Goal: Task Accomplishment & Management: Manage account settings

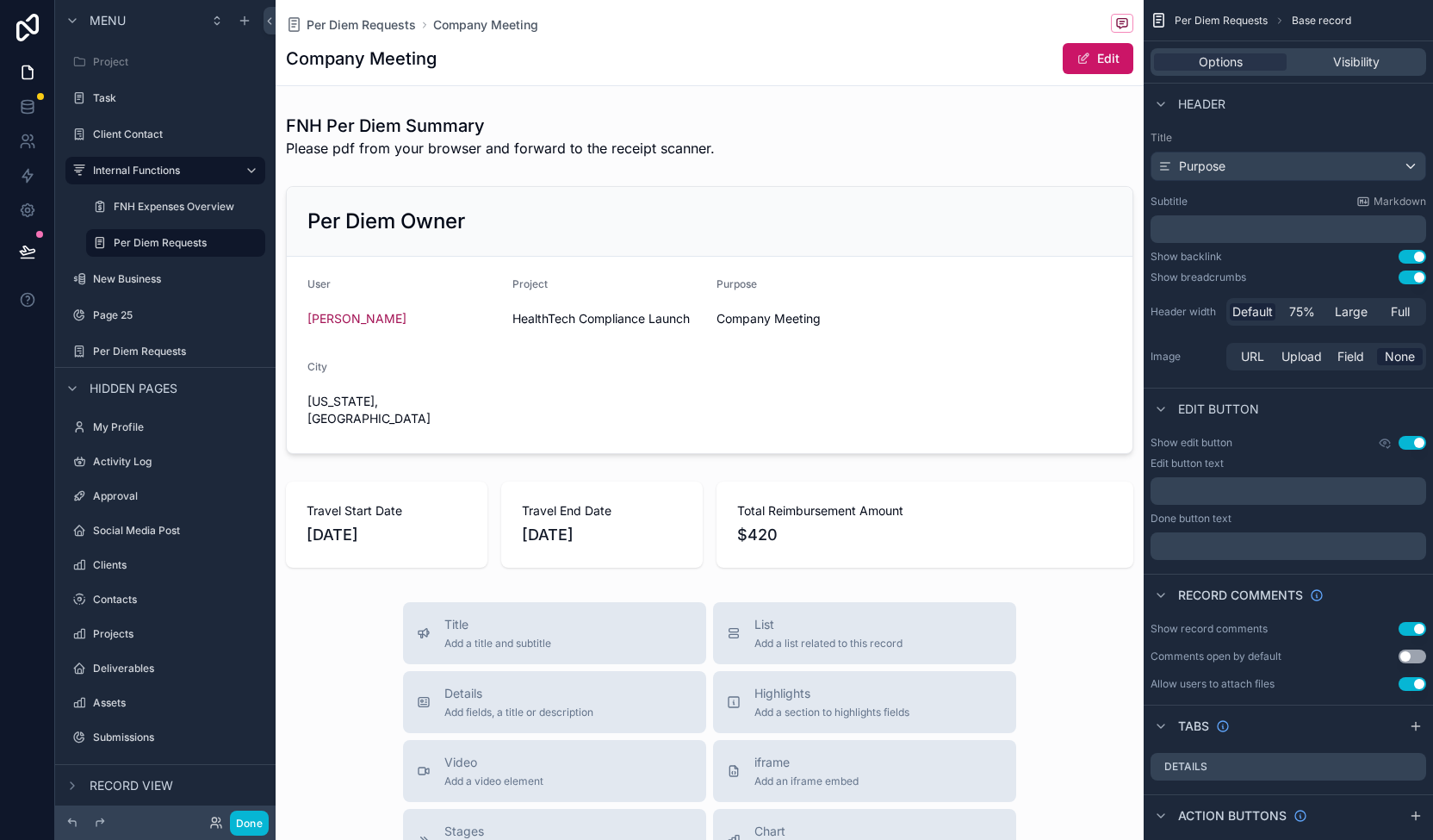
scroll to position [495, 0]
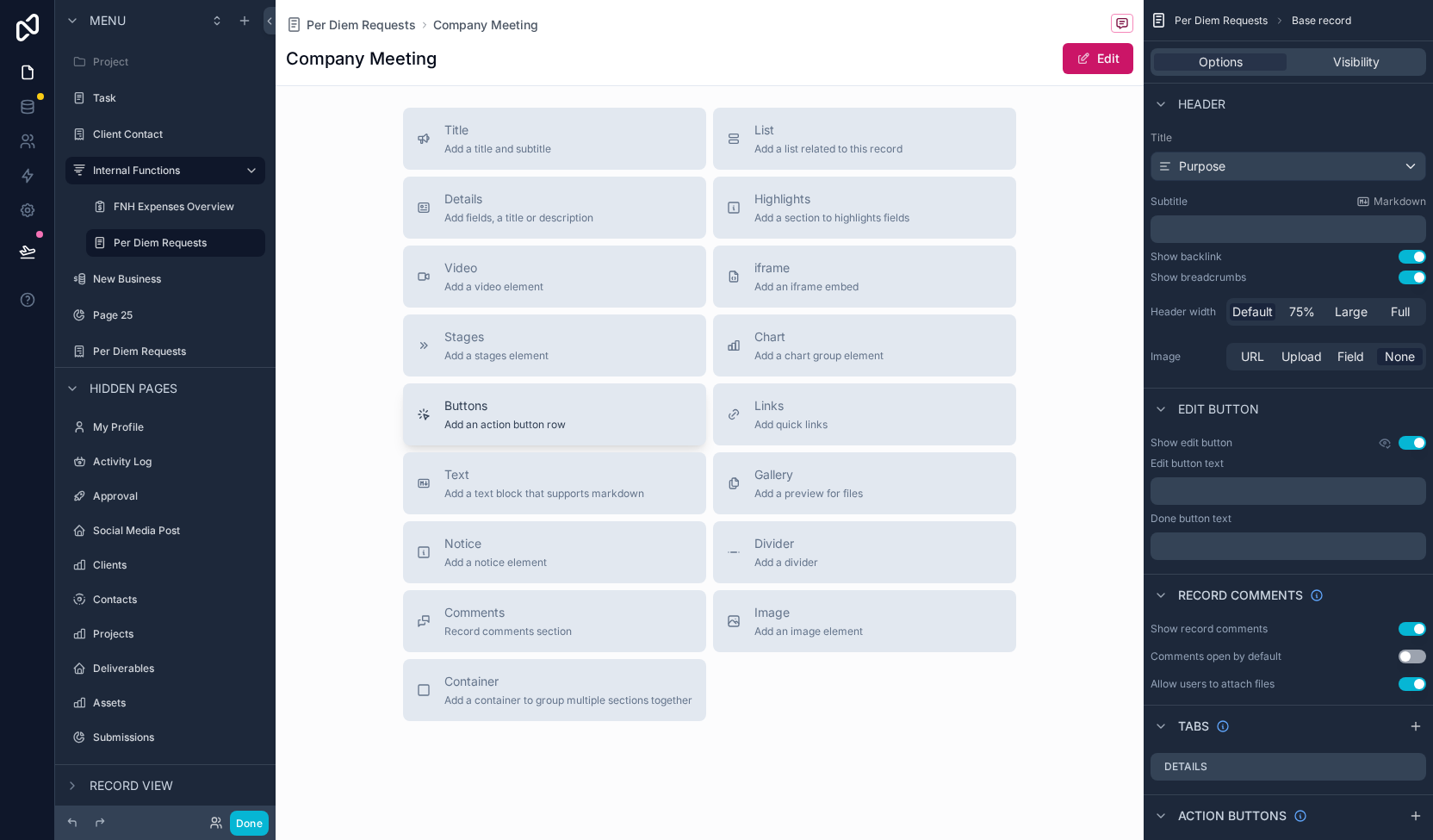
click at [578, 397] on div "Buttons Add an action button row" at bounding box center [555, 414] width 276 height 35
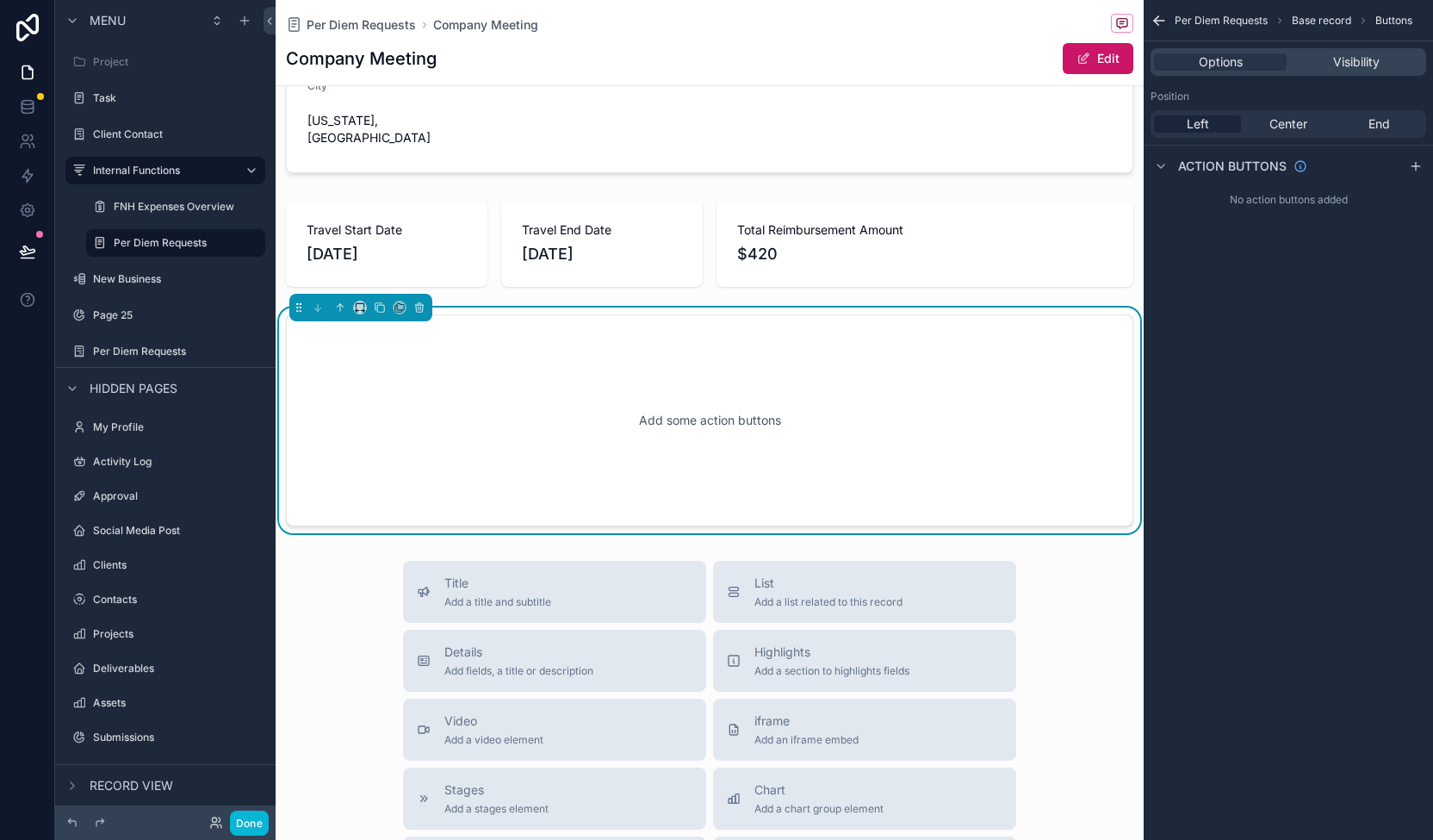
scroll to position [263, 0]
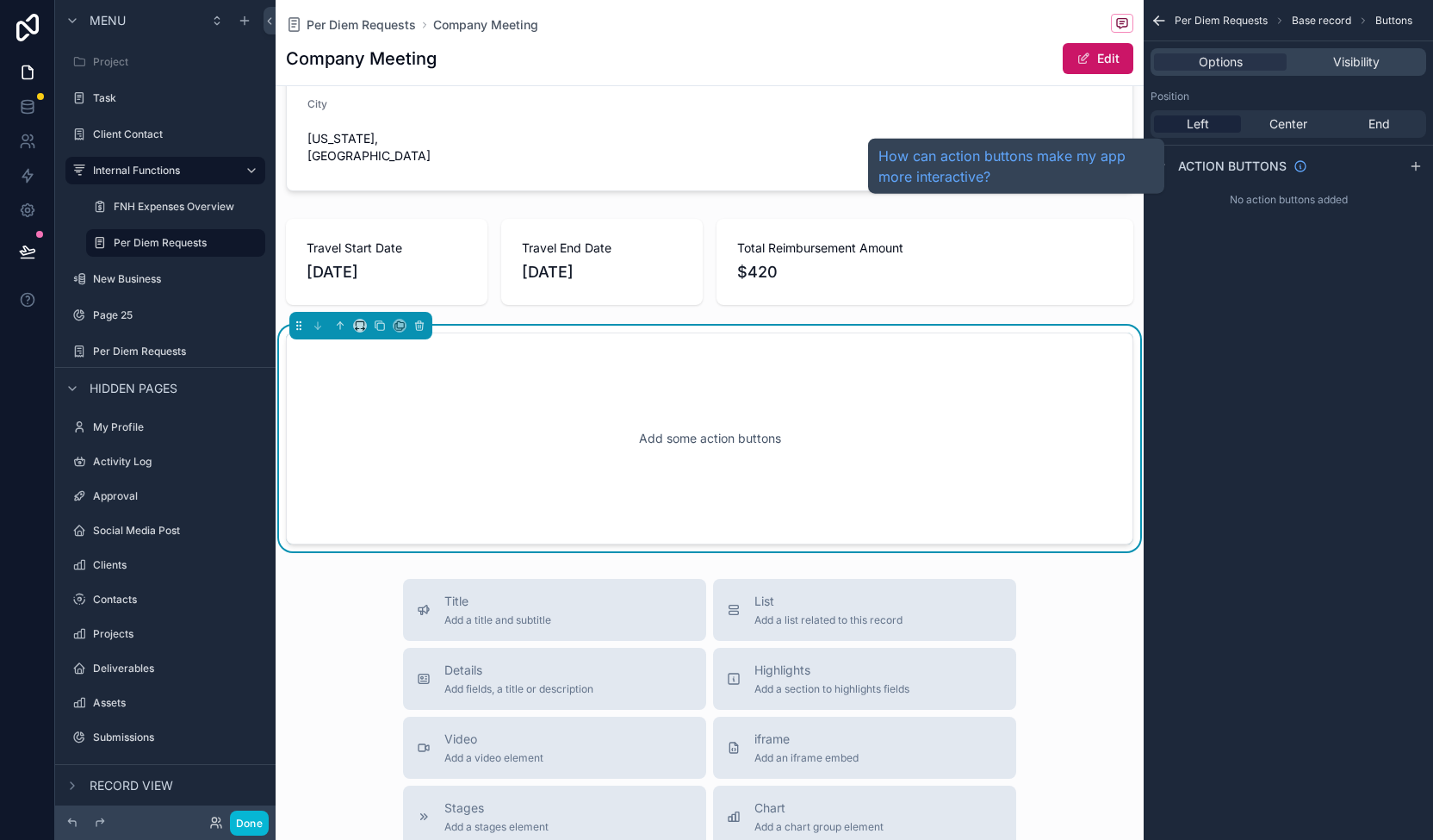
click at [1232, 163] on span "Action buttons" at bounding box center [1232, 165] width 108 height 17
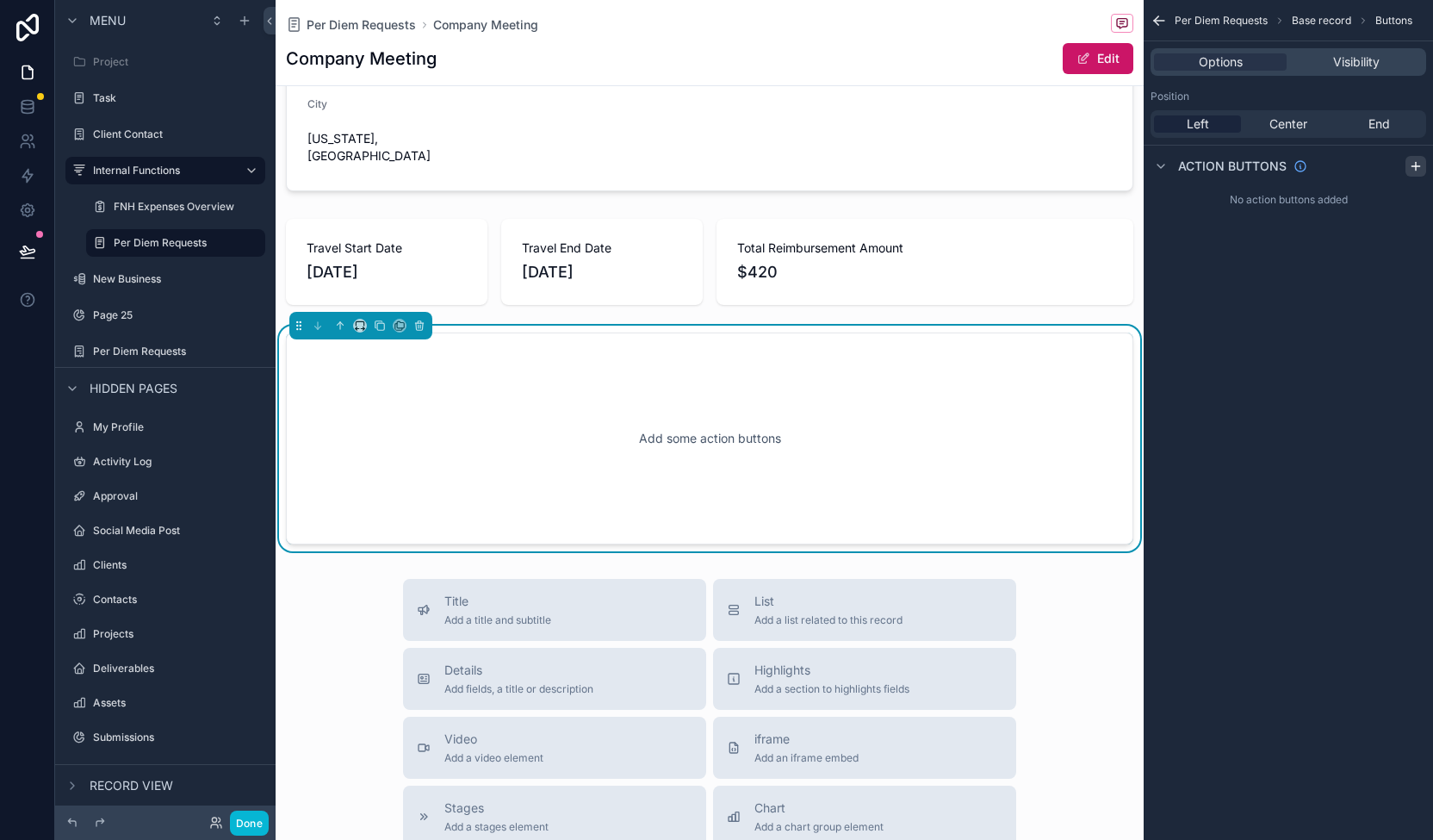
click at [1420, 161] on icon "scrollable content" at bounding box center [1415, 165] width 13 height 13
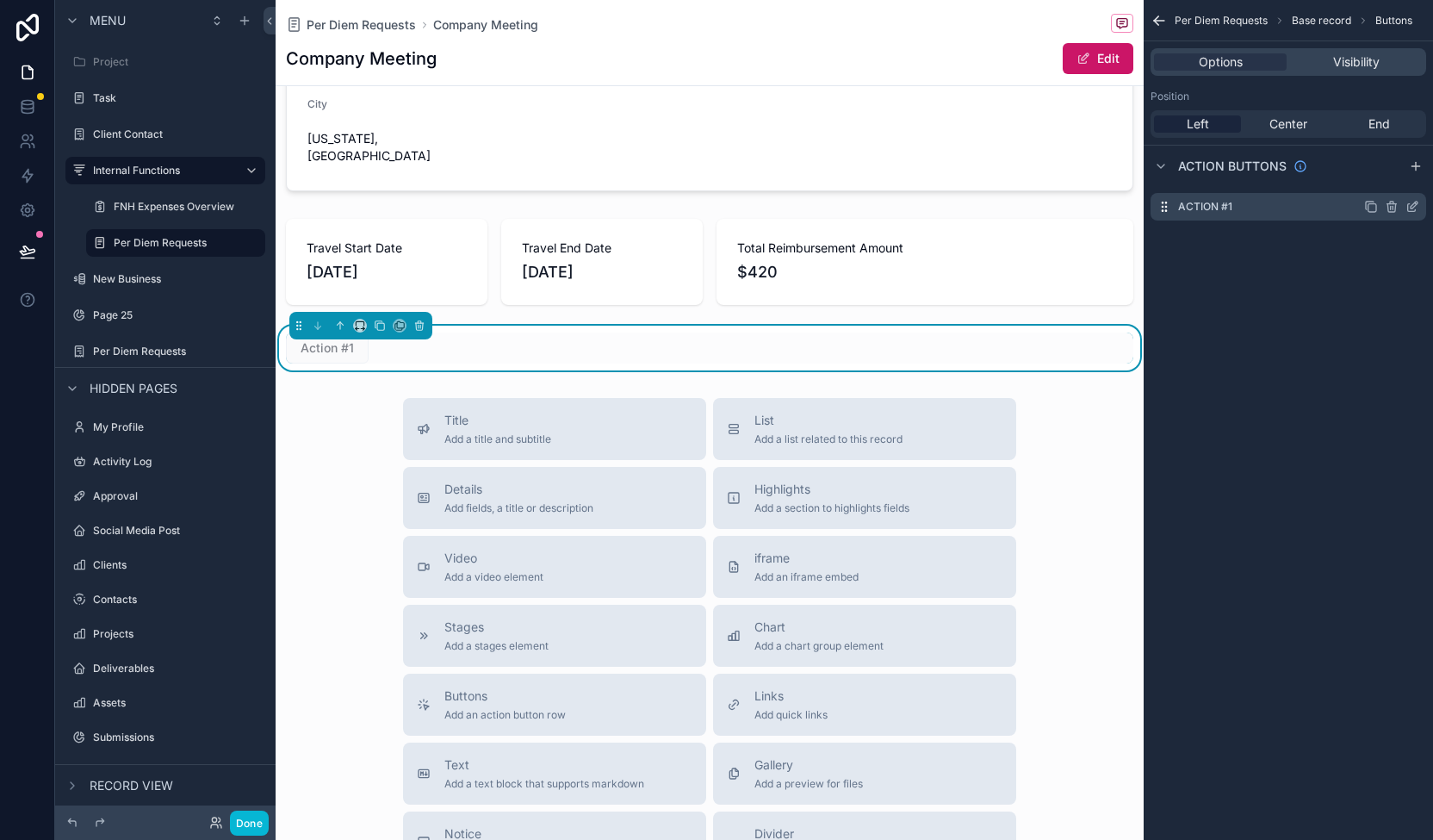
click at [1212, 208] on label "Action #1" at bounding box center [1205, 206] width 55 height 13
click at [1414, 206] on icon "scrollable content" at bounding box center [1414, 205] width 7 height 7
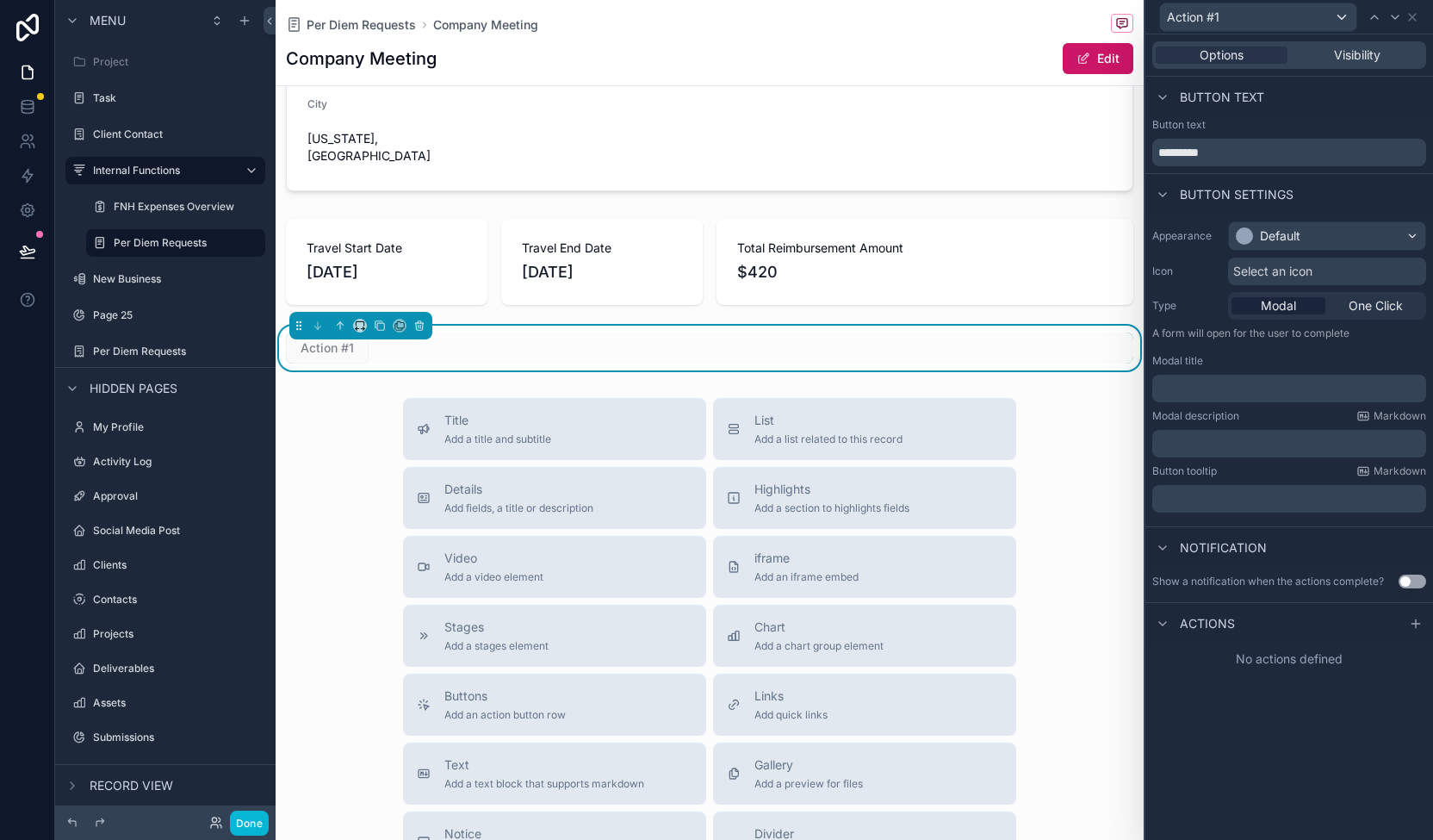
click at [1366, 213] on div "Button settings" at bounding box center [1289, 193] width 288 height 41
click at [1356, 226] on div "Default" at bounding box center [1327, 235] width 196 height 28
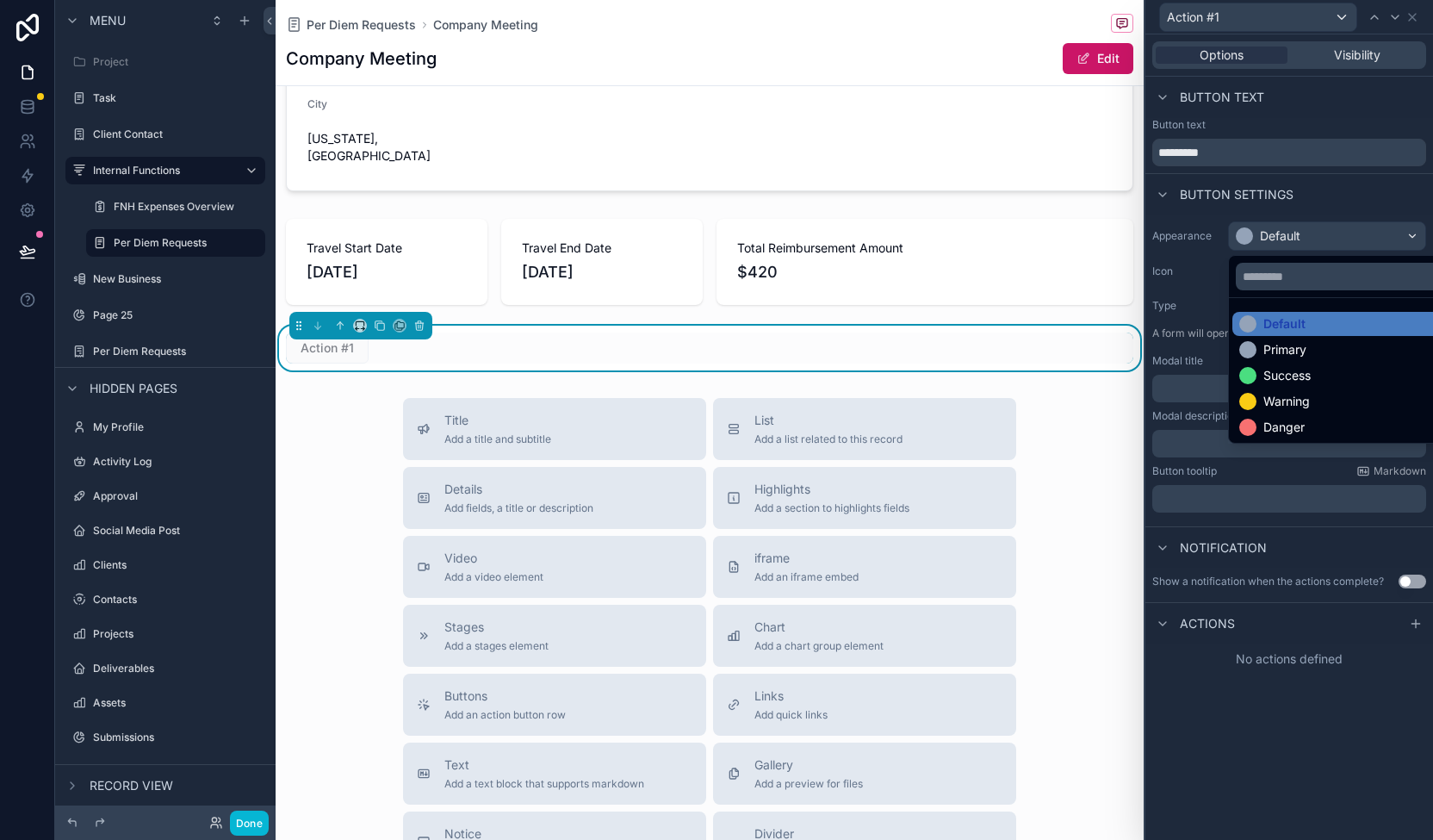
click at [1352, 221] on div at bounding box center [1289, 420] width 288 height 840
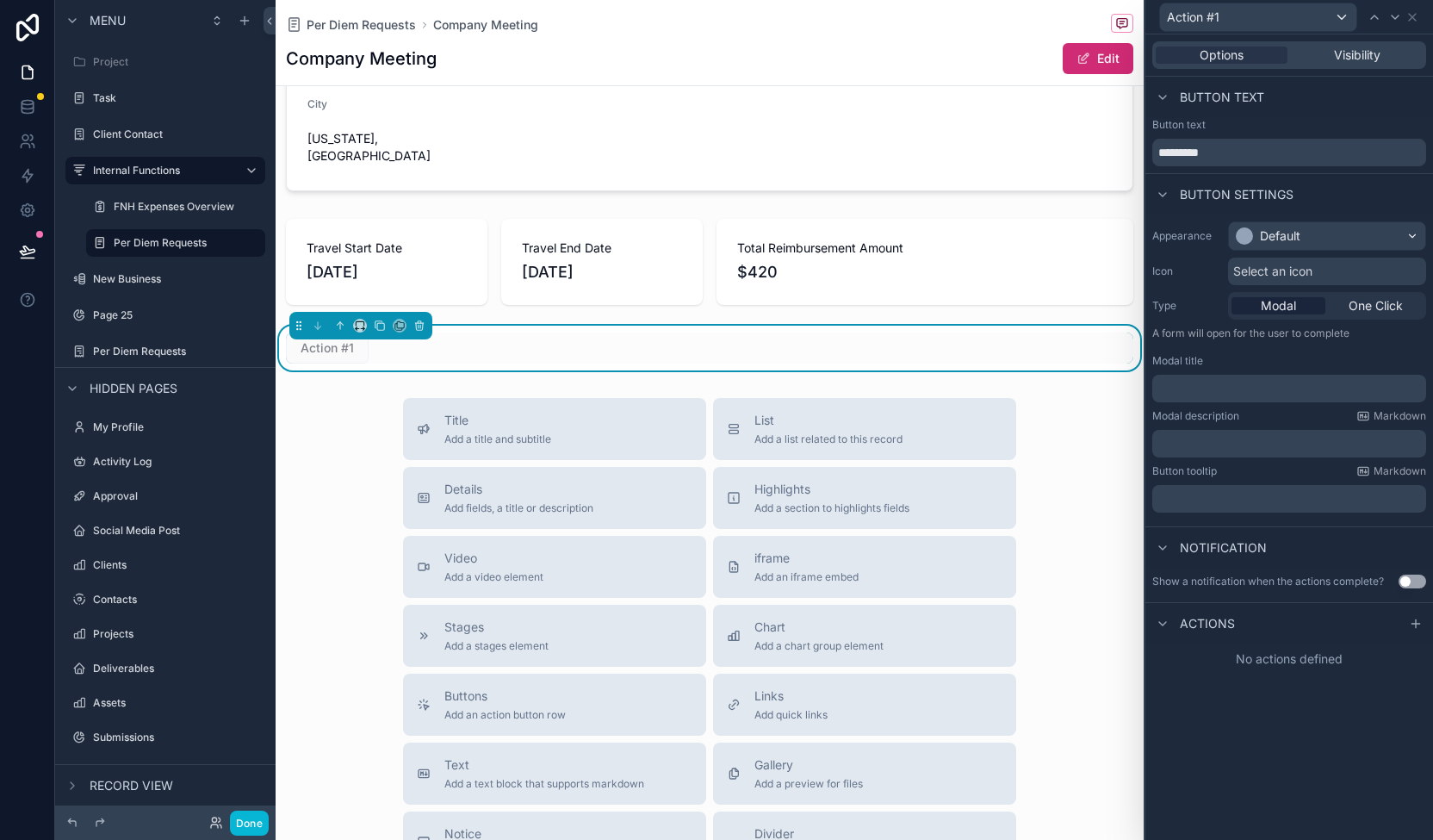
click at [1081, 60] on button "Edit" at bounding box center [1098, 58] width 71 height 31
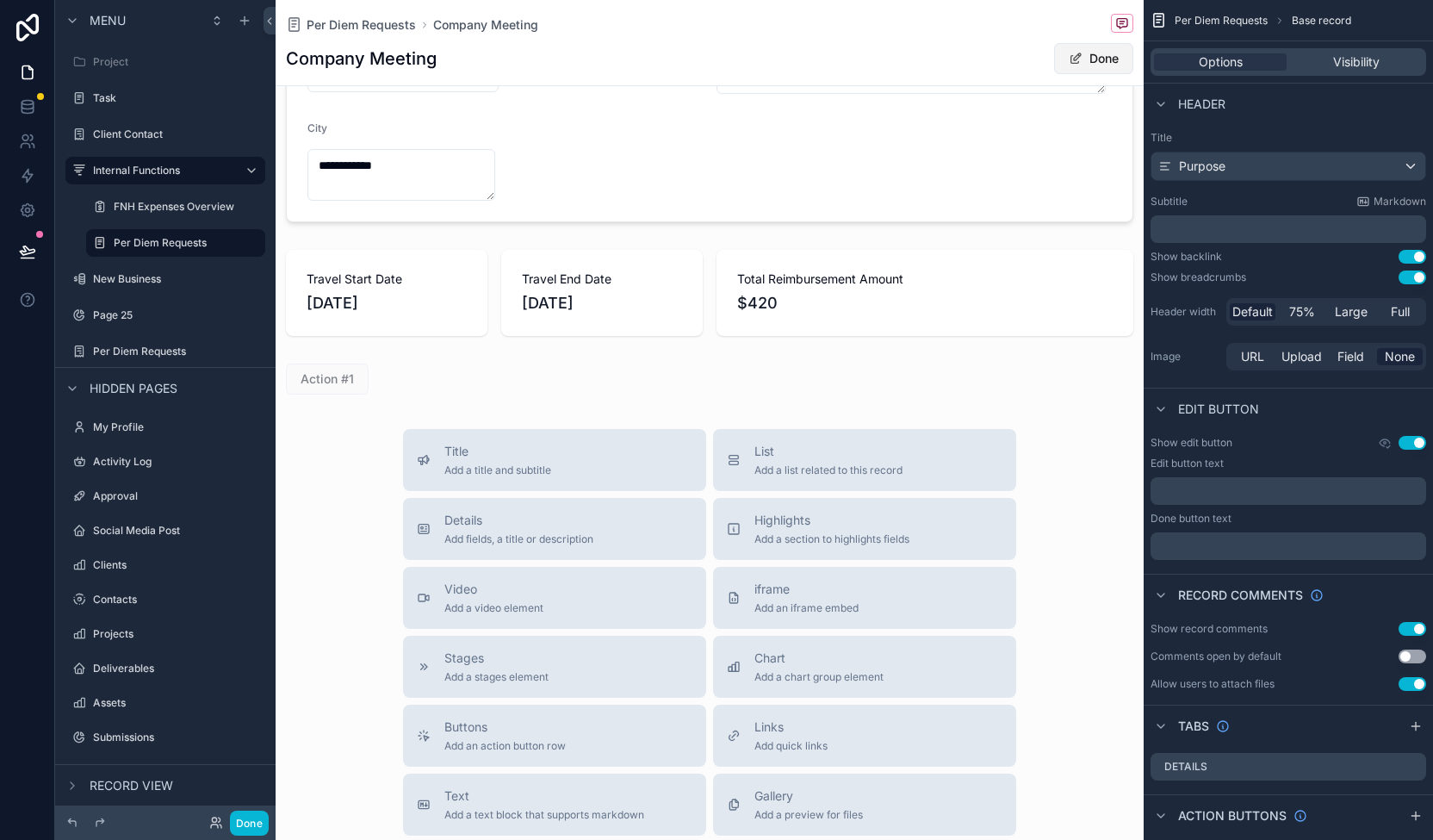
click at [1081, 60] on button "Done" at bounding box center [1093, 58] width 80 height 31
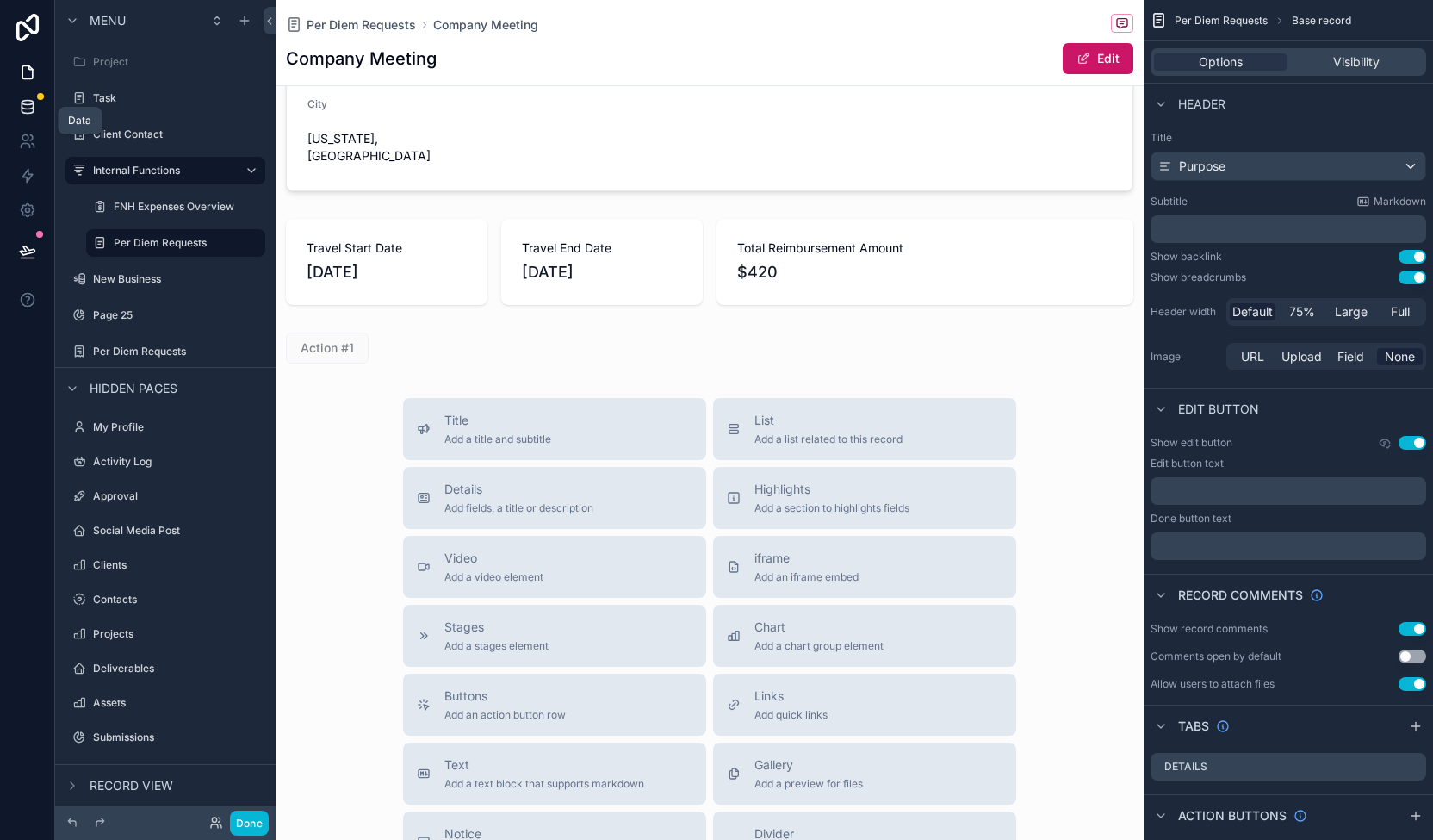
click at [30, 106] on icon at bounding box center [27, 106] width 17 height 17
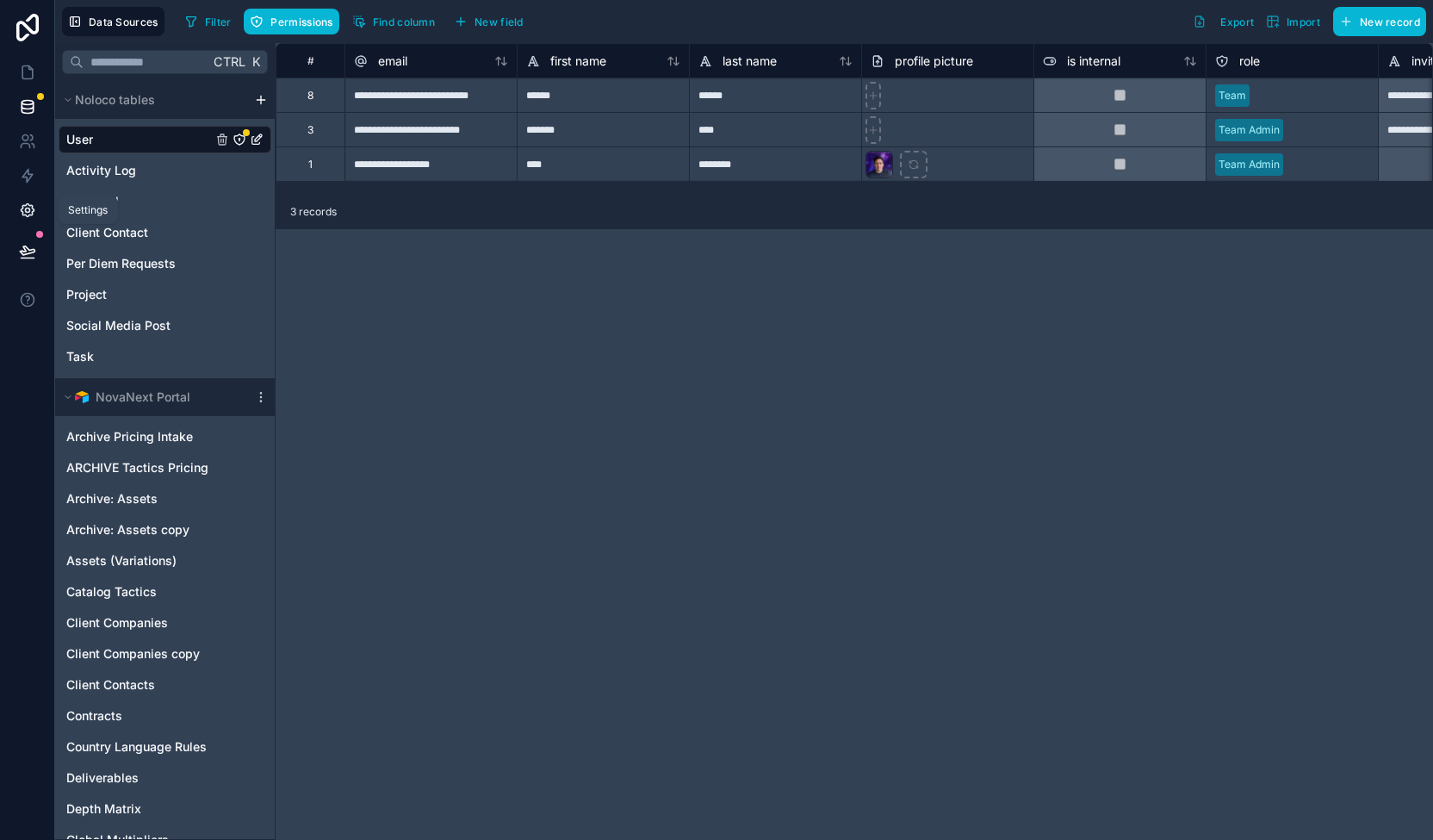
click at [30, 216] on icon at bounding box center [27, 209] width 17 height 17
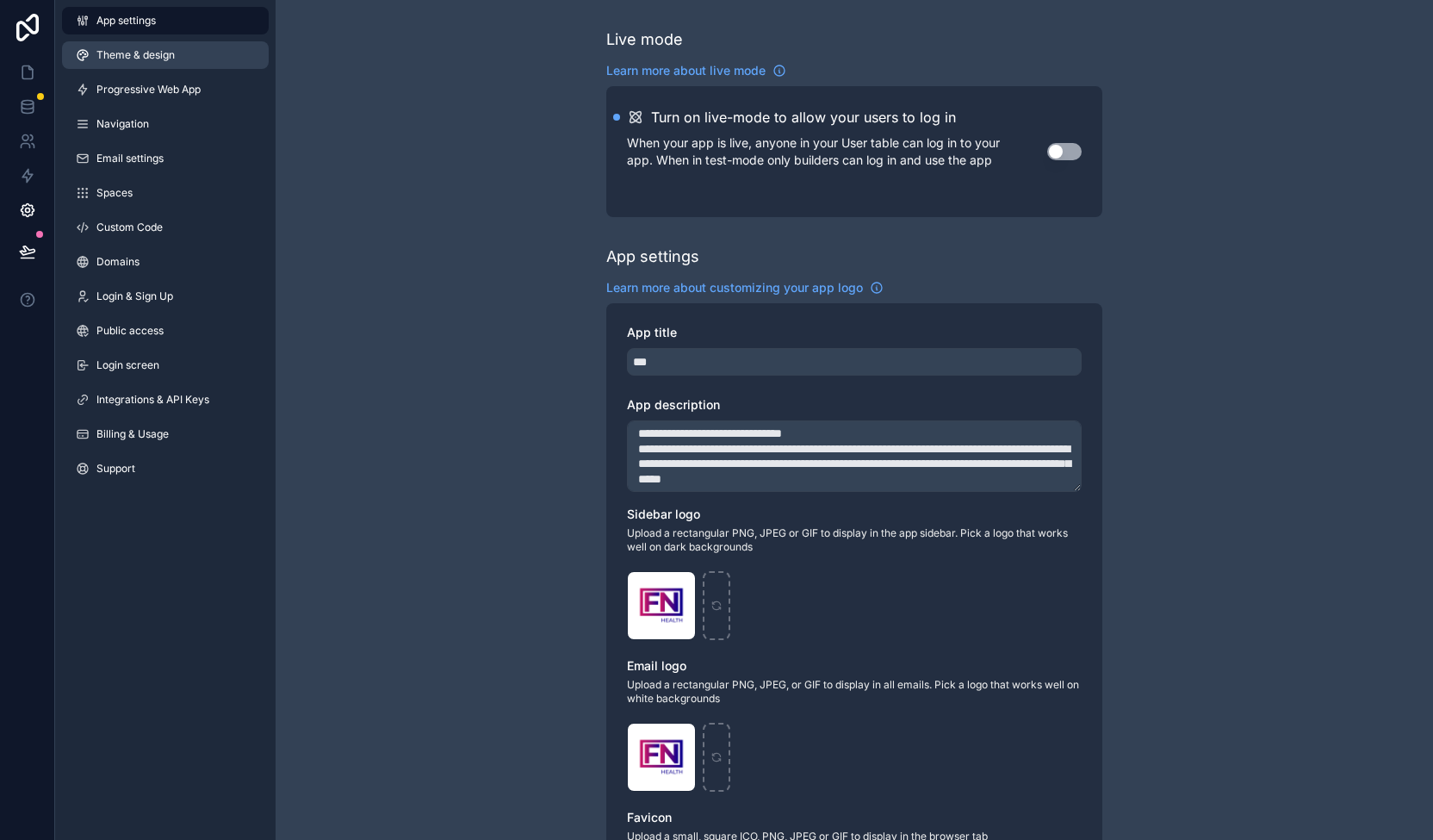
click at [171, 54] on span "Theme & design" at bounding box center [136, 55] width 79 height 13
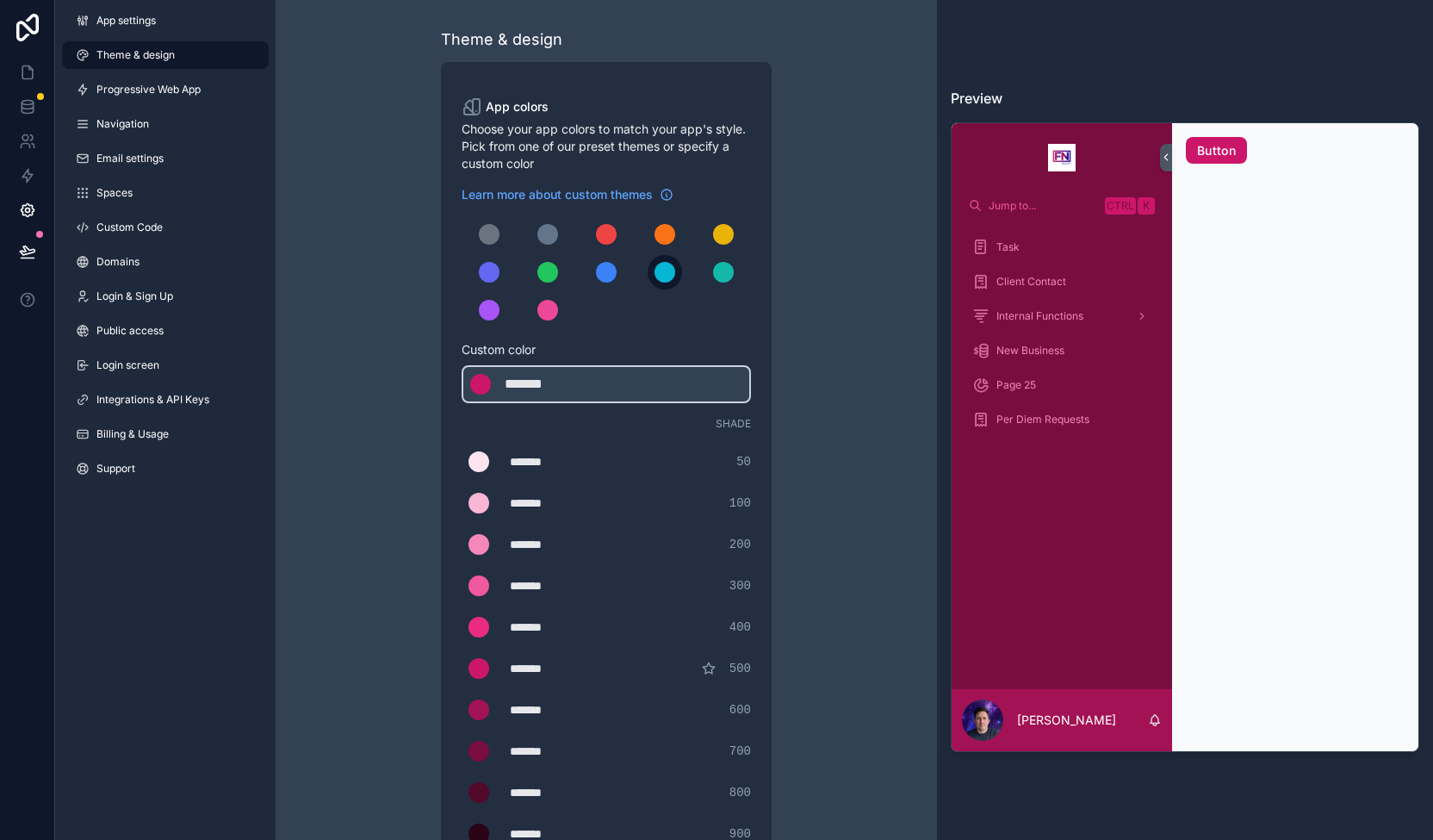
drag, startPoint x: 591, startPoint y: 253, endPoint x: 660, endPoint y: 275, distance: 72.4
click at [659, 275] on div "scrollable content" at bounding box center [606, 272] width 289 height 110
click at [492, 232] on div "scrollable content" at bounding box center [488, 233] width 21 height 21
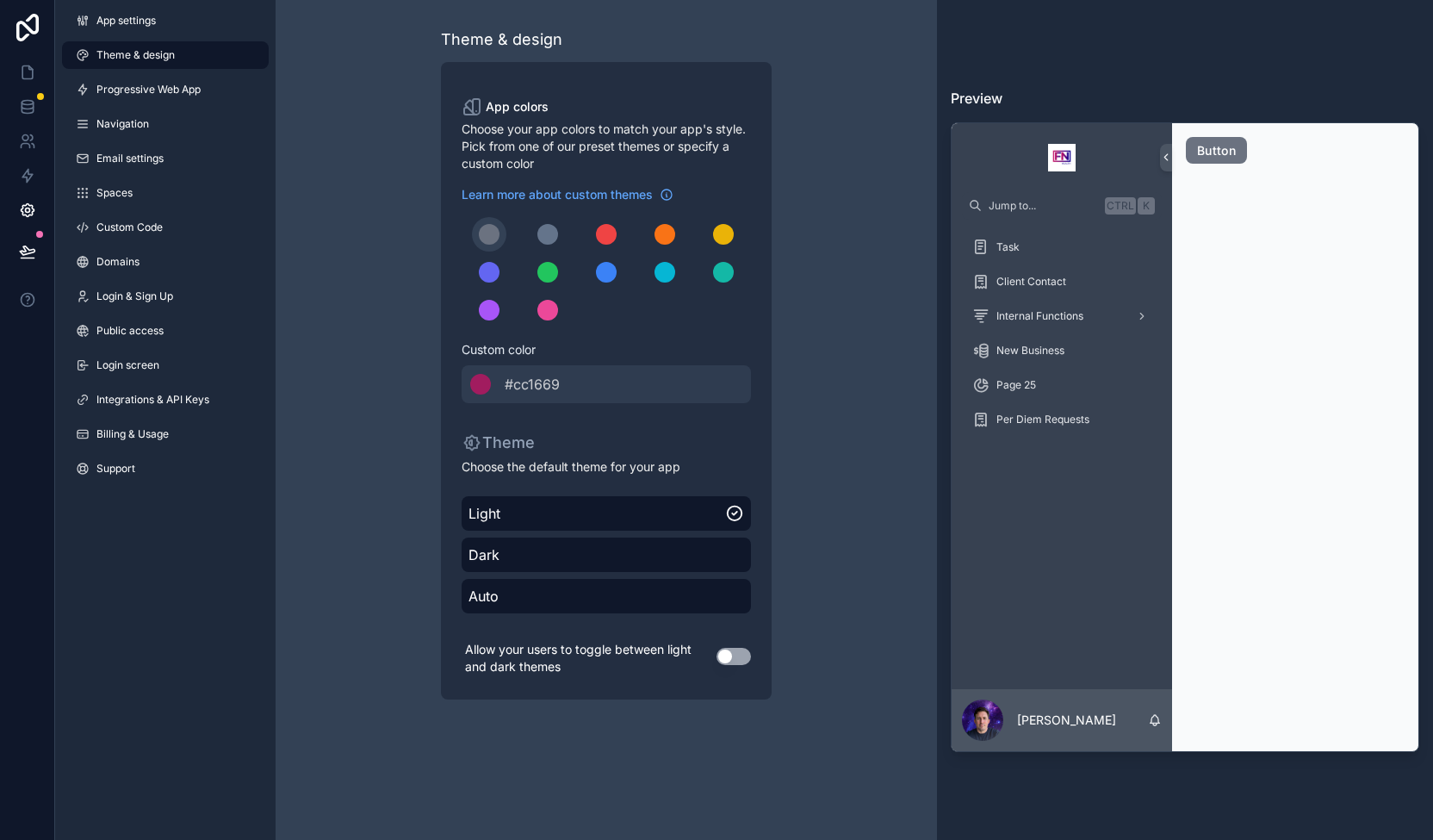
click at [733, 654] on button "Use setting" at bounding box center [733, 656] width 35 height 17
click at [546, 236] on div "scrollable content" at bounding box center [547, 233] width 21 height 21
click at [611, 232] on div "scrollable content" at bounding box center [606, 233] width 21 height 21
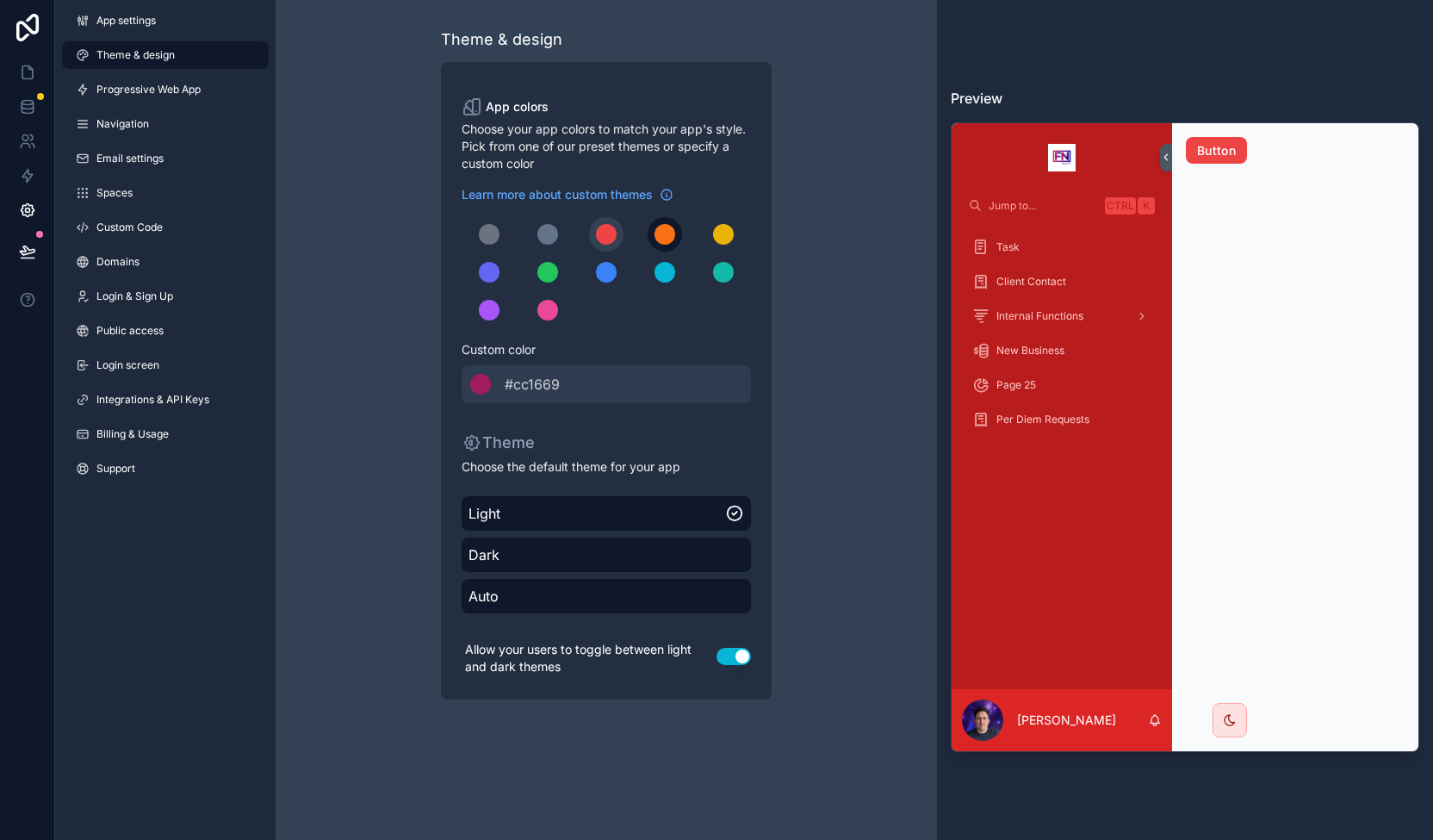
click at [671, 235] on div "scrollable content" at bounding box center [665, 233] width 21 height 21
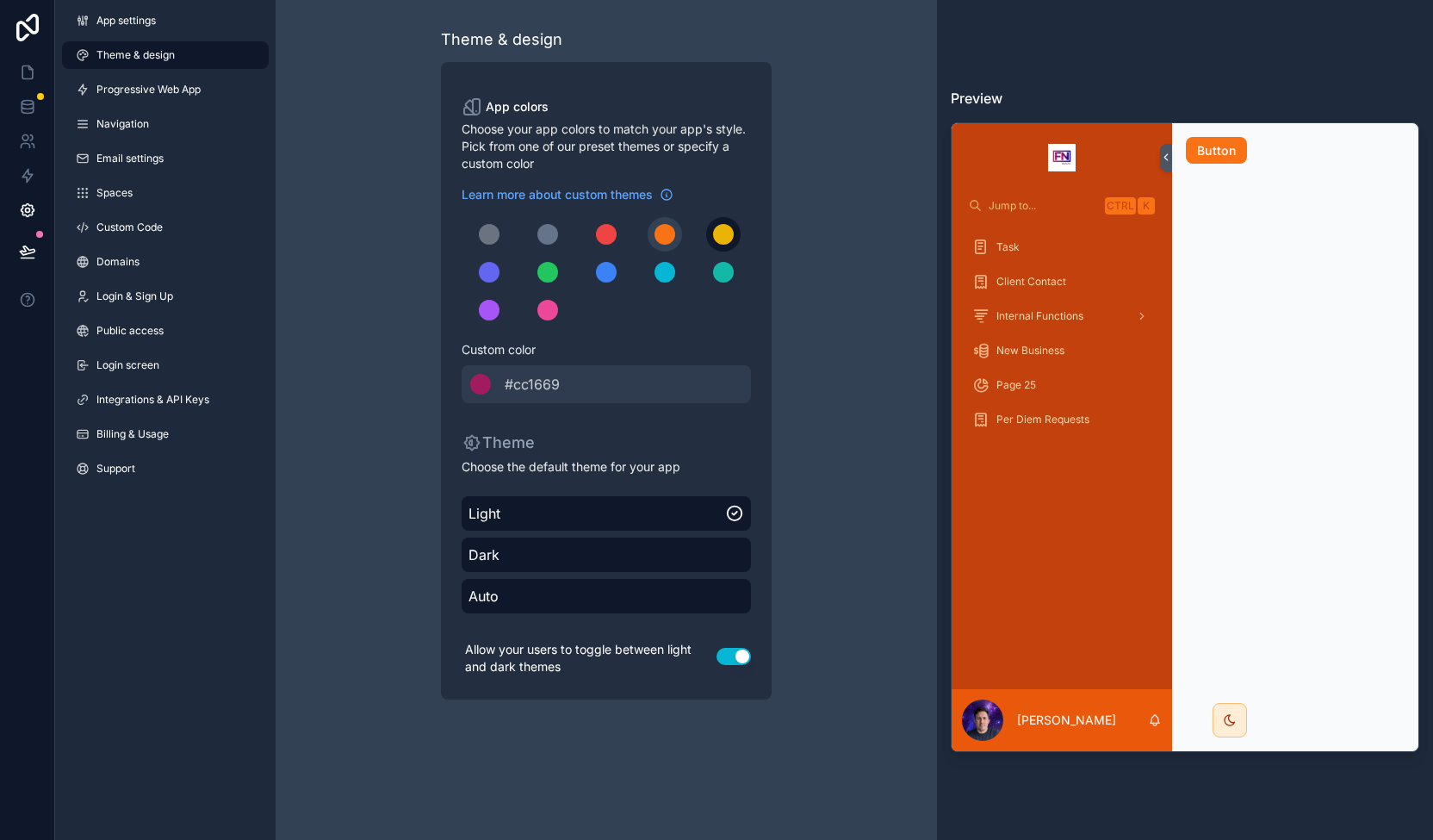
click at [733, 233] on button "scrollable content" at bounding box center [723, 234] width 35 height 35
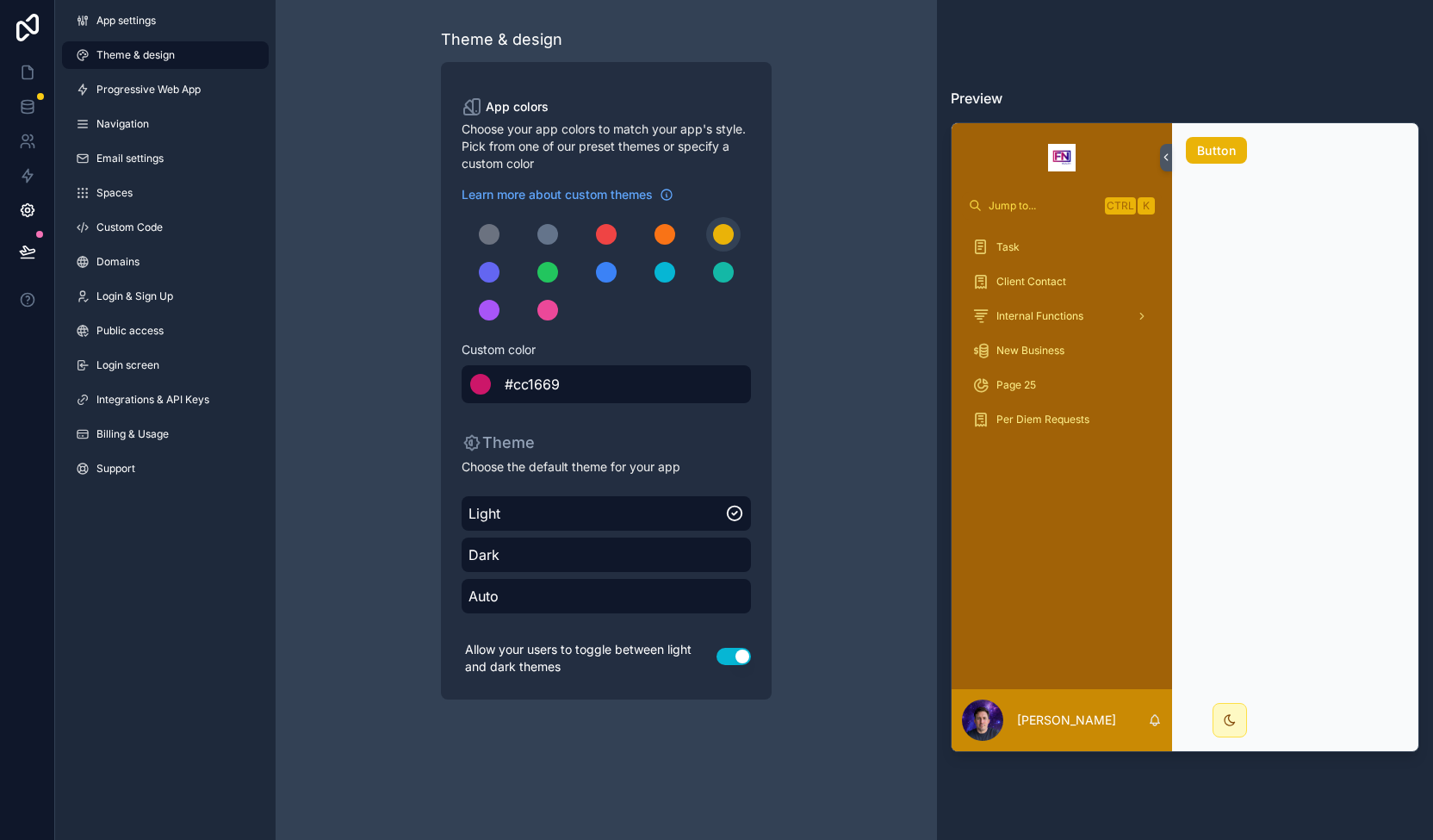
click at [486, 378] on div "scrollable content" at bounding box center [480, 384] width 21 height 21
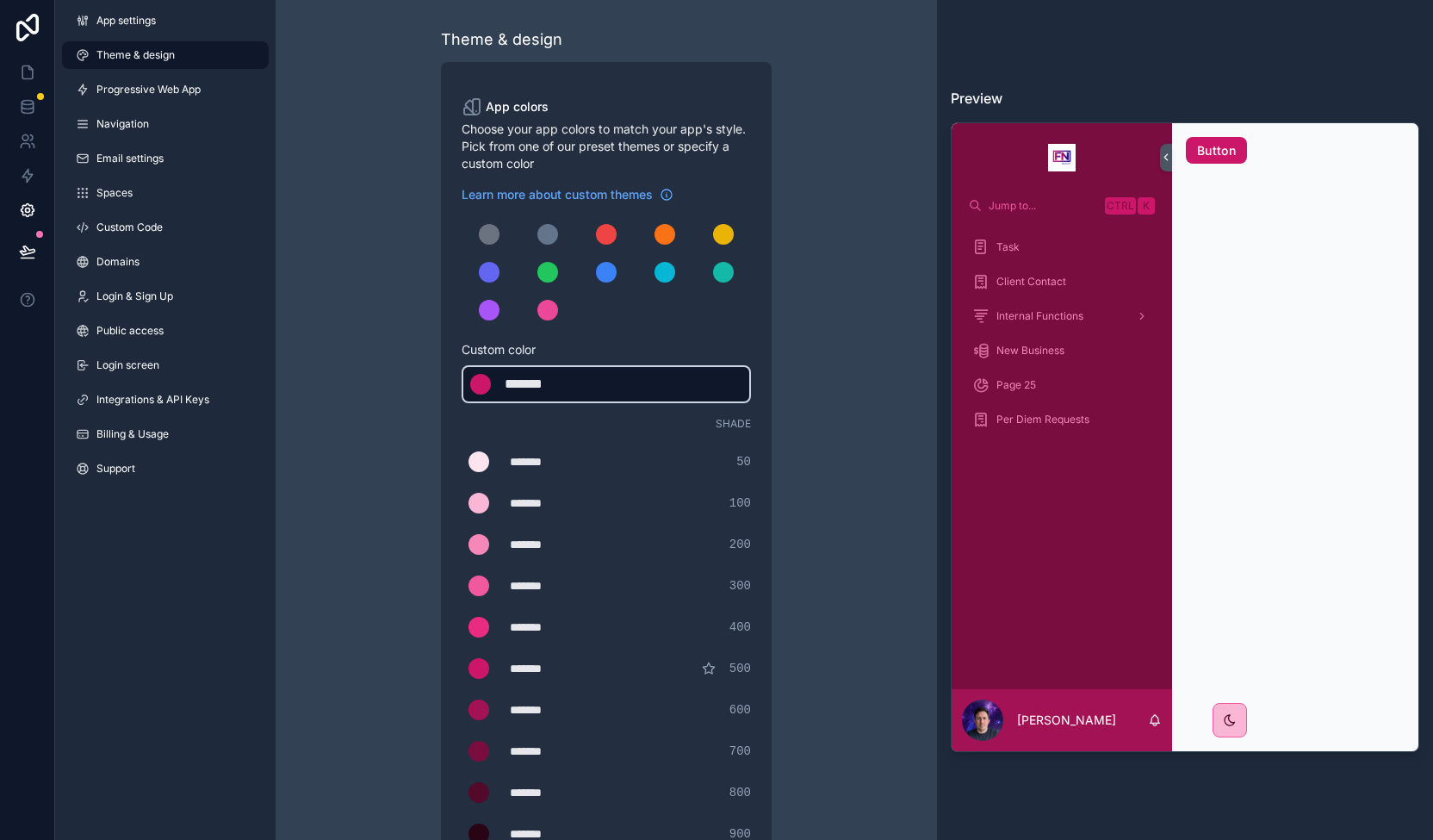
click at [532, 381] on div "*******" at bounding box center [547, 384] width 86 height 21
click at [542, 386] on div "*******" at bounding box center [547, 384] width 86 height 21
click at [709, 386] on div "******* ******* #cc1669" at bounding box center [606, 384] width 289 height 38
click at [479, 383] on div "scrollable content" at bounding box center [480, 384] width 21 height 21
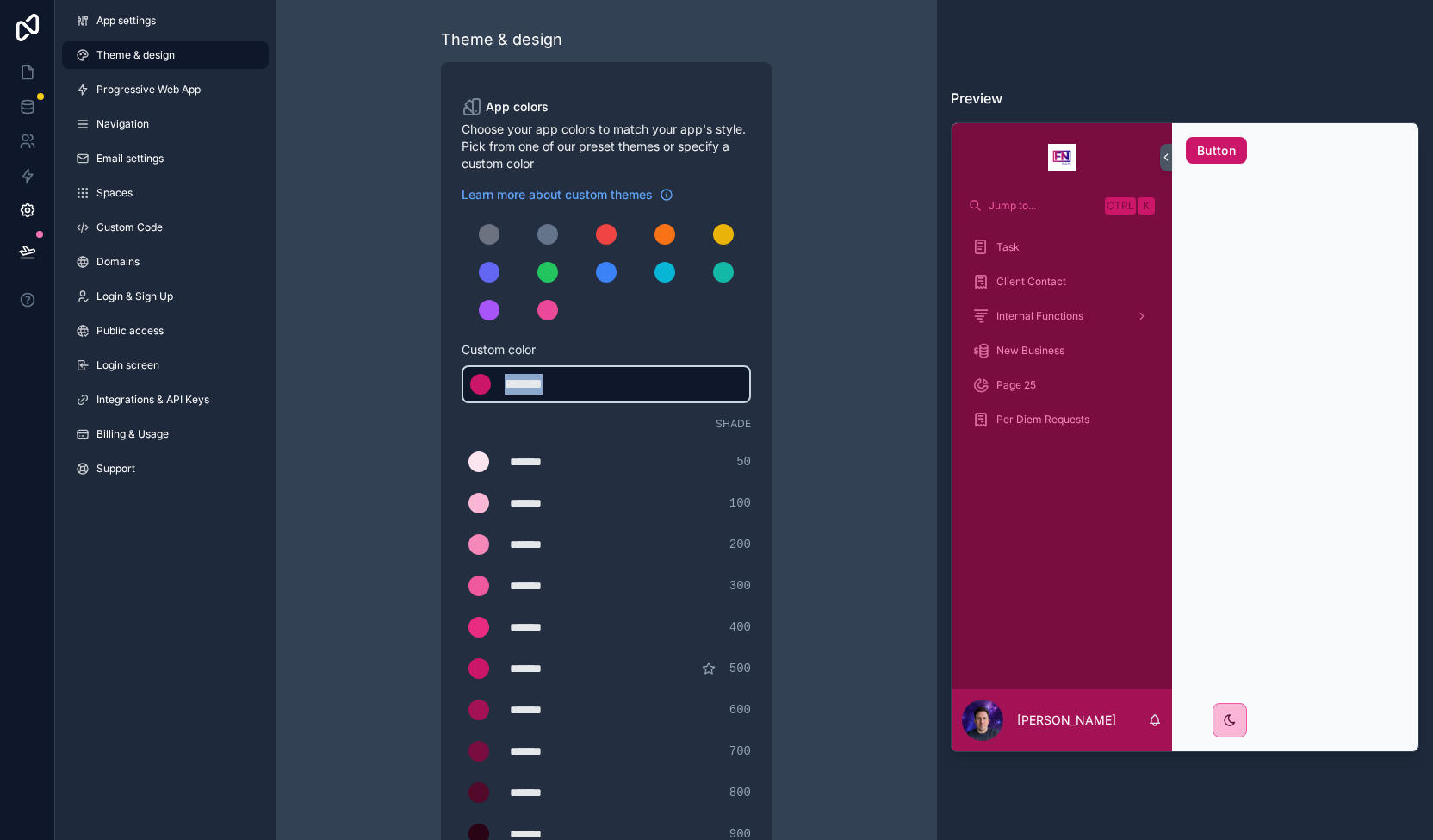
drag, startPoint x: 583, startPoint y: 375, endPoint x: 479, endPoint y: 382, distance: 104.2
click at [479, 382] on div "******* ******* #cc1669" at bounding box center [606, 384] width 289 height 38
type div "*******"
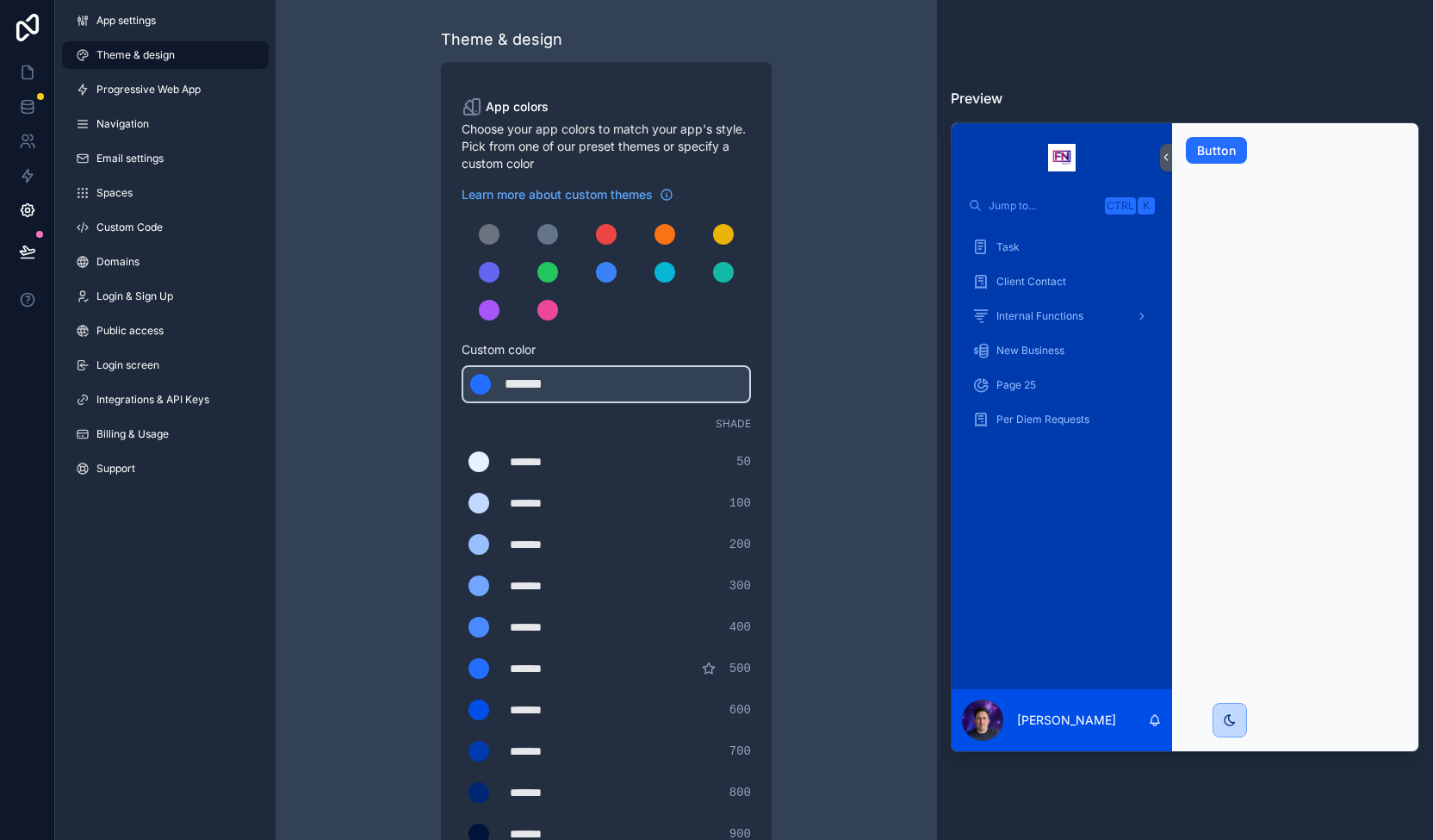
click at [785, 420] on div "Theme & design App colors Choose your app colors to match your app's style. Pic…" at bounding box center [606, 587] width 496 height 1175
drag, startPoint x: 927, startPoint y: 468, endPoint x: 925, endPoint y: 555, distance: 87.0
click at [925, 555] on div "Theme & design App colors Choose your app colors to match your app's style. Pic…" at bounding box center [606, 587] width 661 height 1175
click at [922, 540] on div "Theme & design App colors Choose your app colors to match your app's style. Pic…" at bounding box center [606, 587] width 661 height 1175
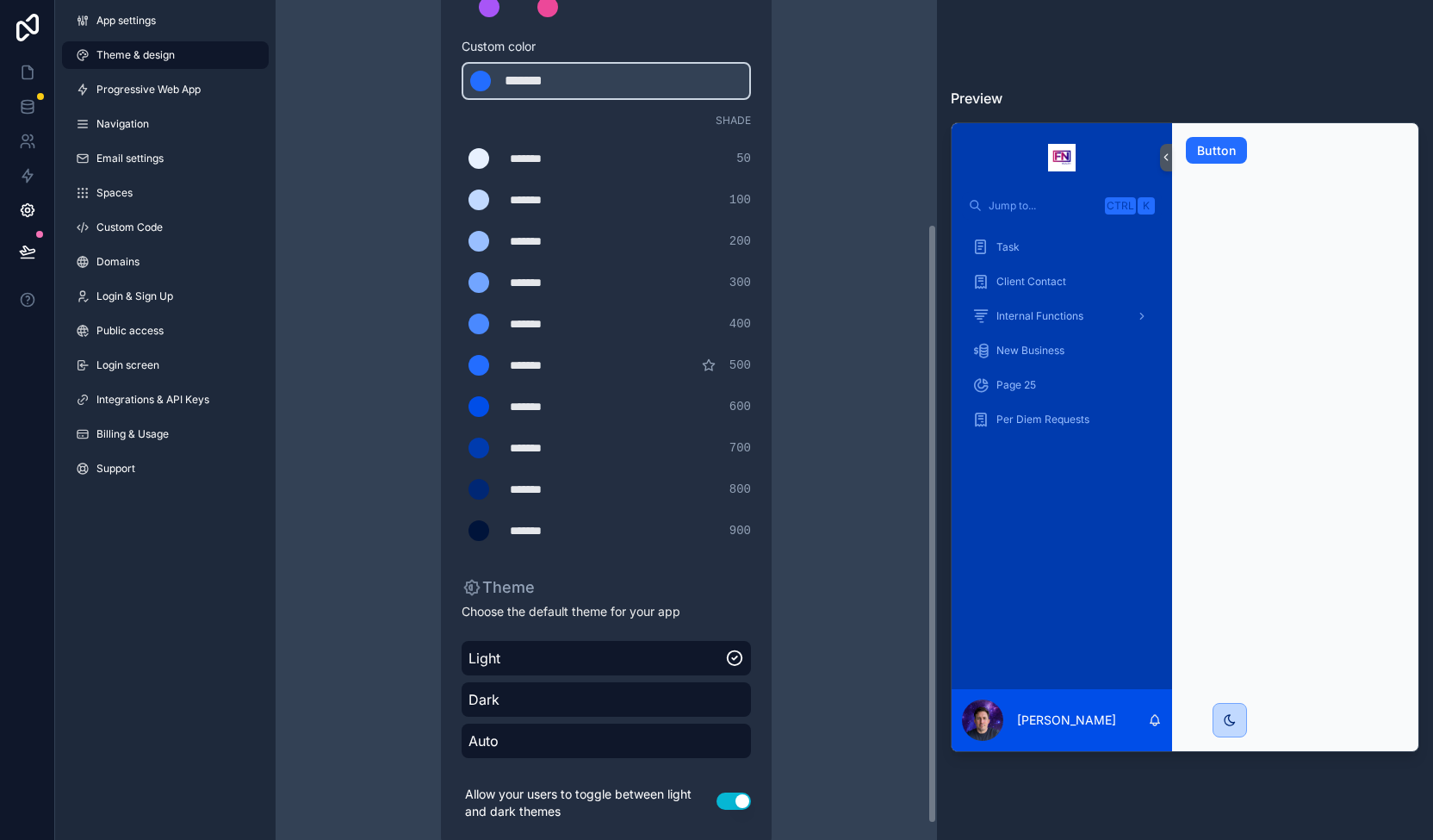
scroll to position [335, 0]
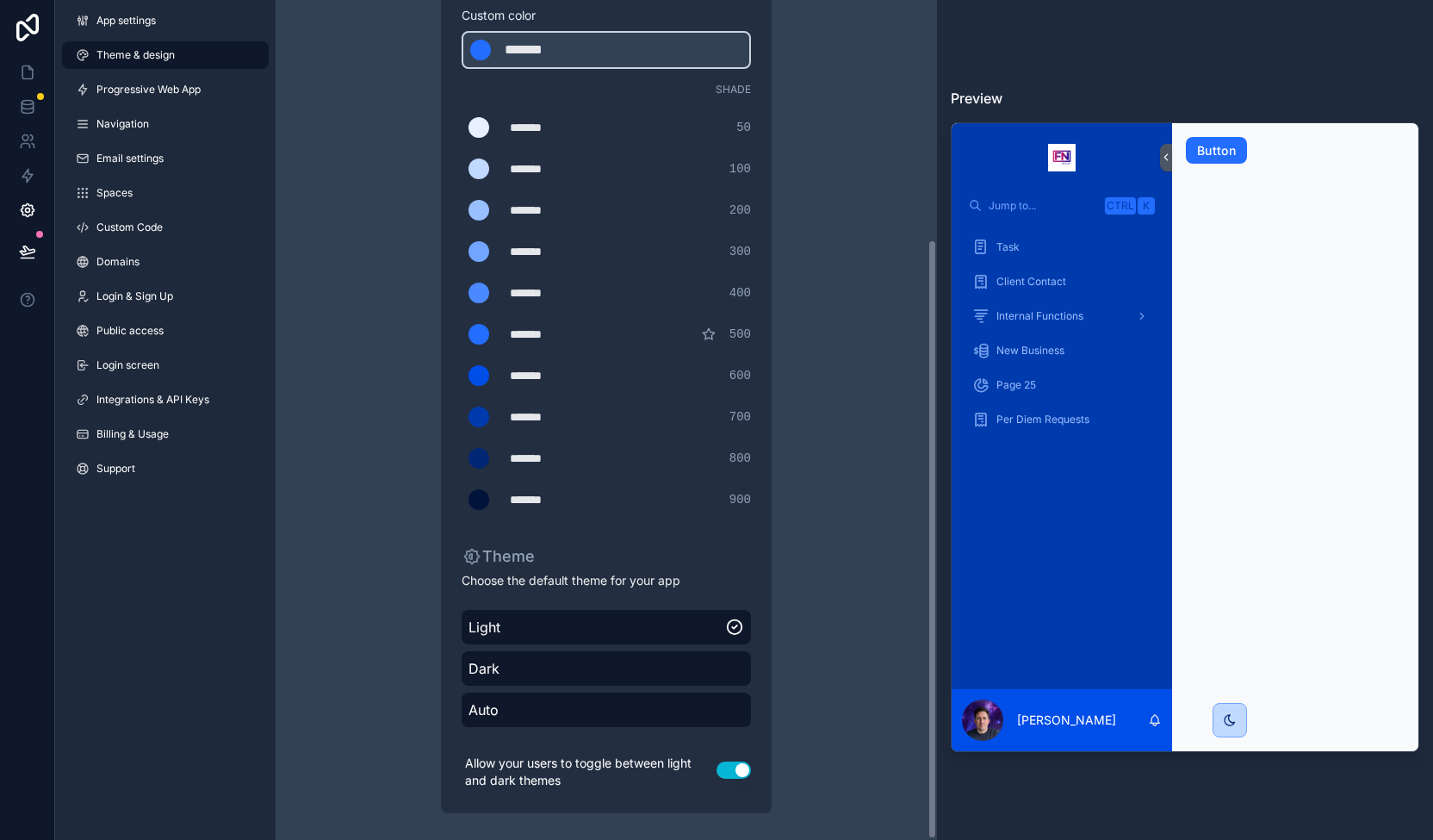
drag, startPoint x: 932, startPoint y: 496, endPoint x: 941, endPoint y: 879, distance: 383.1
click at [941, 839] on html "App settings Theme & design Progressive Web App Navigation Email settings Space…" at bounding box center [716, 420] width 1433 height 840
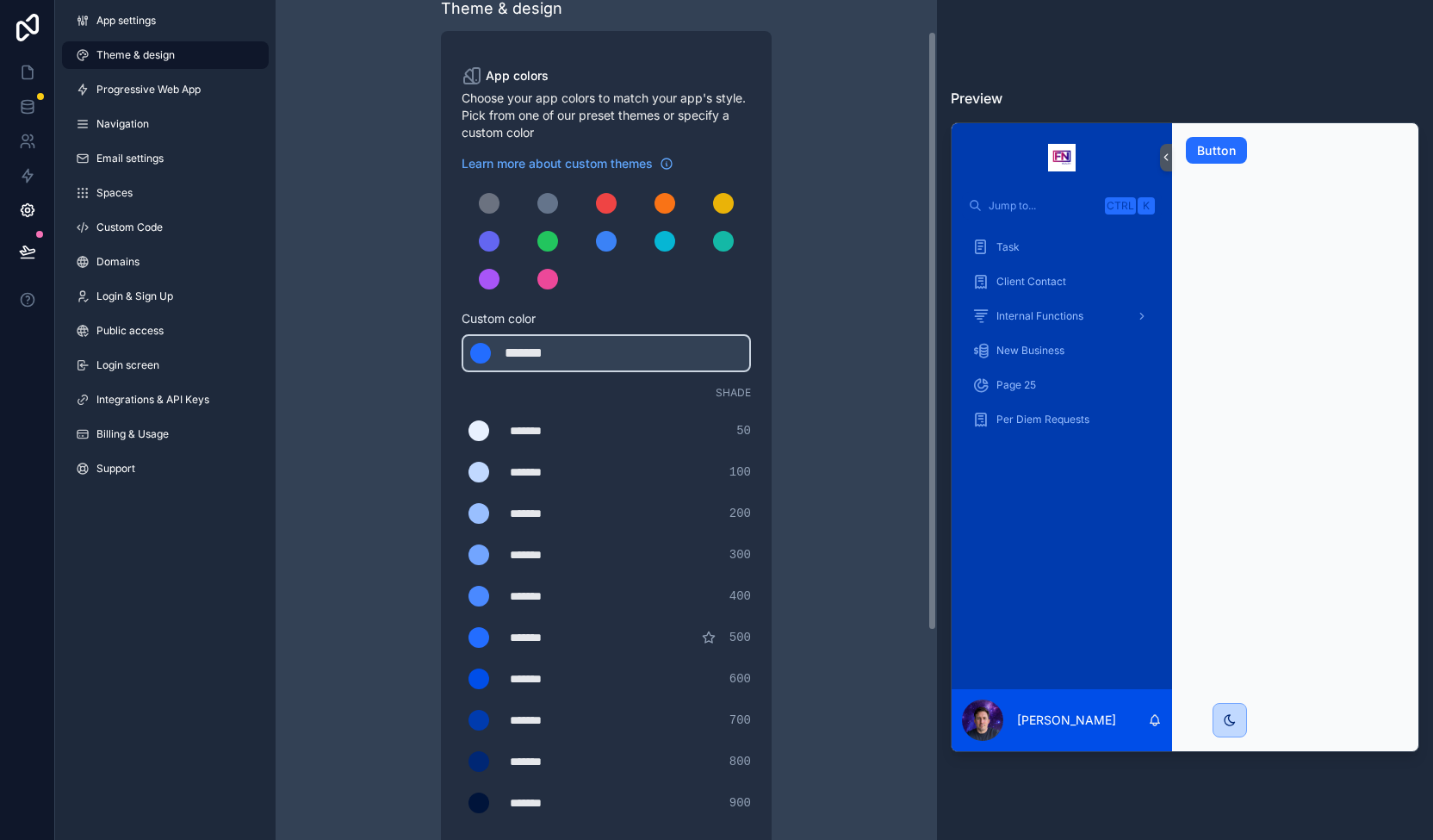
scroll to position [0, 0]
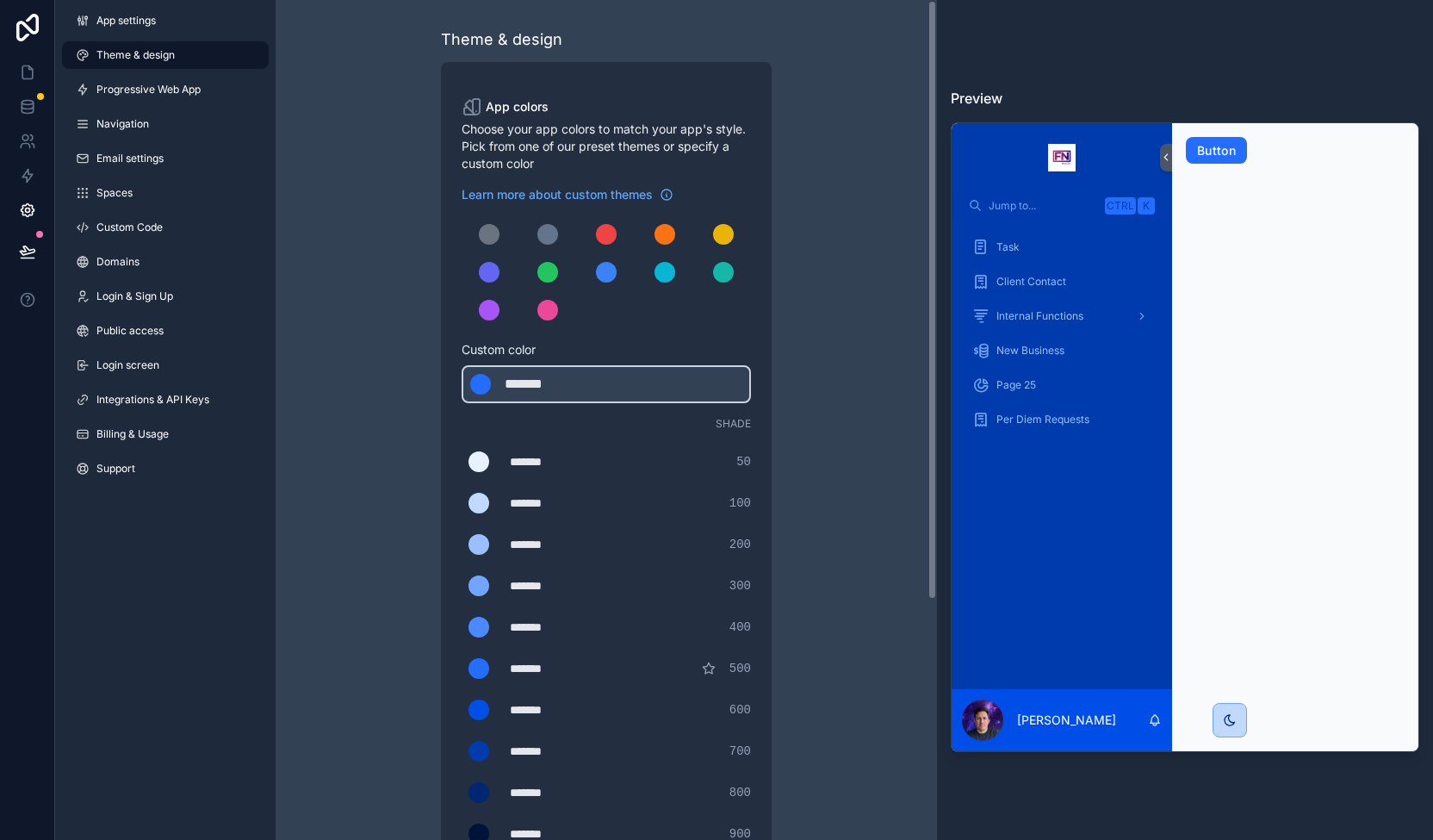
drag, startPoint x: 933, startPoint y: 393, endPoint x: 899, endPoint y: -34, distance: 428.4
click at [899, 0] on html "App settings Theme & design Progressive Web App Navigation Email settings Space…" at bounding box center [716, 420] width 1433 height 840
click at [175, 92] on span "Progressive Web App" at bounding box center [148, 89] width 104 height 13
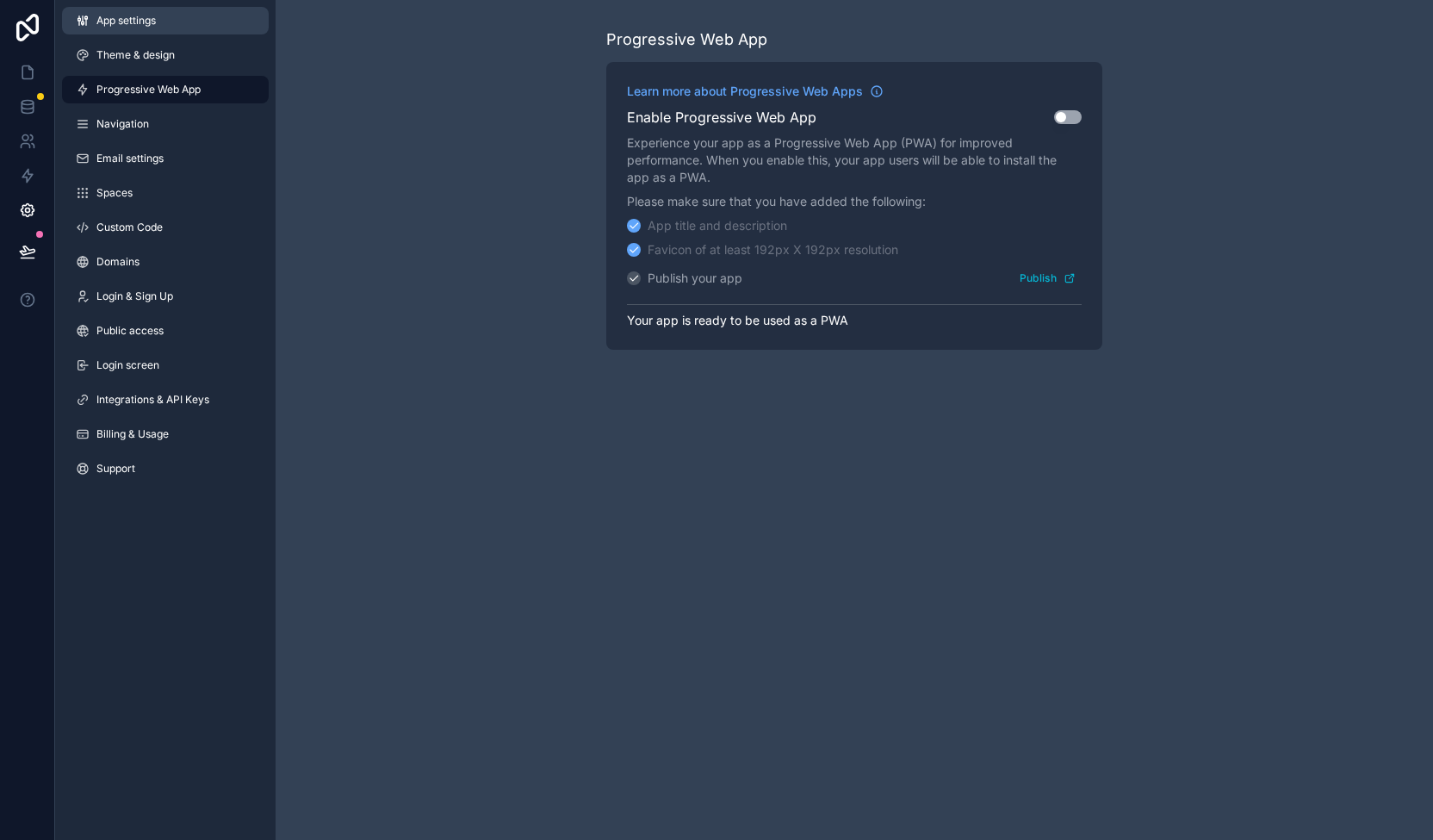
click at [167, 17] on link "App settings" at bounding box center [165, 21] width 207 height 28
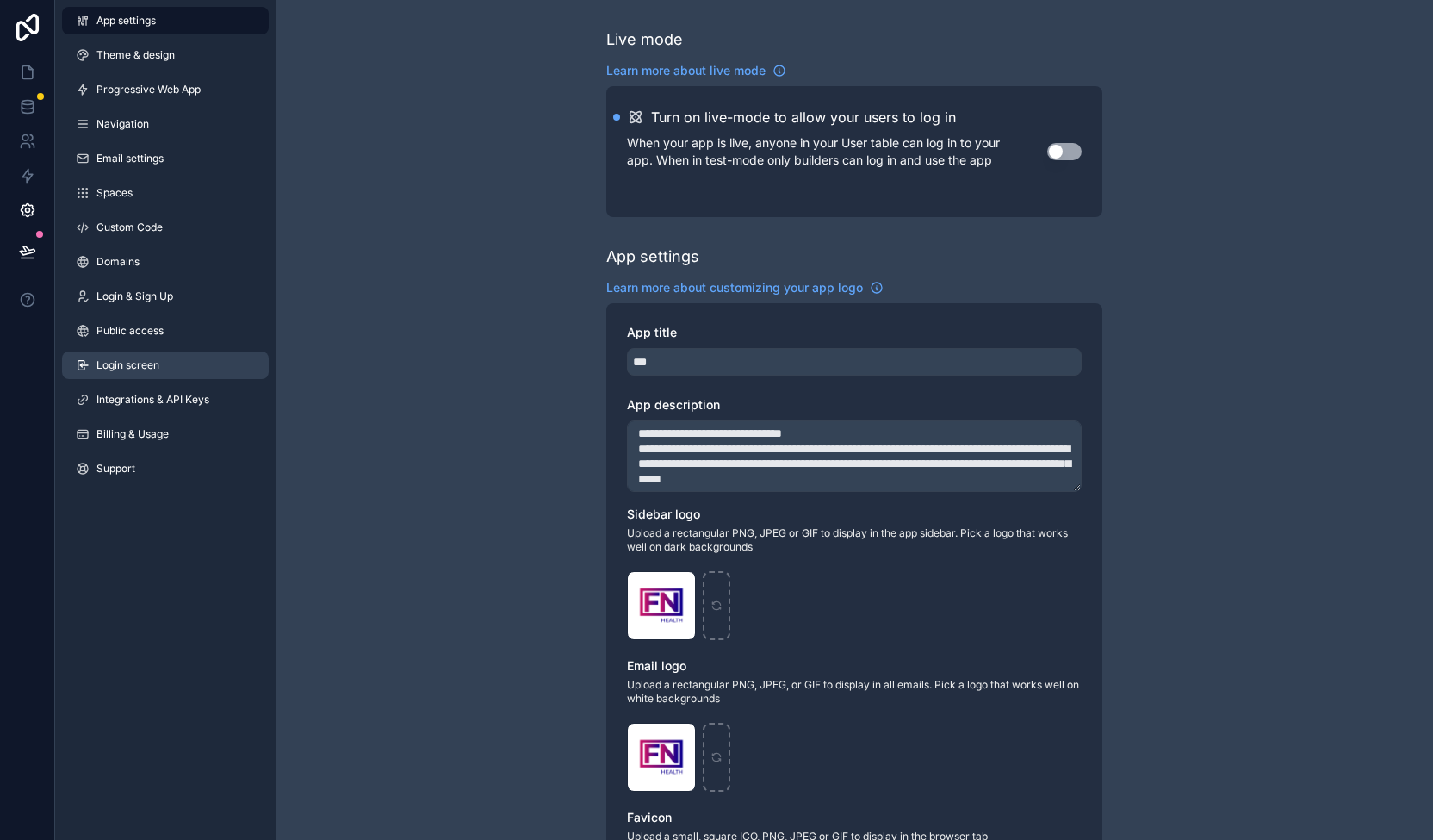
click at [158, 361] on span "Login screen" at bounding box center [128, 364] width 63 height 13
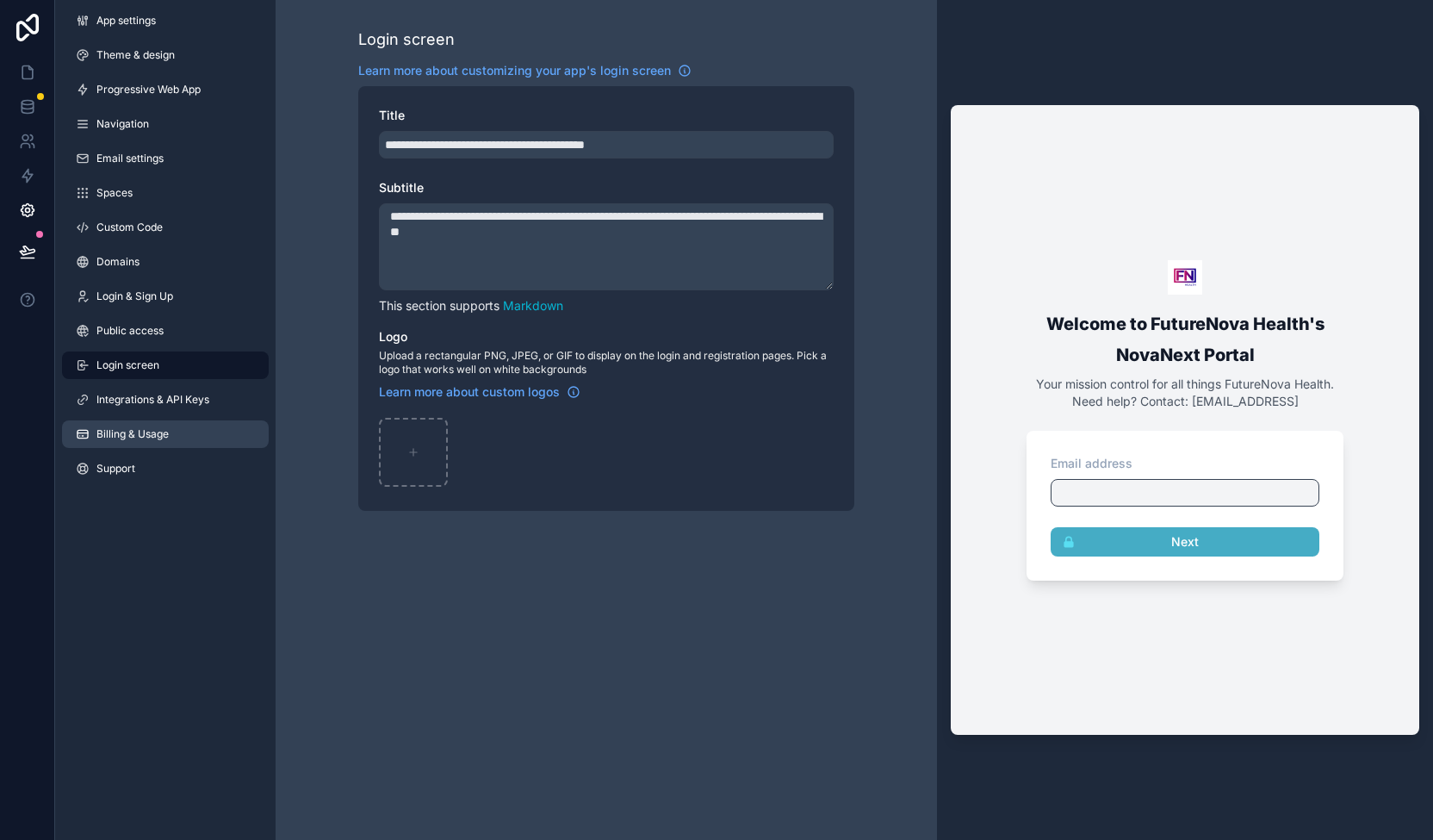
click at [144, 437] on span "Billing & Usage" at bounding box center [132, 433] width 72 height 13
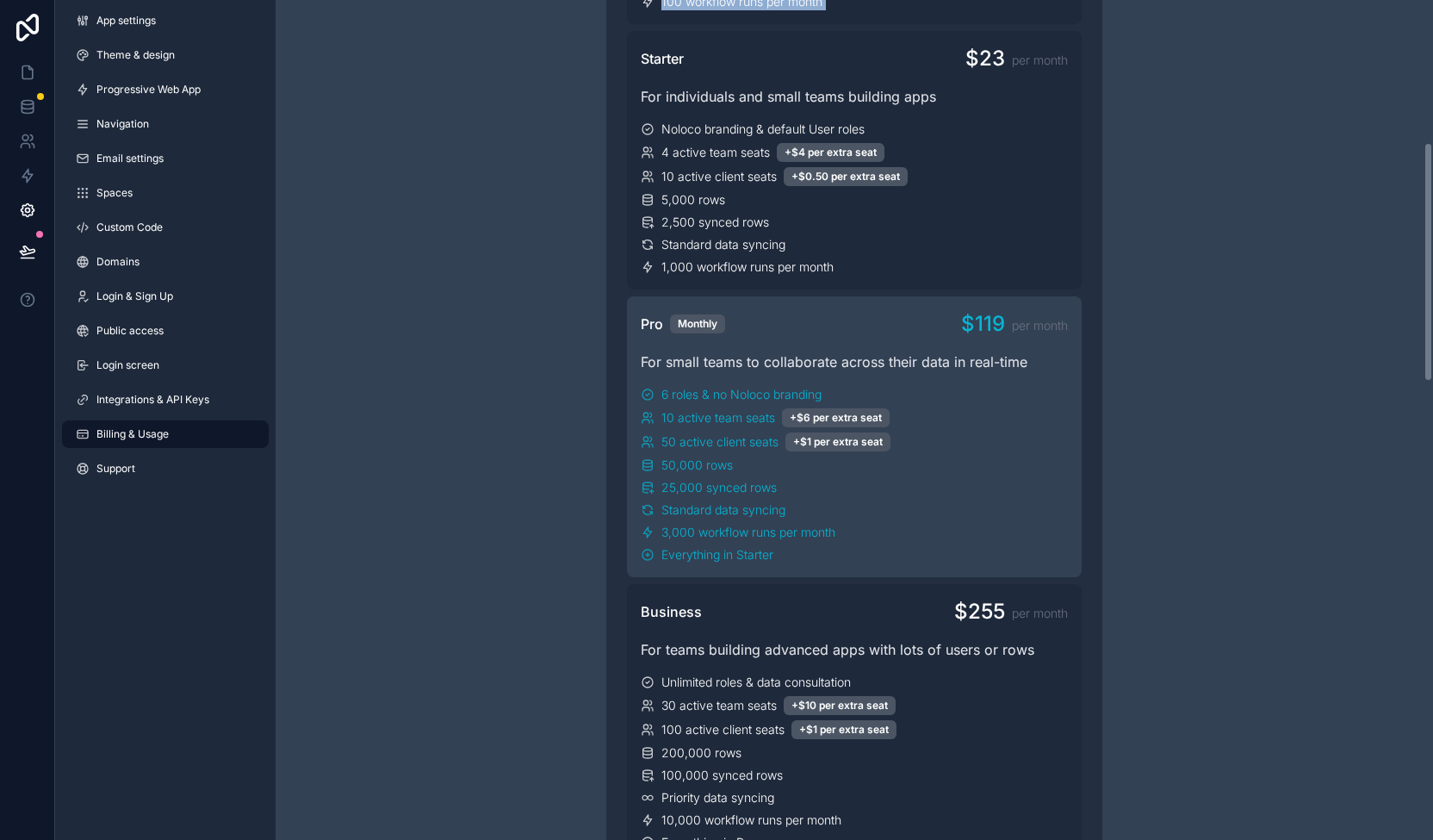
scroll to position [517, 0]
click at [131, 471] on span "Support" at bounding box center [115, 468] width 38 height 13
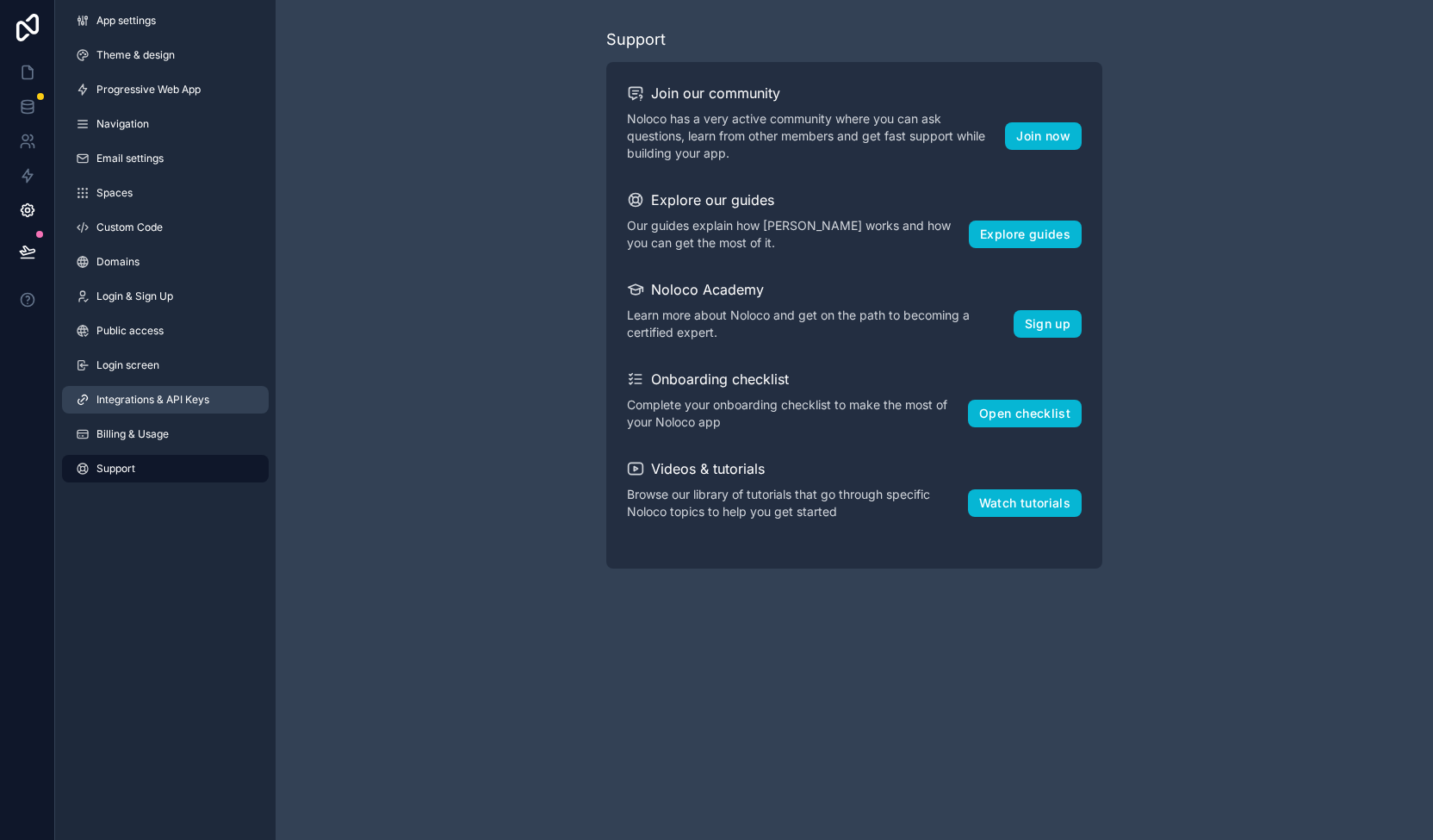
click at [162, 399] on span "Integrations & API Keys" at bounding box center [153, 399] width 113 height 13
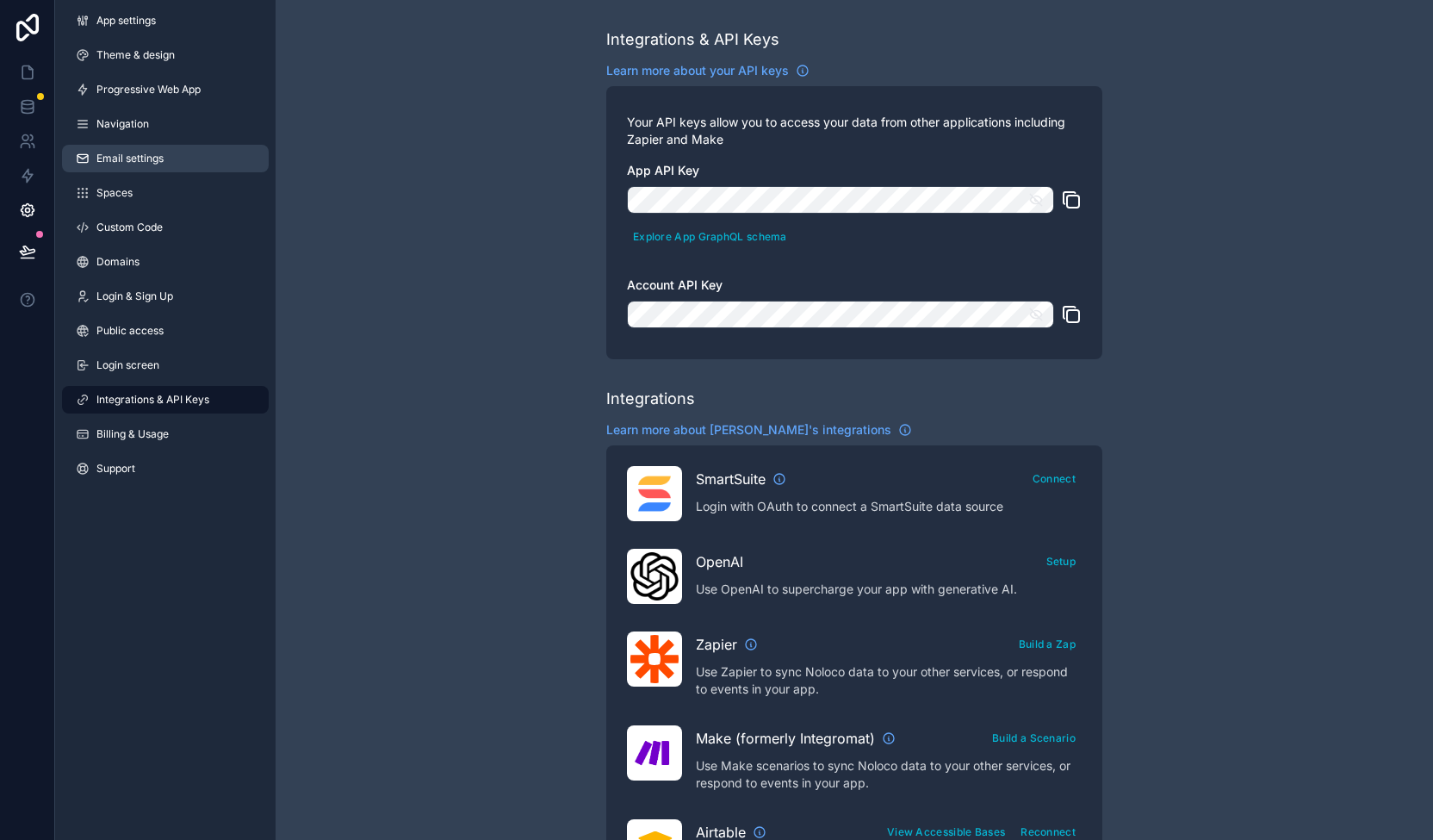
click at [126, 150] on link "Email settings" at bounding box center [165, 158] width 207 height 28
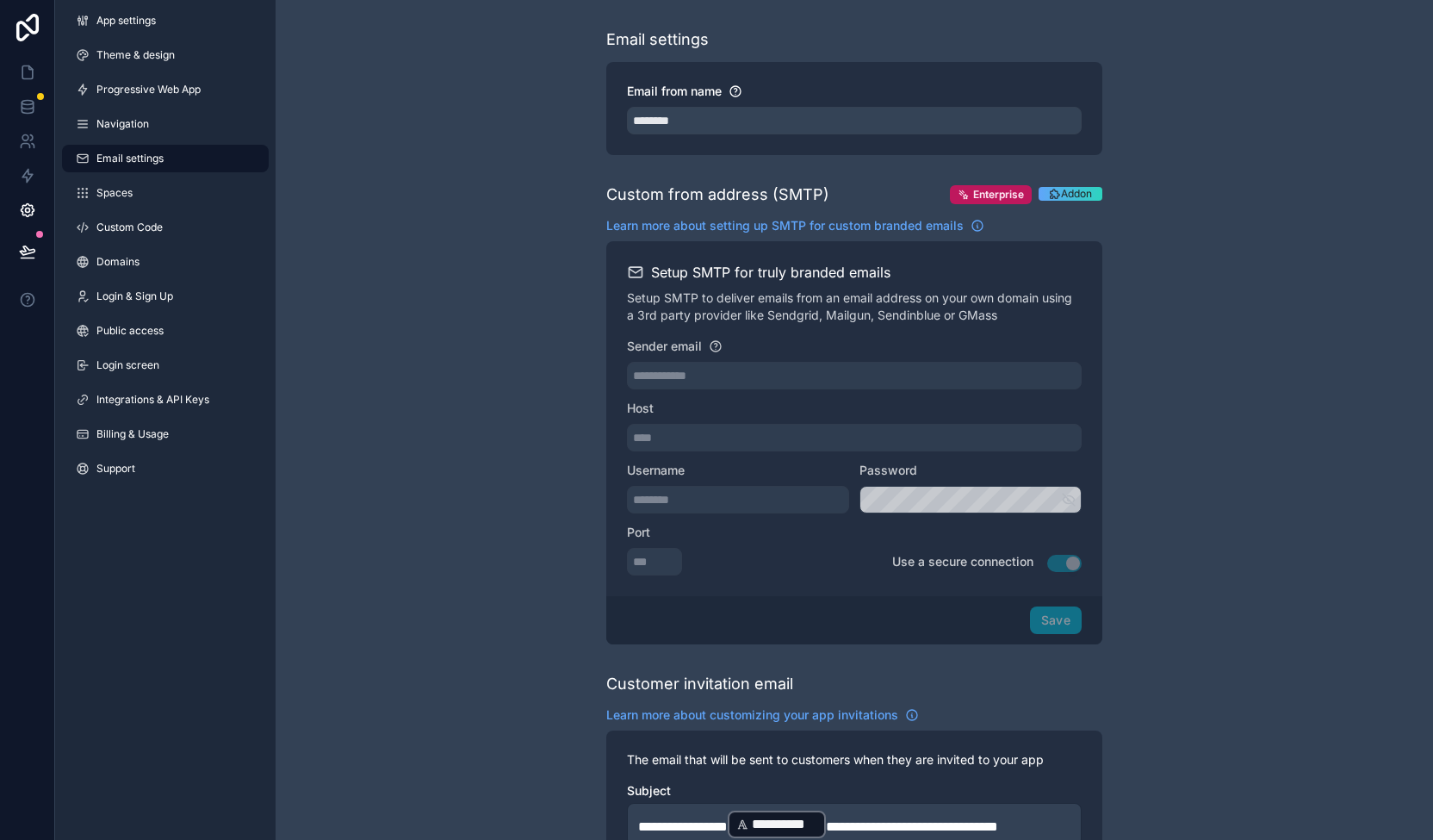
click at [454, 256] on div "**********" at bounding box center [854, 797] width 1157 height 1595
click at [208, 206] on div "App settings Theme & design Progressive Web App Navigation Email settings Space…" at bounding box center [165, 248] width 220 height 496
click at [350, 473] on div "**********" at bounding box center [854, 797] width 1157 height 1595
click at [122, 63] on link "Theme & design" at bounding box center [165, 55] width 207 height 28
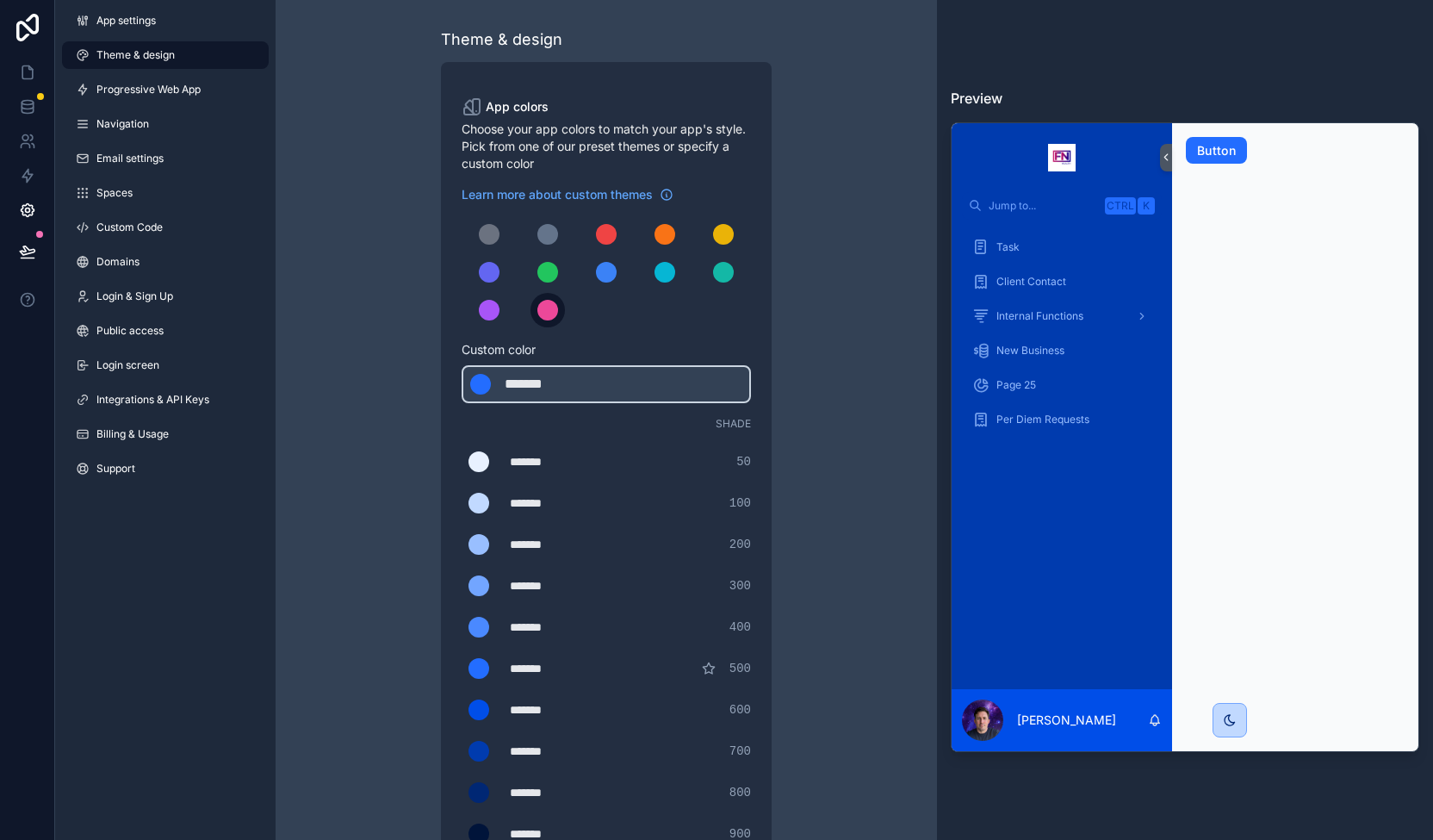
click at [547, 315] on div "scrollable content" at bounding box center [547, 310] width 21 height 21
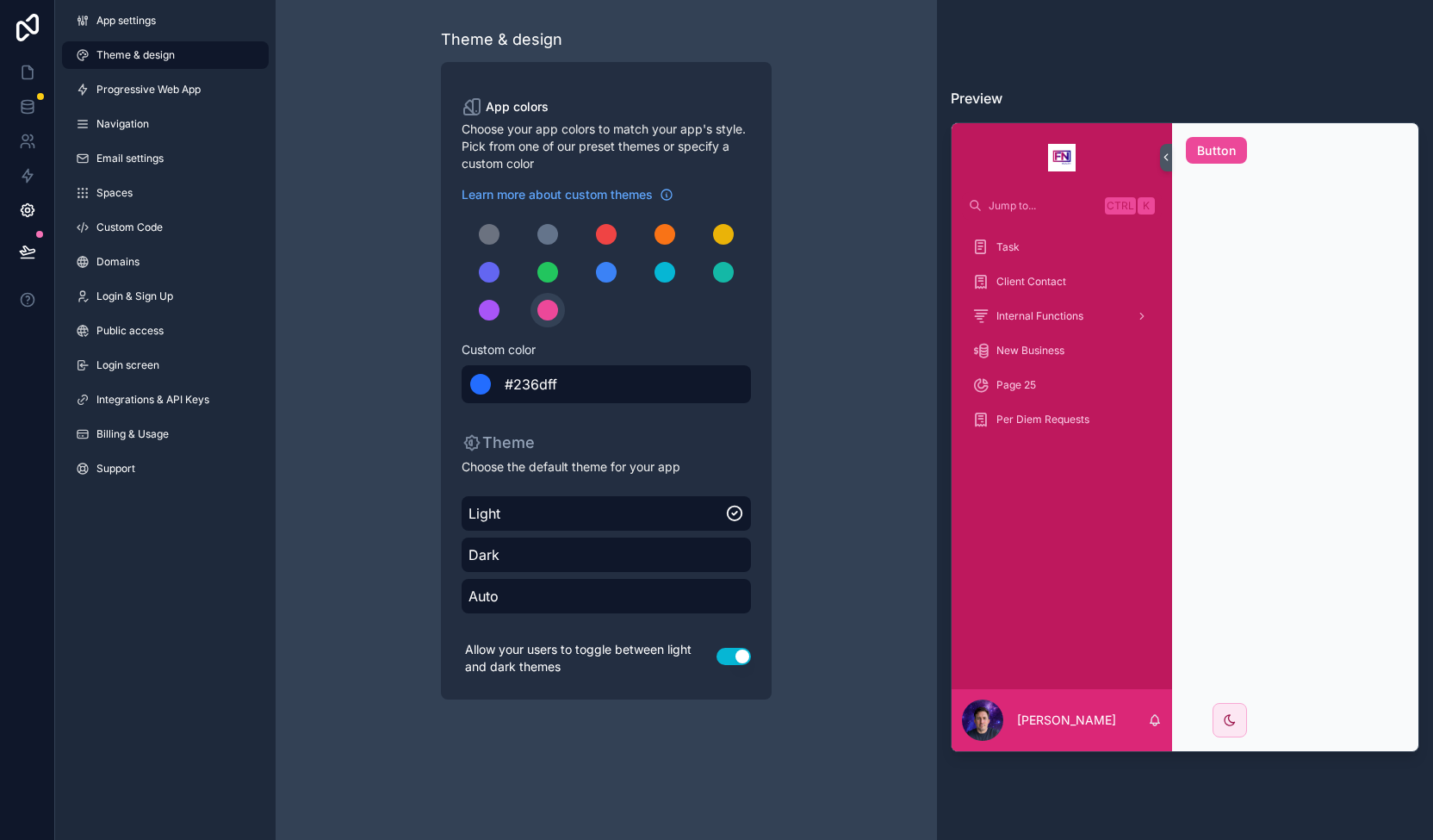
click at [563, 375] on div "******* #236dff" at bounding box center [606, 384] width 289 height 38
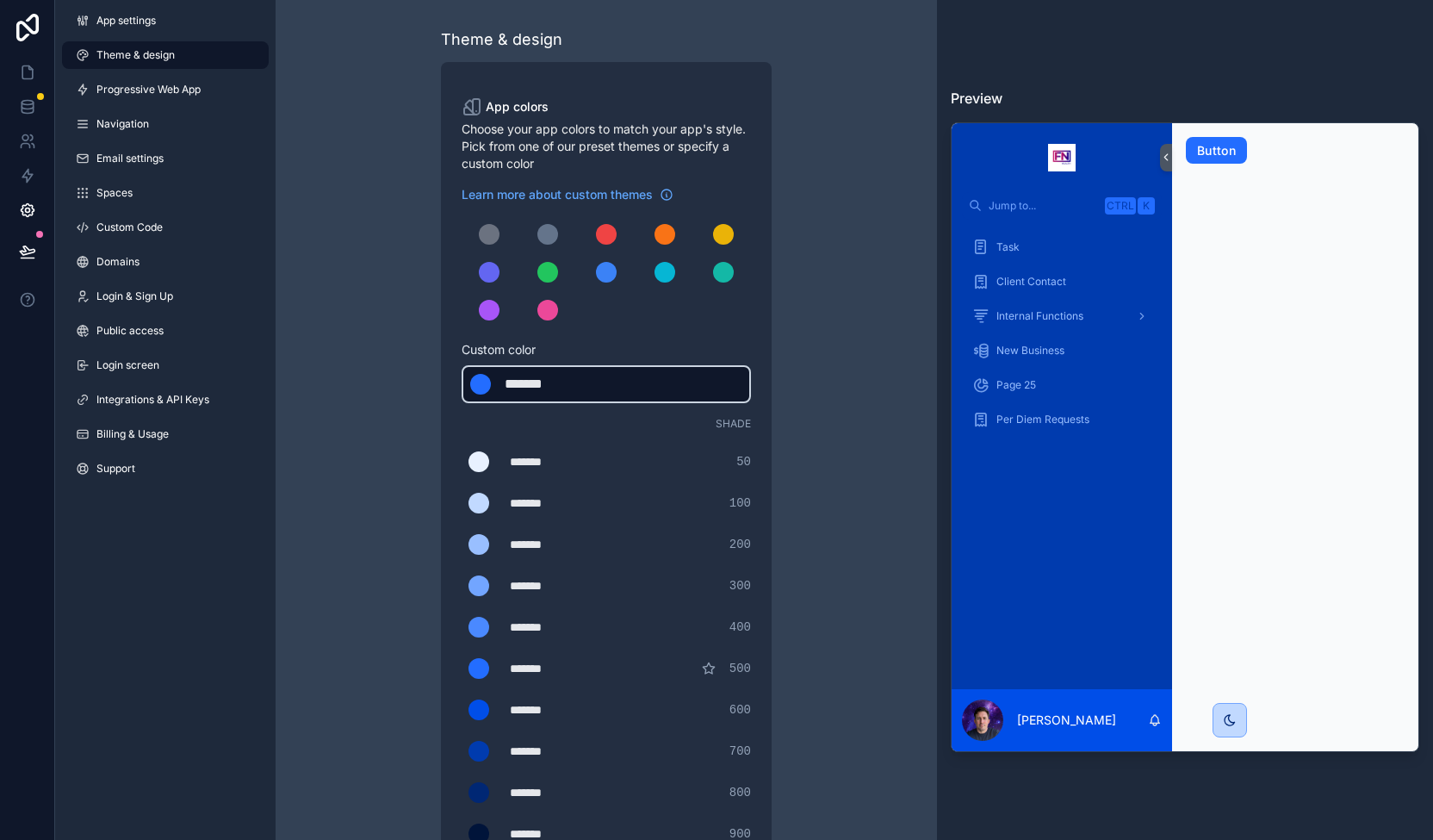
click at [589, 388] on div "******* ******* #236dff" at bounding box center [606, 384] width 289 height 38
click at [568, 388] on div "*******" at bounding box center [547, 384] width 86 height 21
type div "*******"
click at [556, 381] on div "*******" at bounding box center [547, 384] width 86 height 21
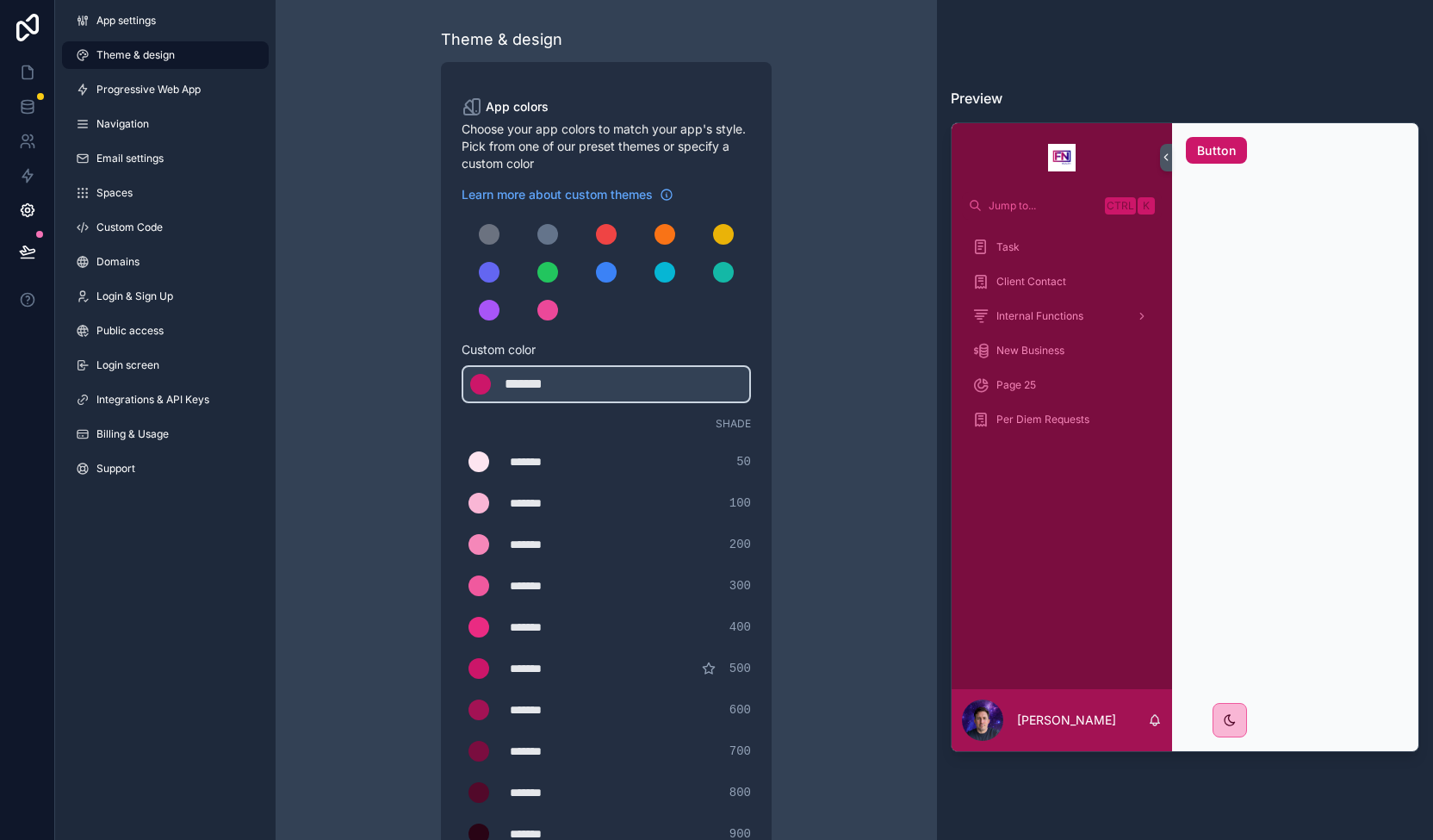
click at [837, 397] on div "Theme & design App colors Choose your app colors to match your app's style. Pic…" at bounding box center [606, 587] width 496 height 1175
click at [29, 135] on icon at bounding box center [27, 140] width 17 height 17
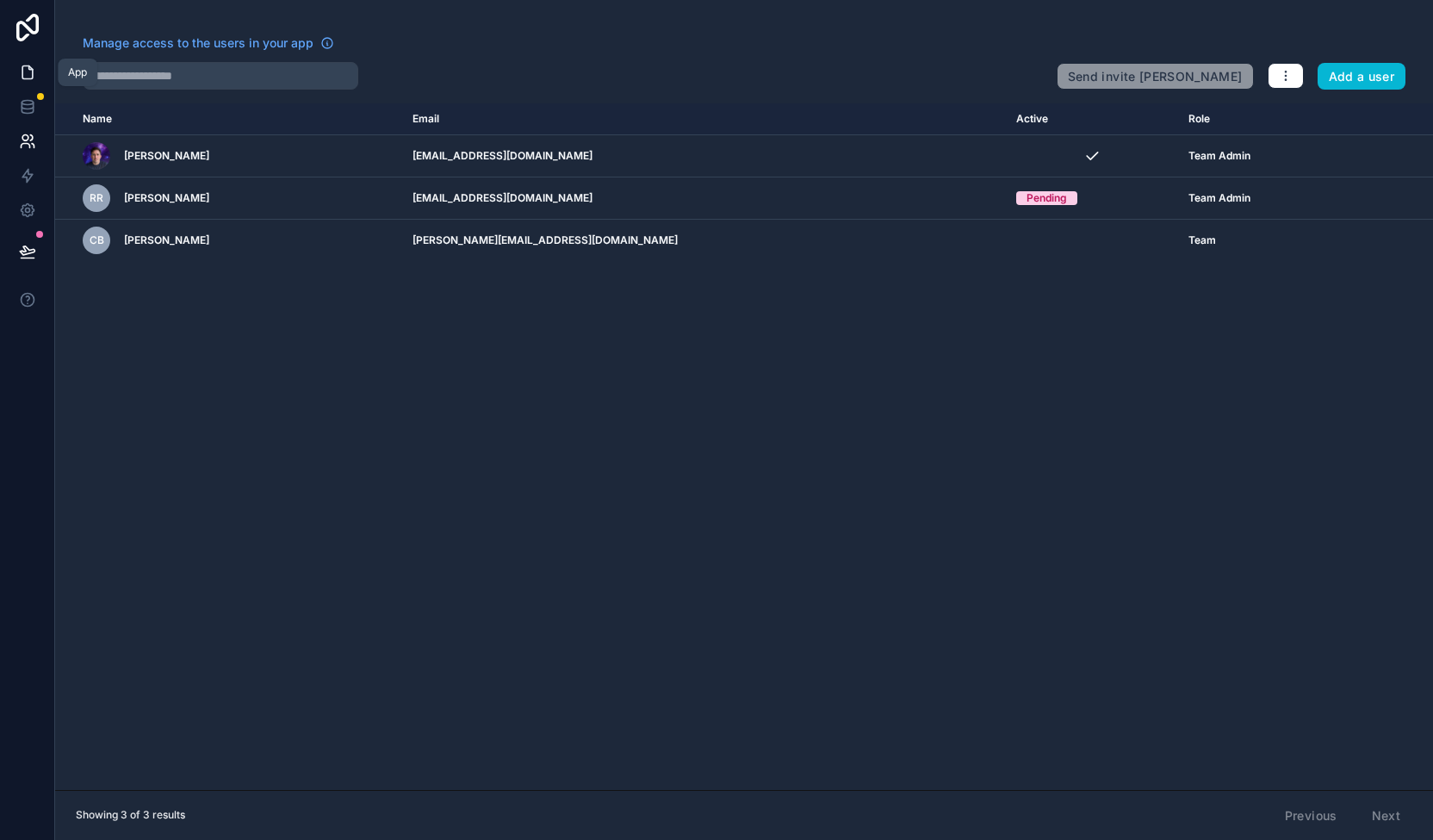
click at [32, 67] on icon at bounding box center [27, 72] width 17 height 17
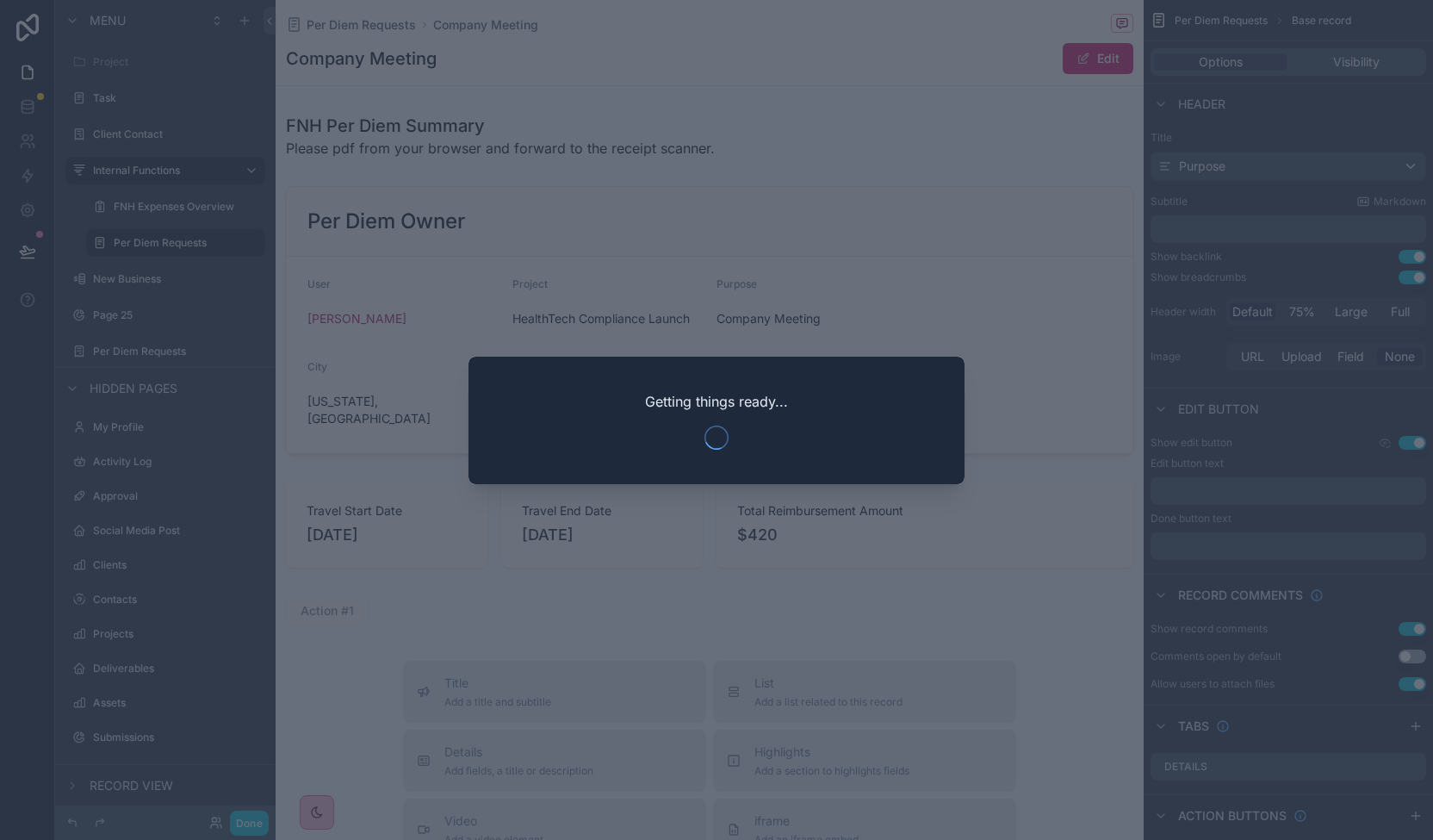
click at [981, 325] on div at bounding box center [716, 420] width 1433 height 840
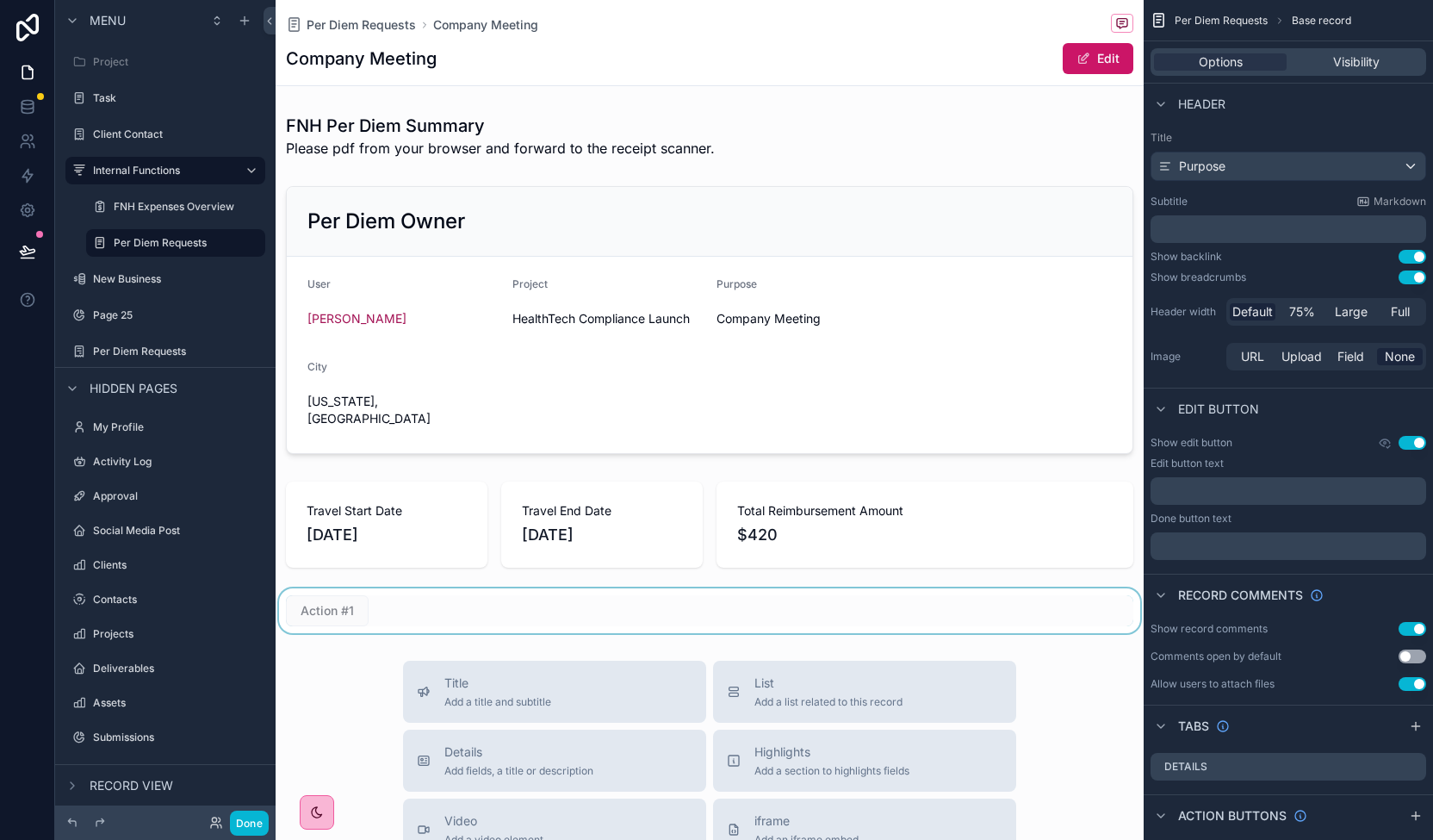
click at [329, 594] on div "scrollable content" at bounding box center [709, 611] width 868 height 45
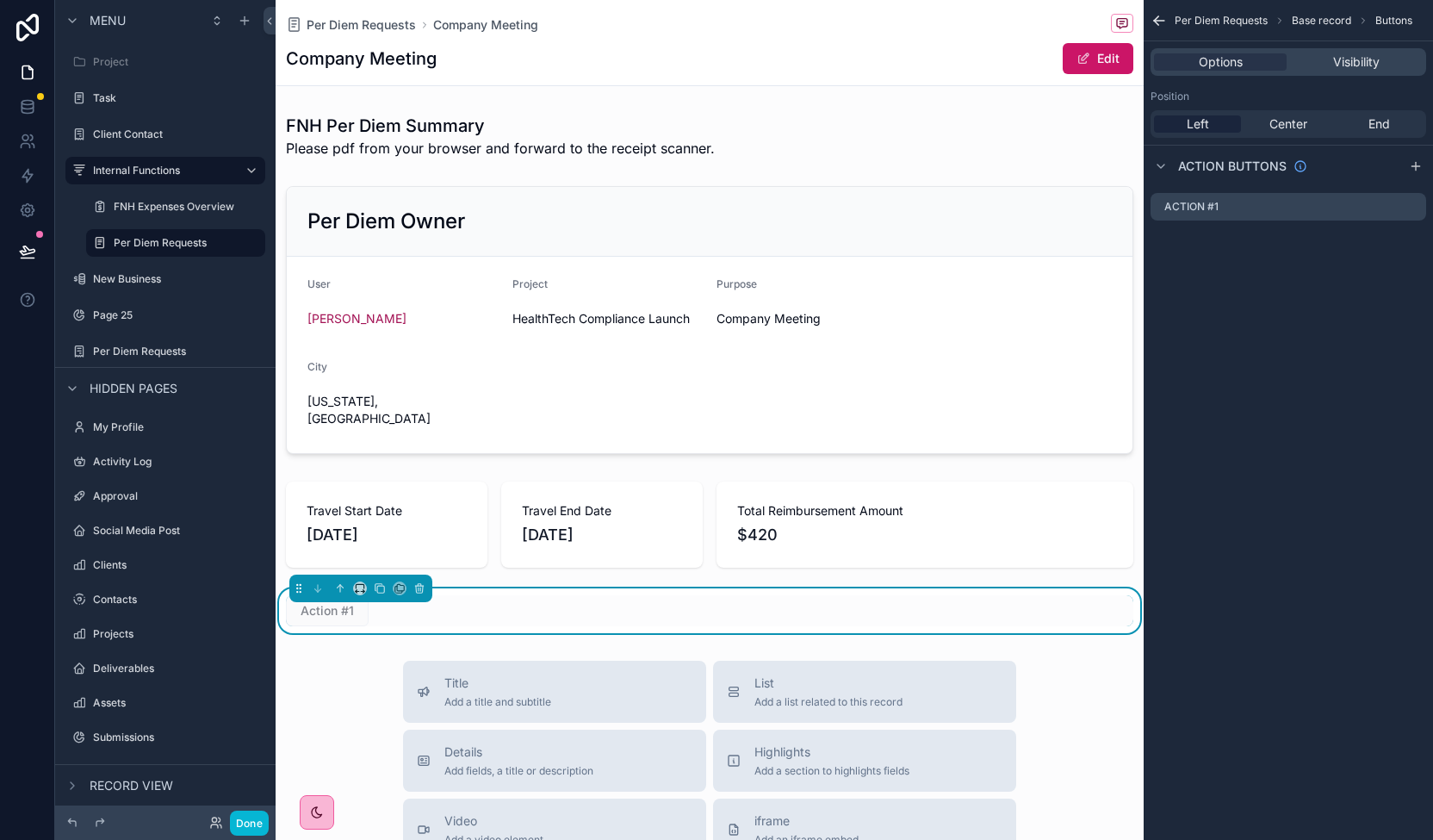
scroll to position [553, 0]
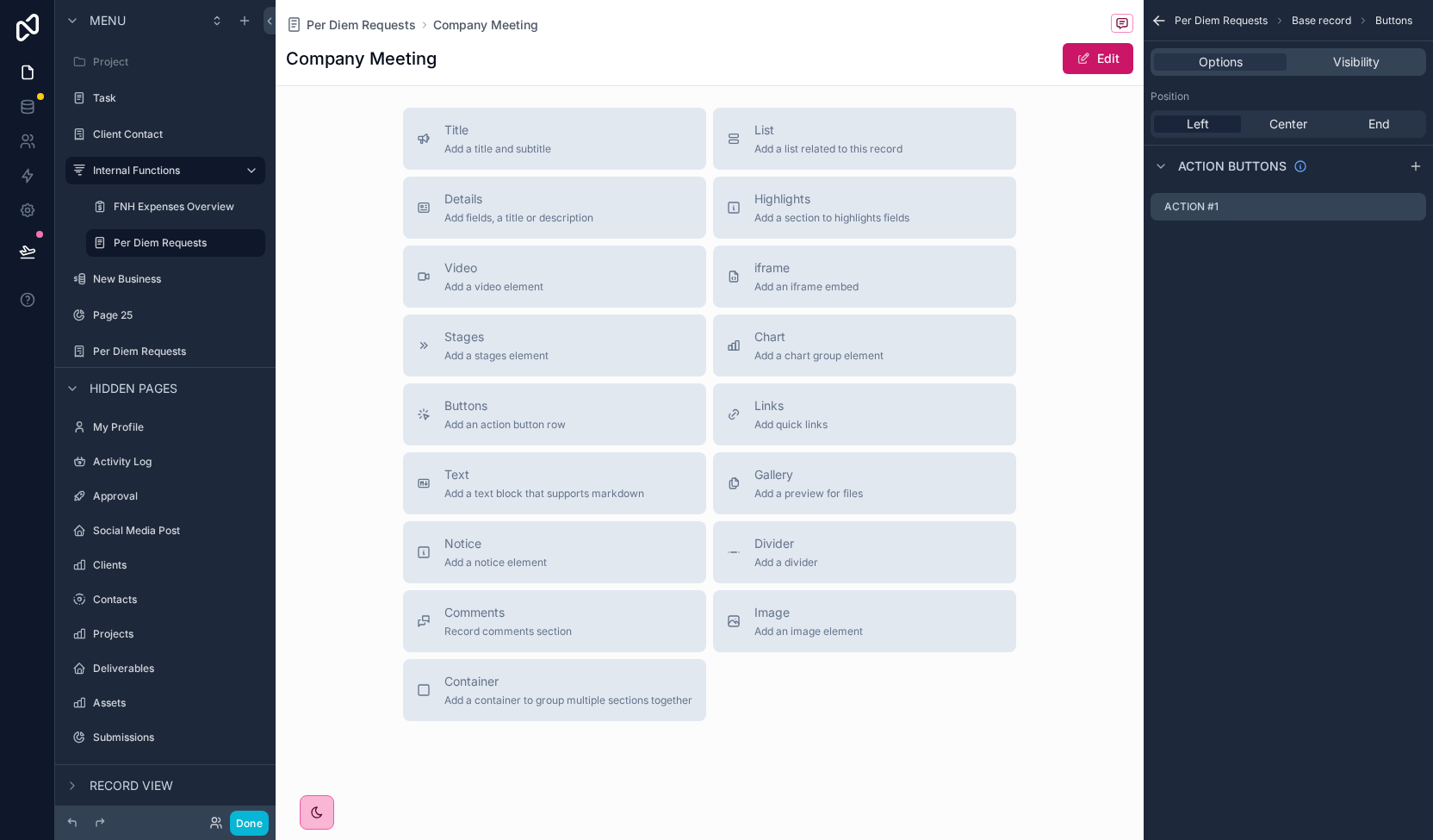
drag, startPoint x: 450, startPoint y: 393, endPoint x: 1083, endPoint y: 422, distance: 633.7
click at [1083, 422] on div "Title Add a title and subtitle List Add a list related to this record Details A…" at bounding box center [709, 413] width 868 height 613
click at [780, 397] on span "Links" at bounding box center [791, 405] width 73 height 17
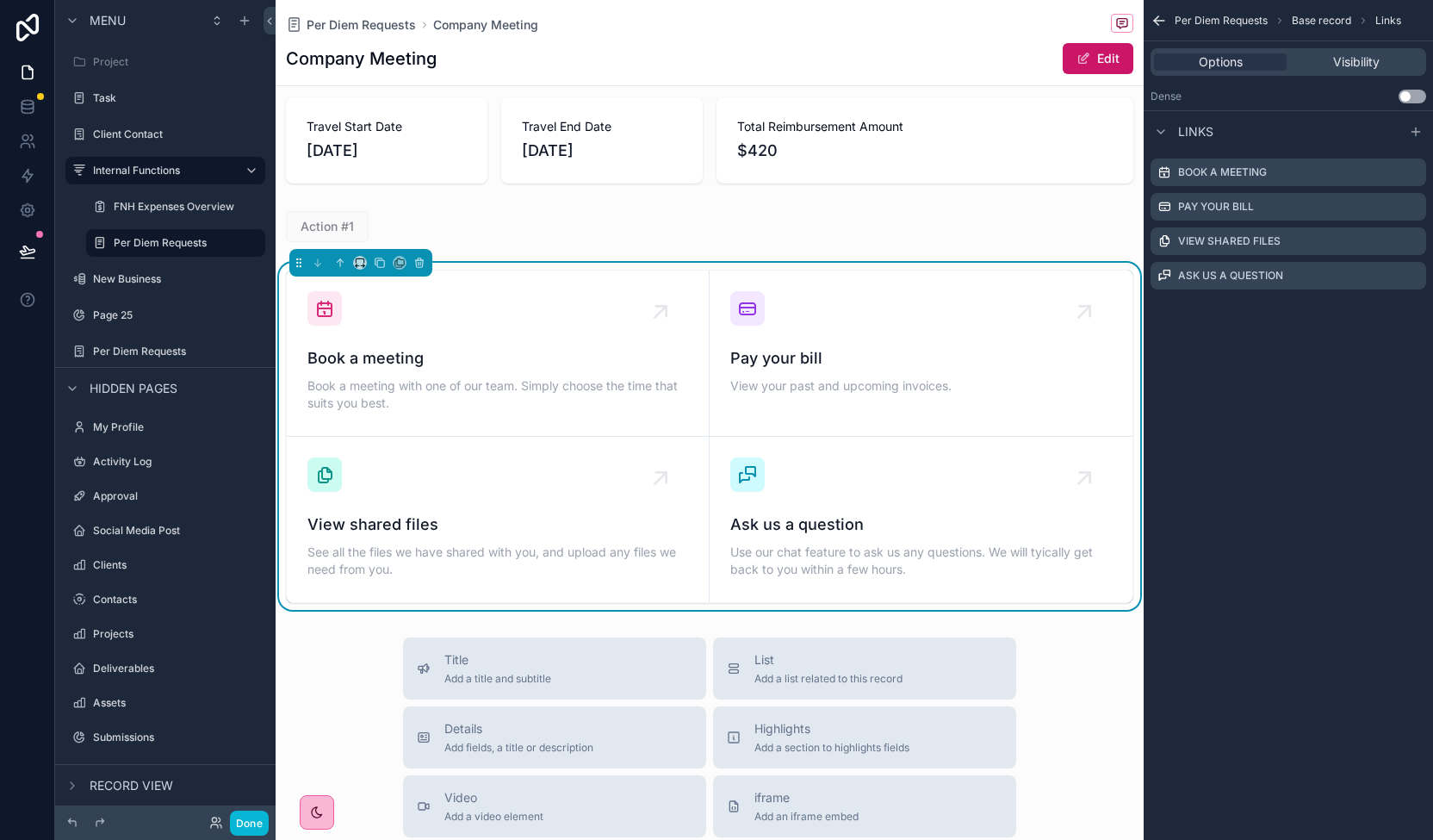
scroll to position [381, 0]
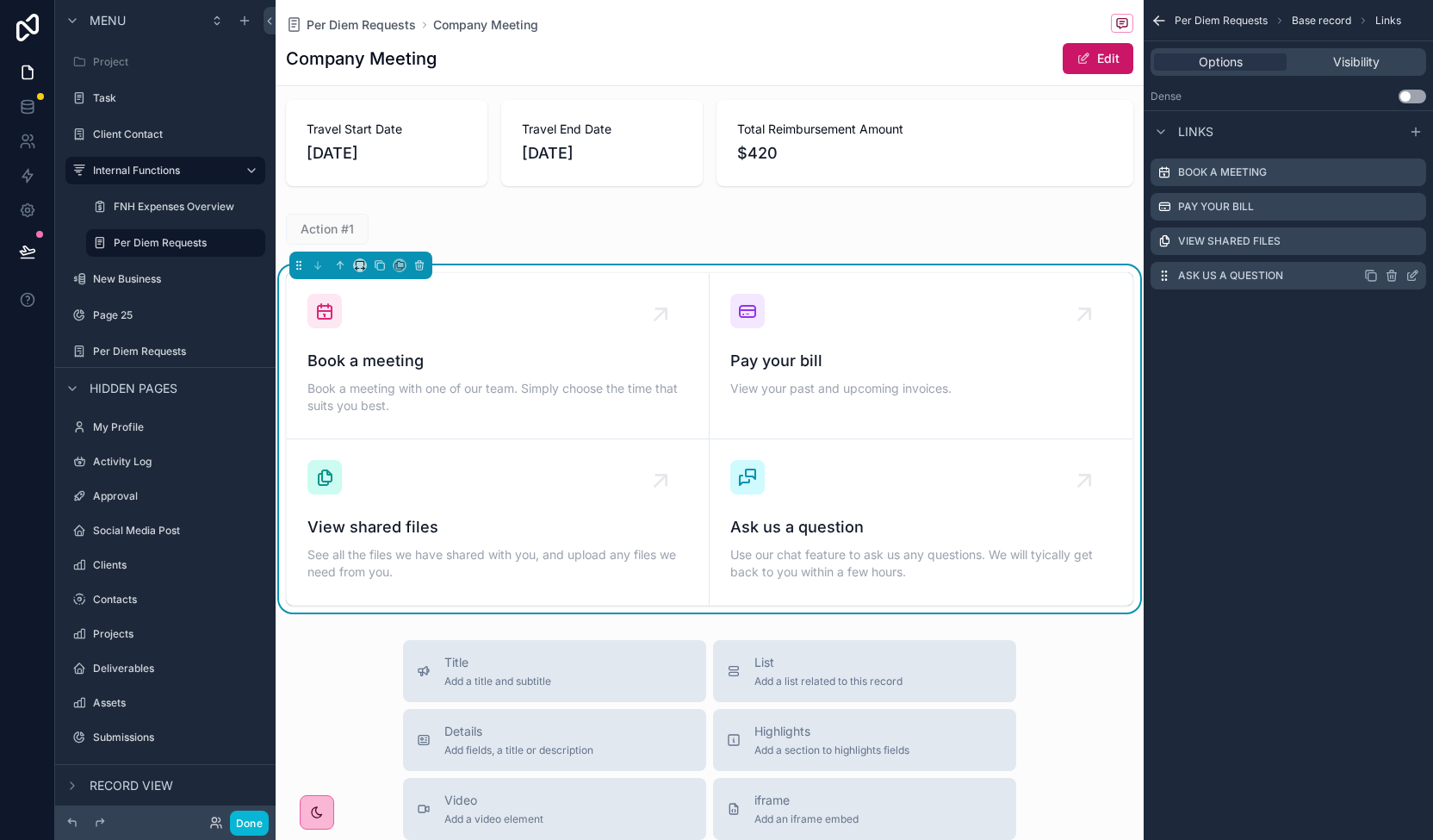
click at [1395, 276] on icon "scrollable content" at bounding box center [1391, 276] width 8 height 8
click at [1383, 248] on icon at bounding box center [1384, 248] width 13 height 13
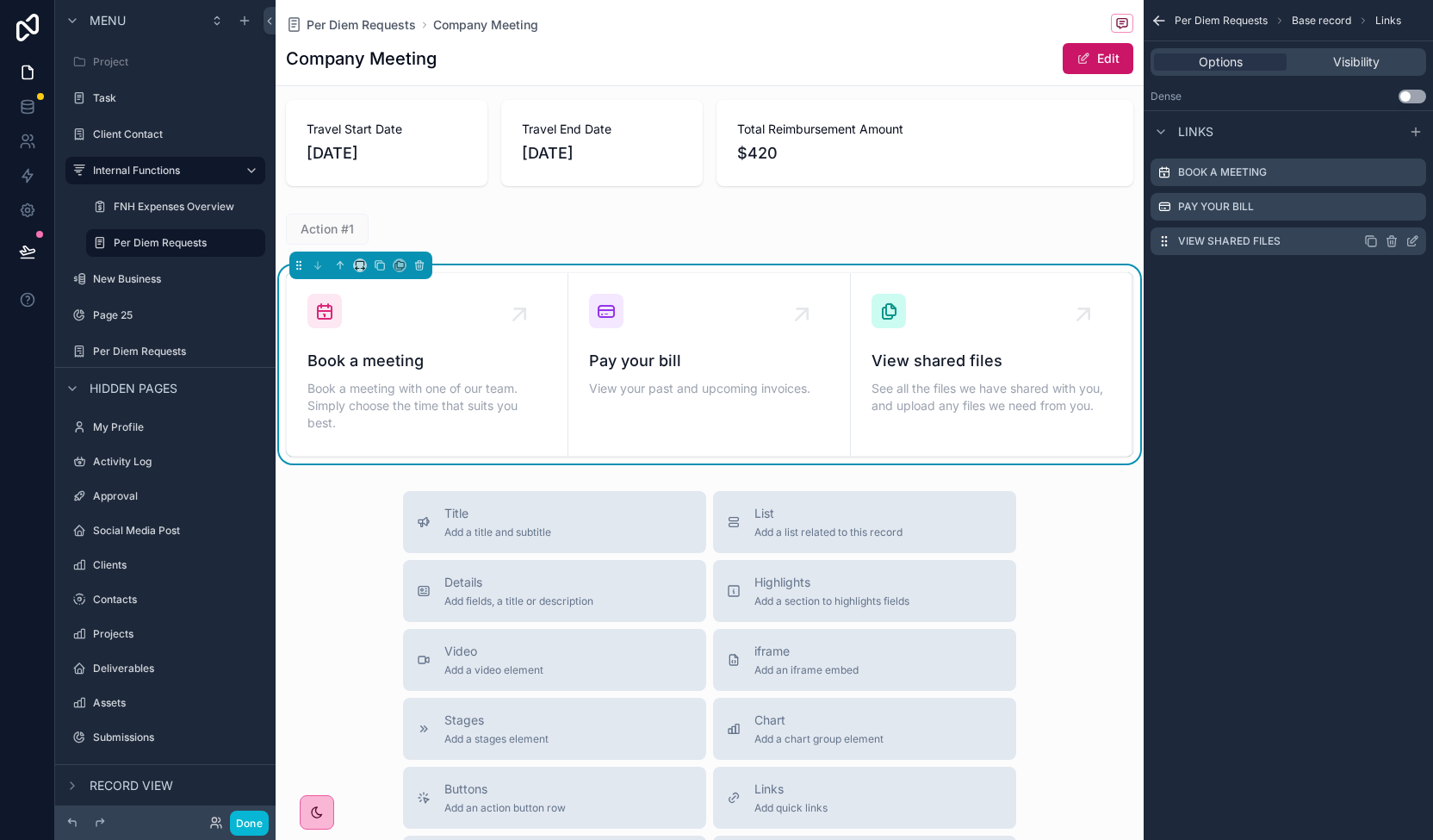
click at [1391, 237] on icon "scrollable content" at bounding box center [1391, 241] width 13 height 13
click at [1380, 206] on button at bounding box center [1384, 213] width 21 height 21
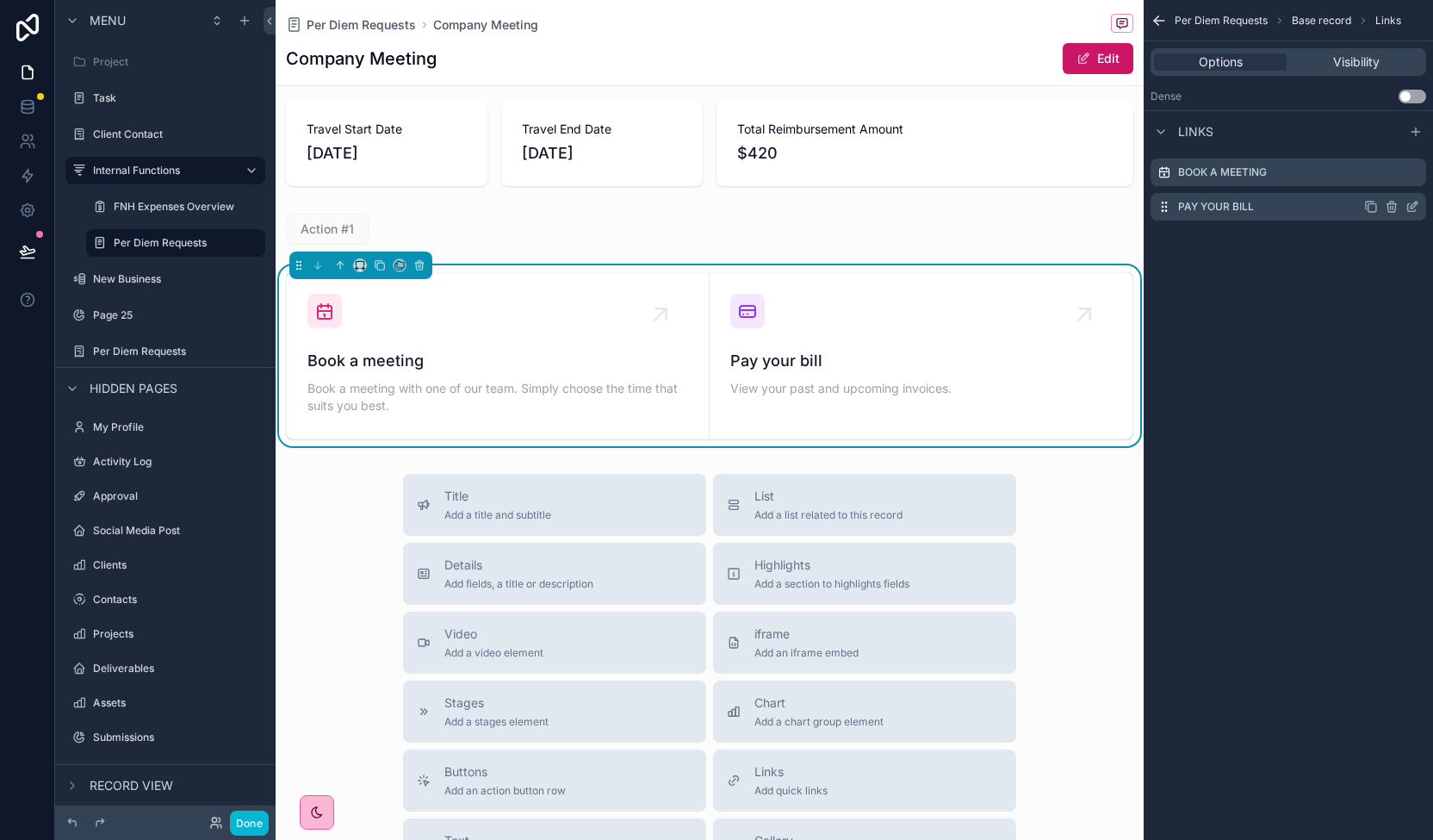
click at [1393, 209] on icon "scrollable content" at bounding box center [1393, 208] width 0 height 4
click at [1386, 179] on icon at bounding box center [1386, 181] width 0 height 4
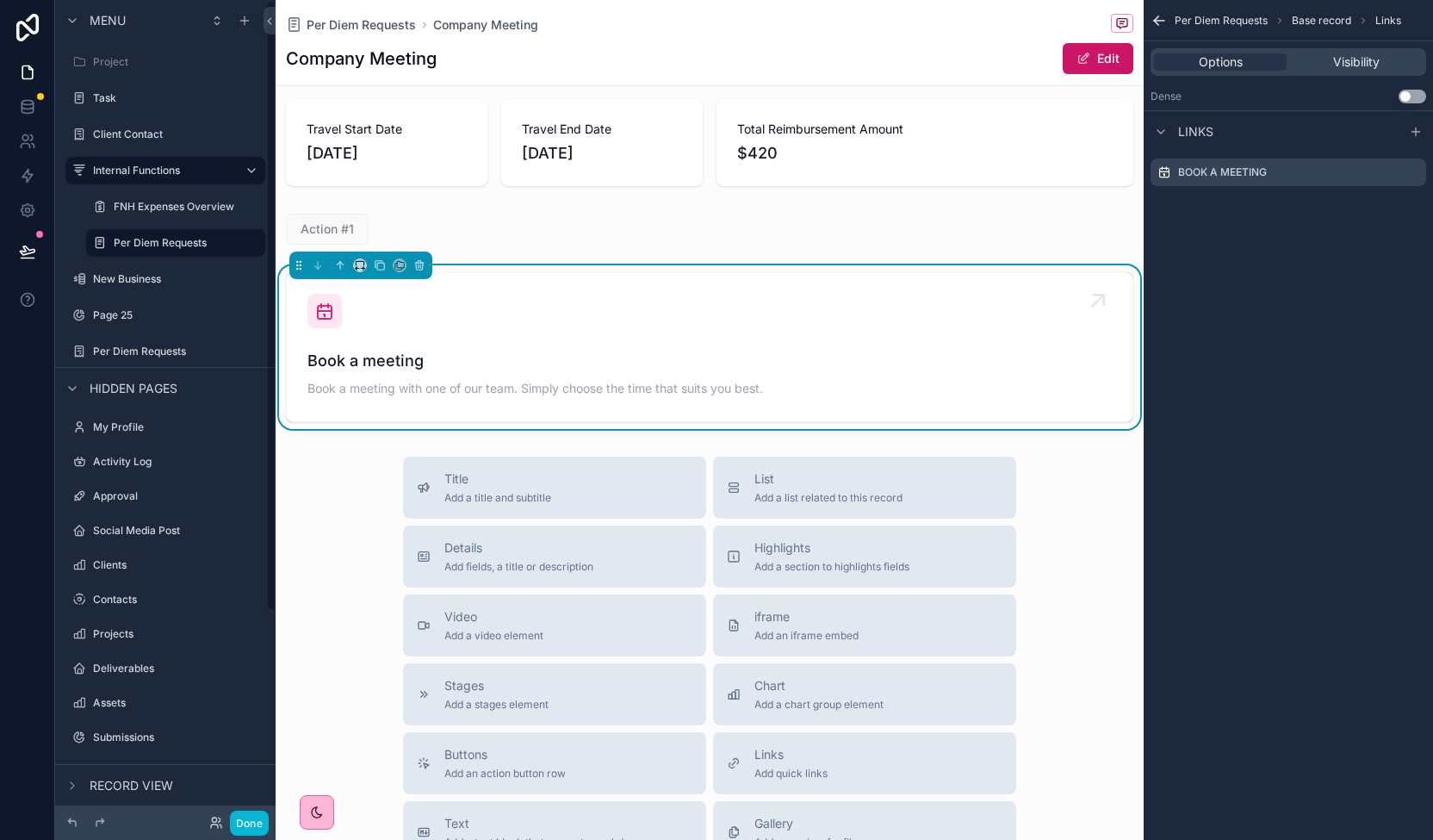
click at [322, 301] on icon "scrollable content" at bounding box center [324, 310] width 21 height 21
click at [320, 301] on icon "scrollable content" at bounding box center [324, 310] width 21 height 21
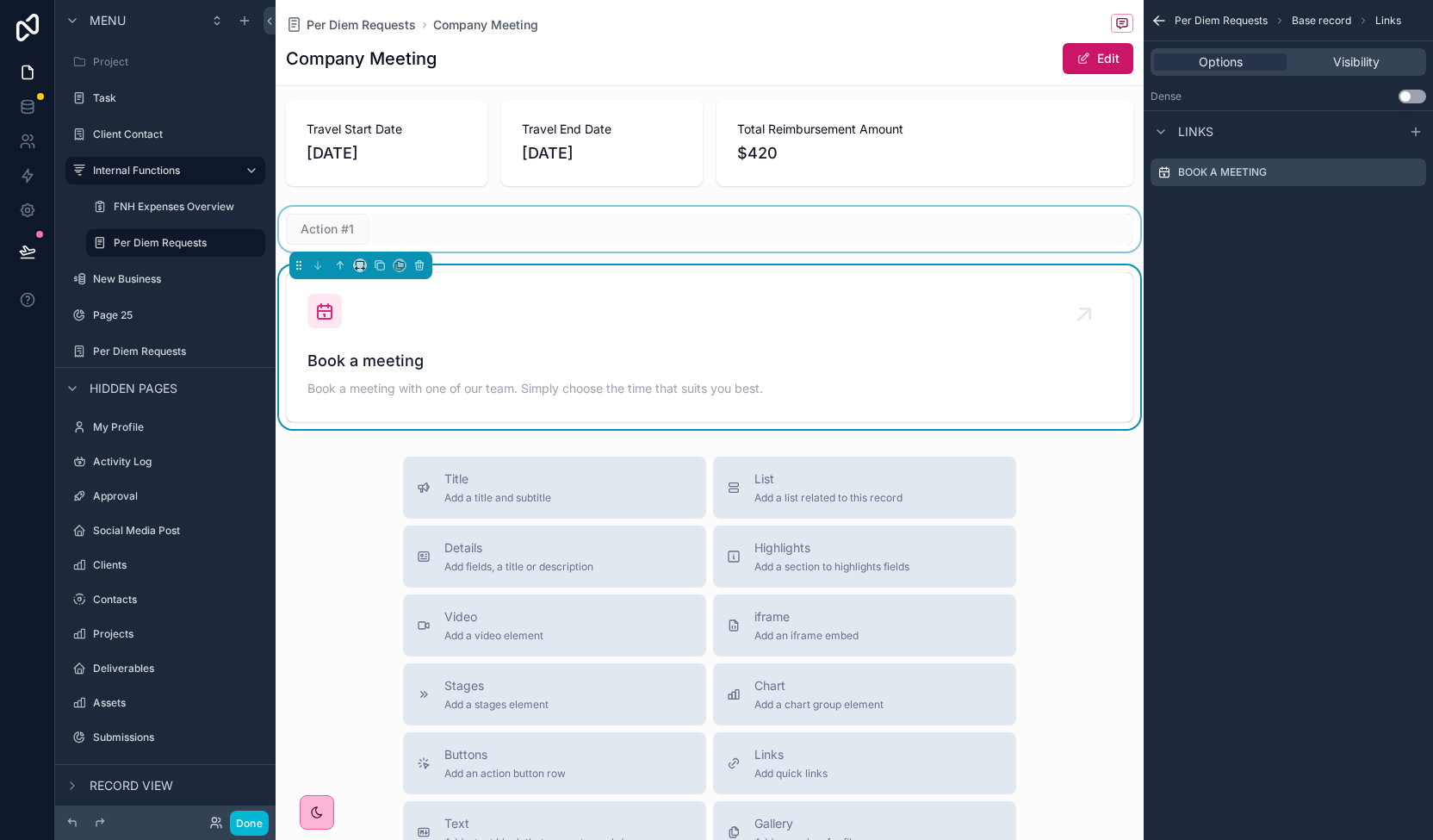
click at [346, 207] on div "scrollable content" at bounding box center [709, 229] width 868 height 45
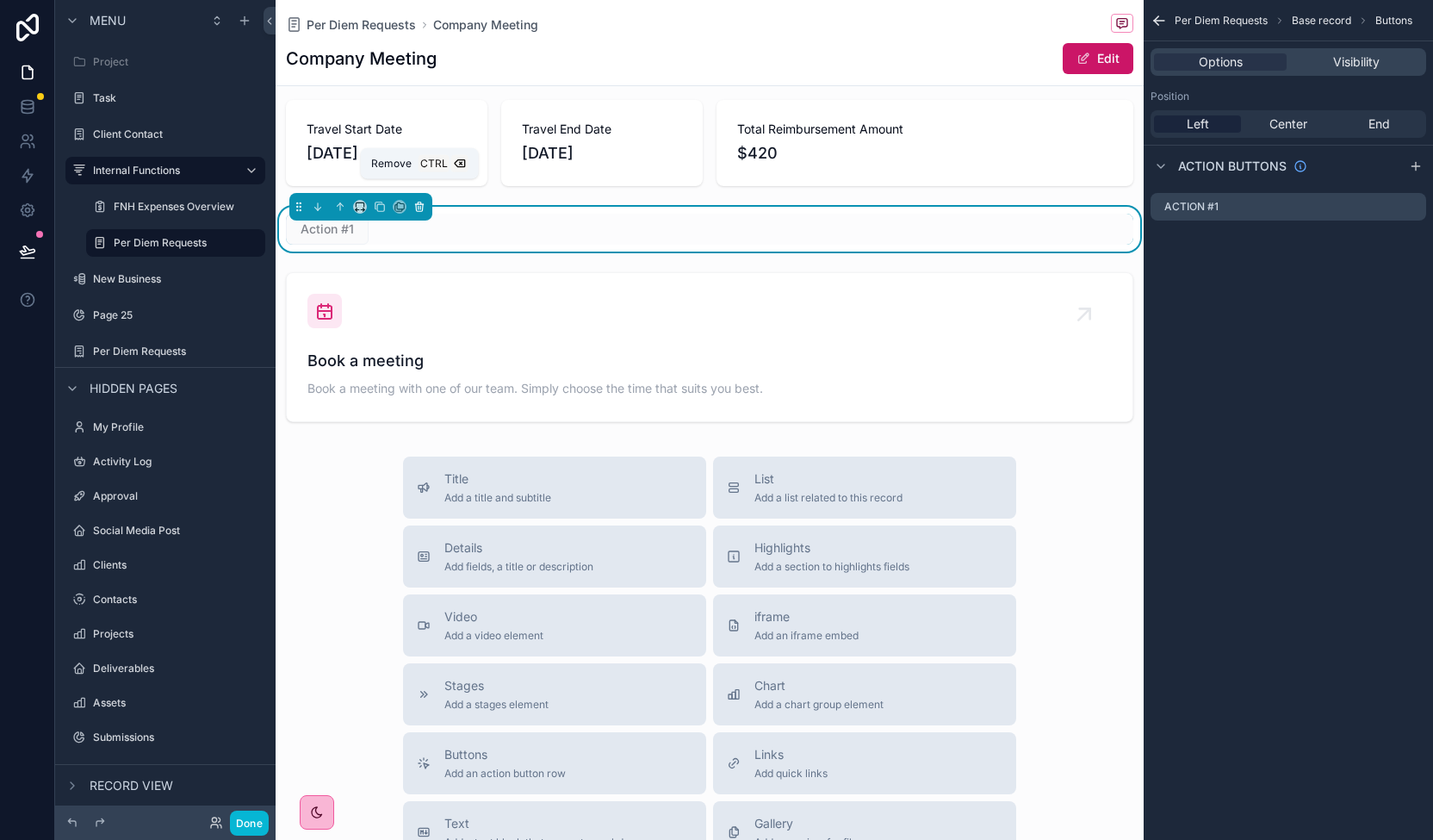
click at [416, 204] on icon "scrollable content" at bounding box center [420, 208] width 7 height 7
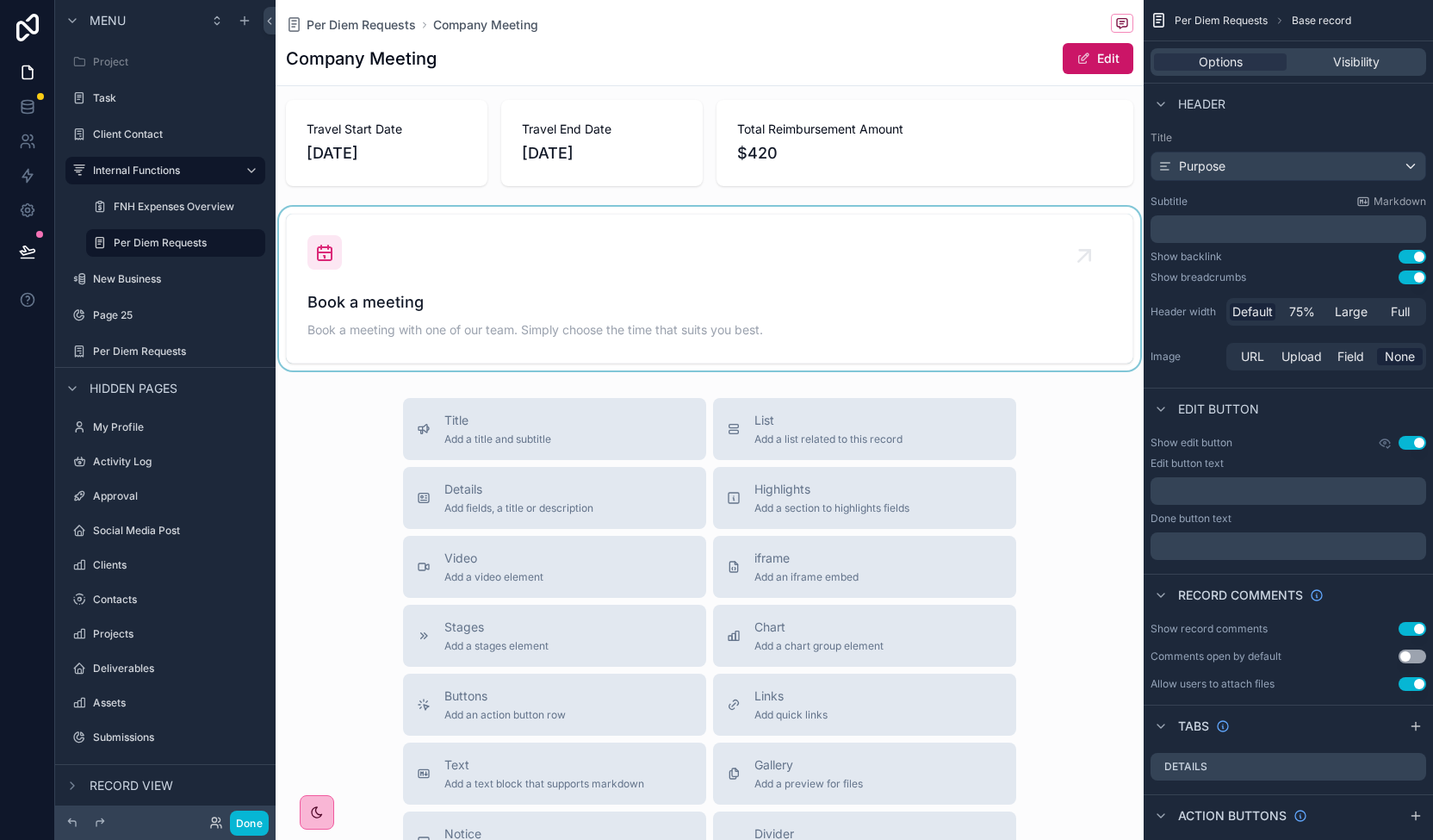
click at [407, 264] on div "scrollable content" at bounding box center [709, 288] width 868 height 164
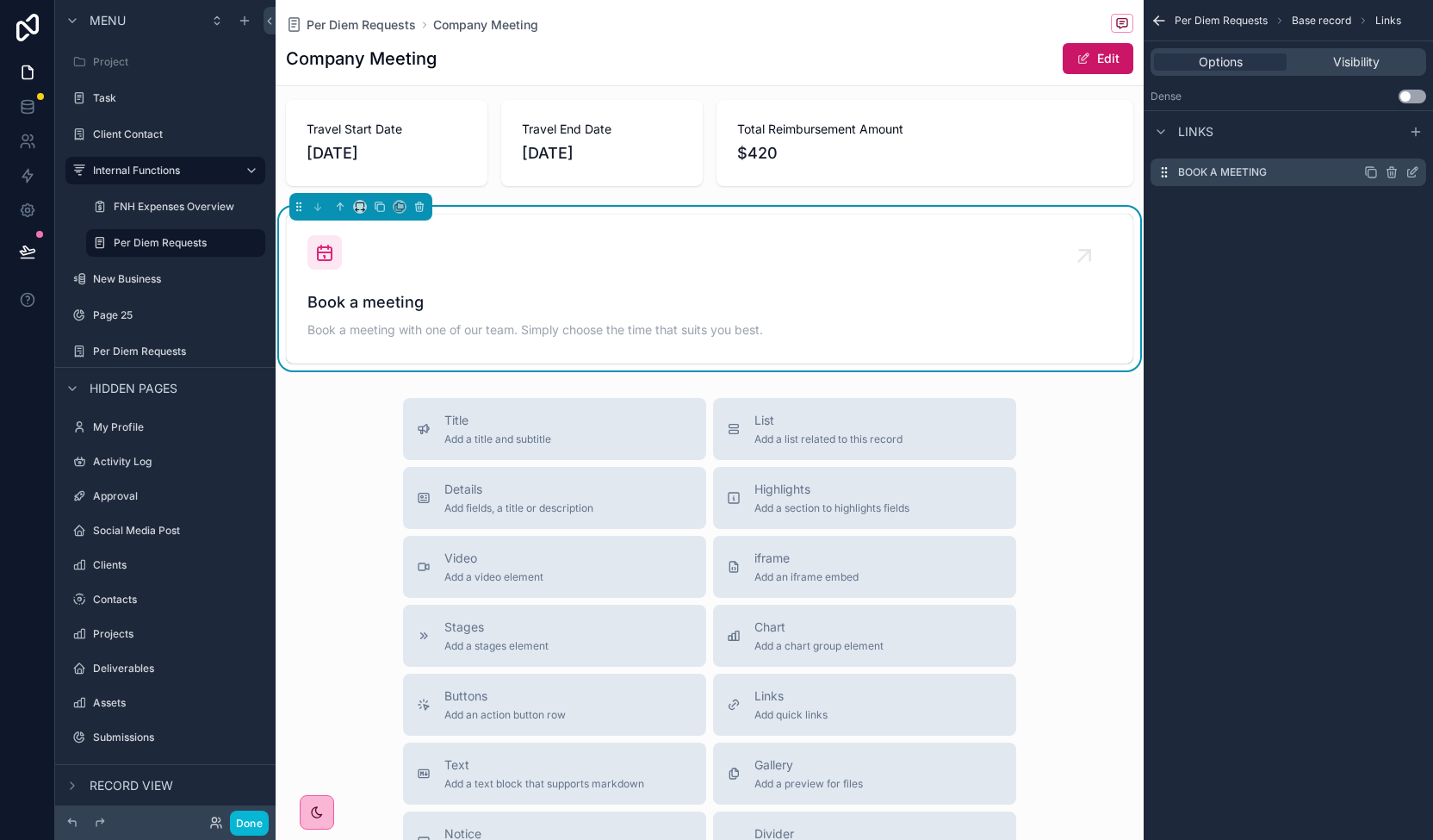
click at [1408, 171] on icon "scrollable content" at bounding box center [1412, 174] width 8 height 8
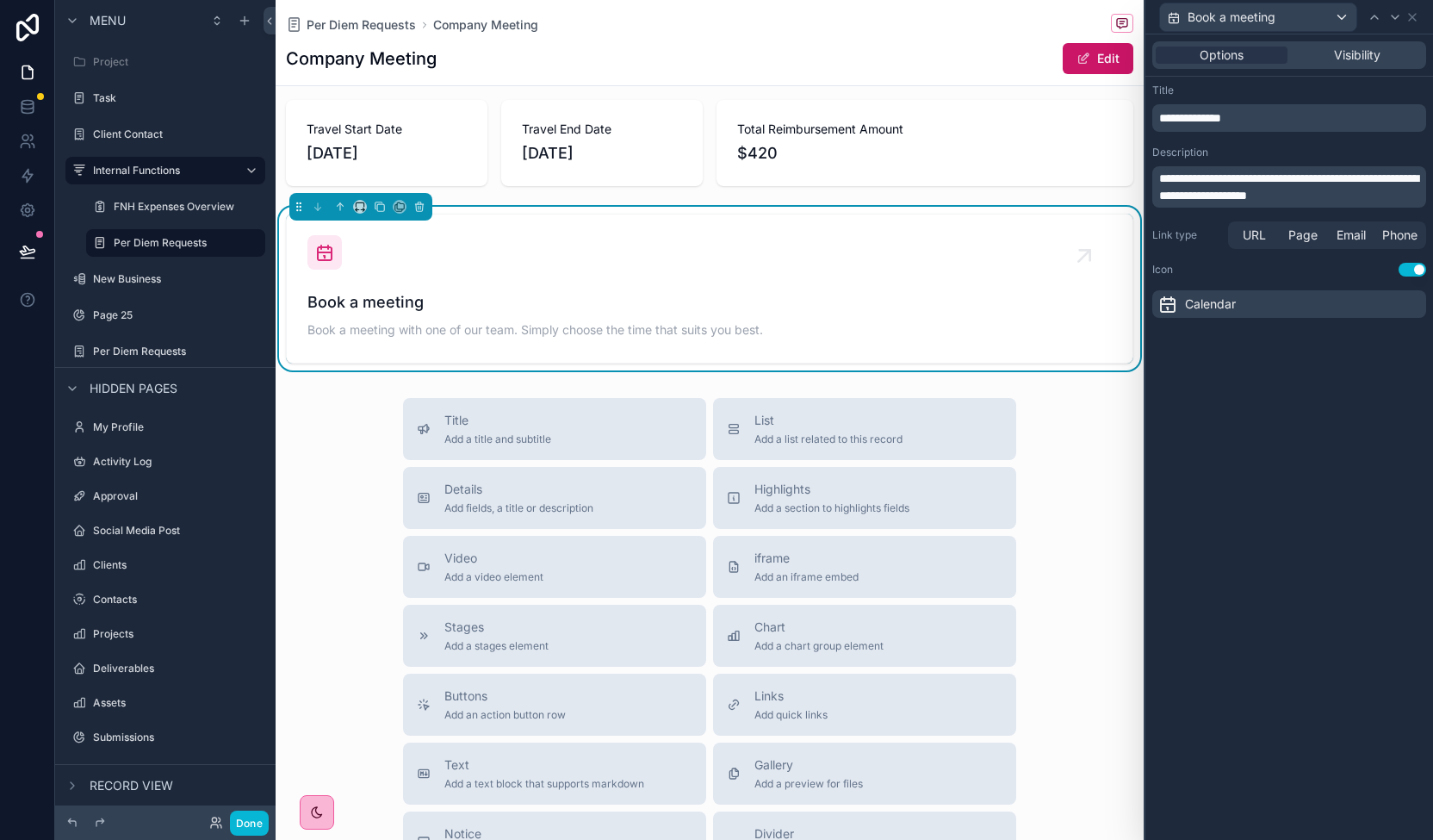
click at [1200, 301] on span "Calendar" at bounding box center [1210, 303] width 51 height 17
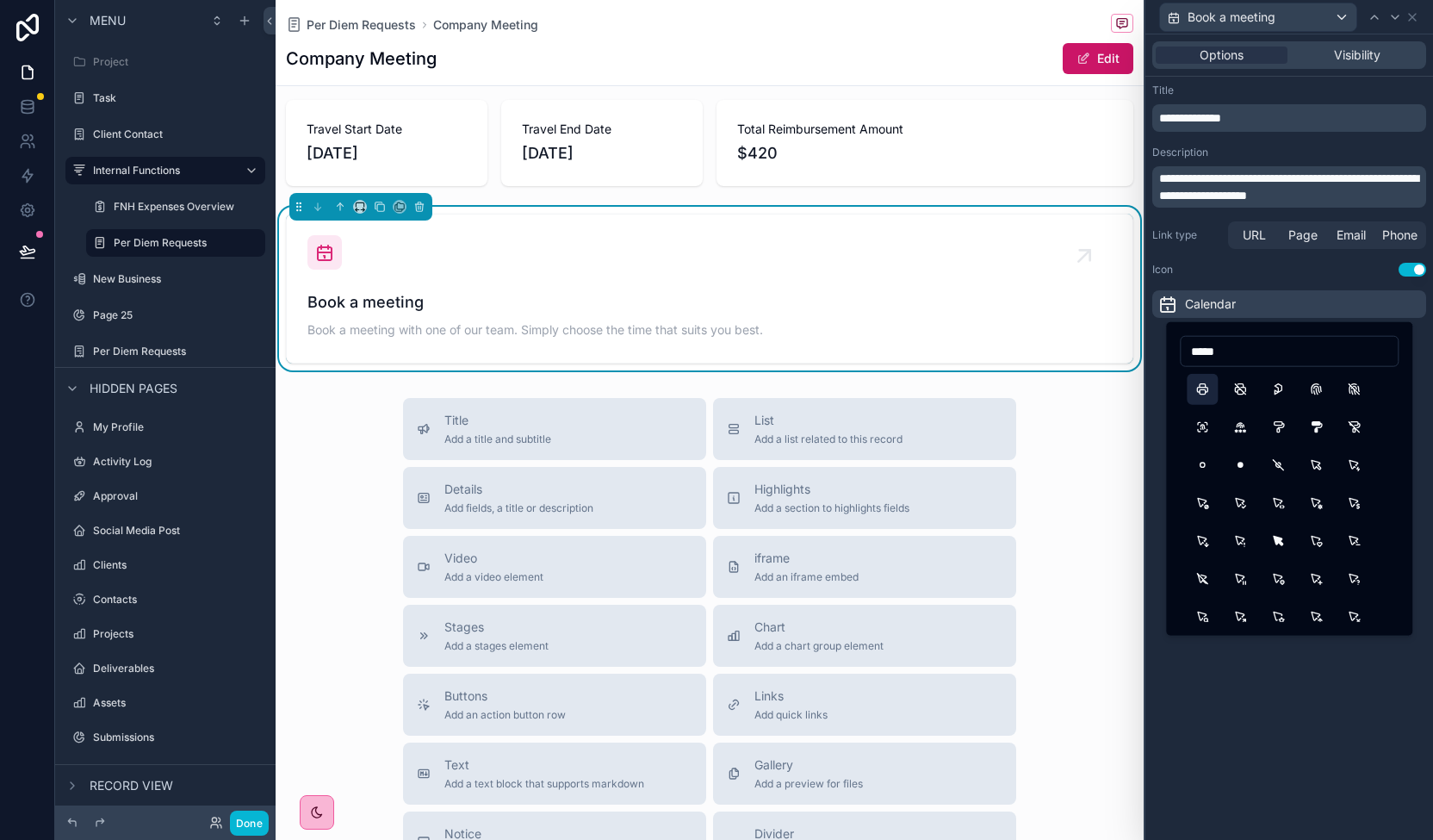
type input "*****"
click at [1202, 390] on button "Printer" at bounding box center [1202, 389] width 31 height 31
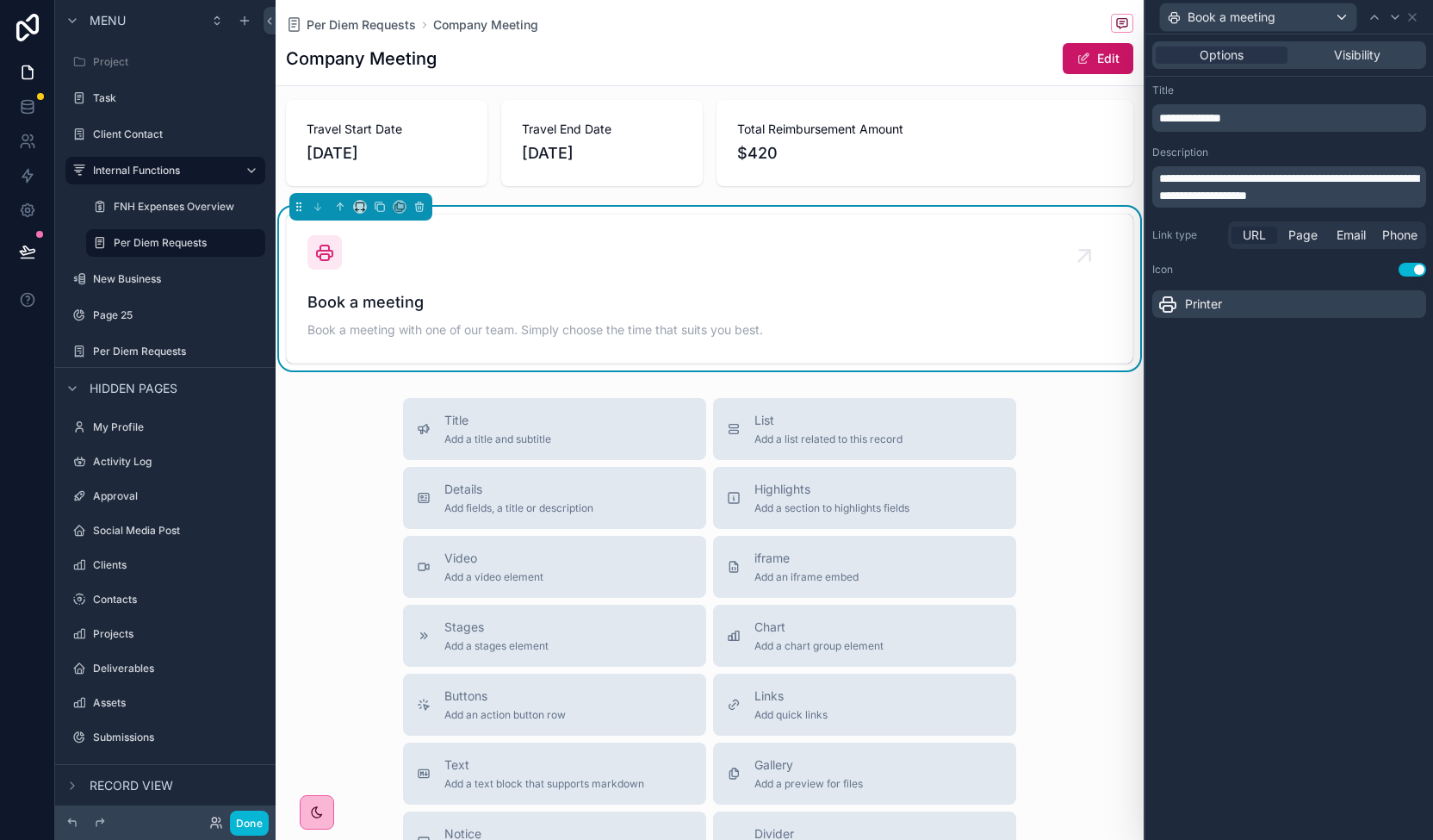
click at [1259, 235] on span "URL" at bounding box center [1254, 234] width 23 height 17
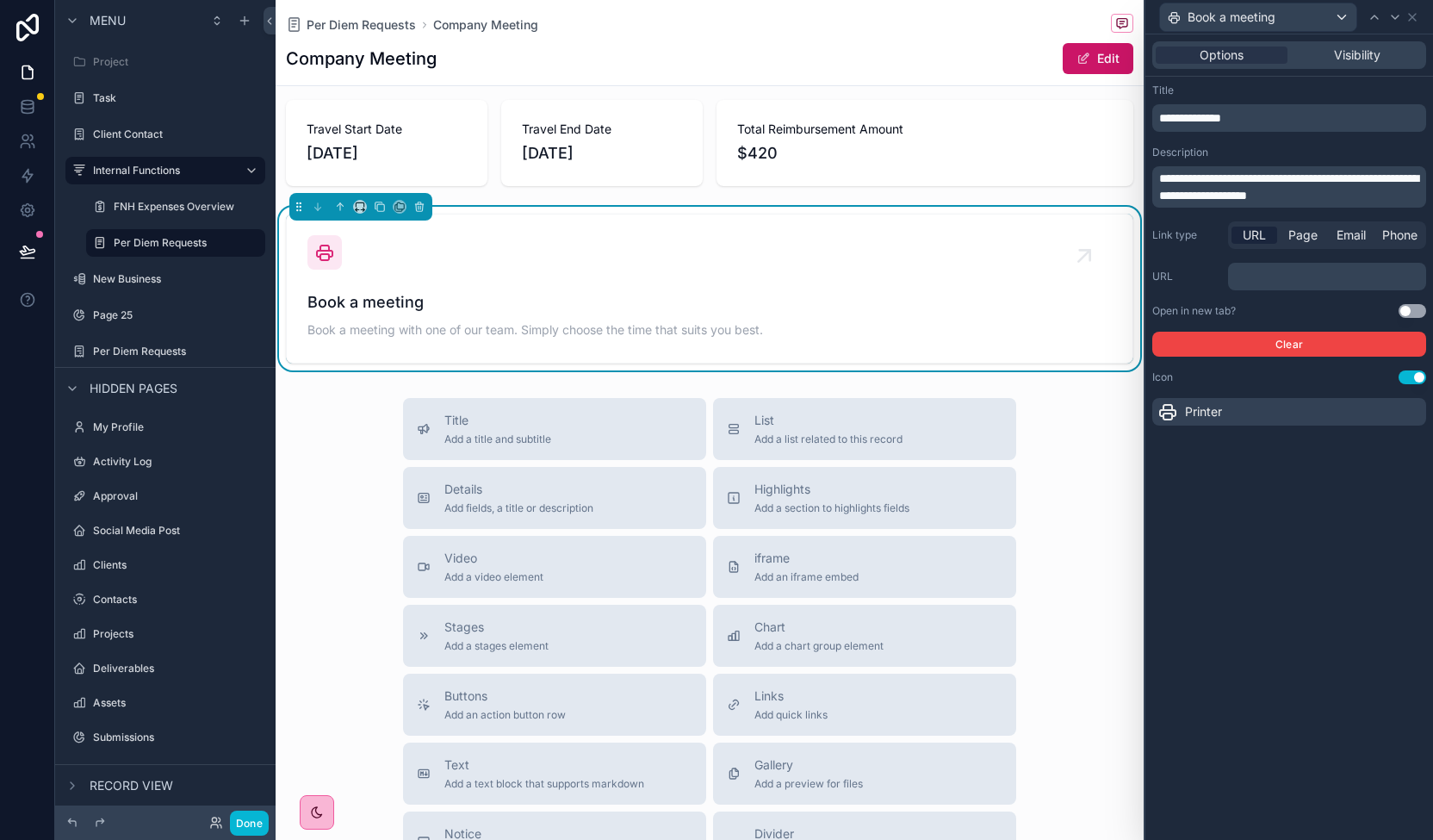
click at [1276, 275] on p "﻿" at bounding box center [1328, 276] width 188 height 17
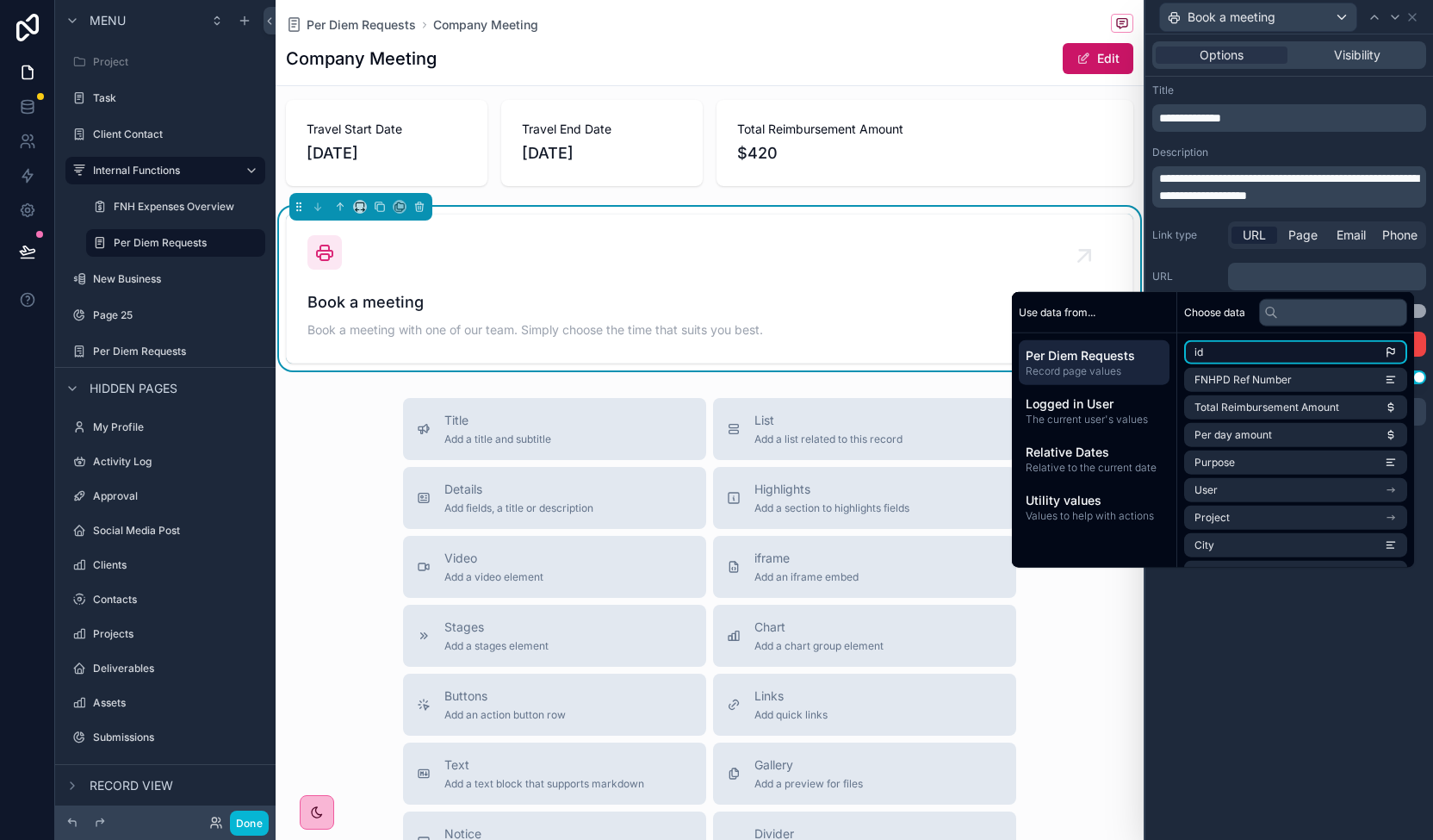
click at [1268, 358] on li "id" at bounding box center [1295, 352] width 223 height 24
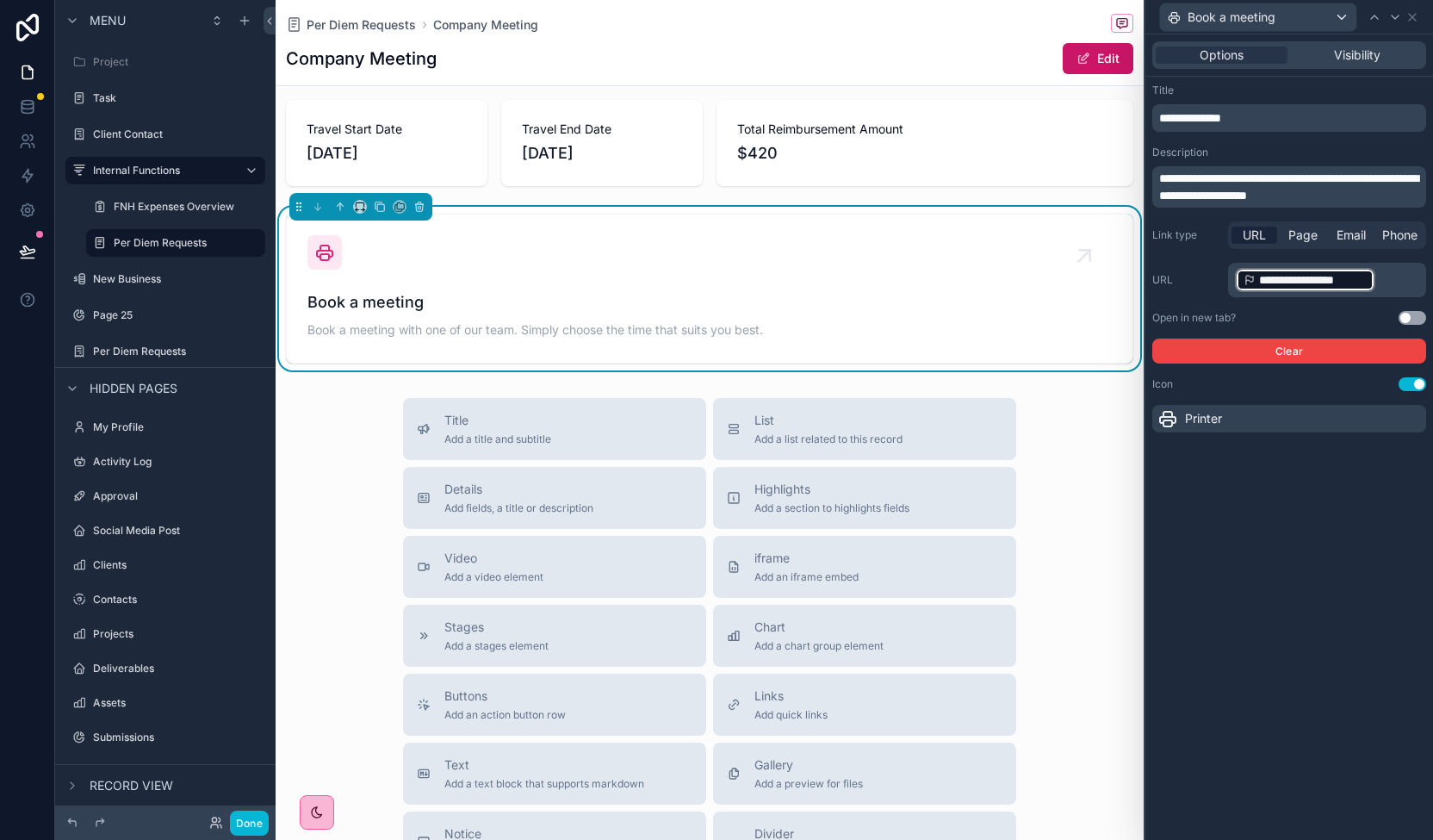
click at [1405, 282] on p "**********" at bounding box center [1328, 279] width 188 height 28
click at [1399, 275] on p "**********" at bounding box center [1328, 279] width 188 height 28
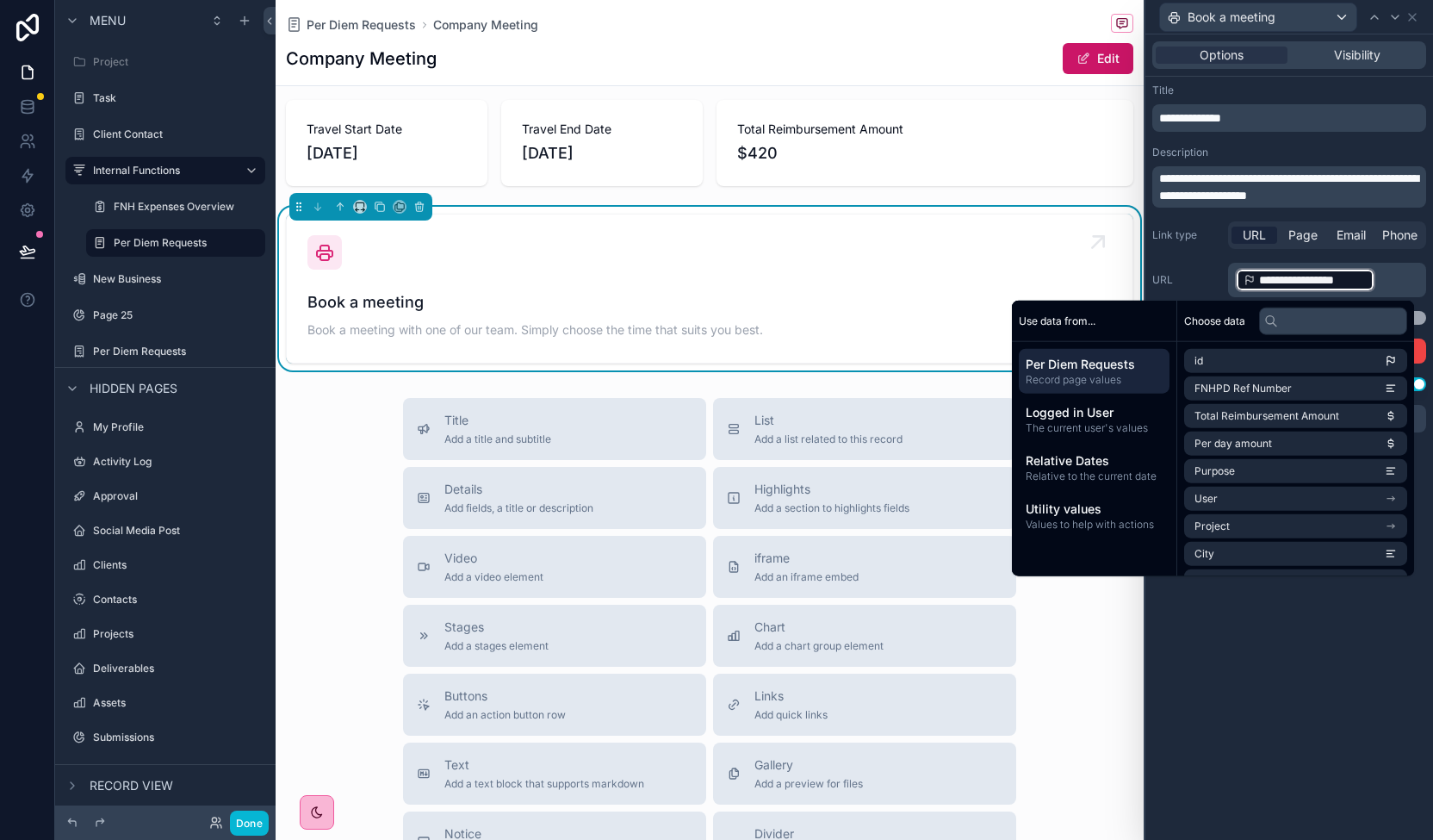
click at [1100, 271] on link "Book a meeting Book a meeting with one of our team. Simply choose the time that…" at bounding box center [709, 289] width 845 height 148
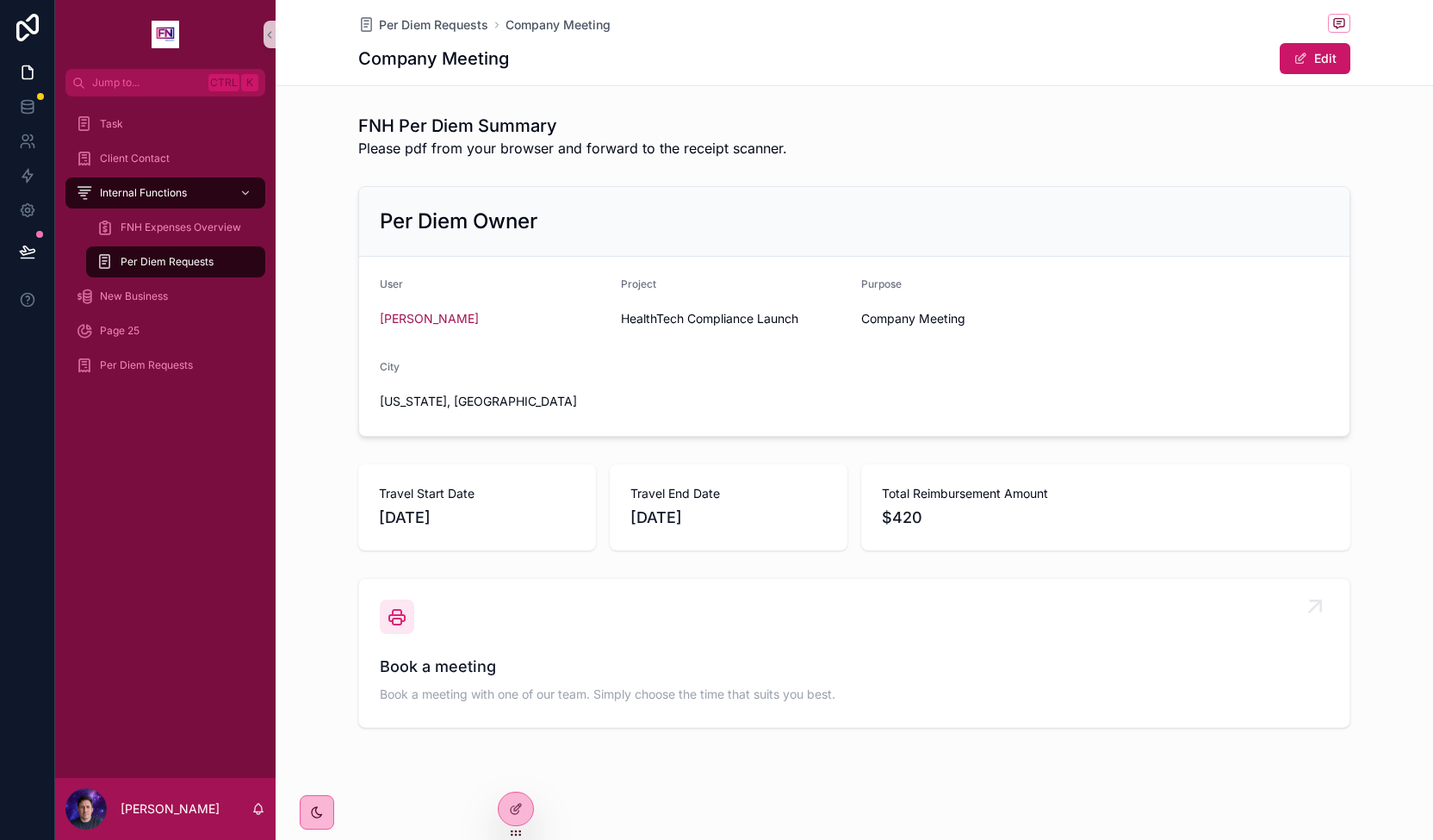
drag, startPoint x: 621, startPoint y: 682, endPoint x: 529, endPoint y: 666, distance: 93.4
click at [621, 682] on div "Book a meeting Book a meeting with one of our team. Simply choose the time that…" at bounding box center [854, 681] width 949 height 52
click at [509, 806] on icon at bounding box center [515, 808] width 13 height 13
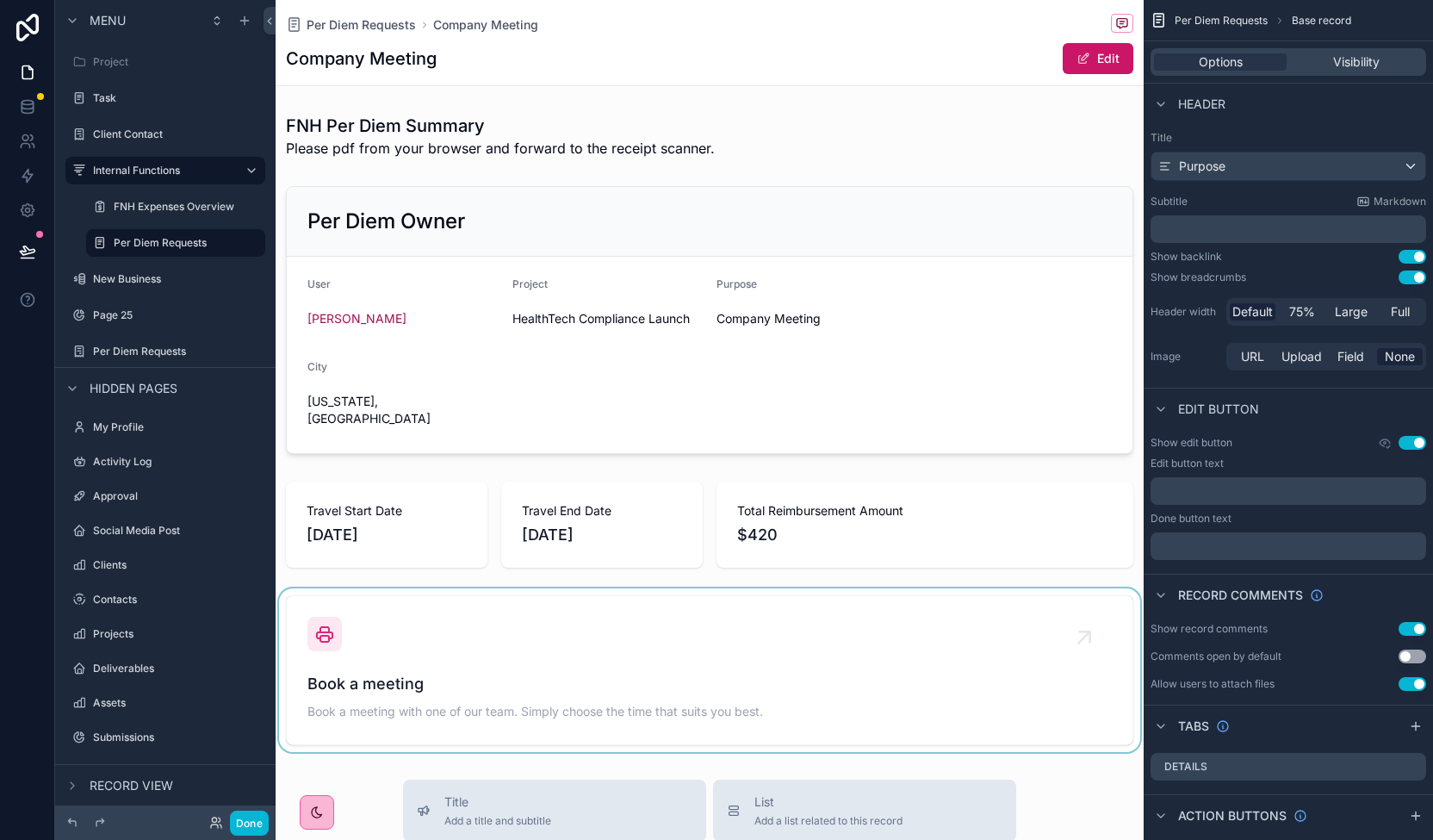
click at [1031, 641] on div "scrollable content" at bounding box center [709, 670] width 868 height 164
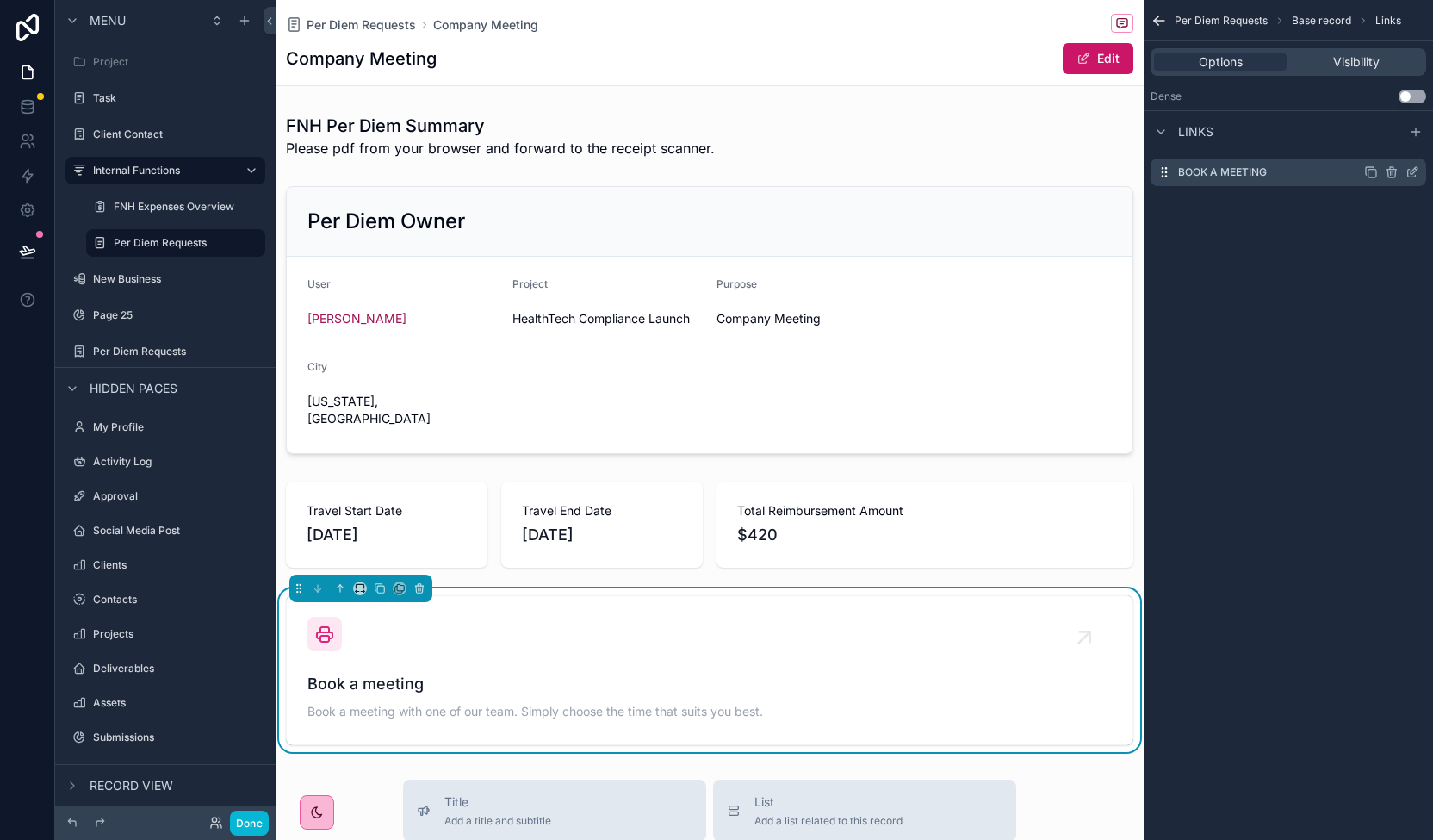
click at [1273, 173] on div "Book a meeting" at bounding box center [1288, 172] width 276 height 28
click at [1405, 173] on icon "scrollable content" at bounding box center [1412, 172] width 13 height 13
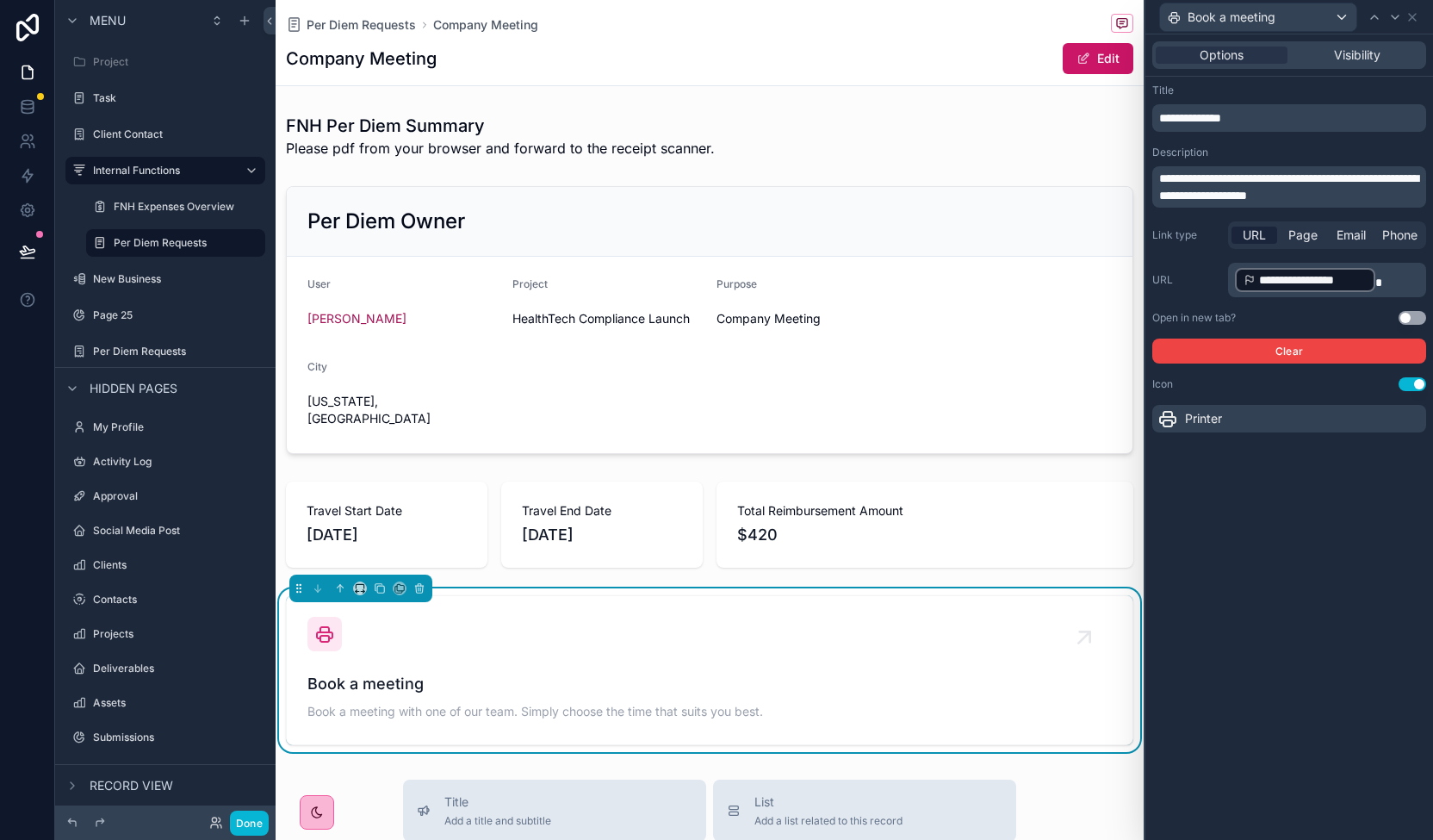
click at [1403, 279] on p "**********" at bounding box center [1328, 279] width 188 height 28
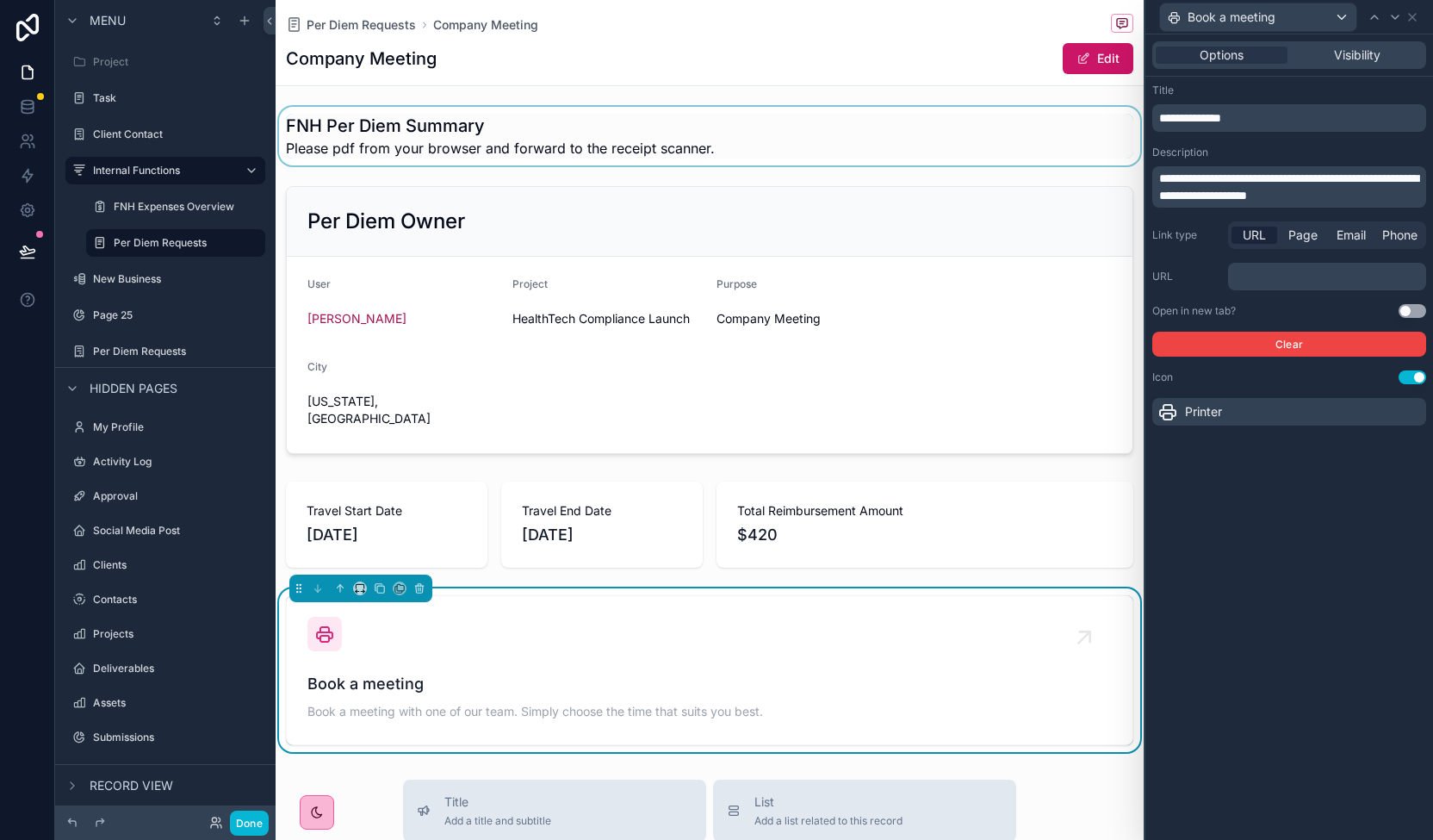
click at [715, 139] on div "scrollable content" at bounding box center [709, 135] width 868 height 58
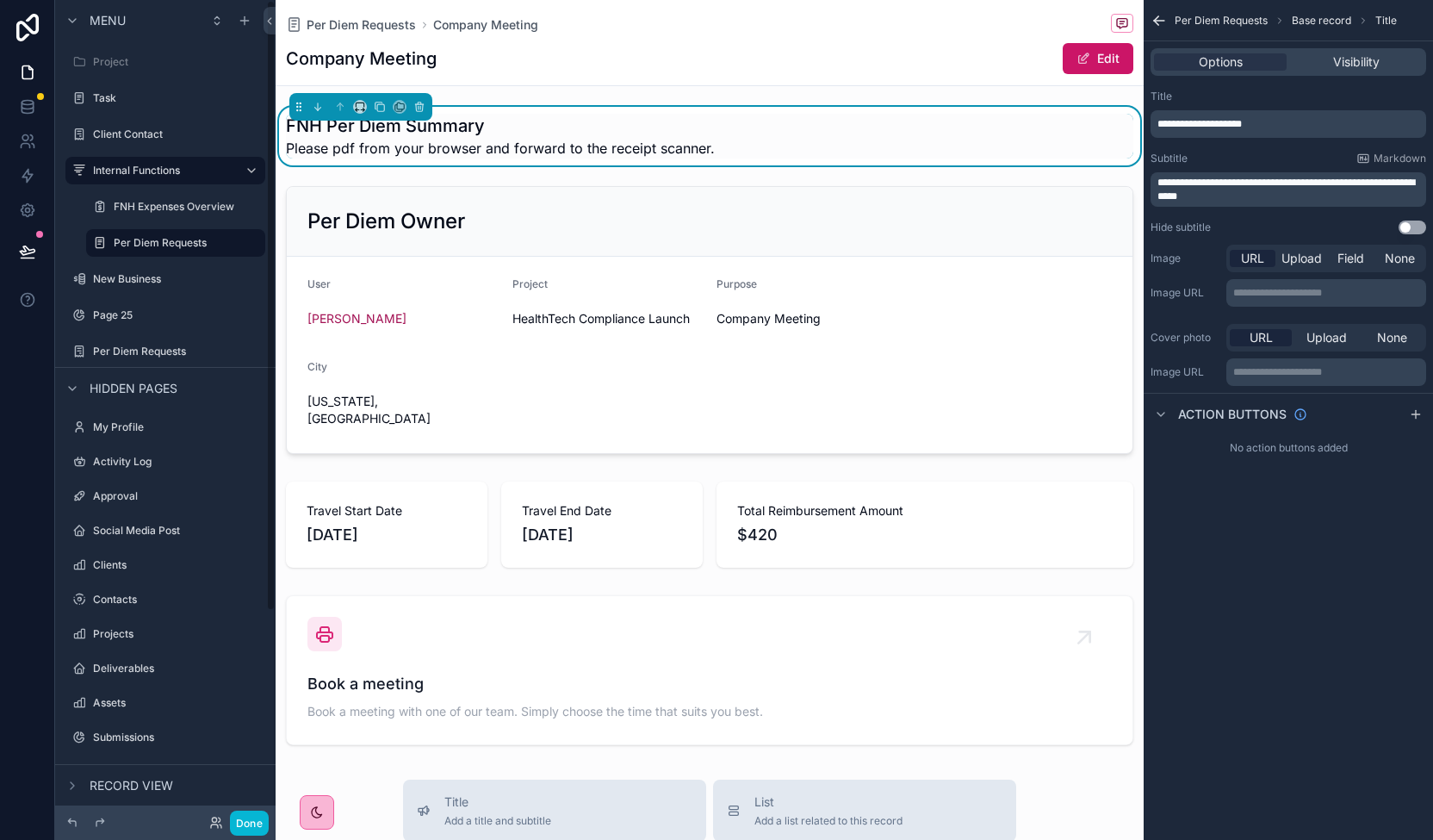
click at [448, 57] on div "Company Meeting Edit" at bounding box center [709, 58] width 847 height 33
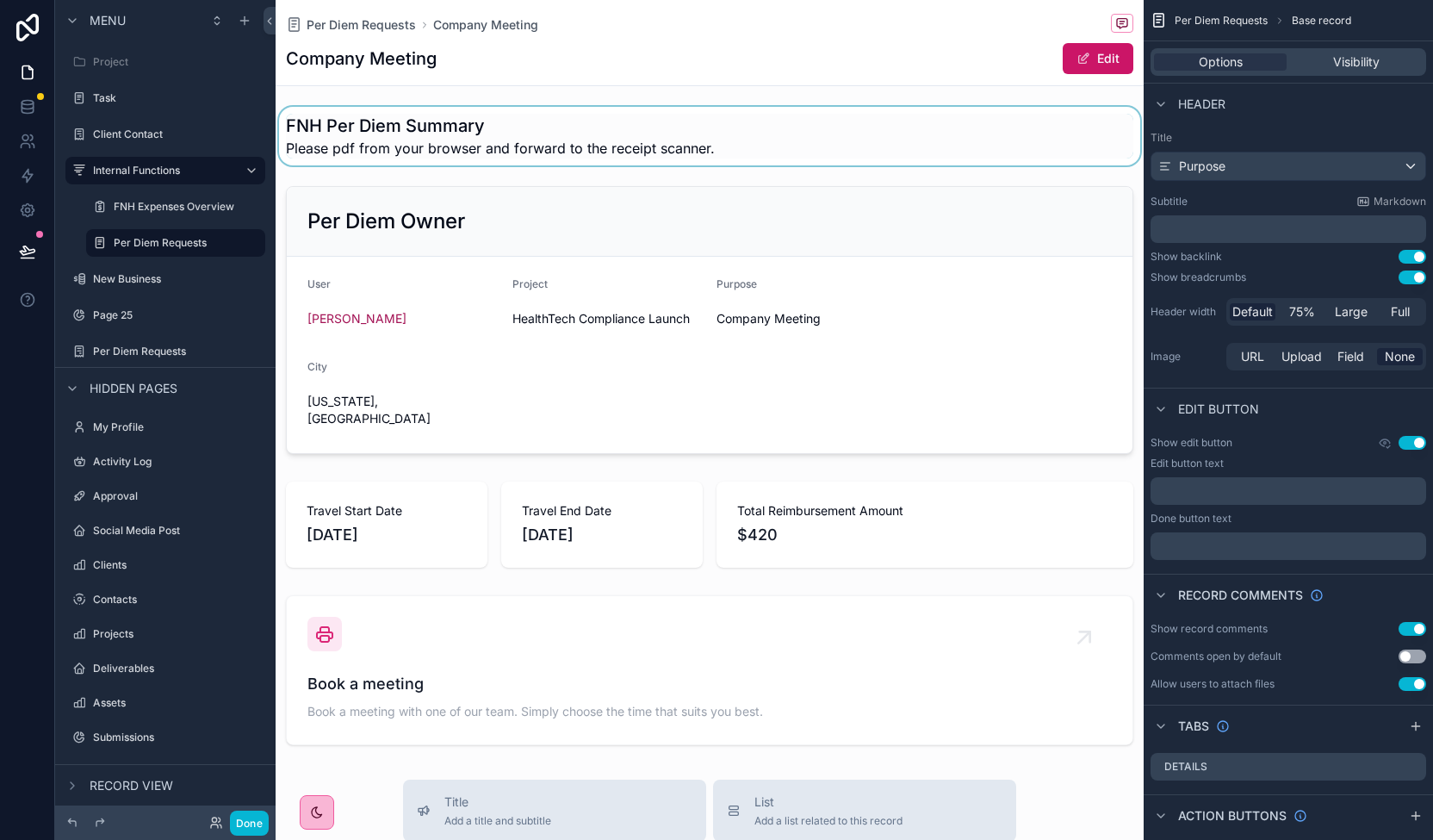
click at [424, 54] on h1 "Company Meeting" at bounding box center [361, 58] width 150 height 24
click at [445, 56] on div "Company Meeting Edit" at bounding box center [709, 58] width 847 height 33
click at [1089, 58] on button "Edit" at bounding box center [1098, 58] width 71 height 31
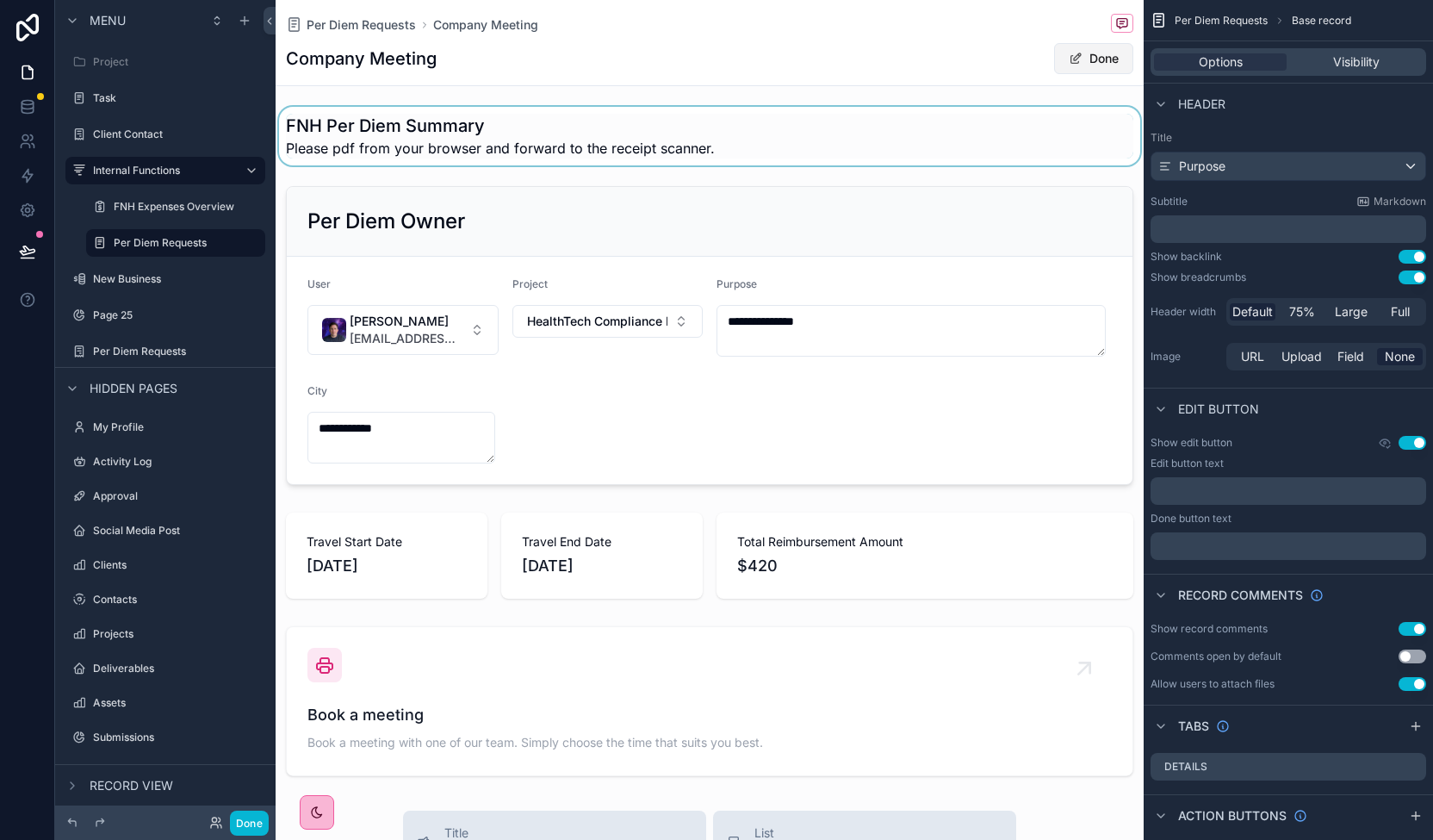
click at [1089, 58] on button "Done" at bounding box center [1093, 58] width 80 height 31
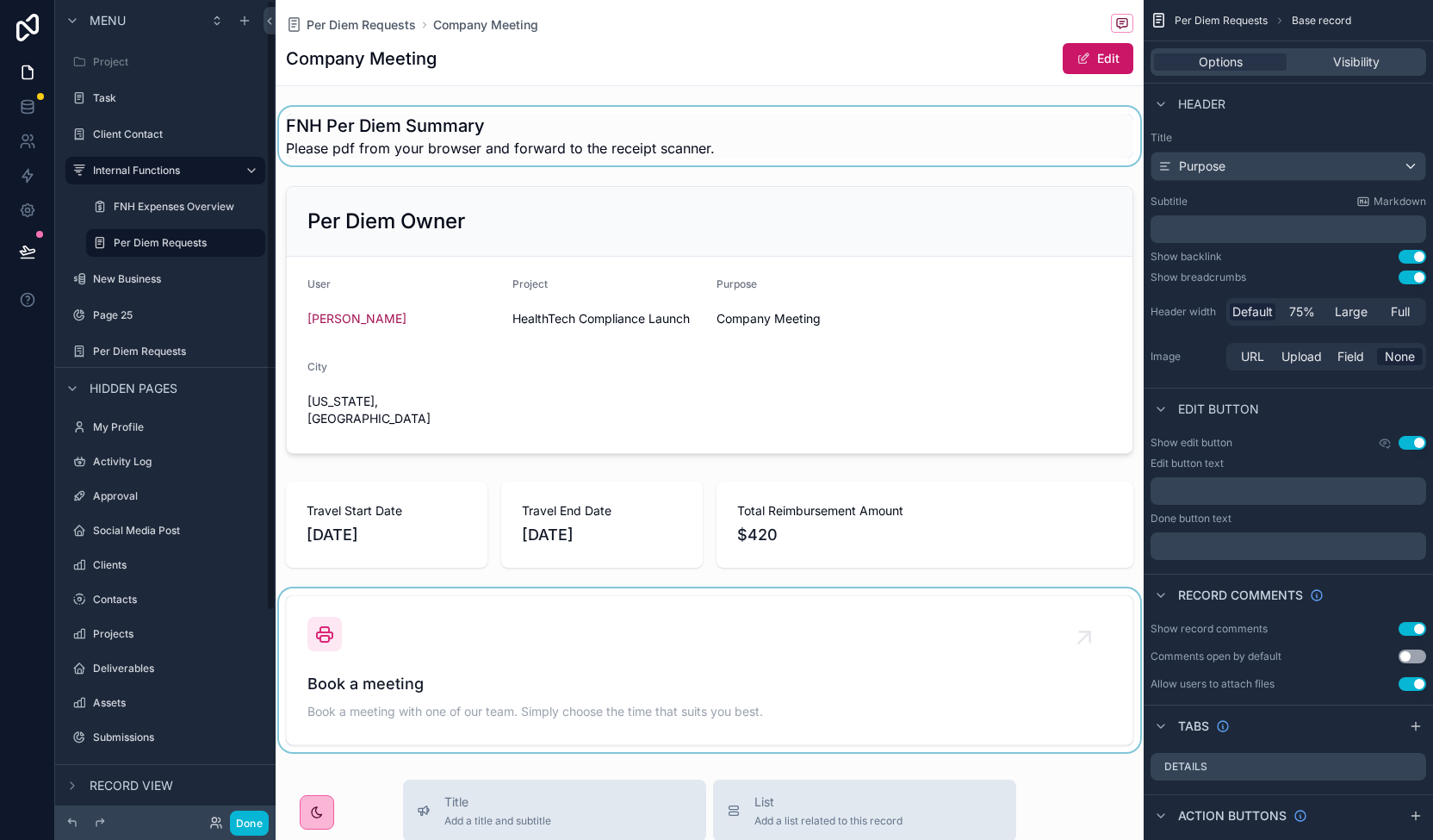
click at [292, 704] on div "scrollable content" at bounding box center [709, 670] width 868 height 164
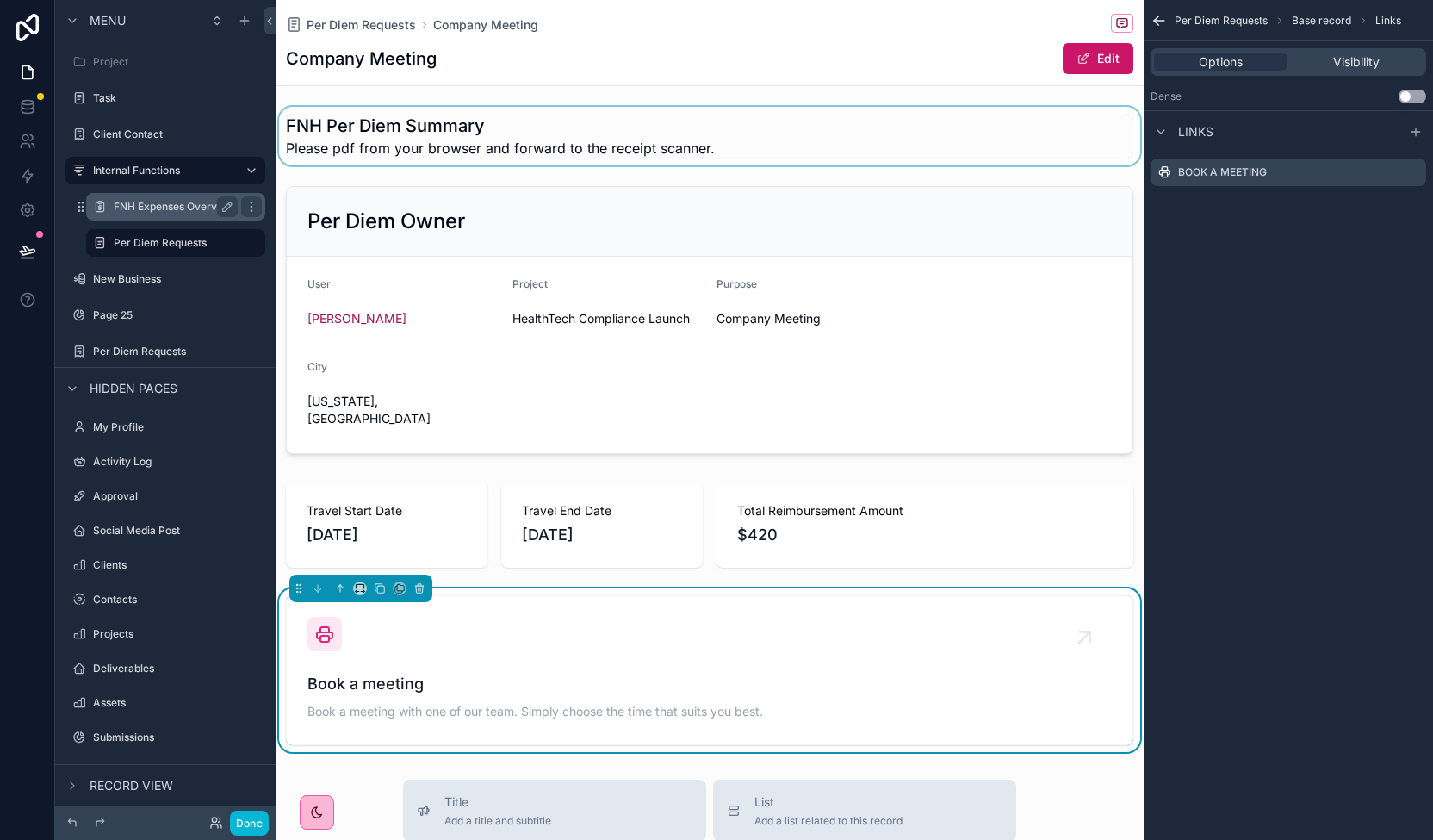
click at [159, 206] on label "FNH Expenses Overview" at bounding box center [174, 206] width 121 height 13
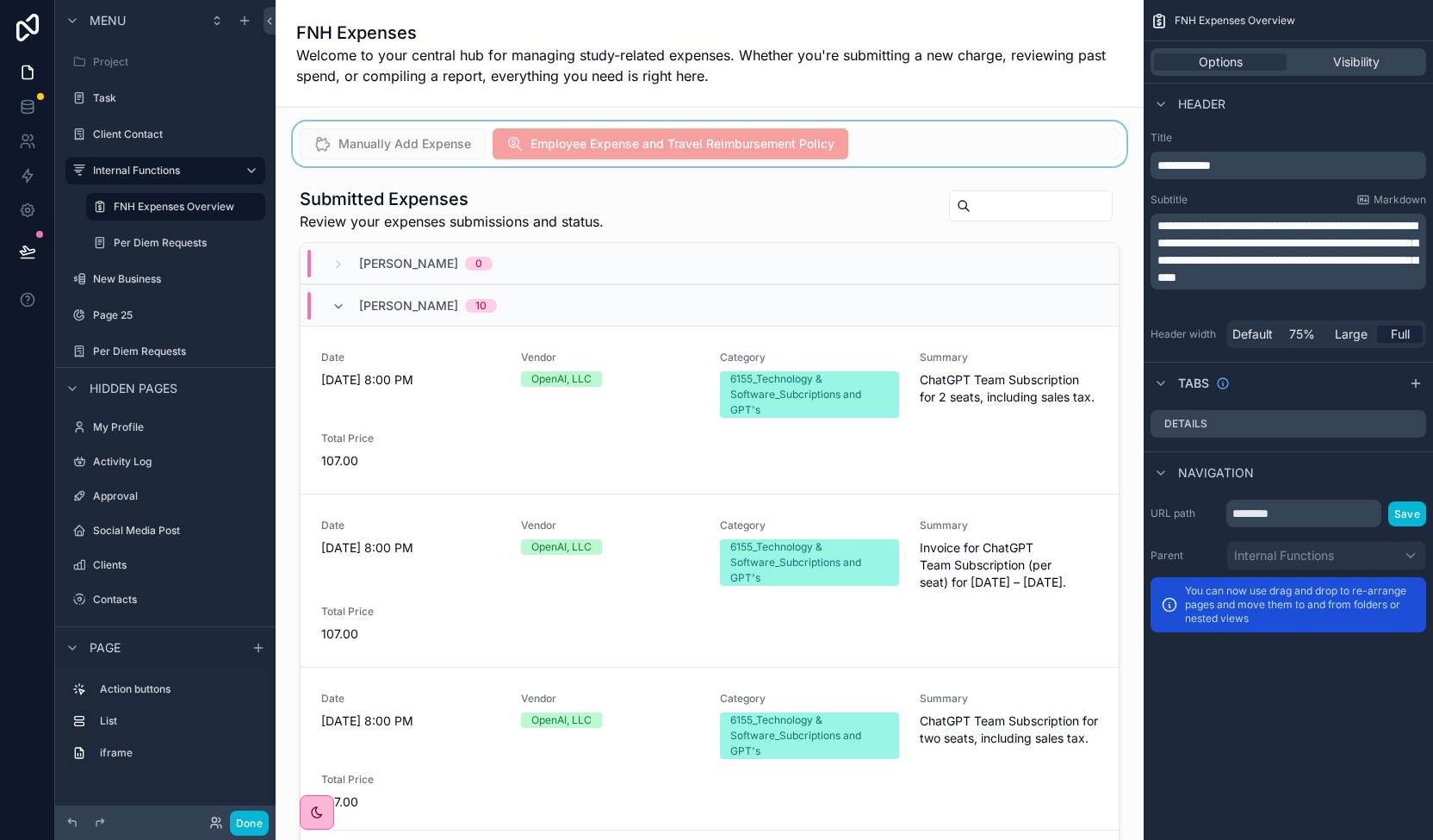
click at [938, 130] on div "scrollable content" at bounding box center [709, 144] width 841 height 45
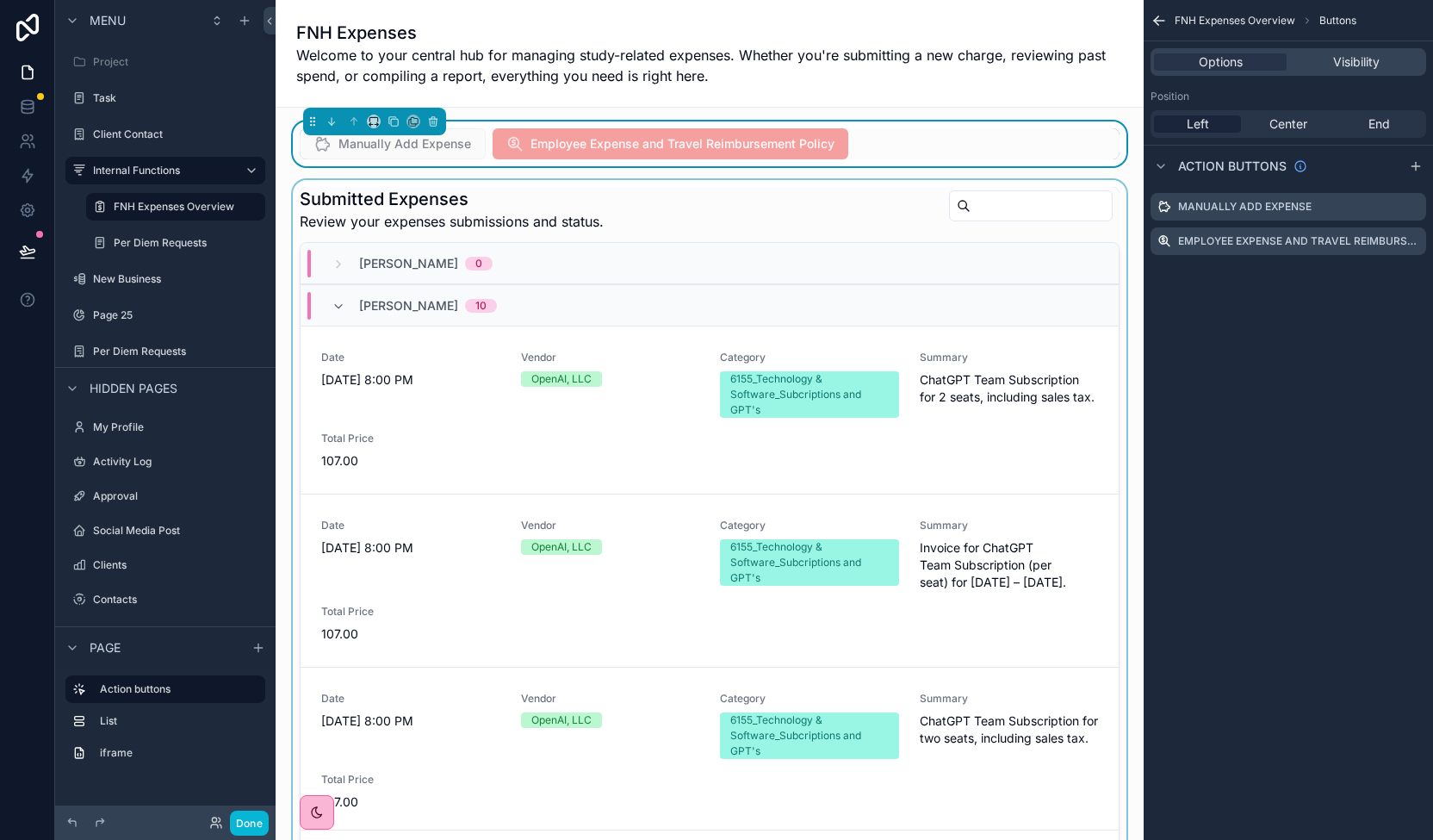
click at [632, 199] on div "scrollable content" at bounding box center [709, 529] width 841 height 699
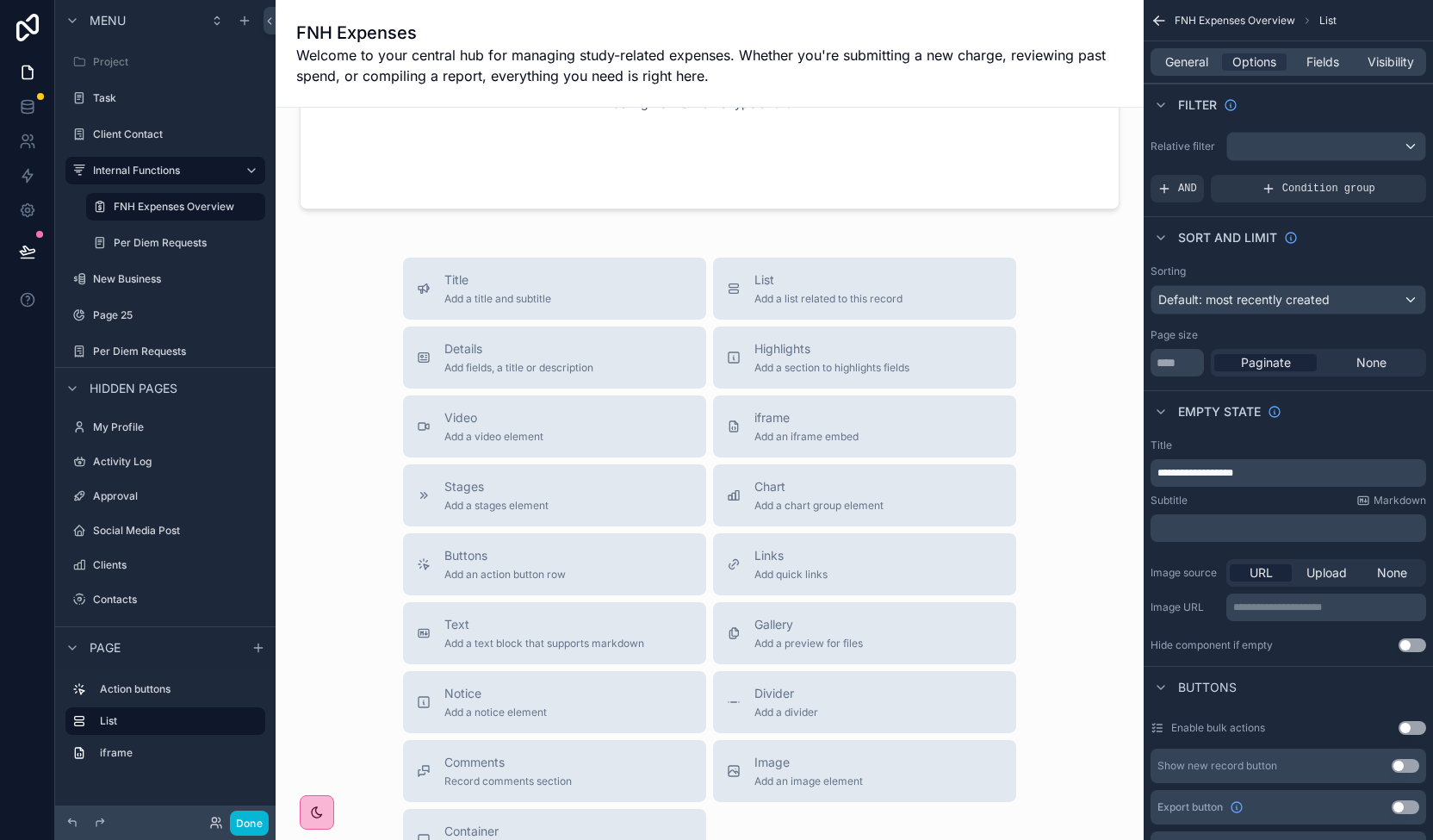
scroll to position [901, 0]
click at [556, 573] on span "Add an action button row" at bounding box center [505, 574] width 122 height 13
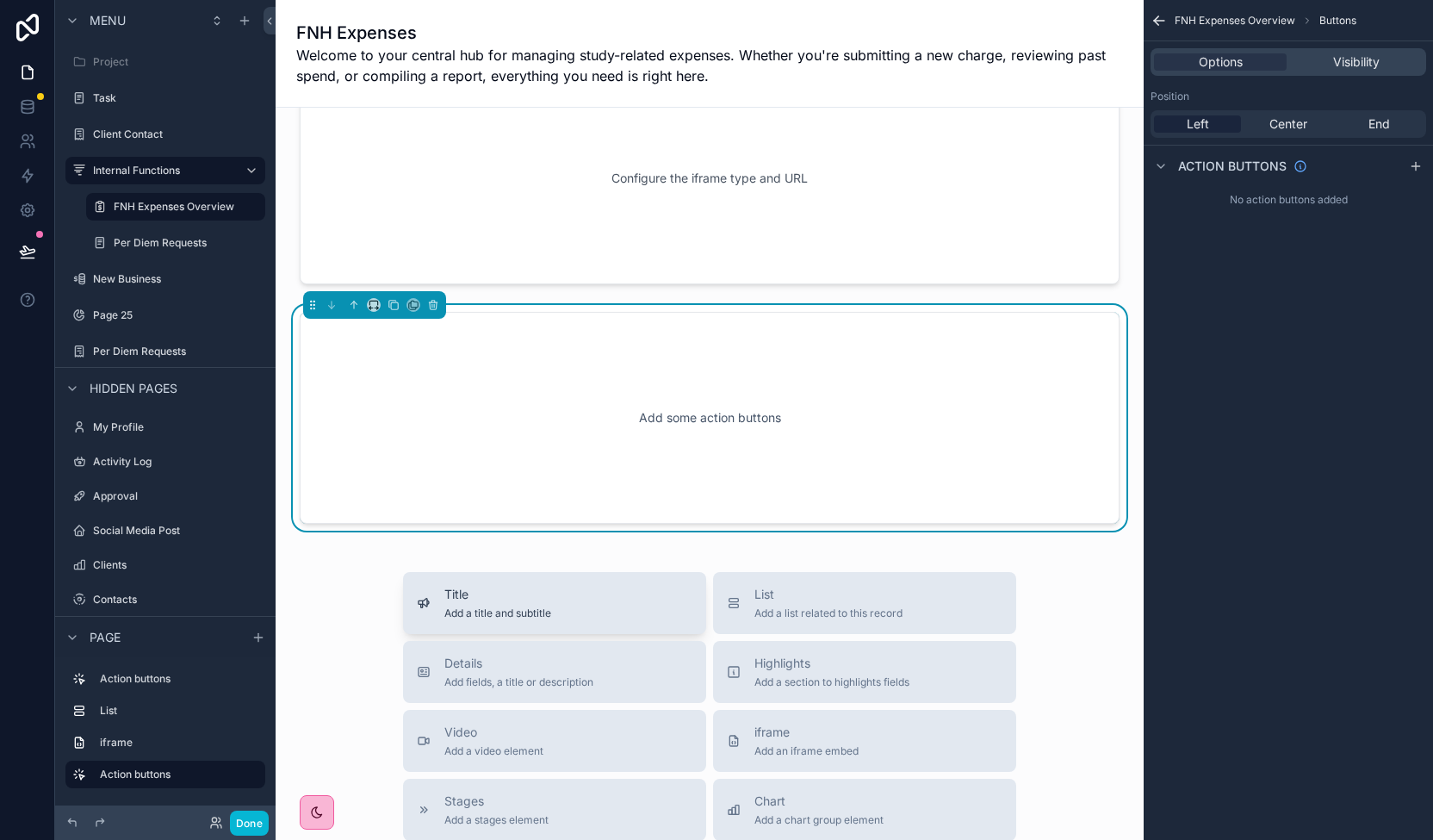
scroll to position [823, 0]
click at [436, 306] on icon "scrollable content" at bounding box center [432, 308] width 12 height 12
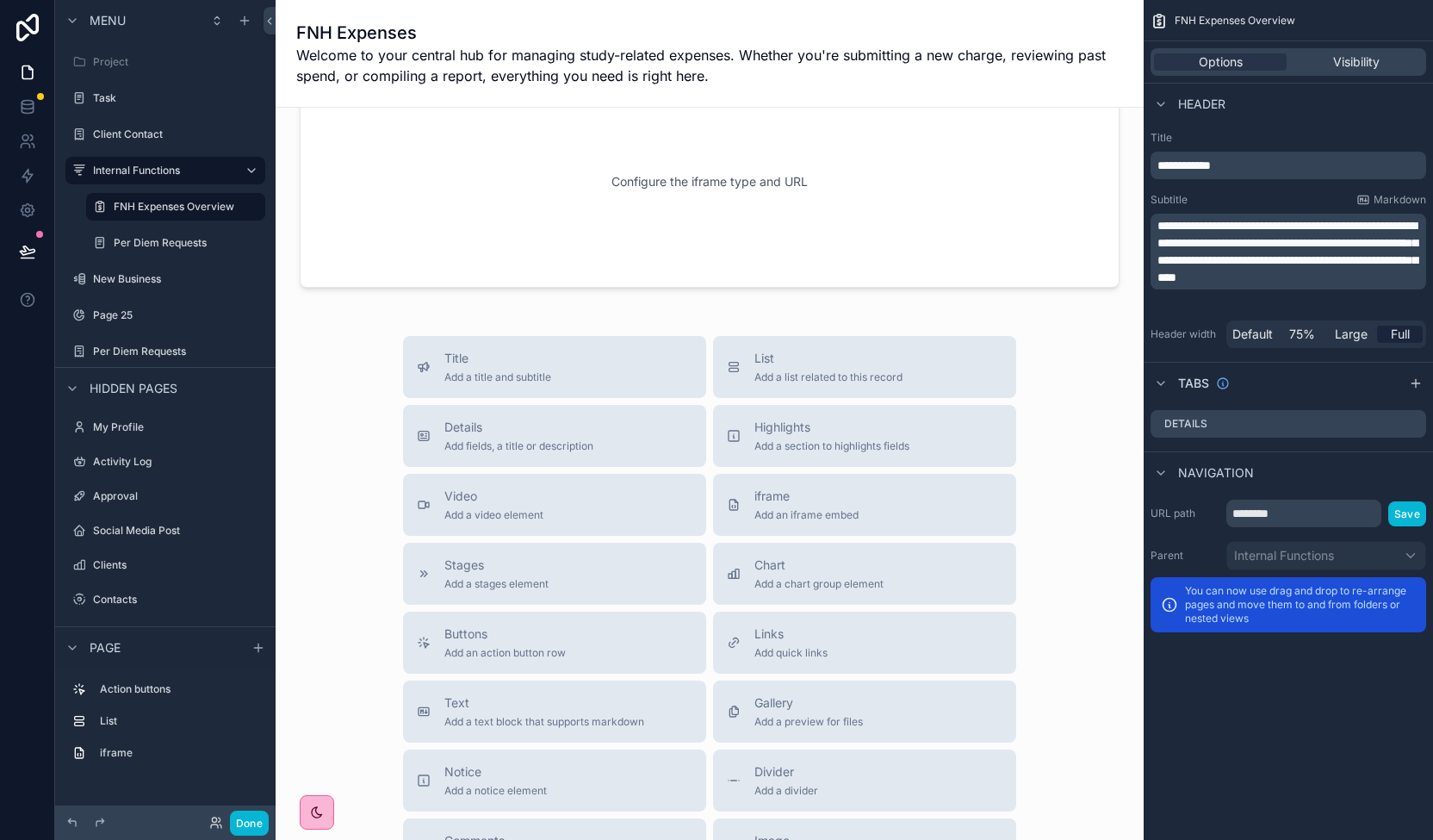
click at [1128, 789] on div "Manually Add Expense Employee Expense and Travel Reimbursement Policy Submitted…" at bounding box center [709, 185] width 868 height 1803
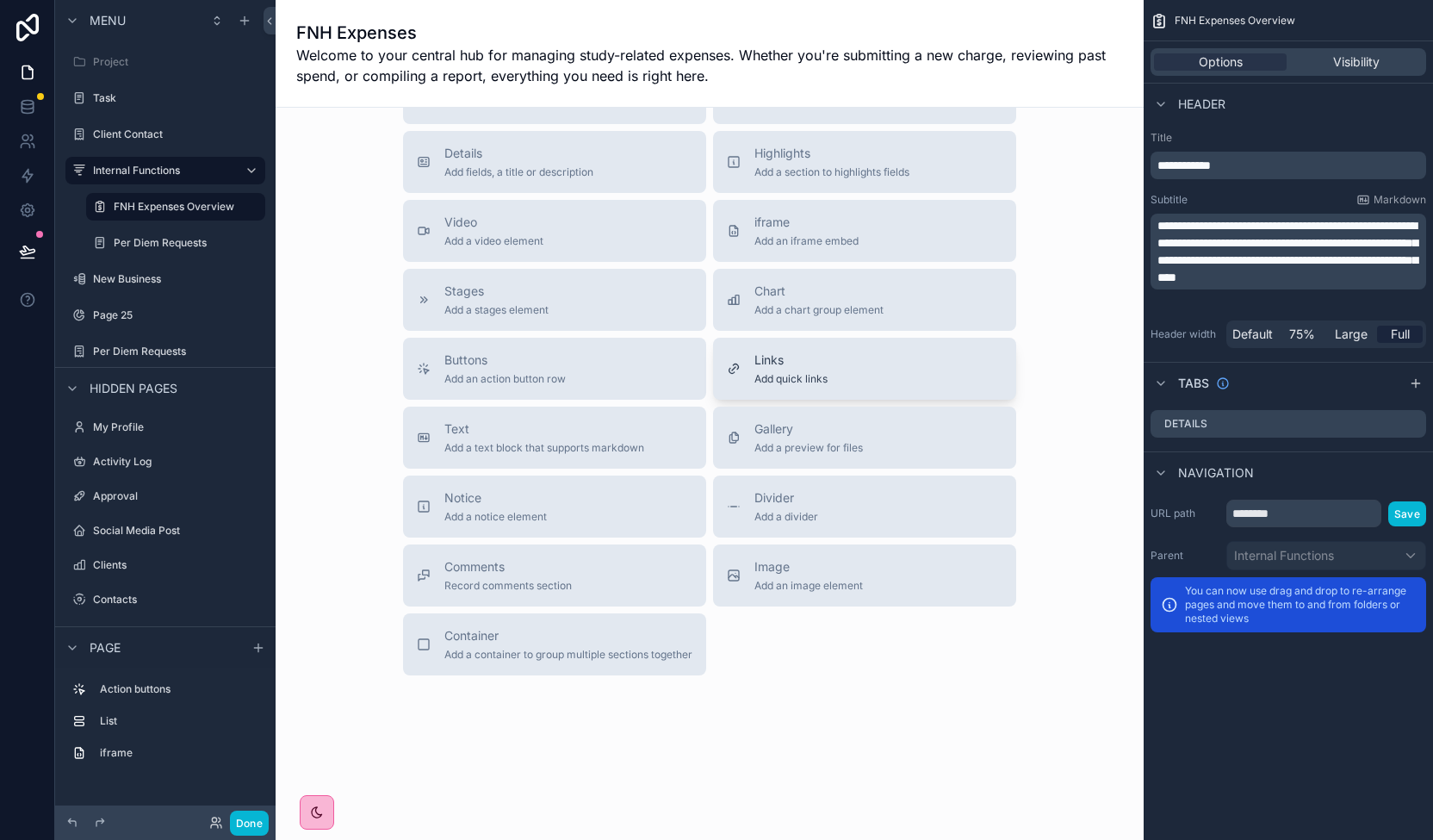
click at [875, 368] on div "Links Add quick links" at bounding box center [864, 369] width 276 height 35
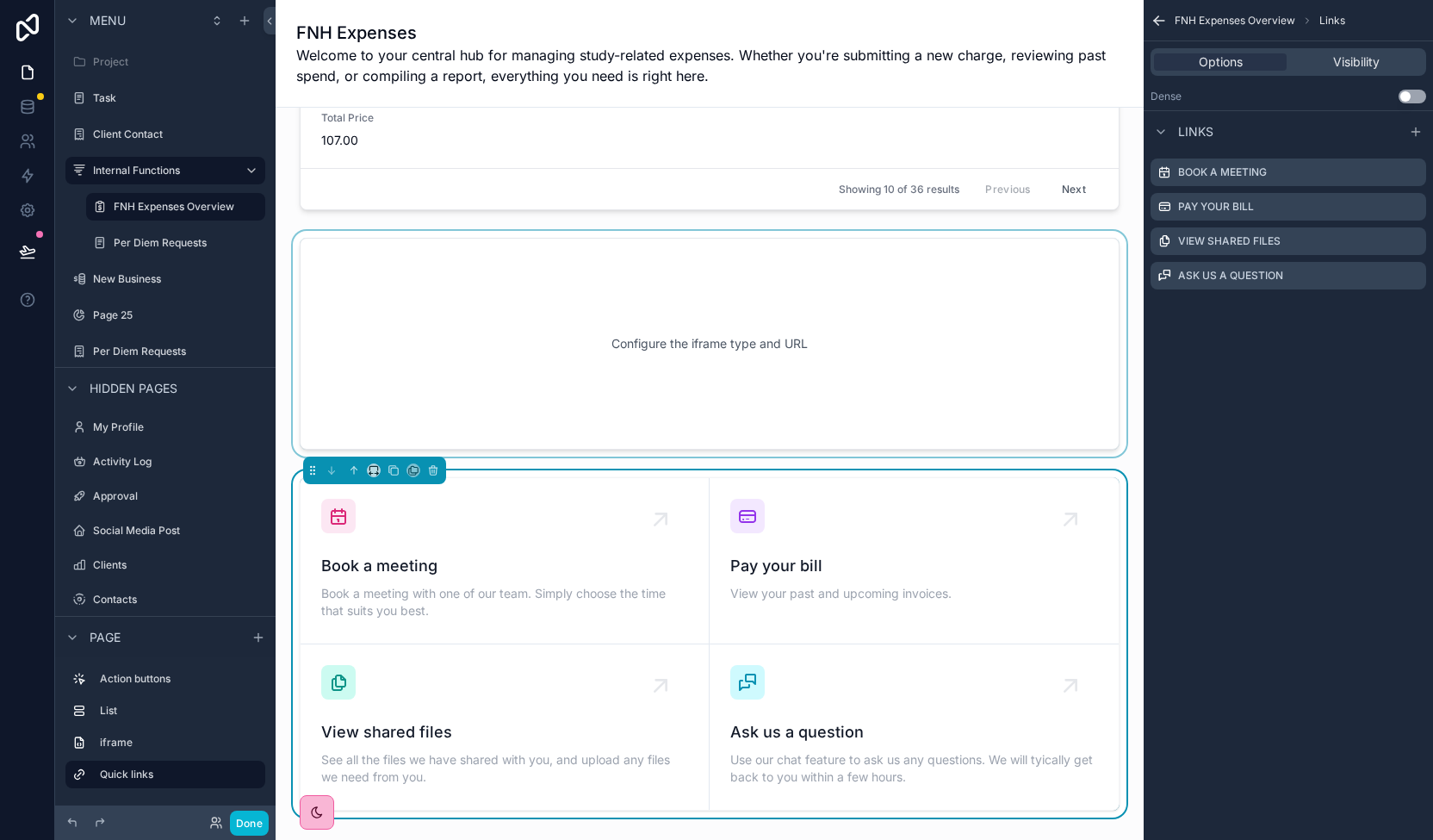
scroll to position [665, 0]
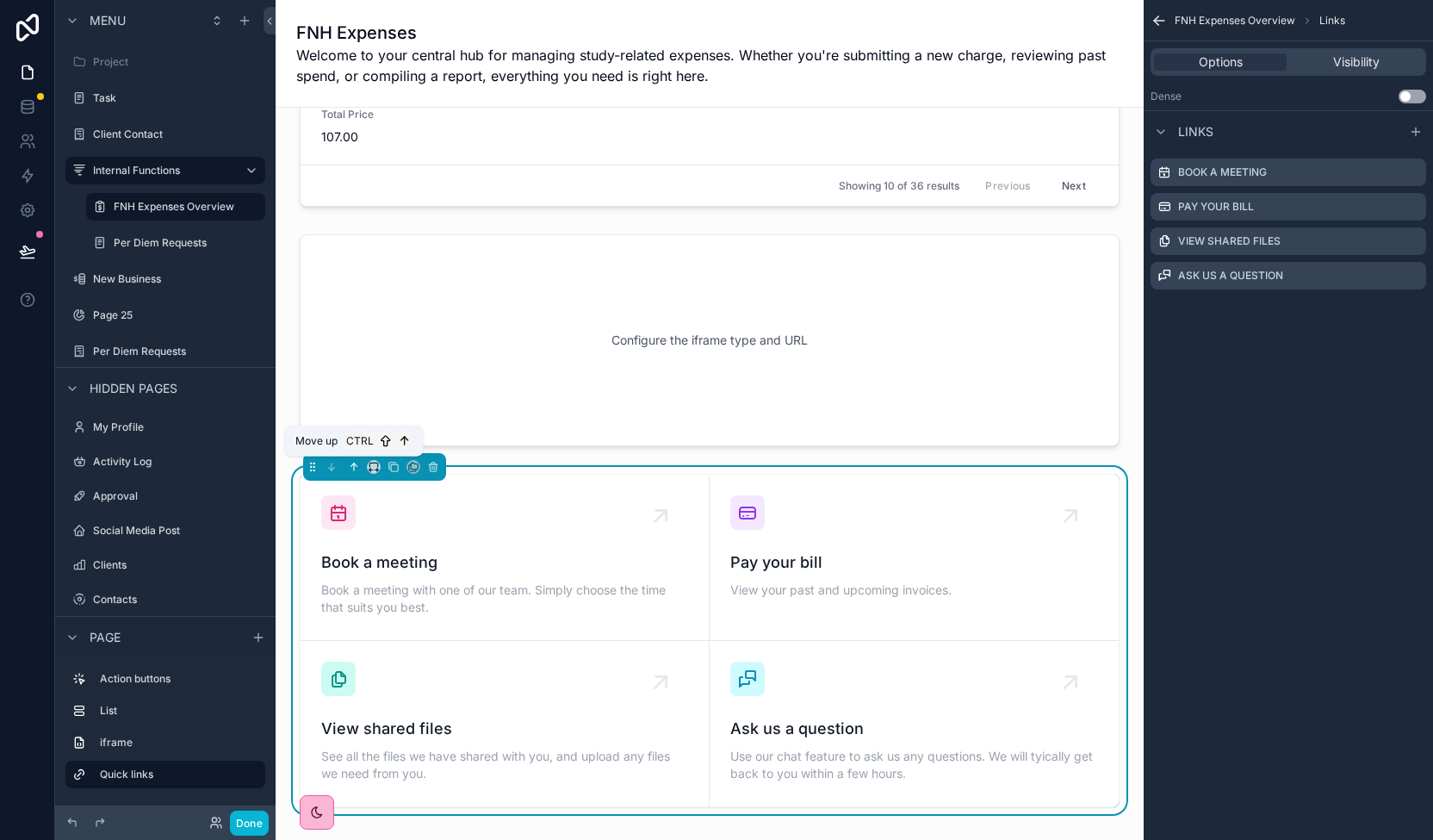
click at [348, 471] on icon "scrollable content" at bounding box center [353, 466] width 12 height 12
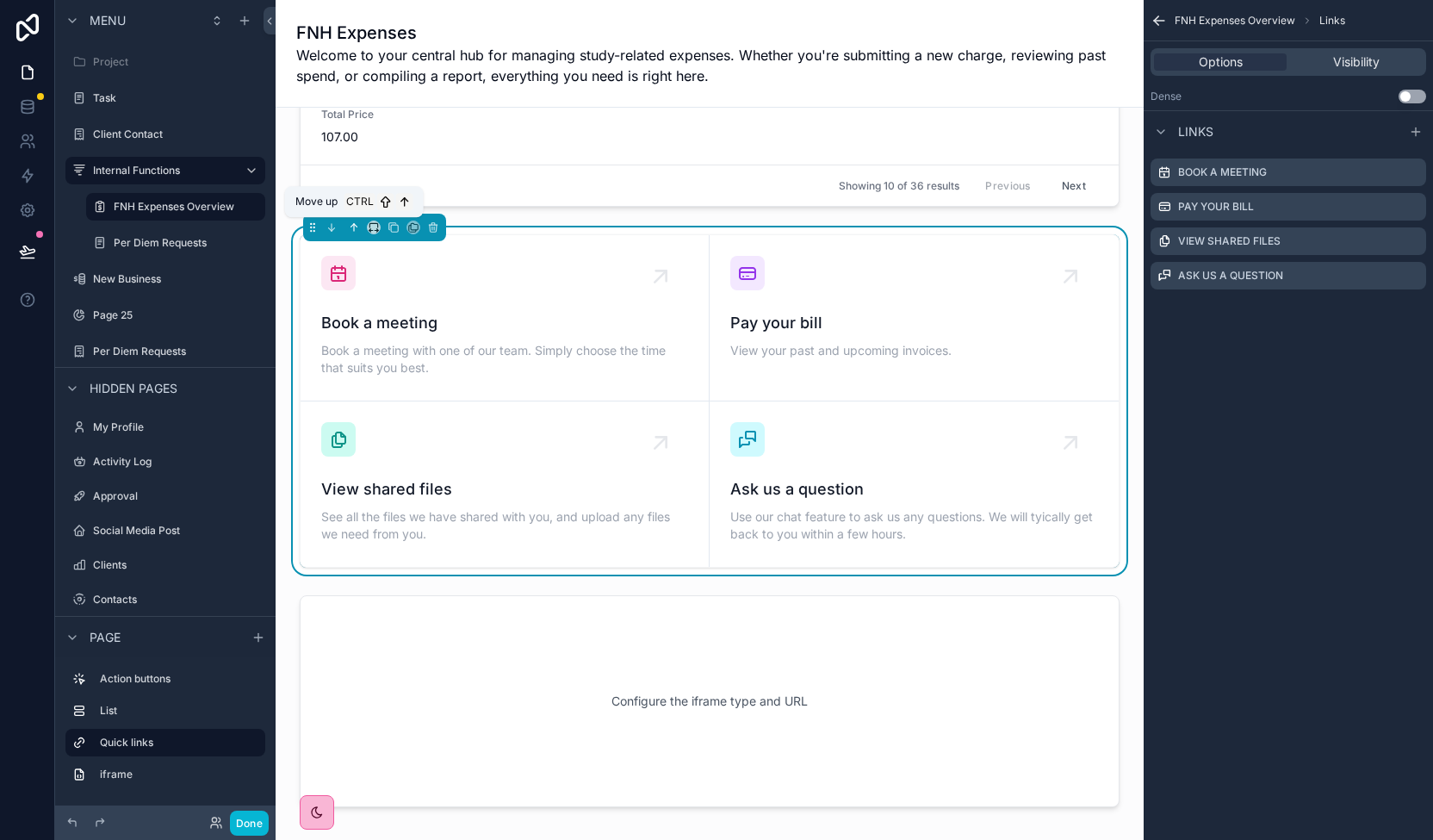
click at [358, 232] on icon "scrollable content" at bounding box center [353, 226] width 12 height 12
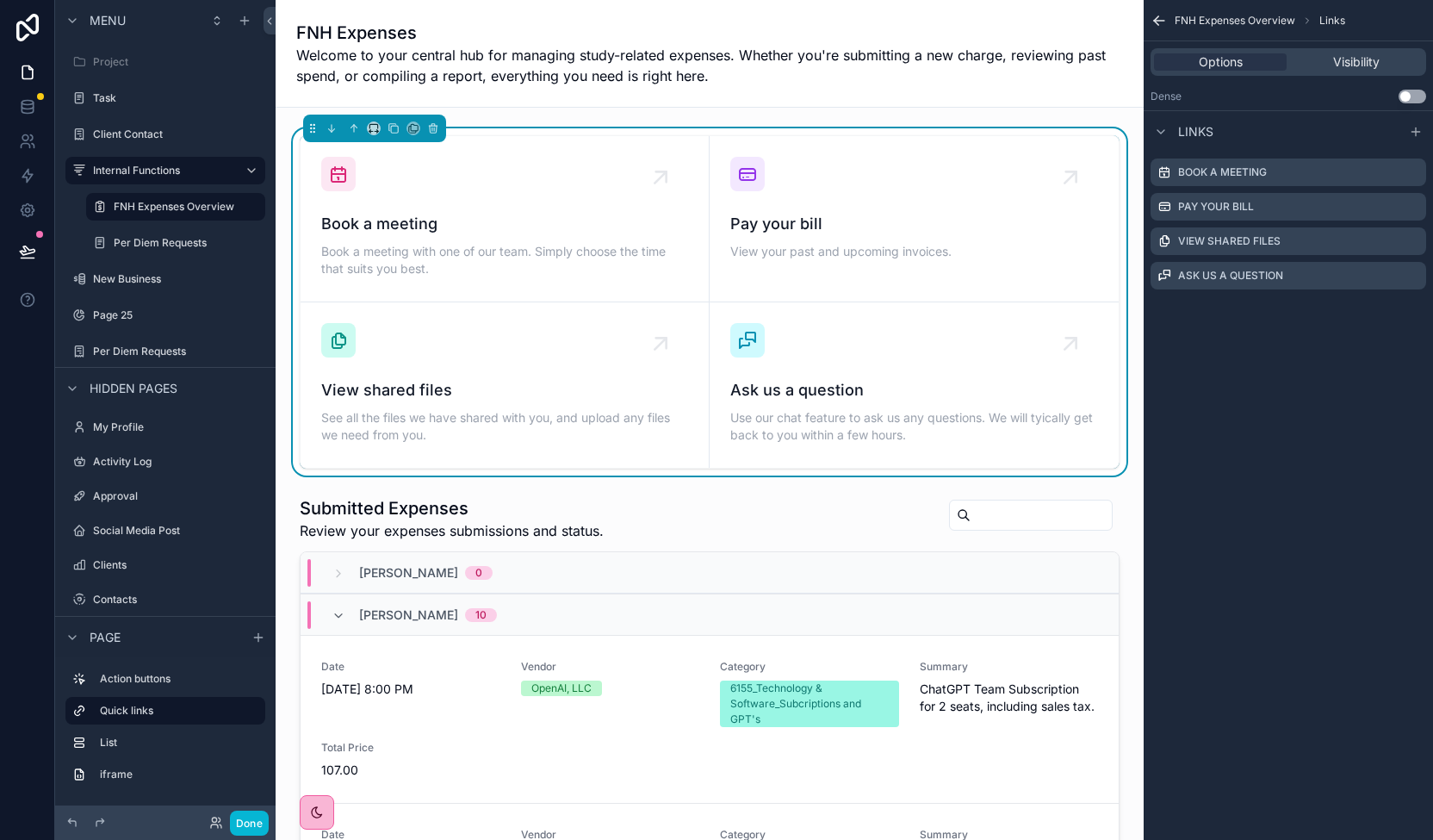
scroll to position [0, 0]
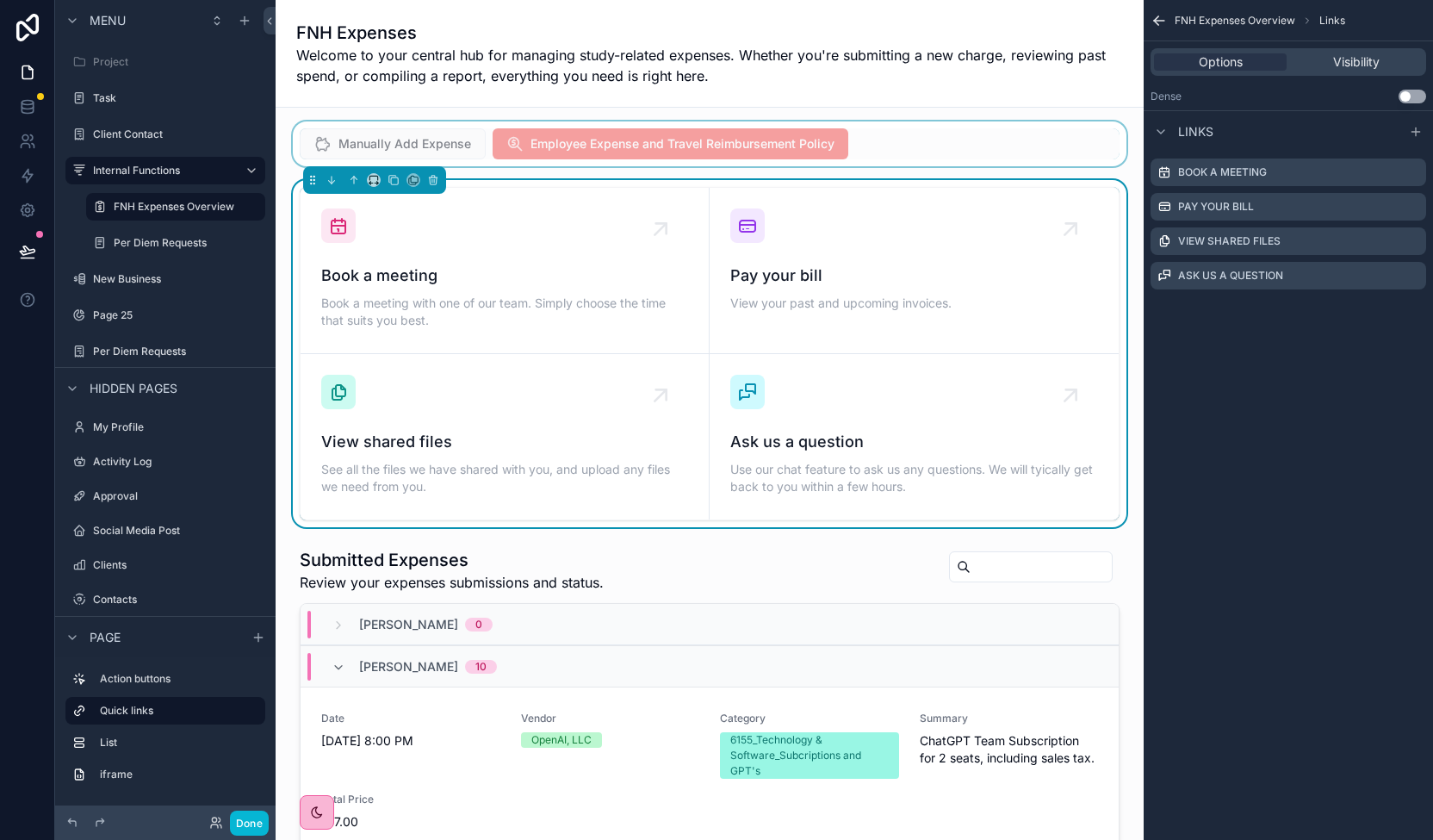
click at [439, 142] on div "scrollable content" at bounding box center [709, 144] width 841 height 45
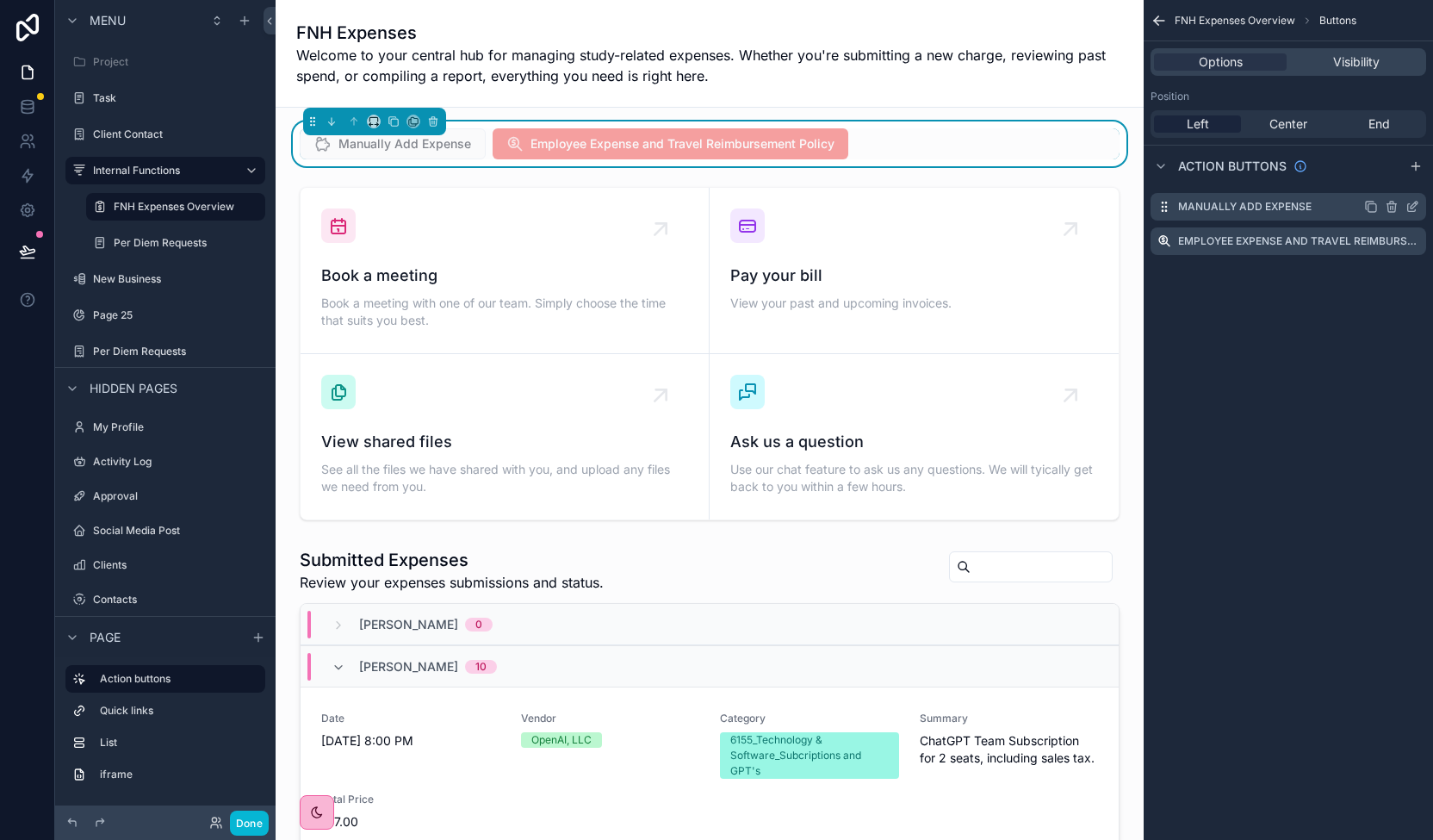
click at [1416, 208] on icon "scrollable content" at bounding box center [1412, 206] width 13 height 13
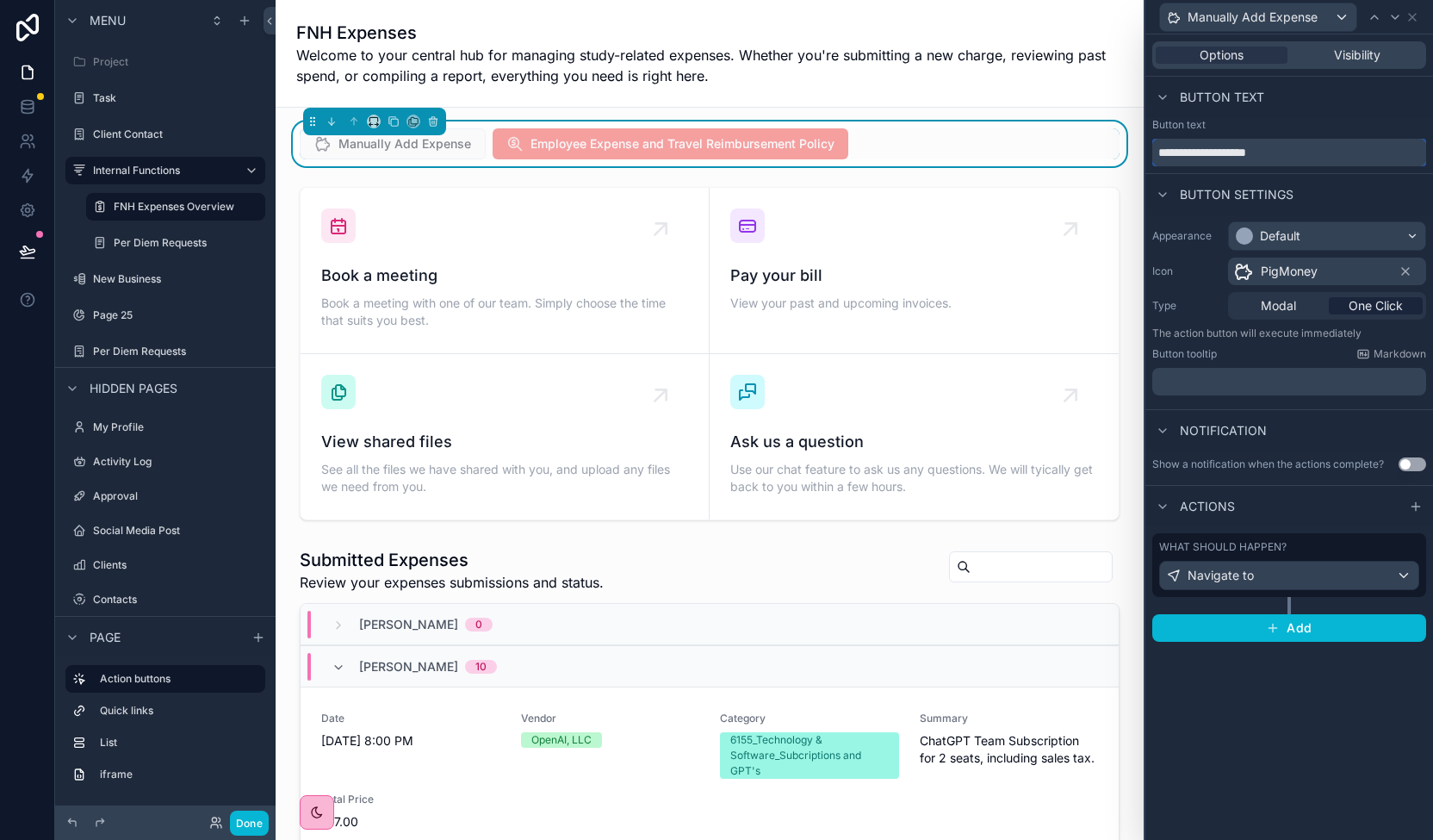
drag, startPoint x: 1329, startPoint y: 150, endPoint x: 1123, endPoint y: 142, distance: 206.2
click at [1123, 142] on div "**********" at bounding box center [716, 420] width 1433 height 840
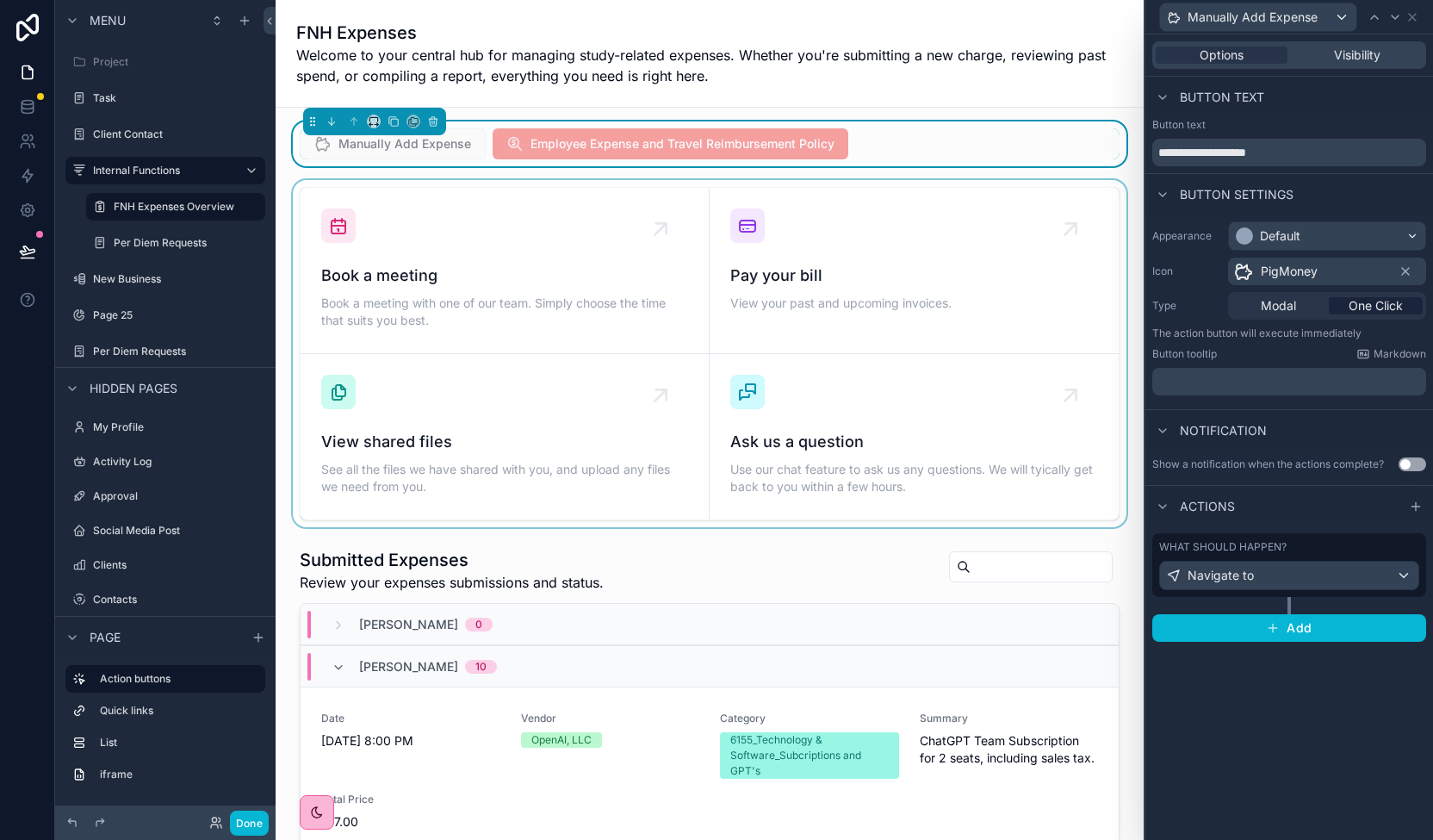
click at [393, 278] on div "scrollable content" at bounding box center [709, 353] width 841 height 347
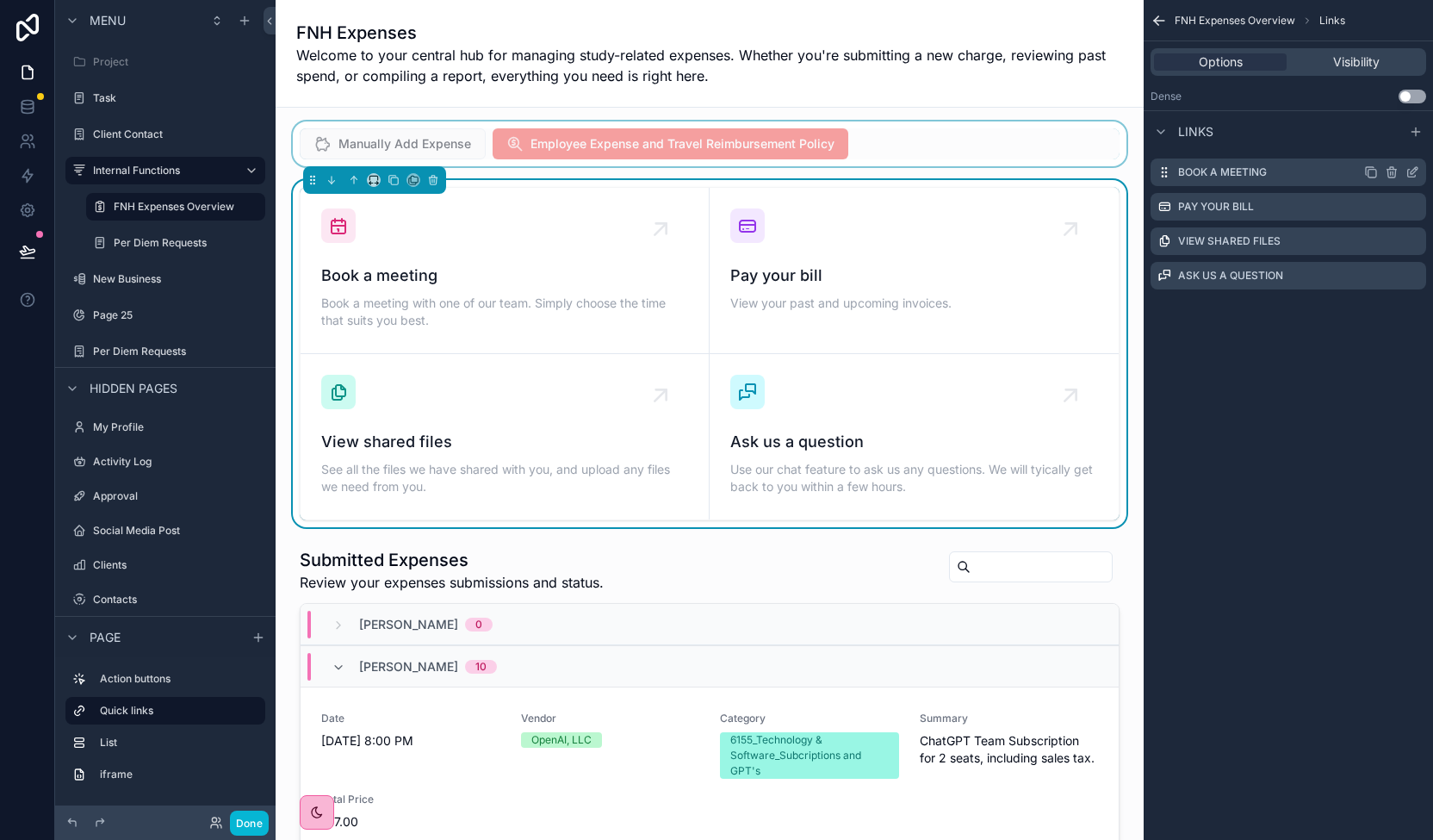
click at [1327, 177] on div "Book a meeting" at bounding box center [1288, 172] width 276 height 28
click at [1410, 174] on icon "scrollable content" at bounding box center [1412, 172] width 13 height 13
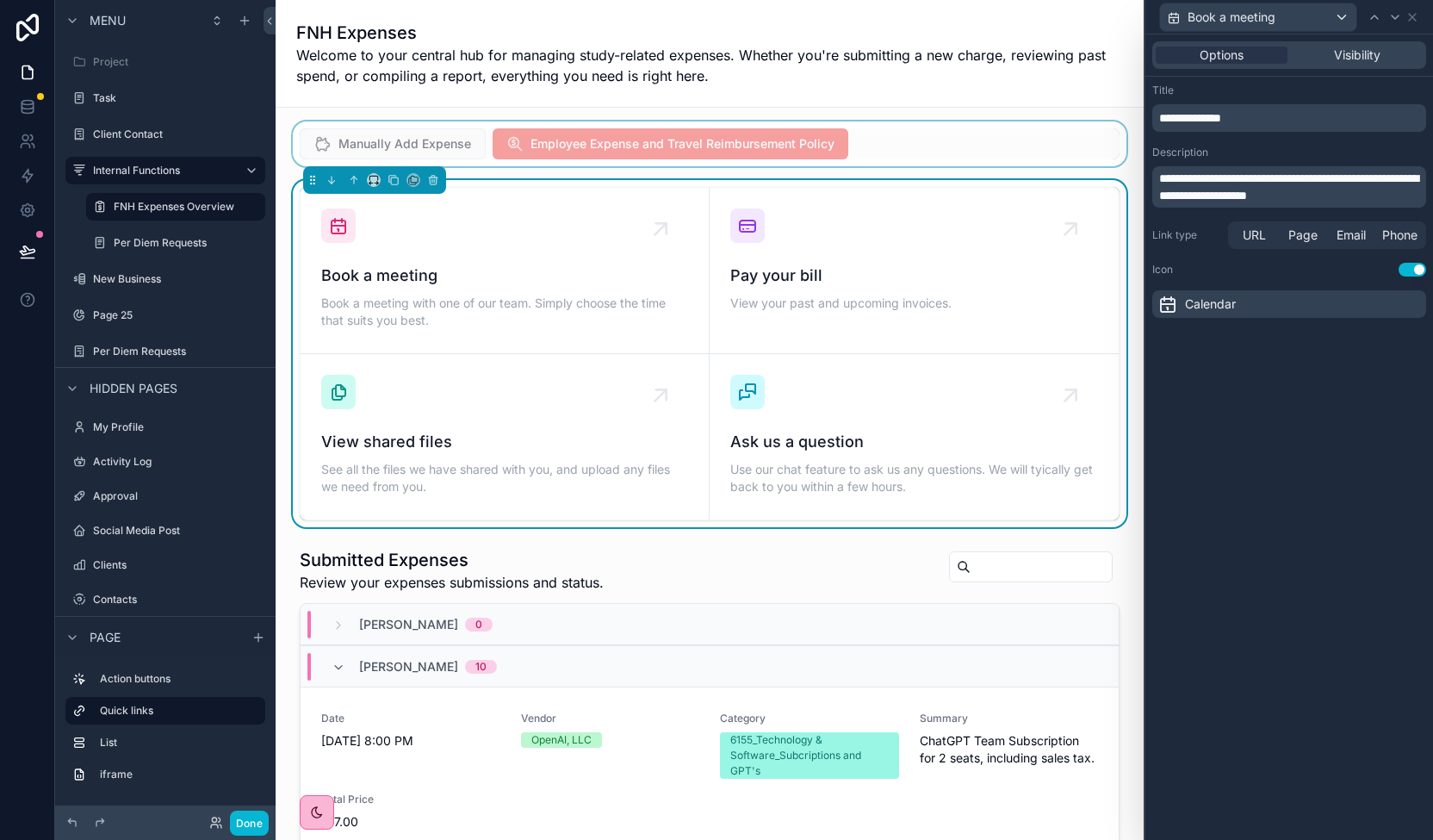
click at [1285, 185] on p "**********" at bounding box center [1291, 187] width 264 height 35
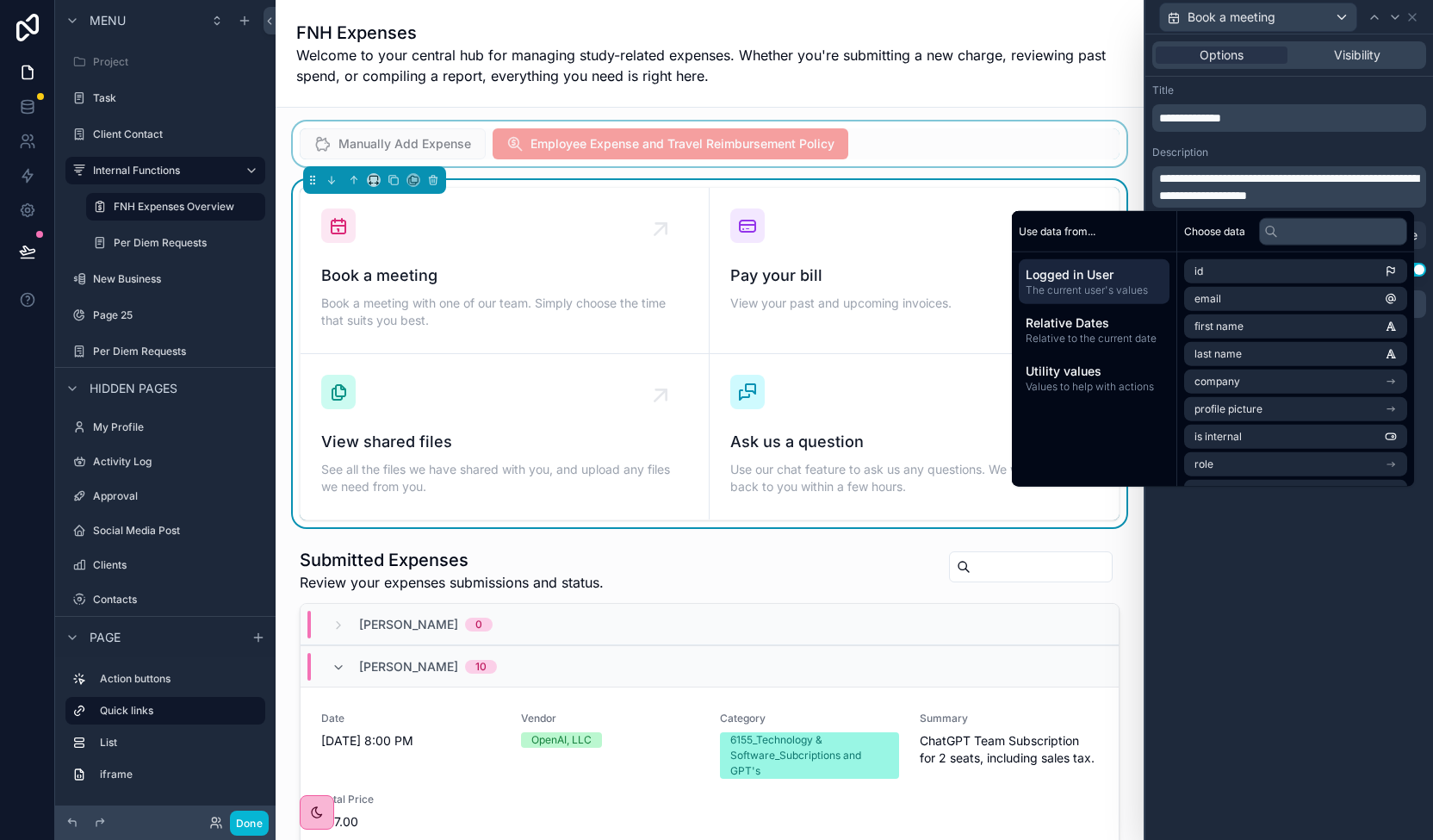
click at [1221, 120] on span "**********" at bounding box center [1190, 117] width 62 height 12
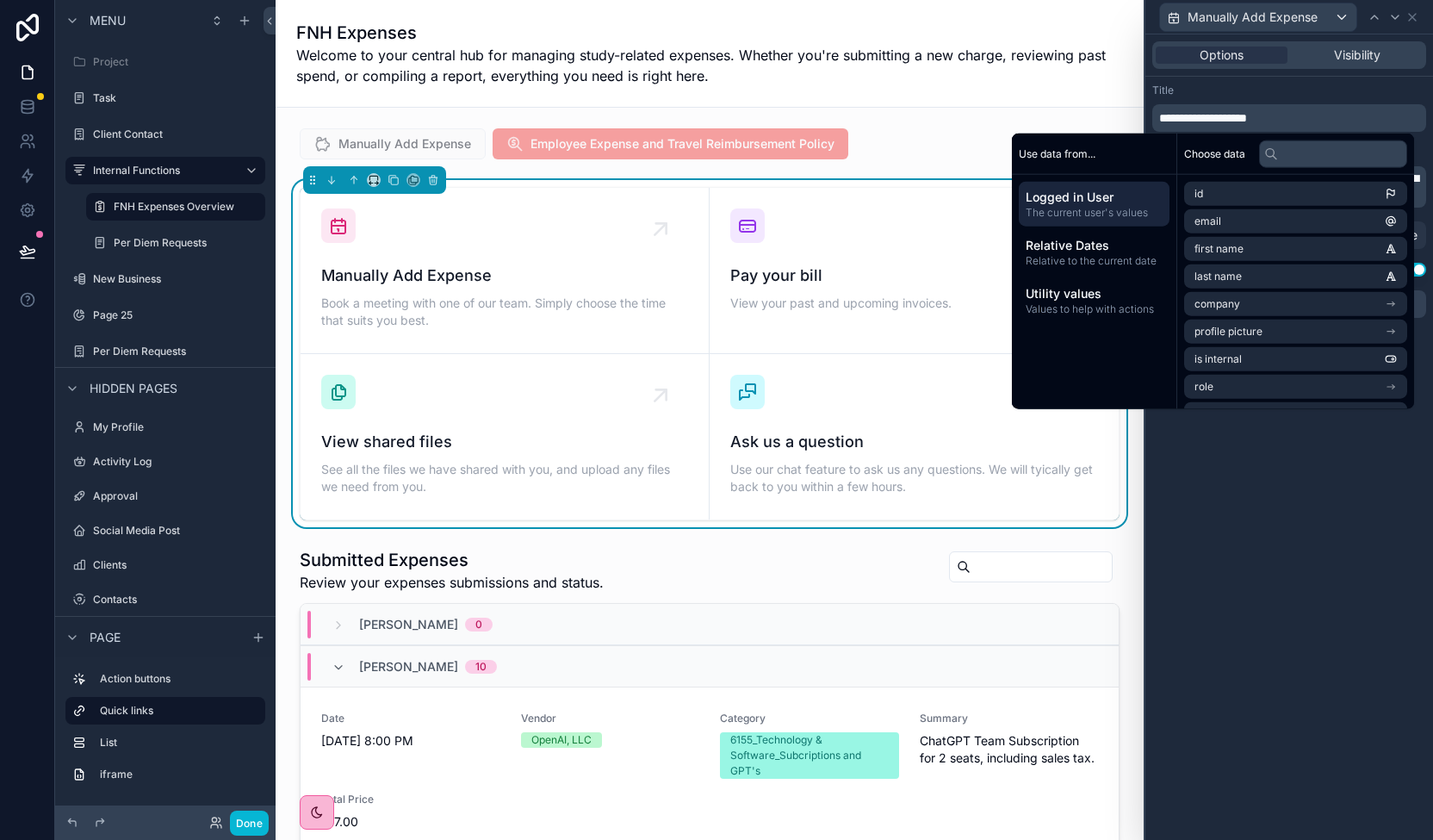
click at [1377, 89] on div "Title" at bounding box center [1289, 89] width 274 height 13
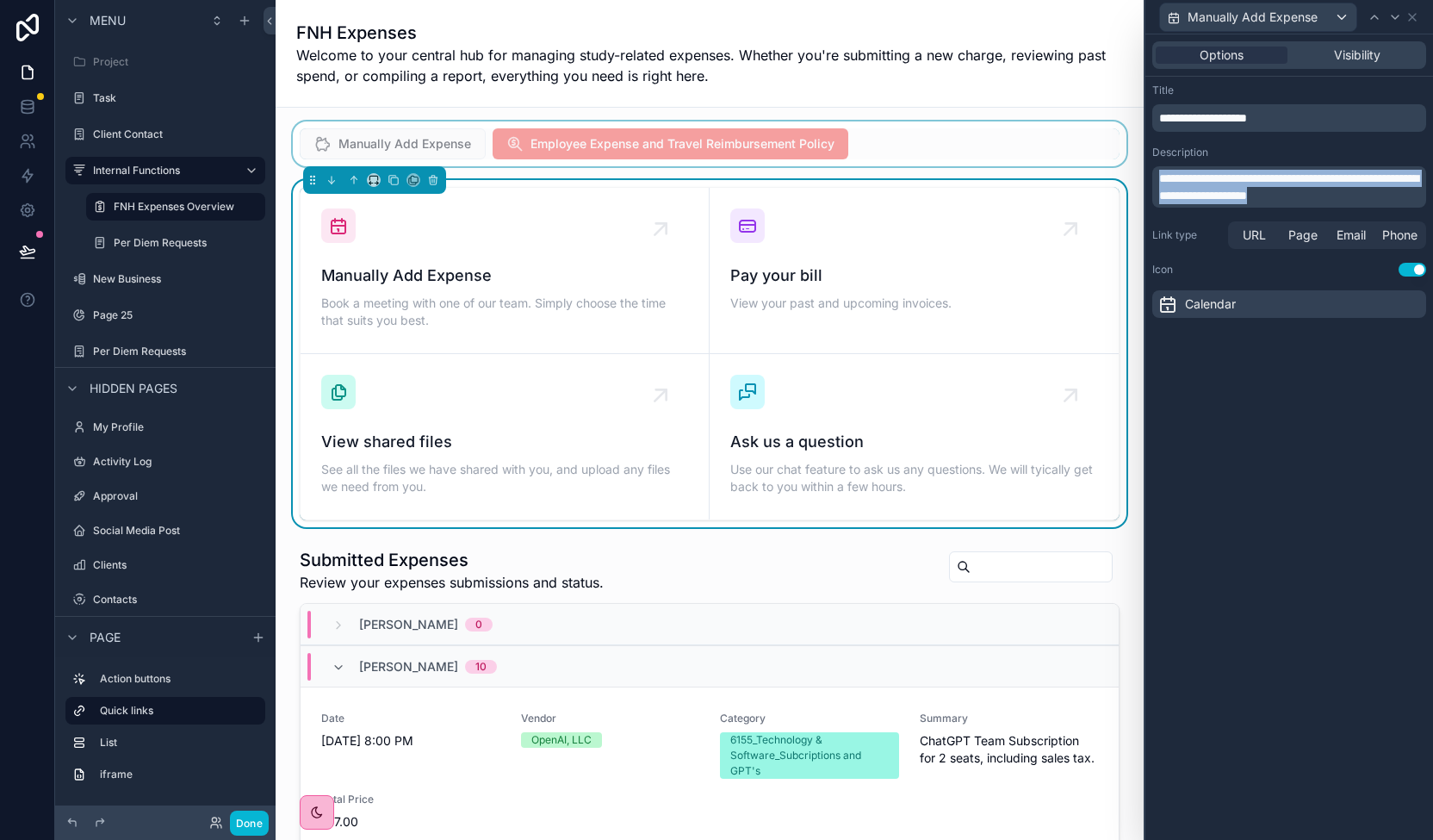
drag, startPoint x: 1410, startPoint y: 199, endPoint x: 1090, endPoint y: 142, distance: 325.0
click at [1090, 142] on div "**********" at bounding box center [716, 420] width 1433 height 840
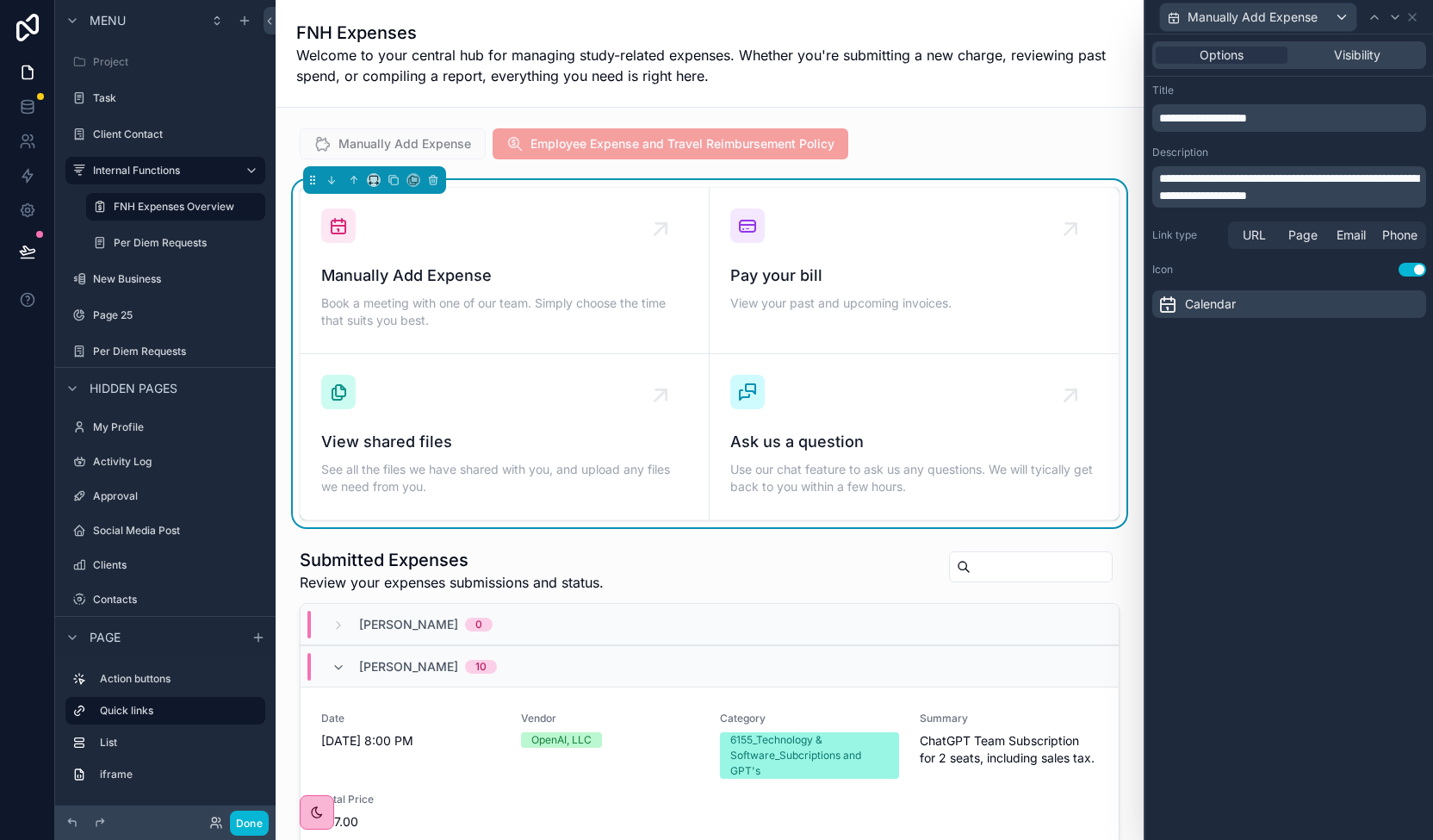
click at [1165, 298] on icon at bounding box center [1167, 303] width 21 height 21
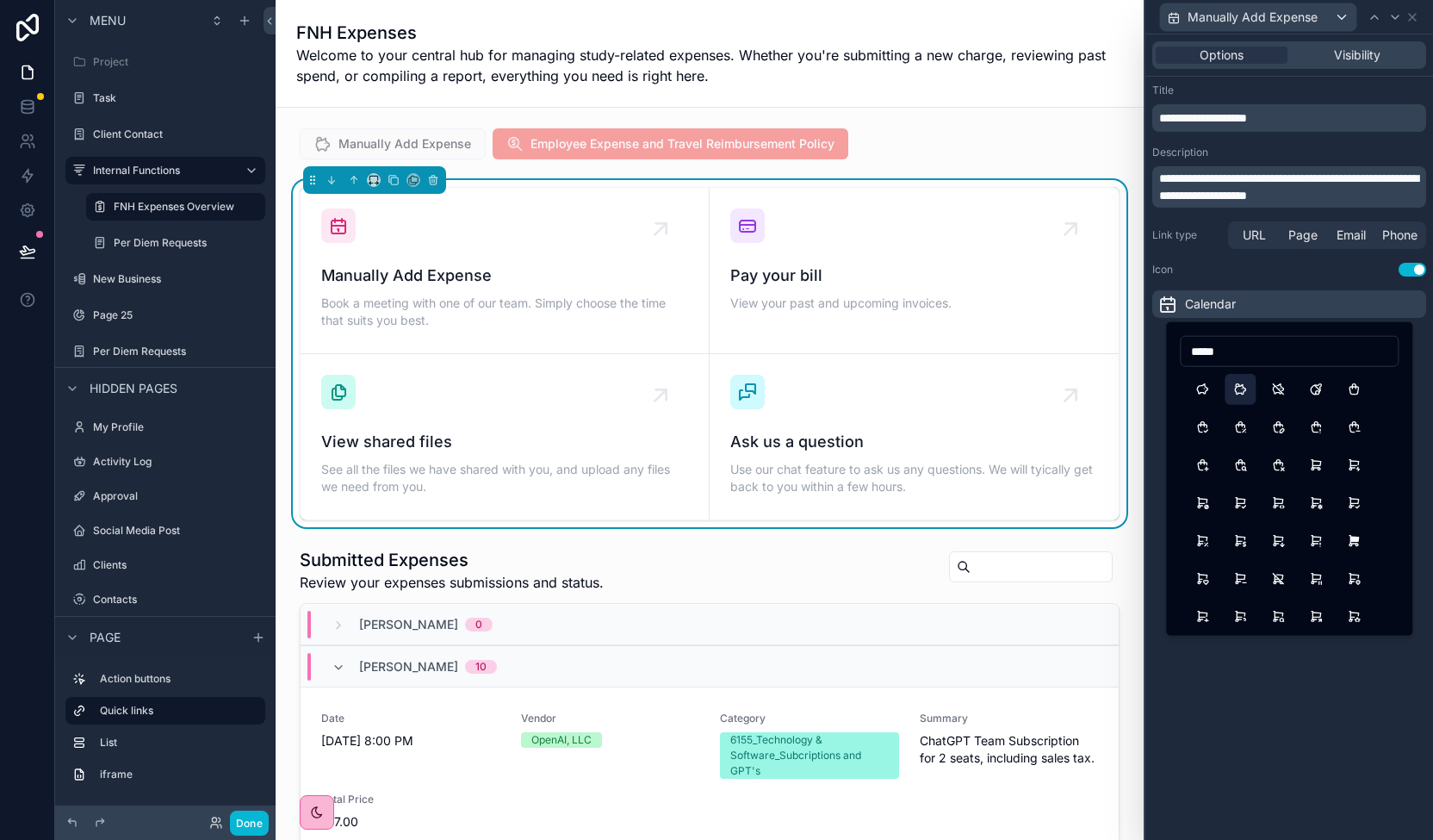
type input "*****"
click at [1234, 383] on button "PigMoney" at bounding box center [1240, 389] width 31 height 31
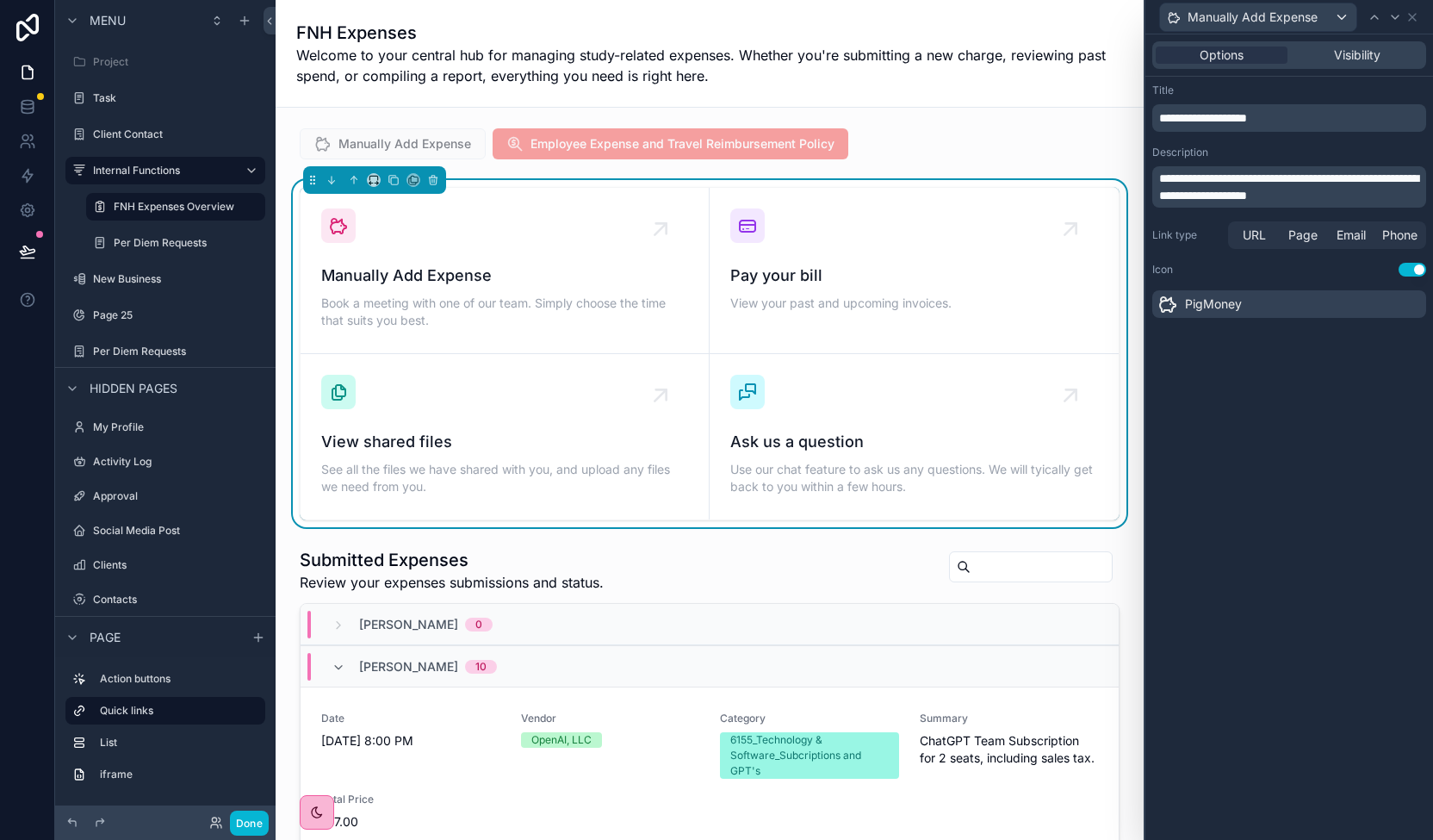
click at [1312, 191] on span "**********" at bounding box center [1289, 187] width 259 height 30
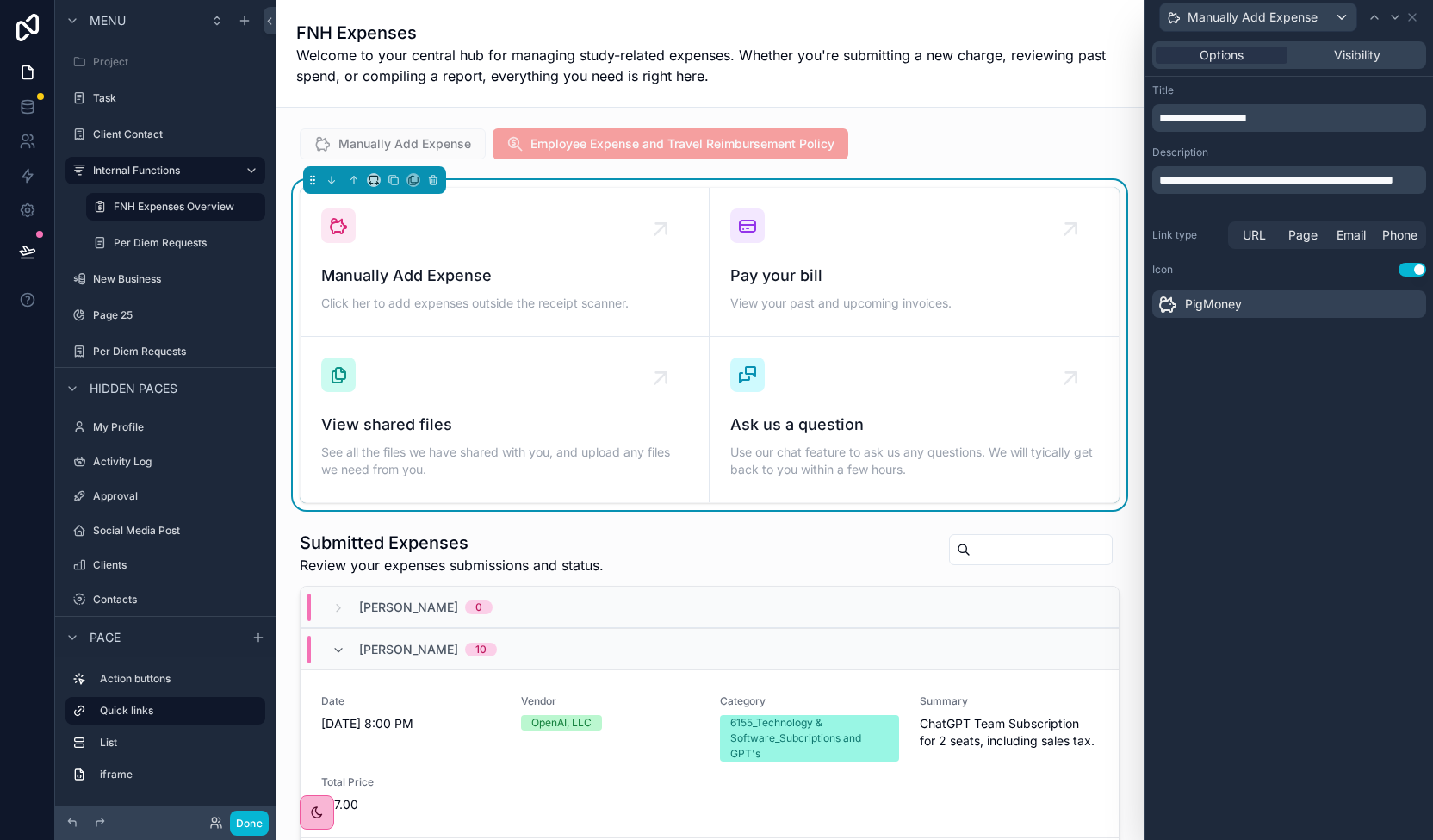
click at [1346, 160] on div "**********" at bounding box center [1289, 176] width 274 height 62
click at [1304, 237] on span "Page" at bounding box center [1302, 234] width 30 height 17
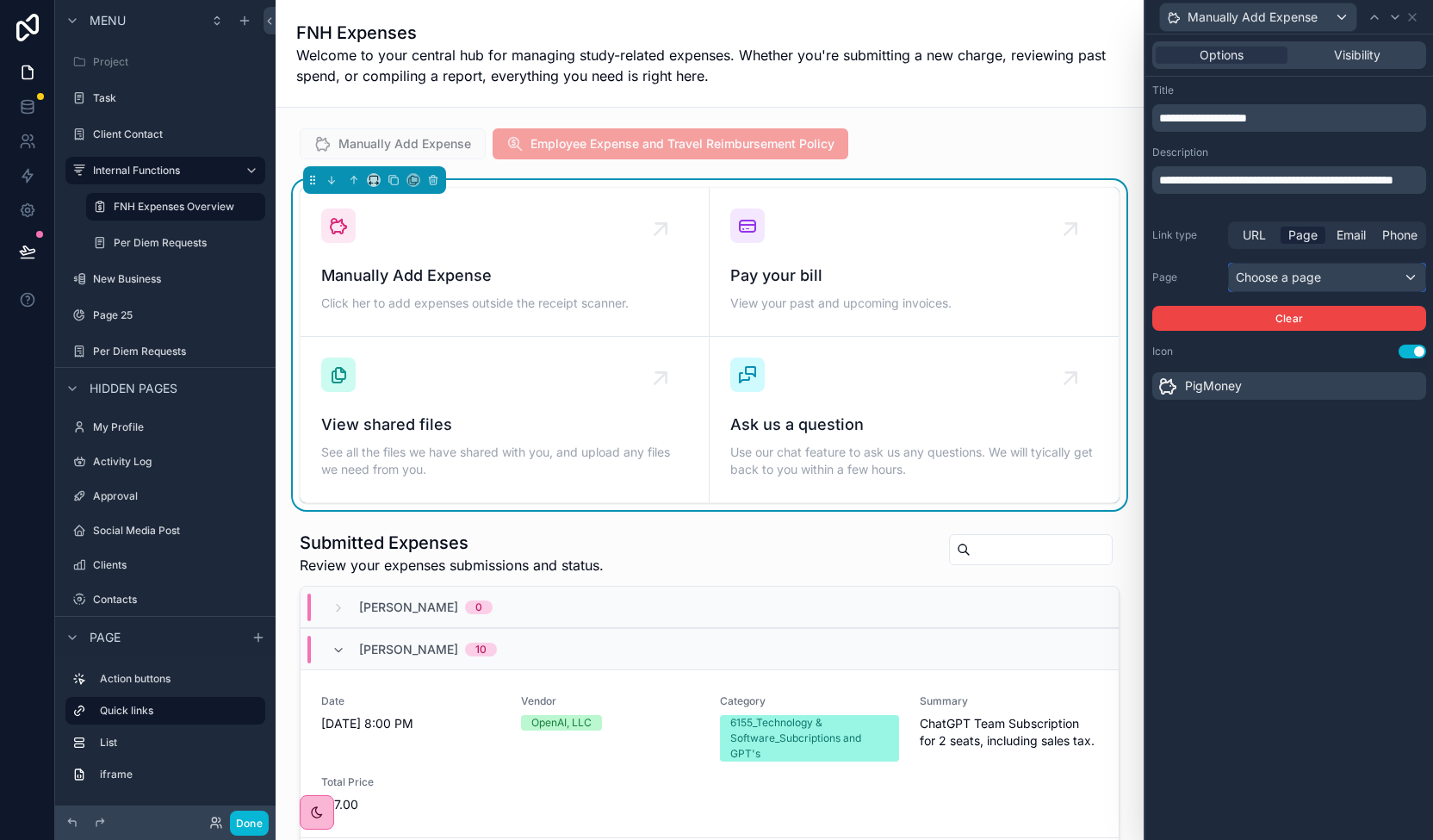
click at [1300, 265] on div "Choose a page" at bounding box center [1327, 277] width 196 height 28
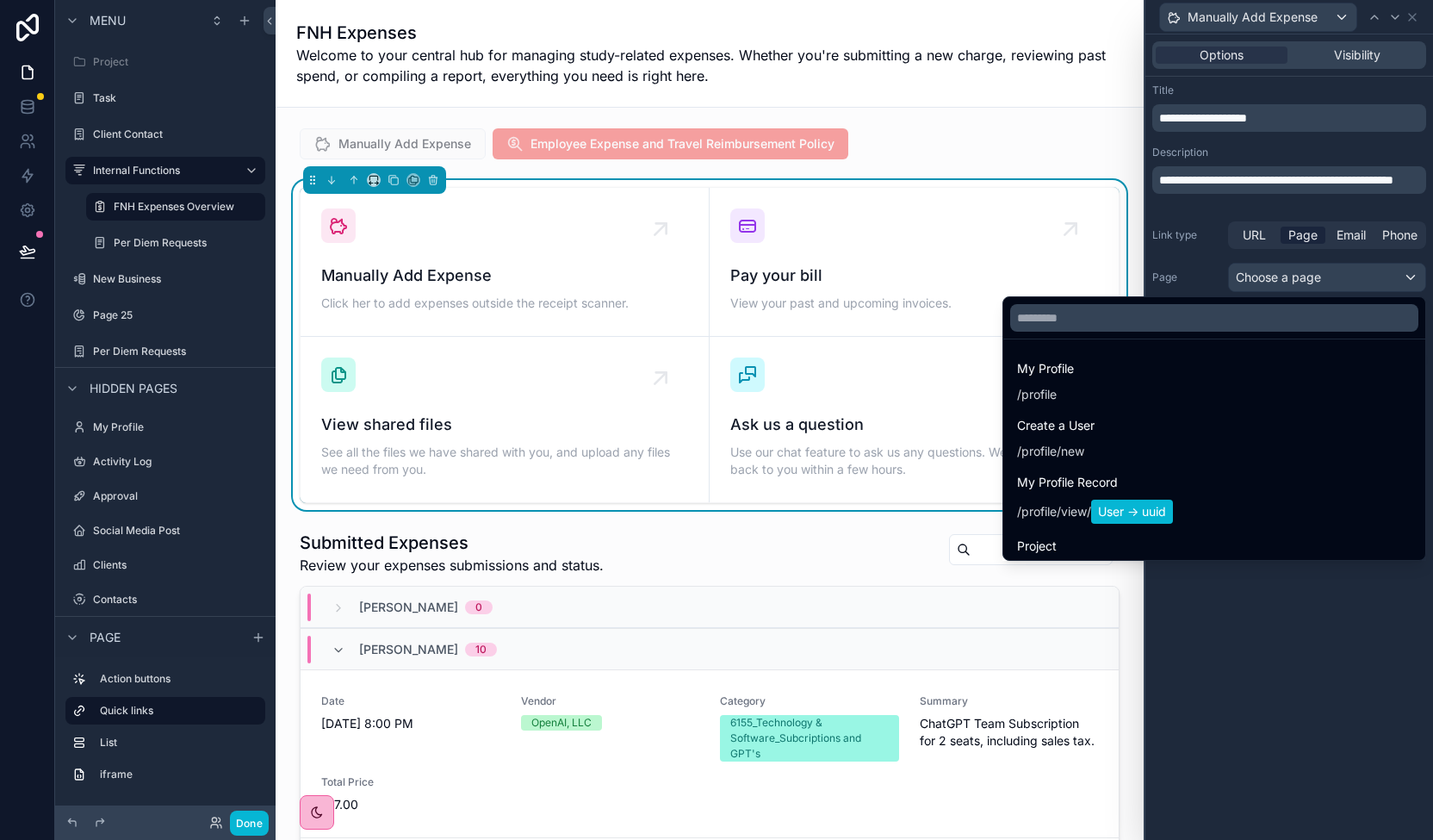
click at [1200, 263] on div at bounding box center [1289, 420] width 288 height 840
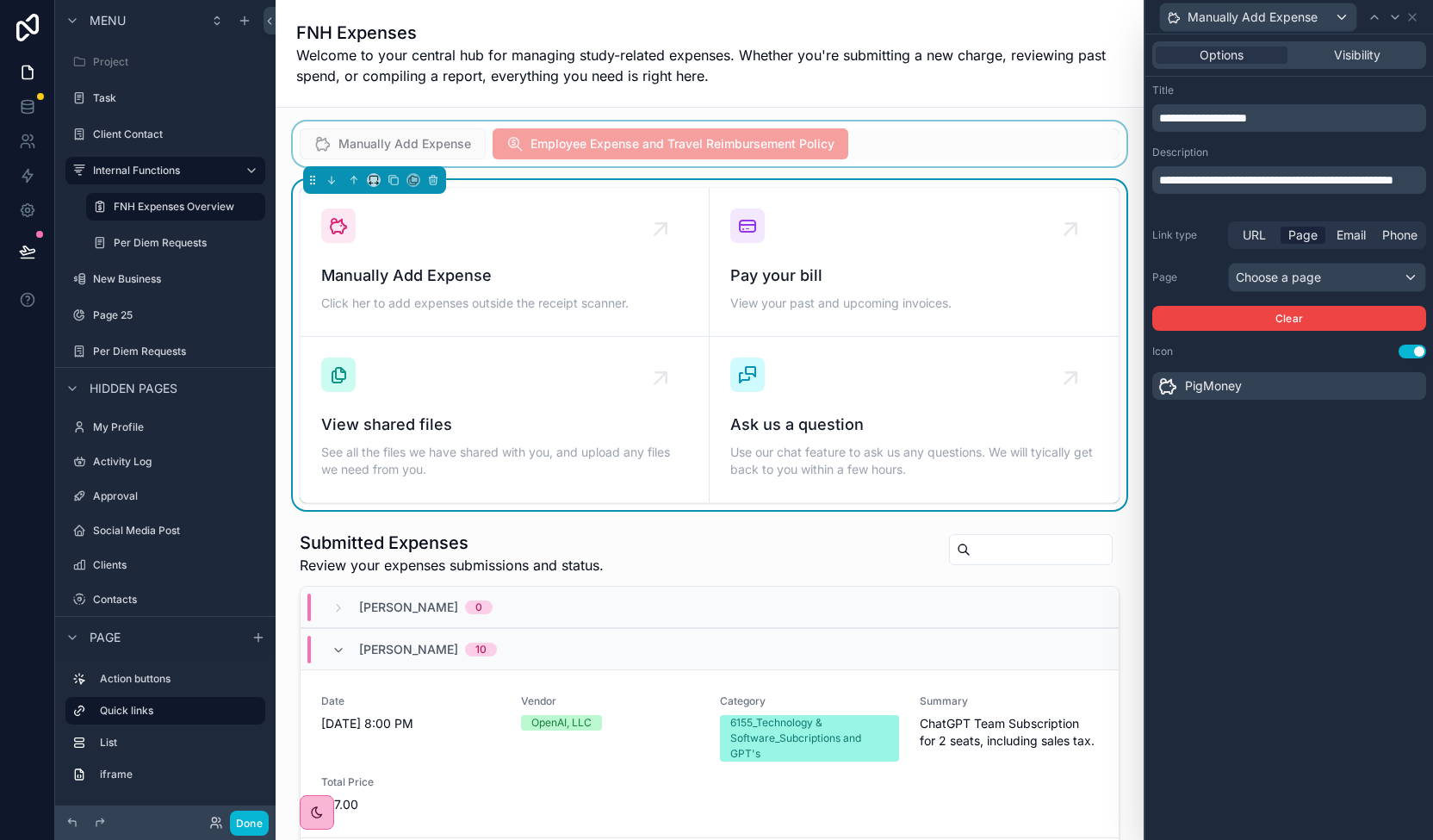
click at [456, 132] on div "scrollable content" at bounding box center [709, 144] width 841 height 45
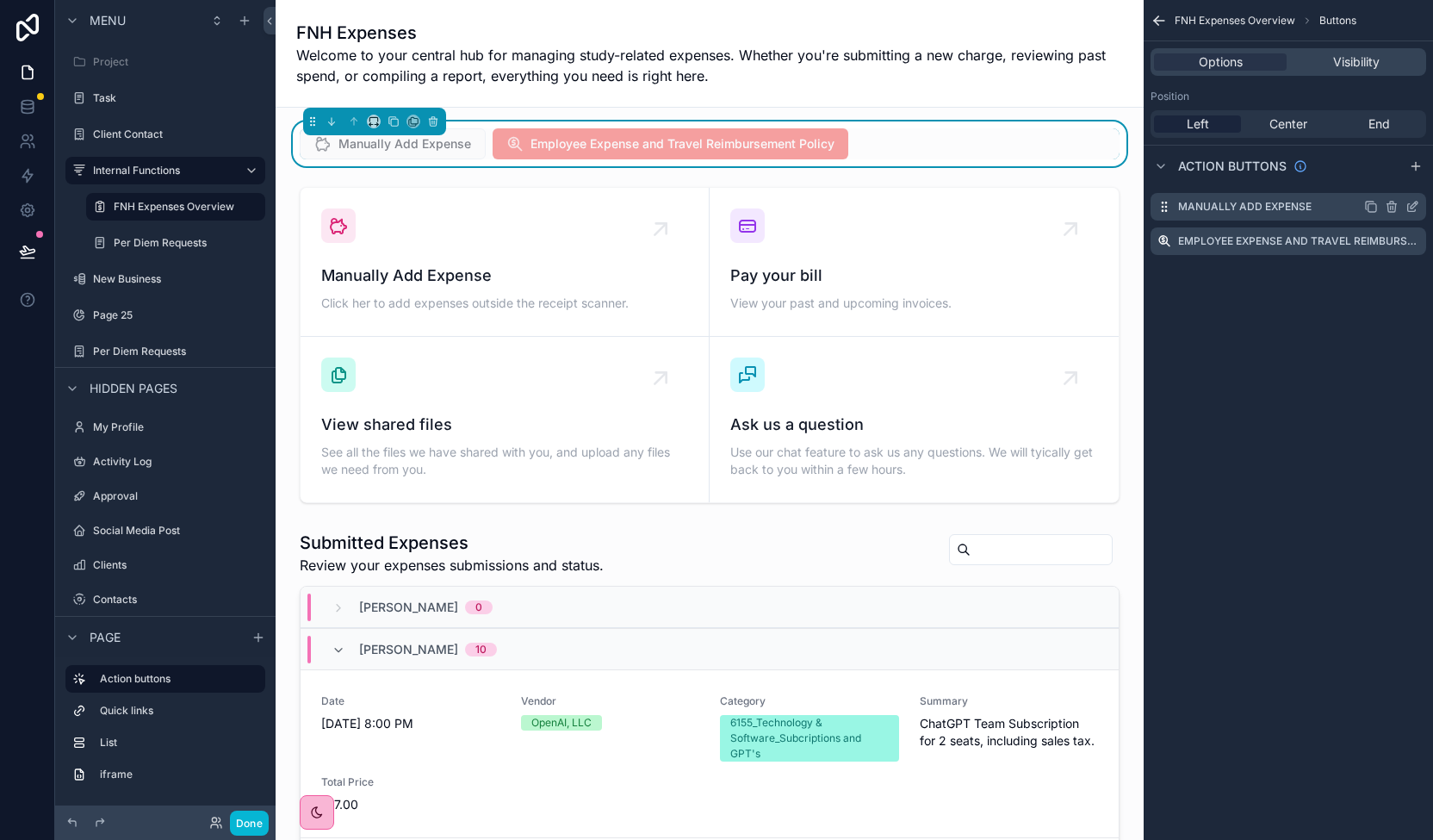
click at [1408, 205] on icon "scrollable content" at bounding box center [1412, 208] width 8 height 8
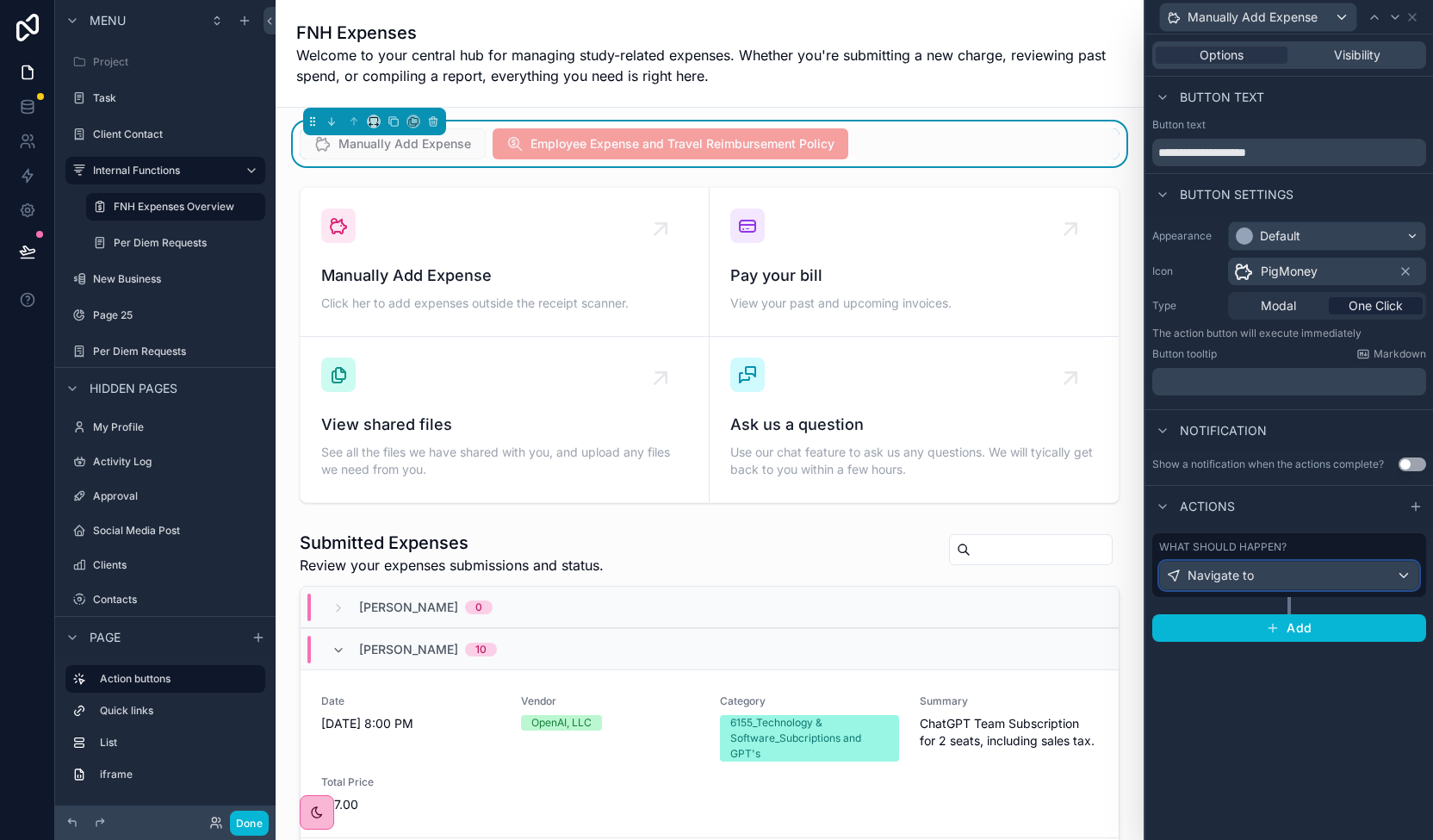
click at [1301, 579] on div "Navigate to" at bounding box center [1289, 575] width 259 height 28
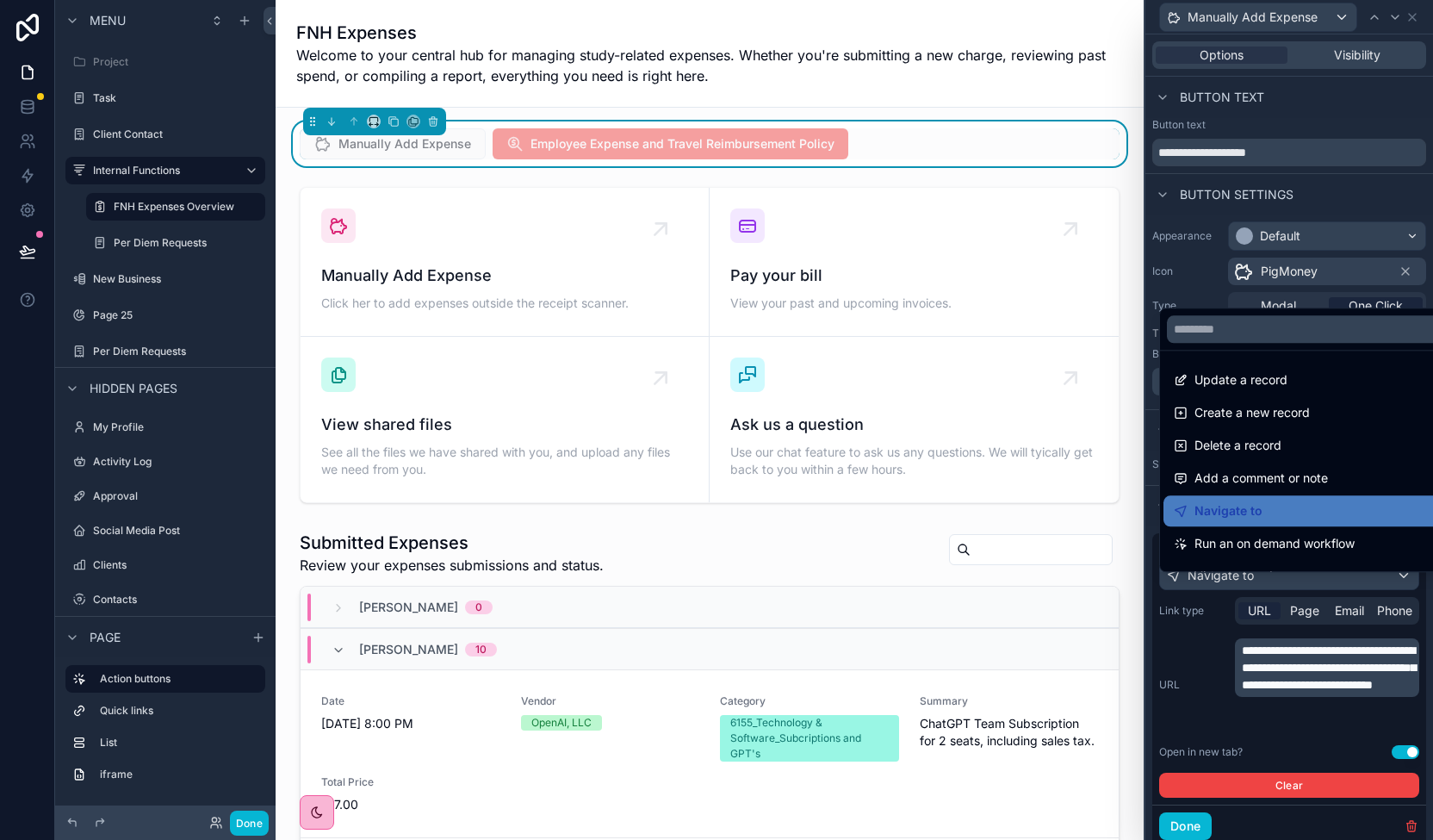
click at [1292, 697] on div at bounding box center [1289, 420] width 288 height 840
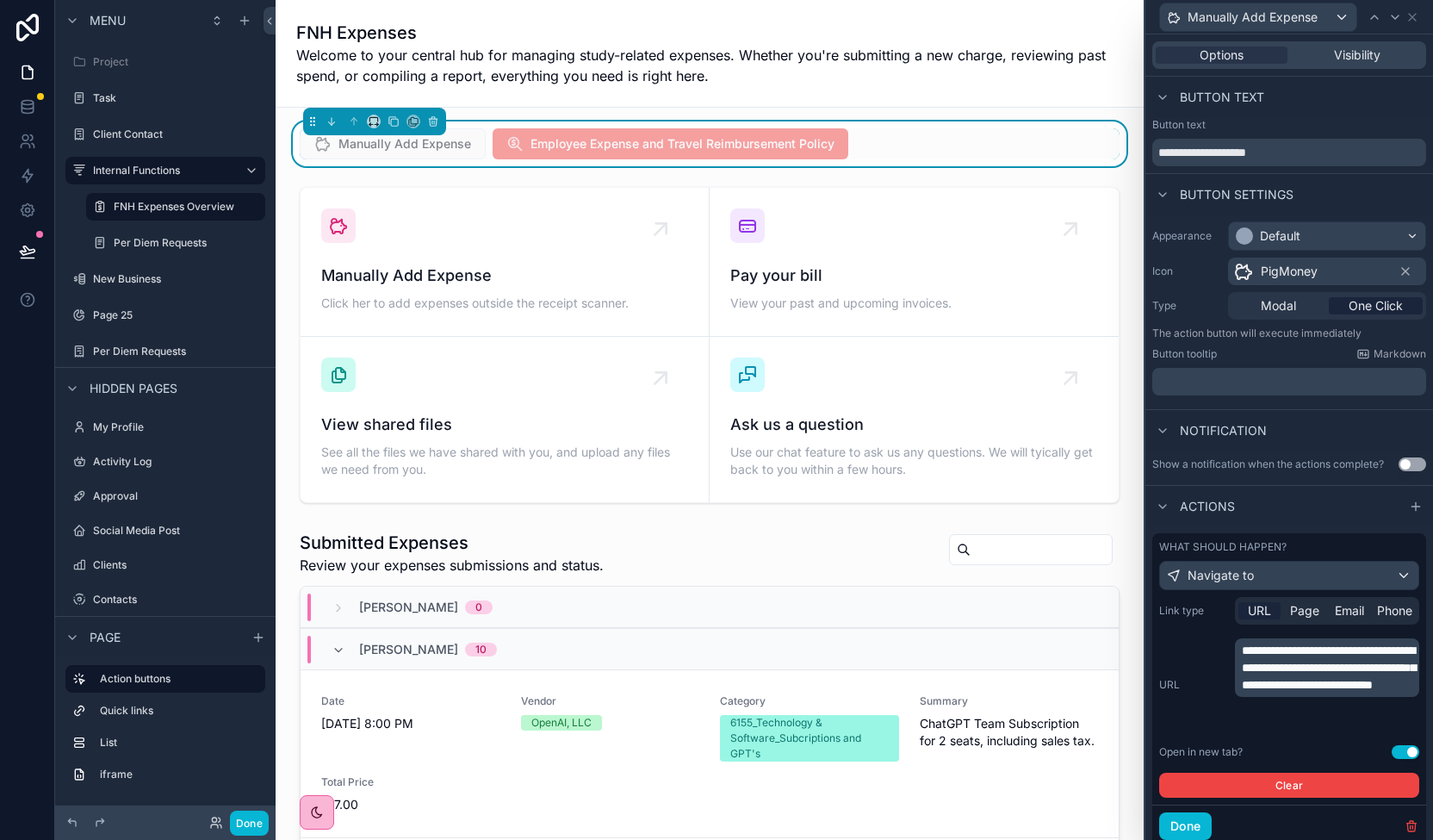
click at [1302, 679] on span "**********" at bounding box center [1328, 667] width 174 height 47
drag, startPoint x: 1380, startPoint y: 741, endPoint x: 1243, endPoint y: 660, distance: 159.2
click at [1243, 660] on div "**********" at bounding box center [1327, 666] width 184 height 58
drag, startPoint x: 1243, startPoint y: 659, endPoint x: 1342, endPoint y: 718, distance: 115.2
click at [1371, 697] on div "**********" at bounding box center [1327, 666] width 184 height 58
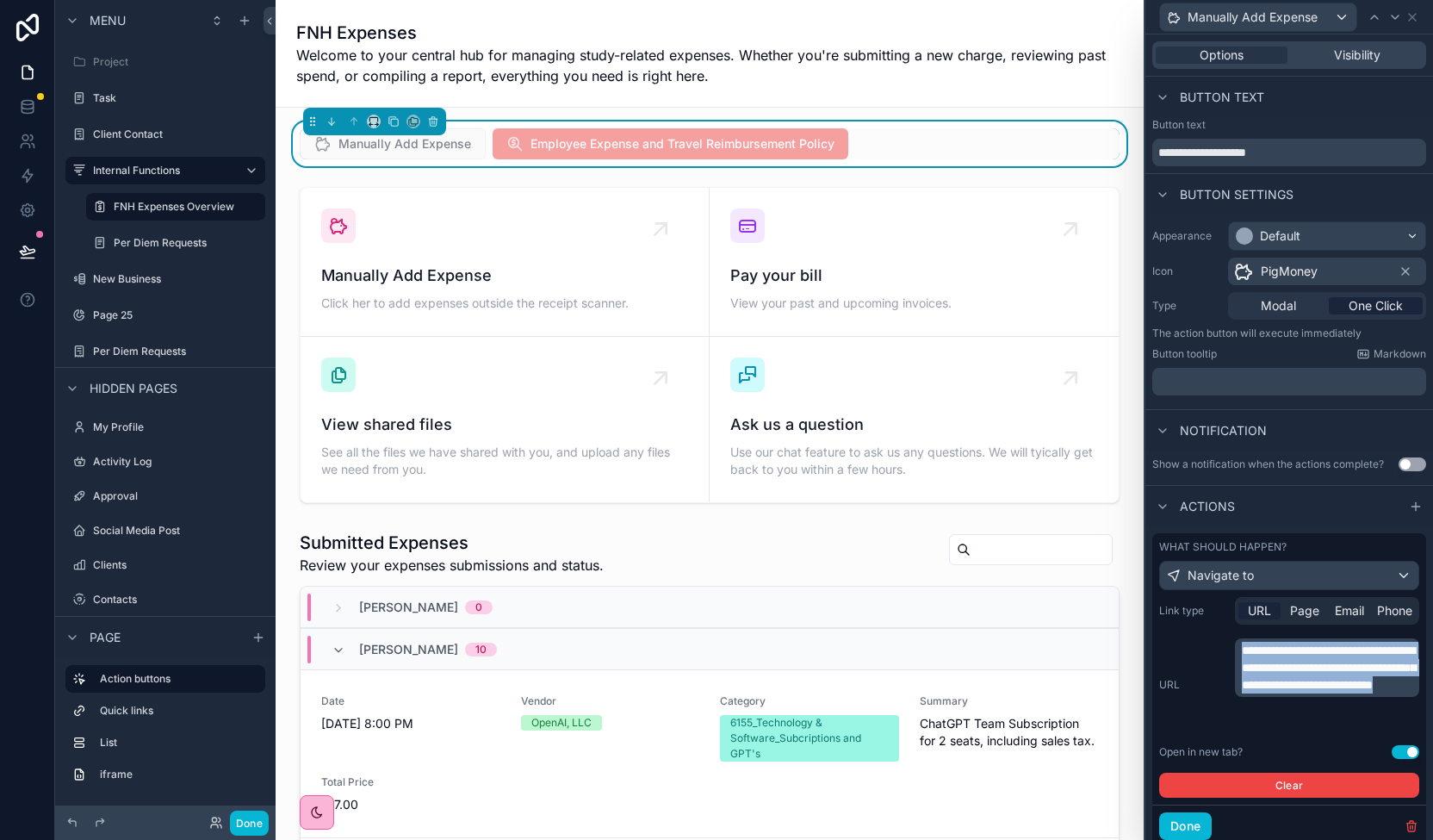
copy span "**********"
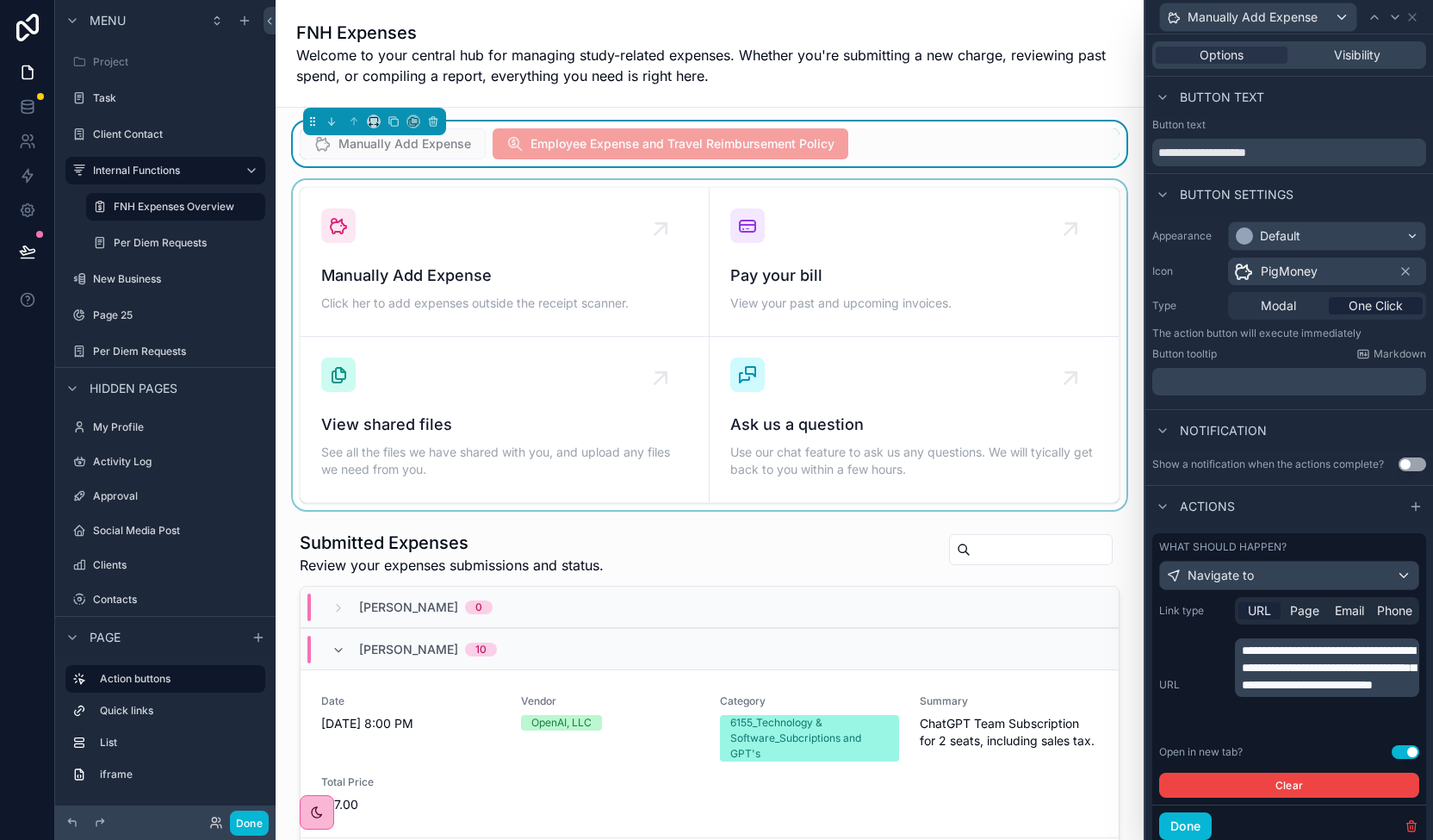
click at [346, 301] on div "scrollable content" at bounding box center [709, 344] width 841 height 330
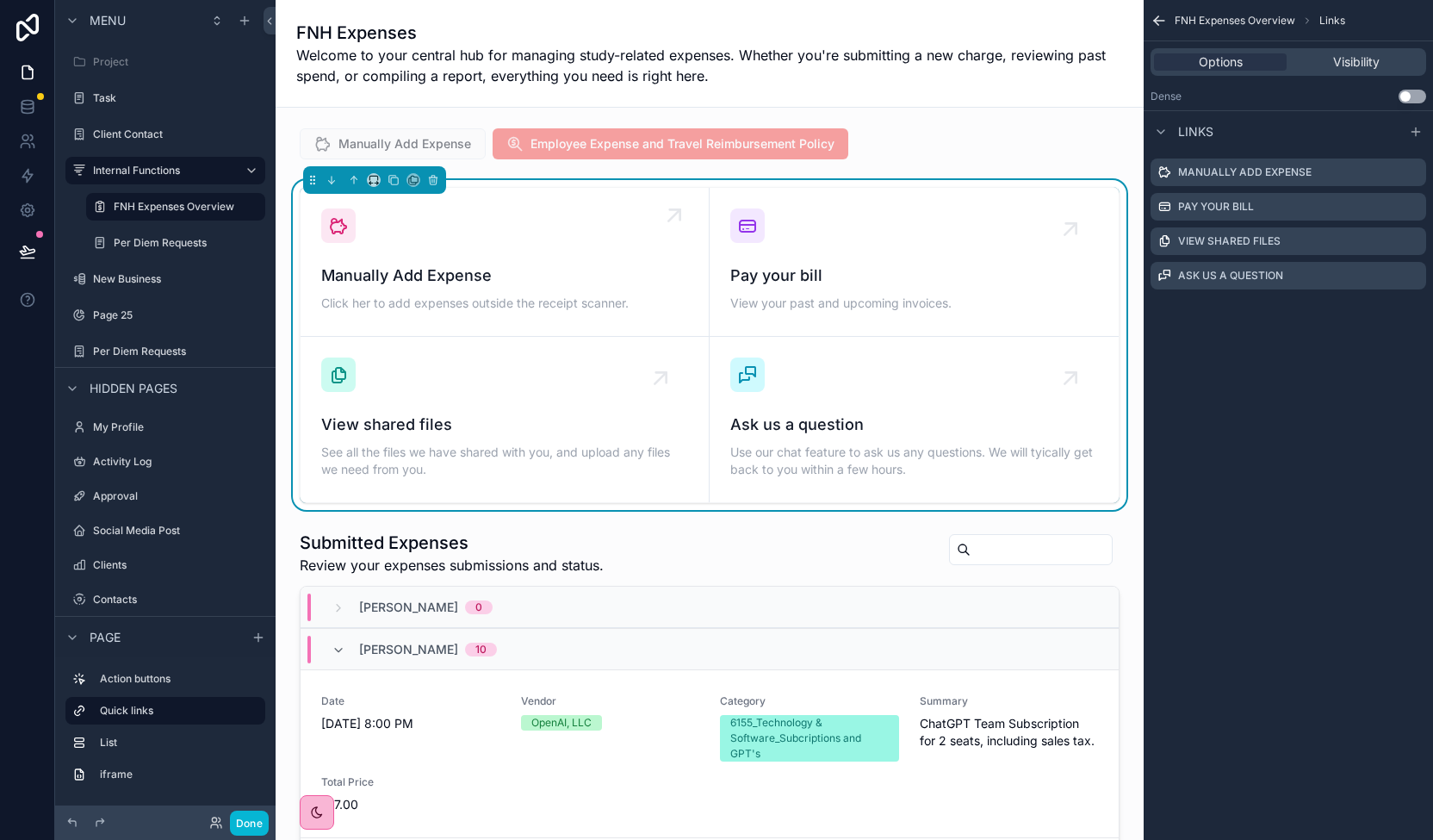
click at [417, 285] on span "Manually Add Expense" at bounding box center [505, 276] width 367 height 24
click at [1418, 173] on icon "scrollable content" at bounding box center [1412, 172] width 13 height 13
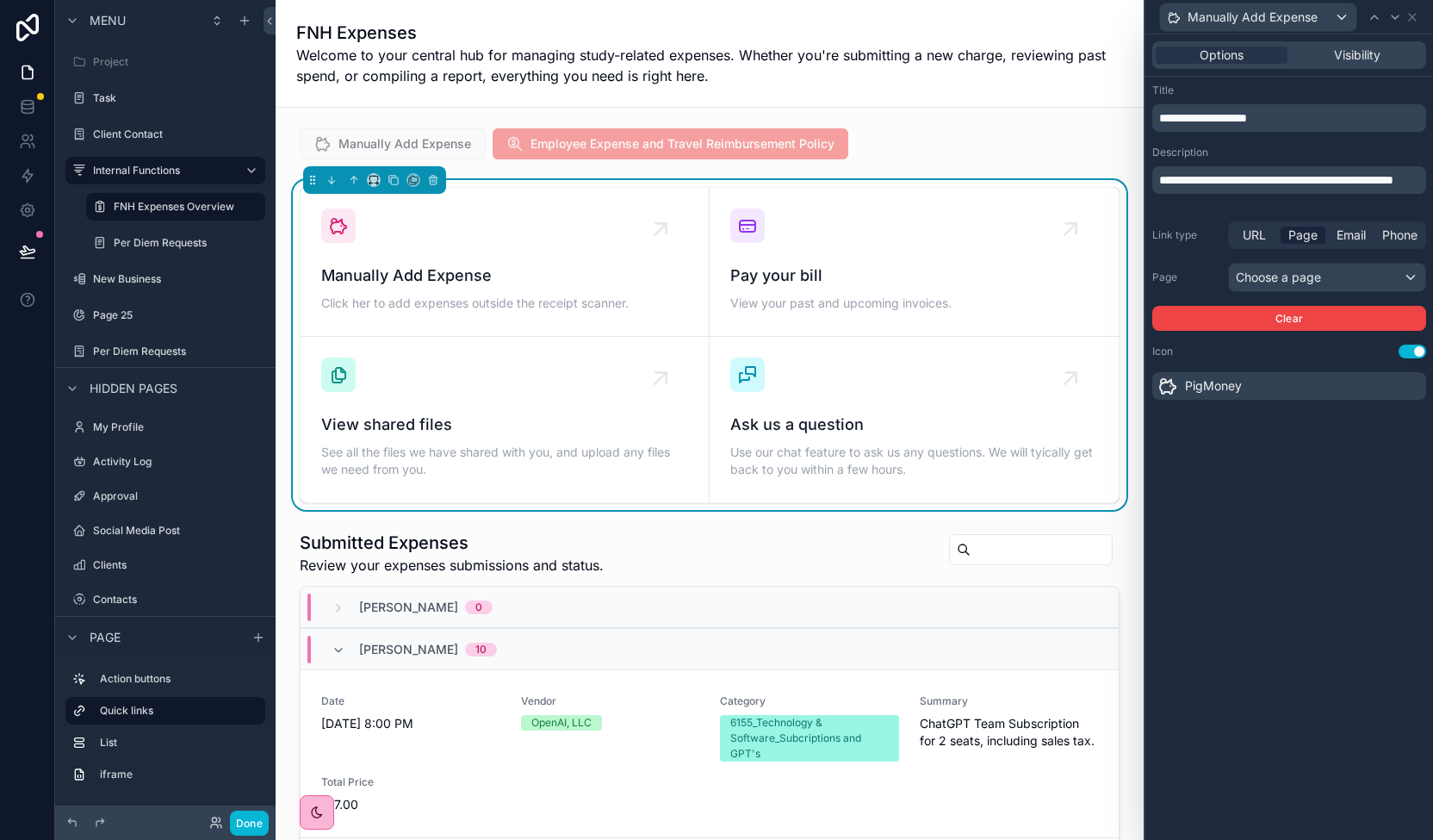
click at [1234, 189] on p "**********" at bounding box center [1291, 180] width 264 height 17
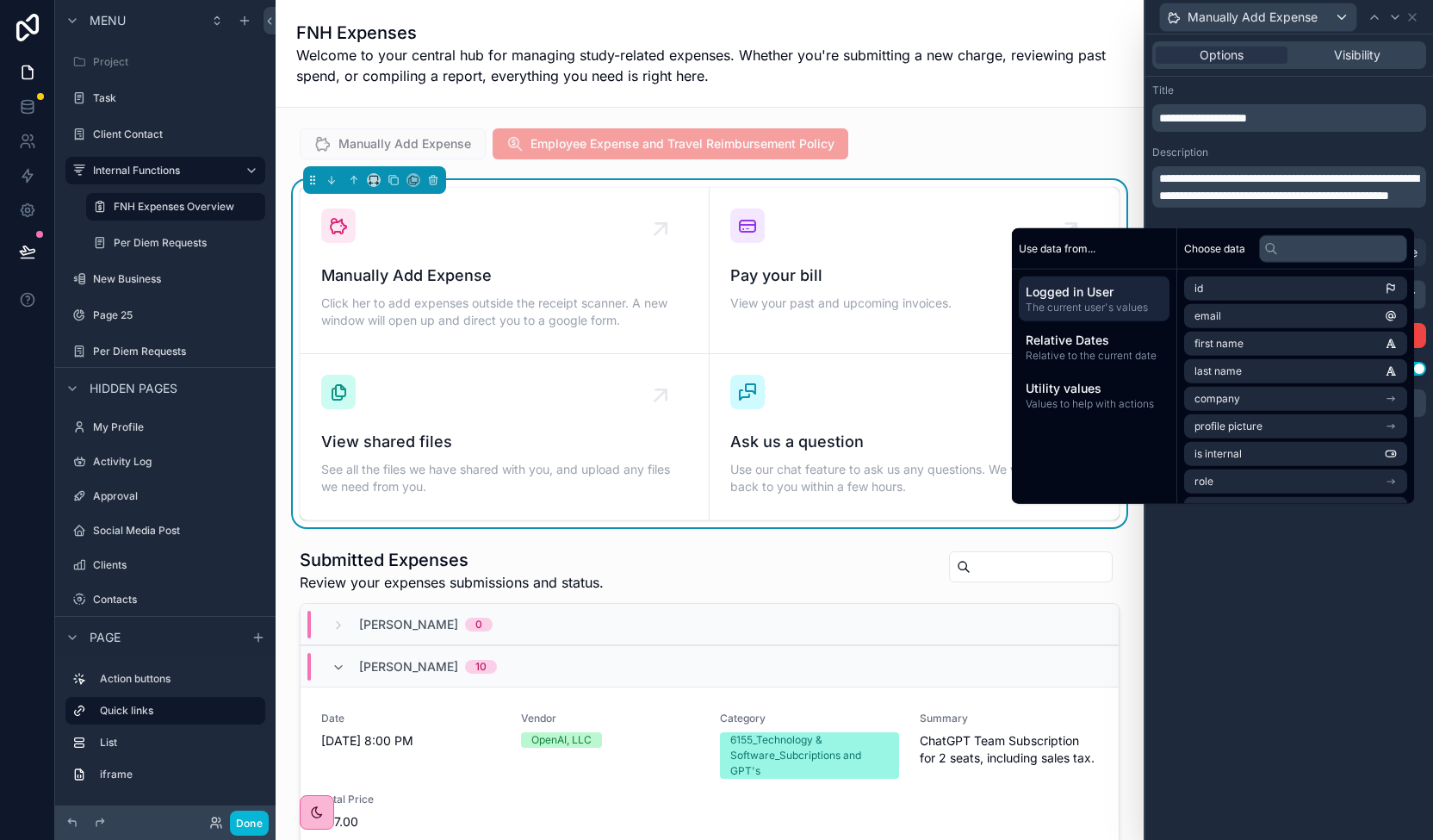
click at [1315, 604] on div "**********" at bounding box center [1289, 437] width 288 height 805
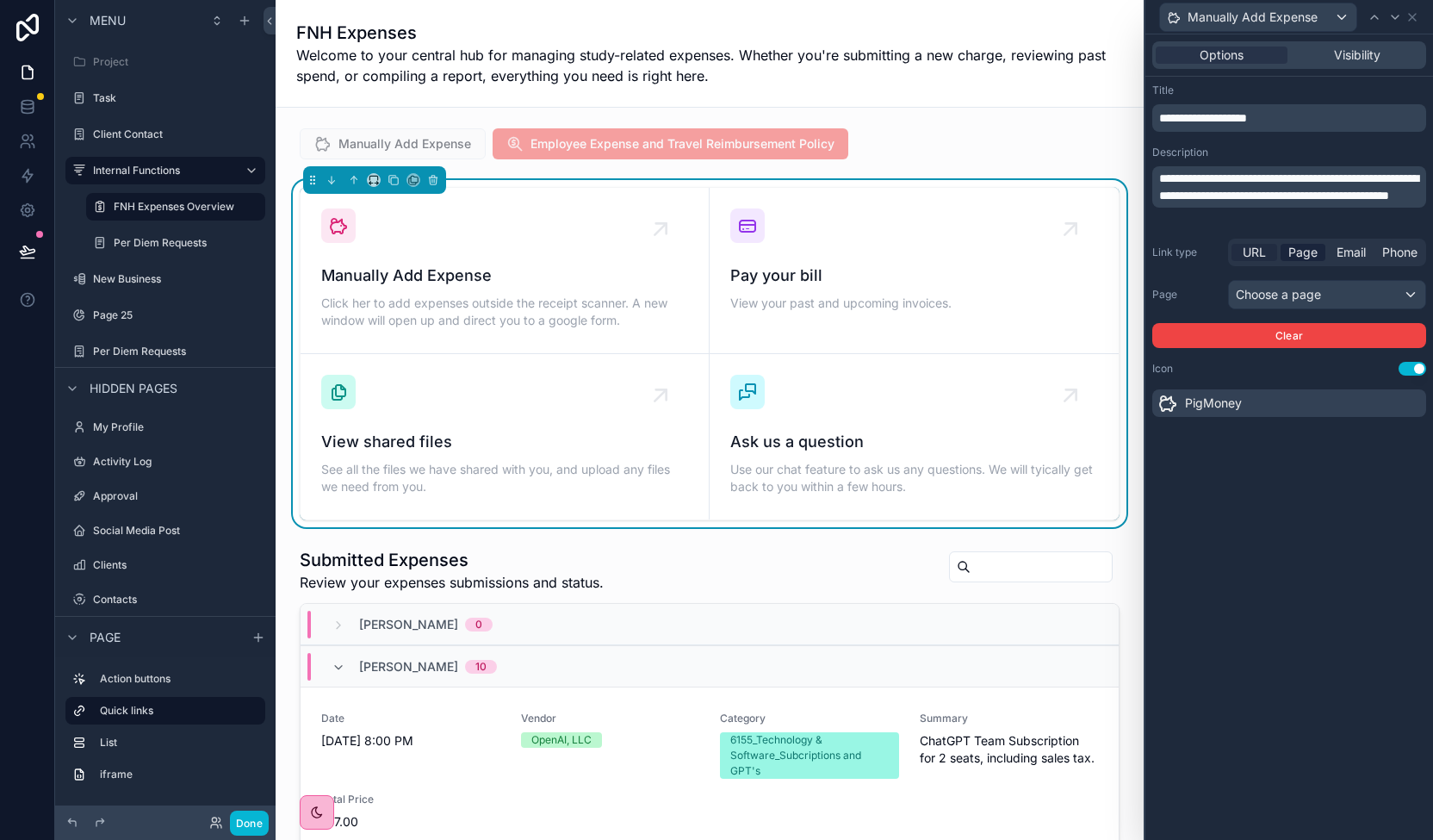
click at [1254, 251] on span "URL" at bounding box center [1254, 251] width 23 height 17
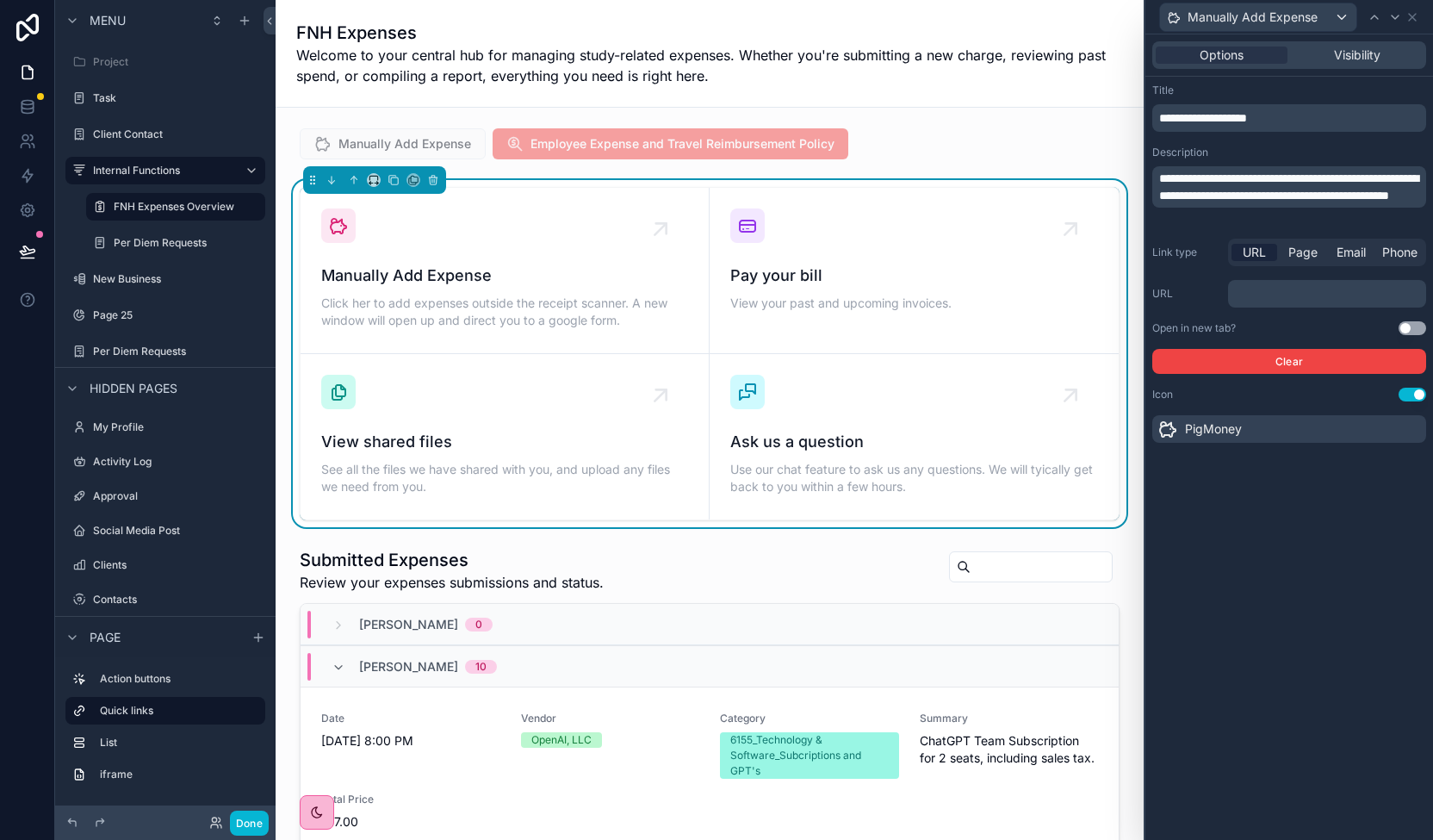
click at [1275, 296] on p "﻿" at bounding box center [1328, 293] width 188 height 17
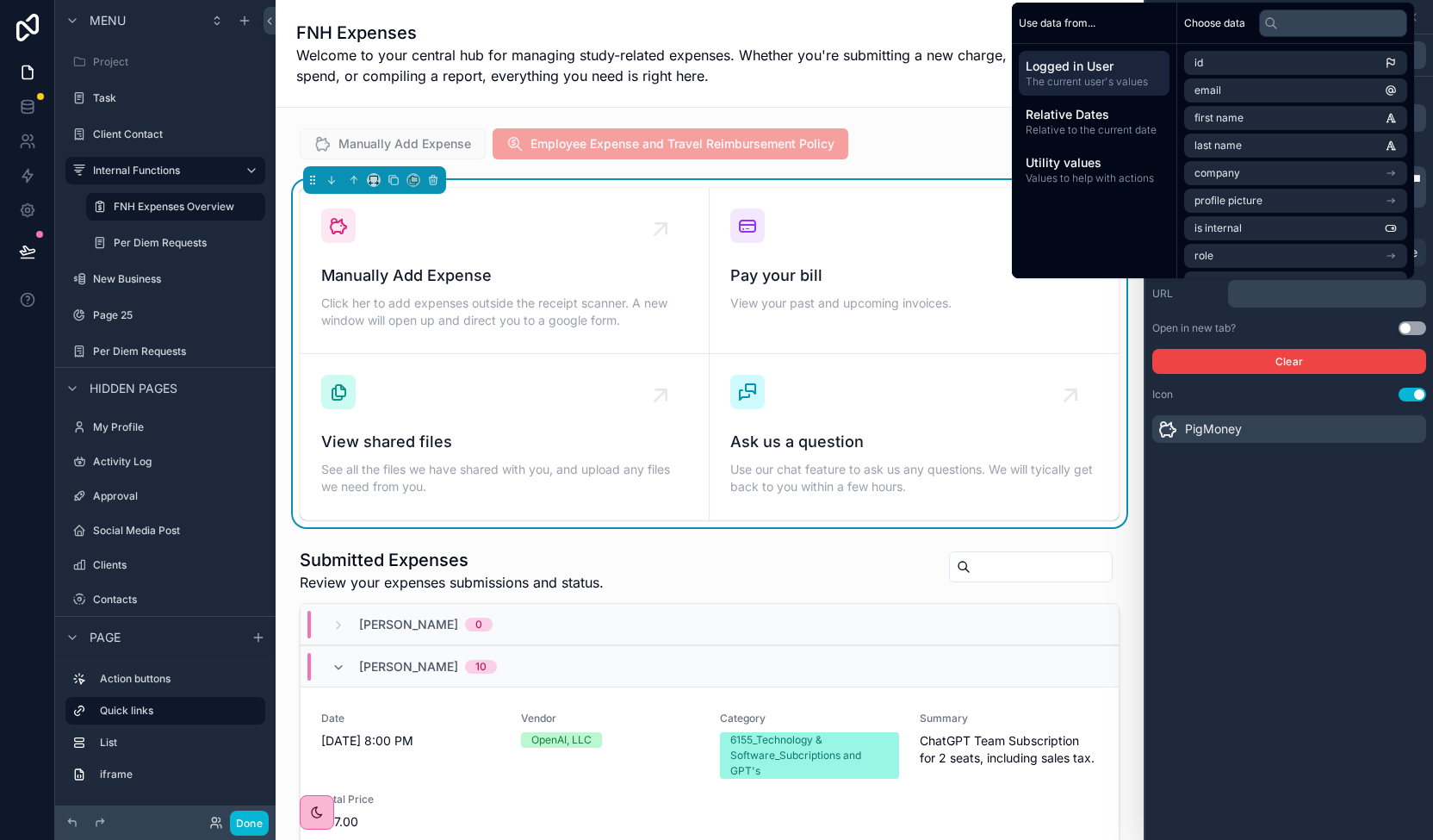
click at [1275, 296] on p "﻿" at bounding box center [1328, 293] width 188 height 17
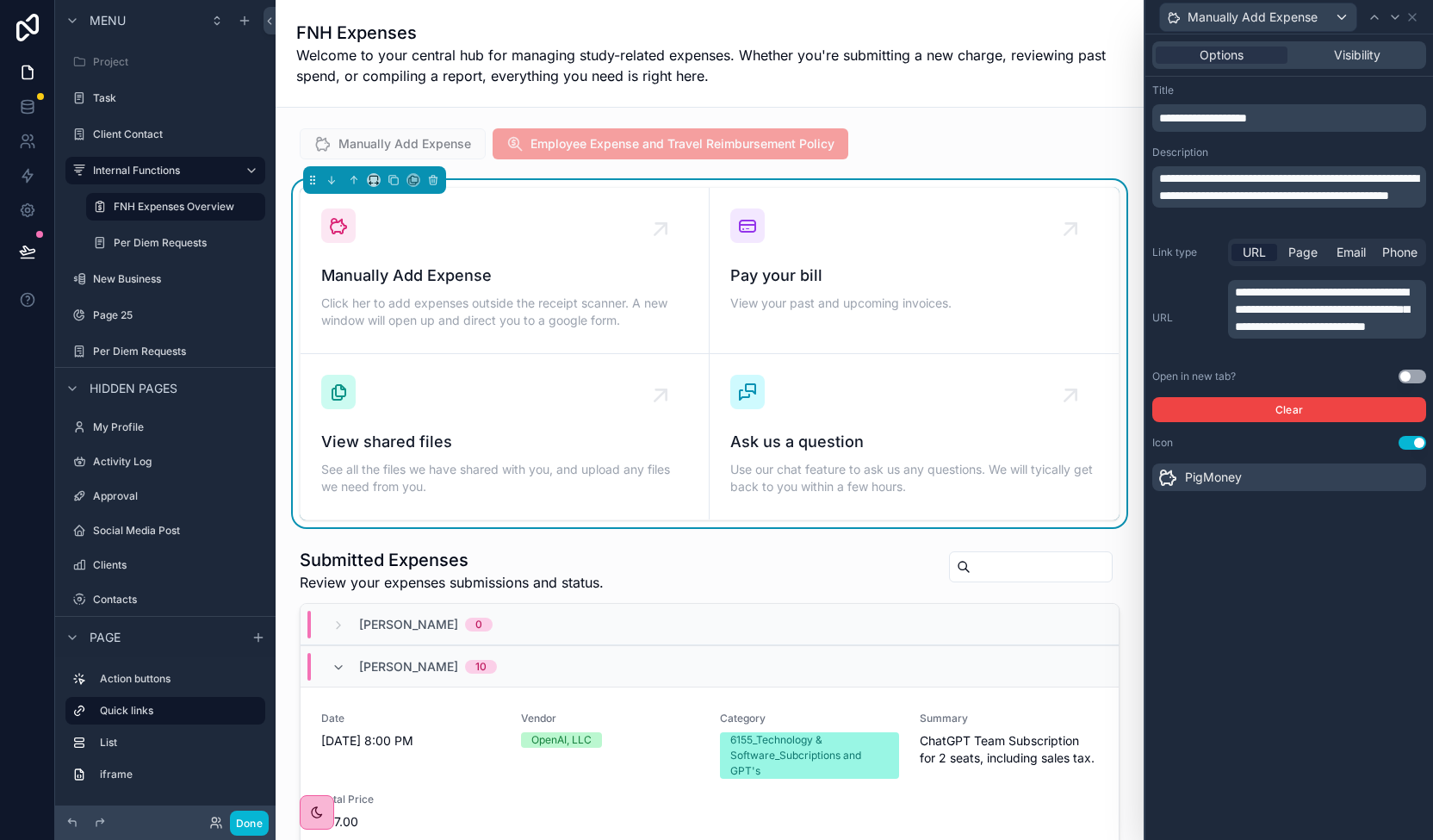
click at [1416, 369] on button "Use setting" at bounding box center [1412, 376] width 28 height 13
click at [682, 142] on div "scrollable content" at bounding box center [709, 144] width 841 height 45
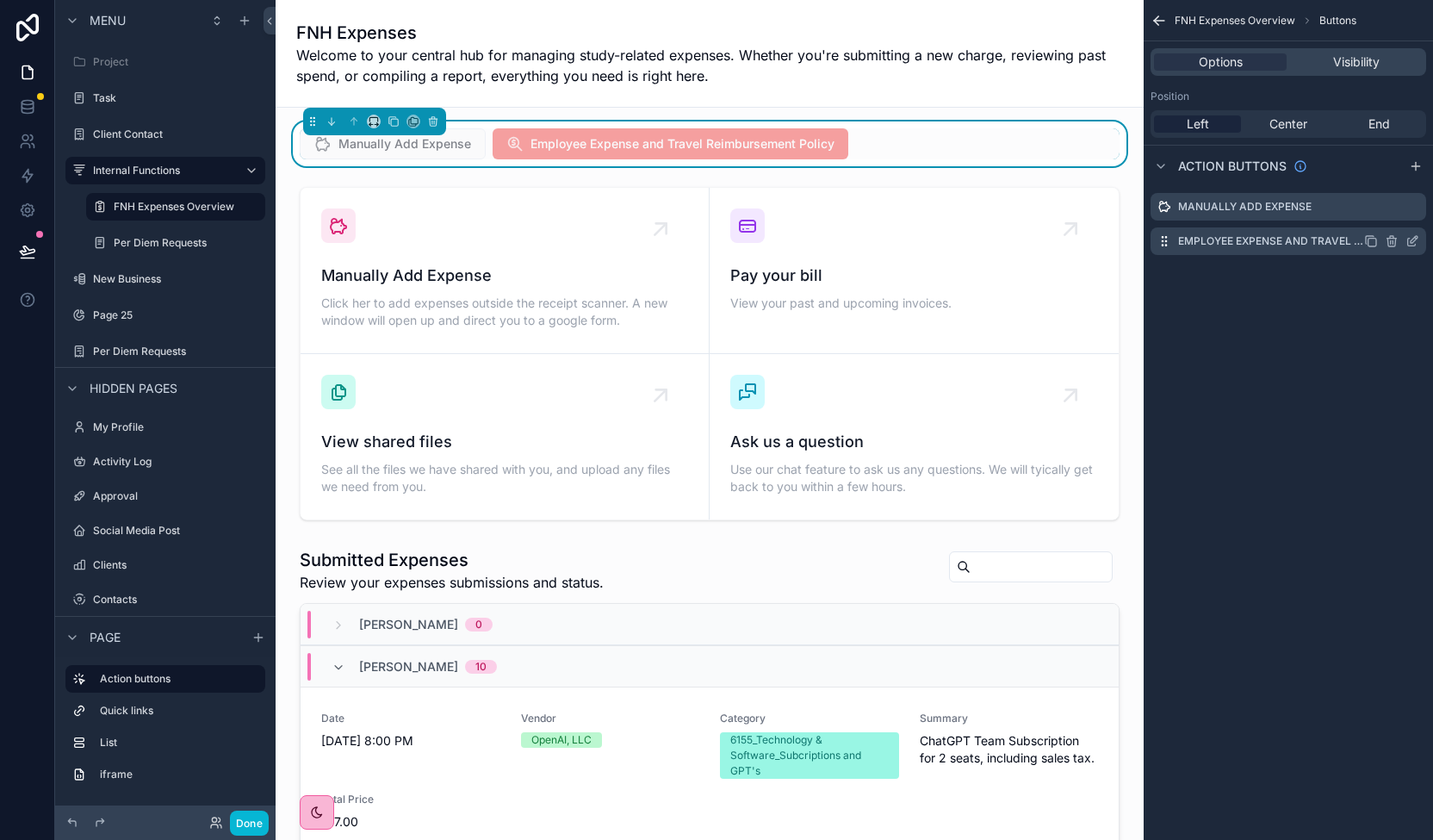
click at [1333, 243] on label "Employee Expense and Travel Reimbursement Policy" at bounding box center [1271, 241] width 186 height 13
click at [1407, 245] on icon "scrollable content" at bounding box center [1412, 241] width 13 height 13
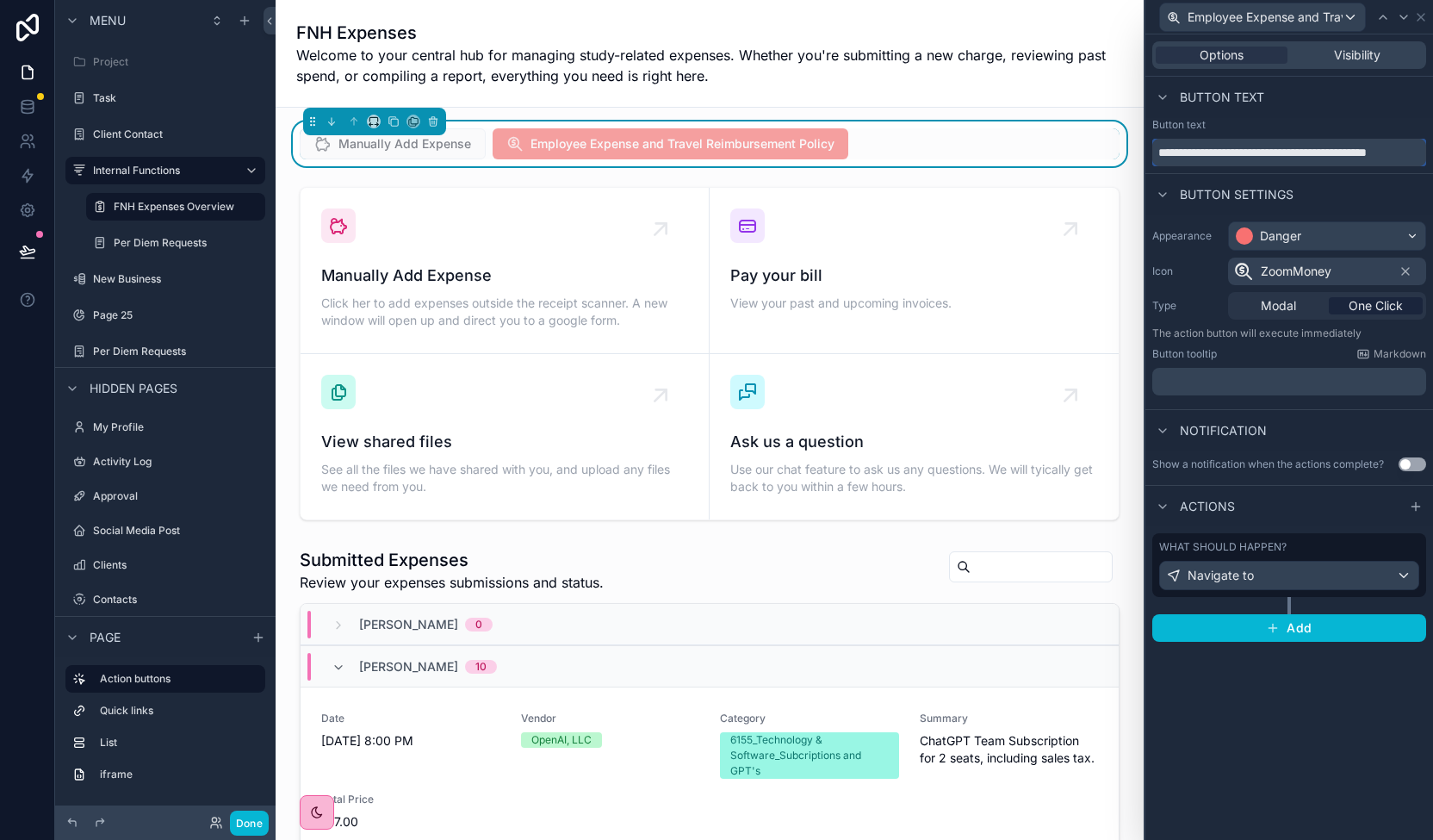
click at [1296, 157] on input "**********" at bounding box center [1289, 152] width 274 height 28
click at [802, 139] on span "Employee Expense and Travel Reimbursement Policy" at bounding box center [671, 145] width 356 height 17
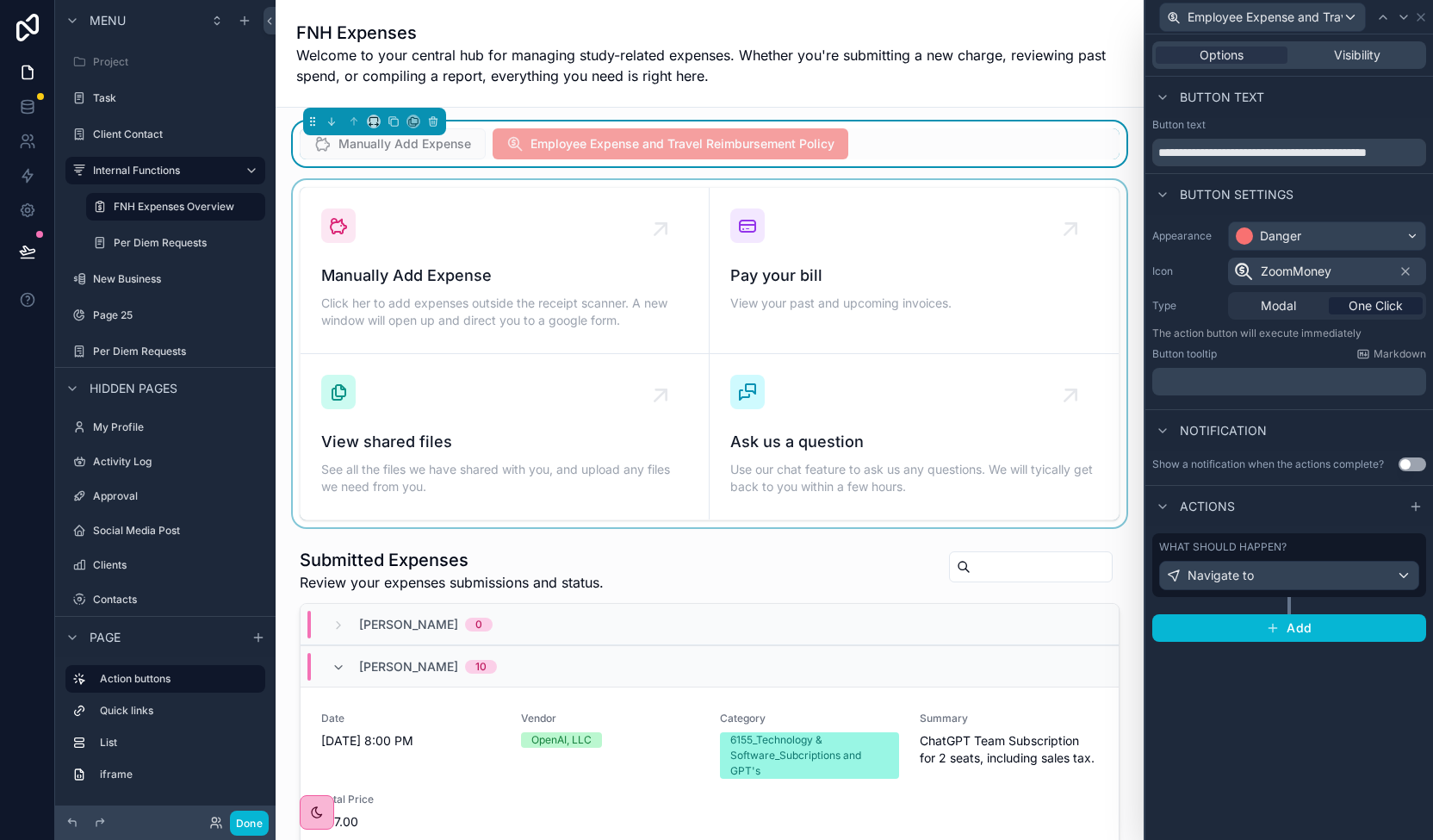
click at [782, 285] on div "scrollable content" at bounding box center [709, 353] width 841 height 347
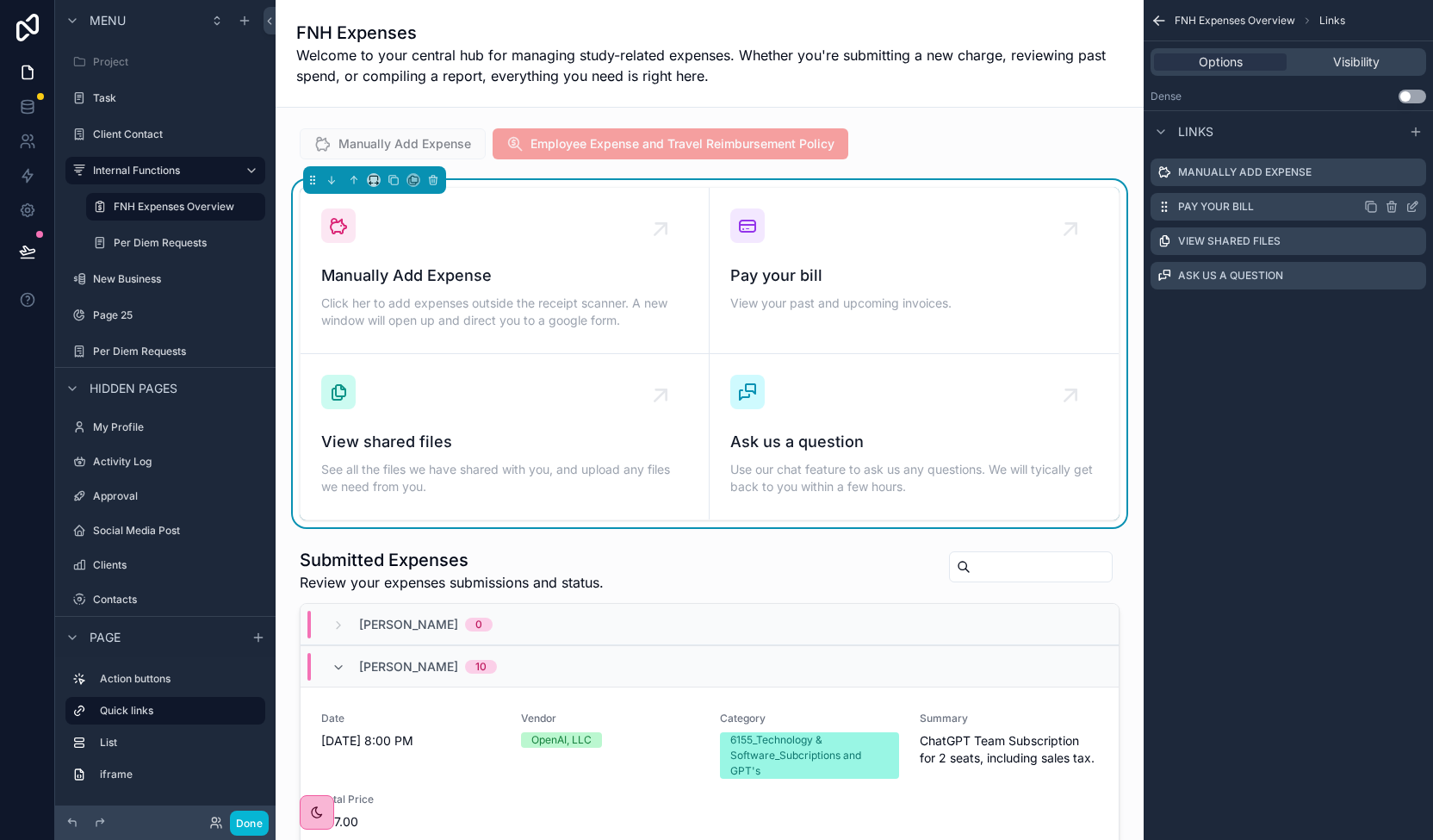
click at [1414, 206] on icon "scrollable content" at bounding box center [1412, 206] width 13 height 13
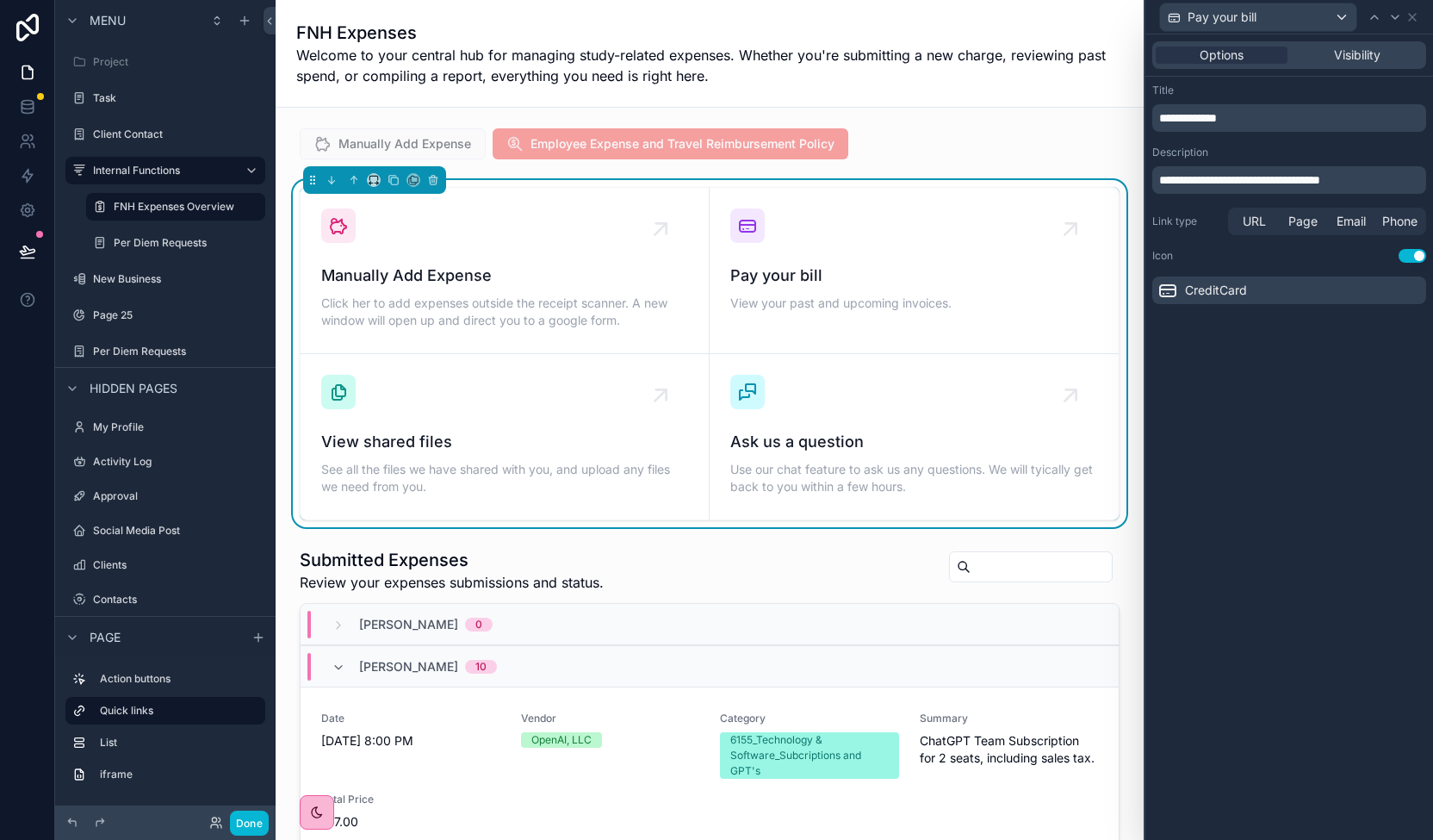
click at [1234, 115] on p "**********" at bounding box center [1291, 117] width 264 height 17
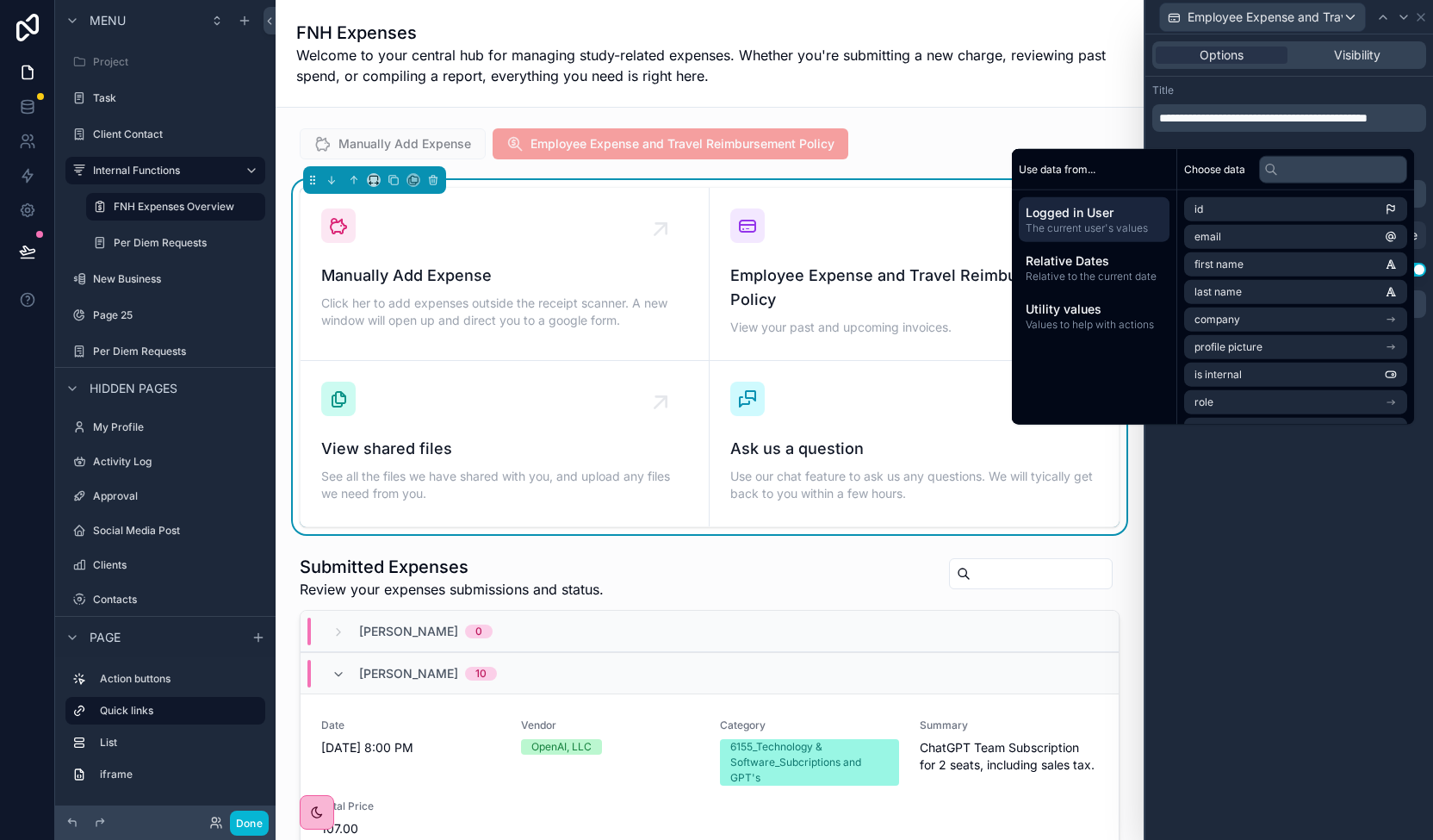
click at [1372, 516] on div "**********" at bounding box center [1289, 437] width 288 height 805
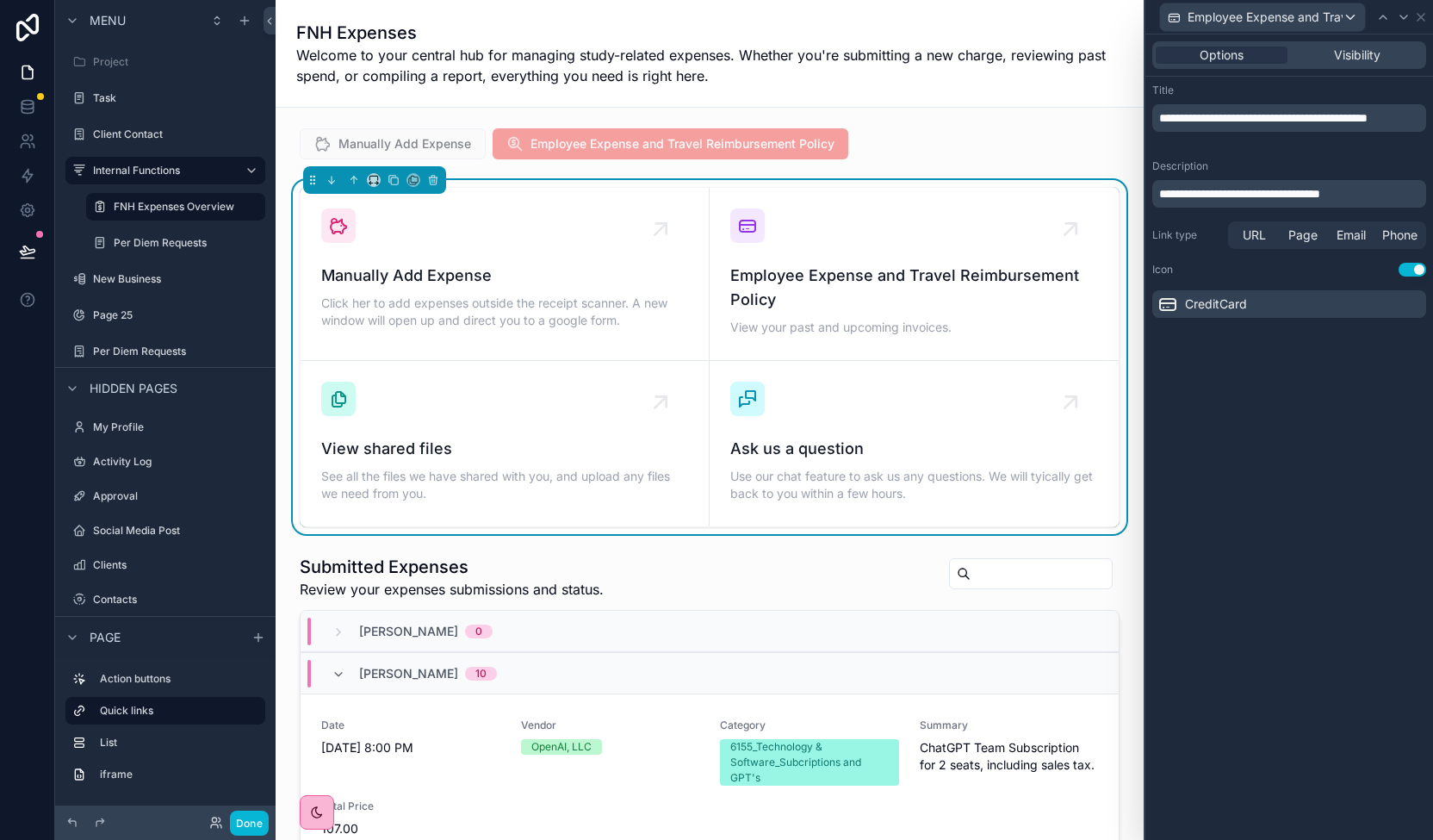
click at [1320, 198] on span "**********" at bounding box center [1240, 193] width 161 height 12
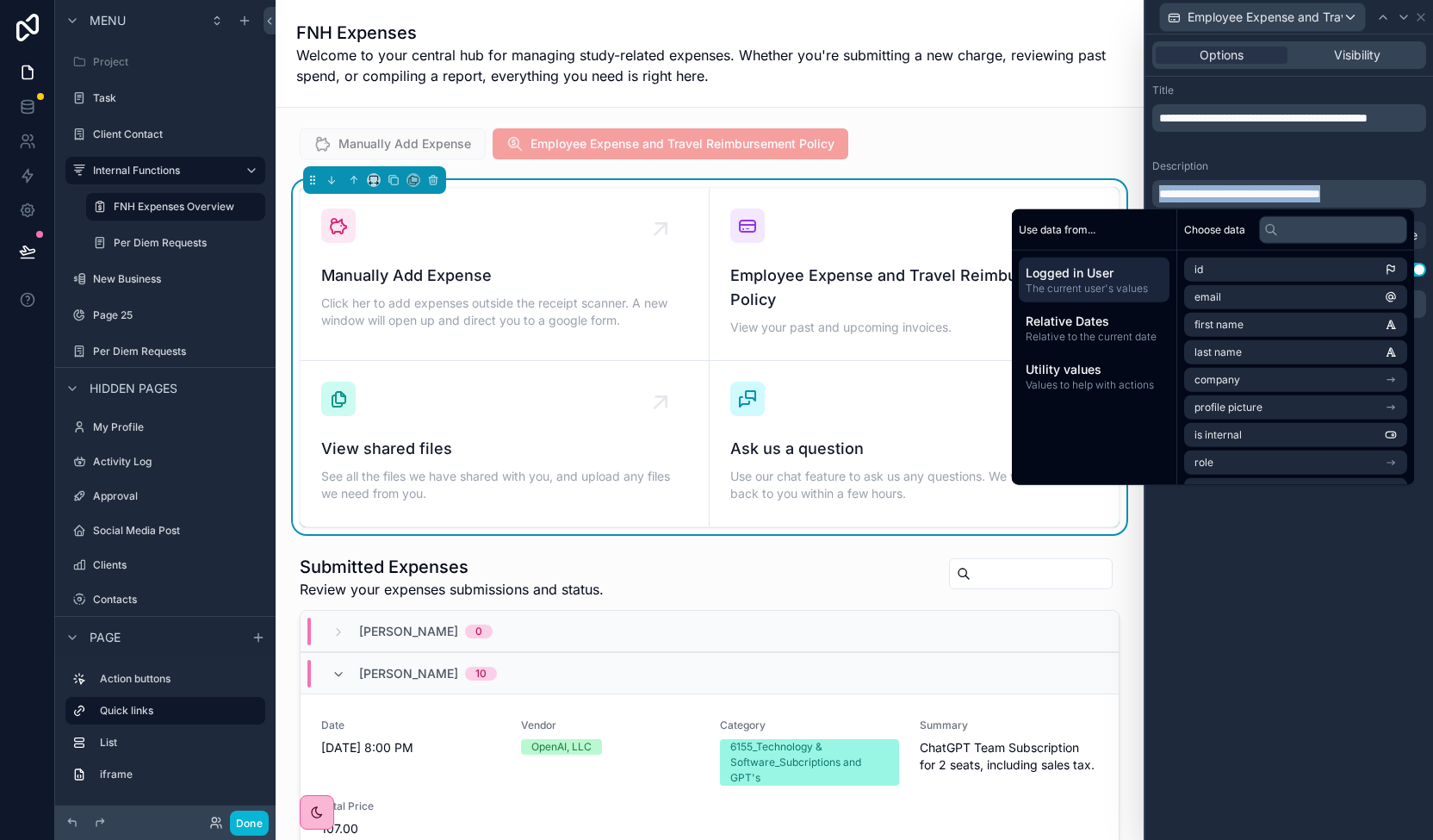
click at [1378, 200] on p "**********" at bounding box center [1291, 193] width 264 height 17
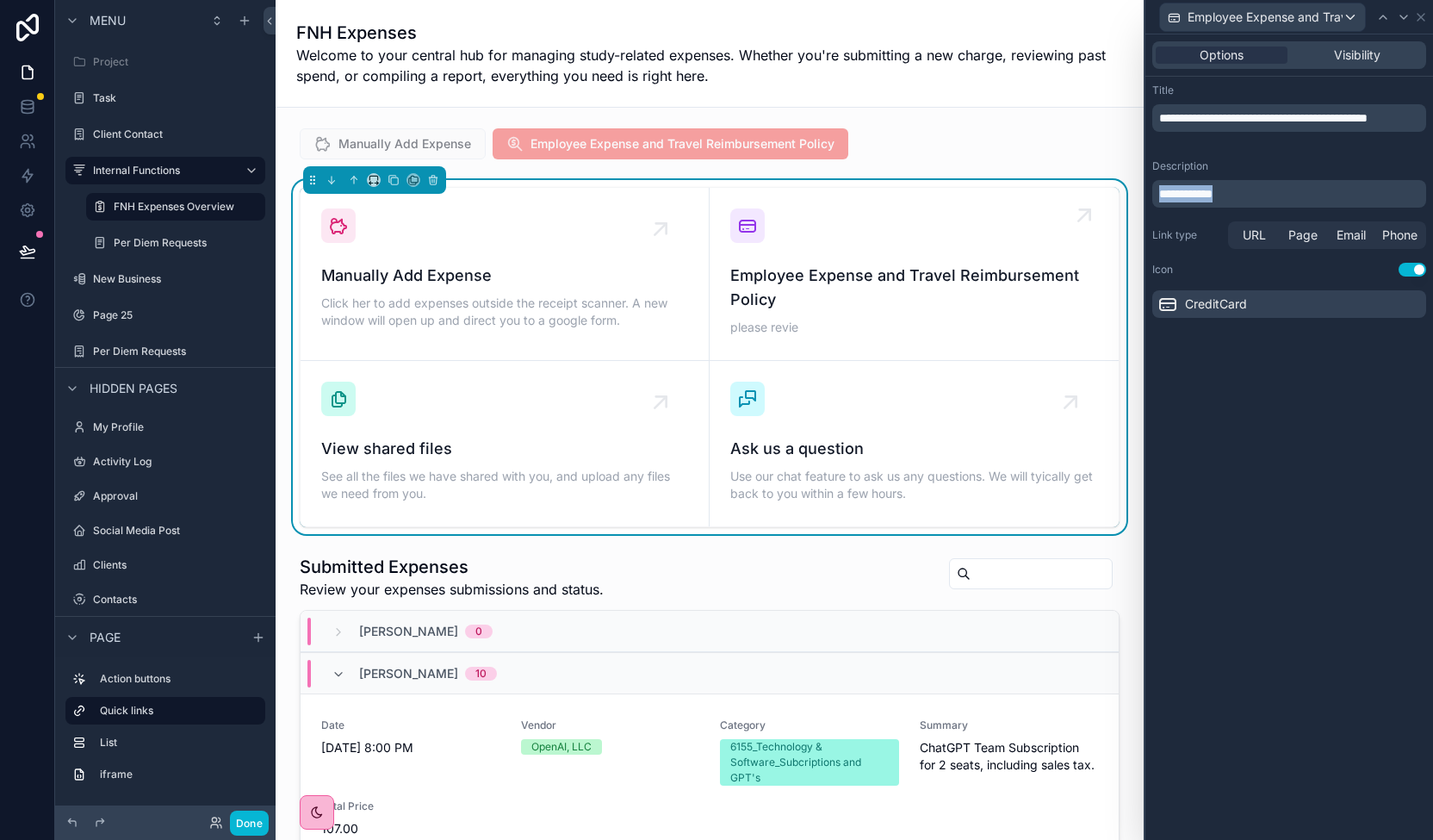
click at [742, 220] on icon "scrollable content" at bounding box center [747, 225] width 21 height 21
click at [813, 267] on span "Employee Expense and Travel Reimbursement Policy" at bounding box center [913, 288] width 368 height 48
click at [1277, 194] on p "**********" at bounding box center [1291, 193] width 264 height 17
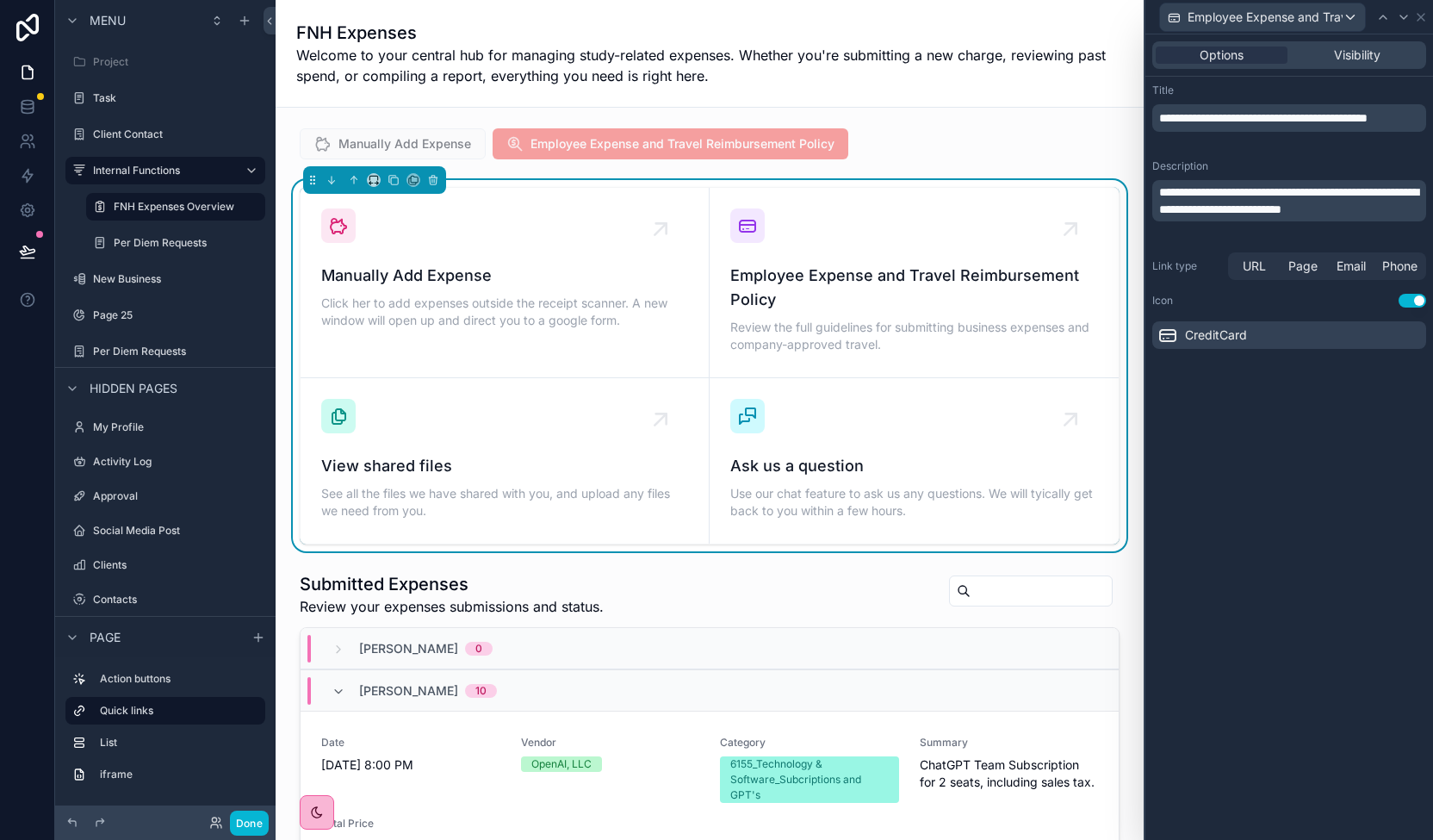
click at [1355, 549] on div "**********" at bounding box center [1289, 437] width 288 height 805
click at [1307, 328] on div "CreditCard" at bounding box center [1289, 335] width 274 height 28
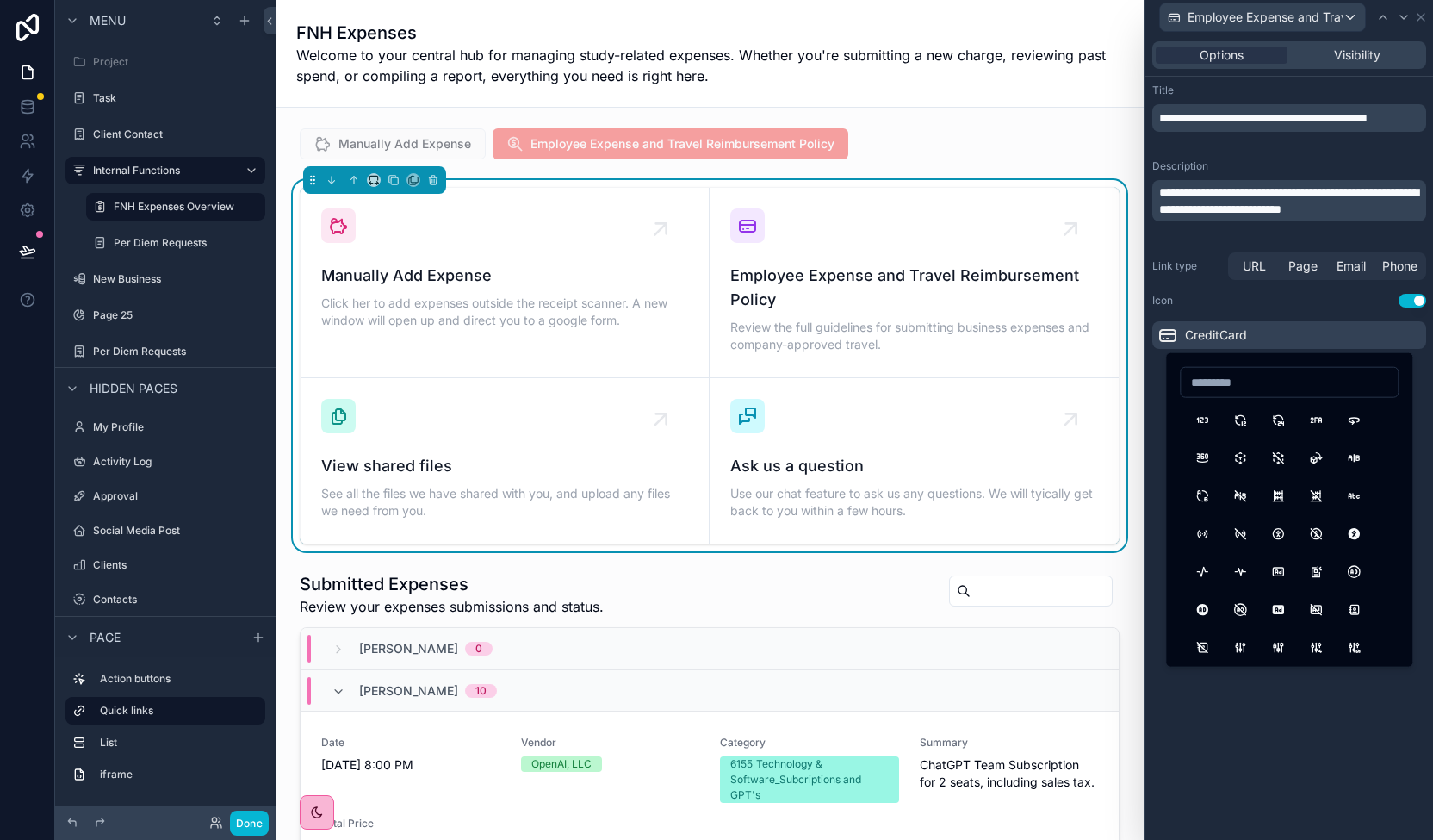
click at [1307, 328] on div "CreditCard" at bounding box center [1289, 335] width 274 height 28
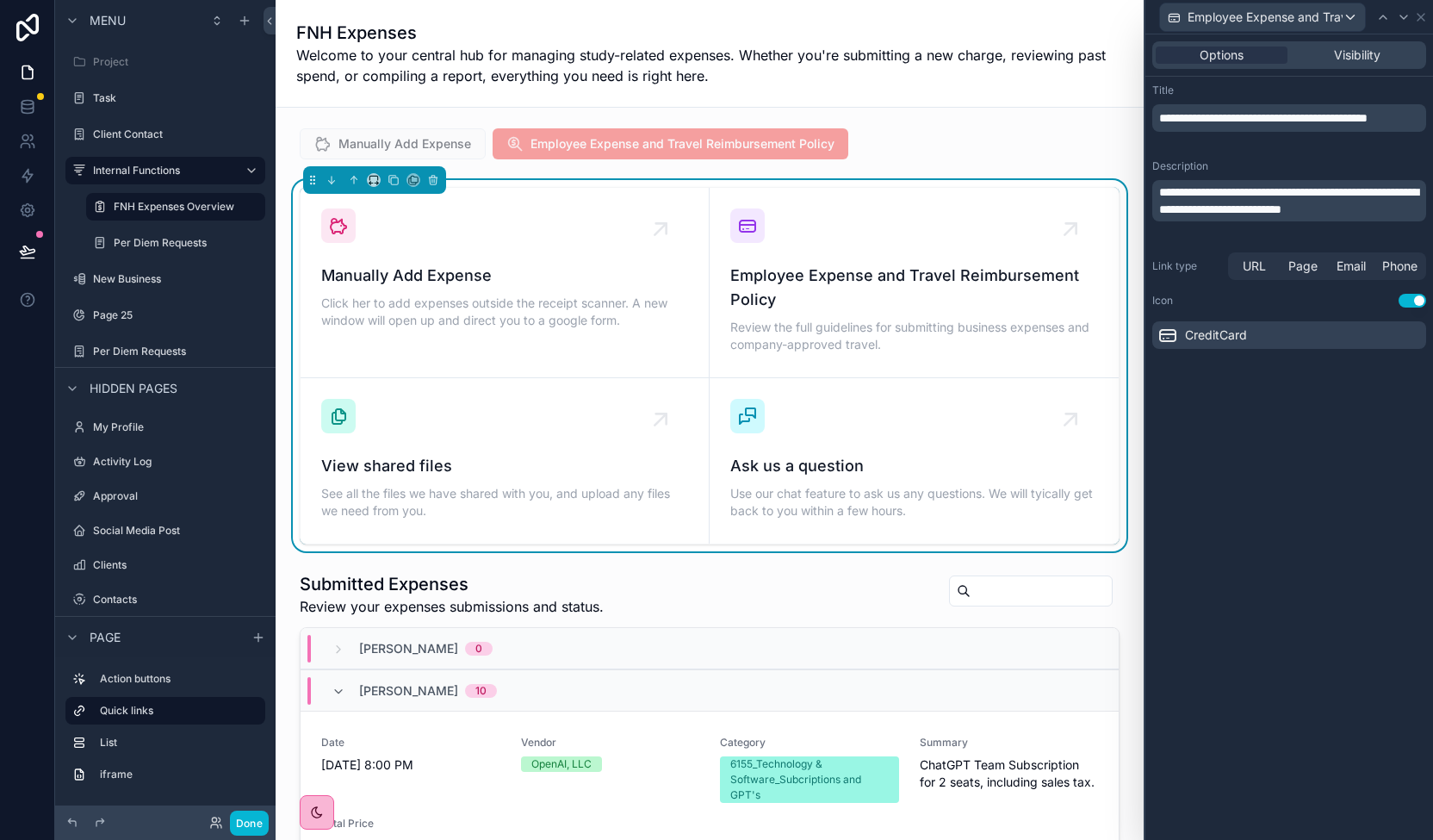
click at [1218, 403] on div "**********" at bounding box center [1289, 437] width 288 height 805
click at [1323, 13] on span "Employee Expense and Travel Reimbursement Policy" at bounding box center [1265, 17] width 155 height 17
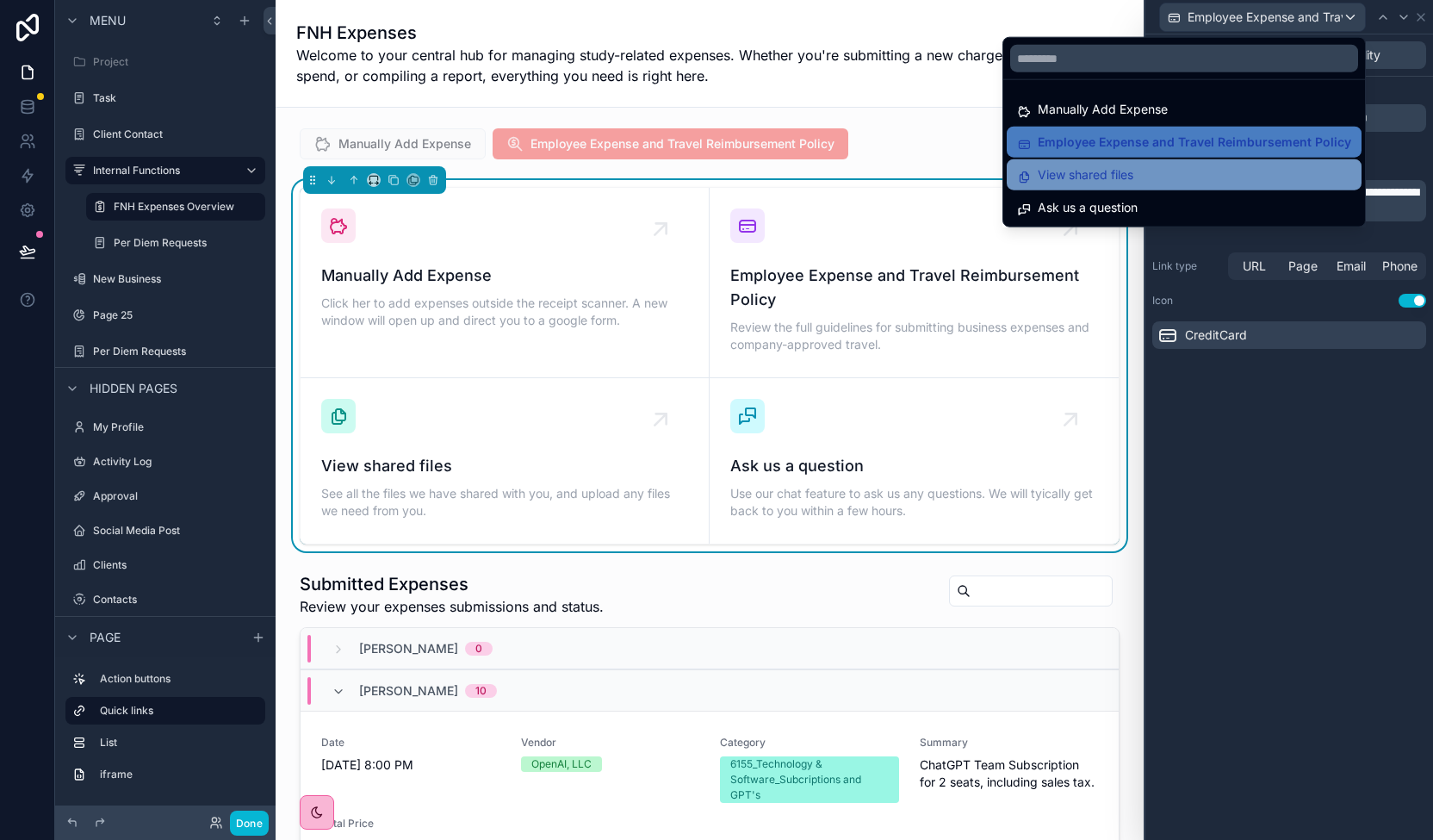
click at [1133, 173] on span "View shared files" at bounding box center [1085, 174] width 96 height 21
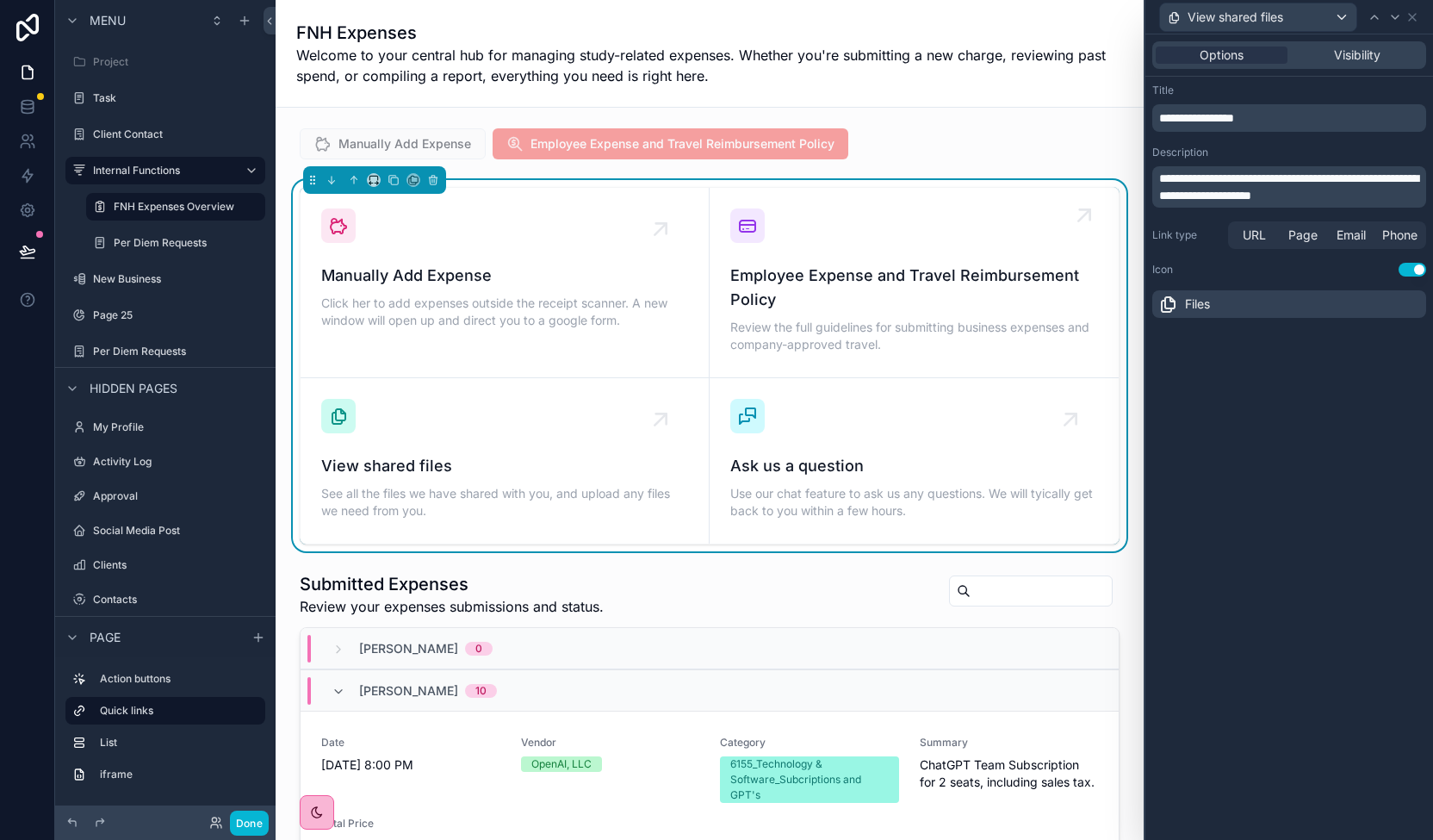
click at [834, 276] on span "Employee Expense and Travel Reimbursement Policy" at bounding box center [913, 288] width 368 height 48
click at [845, 379] on link "Ask us a question Use our chat feature to ask us any questions. We will tyicall…" at bounding box center [913, 461] width 409 height 165
drag, startPoint x: 1314, startPoint y: 437, endPoint x: 1403, endPoint y: 113, distance: 336.0
click at [1315, 433] on div "**********" at bounding box center [1289, 437] width 288 height 805
click at [1416, 15] on icon at bounding box center [1412, 17] width 13 height 13
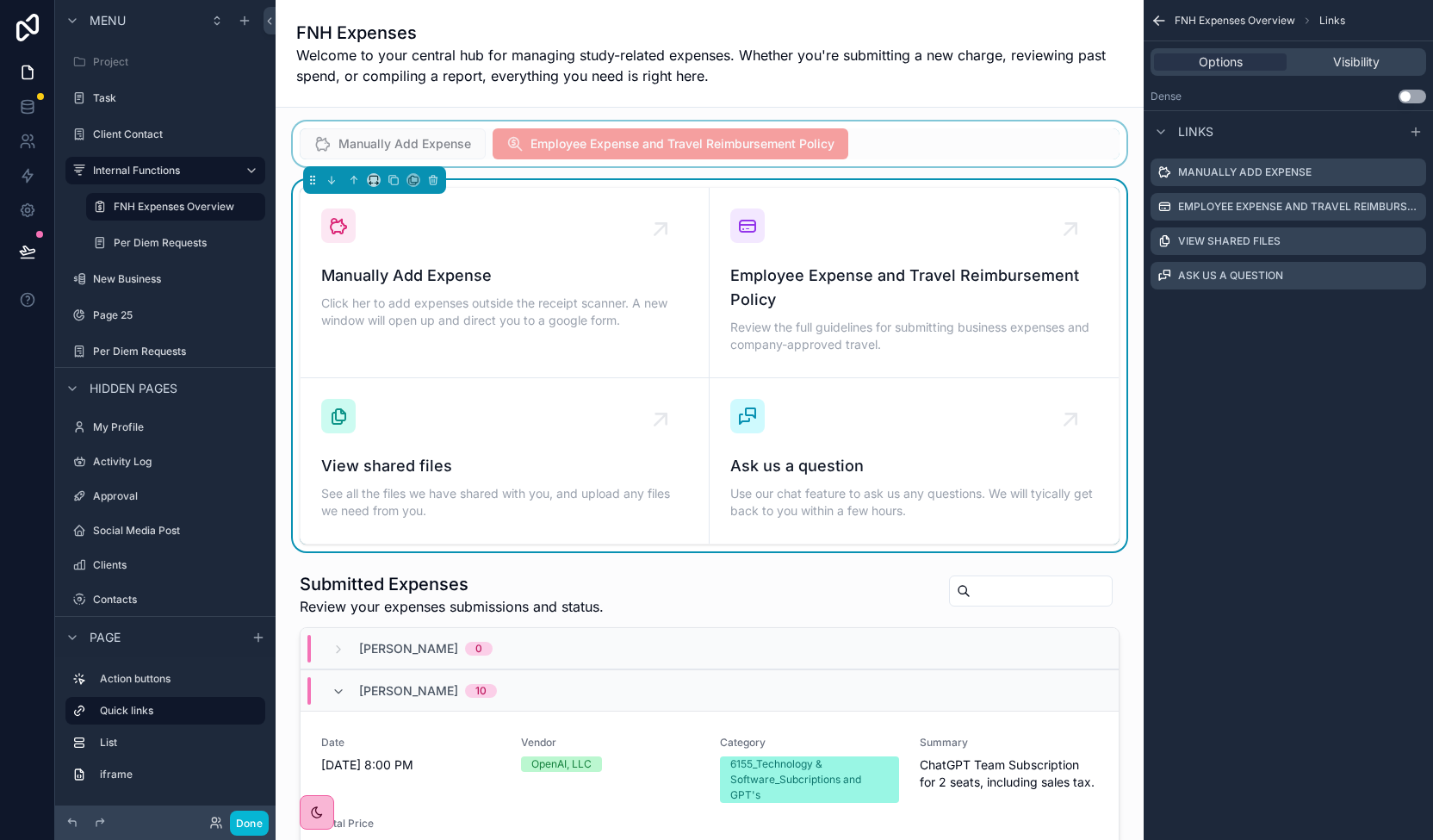
click at [981, 130] on div "scrollable content" at bounding box center [709, 144] width 841 height 45
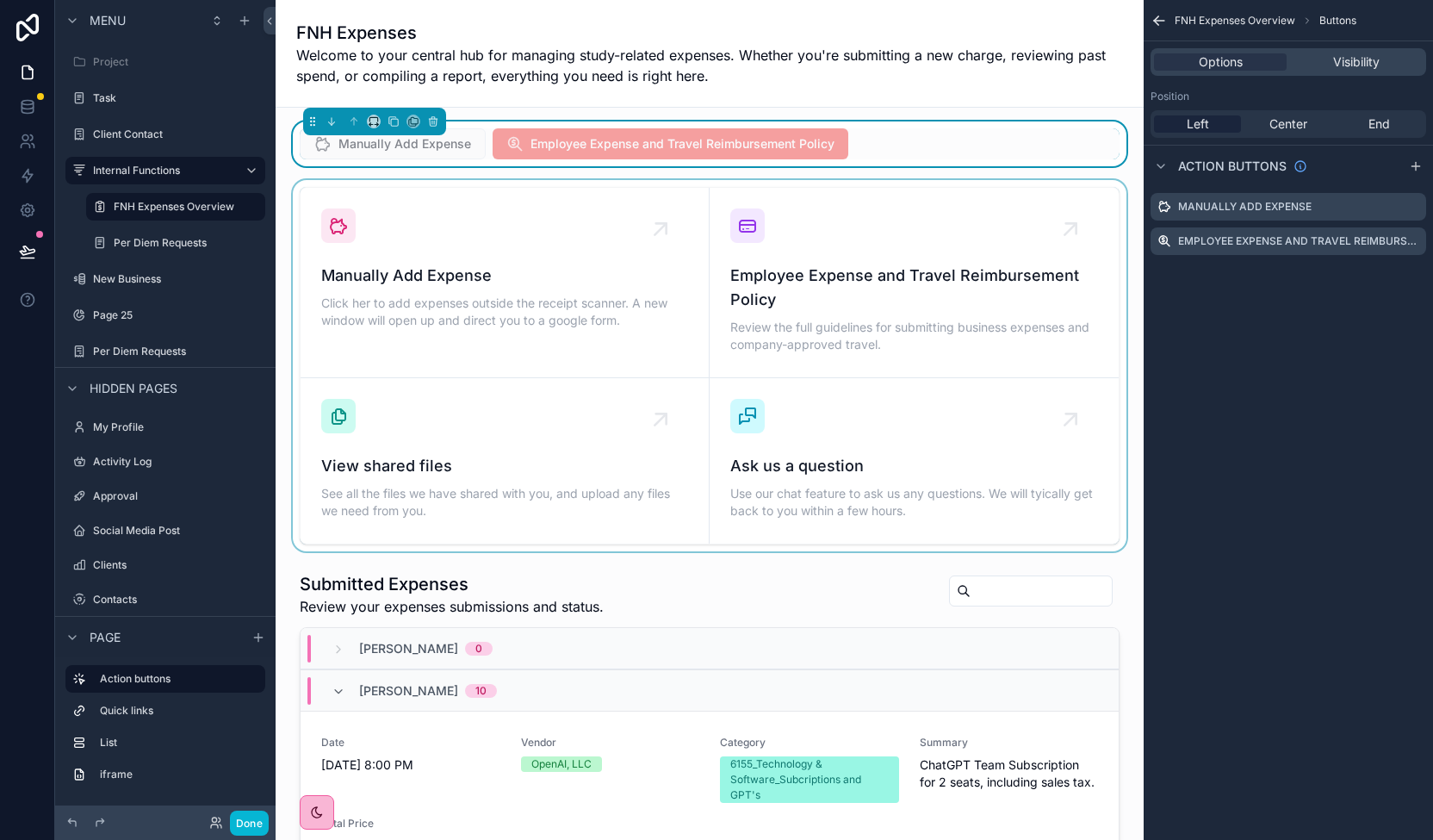
click at [924, 248] on div "scrollable content" at bounding box center [709, 365] width 841 height 371
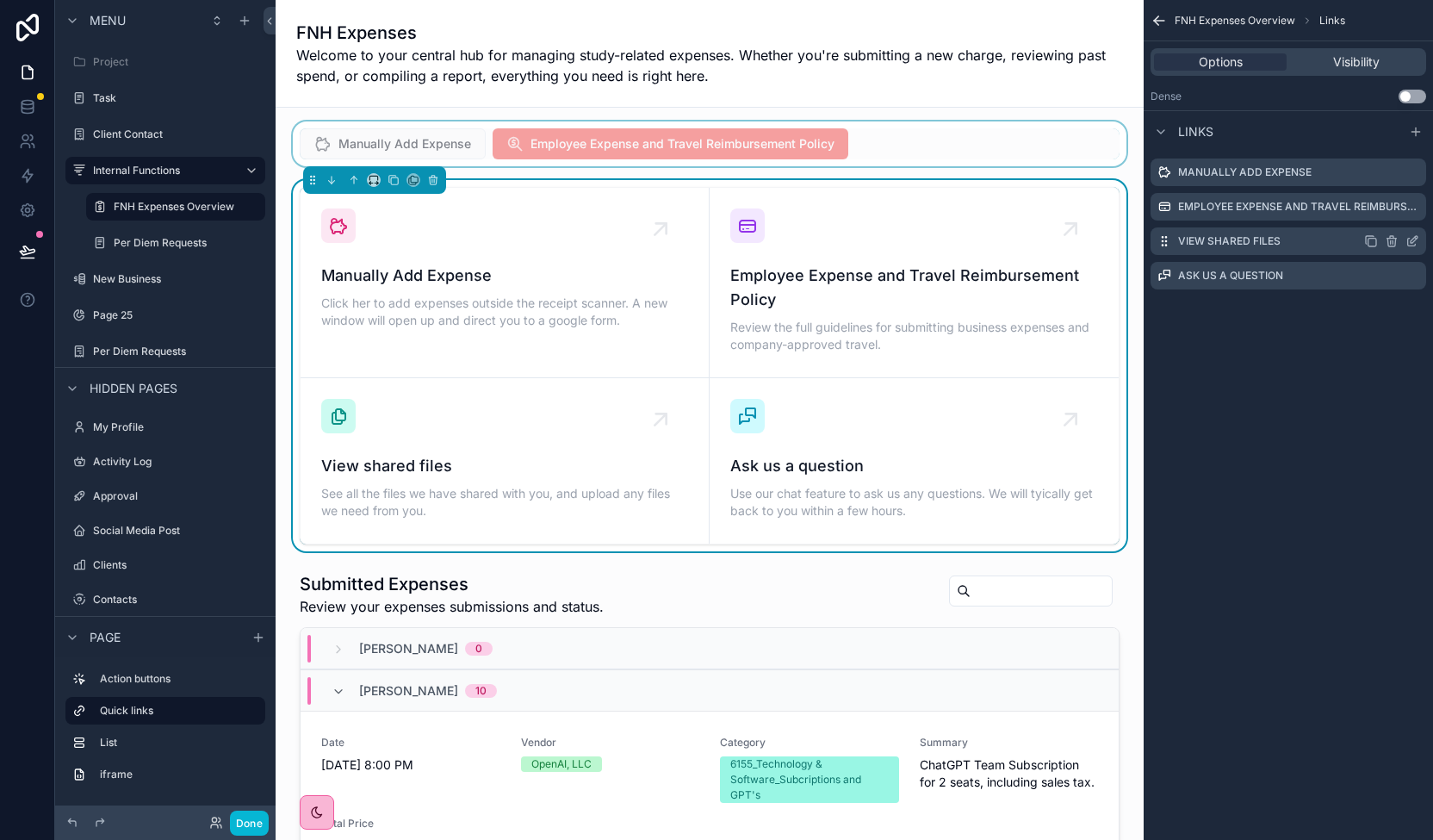
click at [1384, 238] on div "scrollable content" at bounding box center [1392, 241] width 55 height 13
click at [1393, 242] on icon "scrollable content" at bounding box center [1393, 242] width 0 height 4
click at [1386, 214] on icon at bounding box center [1386, 216] width 0 height 4
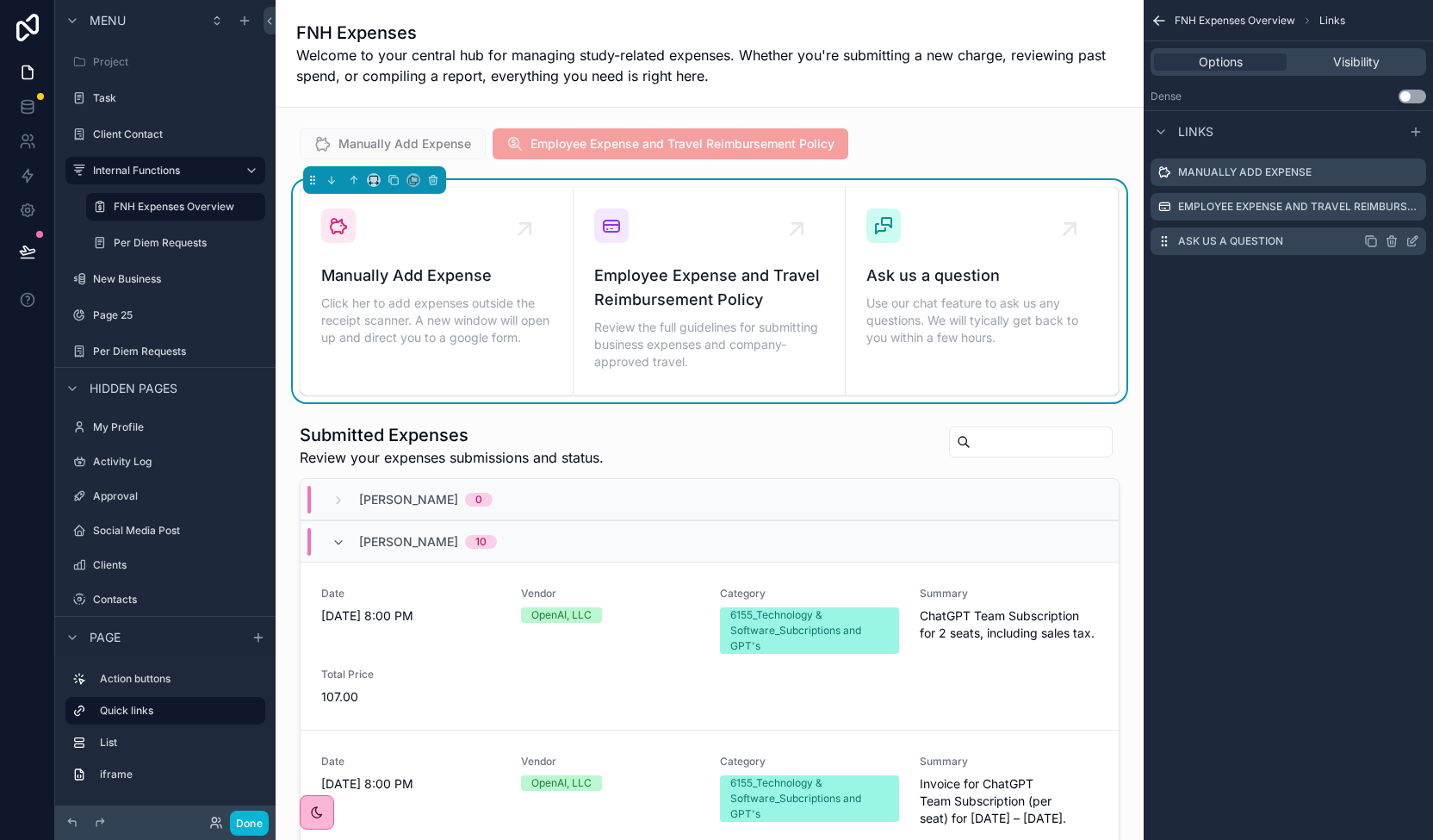
click at [1392, 239] on icon "scrollable content" at bounding box center [1392, 239] width 10 height 0
click at [1386, 215] on icon at bounding box center [1386, 216] width 0 height 4
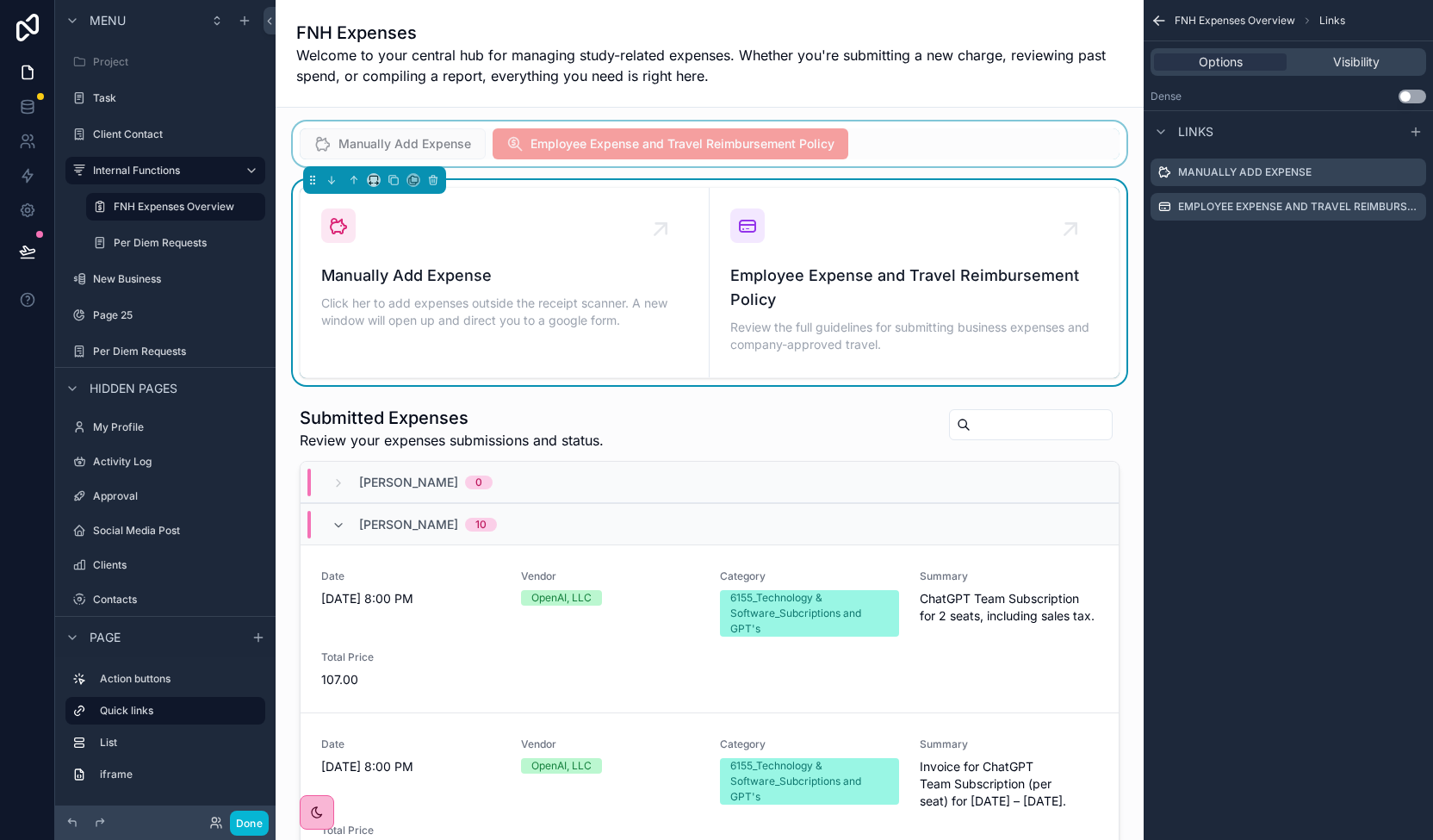
click at [1007, 141] on div "scrollable content" at bounding box center [709, 144] width 841 height 45
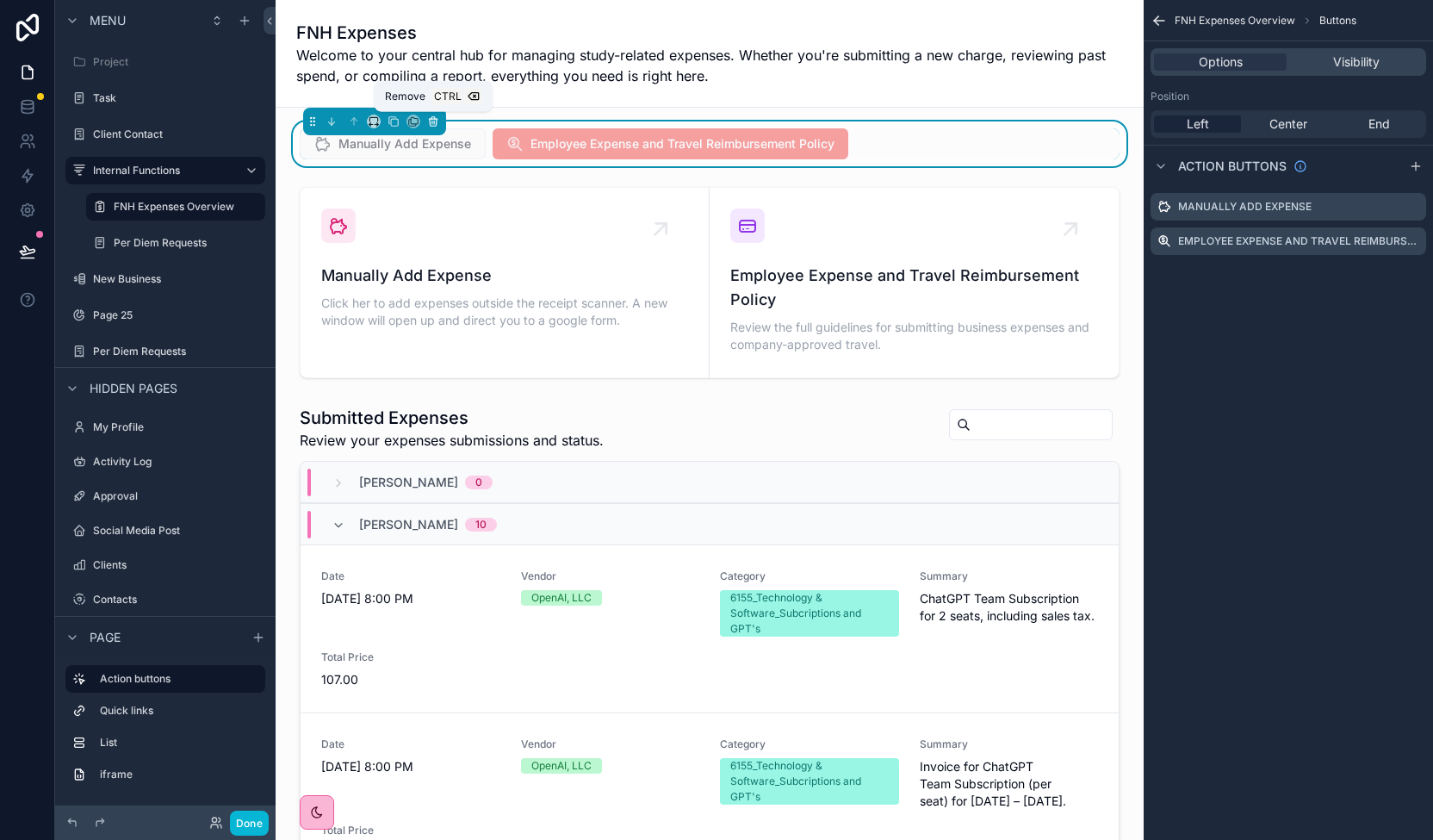
click at [430, 123] on icon "scrollable content" at bounding box center [432, 121] width 12 height 12
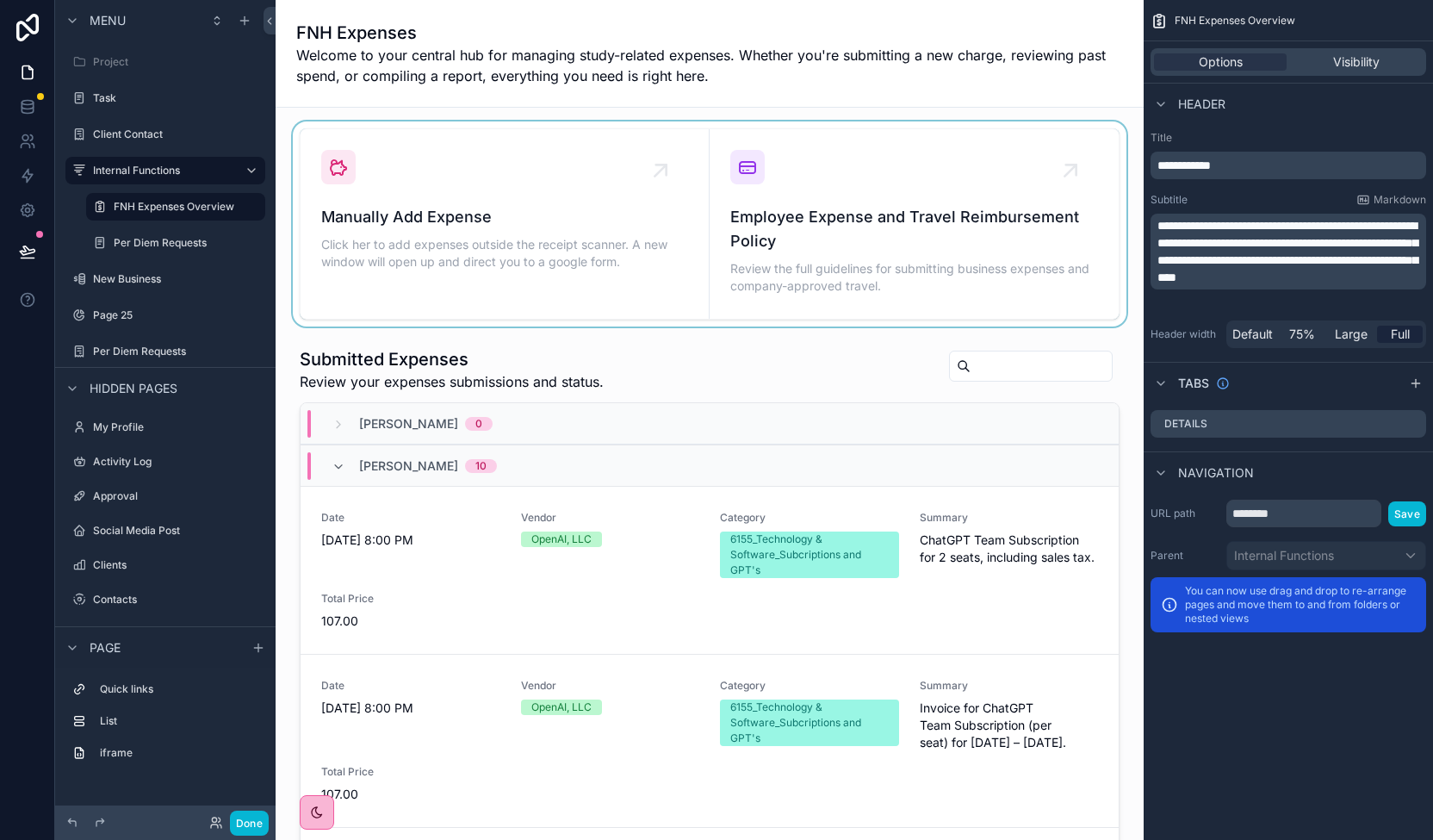
click at [881, 233] on div "scrollable content" at bounding box center [709, 224] width 841 height 205
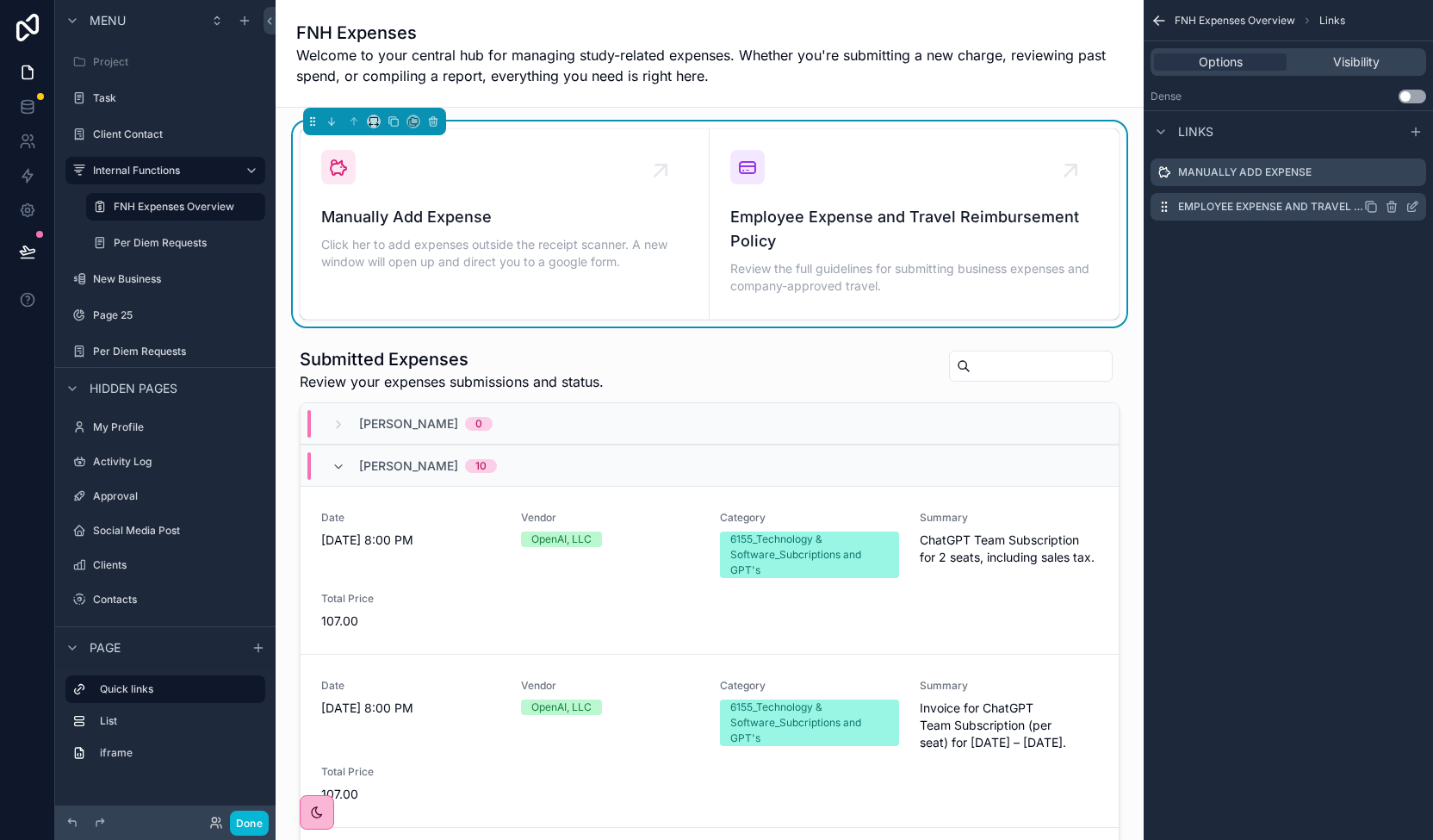
click at [1299, 211] on label "Employee Expense and Travel Reimbursement Policy" at bounding box center [1271, 206] width 186 height 13
click at [1414, 208] on icon "scrollable content" at bounding box center [1412, 206] width 13 height 13
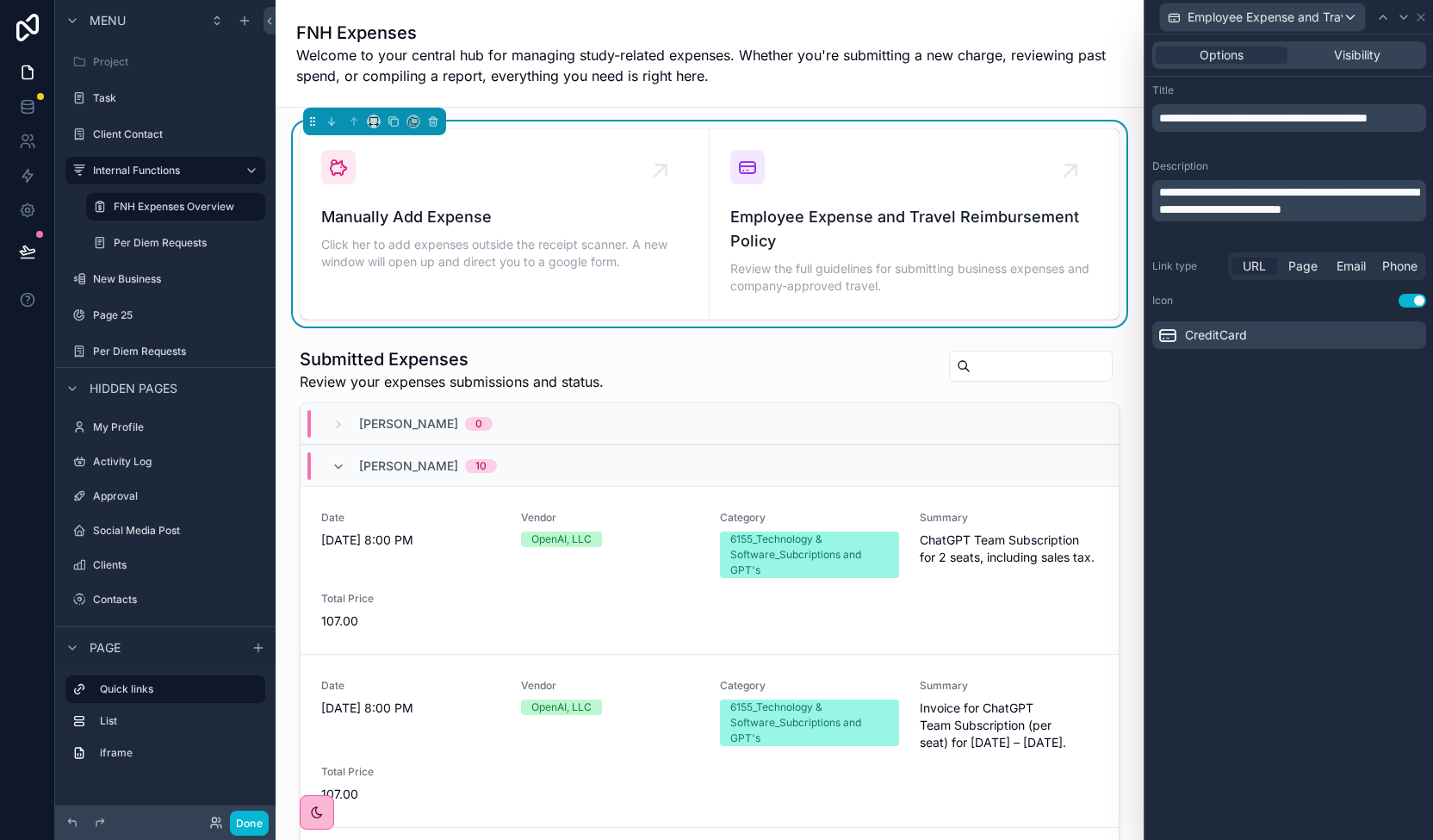
click at [1259, 250] on div "**********" at bounding box center [1289, 216] width 288 height 279
click at [1253, 270] on span "URL" at bounding box center [1254, 266] width 23 height 17
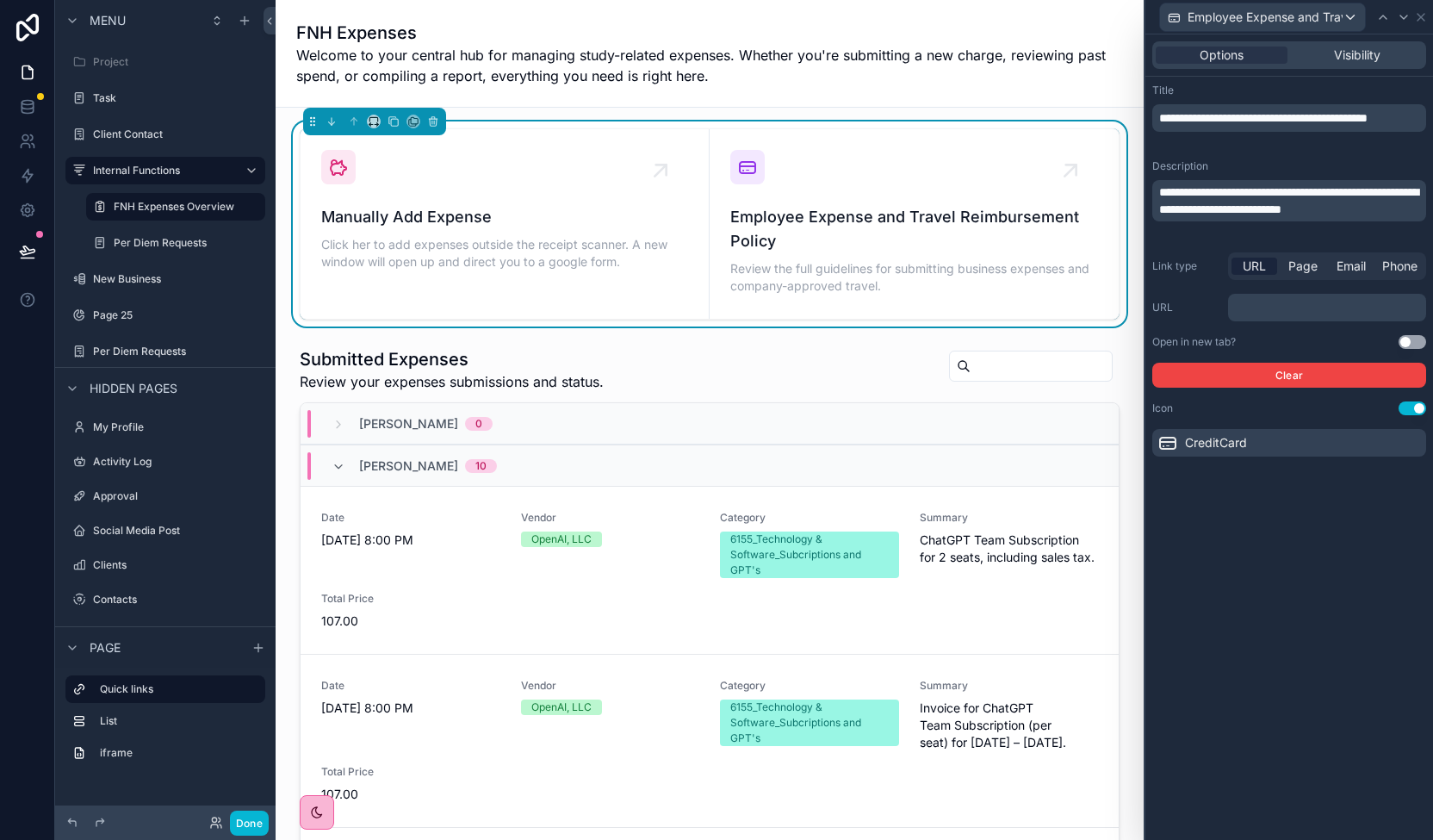
click at [1350, 305] on p "﻿" at bounding box center [1328, 307] width 188 height 17
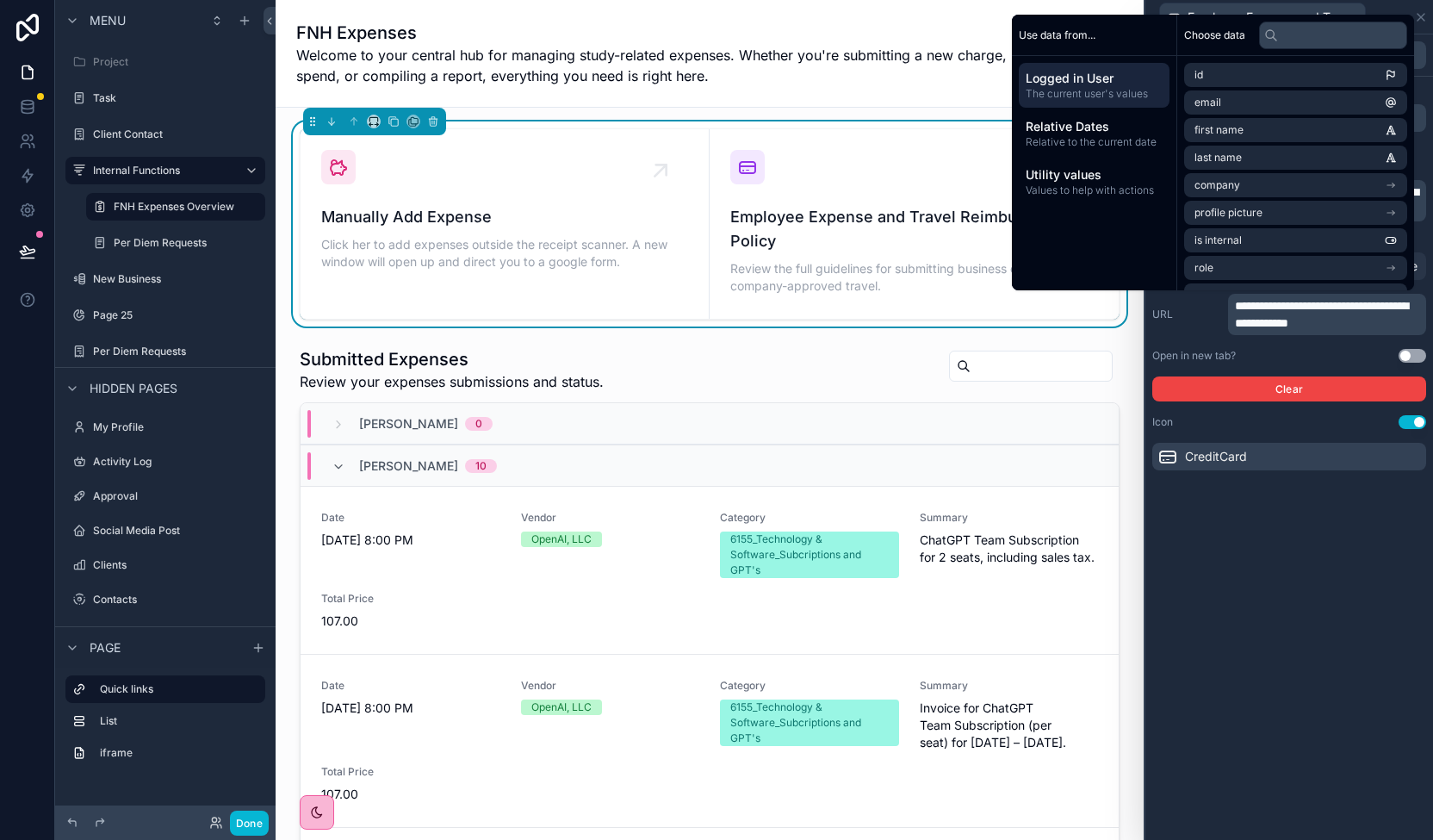
click at [1413, 357] on button "Use setting" at bounding box center [1412, 355] width 28 height 13
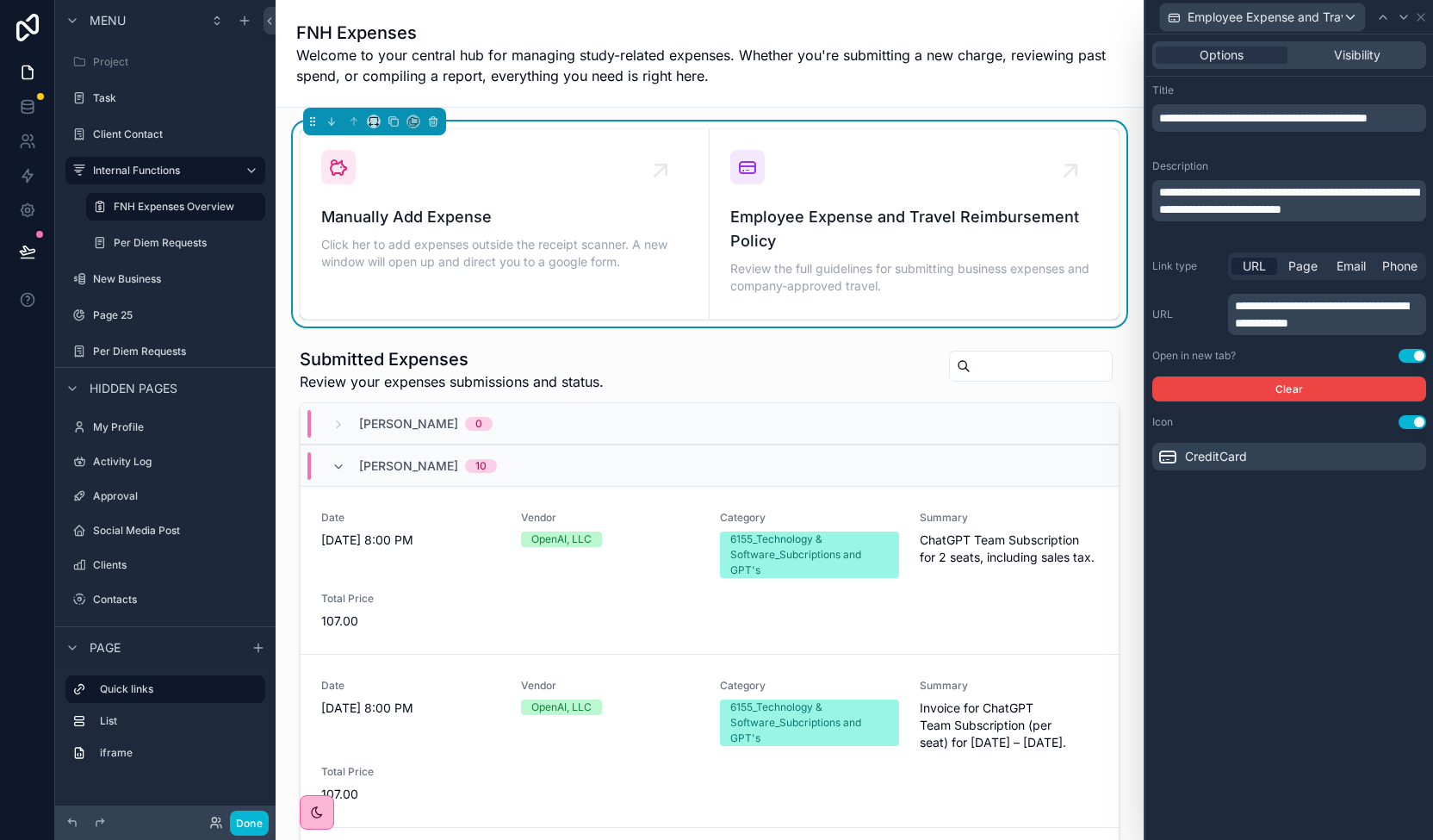
click at [1324, 565] on div "**********" at bounding box center [1289, 437] width 288 height 805
click at [1426, 19] on icon at bounding box center [1420, 17] width 13 height 13
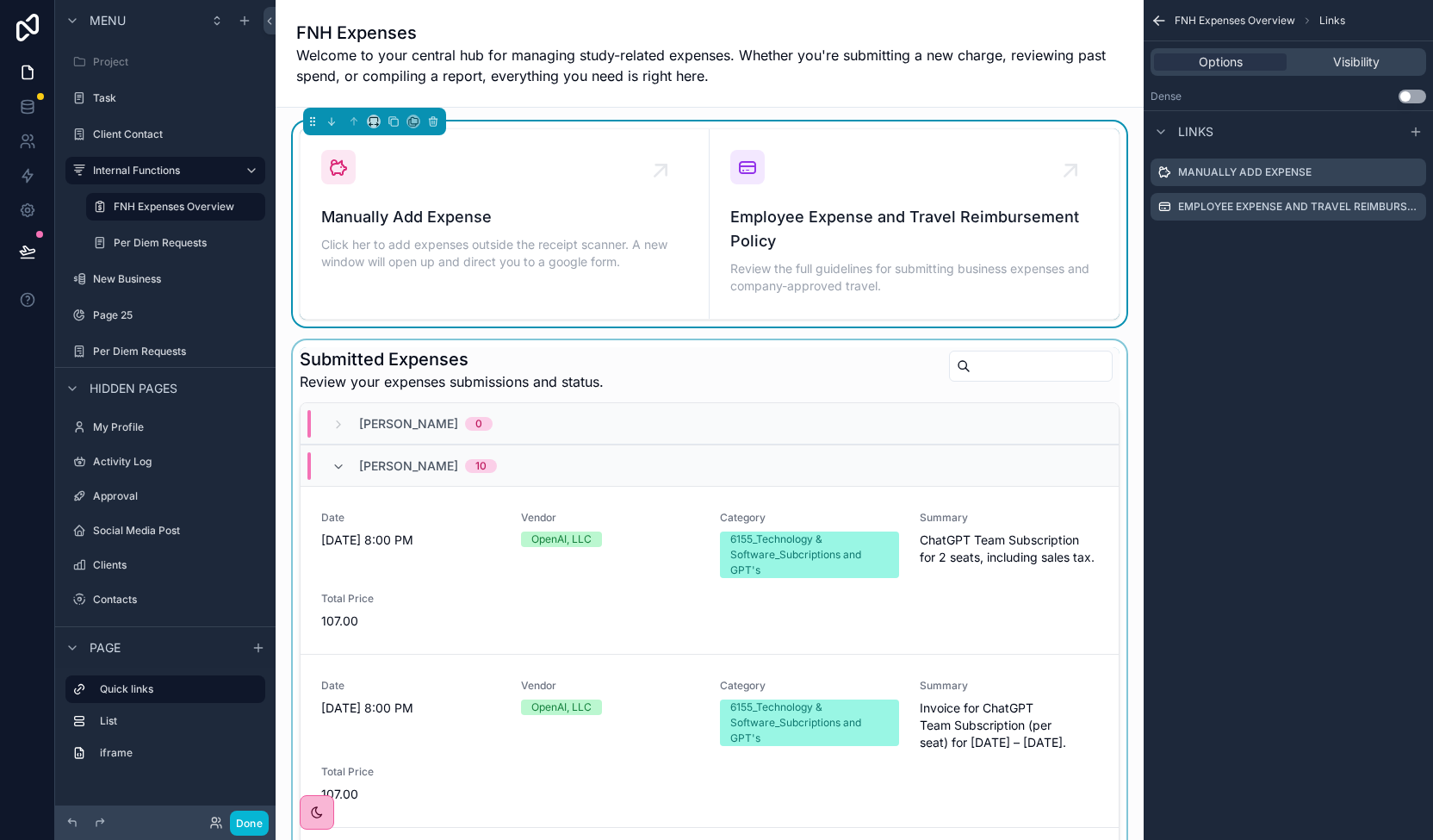
drag, startPoint x: 1096, startPoint y: 454, endPoint x: 1094, endPoint y: 504, distance: 50.0
click at [1094, 504] on div "scrollable content" at bounding box center [709, 689] width 841 height 699
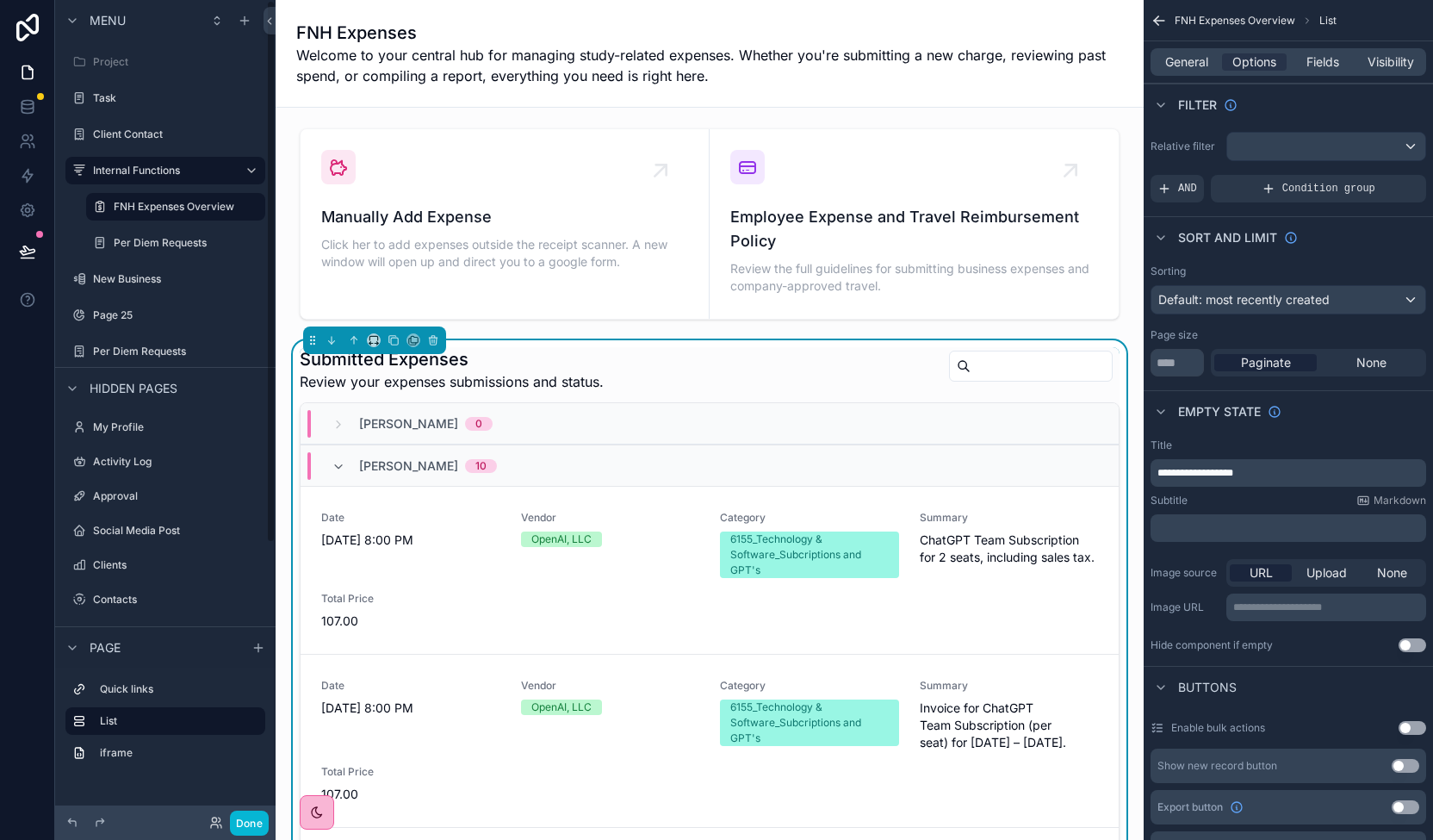
click at [179, 225] on div "scrollable content" at bounding box center [175, 224] width 199 height 4
click at [174, 239] on label "Per Diem Requests" at bounding box center [172, 242] width 117 height 13
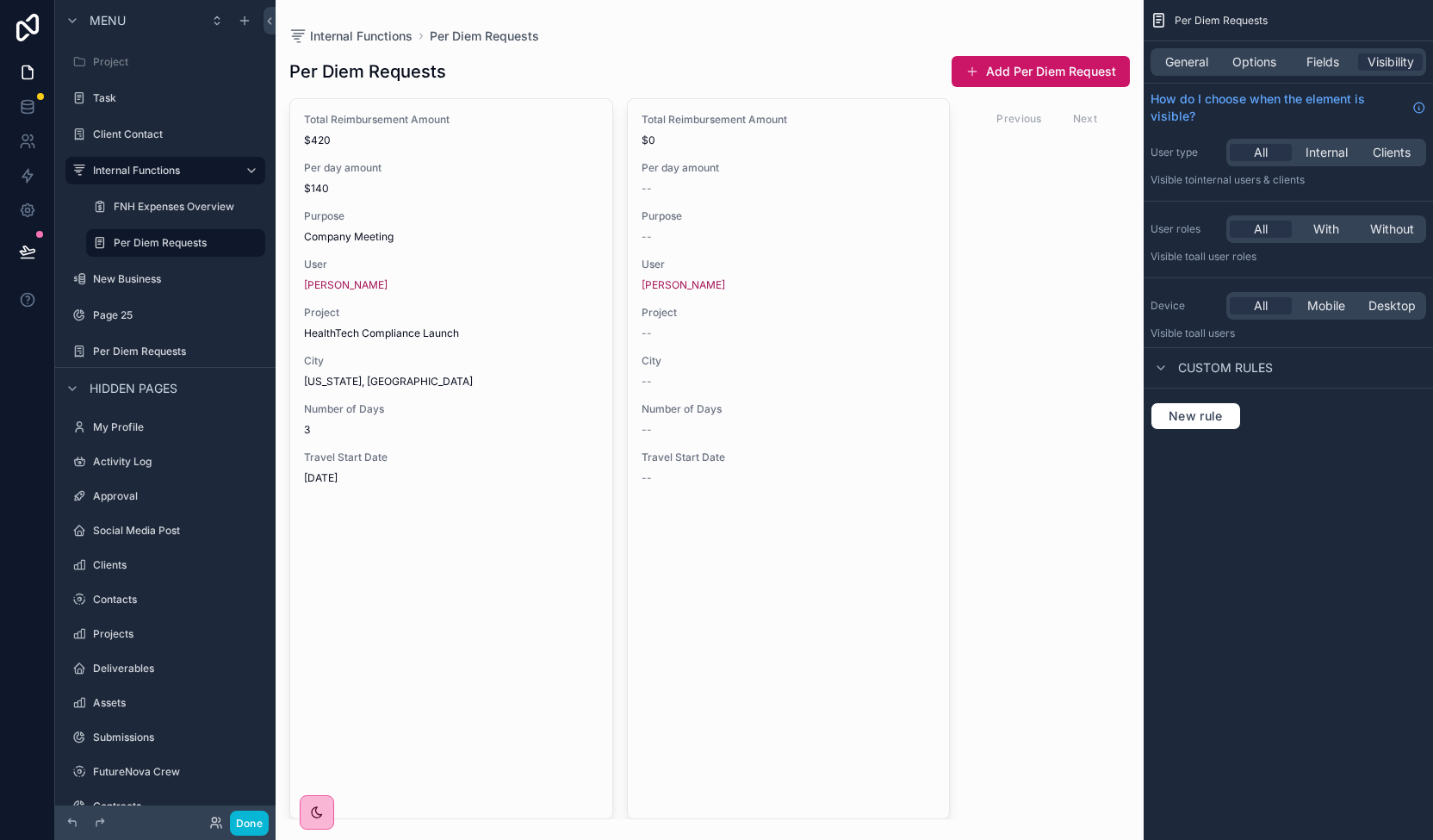
click at [477, 123] on div "scrollable content" at bounding box center [709, 420] width 868 height 840
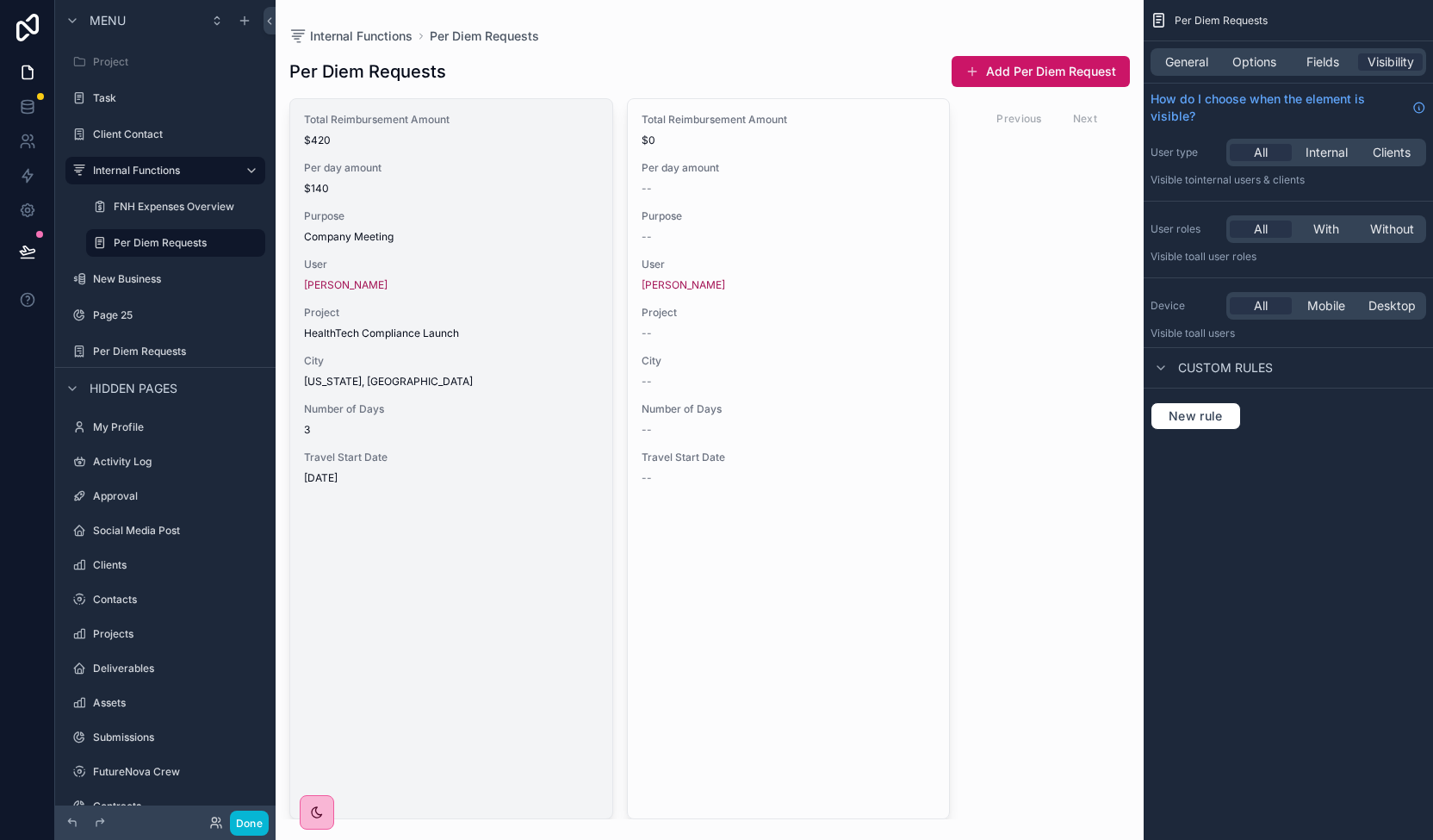
click at [486, 113] on span "Total Reimbursement Amount" at bounding box center [451, 119] width 294 height 13
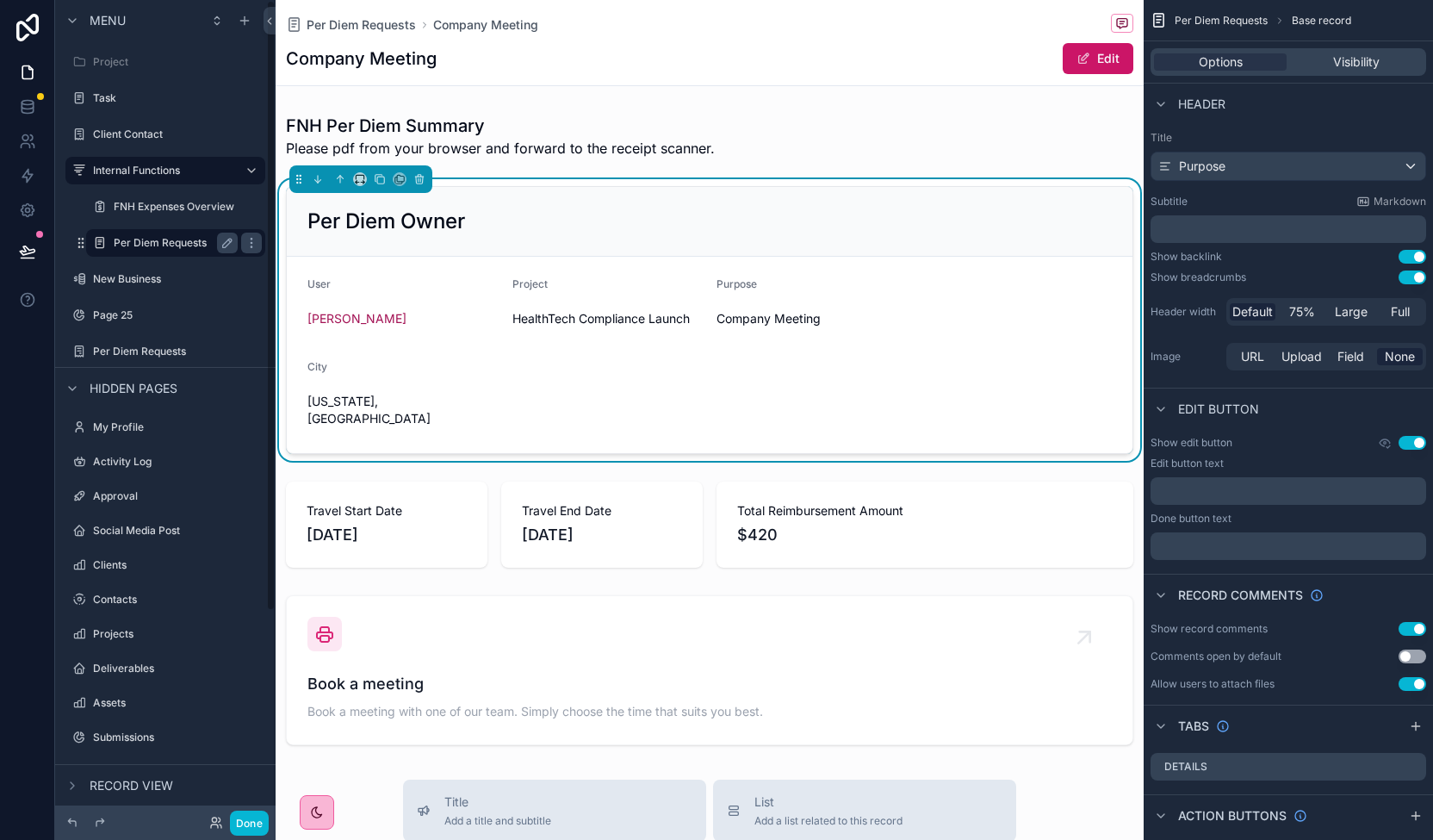
click at [130, 234] on div "Per Diem Requests" at bounding box center [175, 242] width 124 height 21
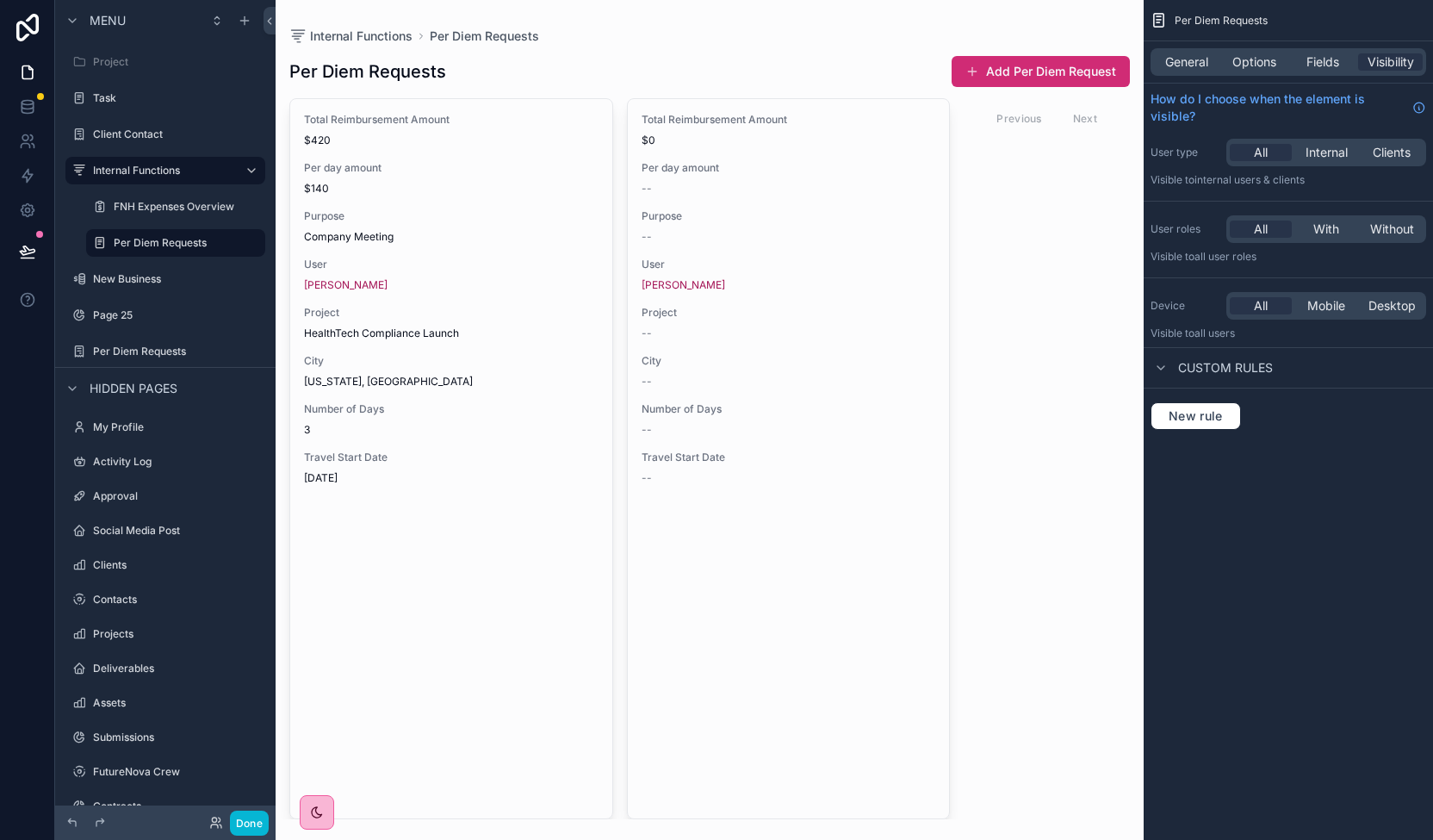
click at [1092, 68] on button "Add Per Diem Request" at bounding box center [1040, 72] width 178 height 31
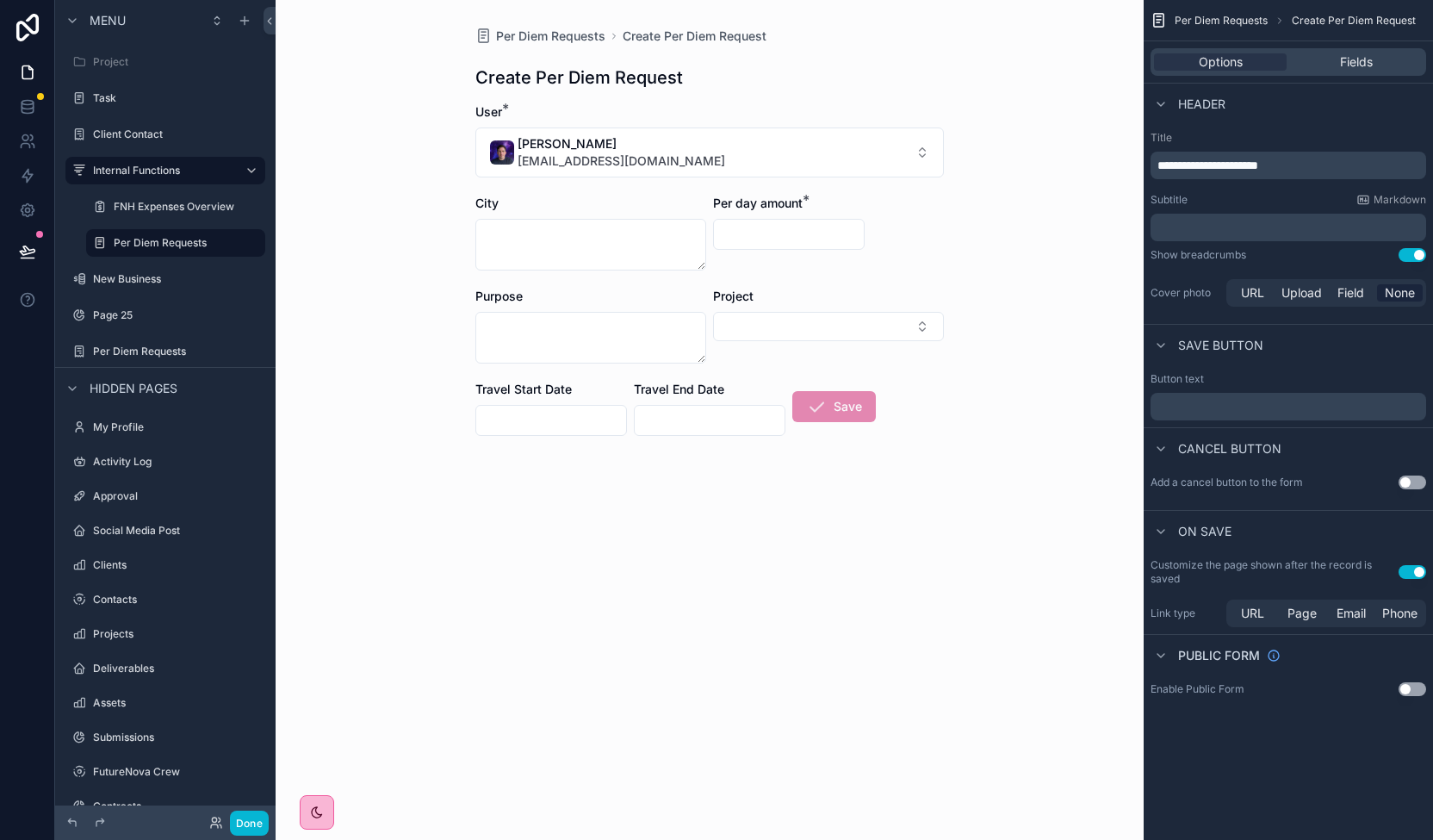
click at [831, 406] on span "Save" at bounding box center [834, 410] width 83 height 17
click at [367, 759] on div "Per Diem Requests Create Per Diem Request Create Per Diem Request User * Rich R…" at bounding box center [709, 420] width 868 height 840
drag, startPoint x: 367, startPoint y: 758, endPoint x: 337, endPoint y: 731, distance: 40.4
click at [337, 731] on div "Per Diem Requests Create Per Diem Request Create Per Diem Request User * Rich R…" at bounding box center [709, 420] width 868 height 840
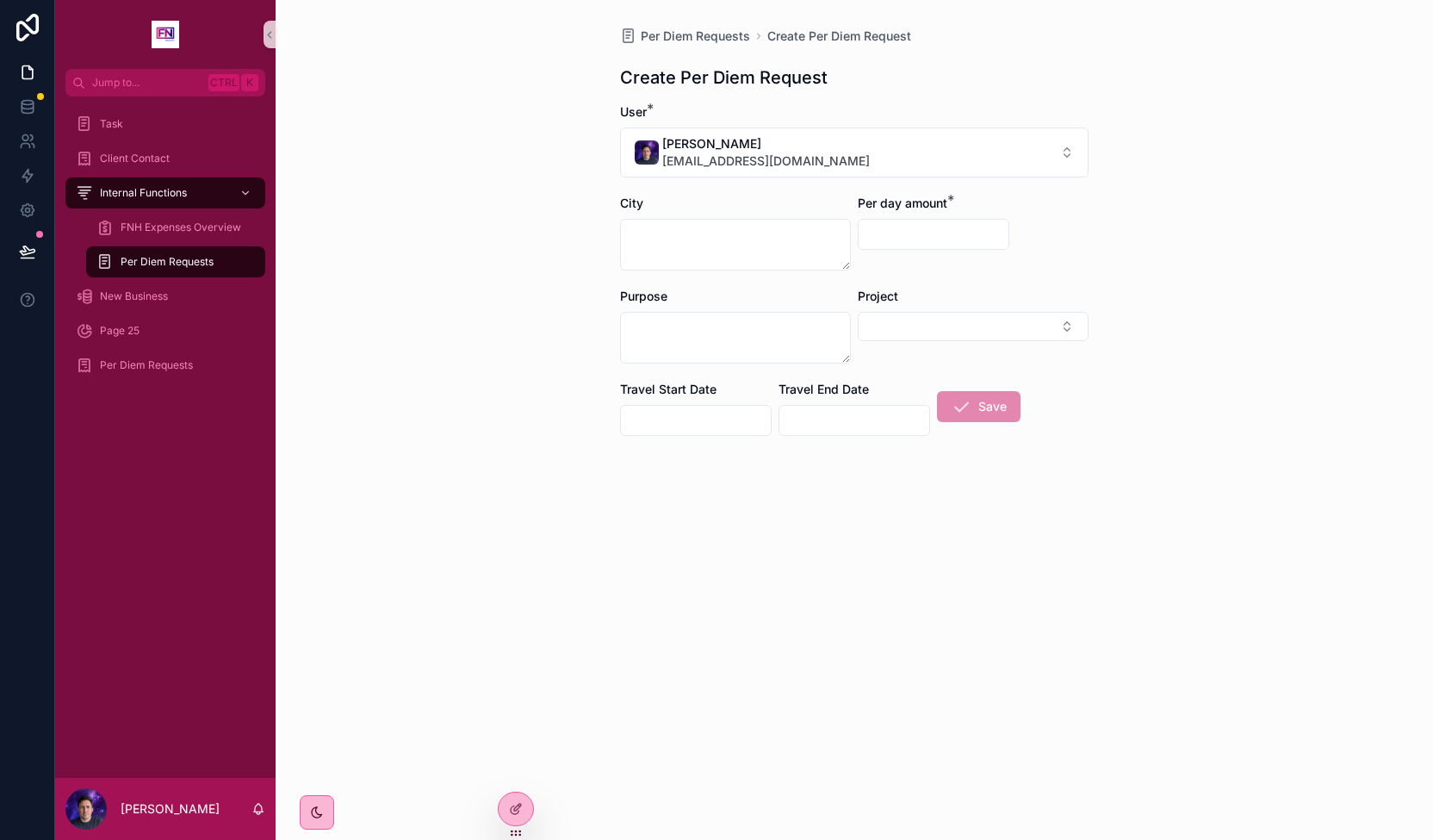
click at [542, 573] on div "Per Diem Requests Create Per Diem Request Create Per Diem Request User * Rich R…" at bounding box center [854, 420] width 1157 height 840
click at [511, 810] on icon at bounding box center [514, 810] width 8 height 8
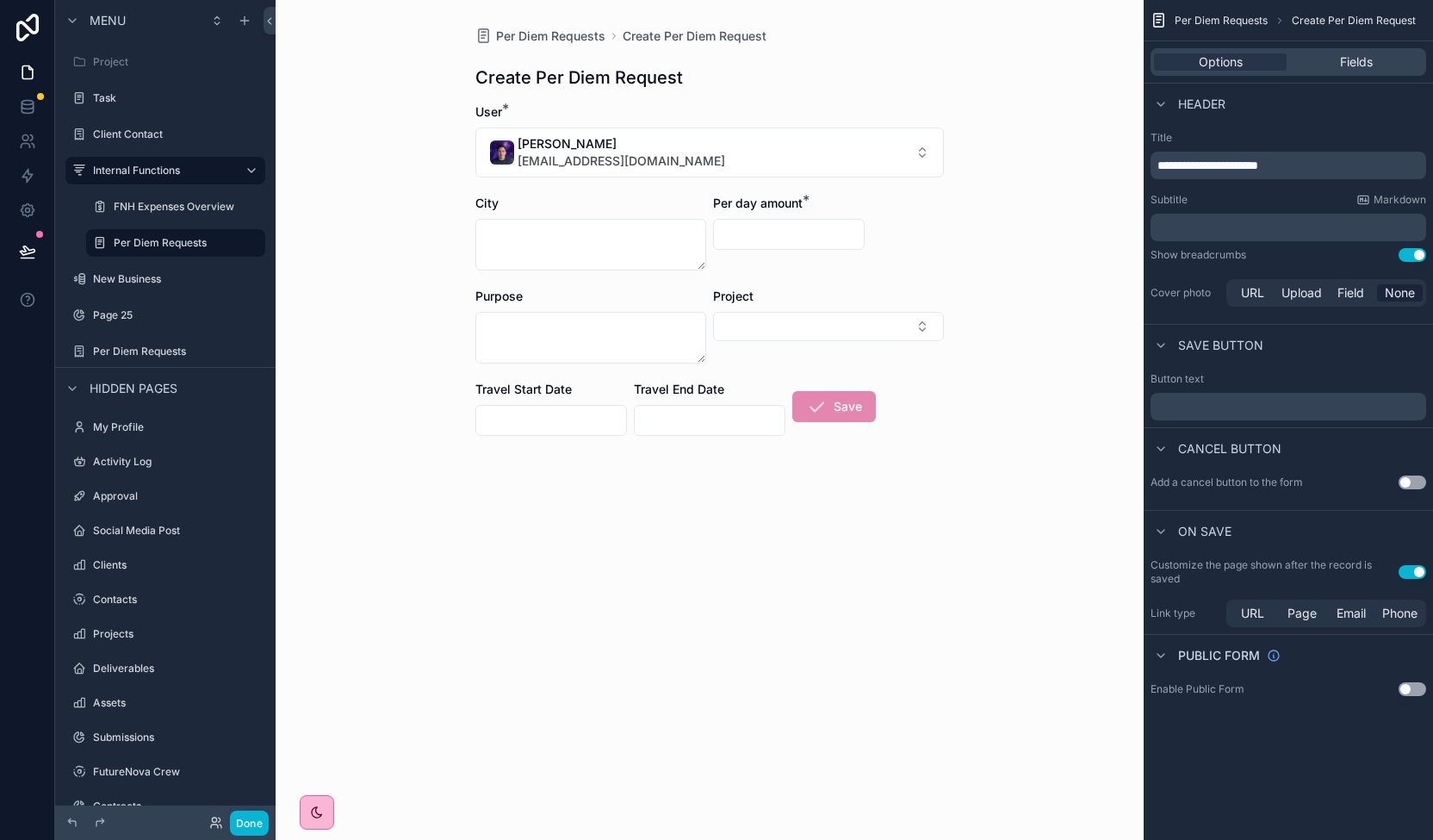
click at [861, 403] on span "Save" at bounding box center [834, 410] width 83 height 17
click at [1311, 612] on span "Page" at bounding box center [1302, 613] width 30 height 17
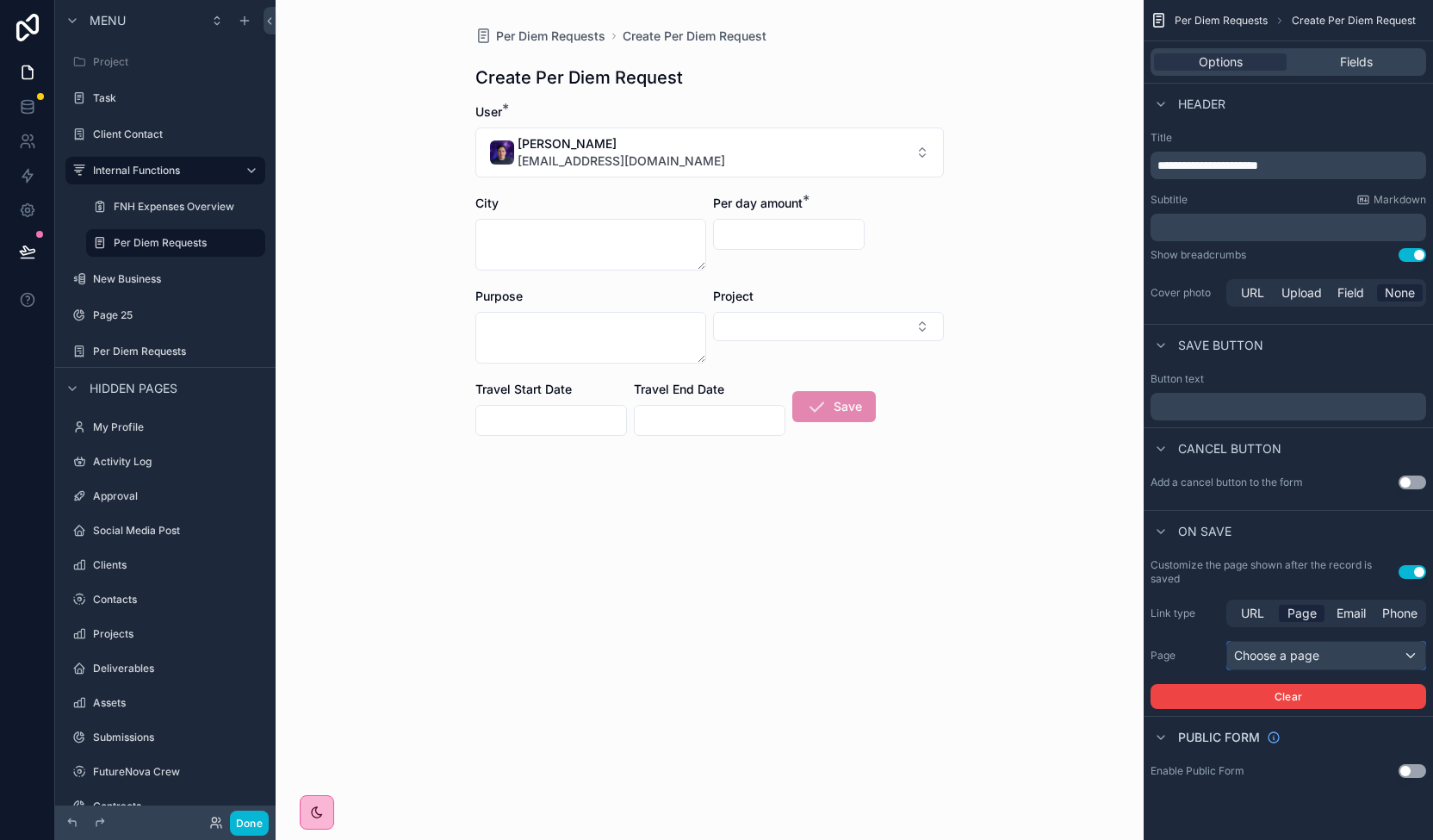
click at [1303, 645] on div "Choose a page" at bounding box center [1326, 655] width 198 height 28
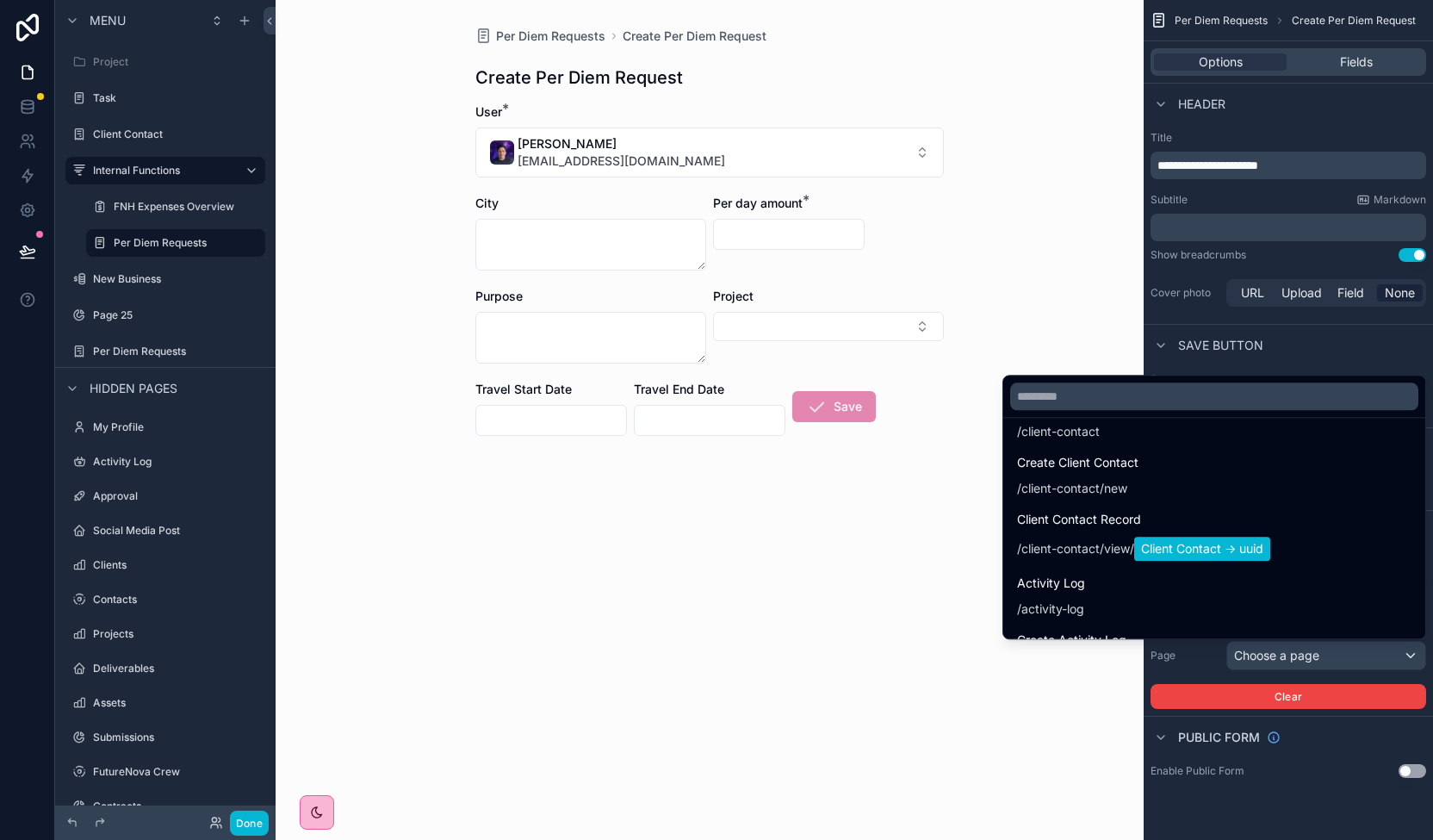
scroll to position [1083, 0]
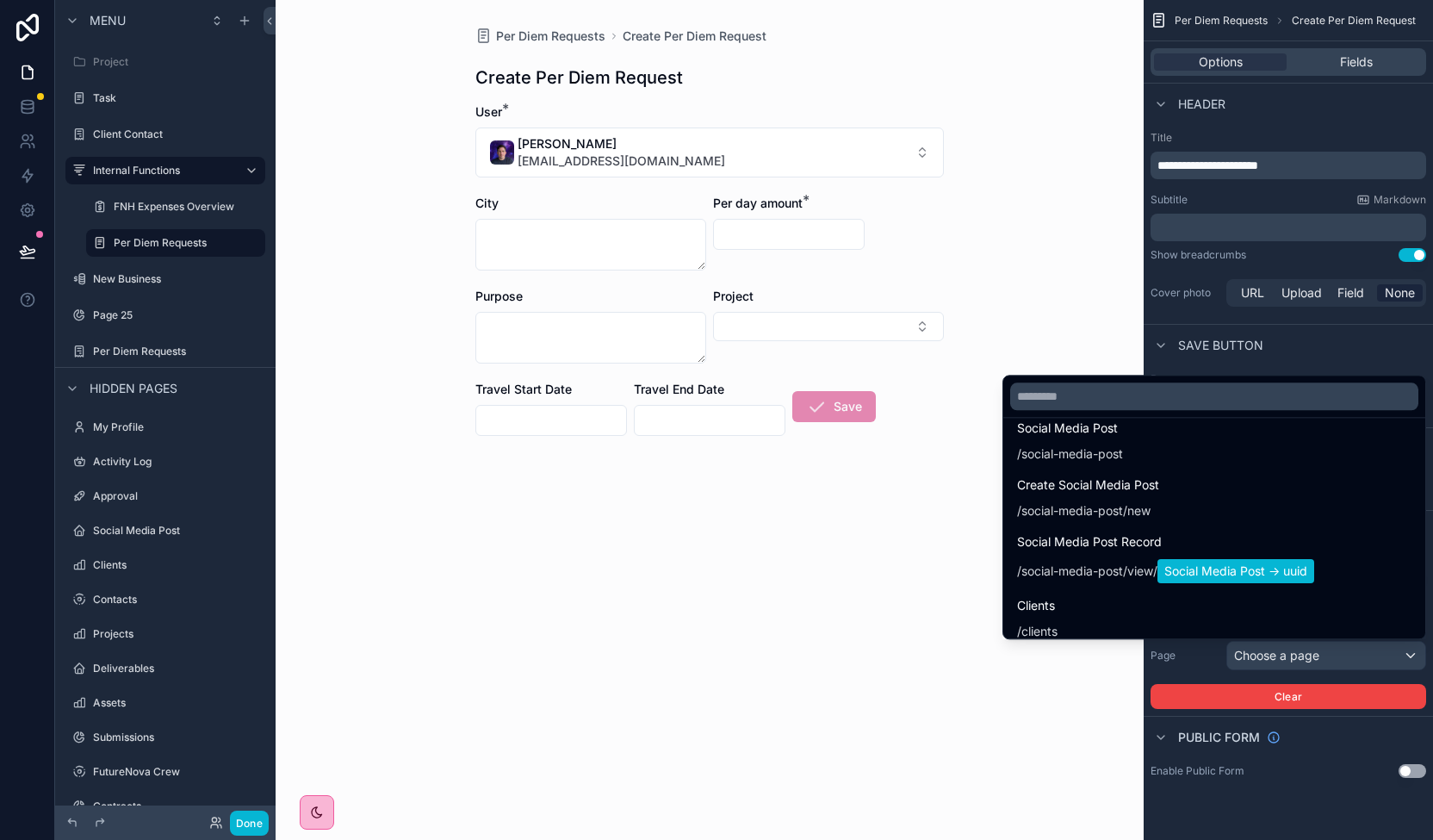
click at [1097, 734] on div "Per Diem Requests Create Per Diem Request Create Per Diem Request User * Rich R…" at bounding box center [709, 420] width 868 height 840
click at [1432, 344] on div "scrollable content" at bounding box center [716, 420] width 1433 height 840
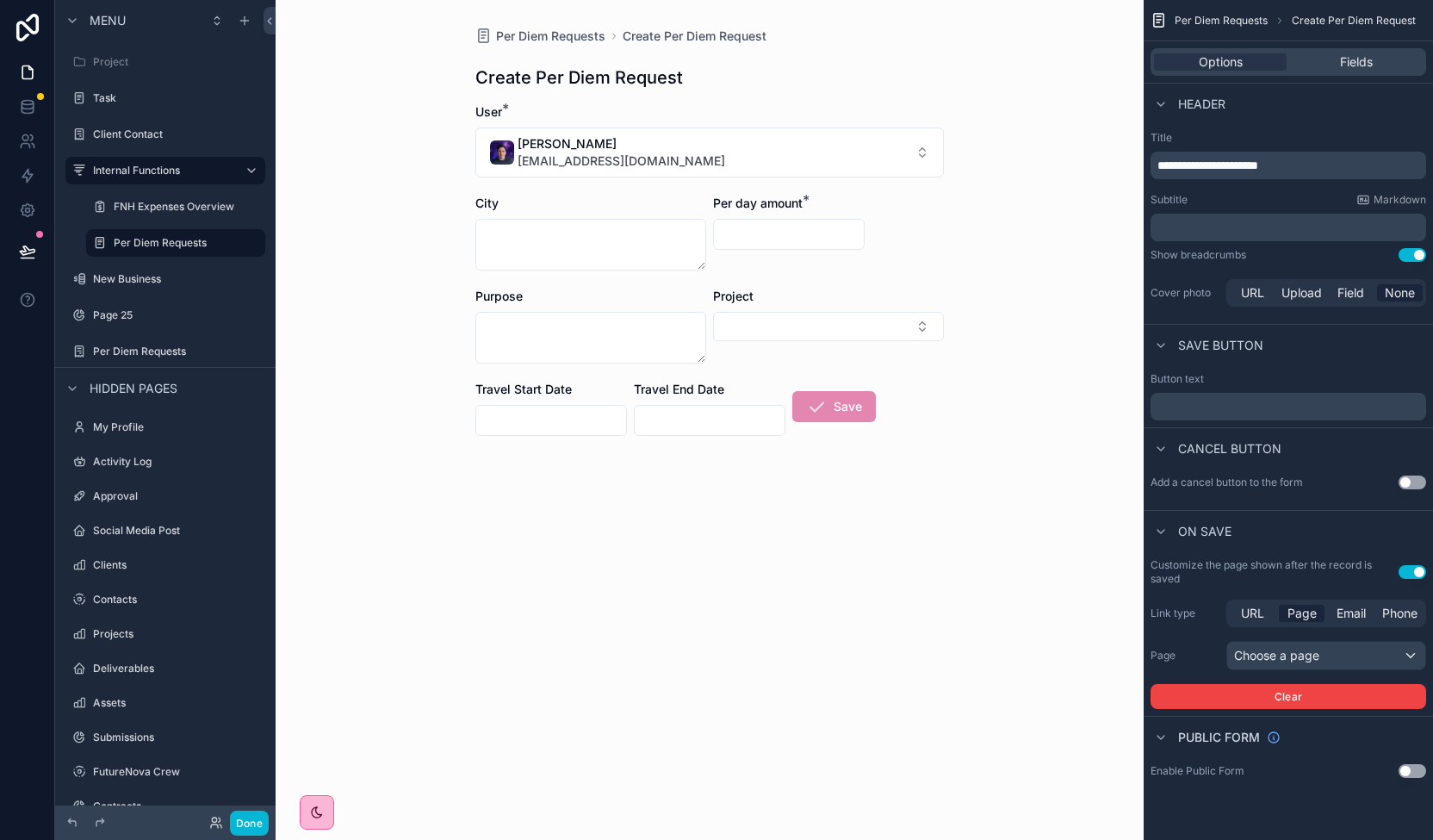
click at [1214, 414] on div "﻿" at bounding box center [1288, 406] width 276 height 28
click at [1215, 401] on p "﻿" at bounding box center [1290, 406] width 266 height 13
click at [937, 495] on form "User * Rich Roginski rich@futurenova.io City Per day amount * Purpose Project T…" at bounding box center [709, 318] width 469 height 428
click at [1315, 658] on div "Choose a page" at bounding box center [1326, 655] width 198 height 28
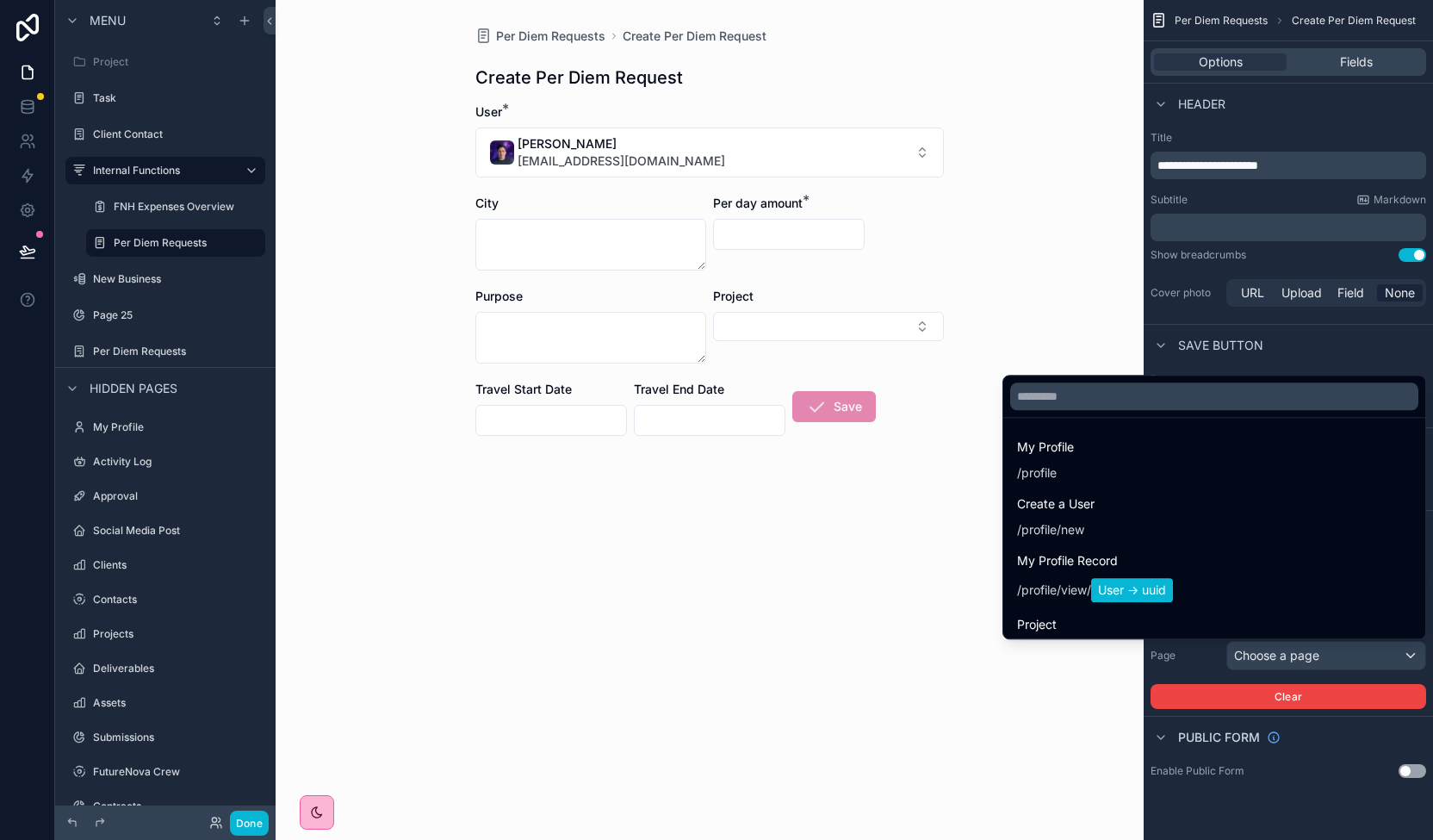
click at [1315, 658] on div "scrollable content" at bounding box center [716, 420] width 1433 height 840
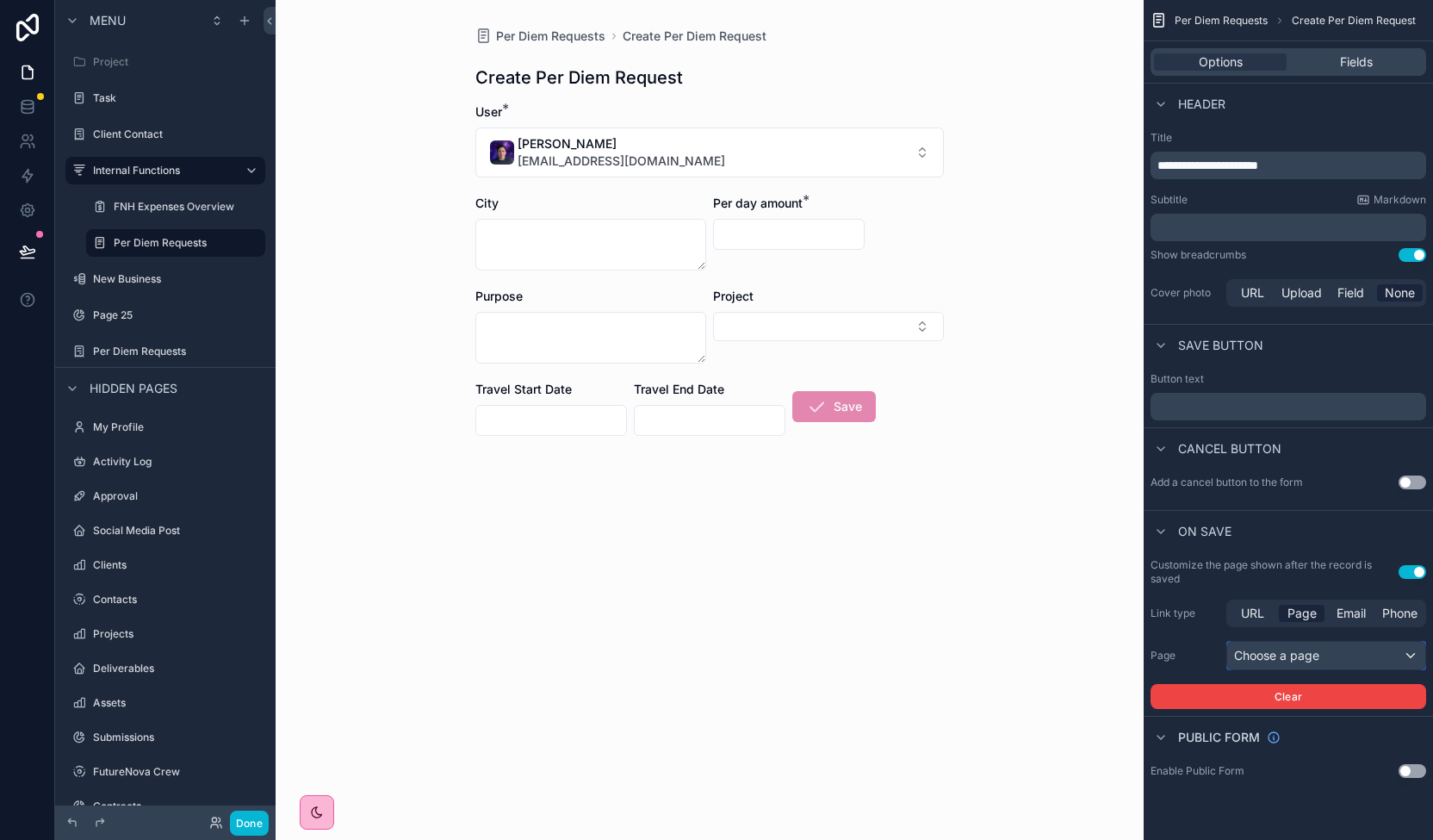
click at [1387, 656] on div "Choose a page" at bounding box center [1326, 655] width 198 height 28
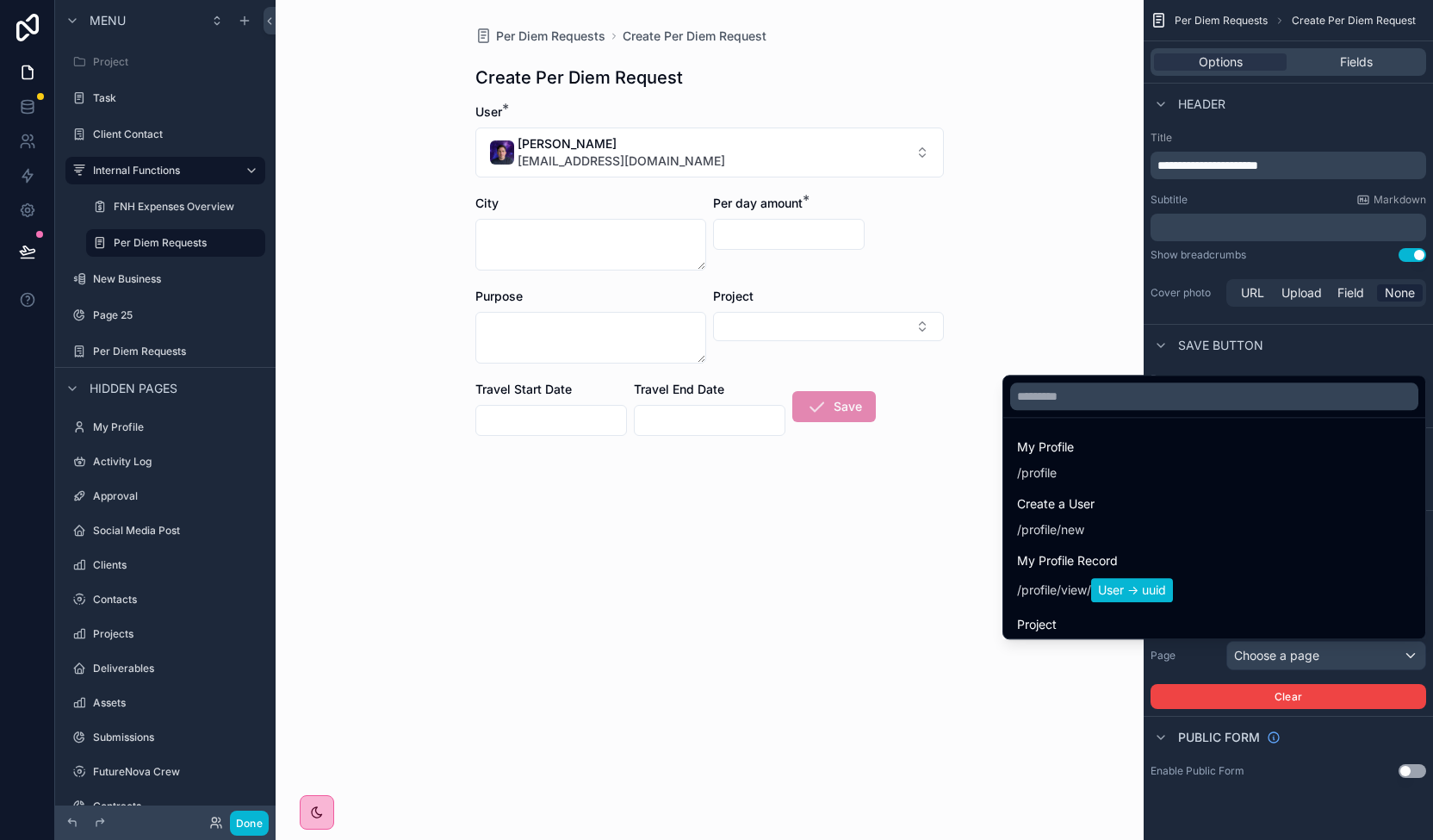
click at [1259, 835] on div "scrollable content" at bounding box center [716, 420] width 1433 height 840
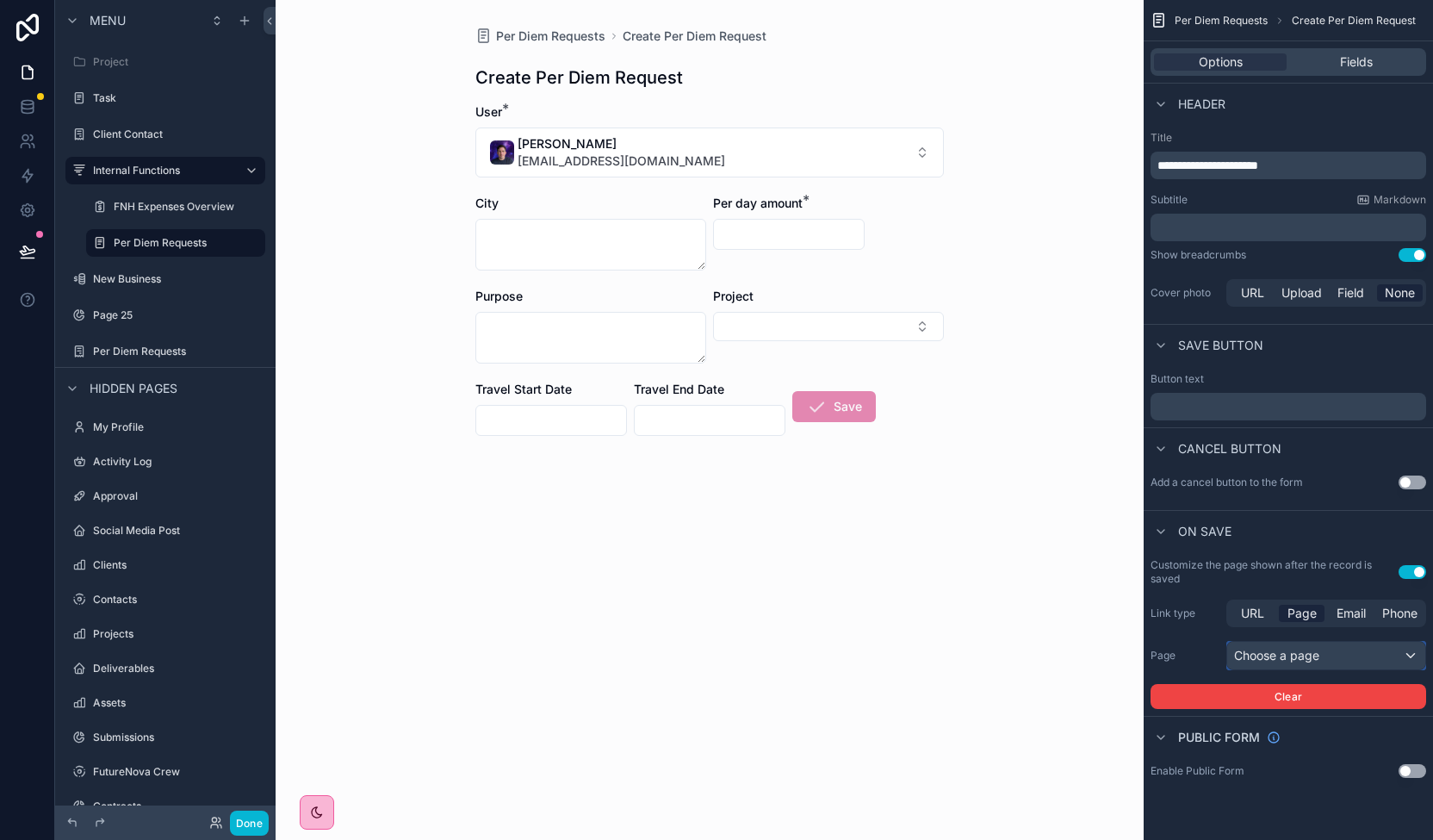
click at [1381, 660] on div "Choose a page" at bounding box center [1326, 655] width 198 height 28
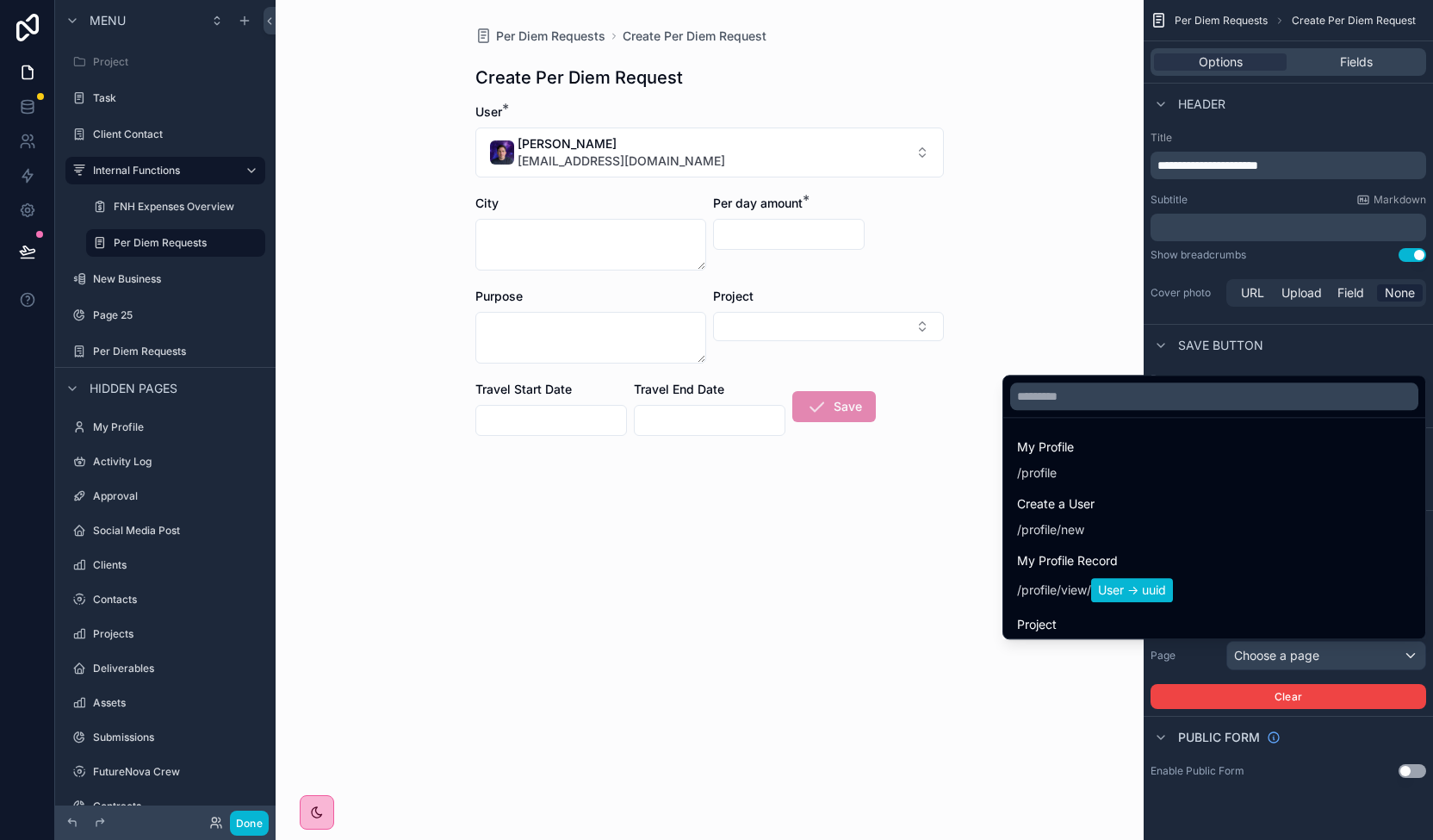
click at [188, 231] on div "scrollable content" at bounding box center [716, 420] width 1433 height 840
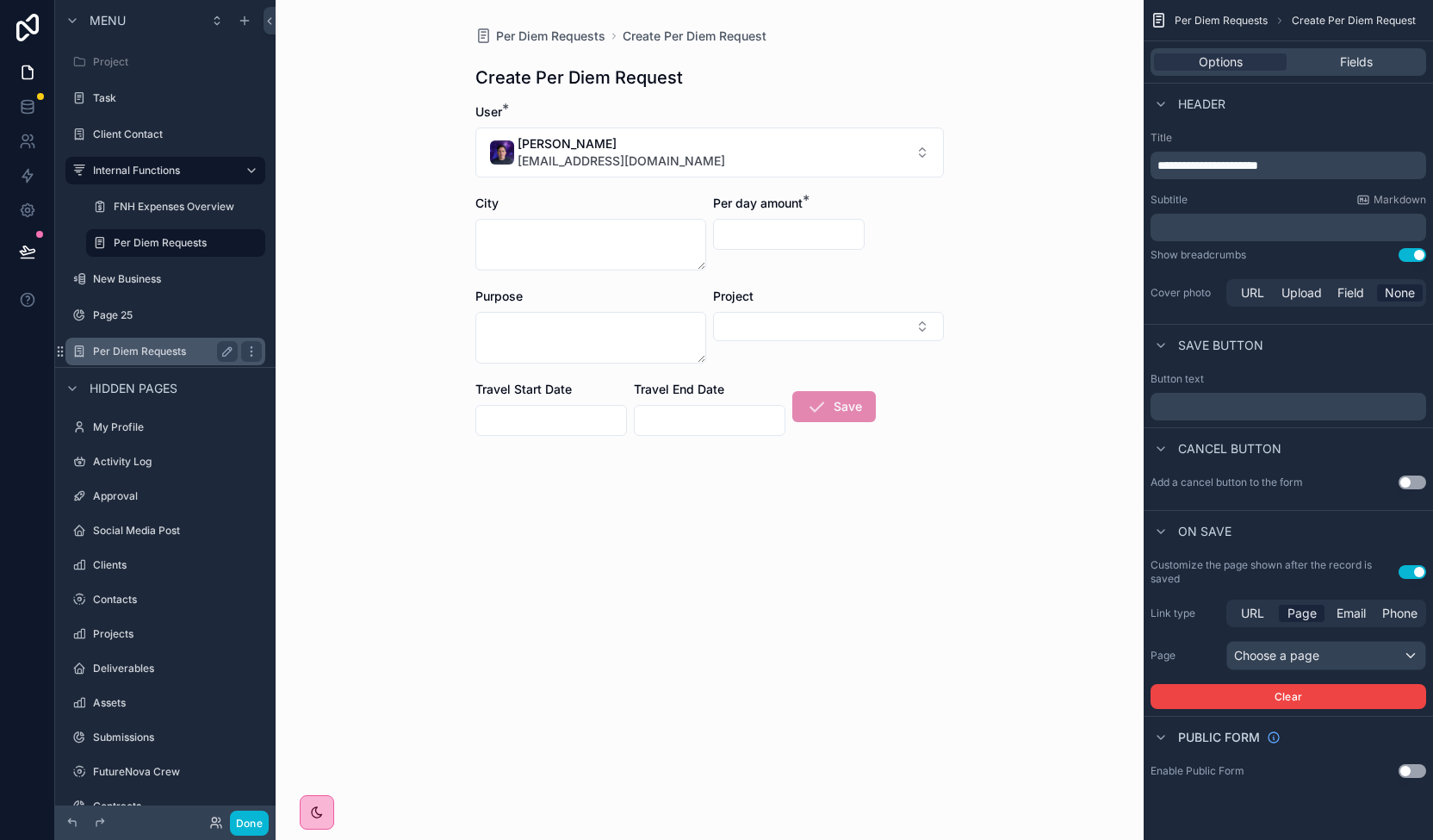
click at [134, 350] on label "Per Diem Requests" at bounding box center [162, 351] width 138 height 13
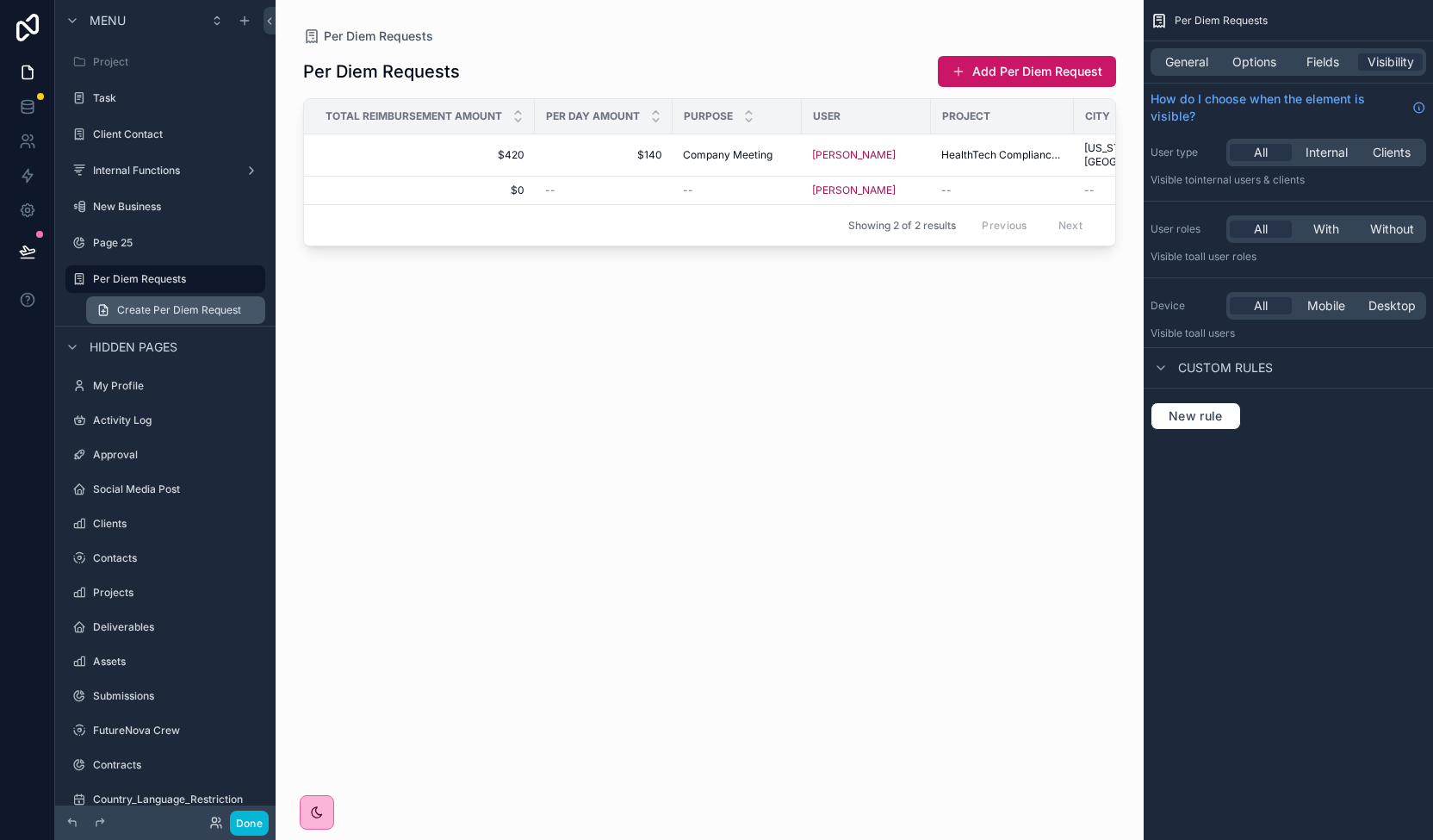
click at [143, 304] on span "Create Per Diem Request" at bounding box center [179, 310] width 124 height 13
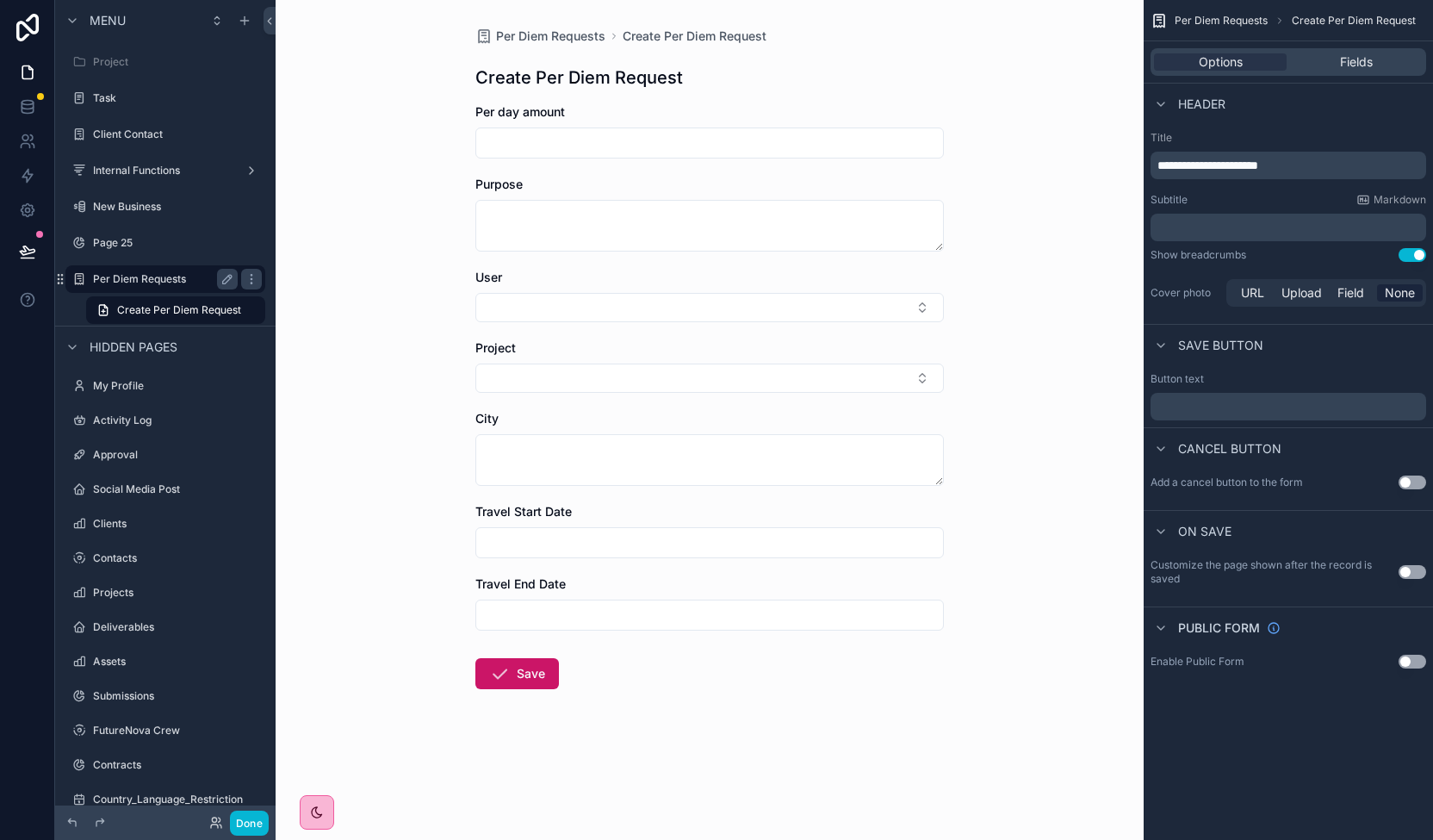
click at [134, 277] on label "Per Diem Requests" at bounding box center [162, 278] width 138 height 13
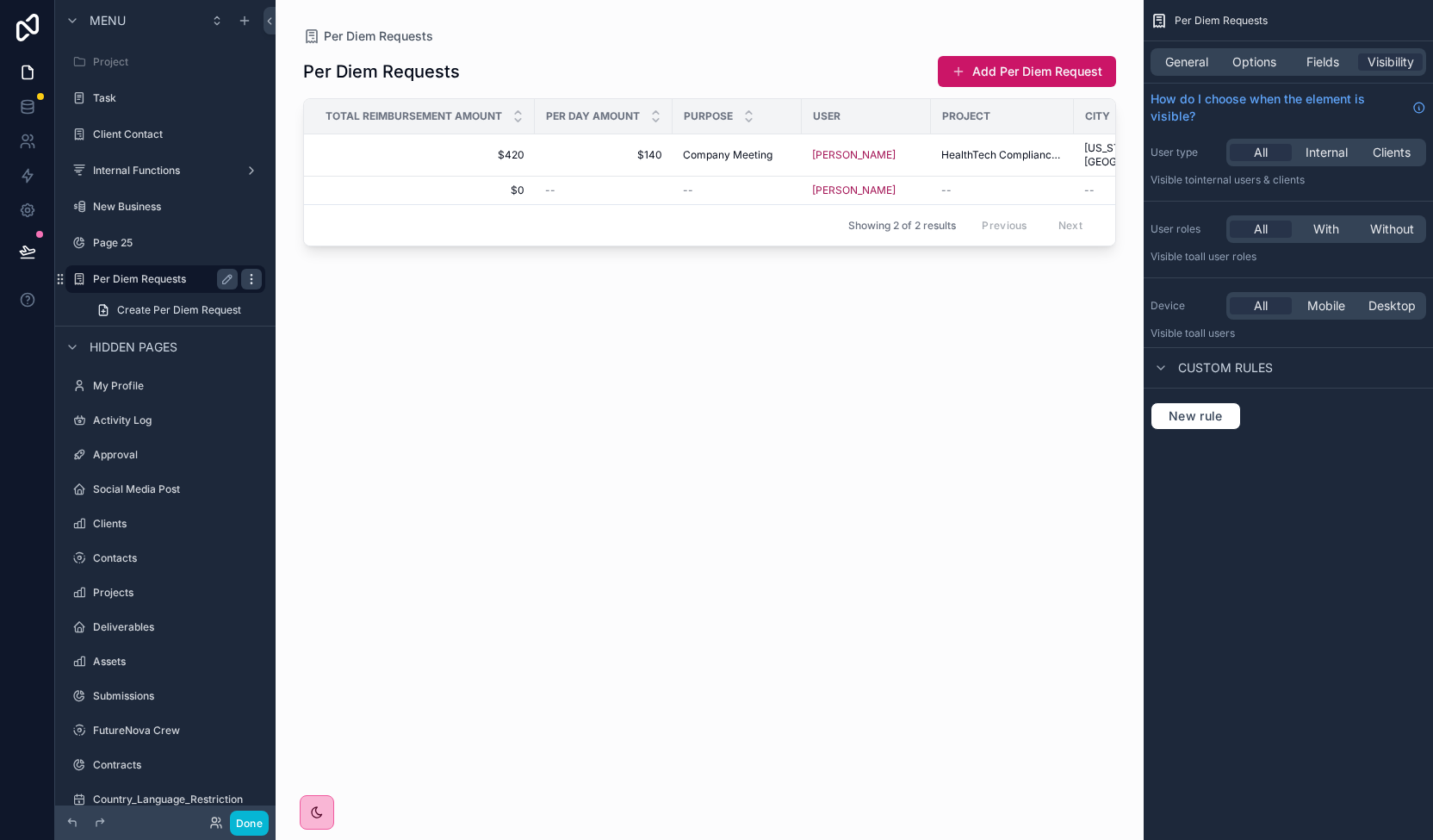
click at [257, 284] on icon "scrollable content" at bounding box center [250, 278] width 13 height 13
click at [257, 282] on icon "scrollable content" at bounding box center [250, 278] width 13 height 13
click at [177, 164] on label "Internal Functions" at bounding box center [162, 170] width 138 height 13
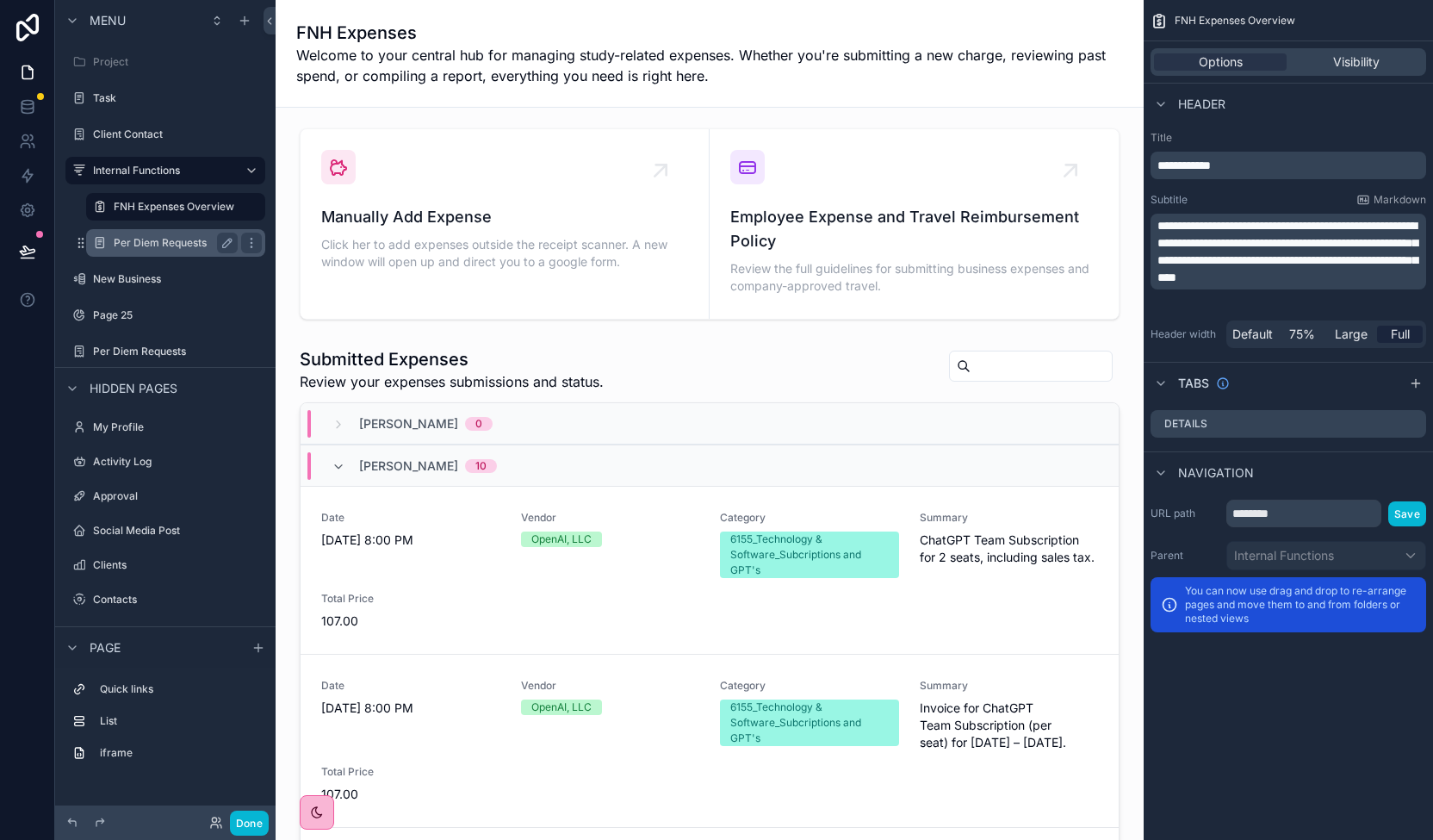
click at [147, 235] on div "Per Diem Requests" at bounding box center [175, 242] width 124 height 21
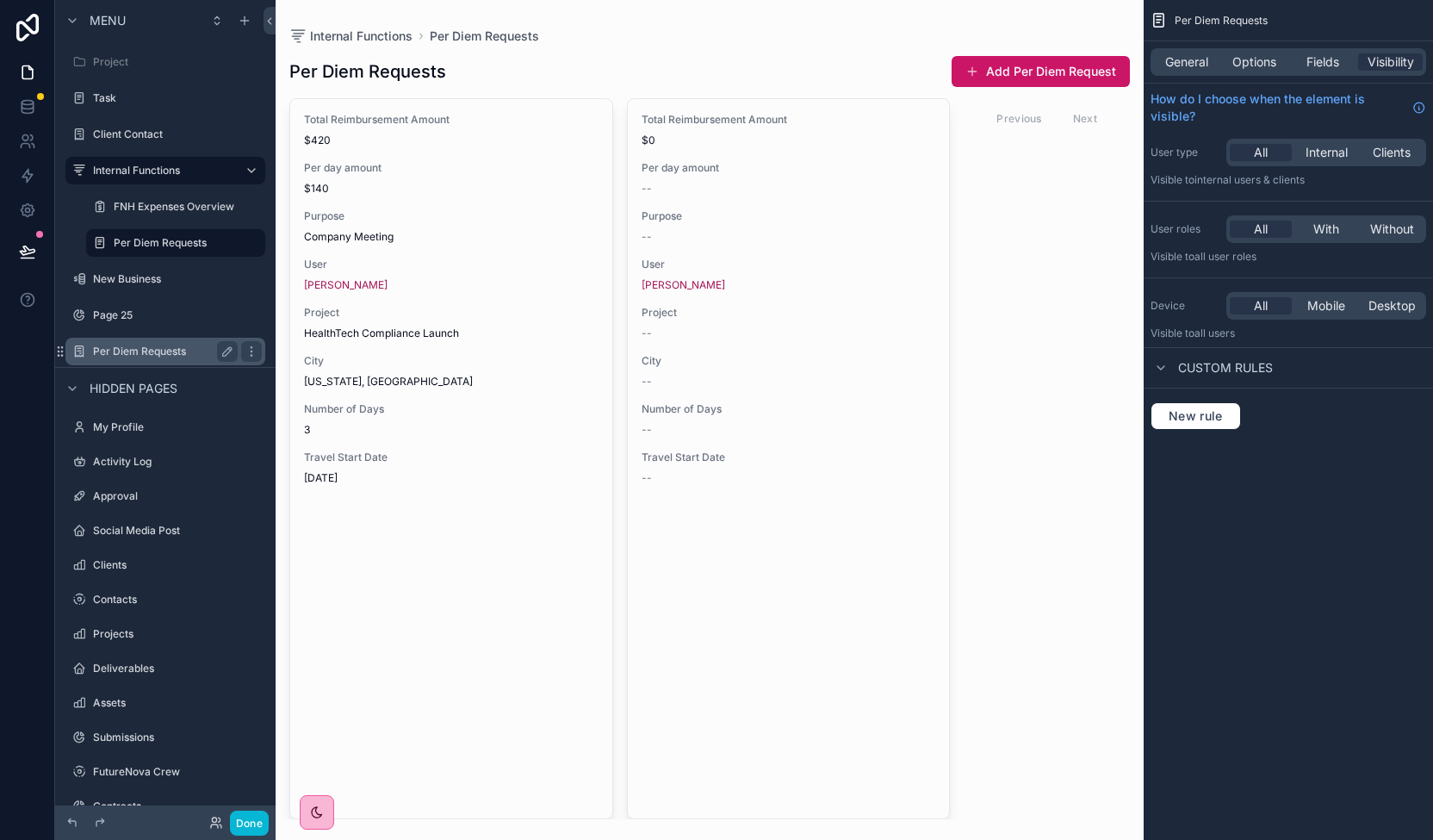
click at [147, 351] on label "Per Diem Requests" at bounding box center [162, 351] width 138 height 13
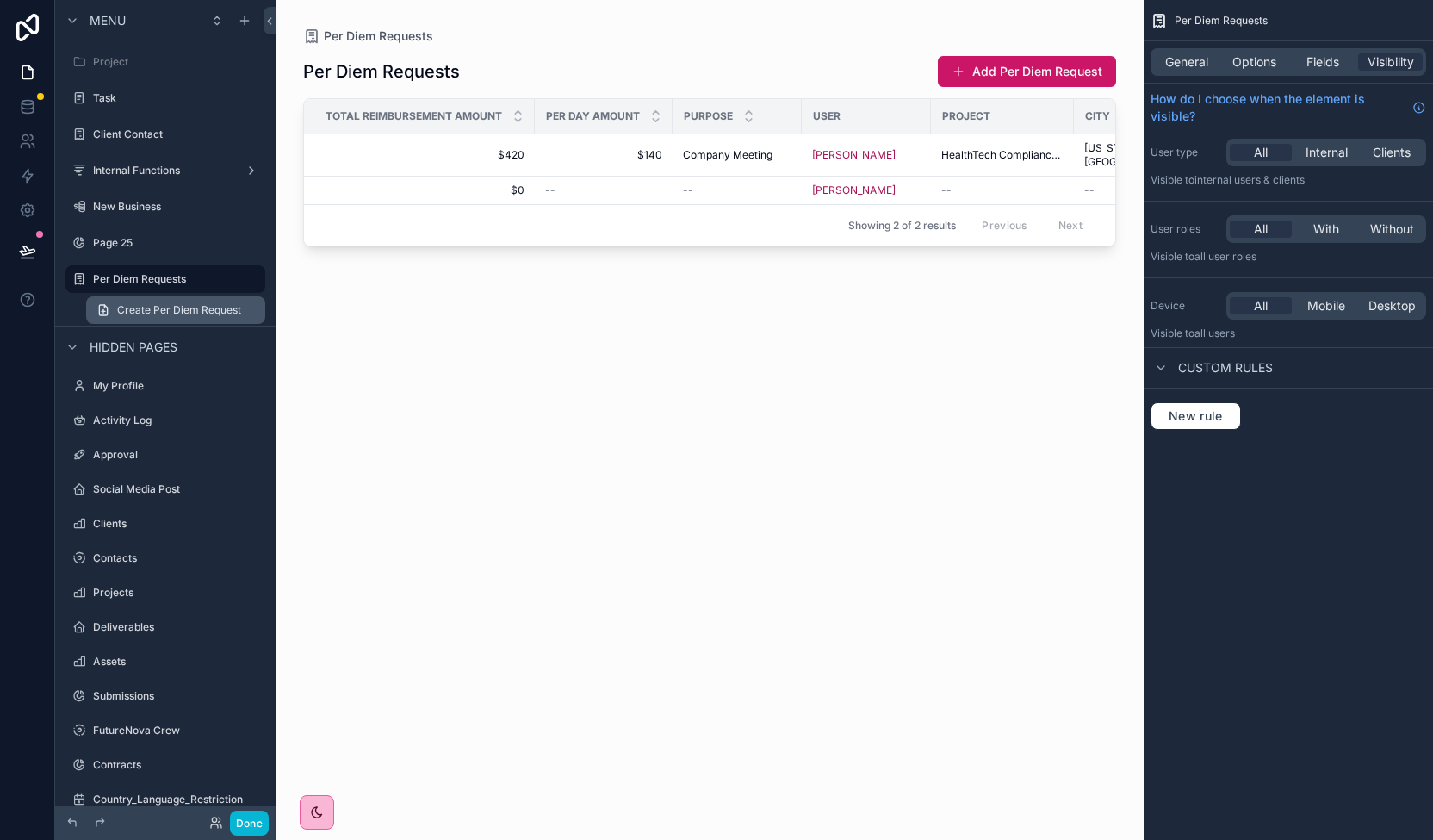
click at [156, 312] on span "Create Per Diem Request" at bounding box center [179, 310] width 124 height 13
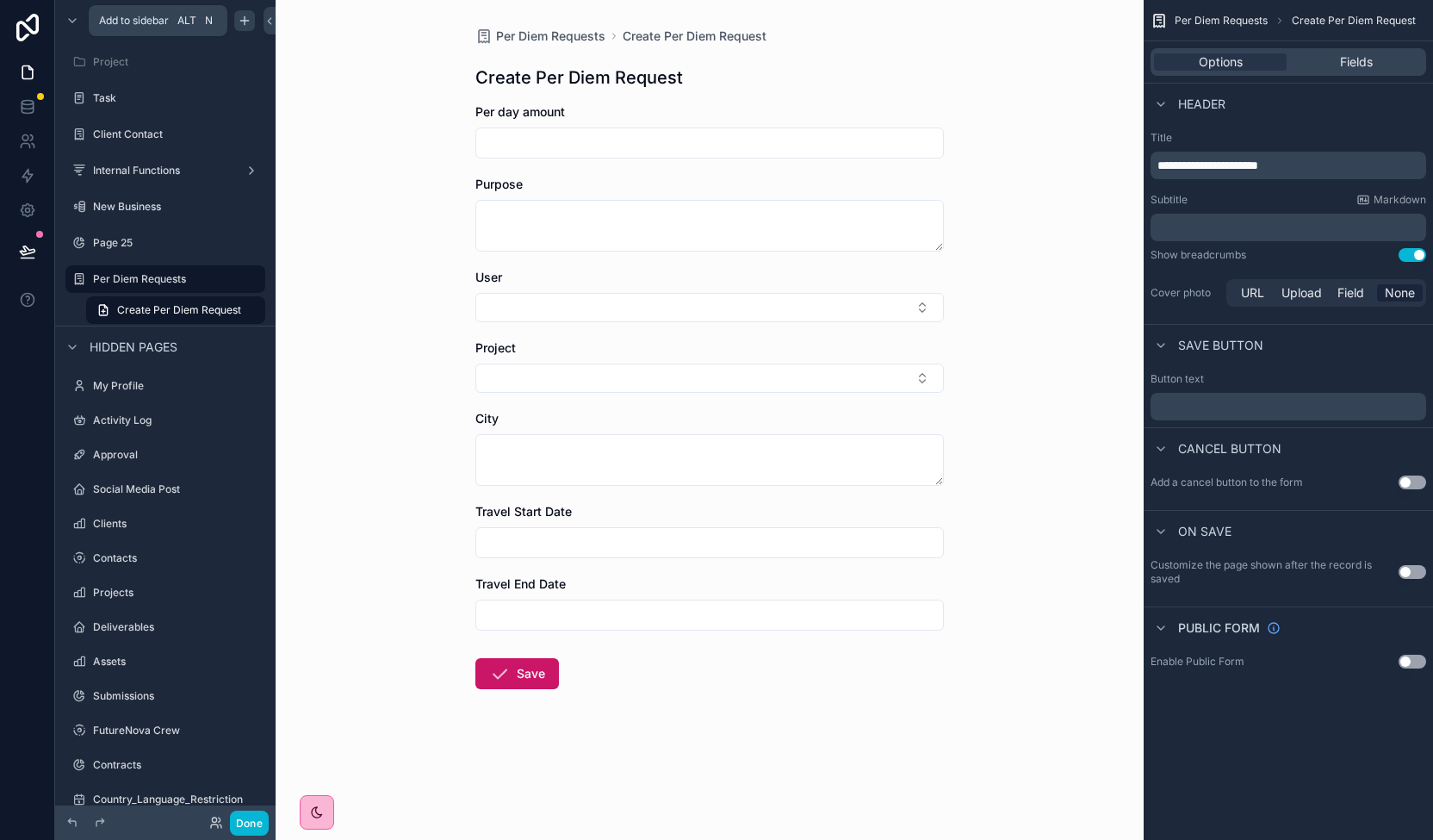
drag, startPoint x: 156, startPoint y: 311, endPoint x: 240, endPoint y: 16, distance: 306.7
click at [240, 16] on div "scrollable content" at bounding box center [244, 21] width 21 height 21
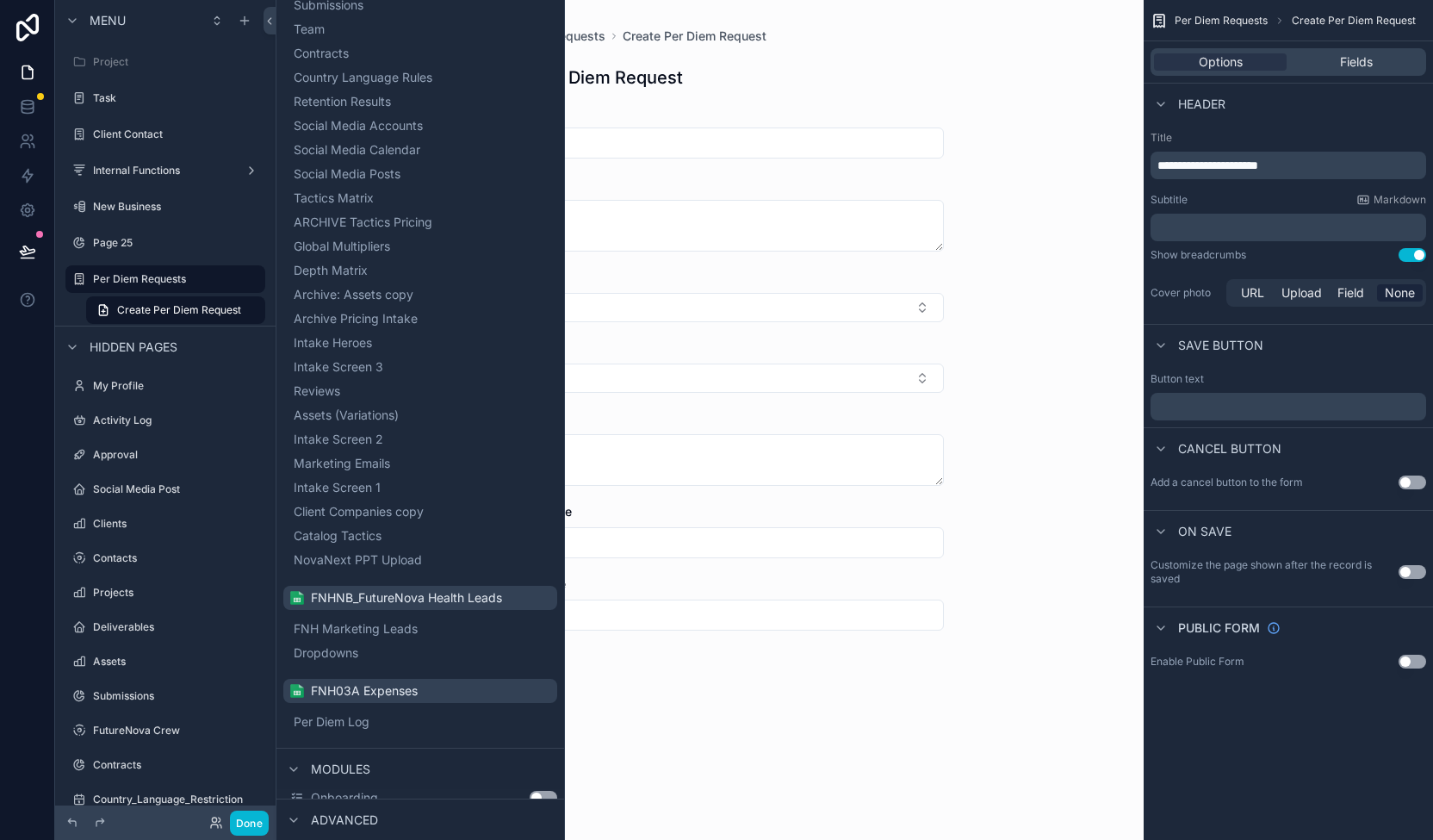
scroll to position [651, 0]
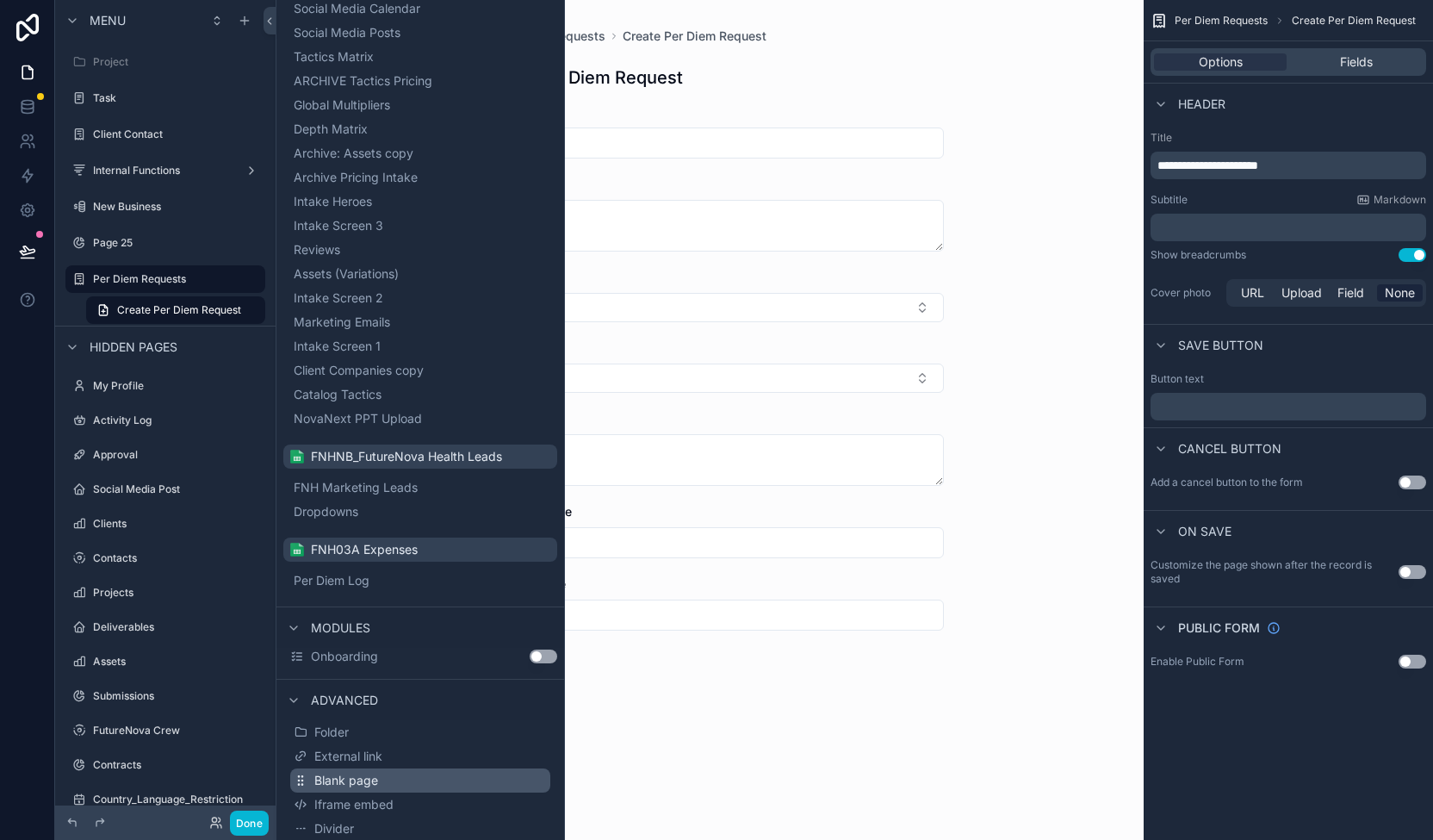
click at [394, 785] on button "Blank page" at bounding box center [420, 780] width 260 height 24
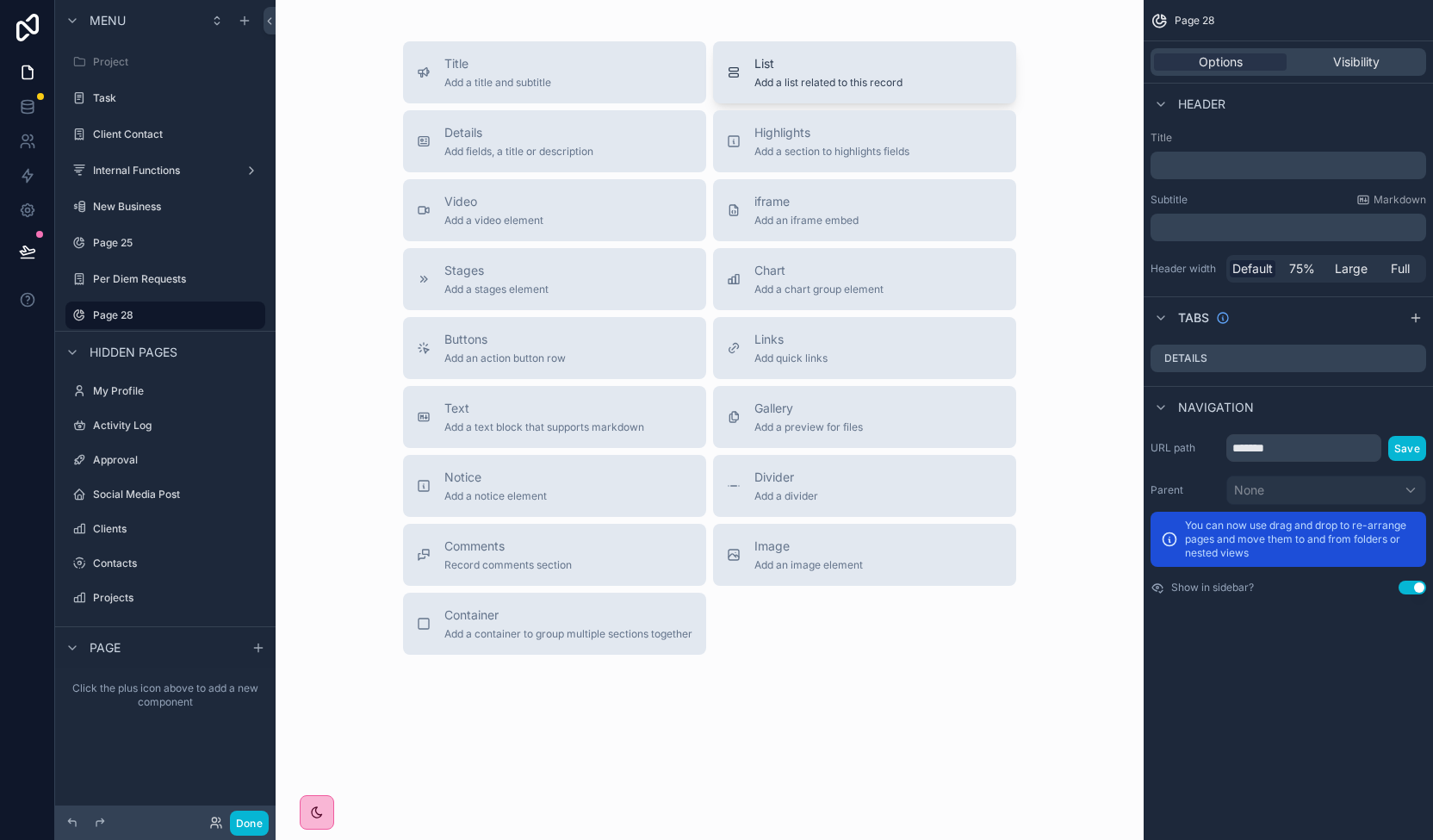
click at [791, 83] on span "Add a list related to this record" at bounding box center [828, 82] width 148 height 13
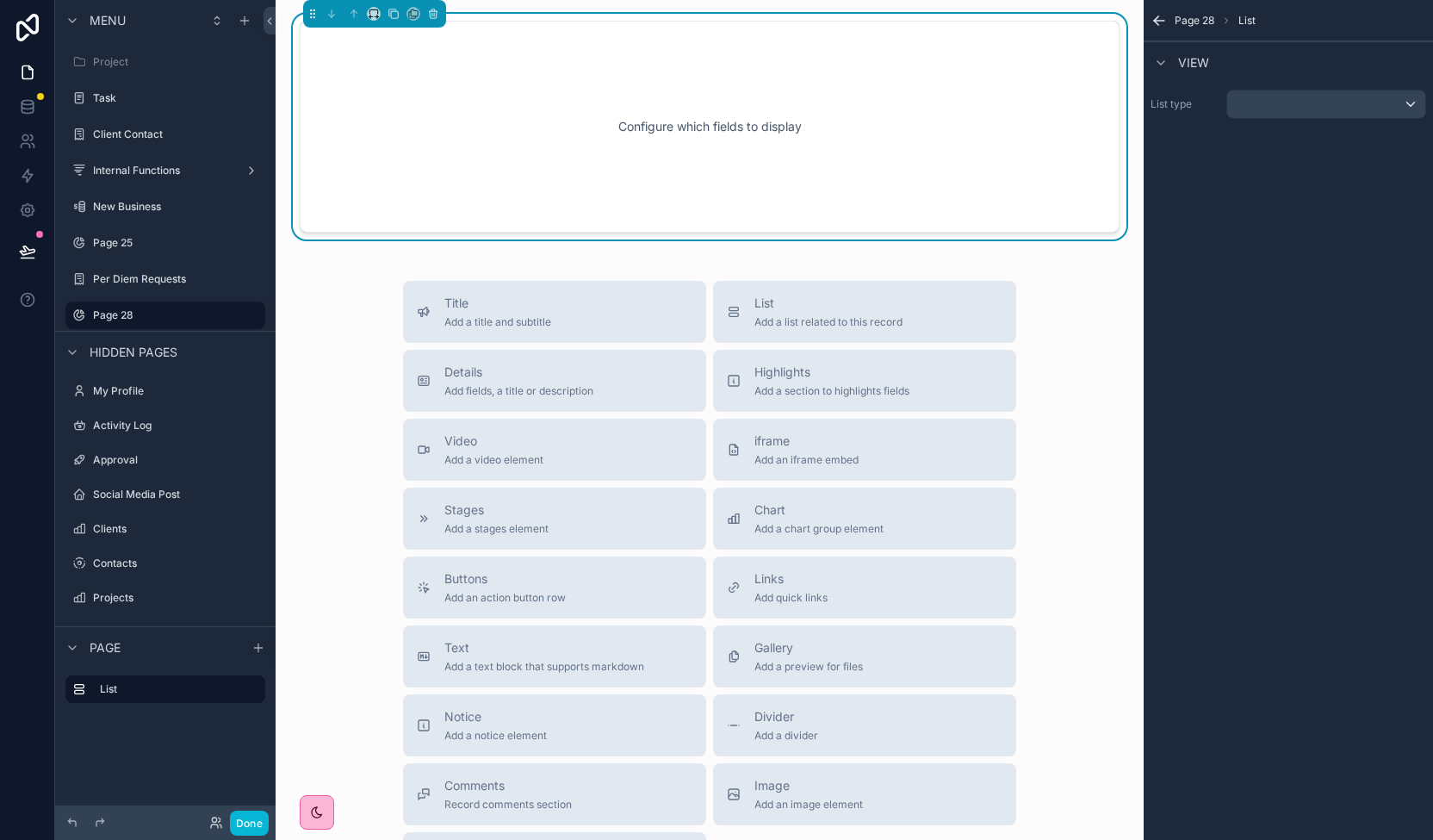
click at [534, 103] on div "Configure which fields to display" at bounding box center [709, 126] width 763 height 155
click at [1307, 109] on div "scrollable content" at bounding box center [1326, 104] width 198 height 28
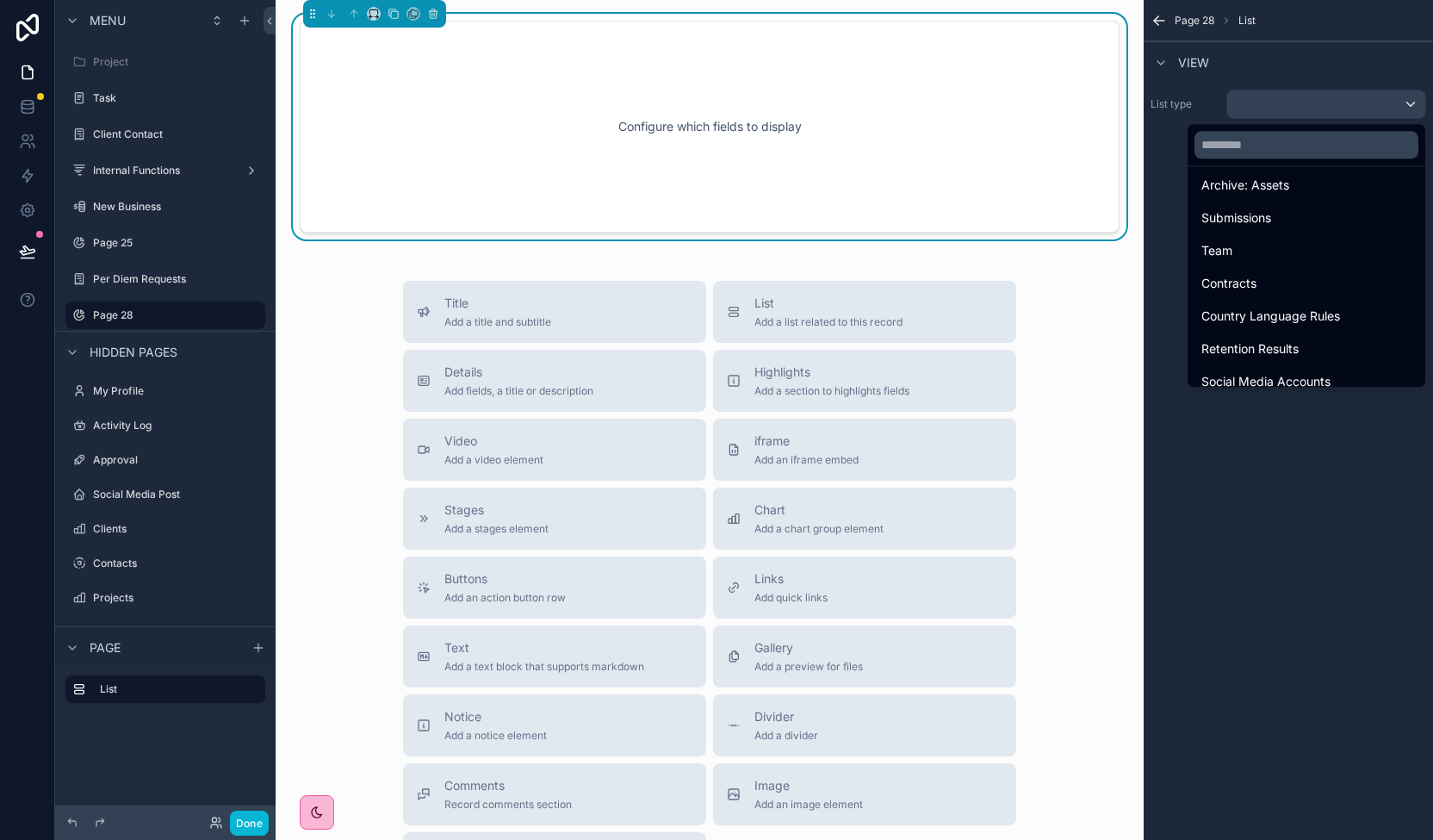
scroll to position [482, 0]
click at [1031, 336] on div "Title Add a title and subtitle List Add a list related to this record Details A…" at bounding box center [709, 587] width 841 height 613
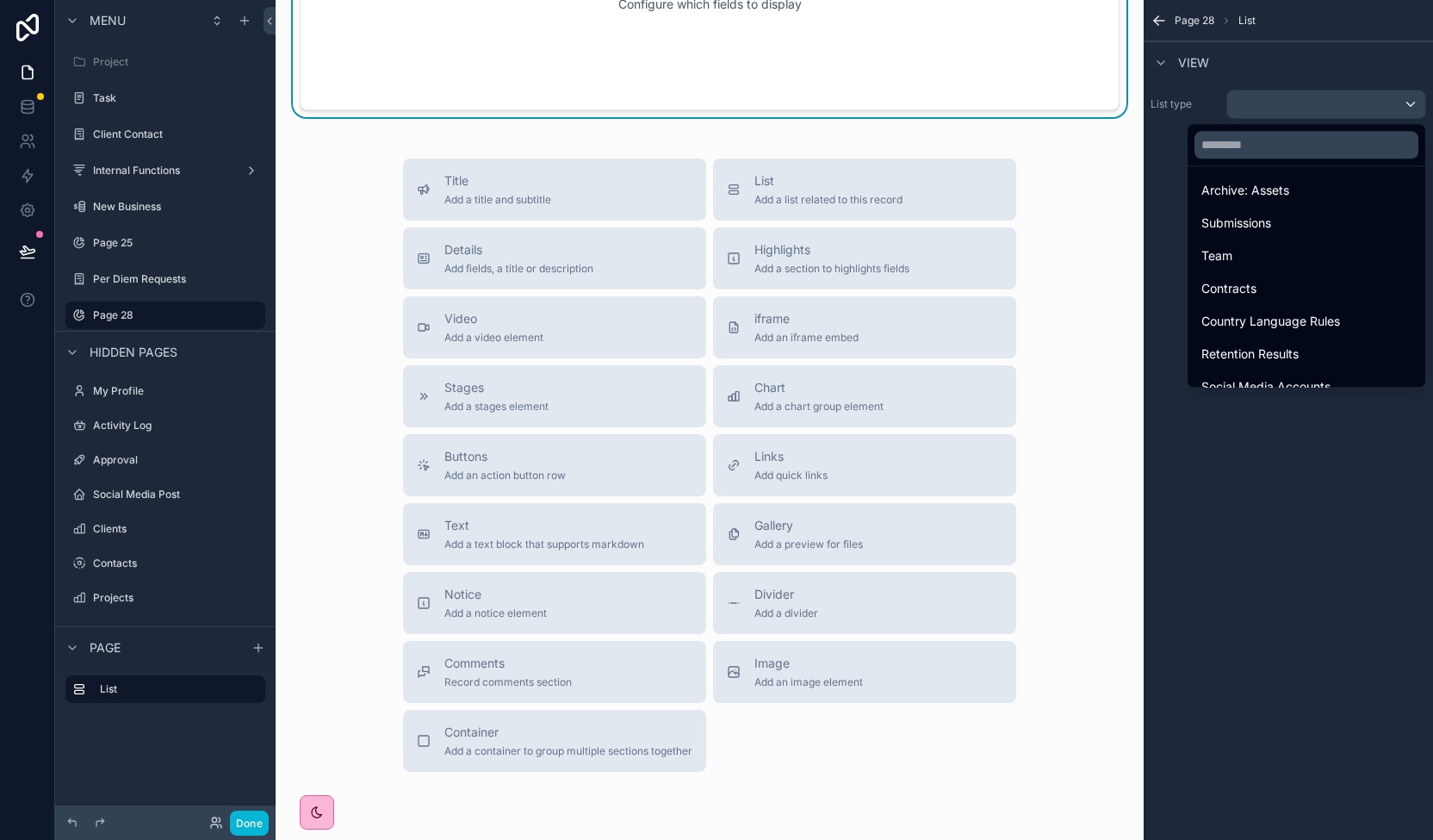
scroll to position [123, 0]
drag, startPoint x: 1130, startPoint y: 261, endPoint x: 1135, endPoint y: 168, distance: 93.1
click at [1135, 168] on div "Configure which fields to display Title Add a title and subtitle List Add a lis…" at bounding box center [709, 420] width 868 height 840
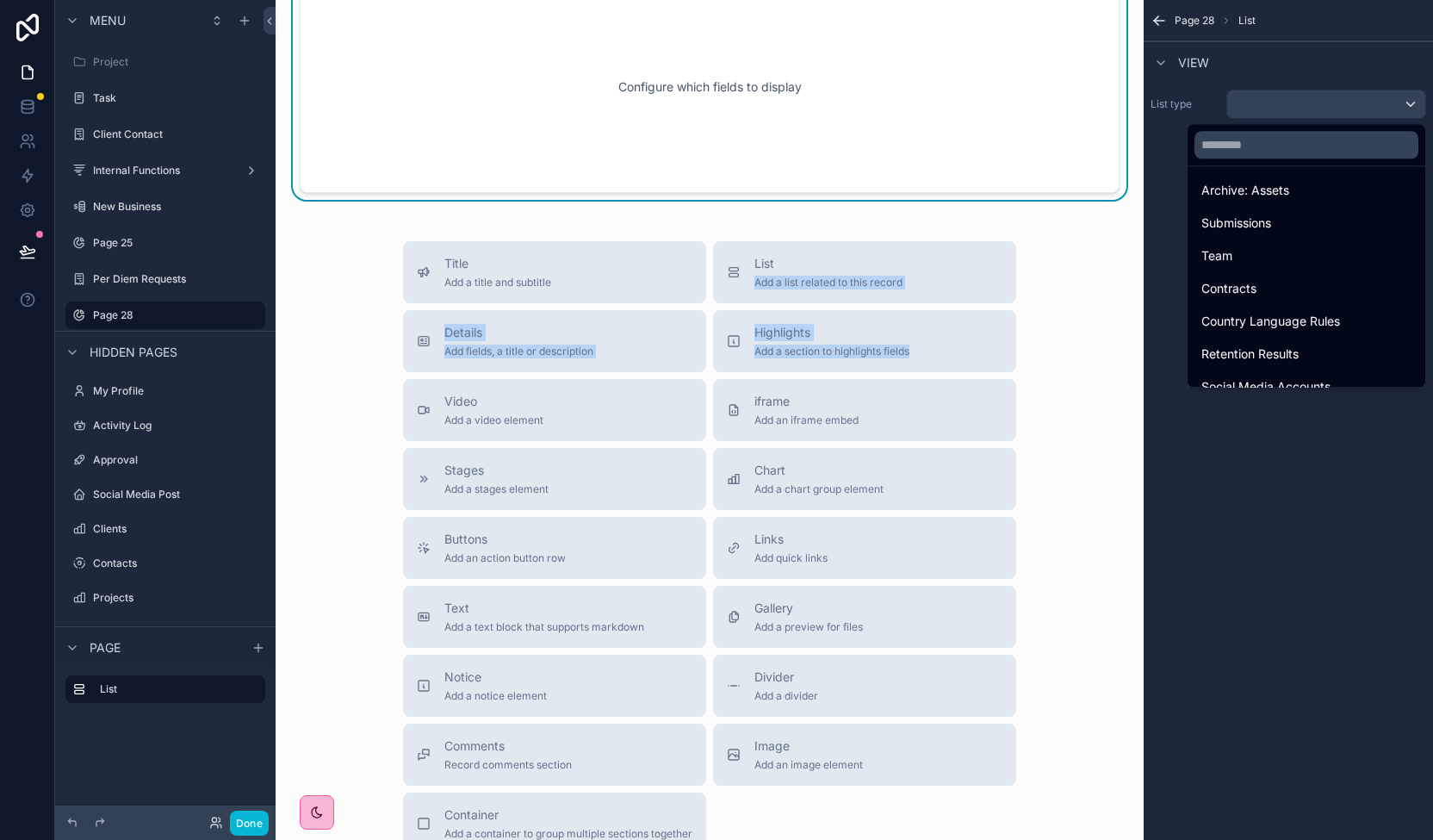
scroll to position [0, 0]
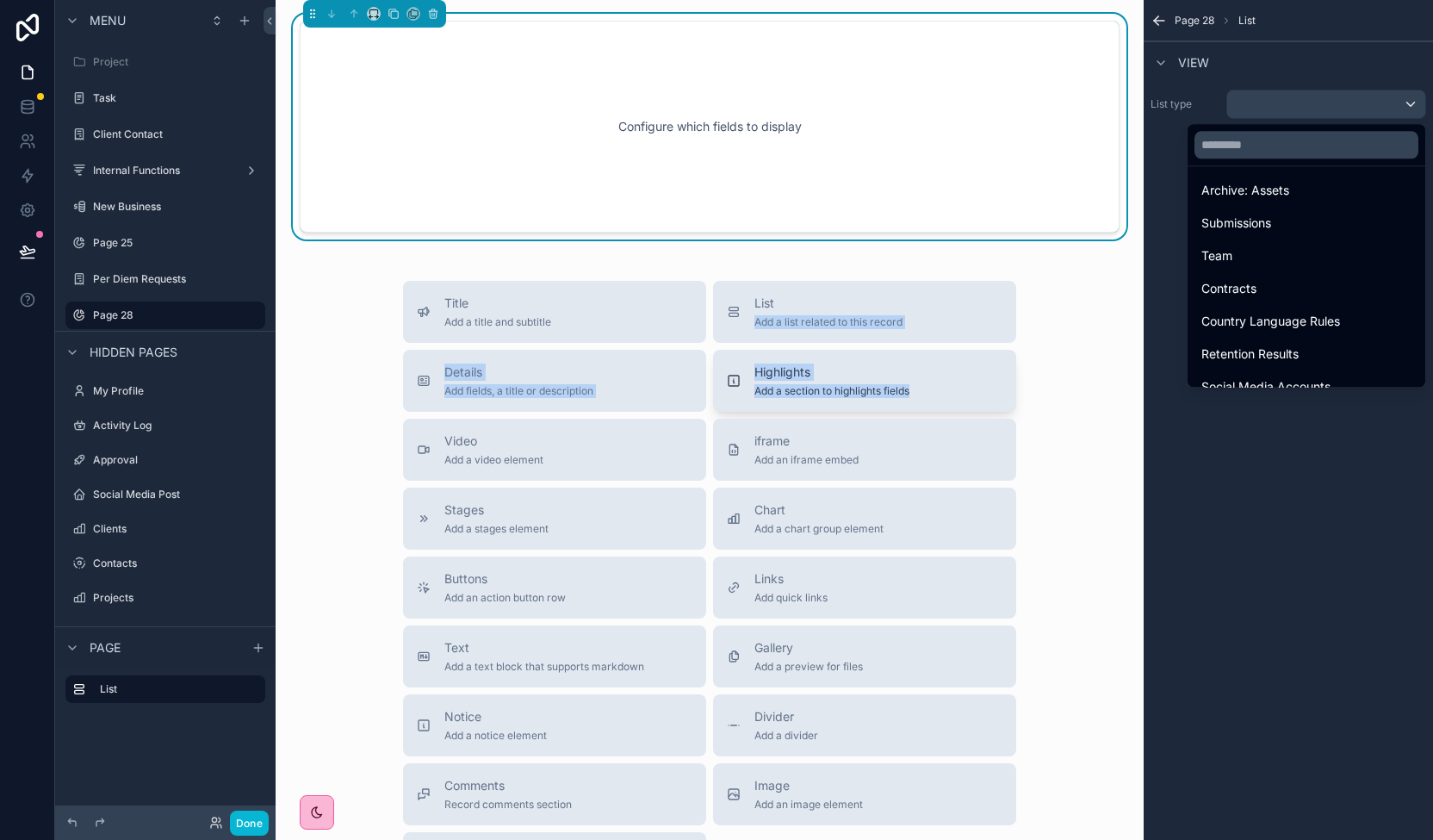
click at [998, 377] on div "Highlights Add a section to highlights fields" at bounding box center [864, 380] width 276 height 35
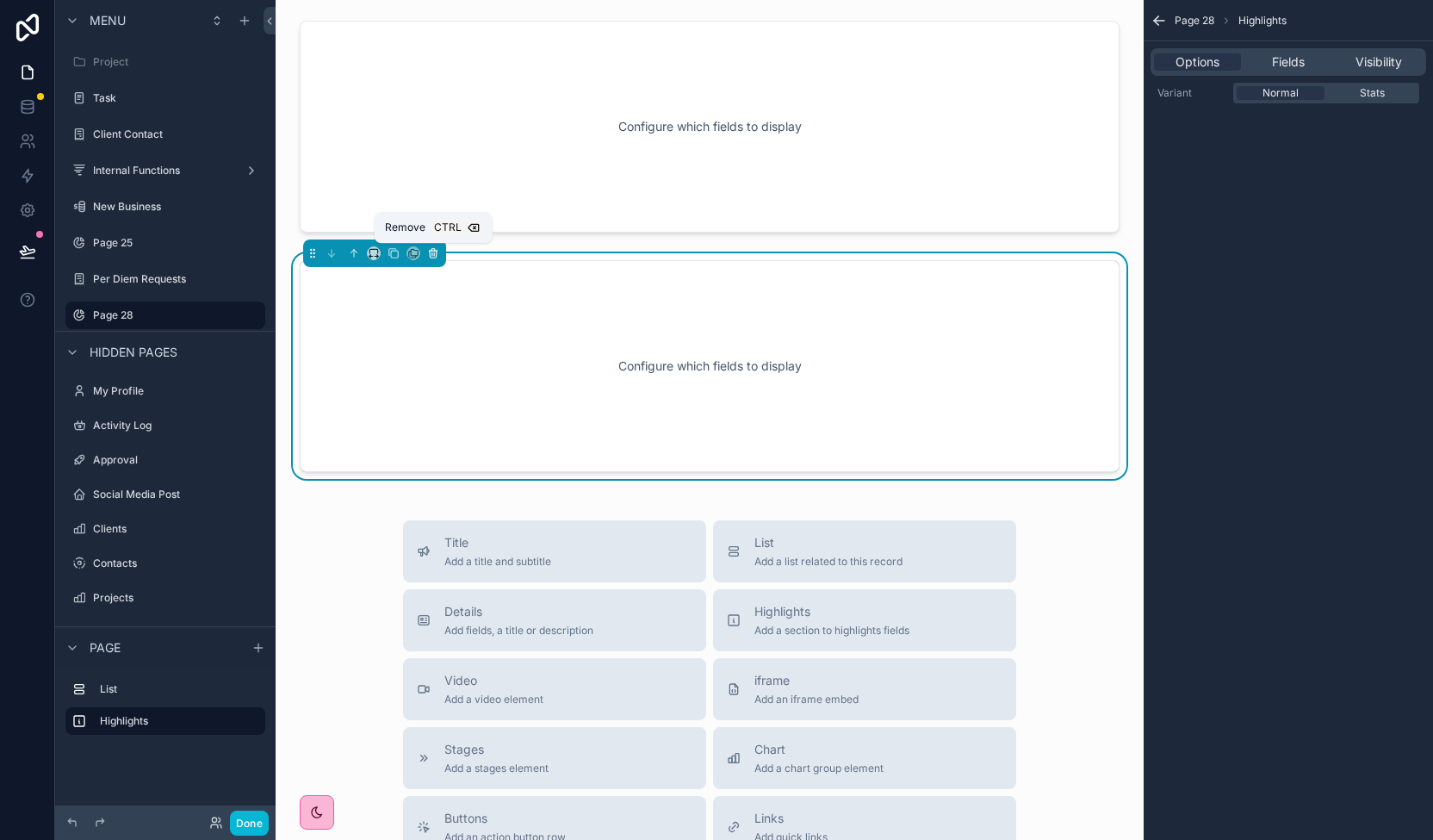
click at [432, 250] on icon "scrollable content" at bounding box center [432, 250] width 8 height 0
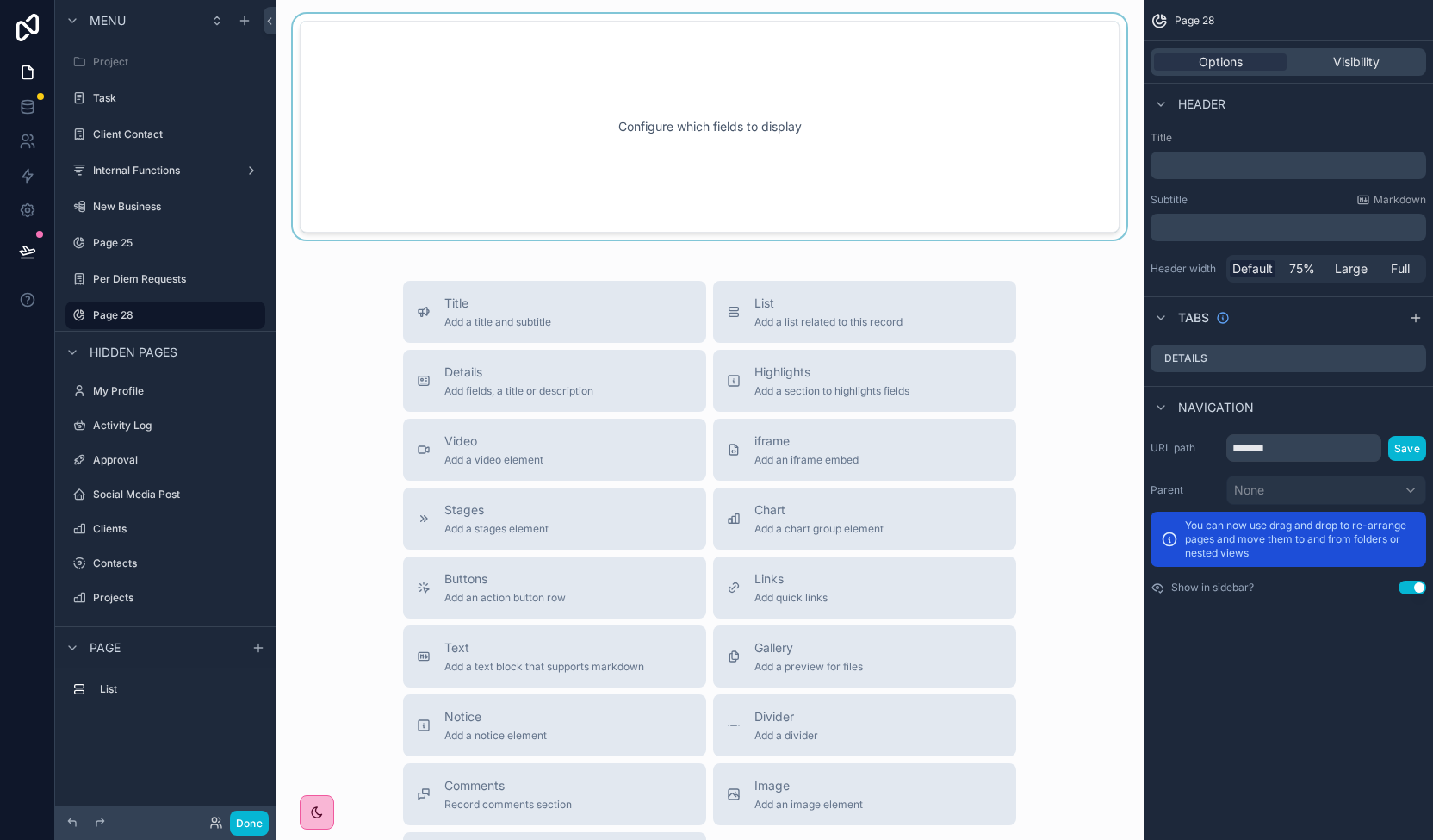
click at [568, 108] on div "scrollable content" at bounding box center [709, 126] width 841 height 225
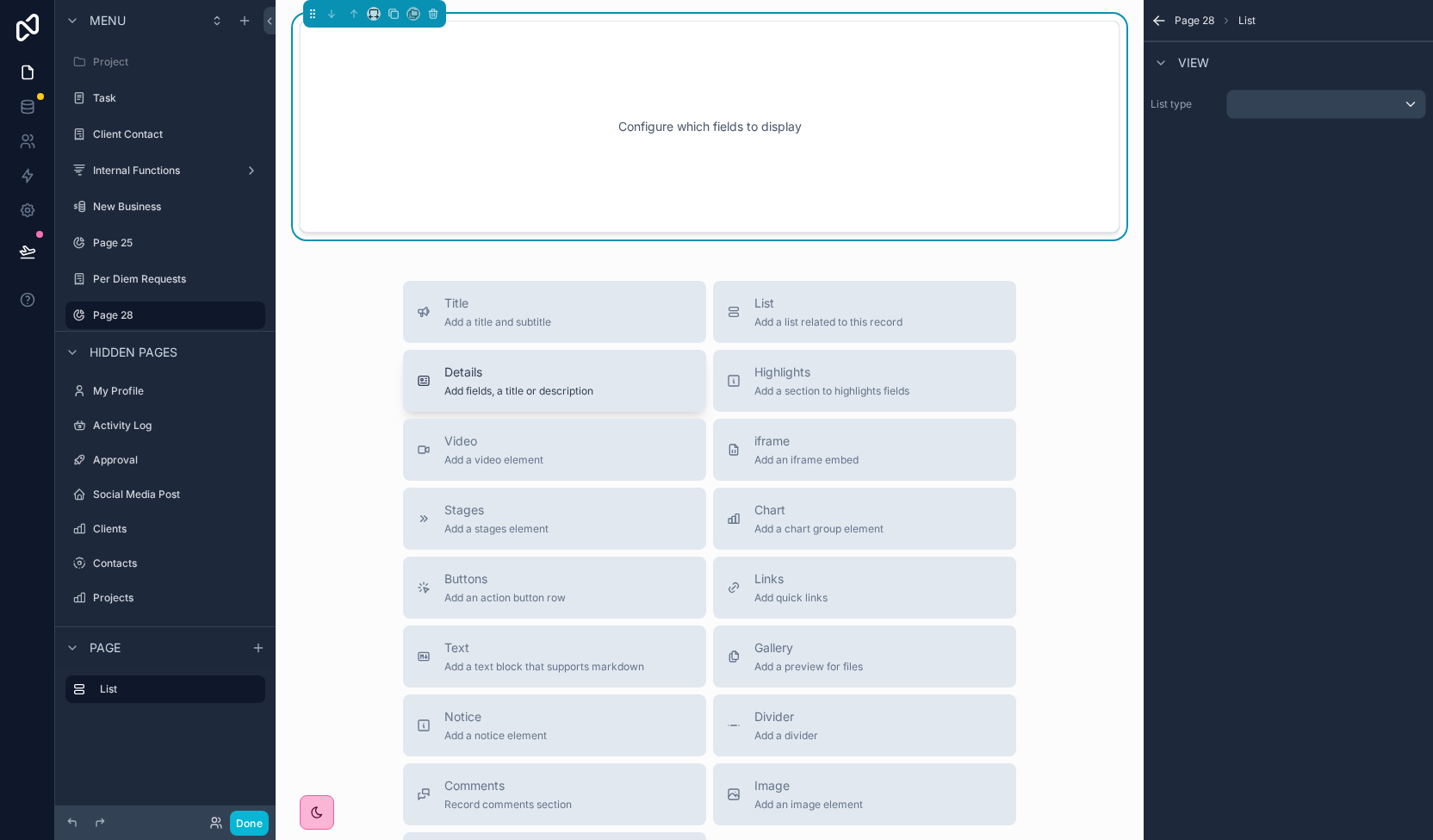
click at [479, 390] on span "Add fields, a title or description" at bounding box center [519, 390] width 149 height 13
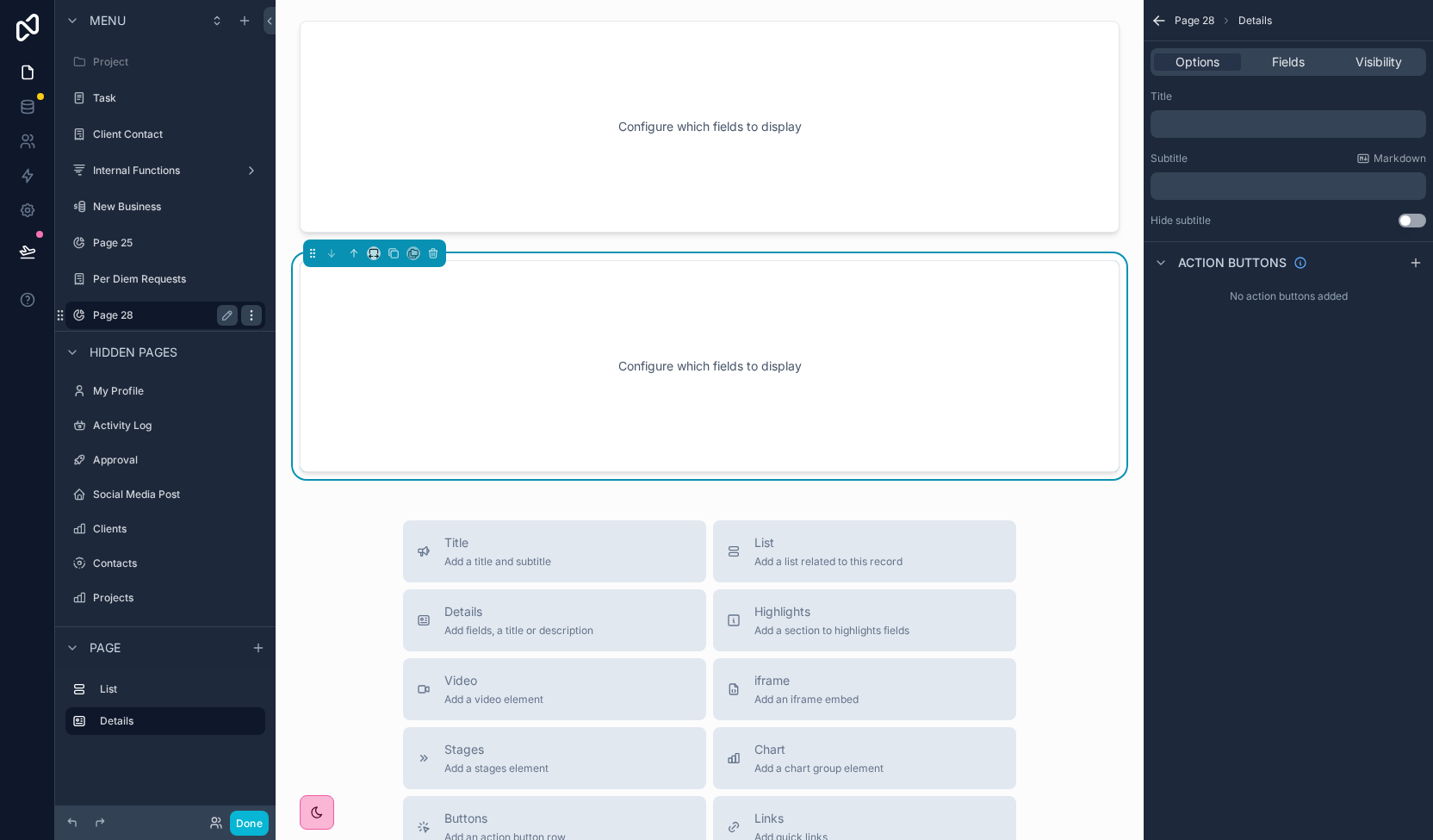
click at [261, 319] on div "scrollable content" at bounding box center [251, 315] width 21 height 21
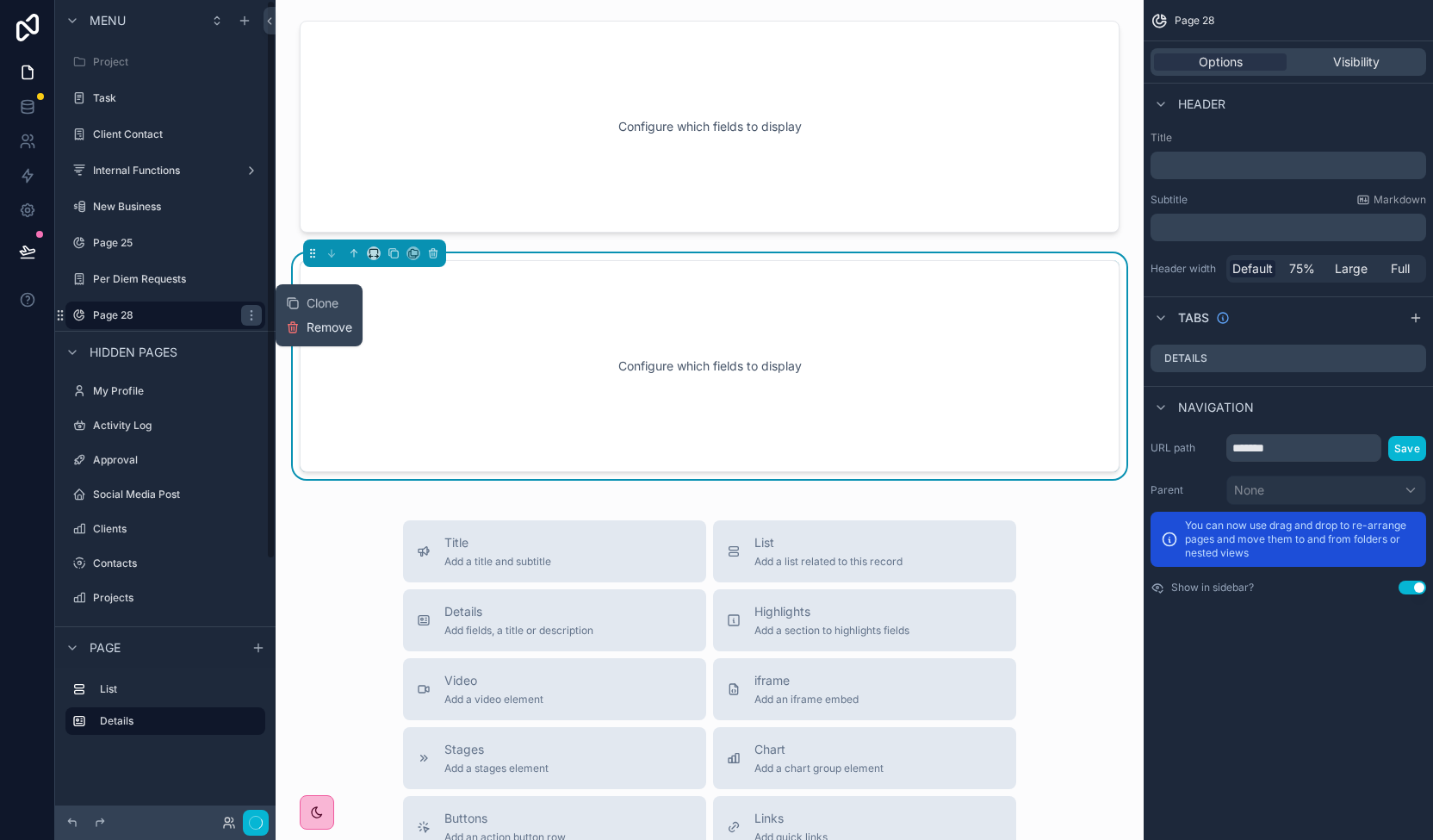
click at [315, 326] on span "Remove" at bounding box center [329, 327] width 46 height 17
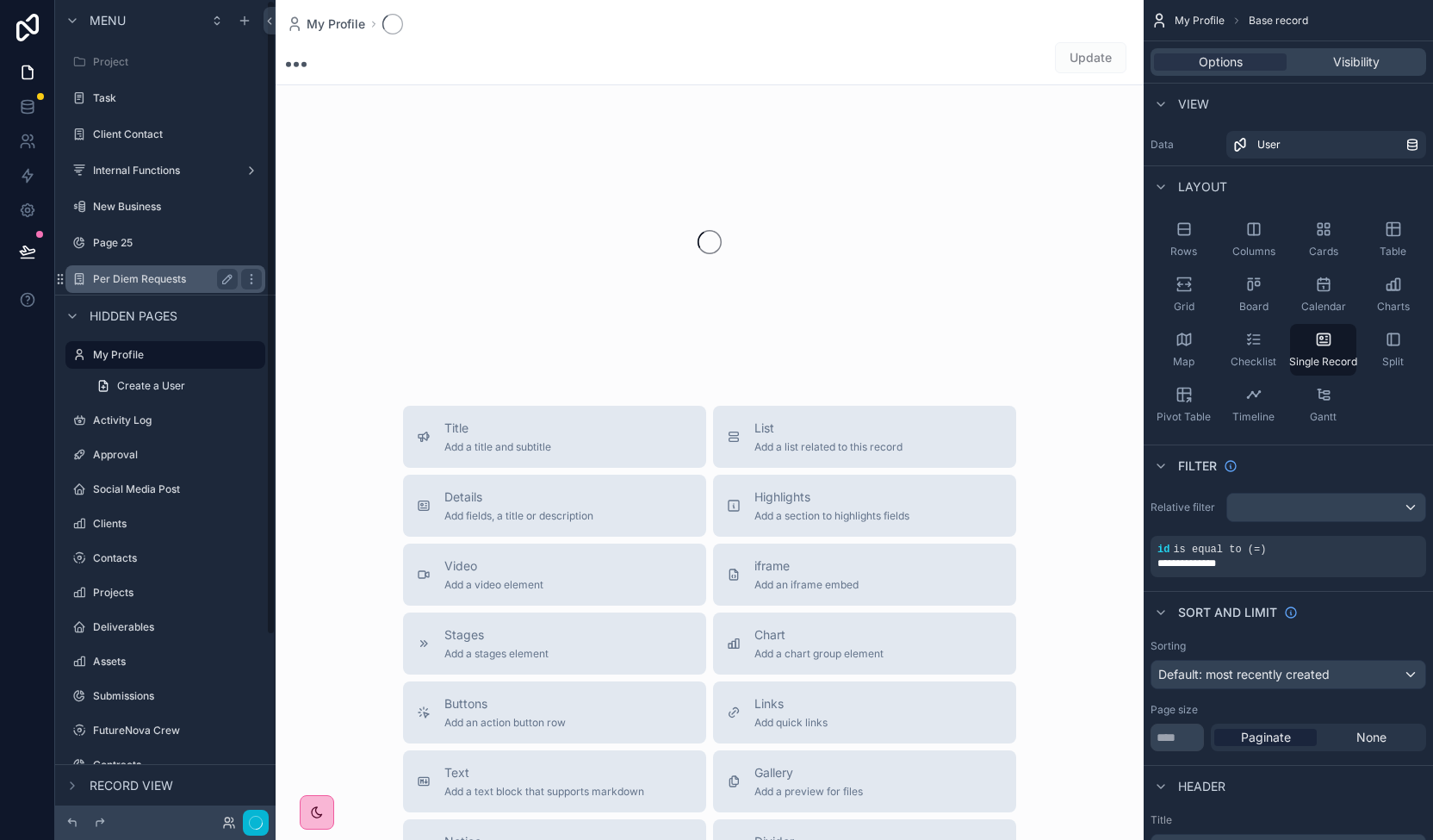
click at [208, 276] on label "Per Diem Requests" at bounding box center [162, 278] width 138 height 13
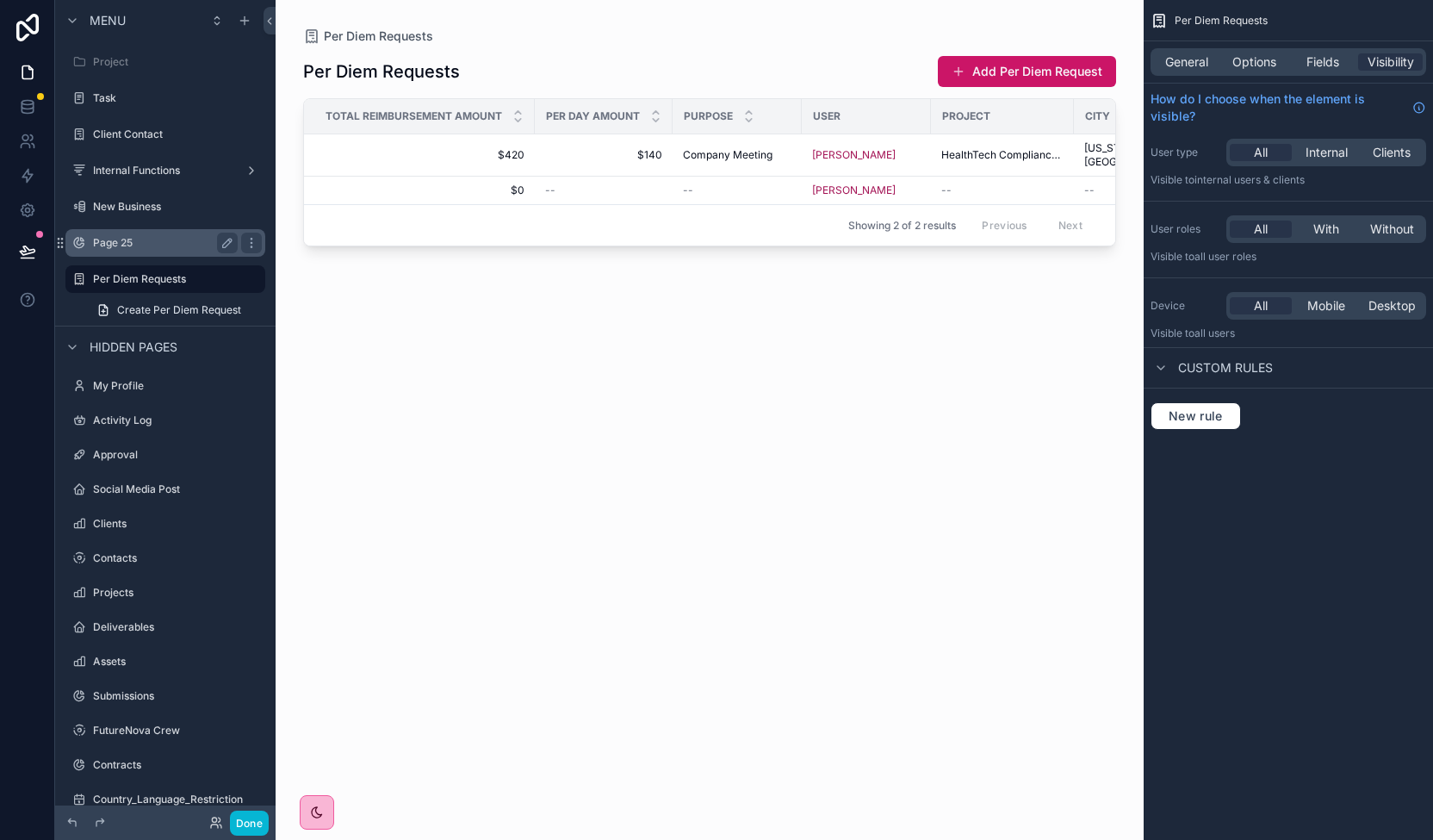
click at [127, 239] on label "Page 25" at bounding box center [162, 242] width 138 height 13
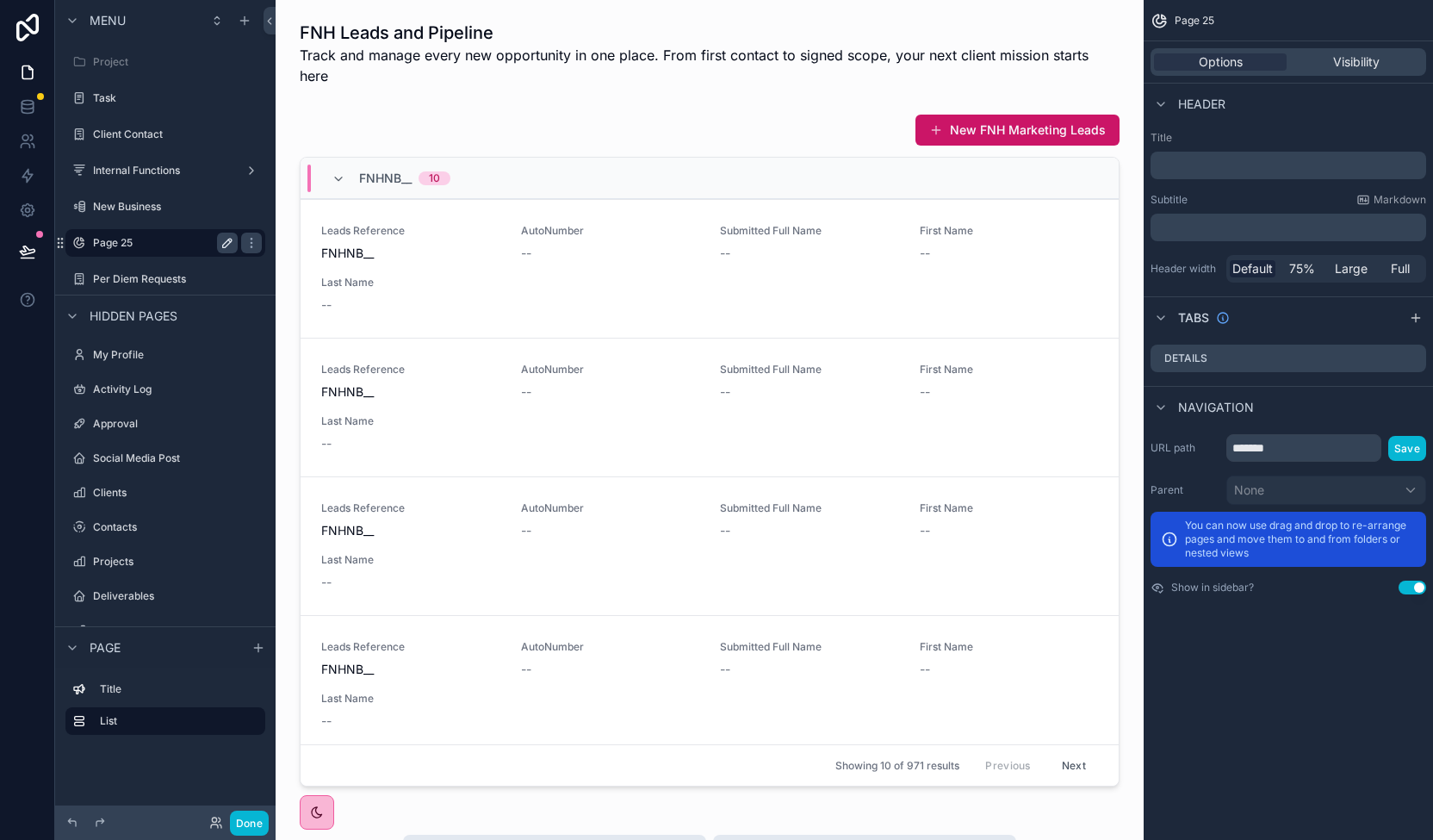
click at [221, 242] on icon "scrollable content" at bounding box center [226, 242] width 13 height 13
drag, startPoint x: 183, startPoint y: 241, endPoint x: 174, endPoint y: 242, distance: 9.1
click at [182, 241] on input "*******" at bounding box center [151, 242] width 117 height 21
click at [174, 242] on input "*******" at bounding box center [151, 242] width 117 height 21
click at [179, 241] on input "*******" at bounding box center [151, 242] width 117 height 21
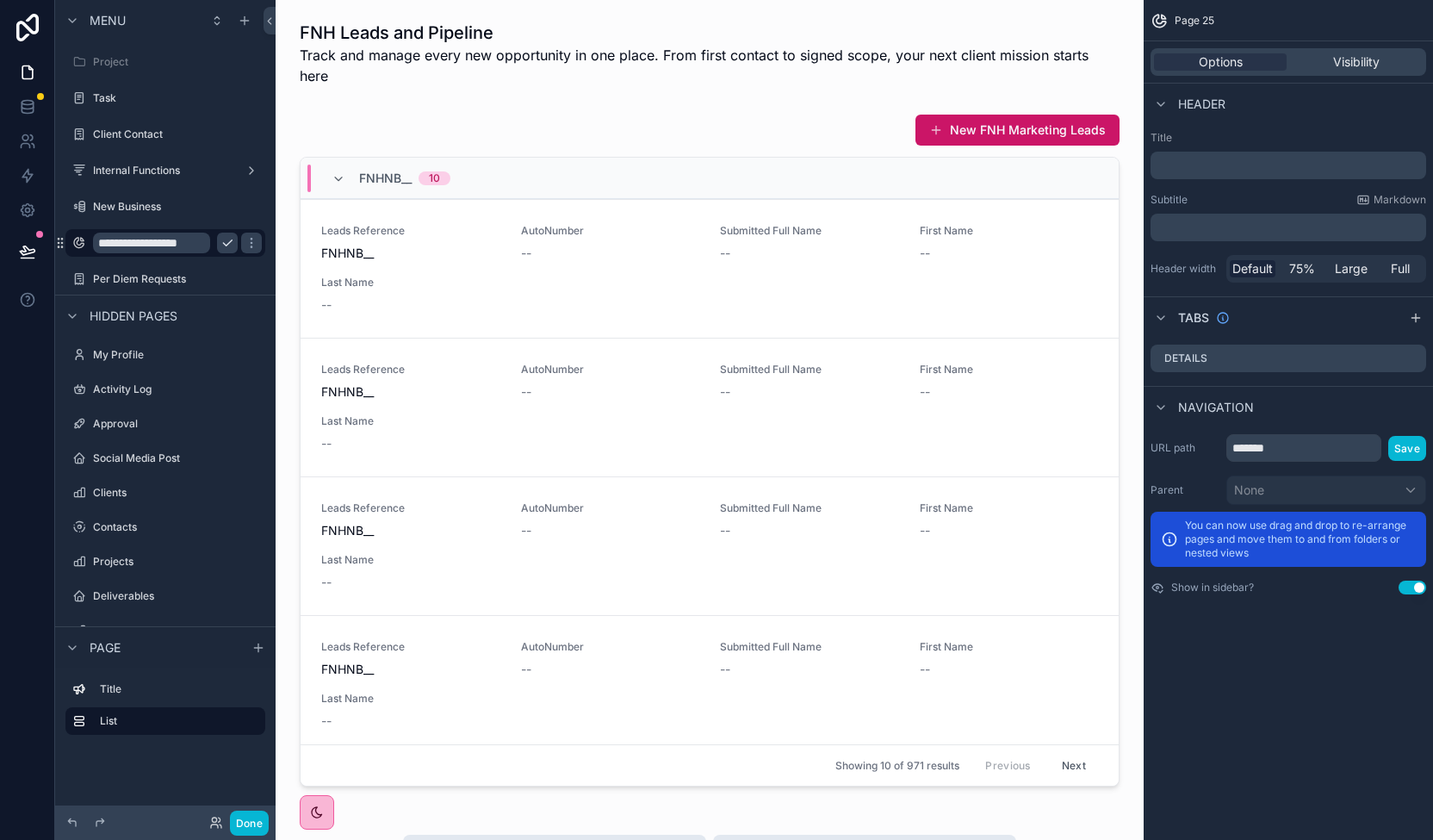
type input "**********"
click at [197, 199] on label "New Business" at bounding box center [162, 206] width 138 height 13
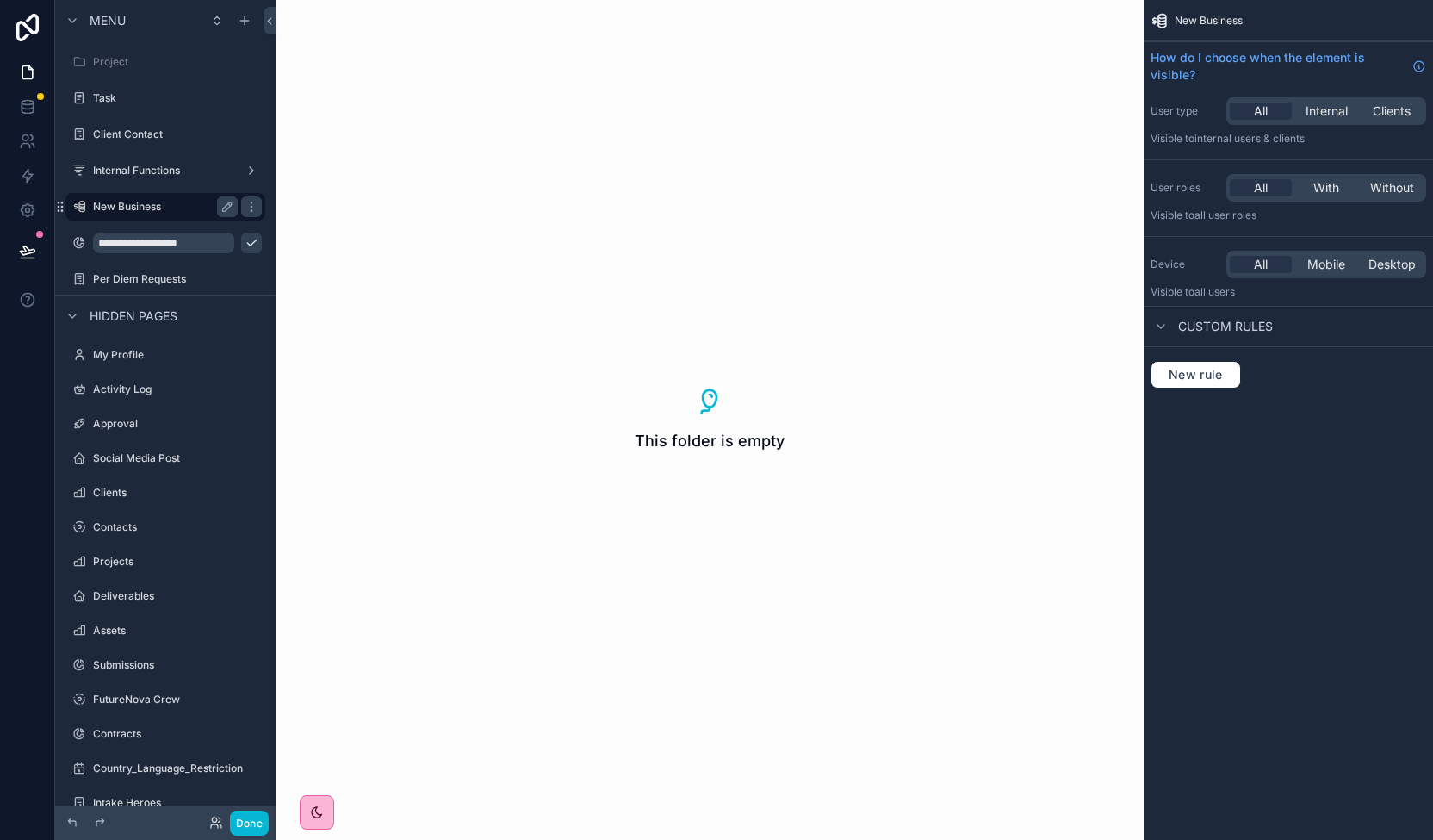
click at [120, 199] on label "New Business" at bounding box center [162, 206] width 138 height 13
click at [128, 249] on input "**********" at bounding box center [151, 242] width 117 height 21
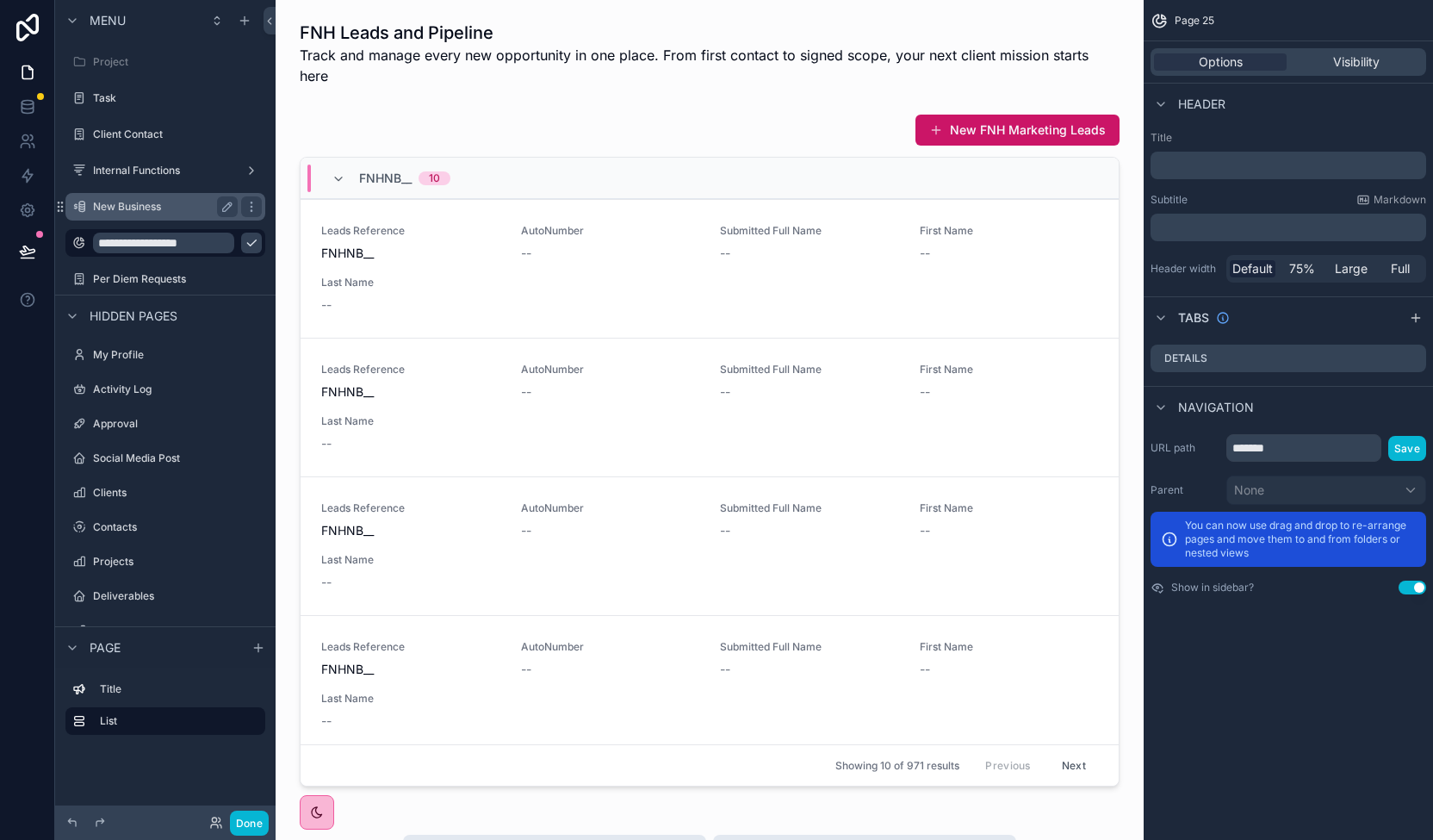
click at [147, 209] on label "New Business" at bounding box center [162, 206] width 138 height 13
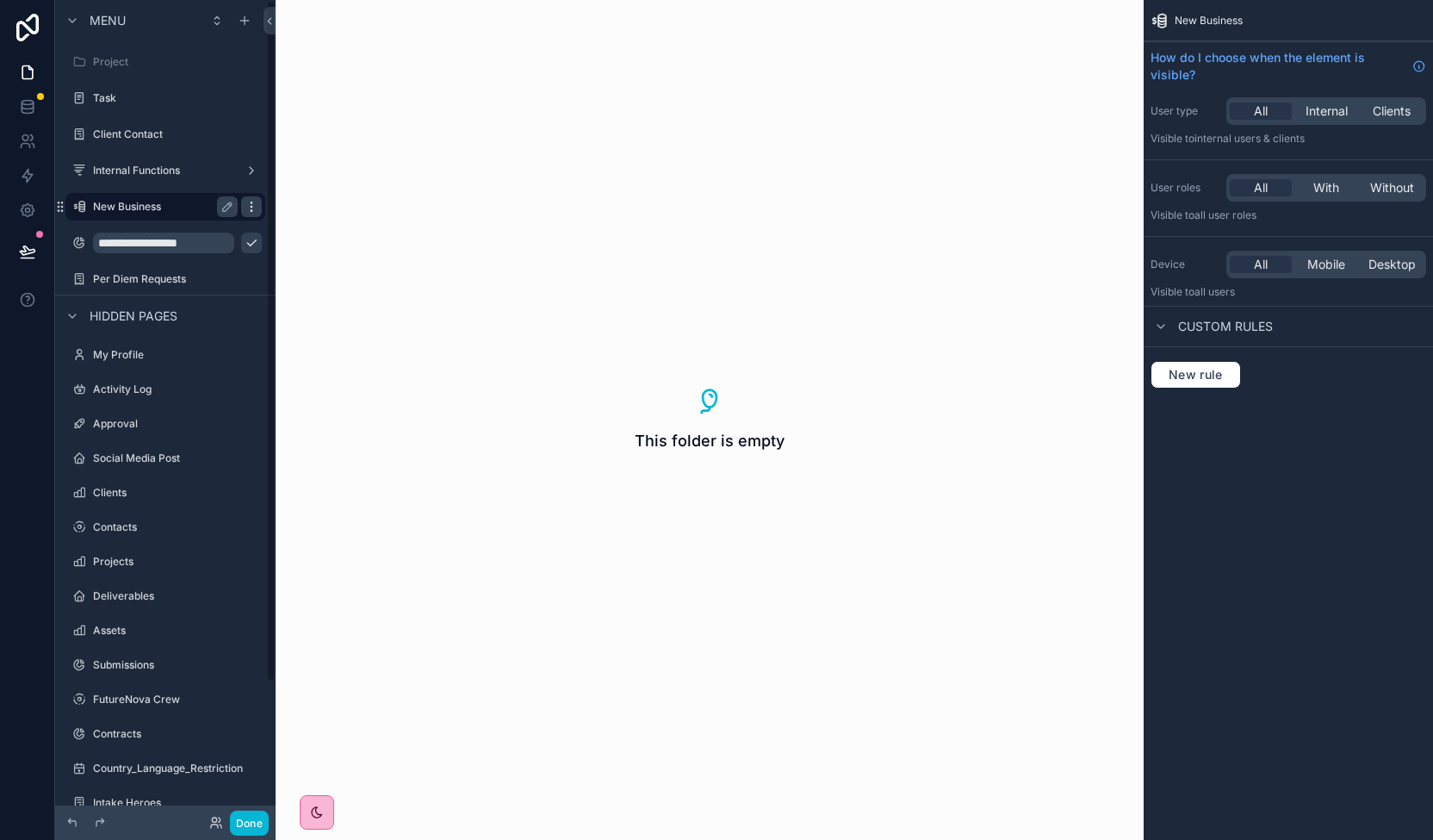
click at [260, 204] on div "scrollable content" at bounding box center [251, 206] width 21 height 21
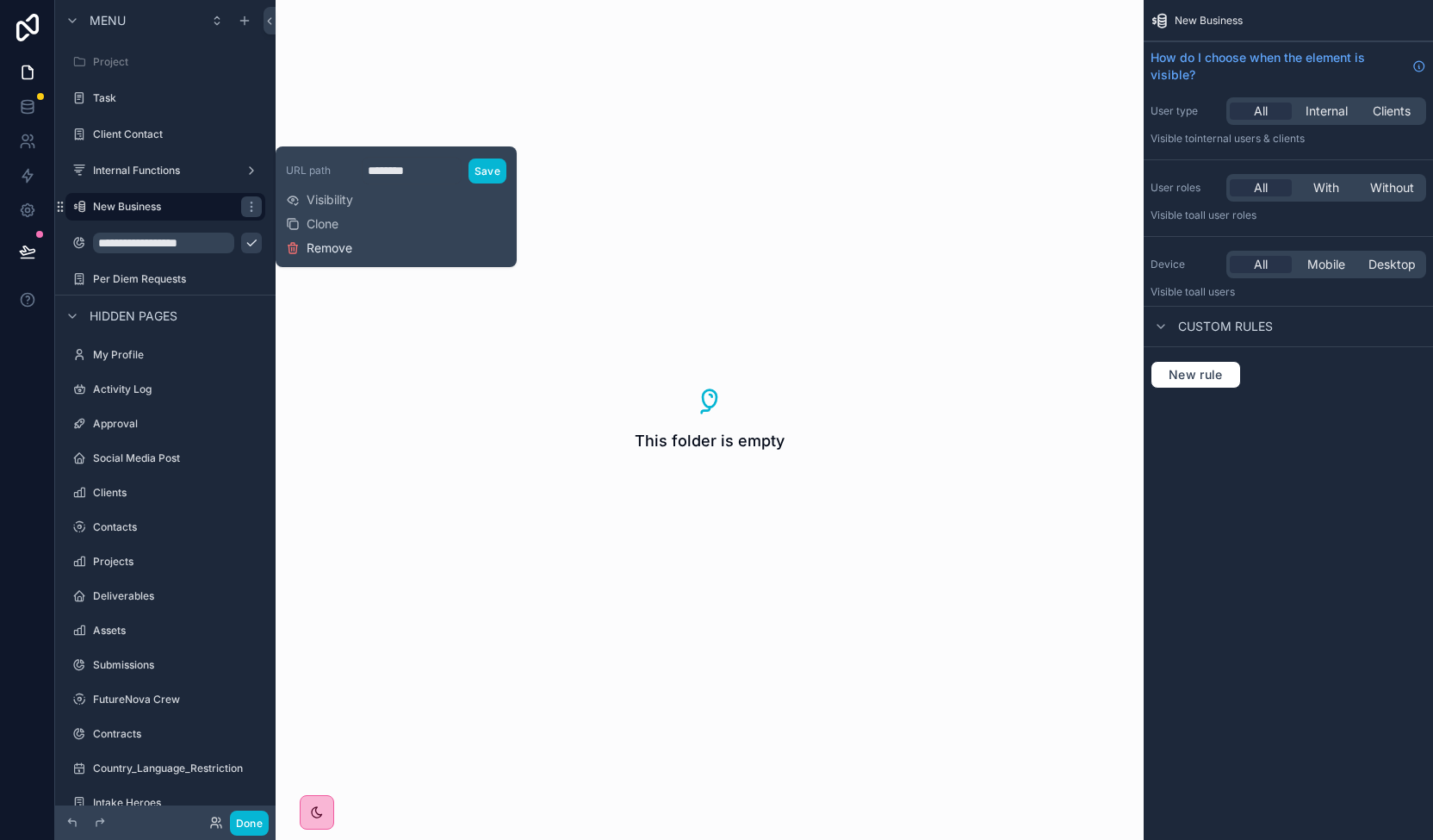
click at [341, 256] on span "Remove" at bounding box center [329, 248] width 46 height 17
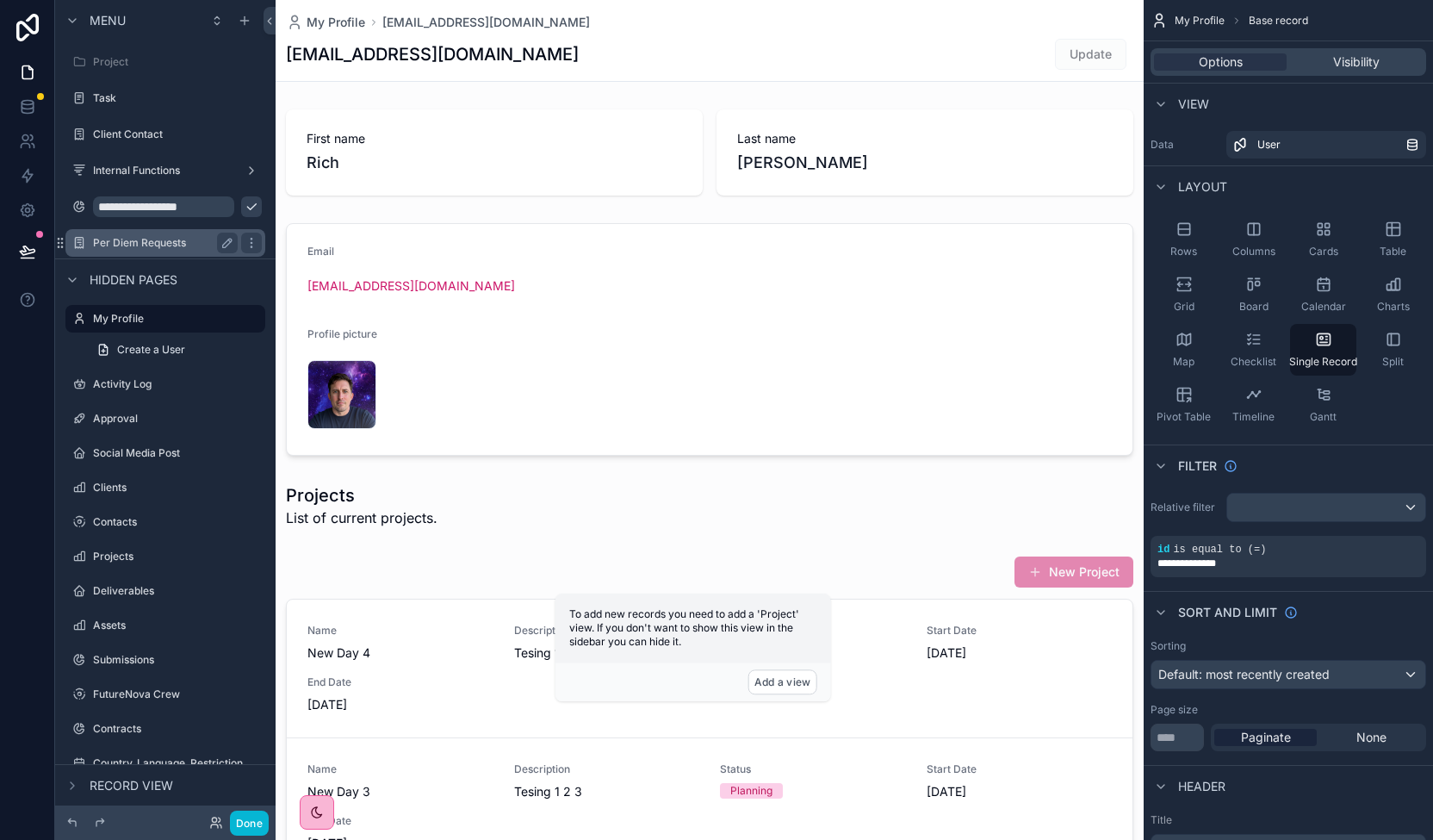
click at [154, 243] on label "Per Diem Requests" at bounding box center [162, 242] width 138 height 13
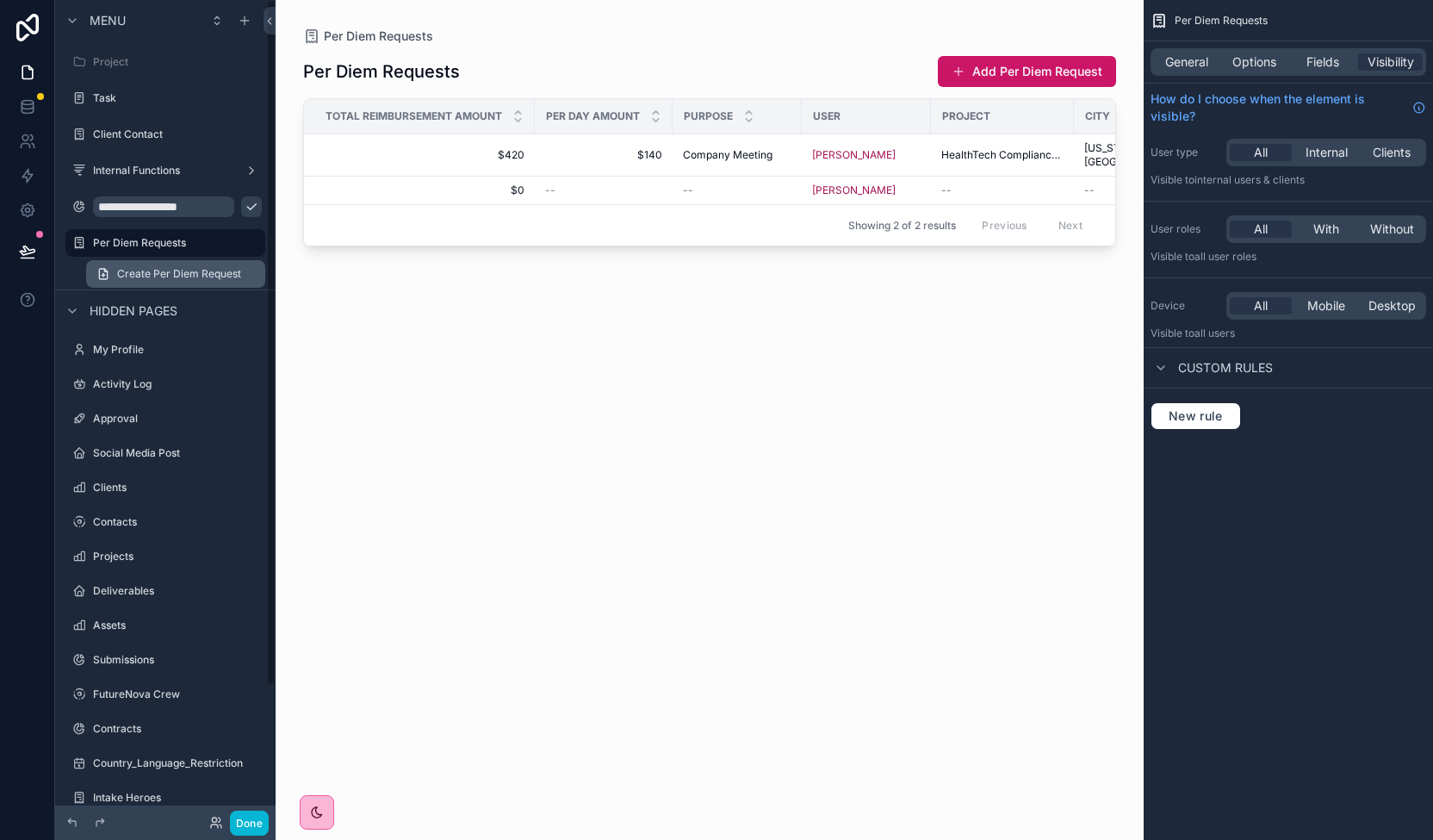
click at [158, 274] on span "Create Per Diem Request" at bounding box center [179, 273] width 124 height 13
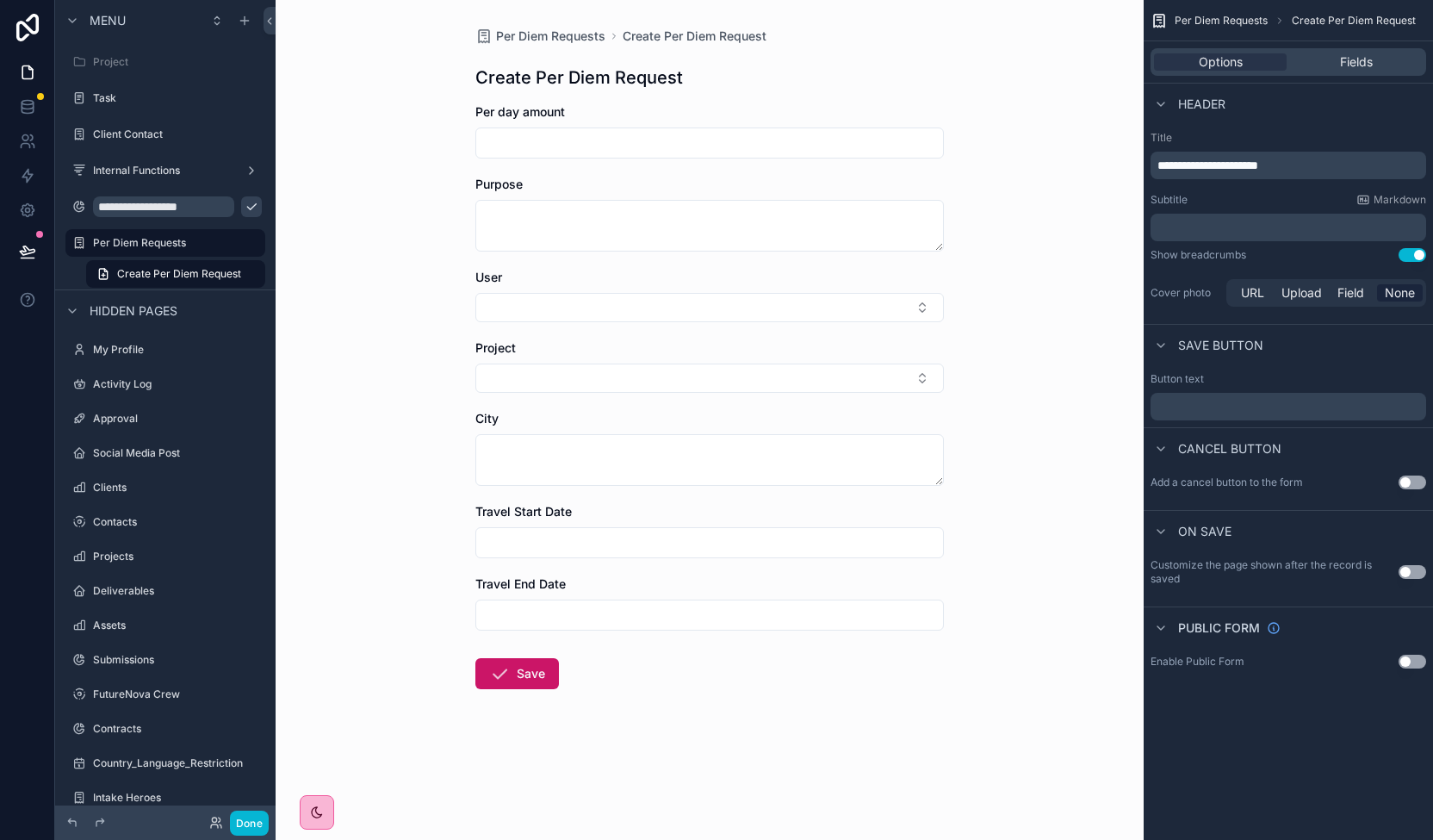
click at [1115, 8] on div "Per Diem Requests Create Per Diem Request Create Per Diem Request Per day amoun…" at bounding box center [709, 420] width 868 height 840
click at [23, 14] on icon at bounding box center [28, 27] width 35 height 28
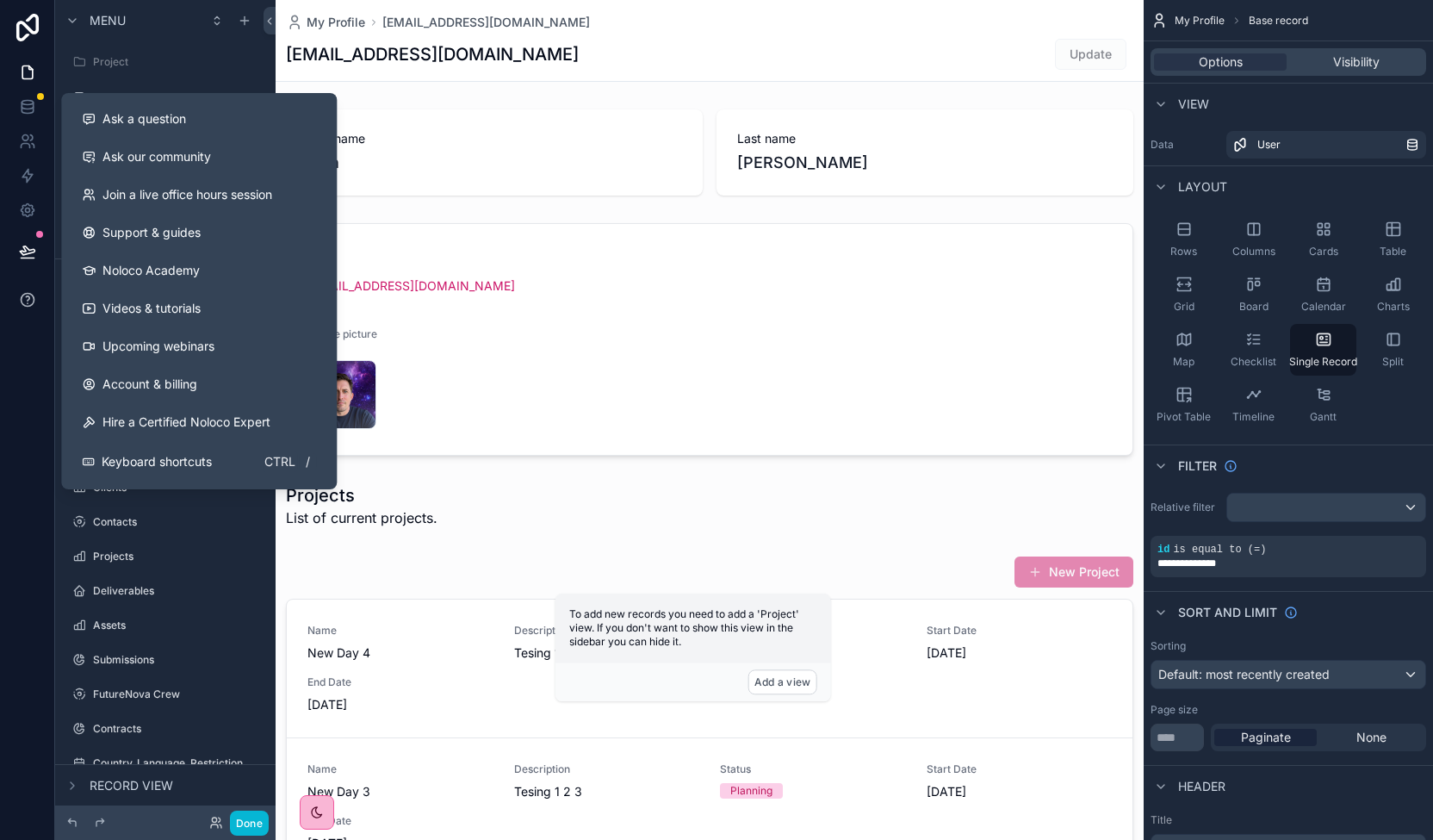
click at [31, 299] on icon at bounding box center [27, 299] width 17 height 17
click at [158, 310] on span "Videos & tutorials" at bounding box center [152, 308] width 98 height 17
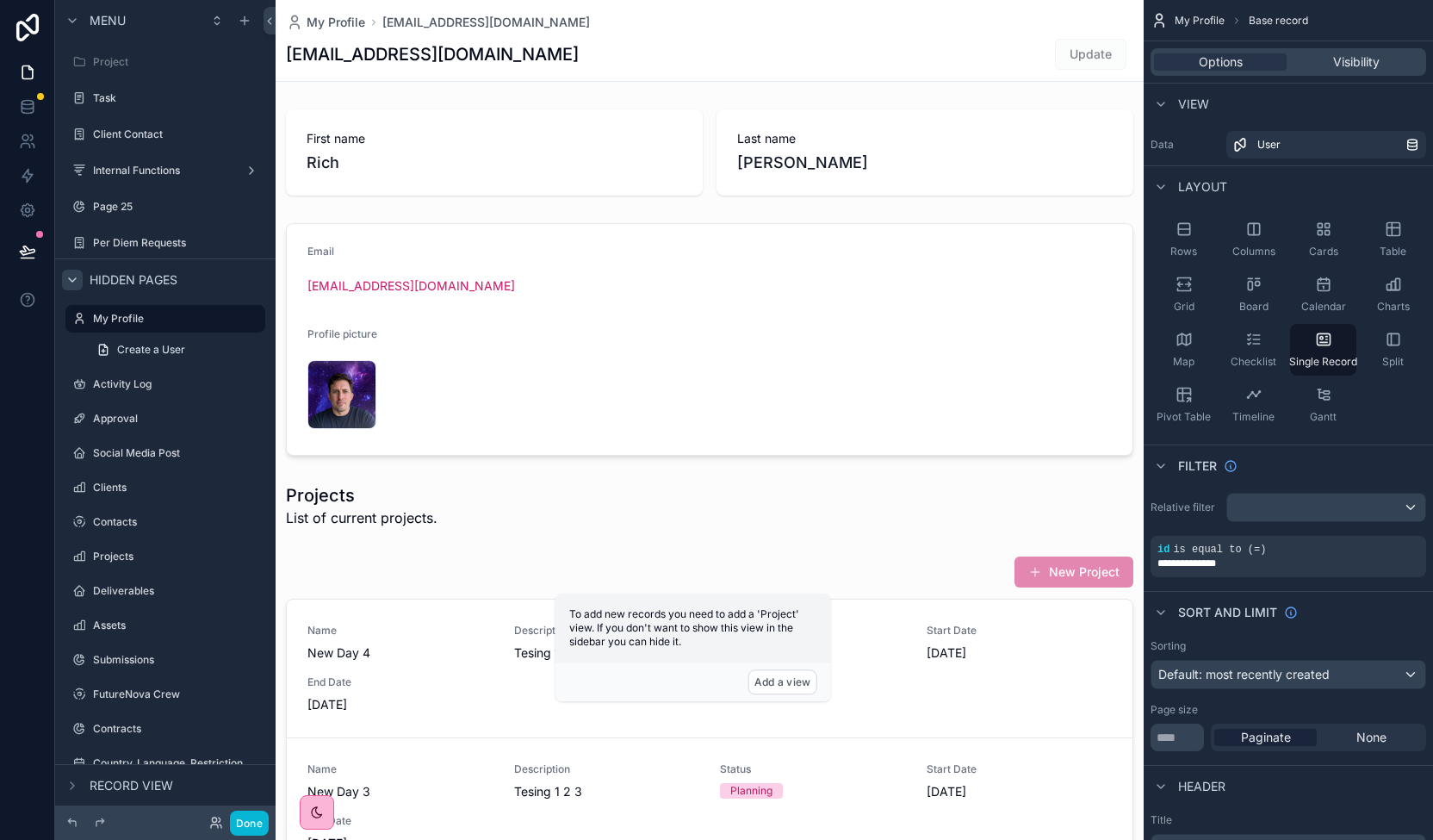
click at [75, 284] on icon "scrollable content" at bounding box center [72, 279] width 13 height 13
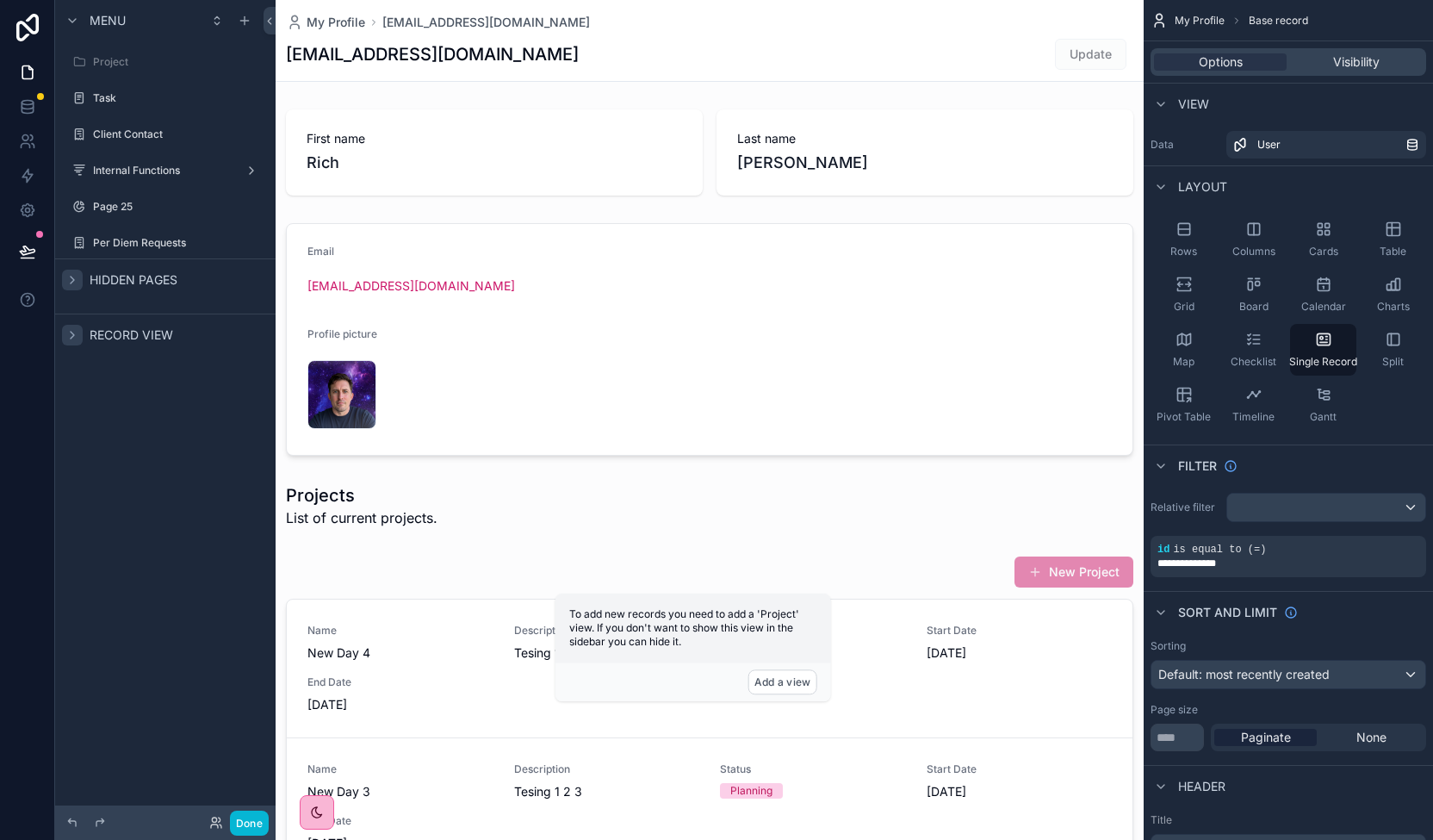
click at [78, 332] on icon "scrollable content" at bounding box center [72, 335] width 13 height 13
click at [128, 374] on label "Highlights" at bounding box center [175, 376] width 151 height 13
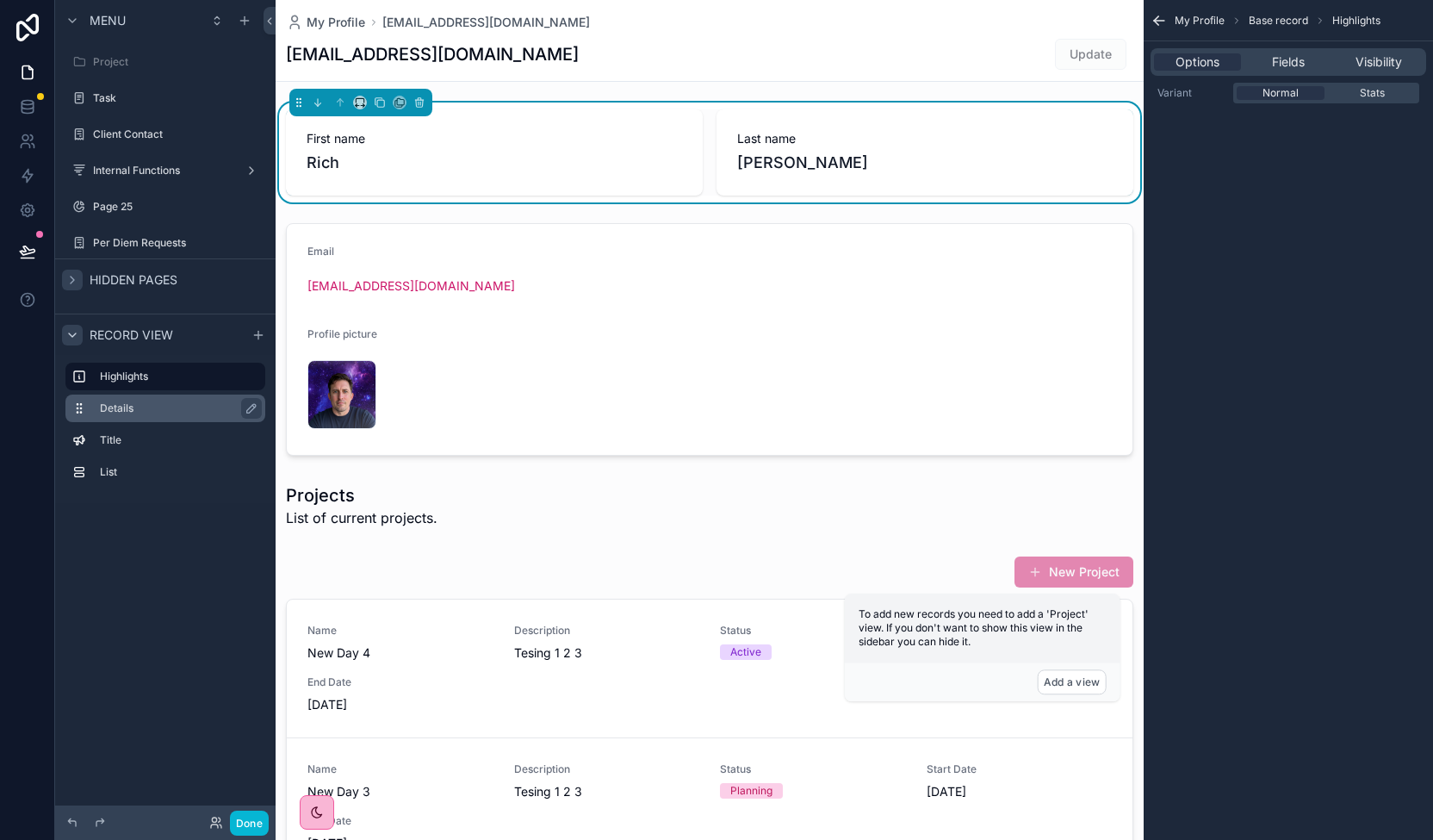
click at [123, 411] on label "Details" at bounding box center [175, 408] width 151 height 13
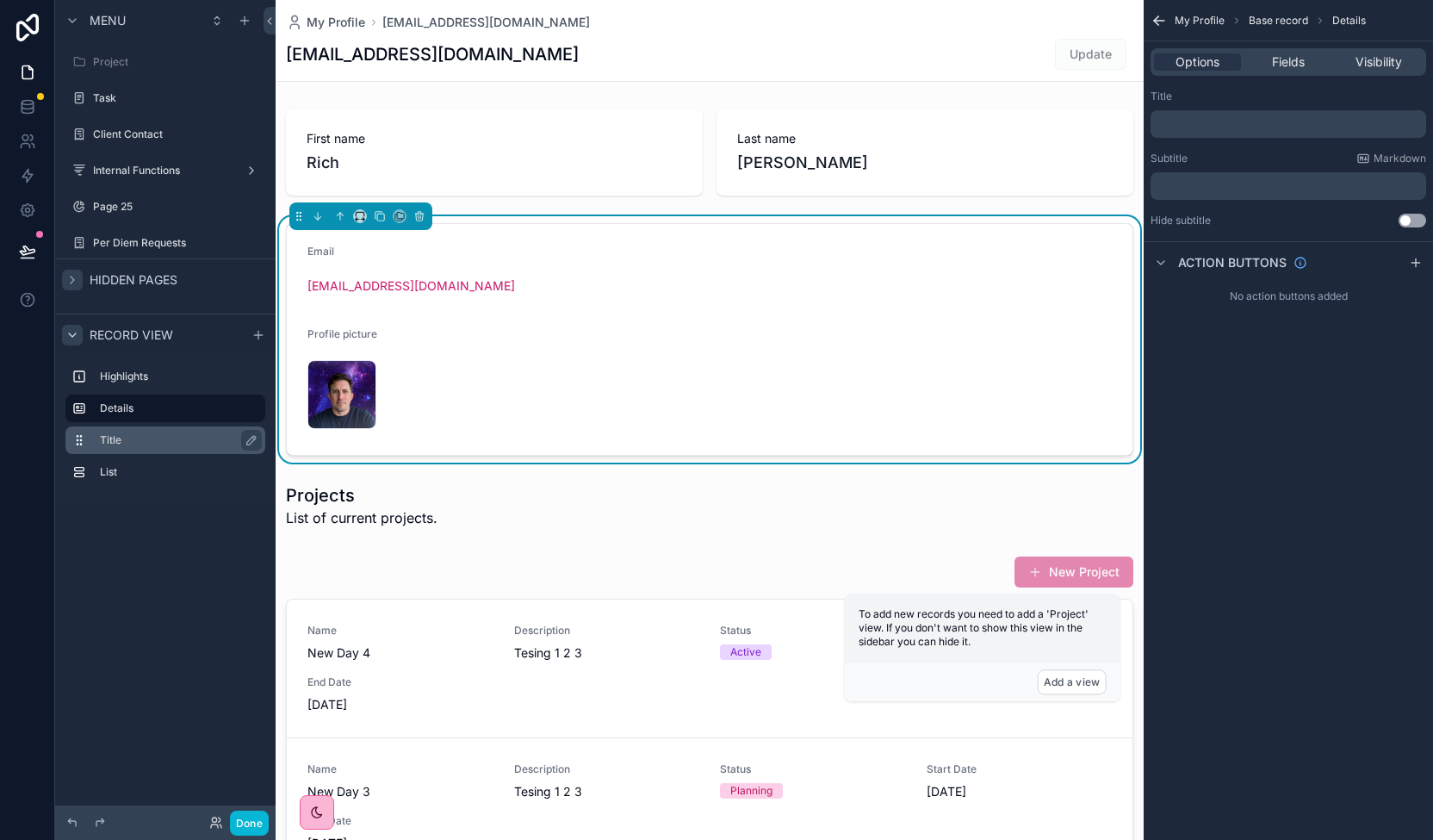
click at [121, 445] on label "Title" at bounding box center [175, 439] width 151 height 13
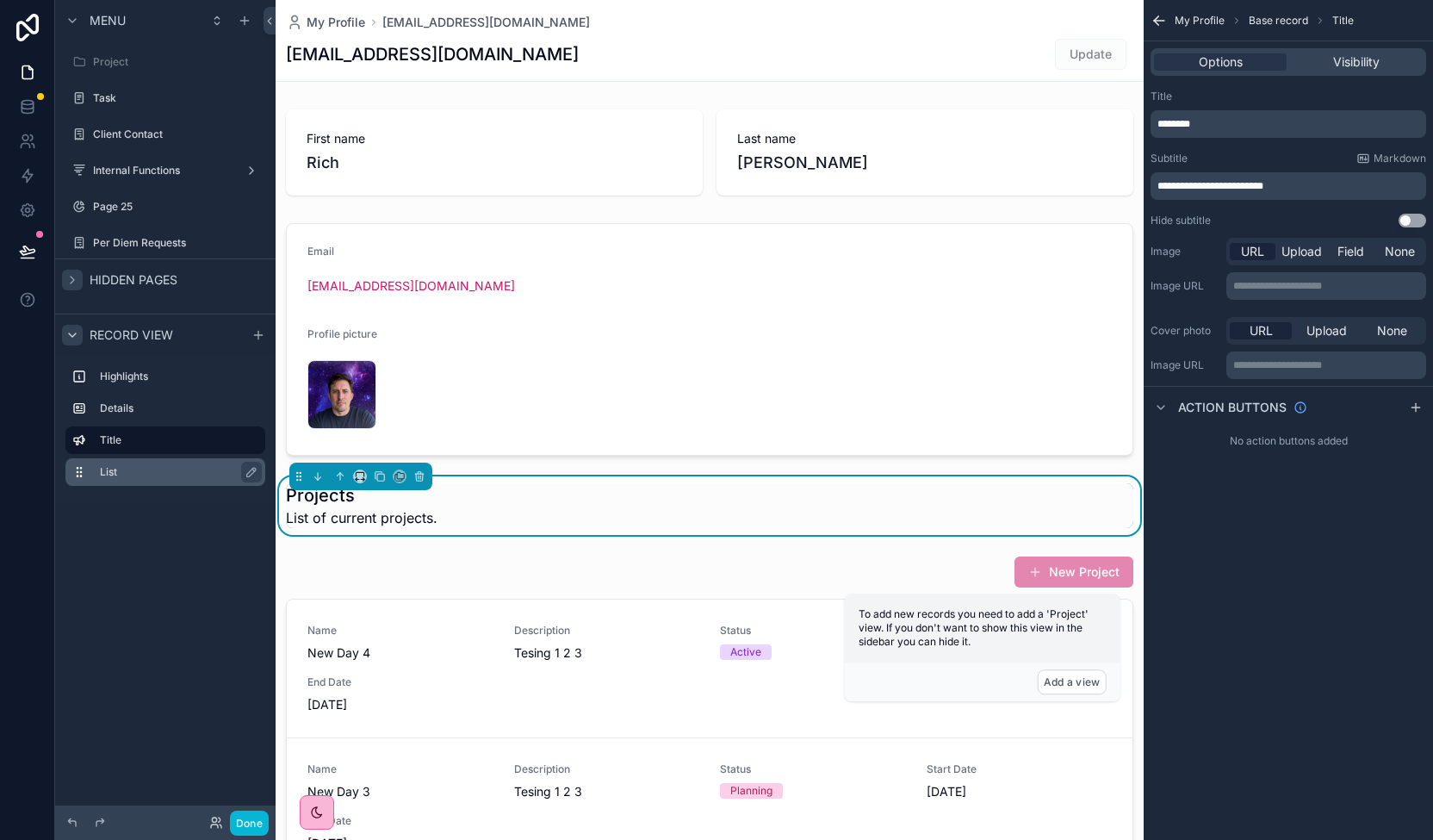
click at [121, 465] on label "List" at bounding box center [175, 471] width 151 height 13
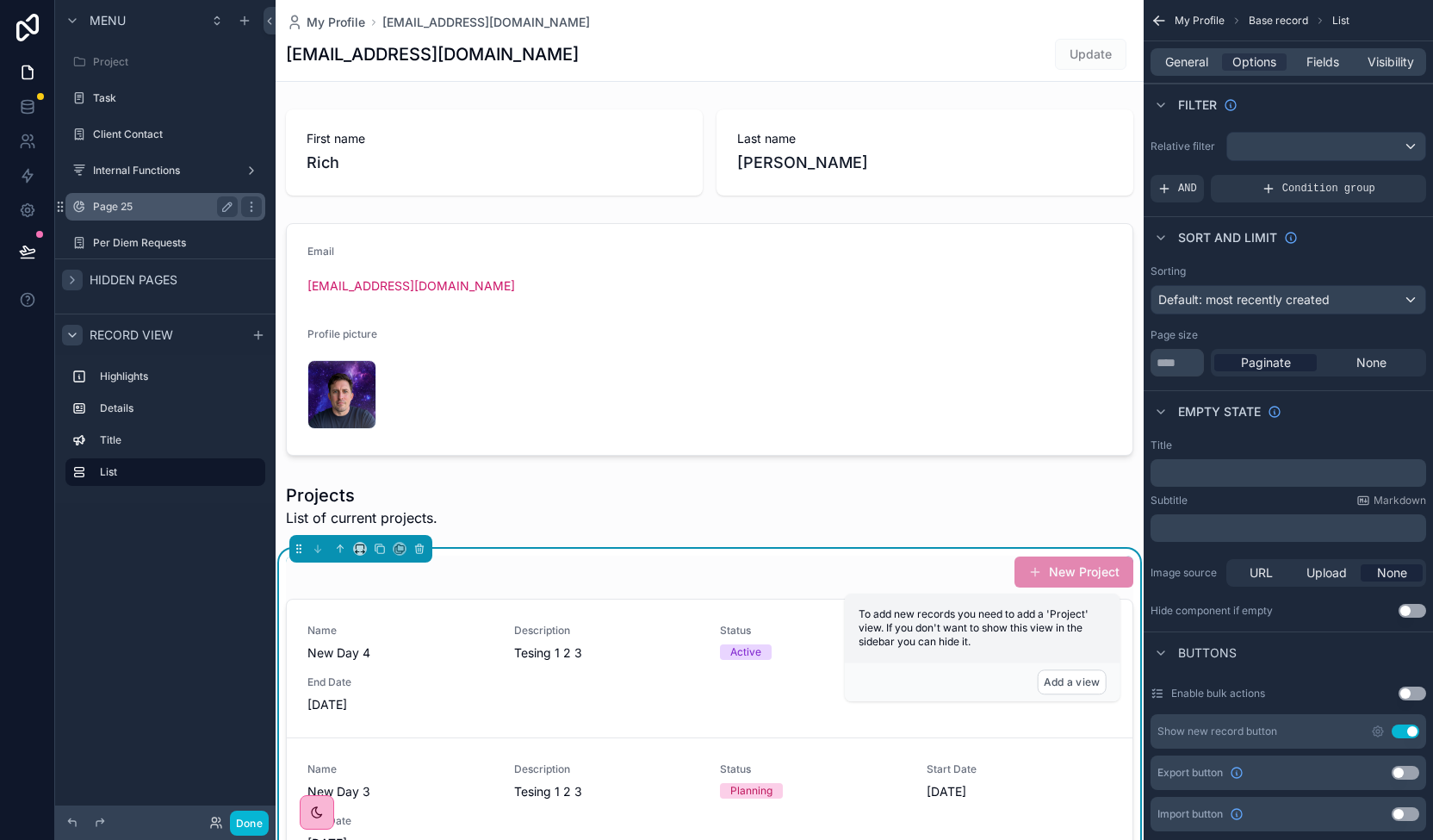
click at [150, 203] on label "Page 25" at bounding box center [162, 206] width 138 height 13
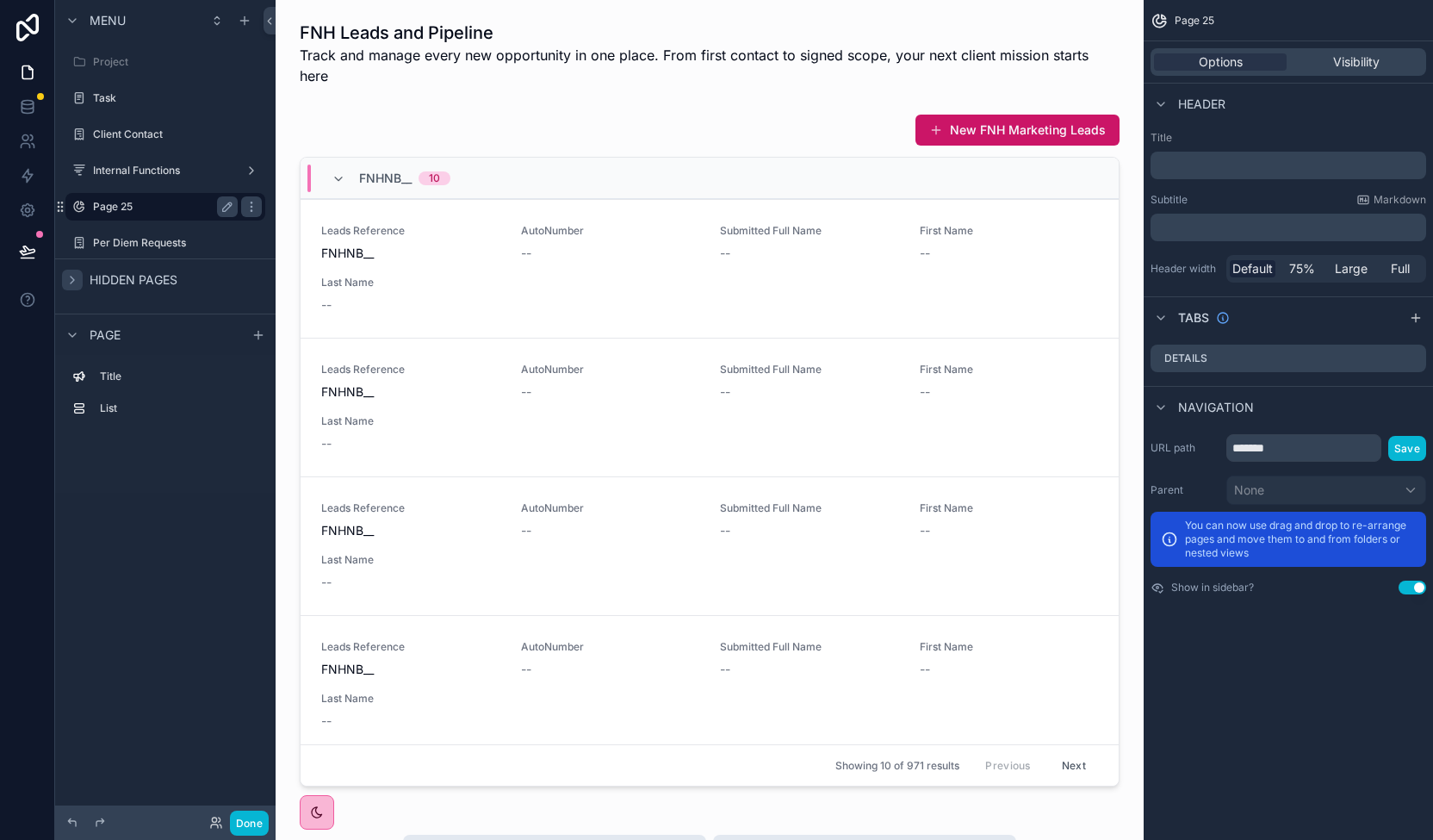
click at [160, 213] on label "Page 25" at bounding box center [162, 206] width 138 height 13
click at [167, 198] on div "Page 25" at bounding box center [165, 206] width 145 height 21
click at [161, 173] on label "Internal Functions" at bounding box center [162, 170] width 138 height 13
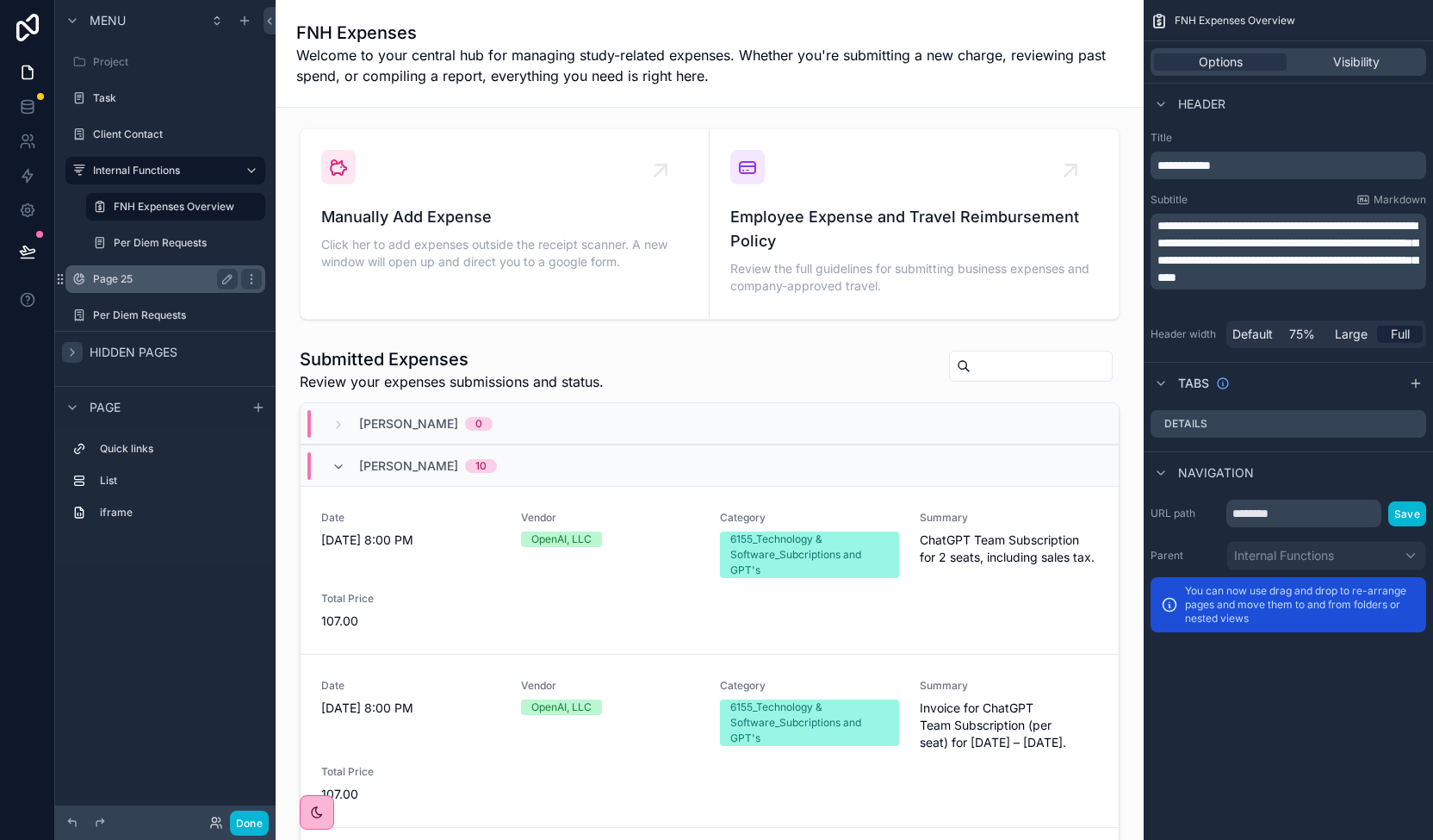
click at [109, 283] on label "Page 25" at bounding box center [162, 278] width 138 height 13
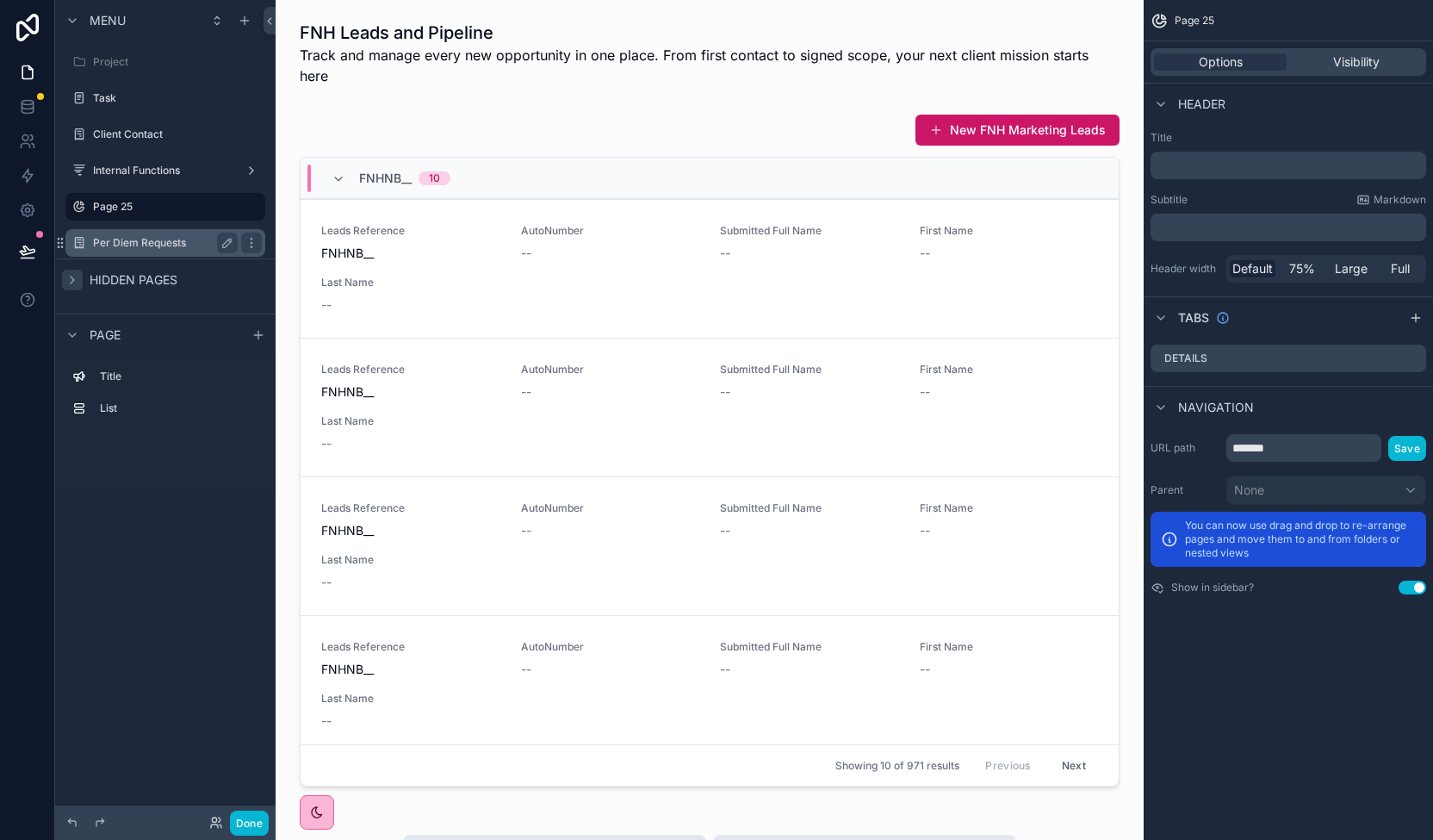
click at [132, 242] on label "Per Diem Requests" at bounding box center [162, 242] width 138 height 13
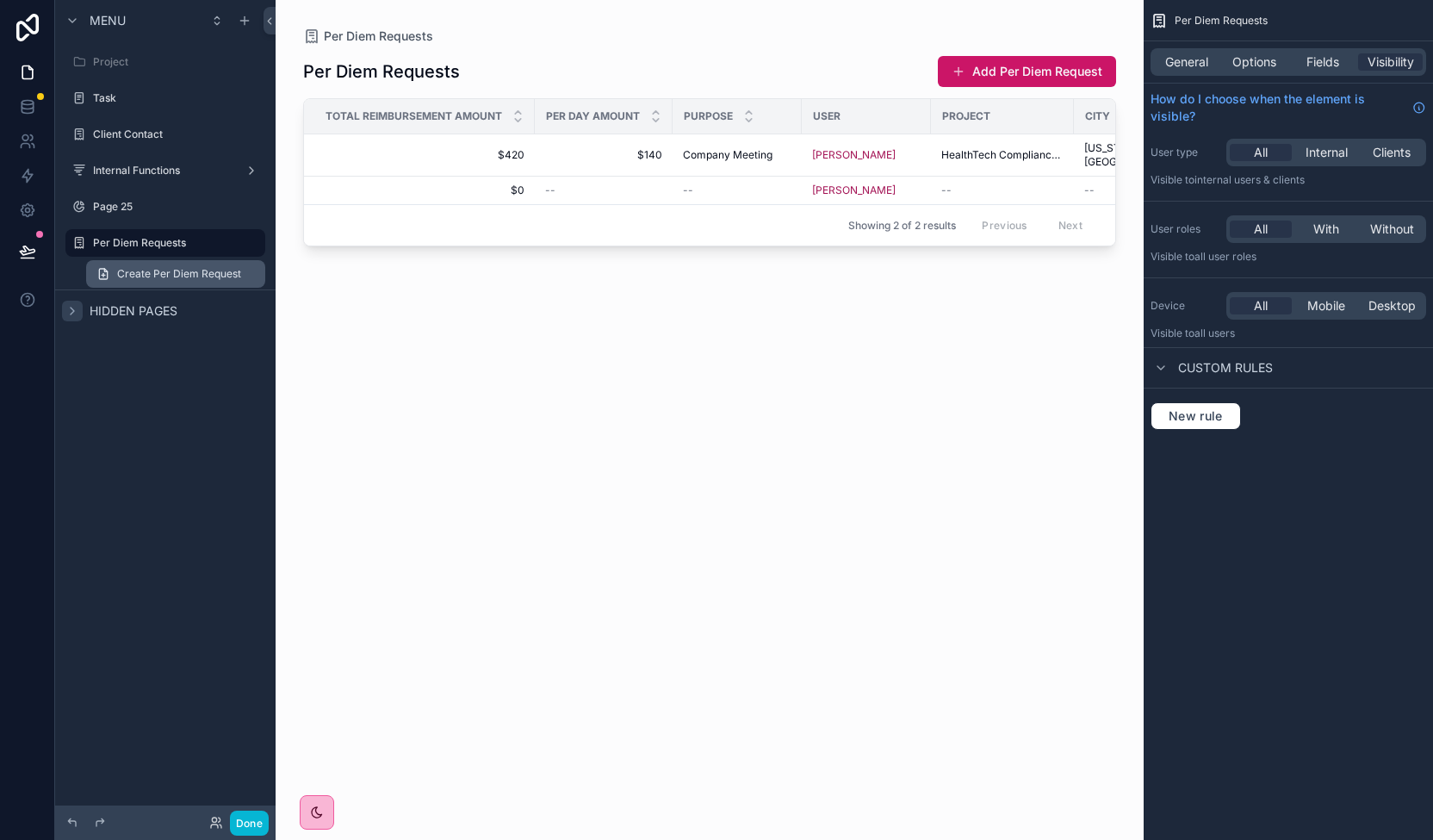
click at [184, 271] on span "Create Per Diem Request" at bounding box center [179, 273] width 124 height 13
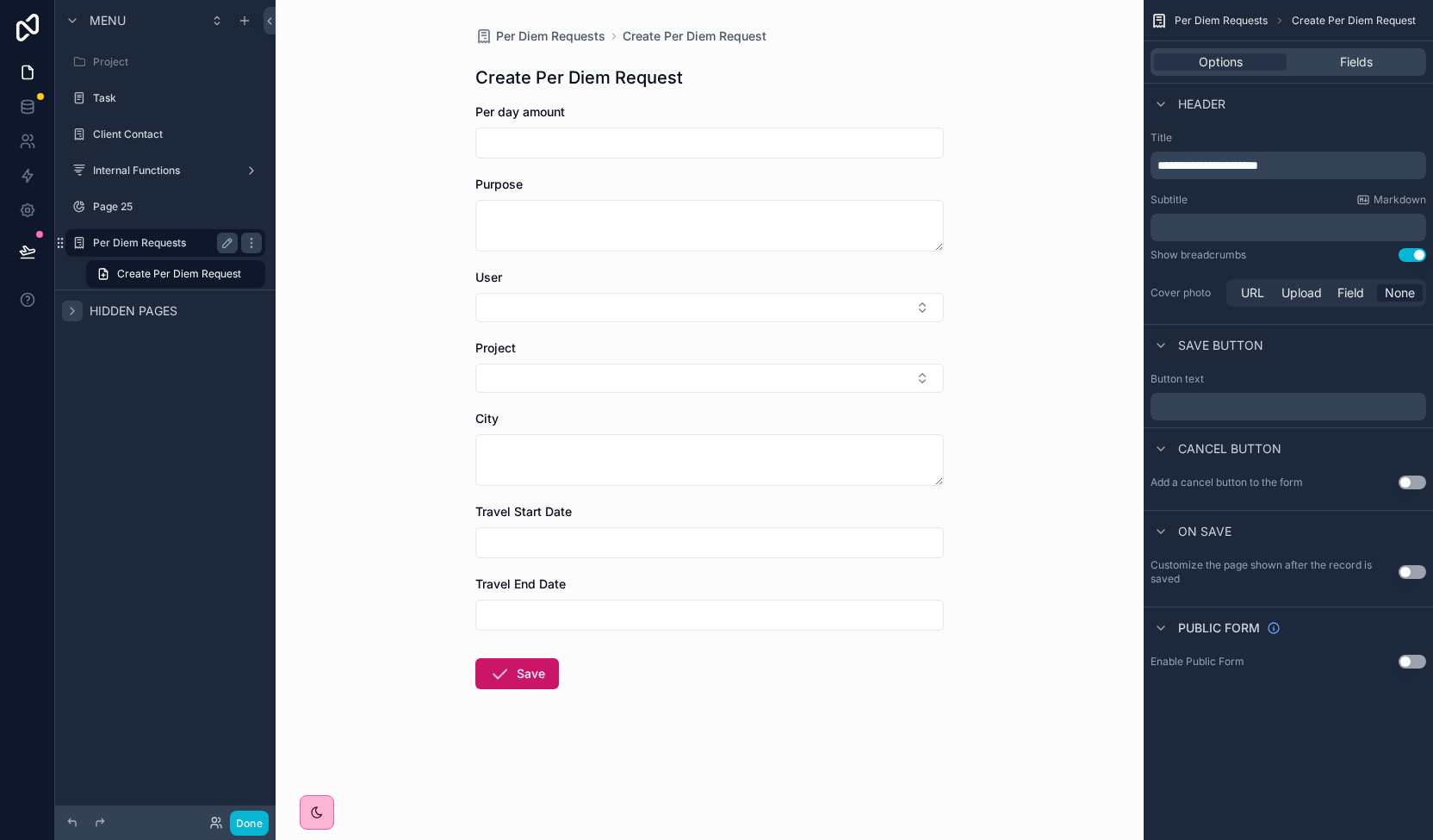
click at [172, 238] on label "Per Diem Requests" at bounding box center [162, 242] width 138 height 13
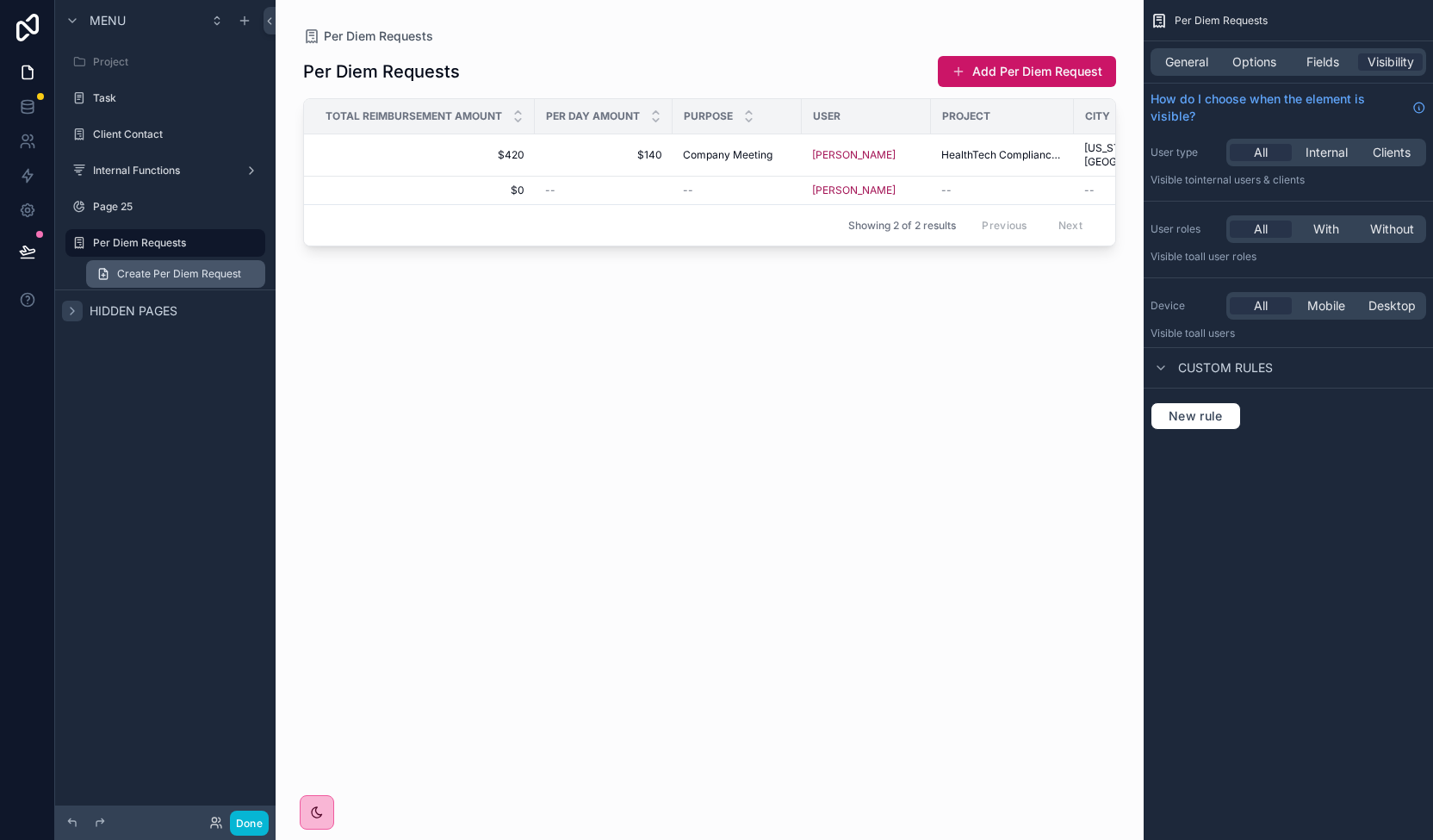
click at [214, 276] on span "Create Per Diem Request" at bounding box center [179, 273] width 124 height 13
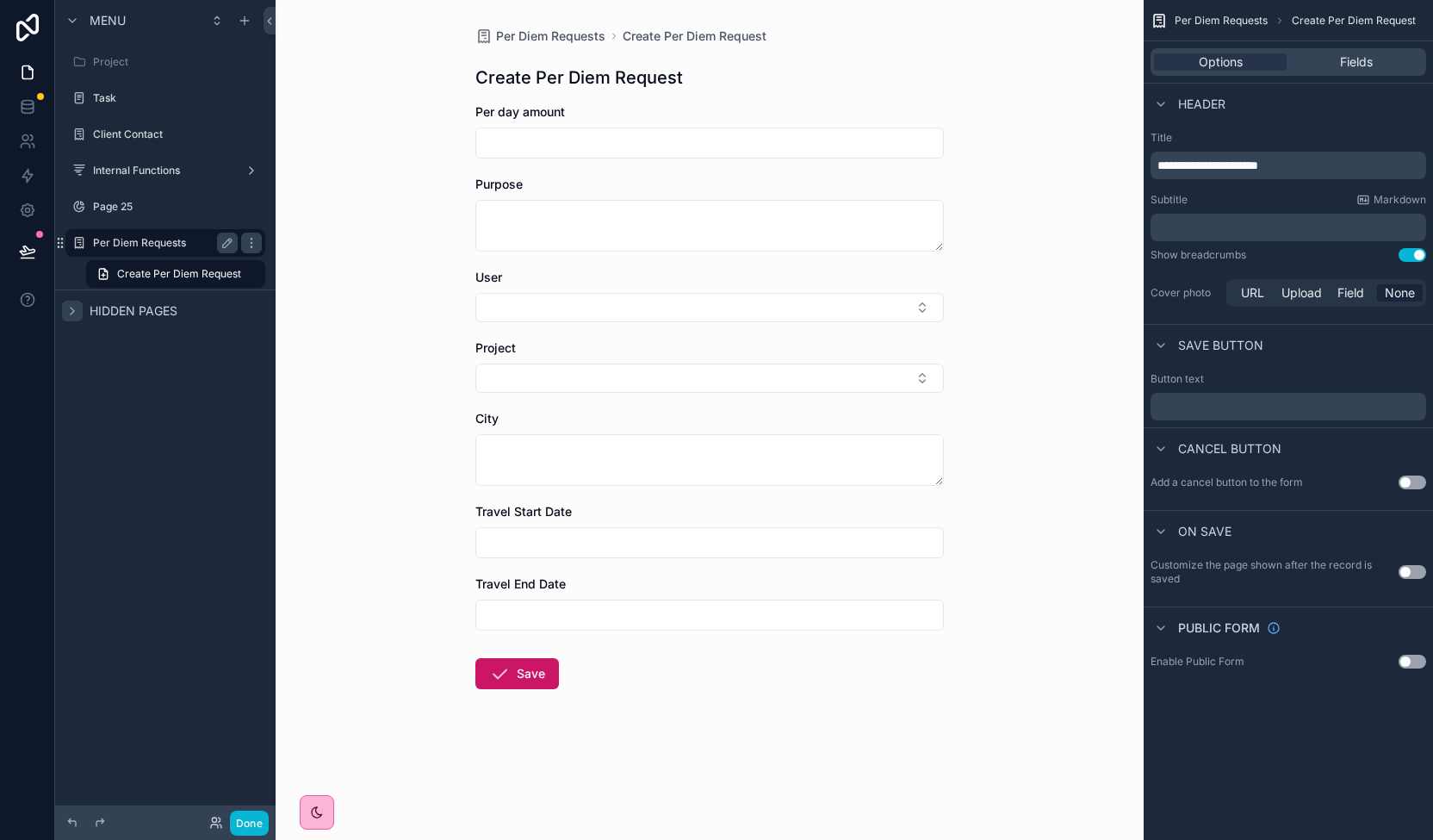
click at [150, 250] on div "Per Diem Requests" at bounding box center [165, 242] width 145 height 21
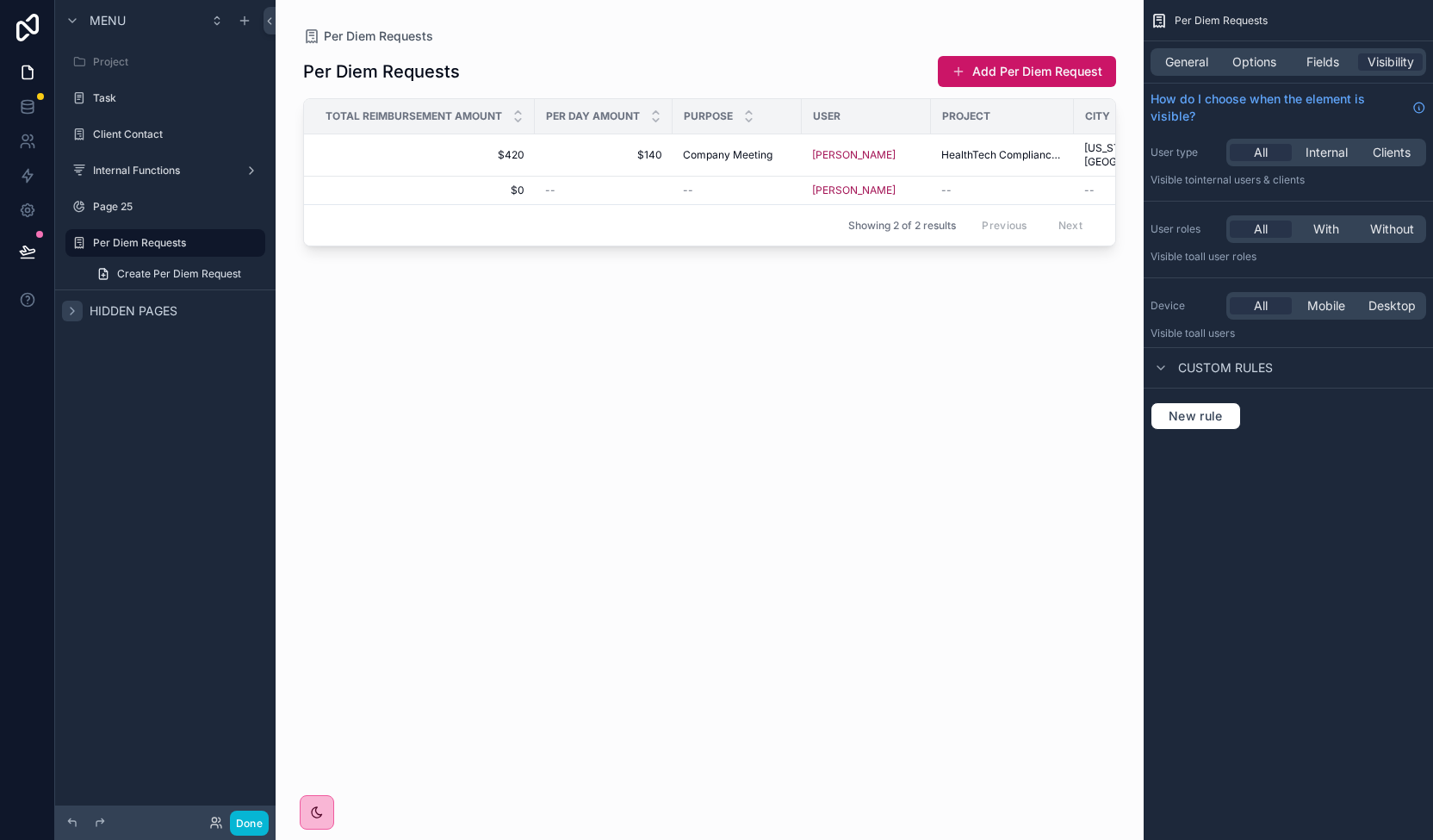
click at [775, 148] on div "scrollable content" at bounding box center [709, 409] width 868 height 819
click at [759, 149] on span "Company Meeting" at bounding box center [727, 155] width 89 height 13
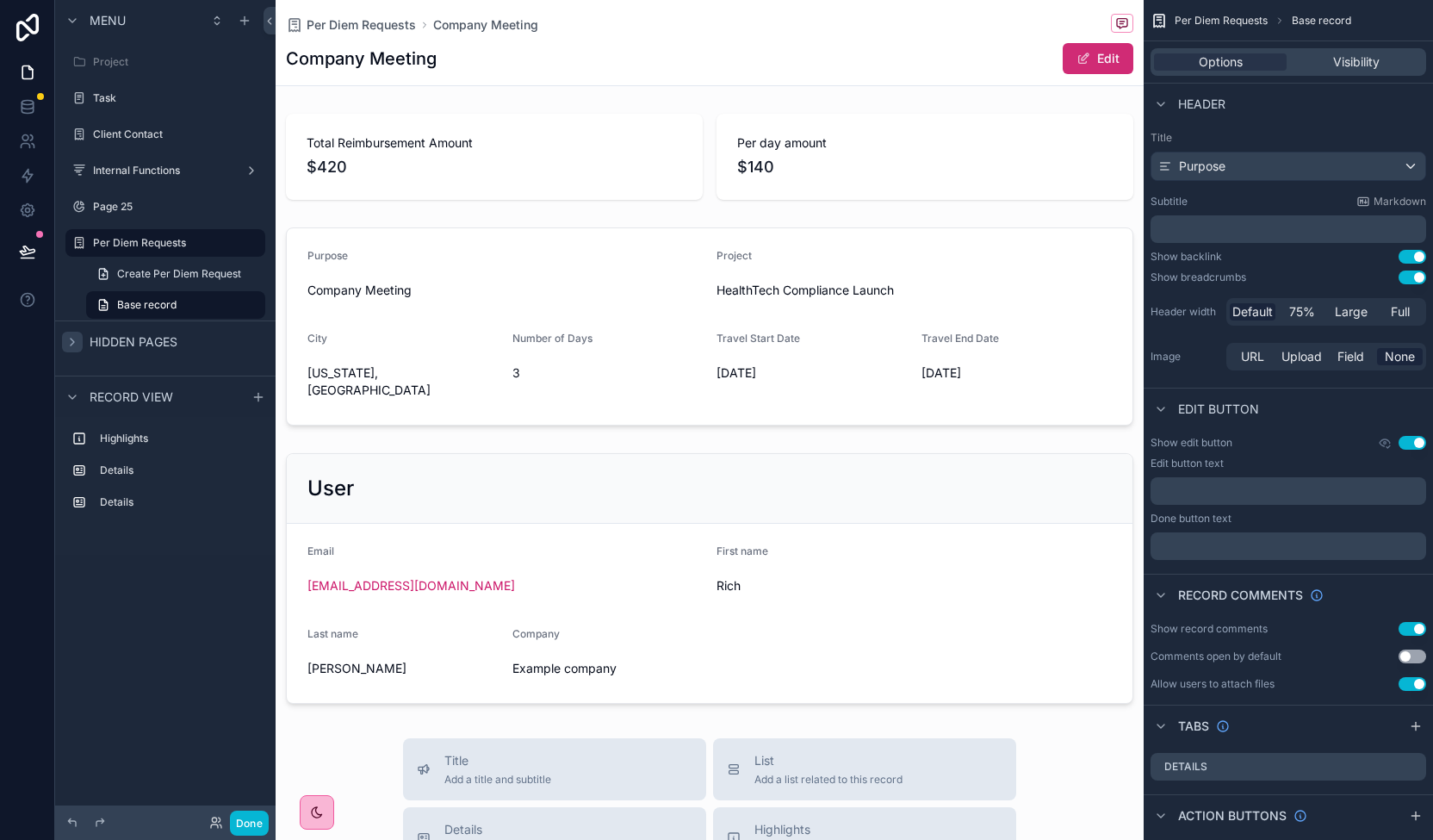
click at [1099, 59] on button "Edit" at bounding box center [1098, 58] width 71 height 31
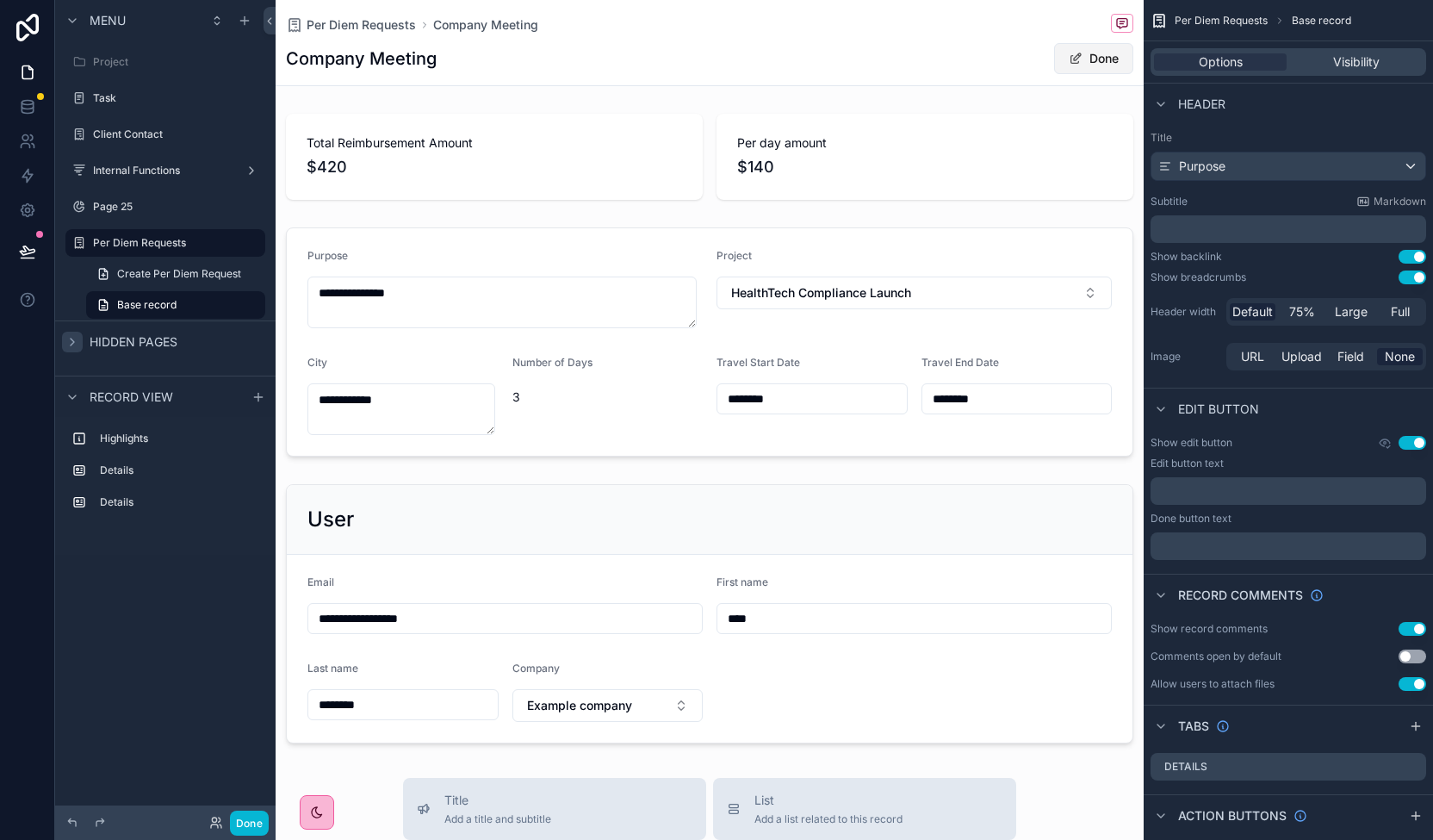
click at [1097, 63] on button "Done" at bounding box center [1093, 58] width 80 height 31
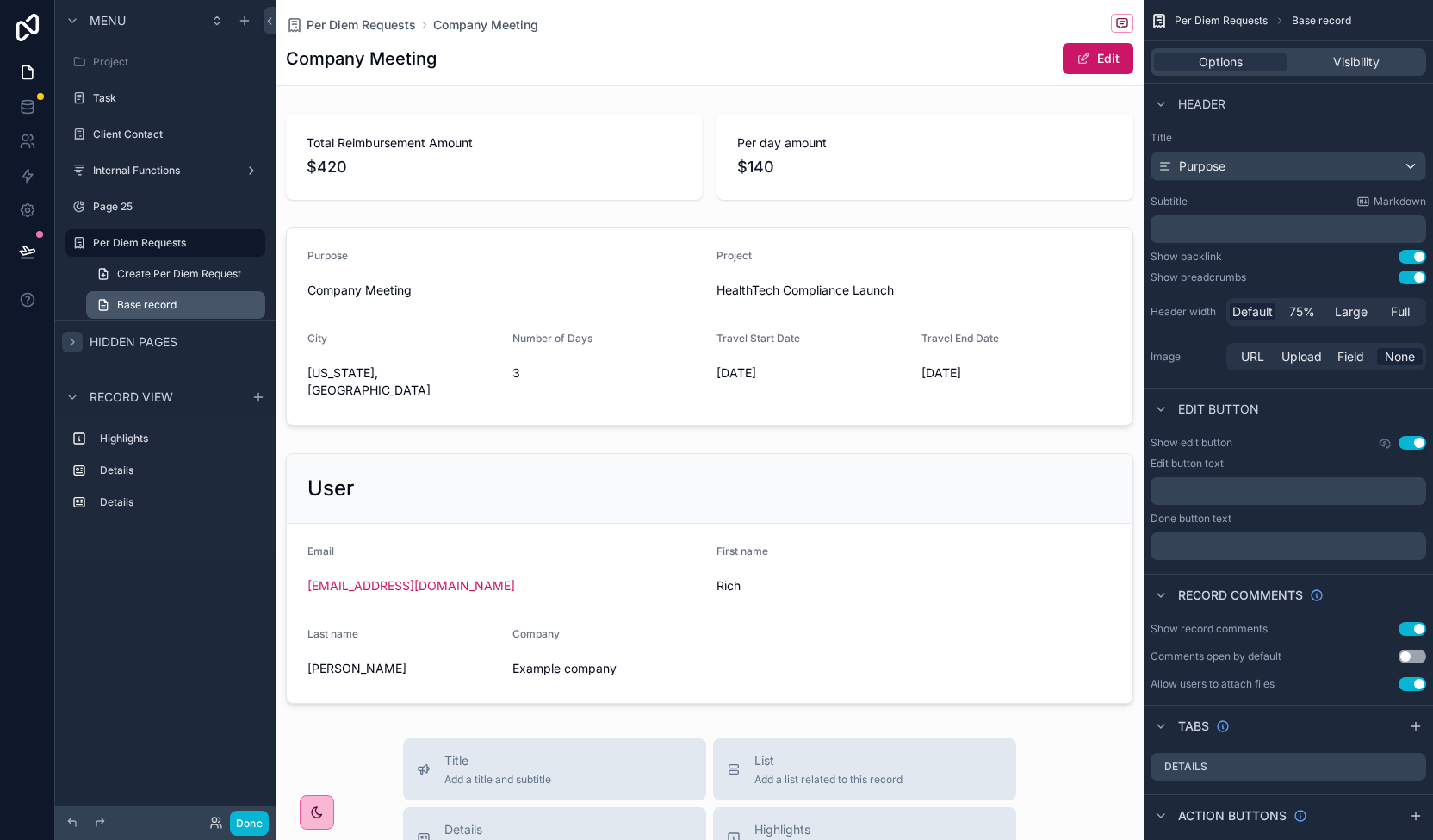
click at [175, 294] on link "Base record" at bounding box center [175, 304] width 179 height 28
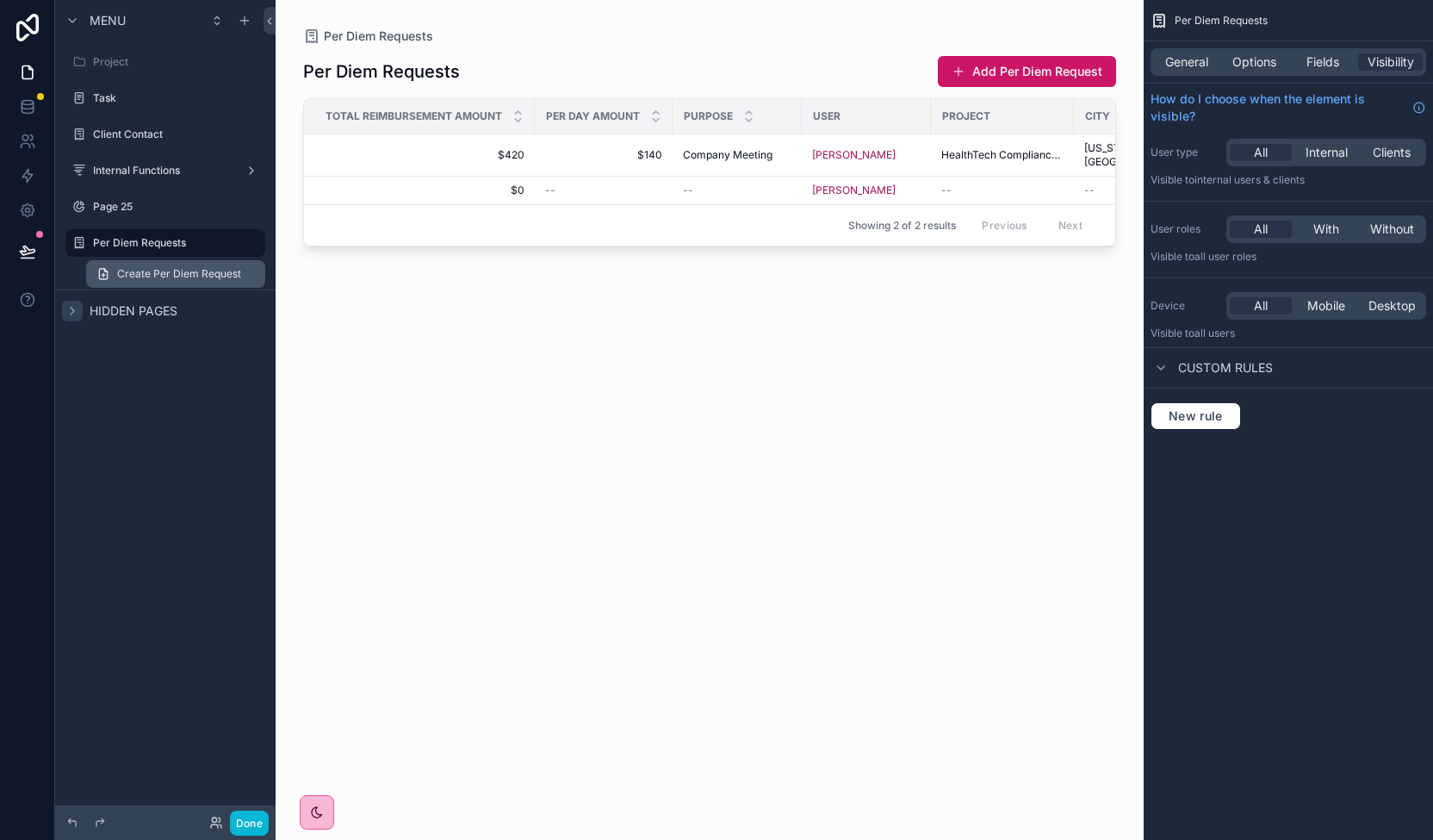
click at [175, 280] on span "Create Per Diem Request" at bounding box center [179, 273] width 124 height 13
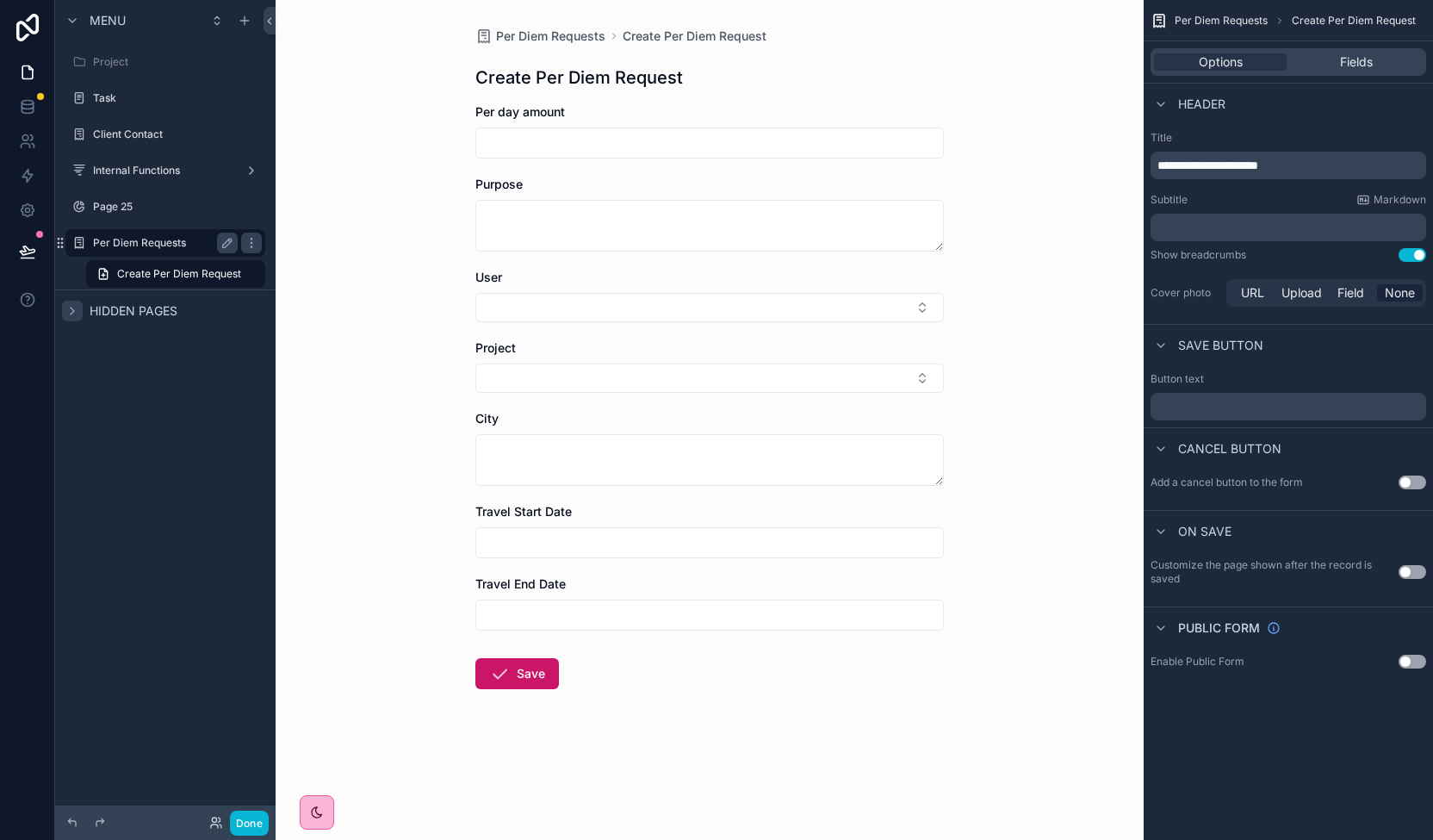
click at [157, 245] on label "Per Diem Requests" at bounding box center [162, 242] width 138 height 13
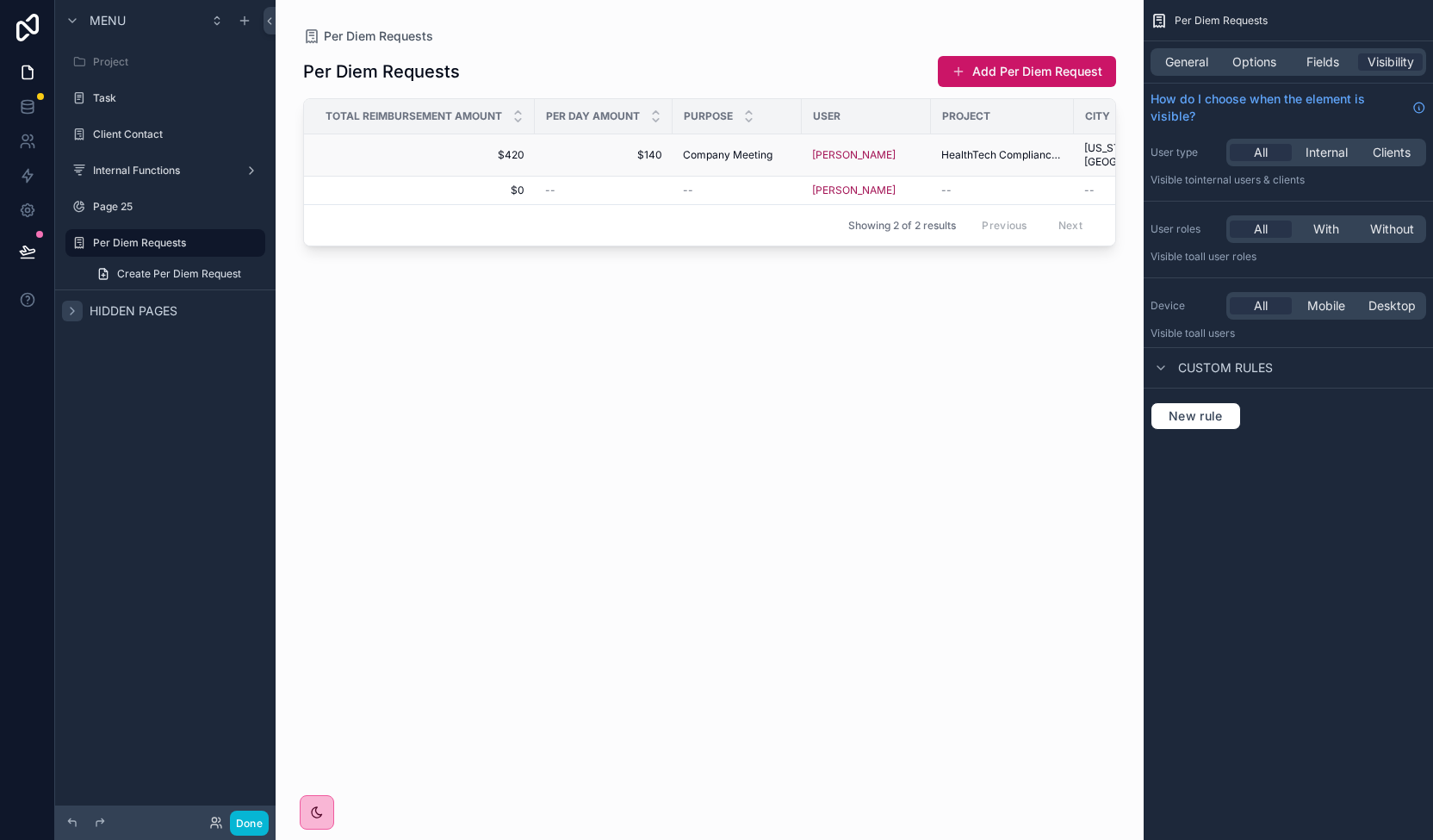
click at [706, 150] on span "Company Meeting" at bounding box center [727, 155] width 89 height 13
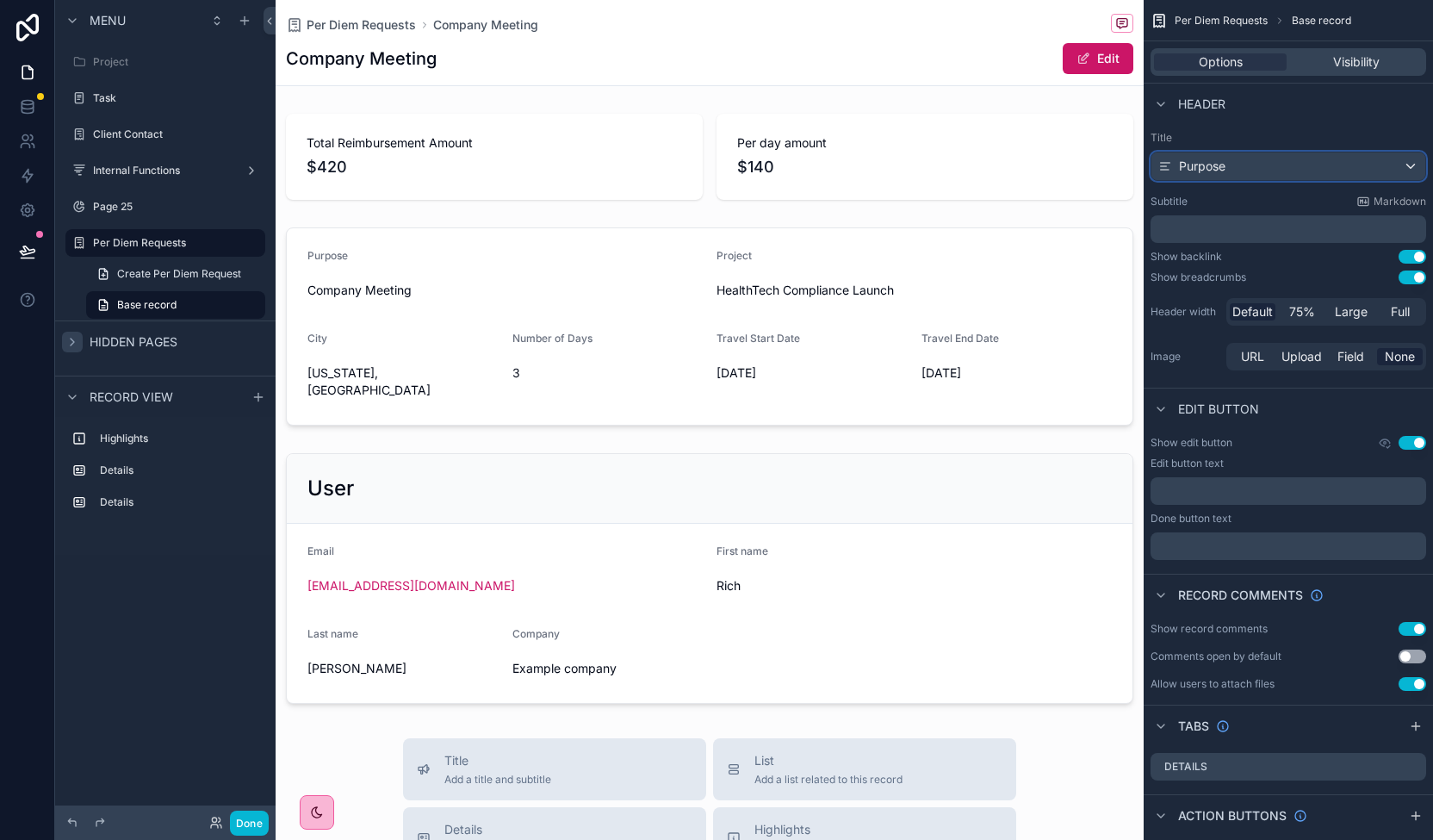
click at [1281, 164] on div "Purpose" at bounding box center [1288, 165] width 274 height 28
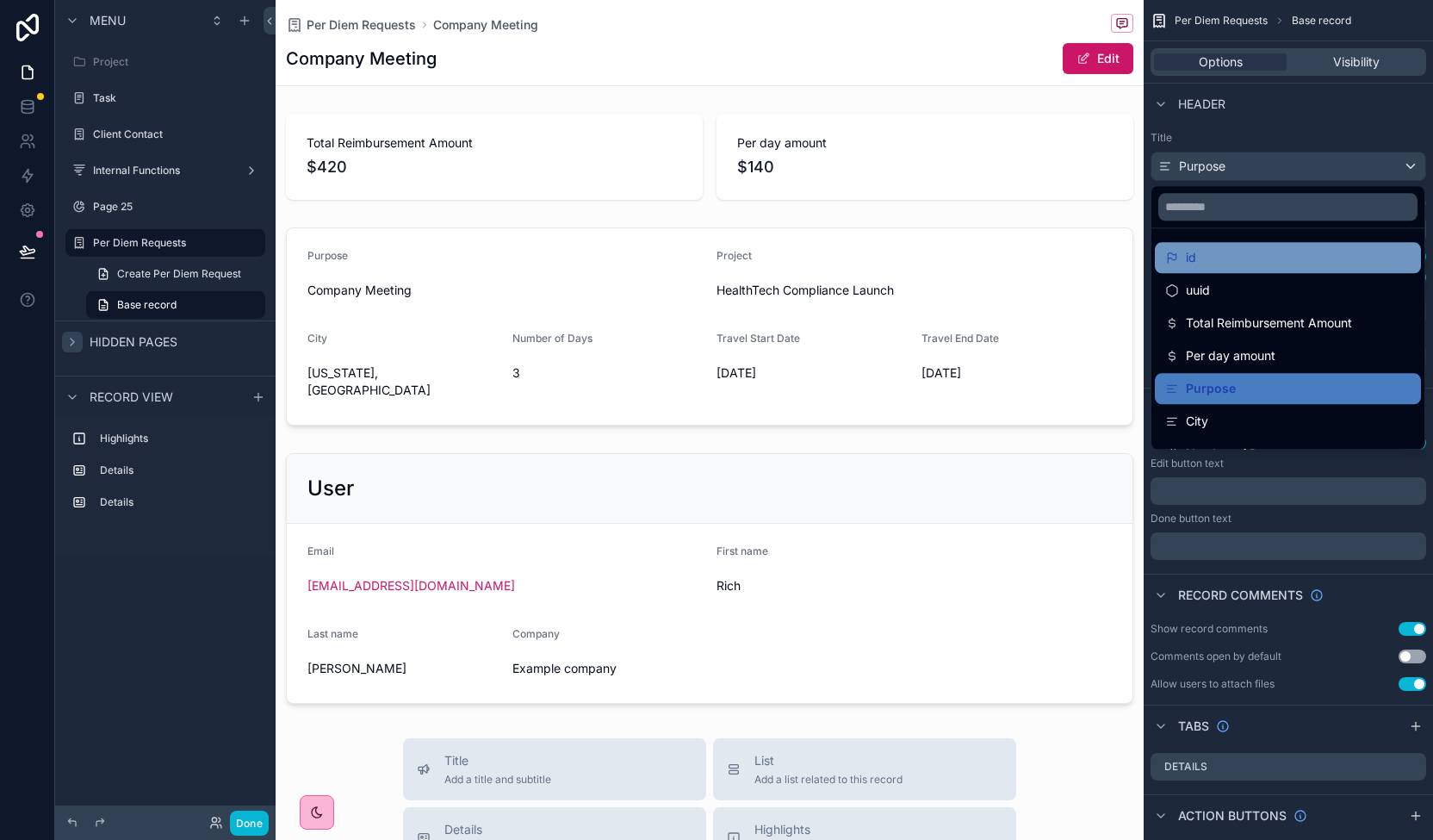
click at [1214, 259] on div "id" at bounding box center [1287, 257] width 245 height 21
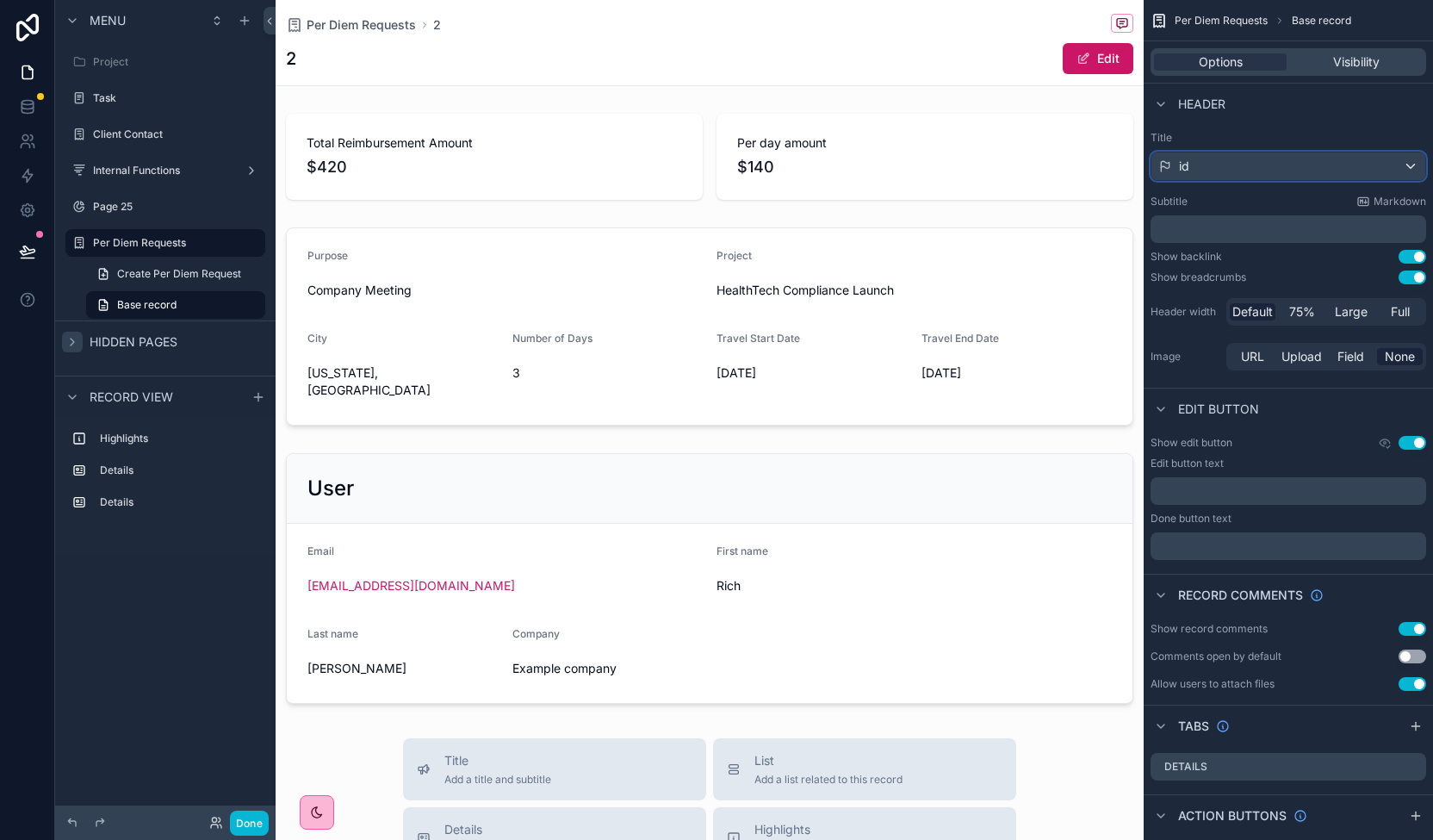
click at [1257, 172] on div "id" at bounding box center [1288, 165] width 274 height 28
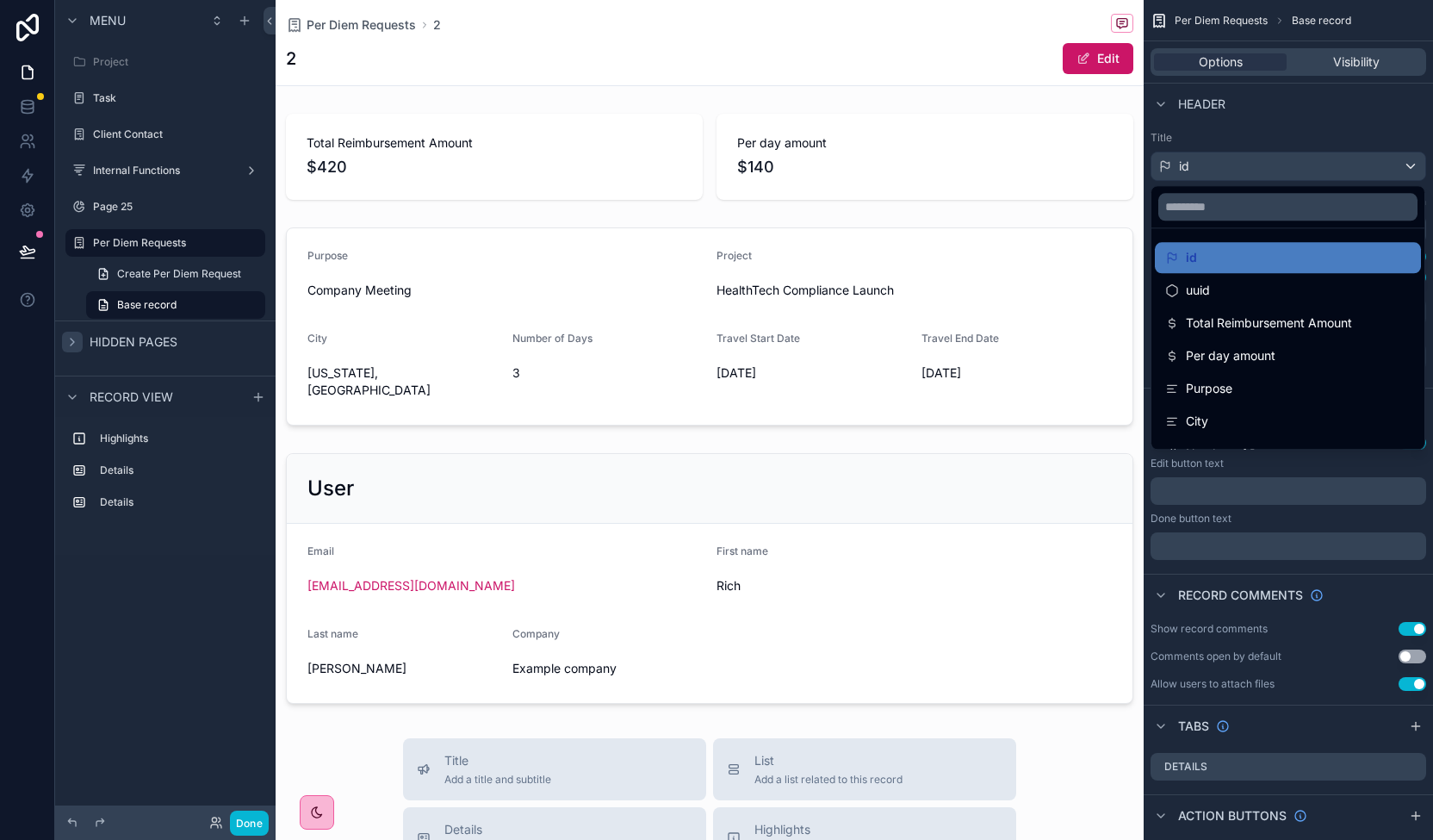
click at [1257, 172] on div "scrollable content" at bounding box center [716, 420] width 1433 height 840
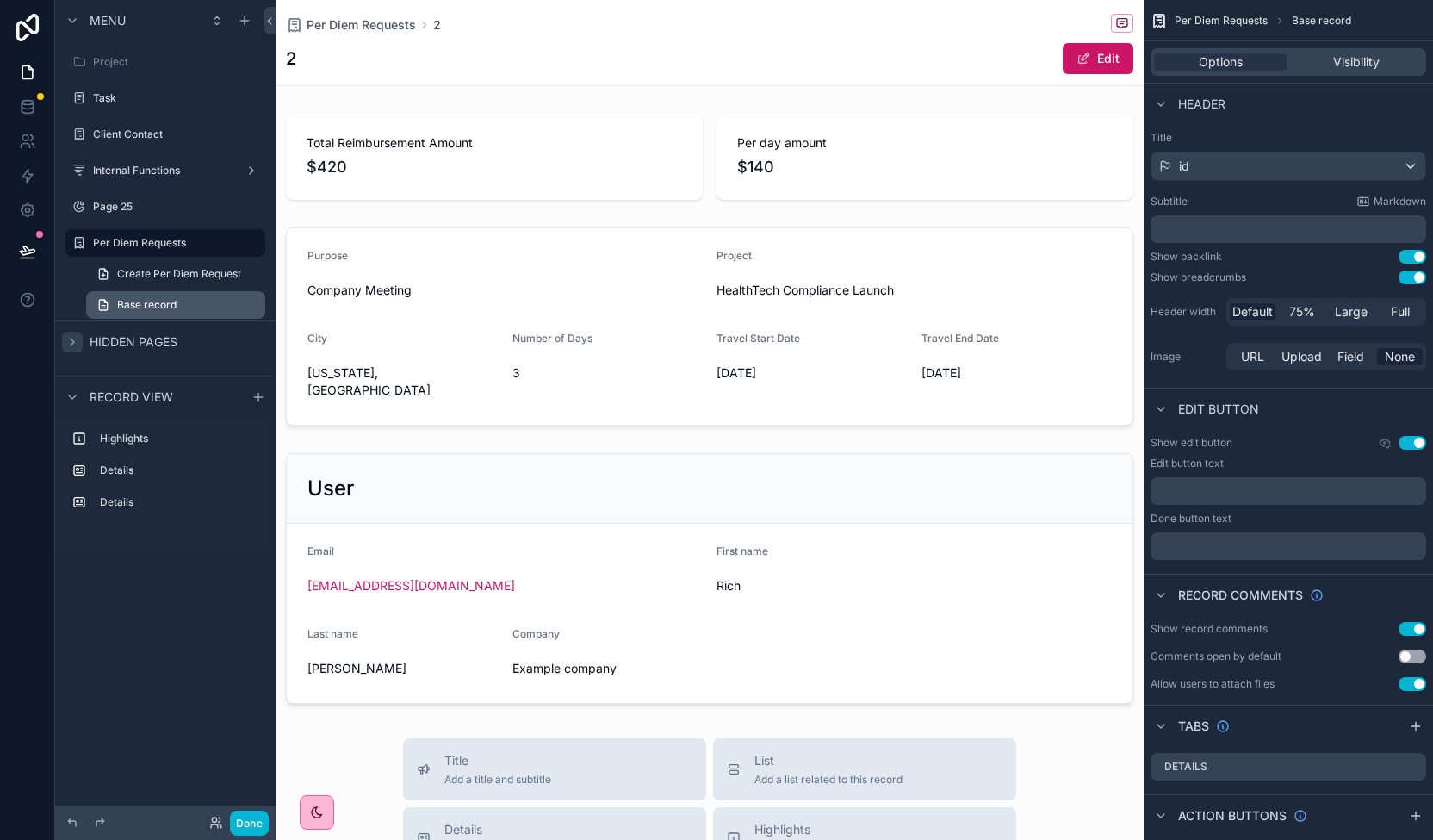
click at [171, 304] on span "Base record" at bounding box center [147, 304] width 59 height 13
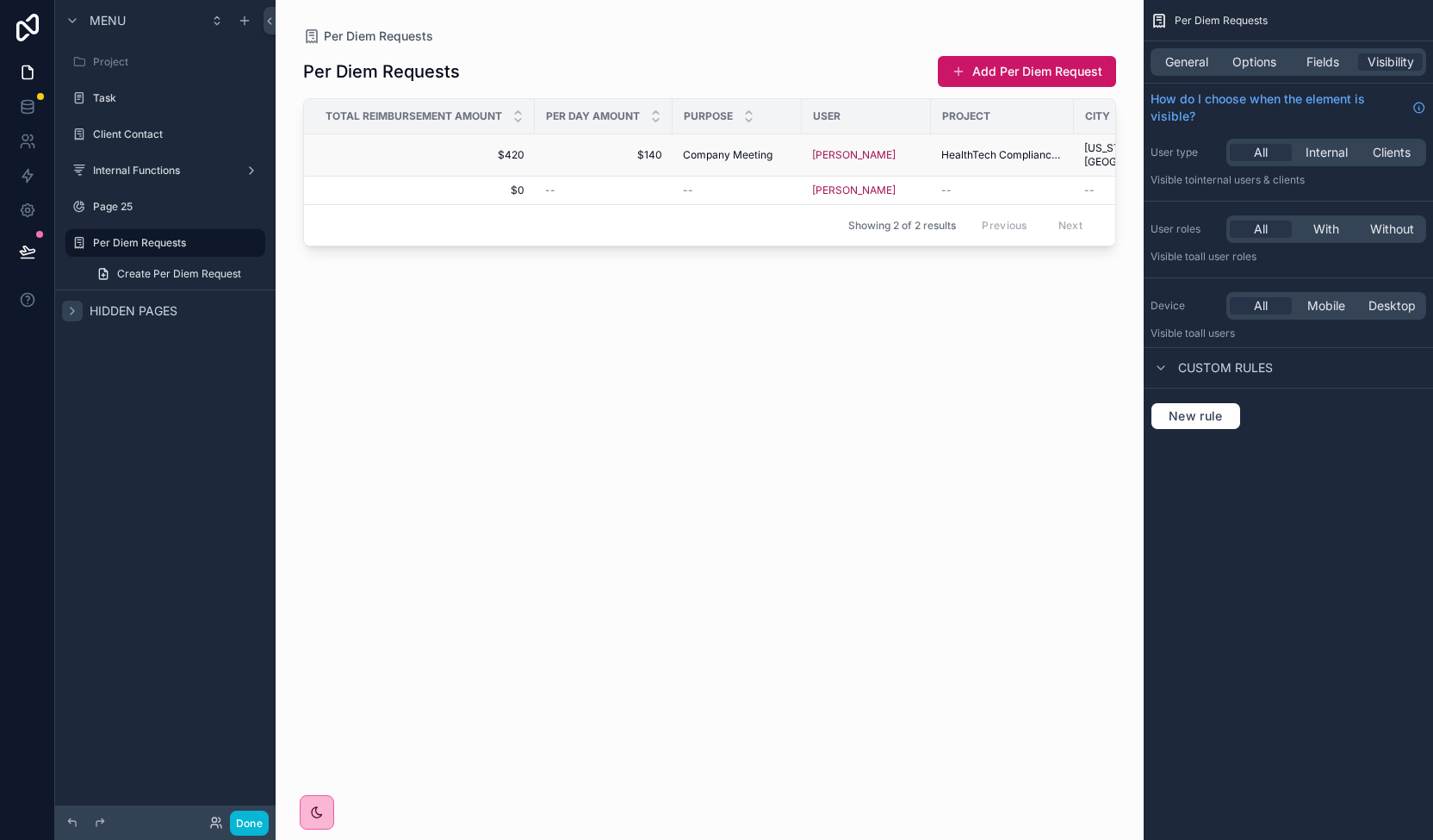
click at [732, 148] on span "Company Meeting" at bounding box center [727, 155] width 89 height 13
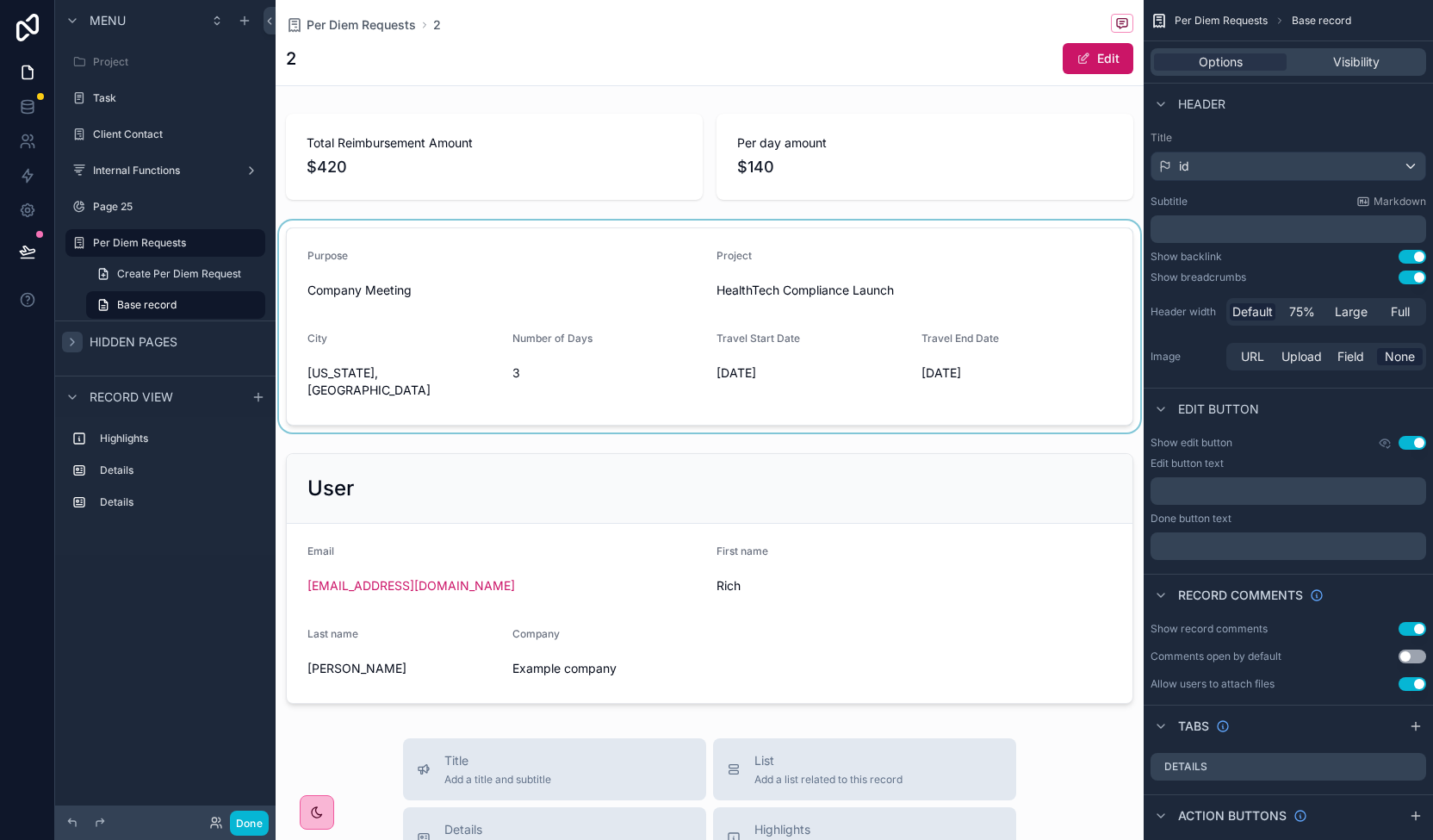
click at [343, 351] on div "scrollable content" at bounding box center [709, 326] width 868 height 212
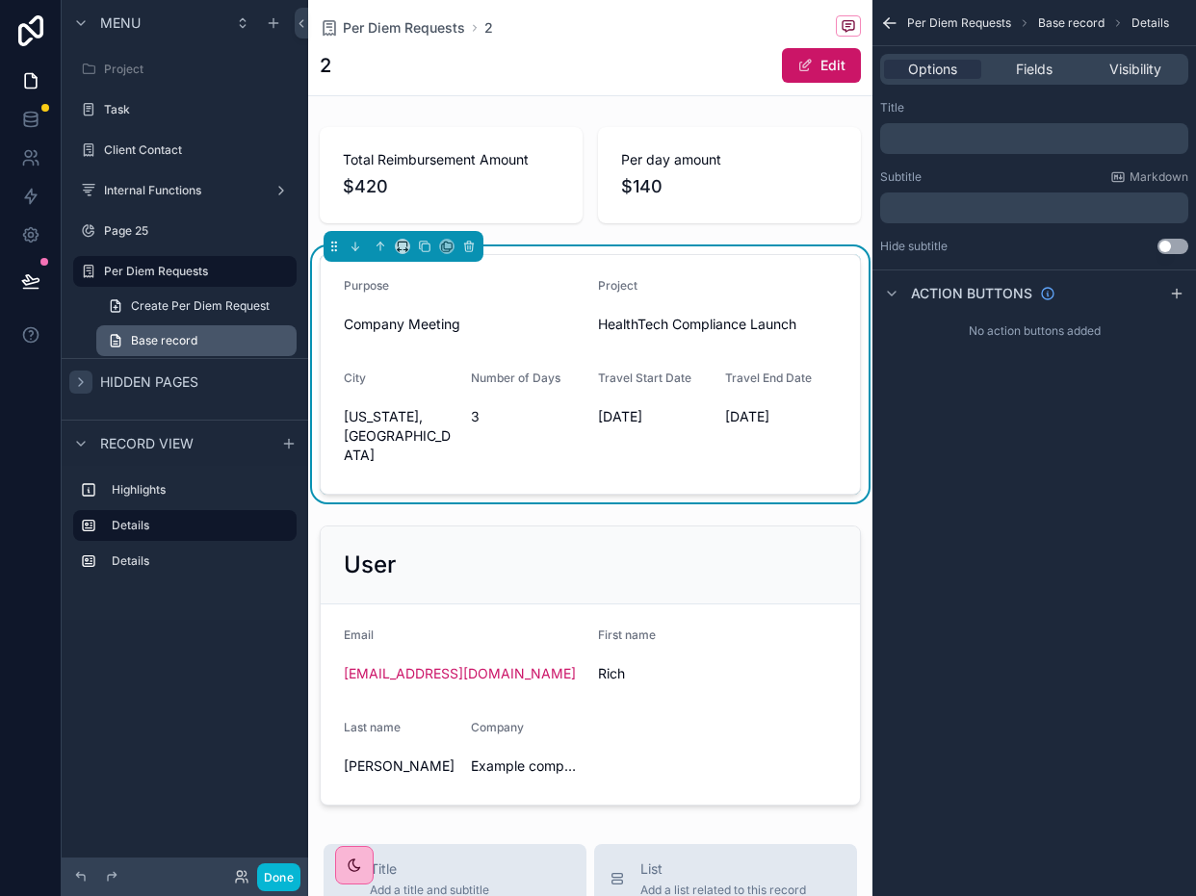
click at [140, 342] on span "Base record" at bounding box center [164, 340] width 66 height 15
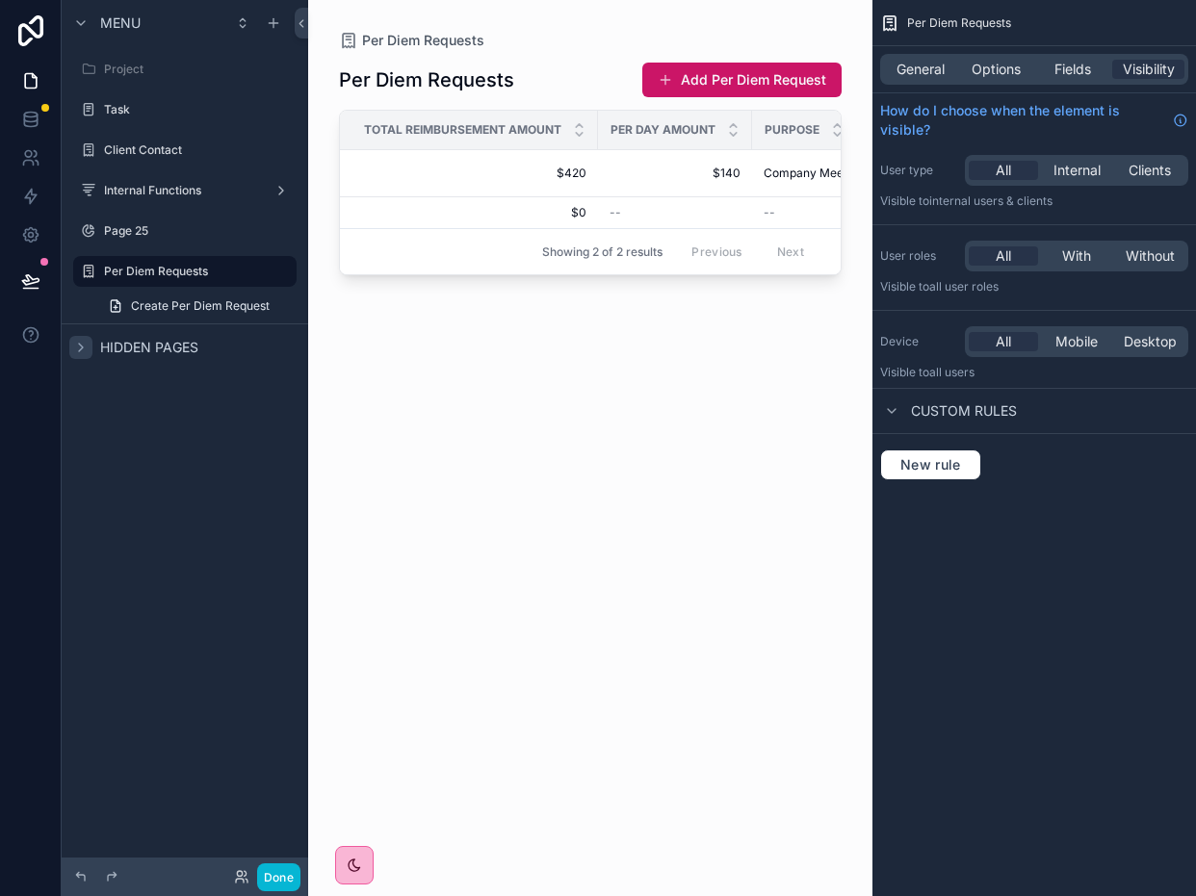
click at [508, 442] on div "Per Diem Requests Add Per Diem Request Total Reimbursement Amount Per day amoun…" at bounding box center [590, 461] width 503 height 823
click at [506, 155] on td "$420 $420" at bounding box center [469, 173] width 258 height 47
click at [580, 170] on span "$420" at bounding box center [474, 173] width 223 height 15
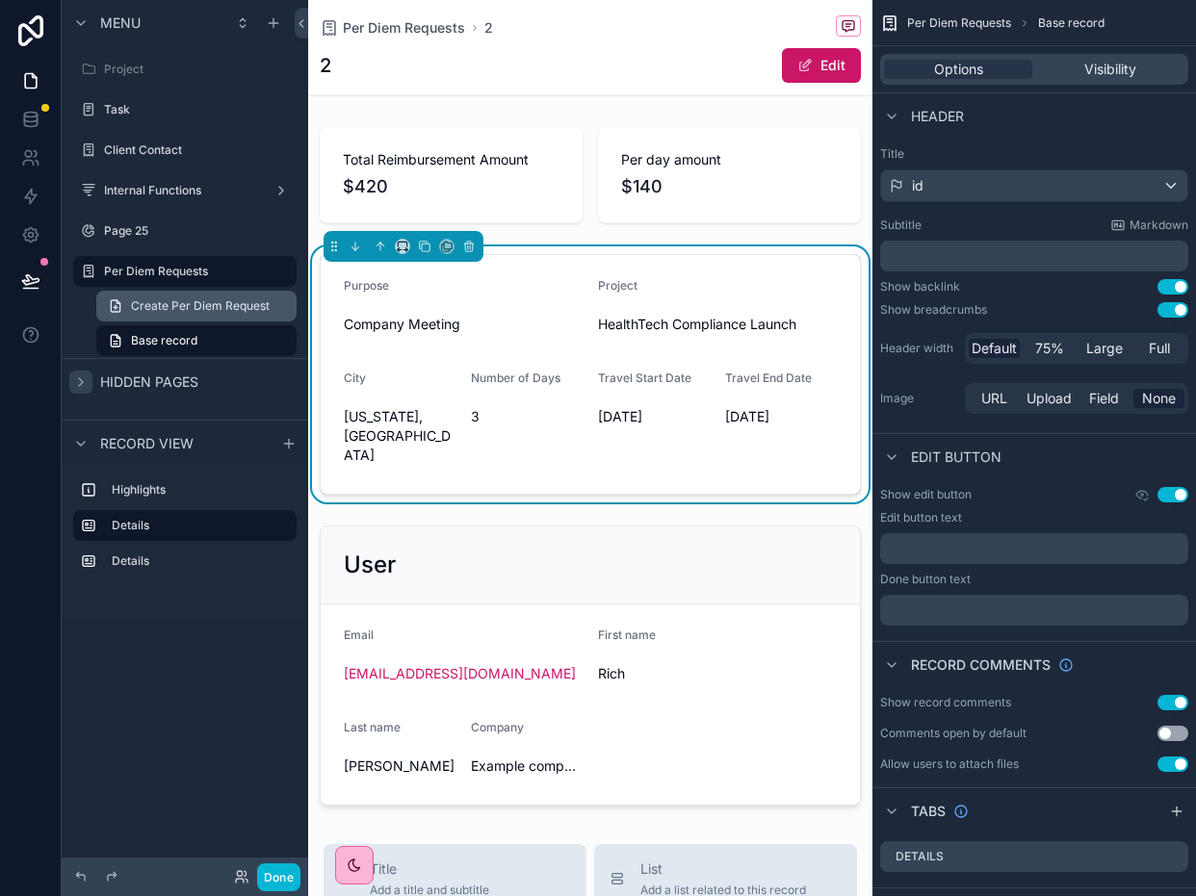
click at [233, 304] on span "Create Per Diem Request" at bounding box center [200, 305] width 139 height 15
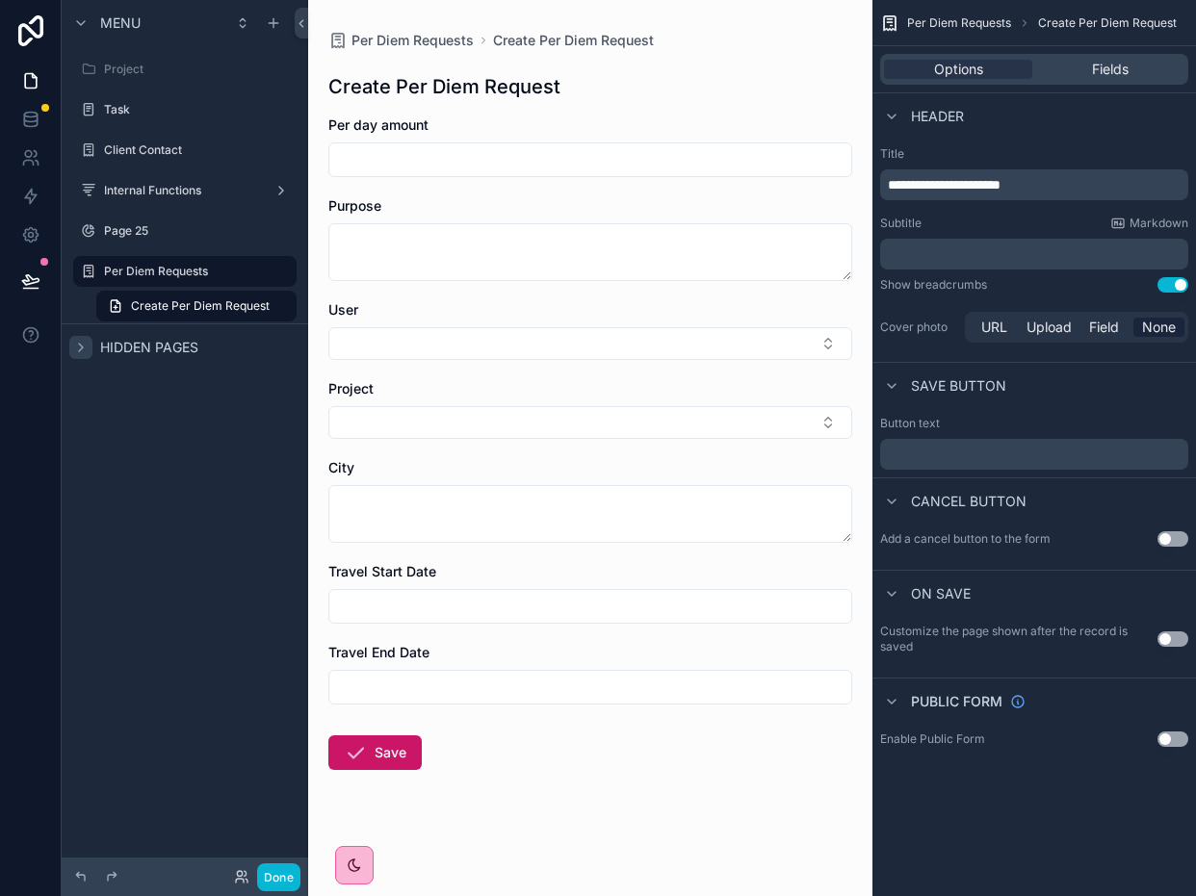
click at [79, 347] on icon "scrollable content" at bounding box center [80, 347] width 15 height 15
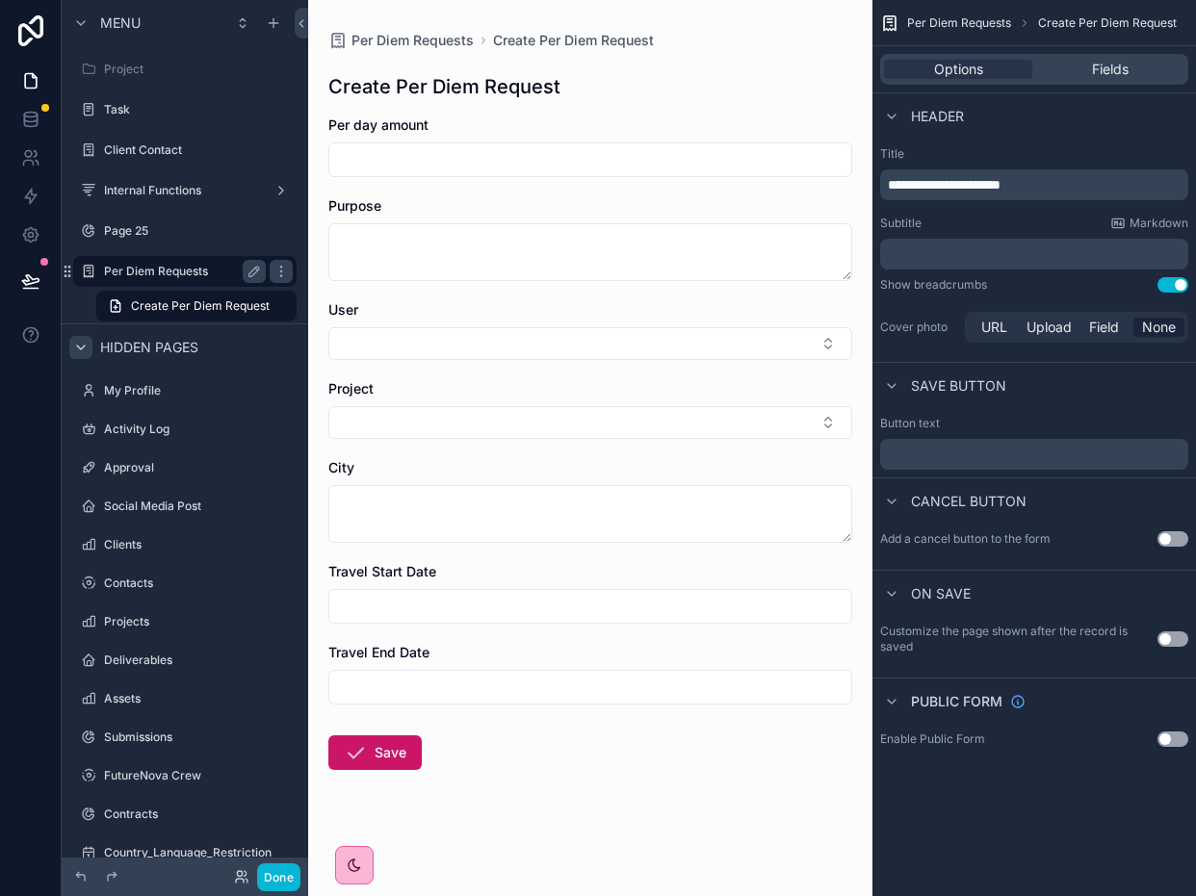
click at [170, 272] on label "Per Diem Requests" at bounding box center [181, 271] width 154 height 15
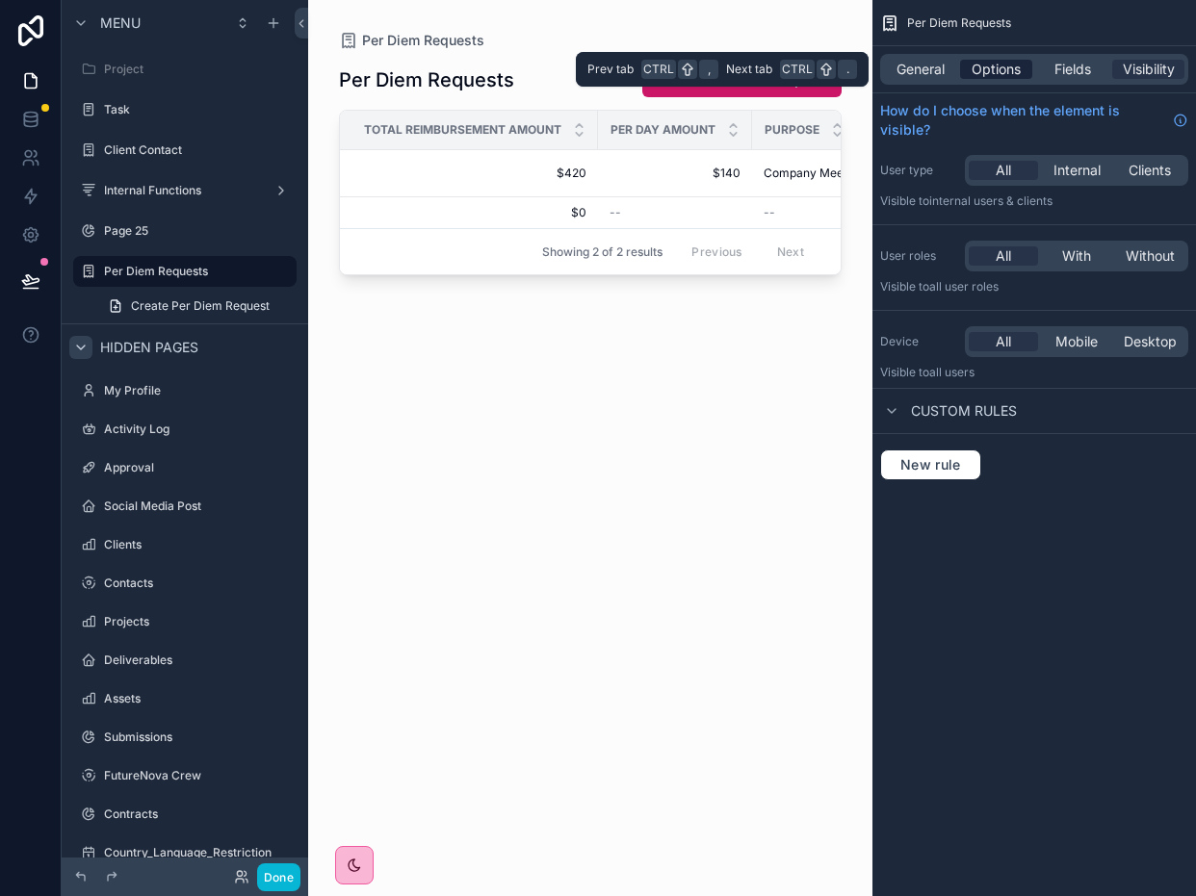
click at [988, 64] on span "Options" at bounding box center [995, 69] width 49 height 19
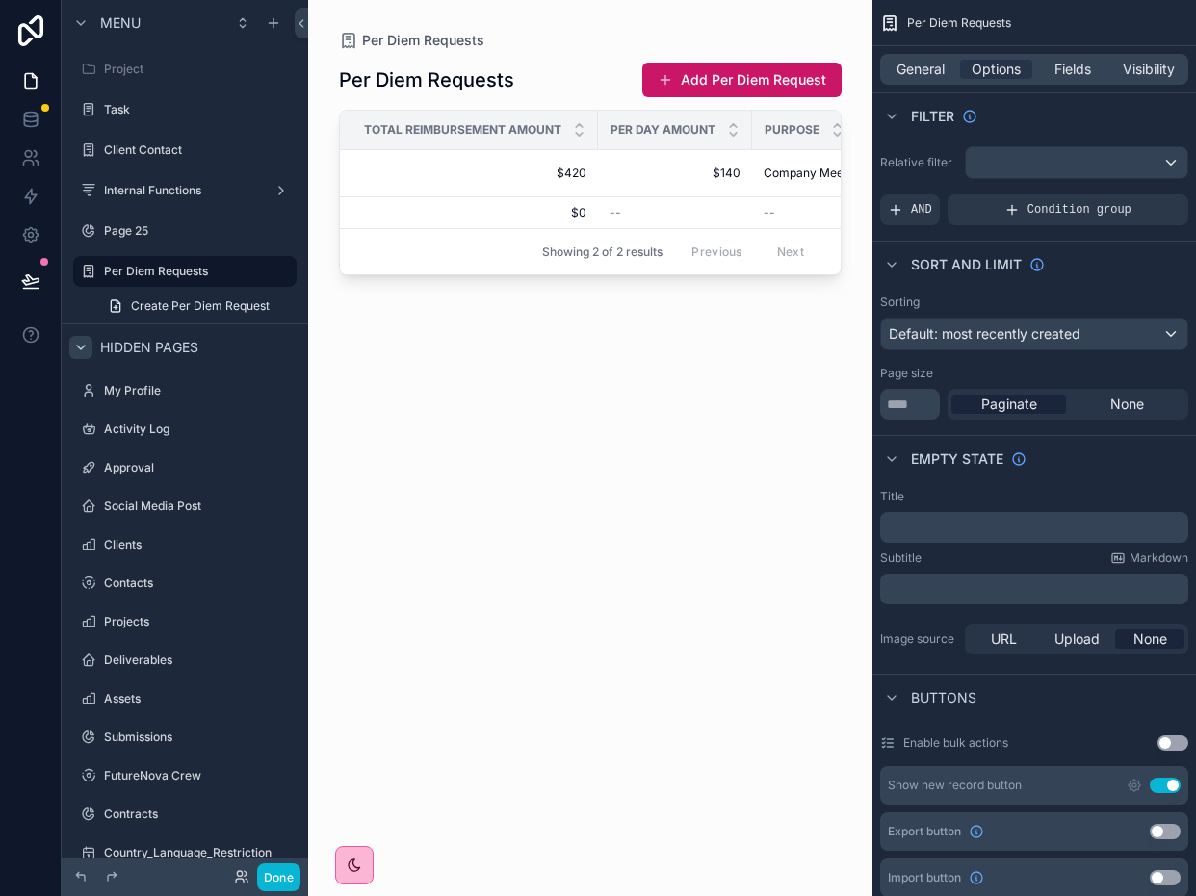
click at [1111, 450] on div "Empty state" at bounding box center [1033, 458] width 323 height 46
click at [926, 90] on div "General Options Fields Visibility" at bounding box center [1033, 69] width 323 height 46
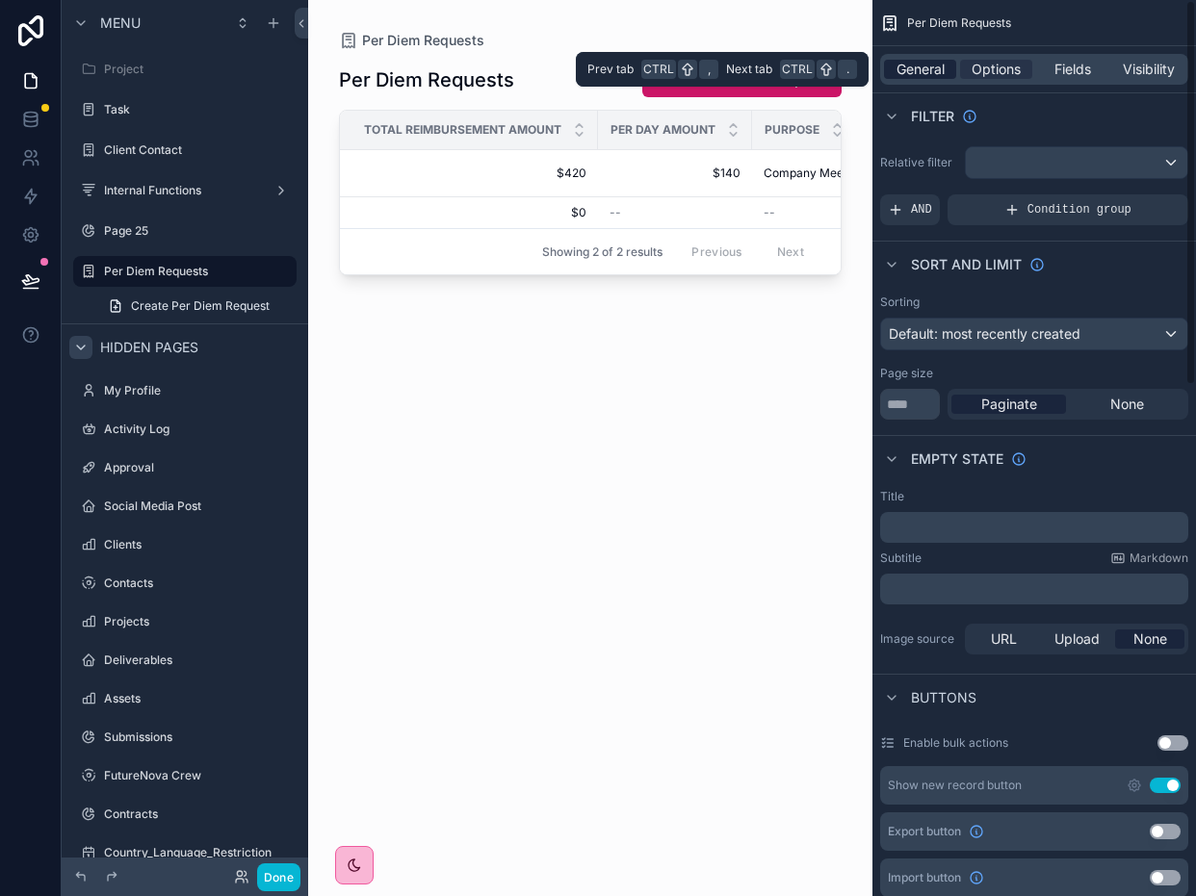
click at [928, 72] on span "General" at bounding box center [920, 69] width 48 height 19
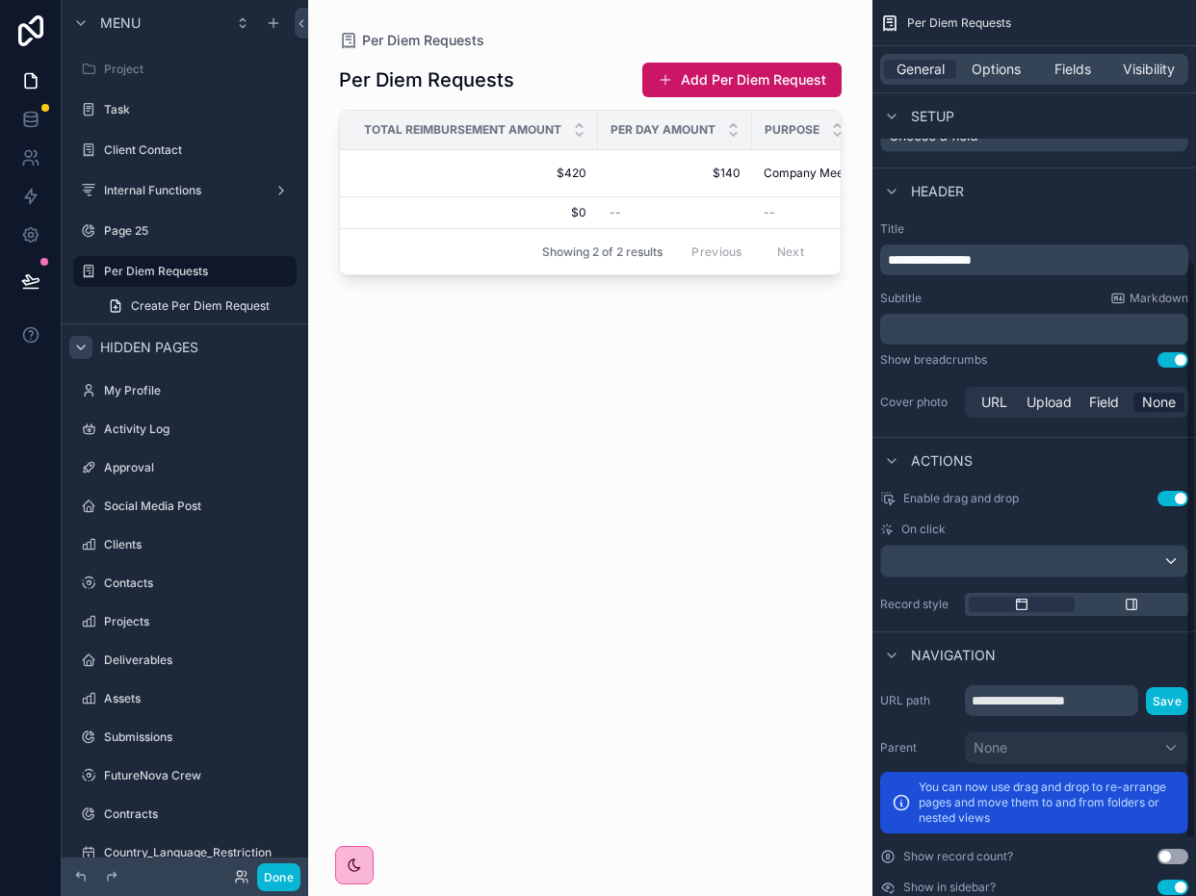
scroll to position [489, 0]
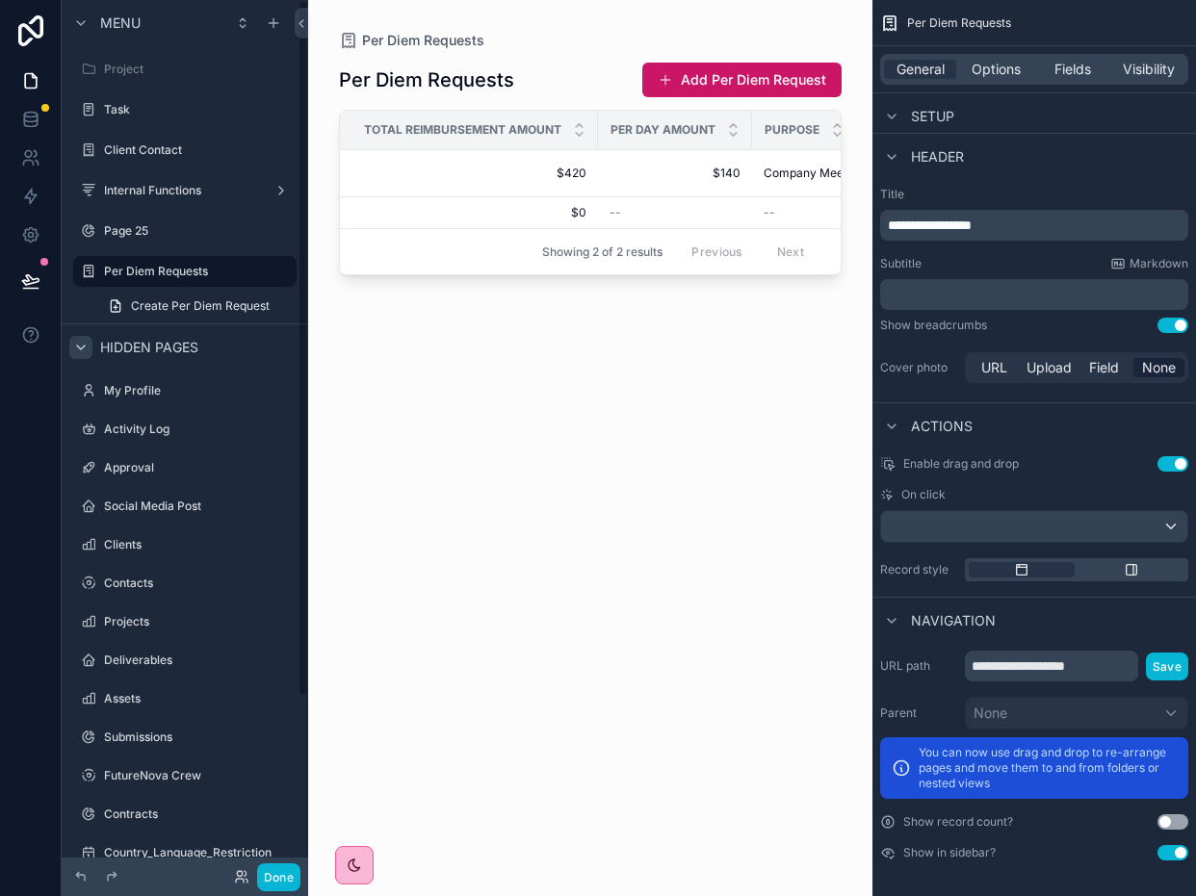
click at [607, 472] on div "Per Diem Requests Add Per Diem Request Total Reimbursement Amount Per day amoun…" at bounding box center [590, 461] width 503 height 823
click at [171, 272] on label "Per Diem Requests" at bounding box center [181, 271] width 154 height 15
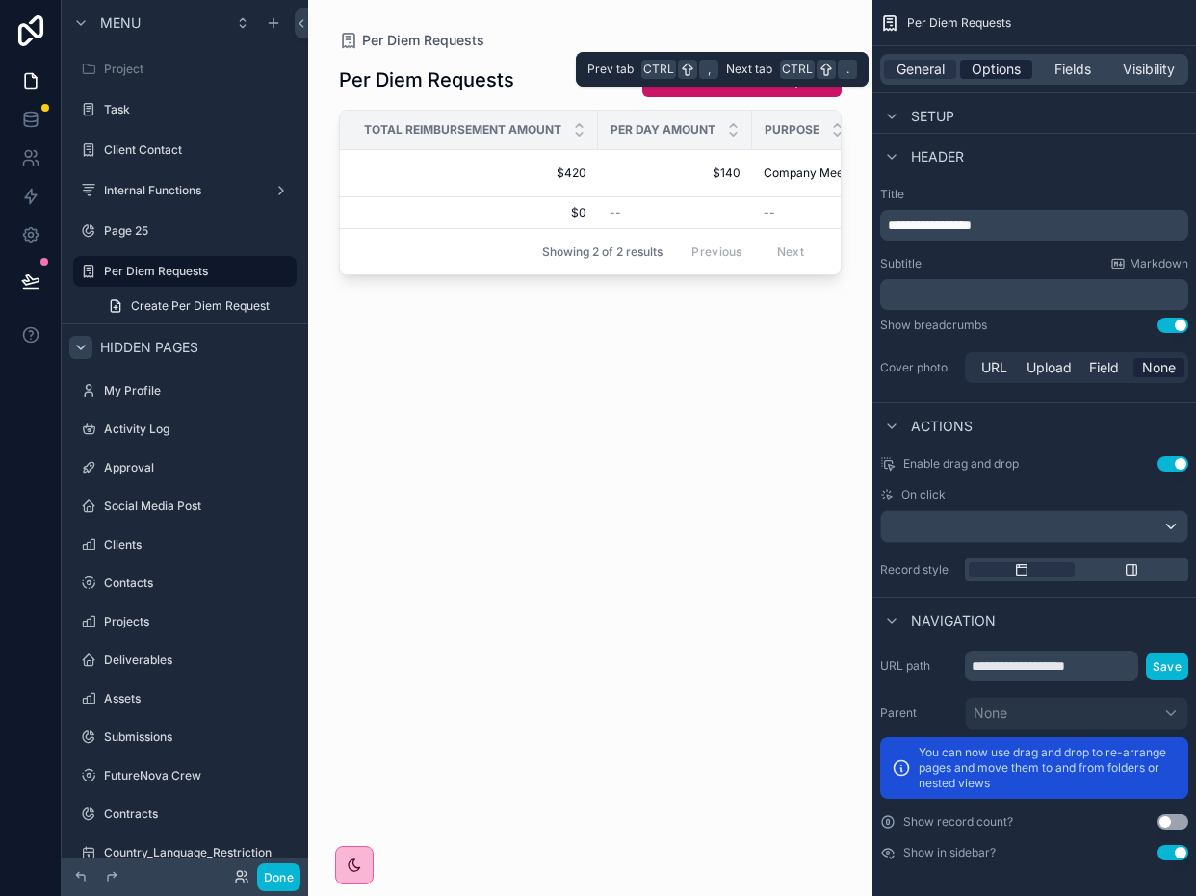
click at [997, 66] on span "Options" at bounding box center [995, 69] width 49 height 19
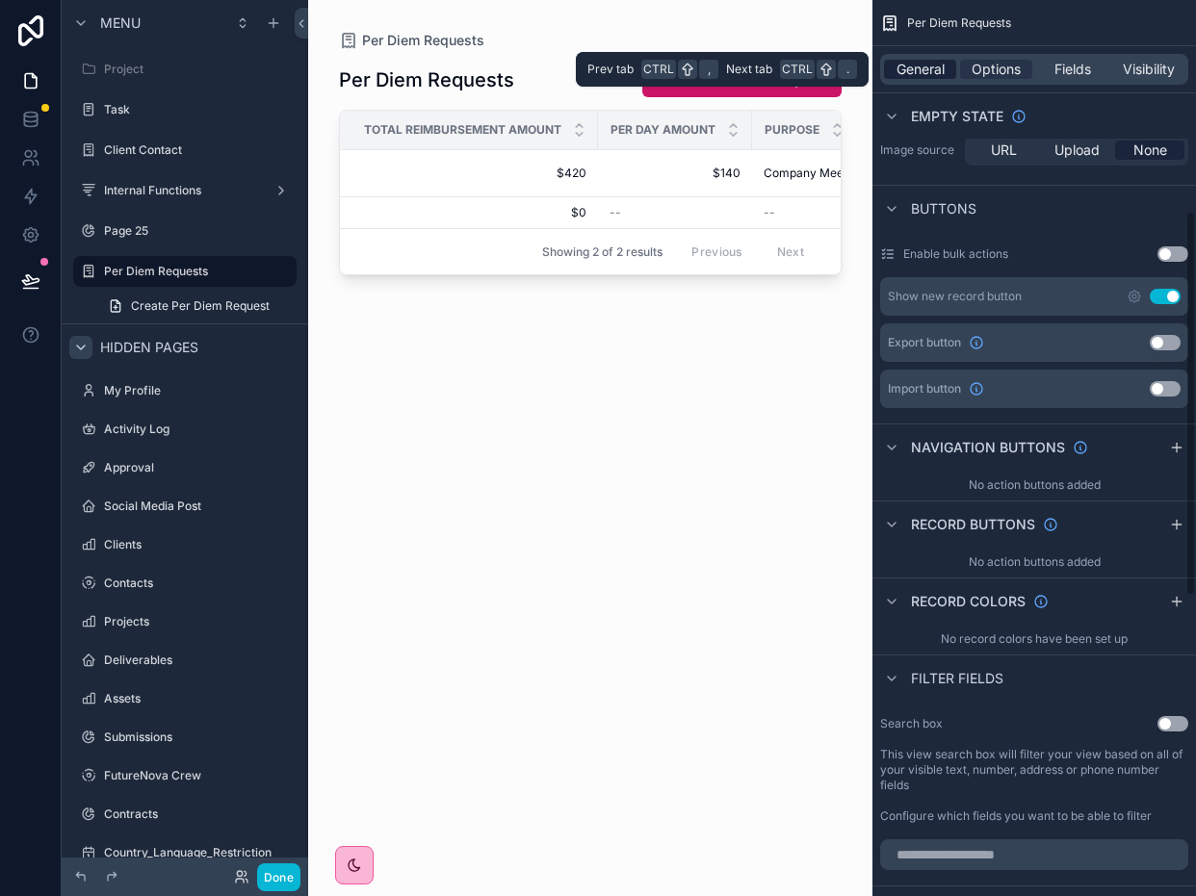
click at [921, 73] on span "General" at bounding box center [920, 69] width 48 height 19
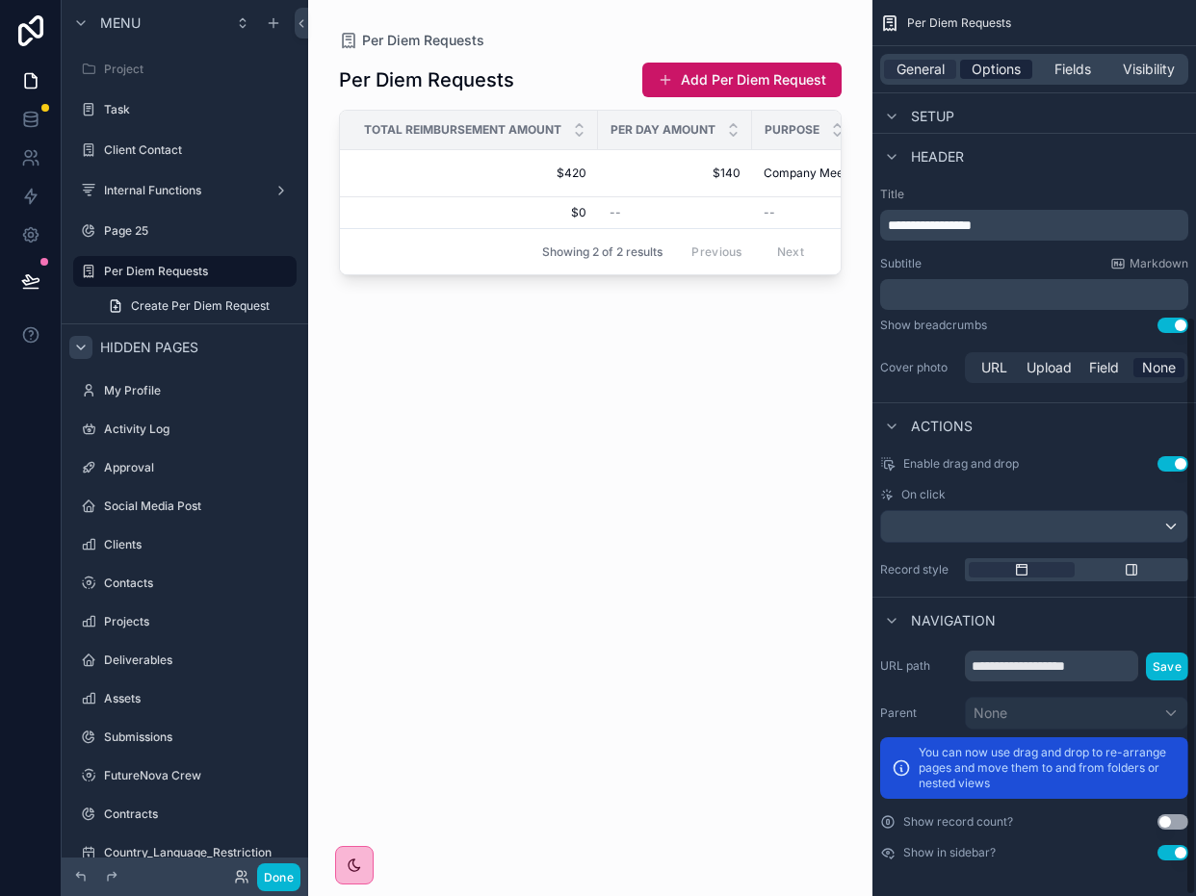
click at [1005, 76] on span "Options" at bounding box center [995, 69] width 49 height 19
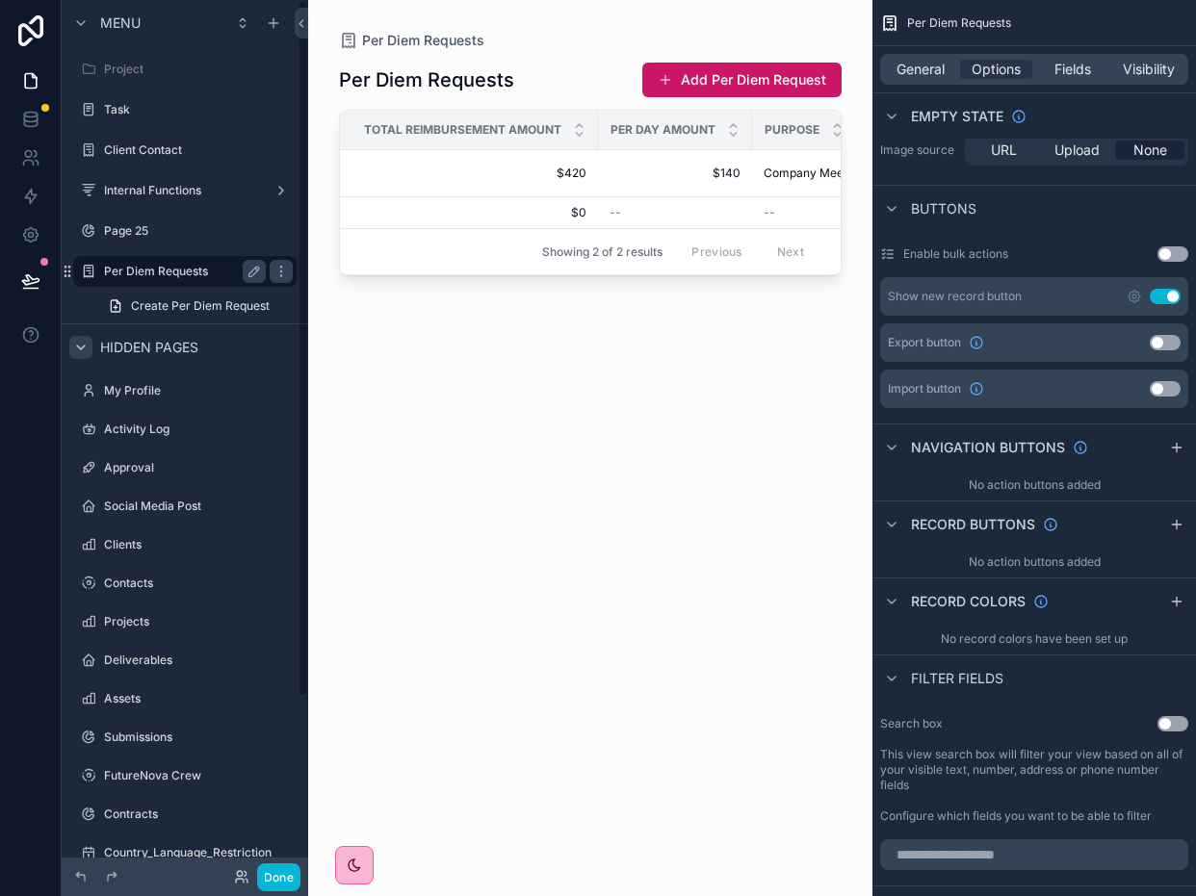
click at [183, 269] on label "Per Diem Requests" at bounding box center [181, 271] width 154 height 15
click at [119, 272] on label "Per Diem Requests" at bounding box center [181, 271] width 154 height 15
click at [268, 30] on icon "scrollable content" at bounding box center [273, 22] width 15 height 15
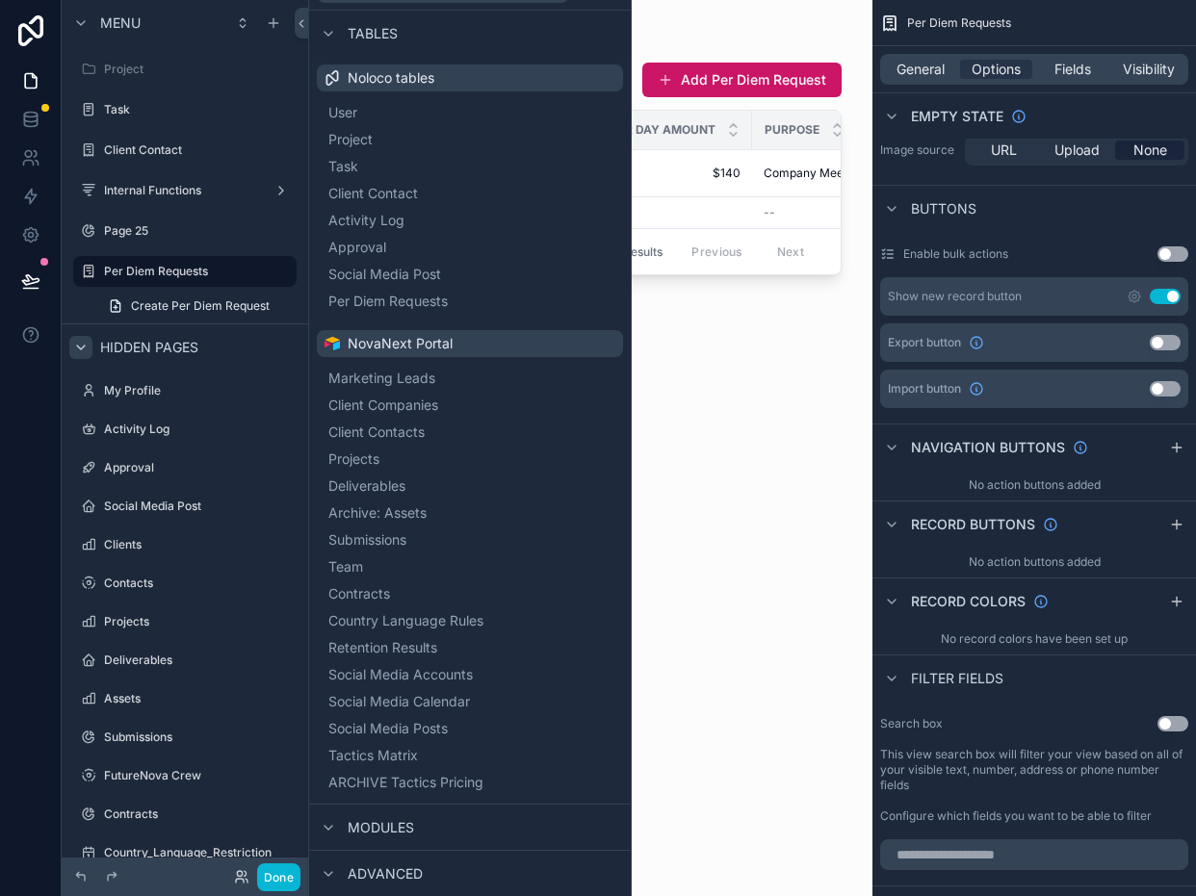
scroll to position [0, 0]
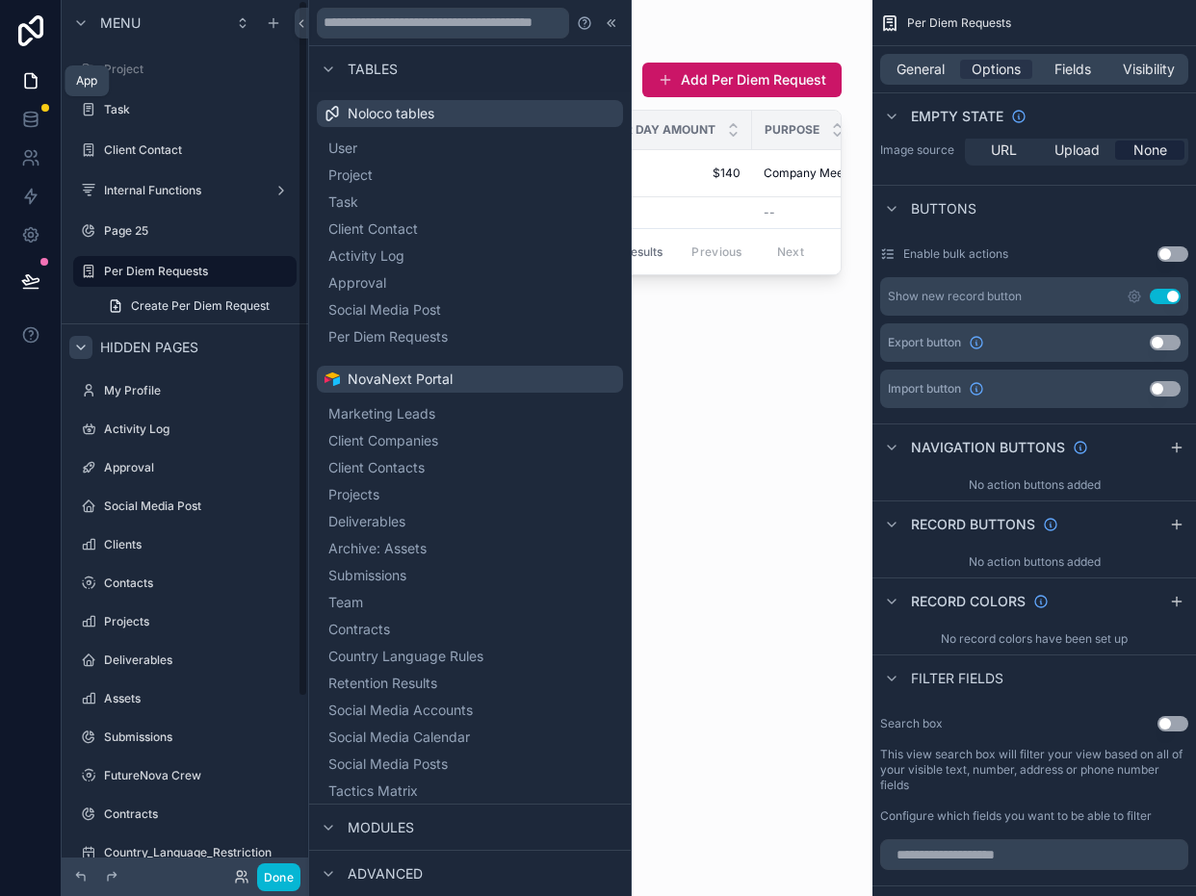
click at [12, 85] on link at bounding box center [30, 81] width 61 height 39
click at [15, 82] on link at bounding box center [30, 81] width 61 height 39
click at [168, 267] on label "Per Diem Requests" at bounding box center [181, 271] width 154 height 15
click at [291, 271] on div "scrollable content" at bounding box center [281, 271] width 23 height 23
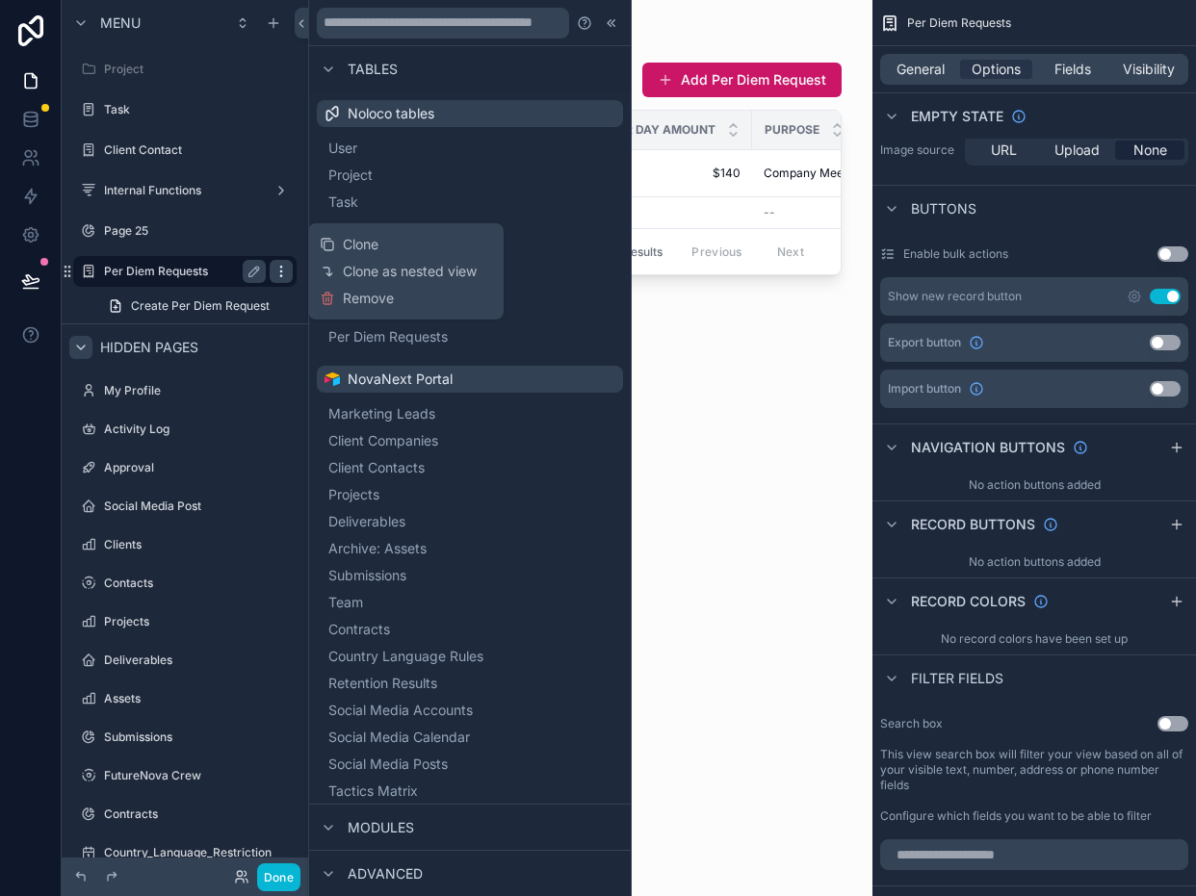
click at [289, 269] on div "scrollable content" at bounding box center [281, 271] width 23 height 23
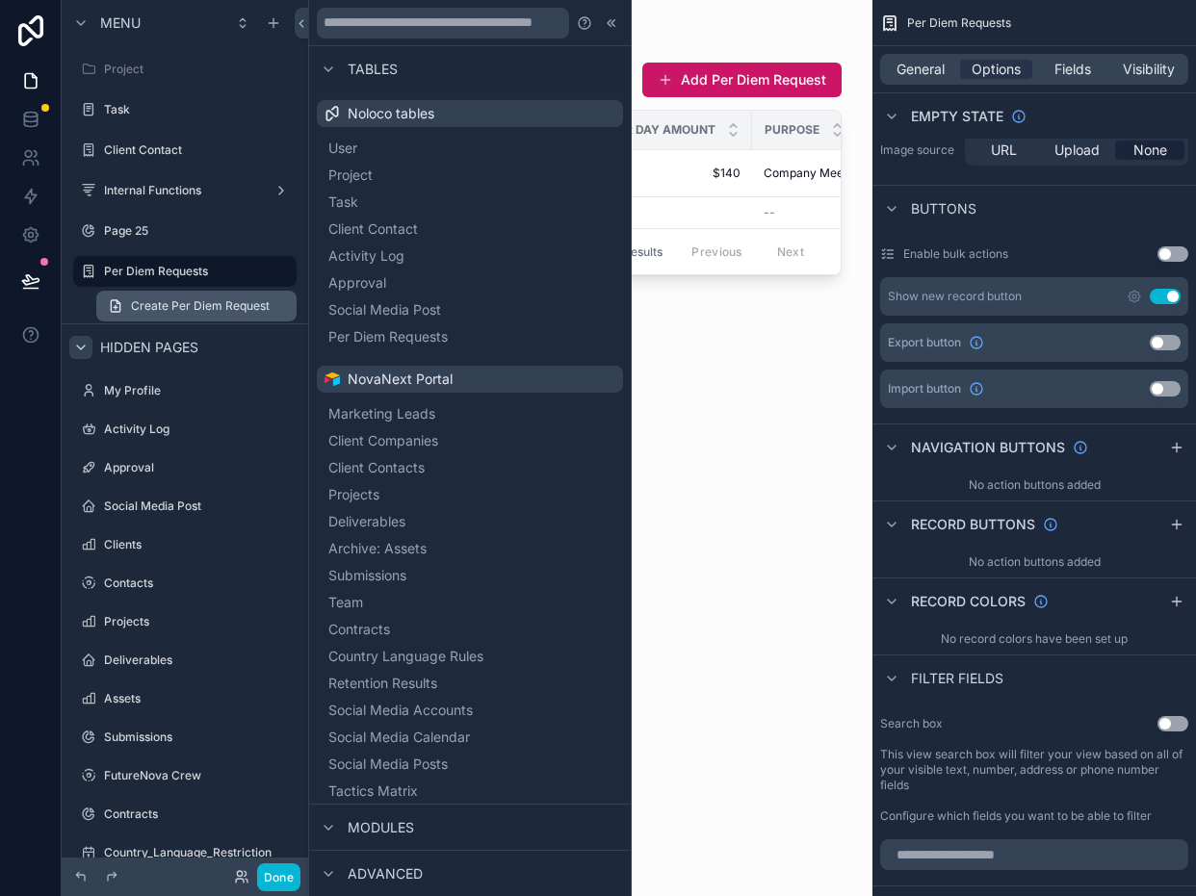
click at [235, 313] on span "Create Per Diem Request" at bounding box center [200, 305] width 139 height 15
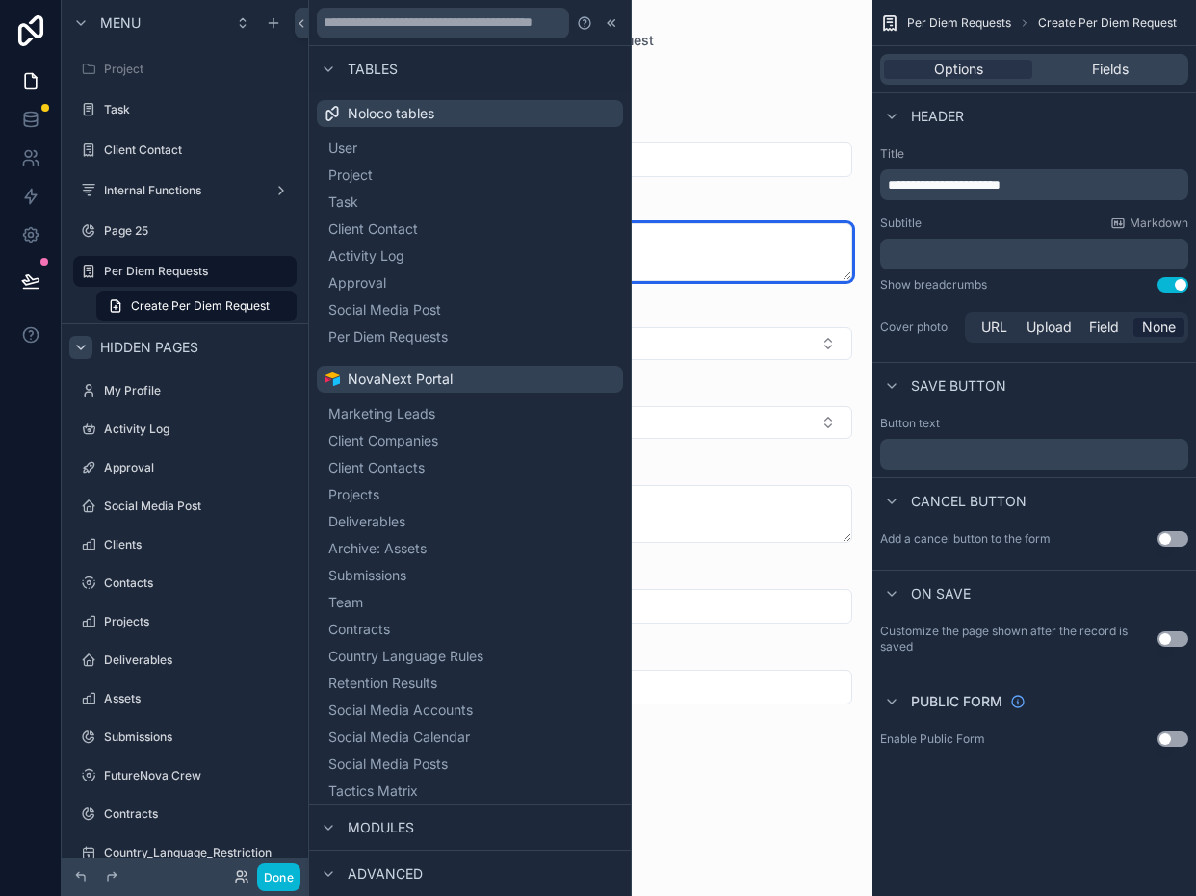
click at [691, 280] on textarea "scrollable content" at bounding box center [590, 252] width 524 height 58
click at [604, 19] on icon at bounding box center [611, 22] width 15 height 15
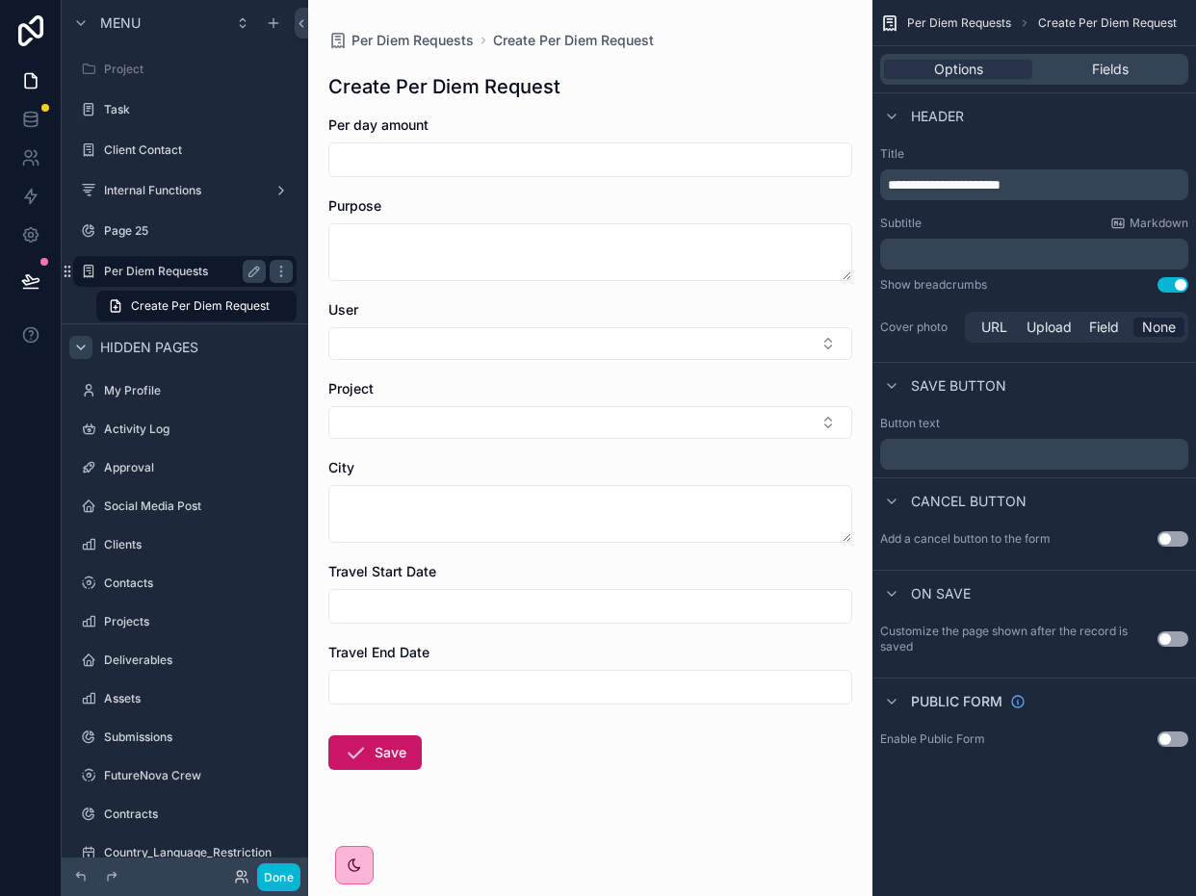
click at [190, 276] on label "Per Diem Requests" at bounding box center [181, 271] width 154 height 15
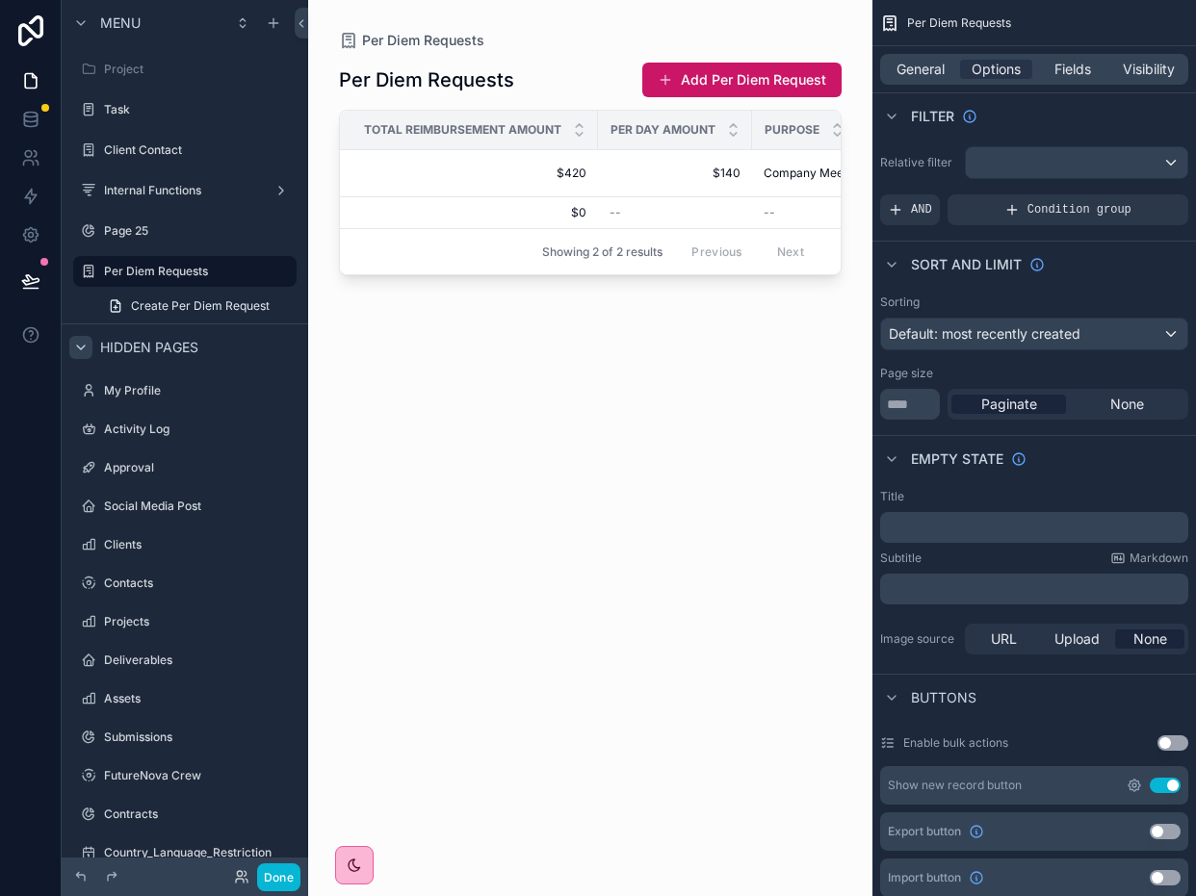
click at [1138, 784] on icon "scrollable content" at bounding box center [1133, 785] width 15 height 15
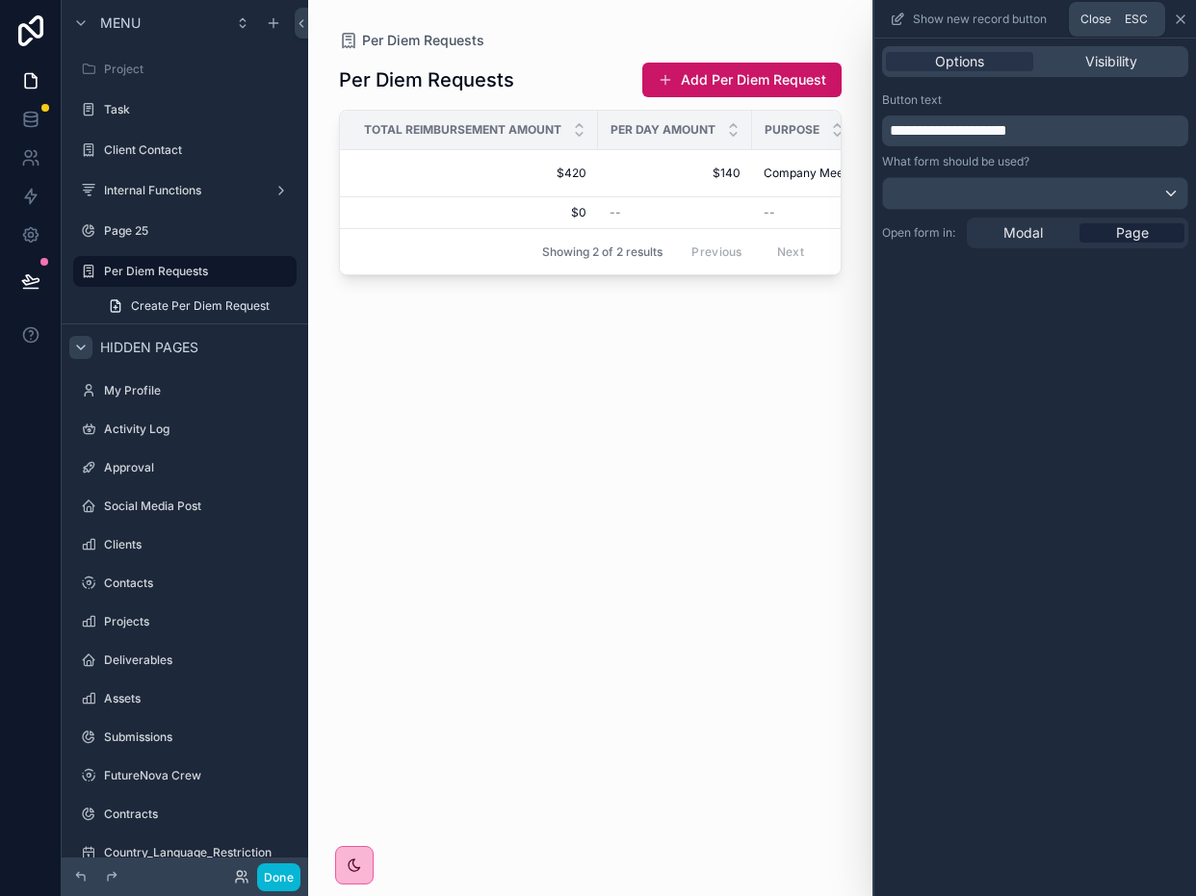
click at [1178, 19] on icon at bounding box center [1180, 19] width 15 height 15
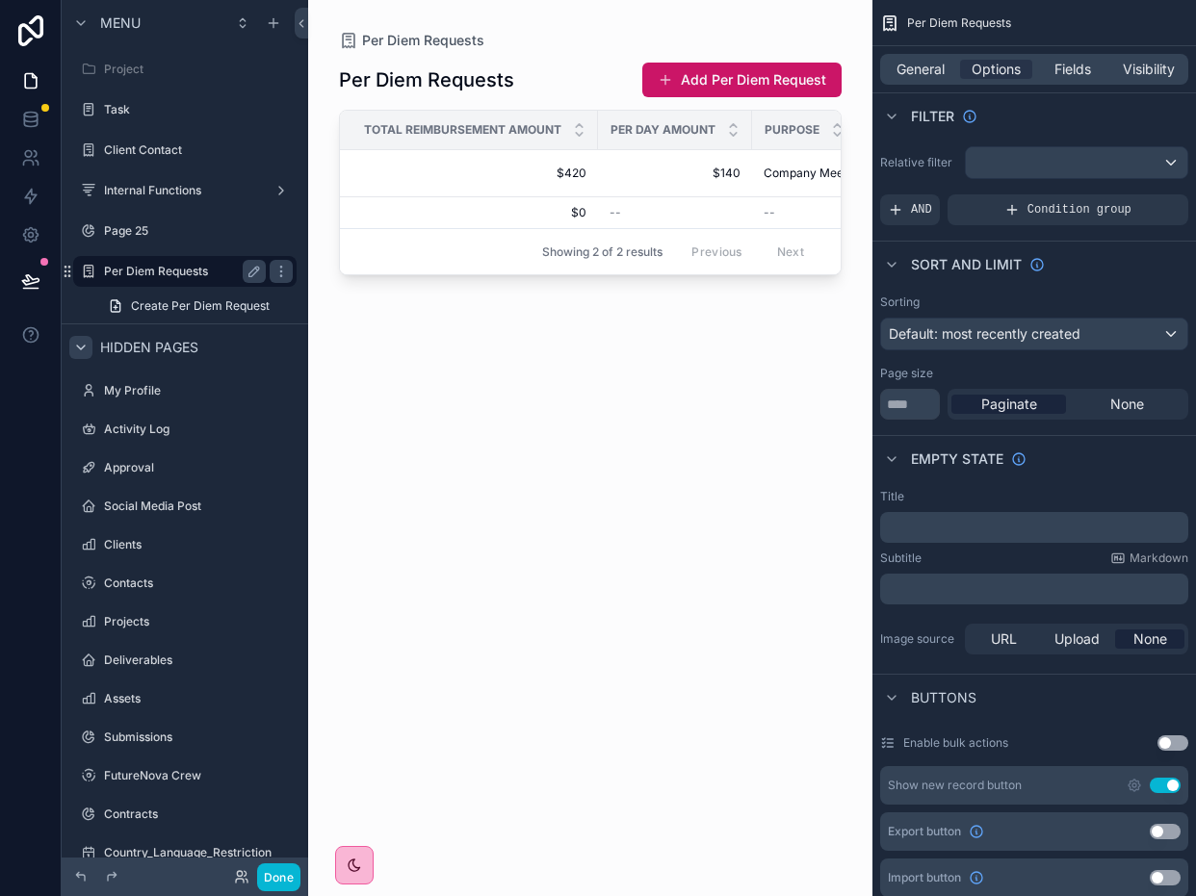
click at [181, 274] on label "Per Diem Requests" at bounding box center [181, 271] width 154 height 15
click at [180, 273] on label "Per Diem Requests" at bounding box center [181, 271] width 154 height 15
click at [623, 166] on span "$140" at bounding box center [674, 173] width 131 height 15
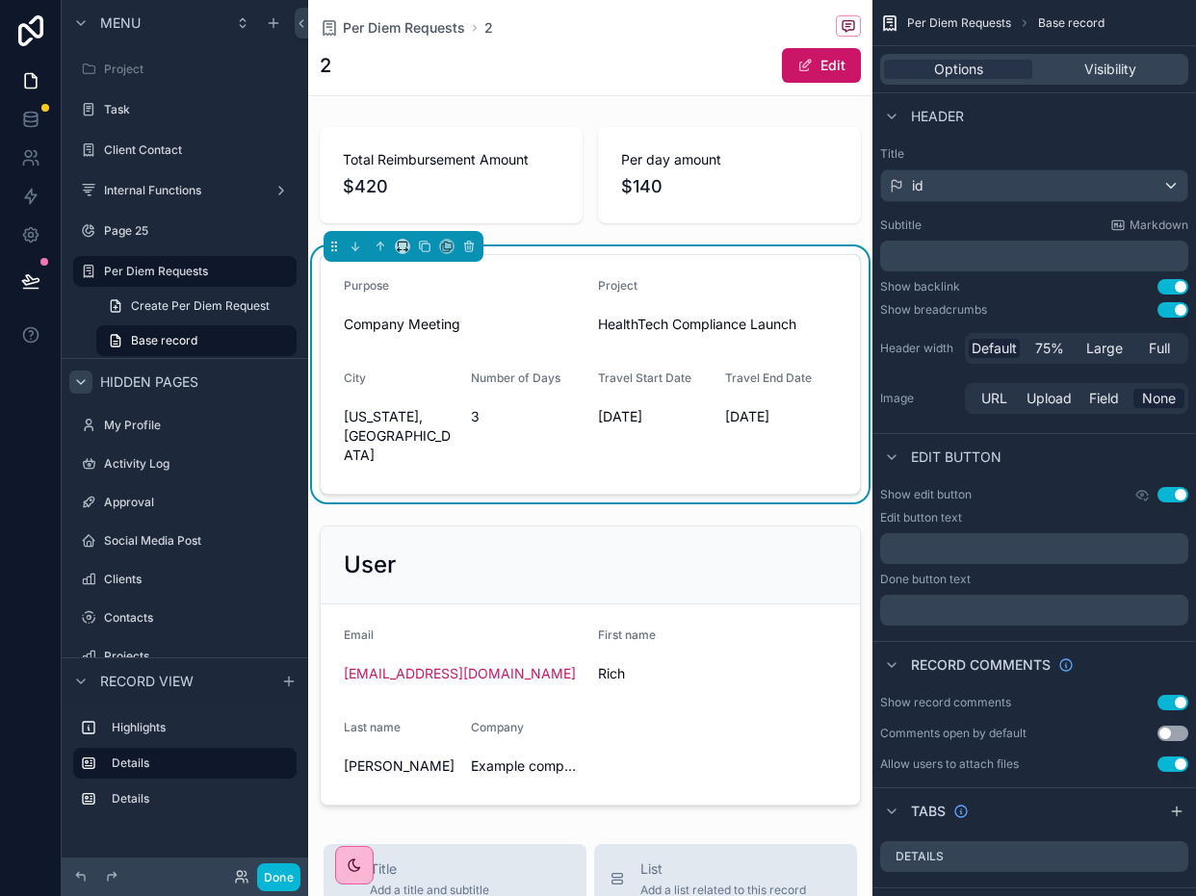
click at [1026, 251] on p "﻿" at bounding box center [1036, 255] width 297 height 19
click at [1113, 141] on div "Title id Subtitle Markdown ﻿ Show backlink Use setting Show breadcrumbs Use set…" at bounding box center [1033, 282] width 323 height 287
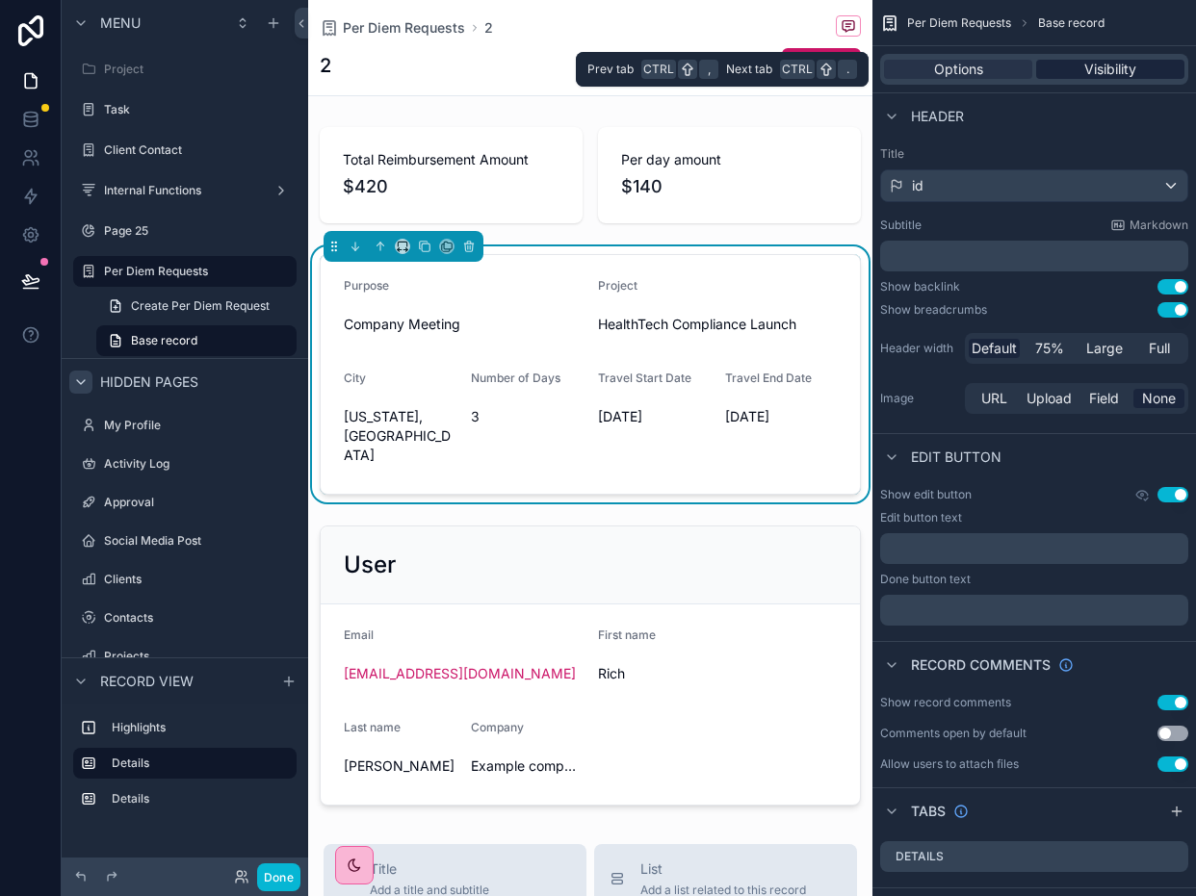
click at [1105, 70] on span "Visibility" at bounding box center [1110, 69] width 52 height 19
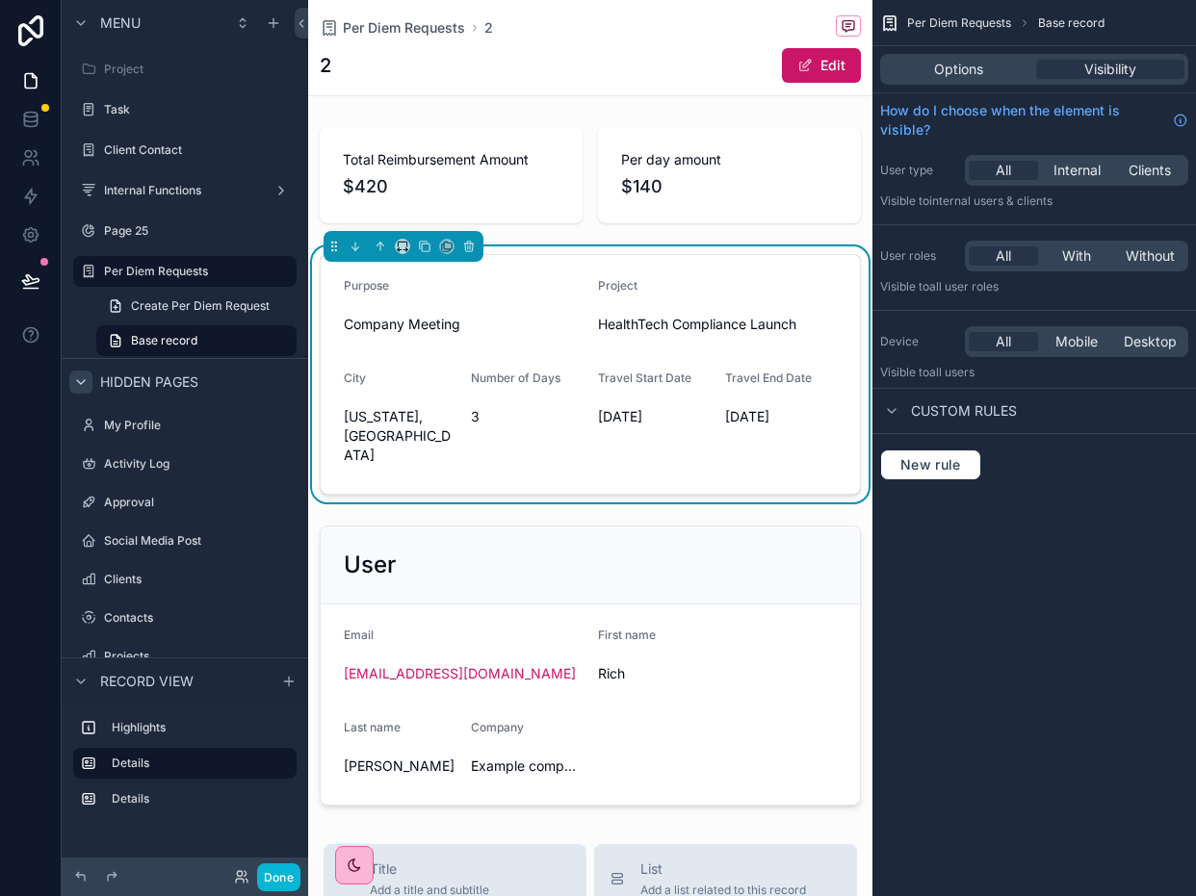
click at [986, 412] on span "Custom rules" at bounding box center [964, 410] width 106 height 19
click at [873, 407] on div "Custom rules" at bounding box center [1033, 411] width 323 height 46
click at [891, 405] on icon "scrollable content" at bounding box center [891, 410] width 15 height 15
click at [924, 466] on span "New rule" at bounding box center [930, 464] width 76 height 17
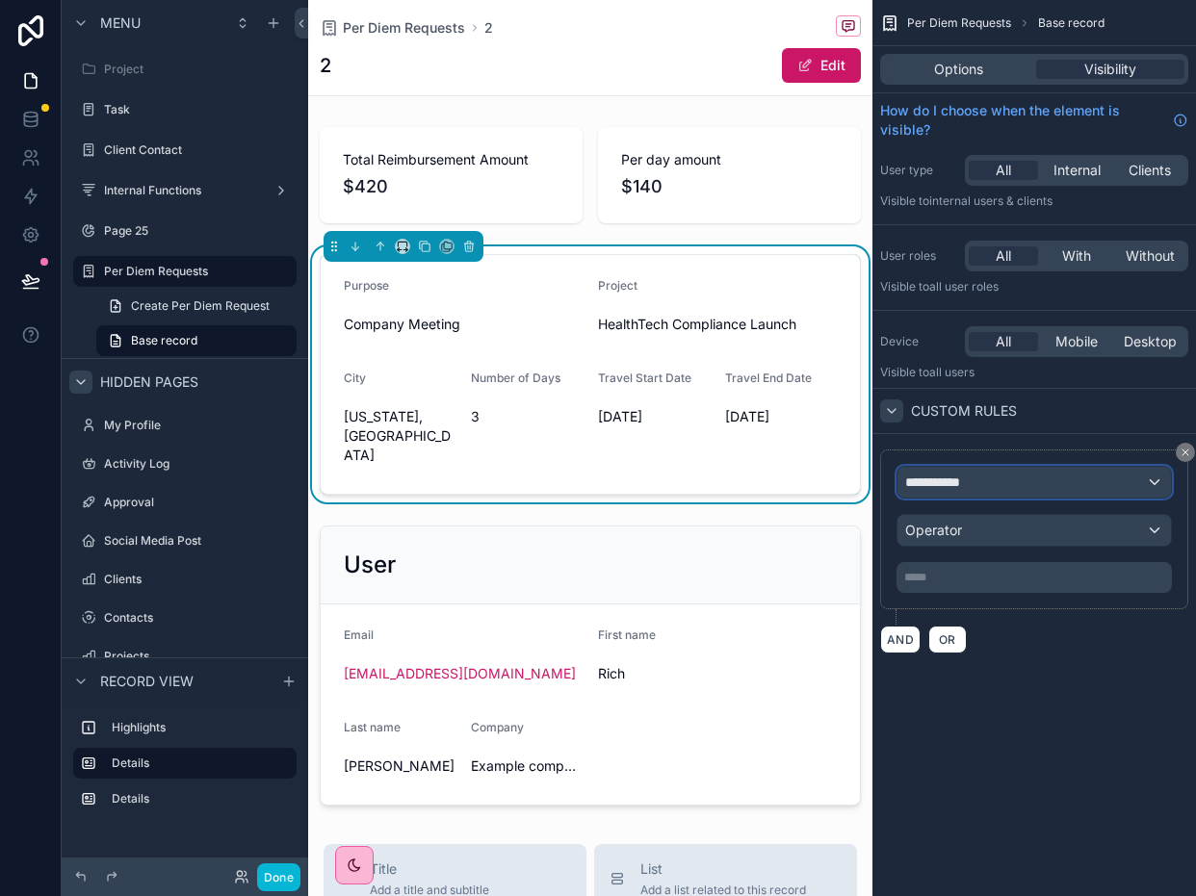
click at [1030, 484] on div "**********" at bounding box center [1033, 482] width 273 height 31
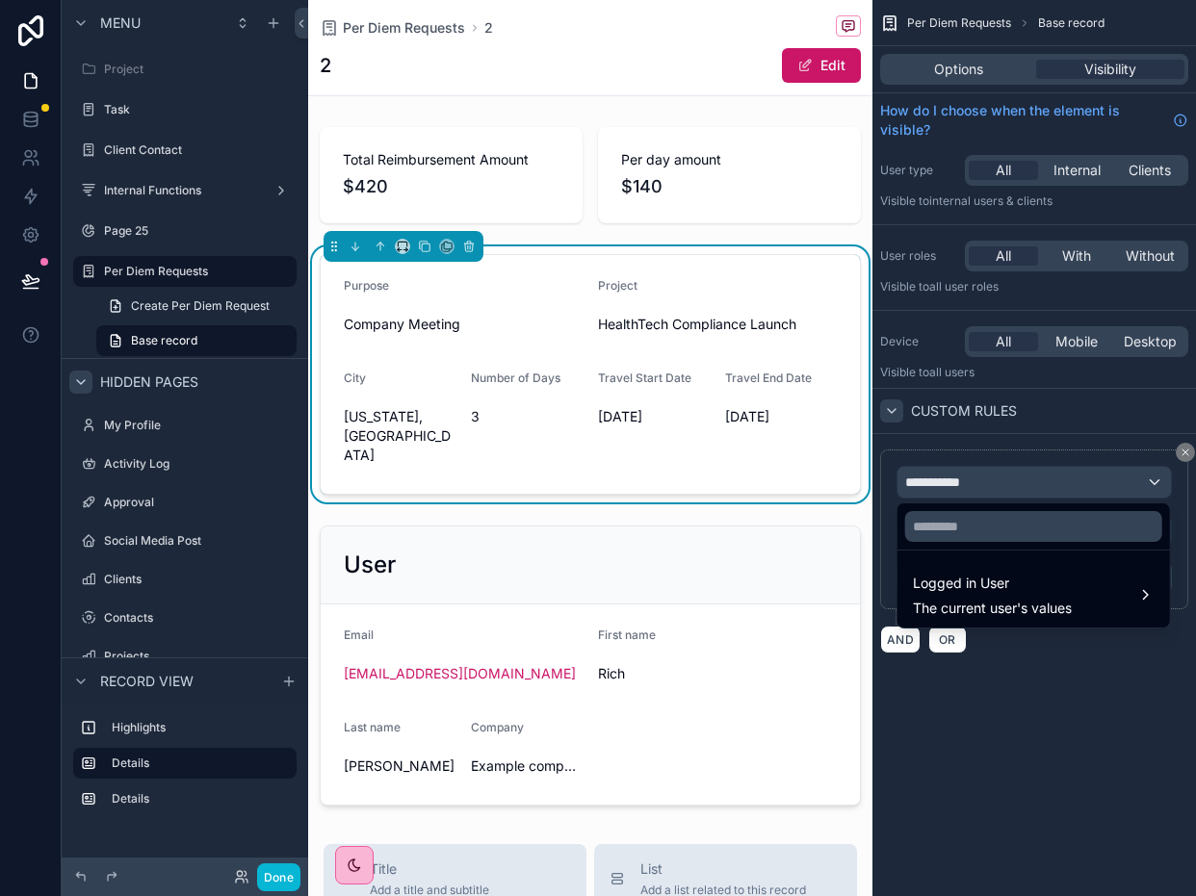
click at [1032, 482] on div "scrollable content" at bounding box center [598, 448] width 1196 height 896
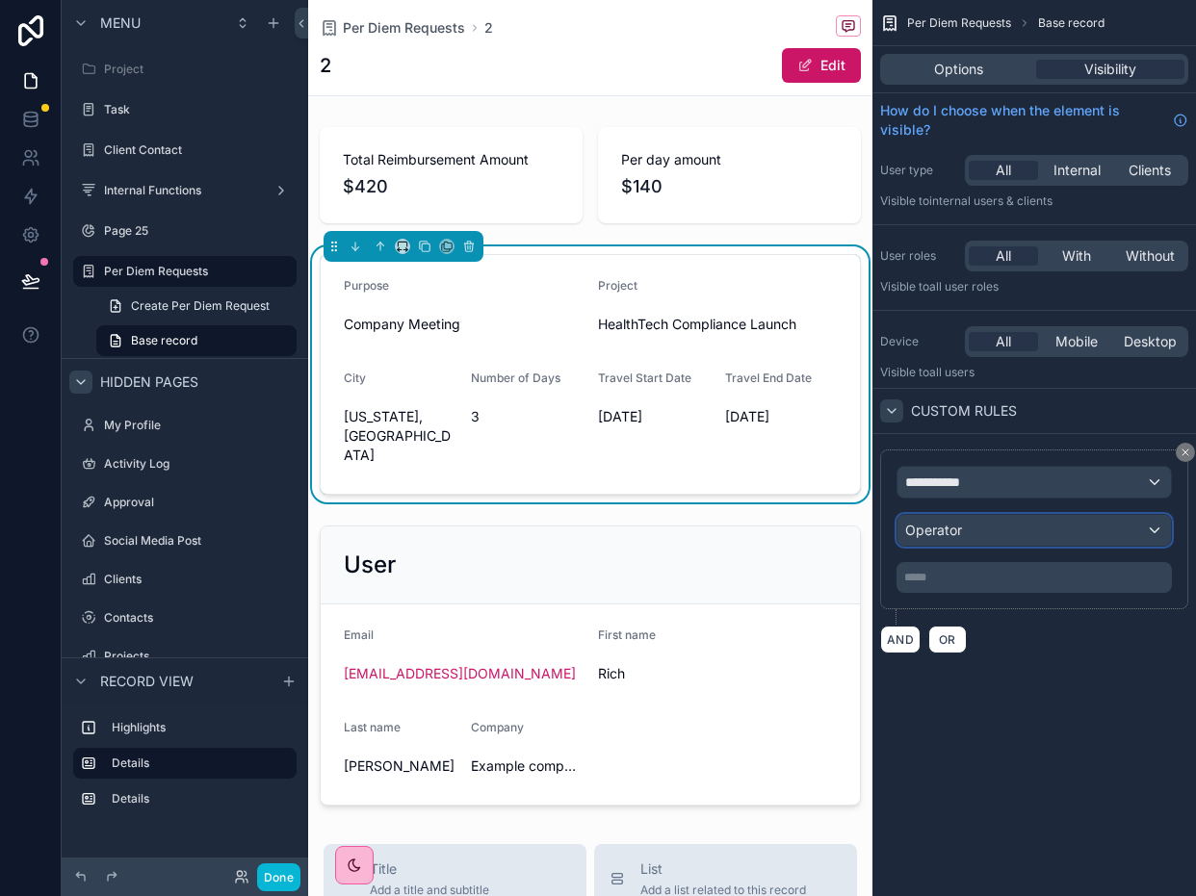
click at [1009, 534] on div "Operator" at bounding box center [1033, 530] width 273 height 31
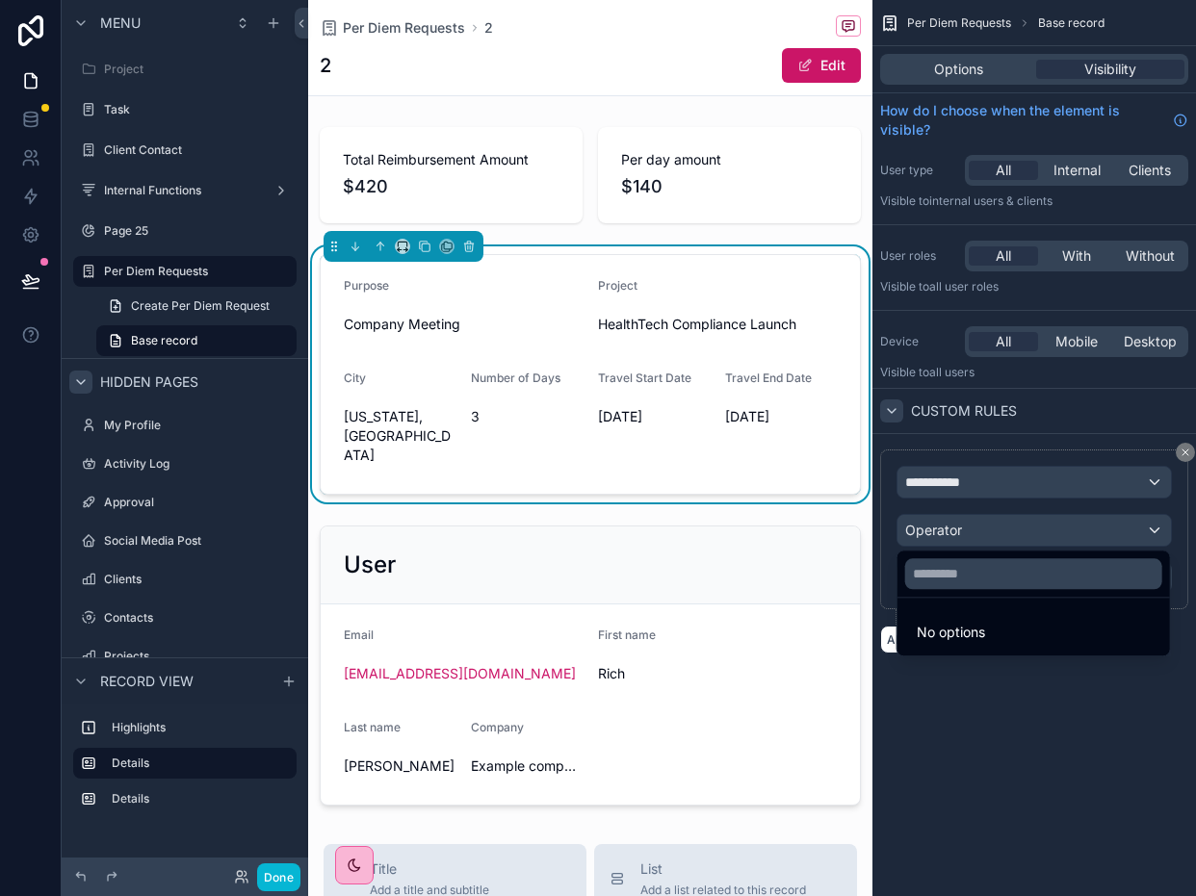
click at [1009, 534] on div "scrollable content" at bounding box center [598, 448] width 1196 height 896
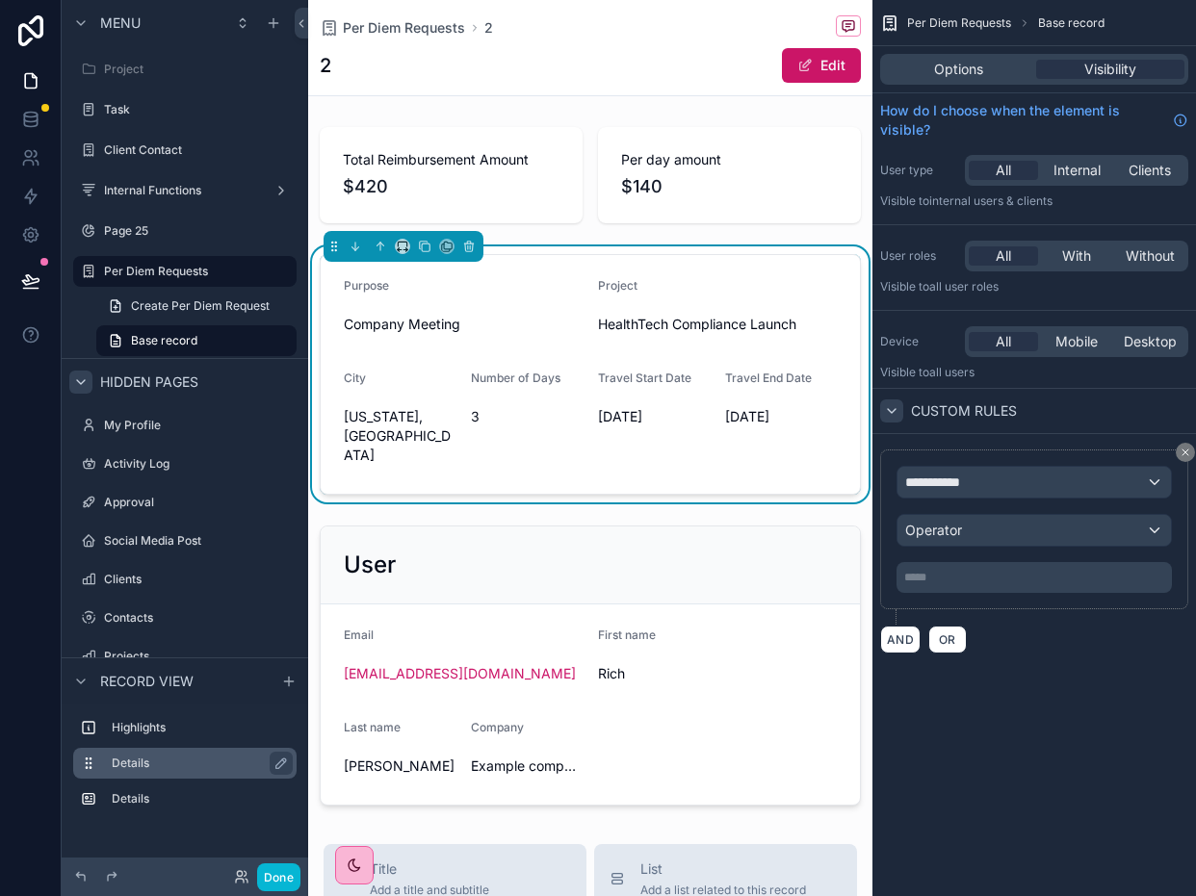
click at [145, 763] on label "Details" at bounding box center [196, 763] width 169 height 15
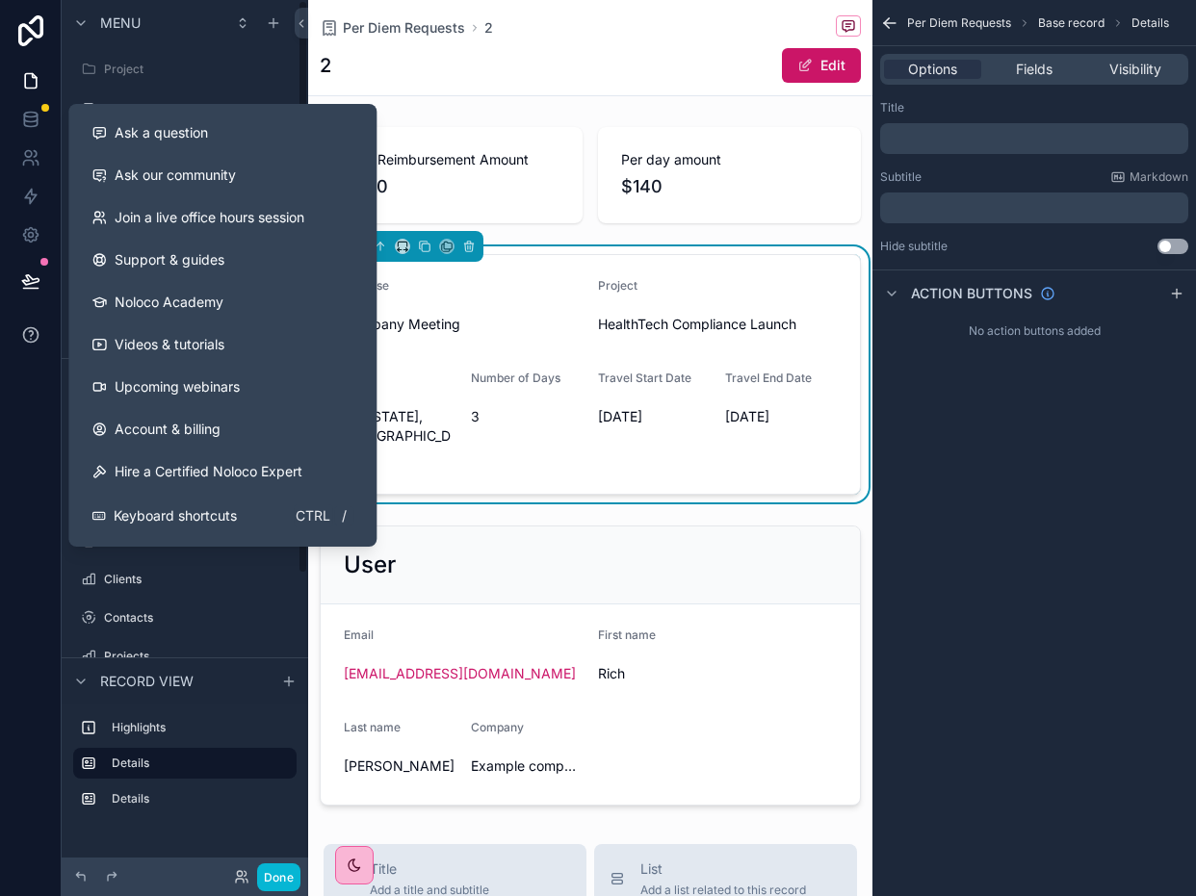
click at [28, 344] on icon at bounding box center [30, 334] width 19 height 19
click at [253, 130] on div "Ask a question" at bounding box center [222, 132] width 262 height 19
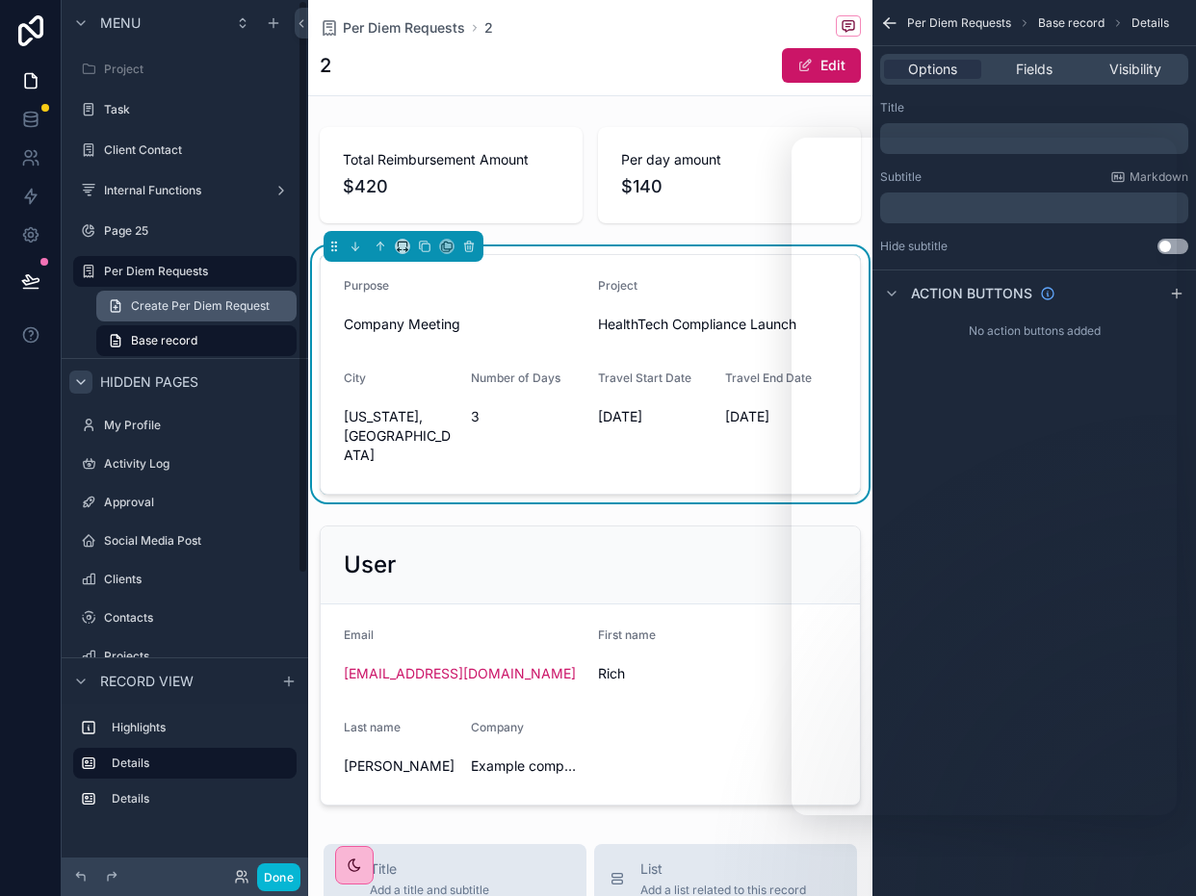
click at [205, 315] on link "Create Per Diem Request" at bounding box center [196, 306] width 200 height 31
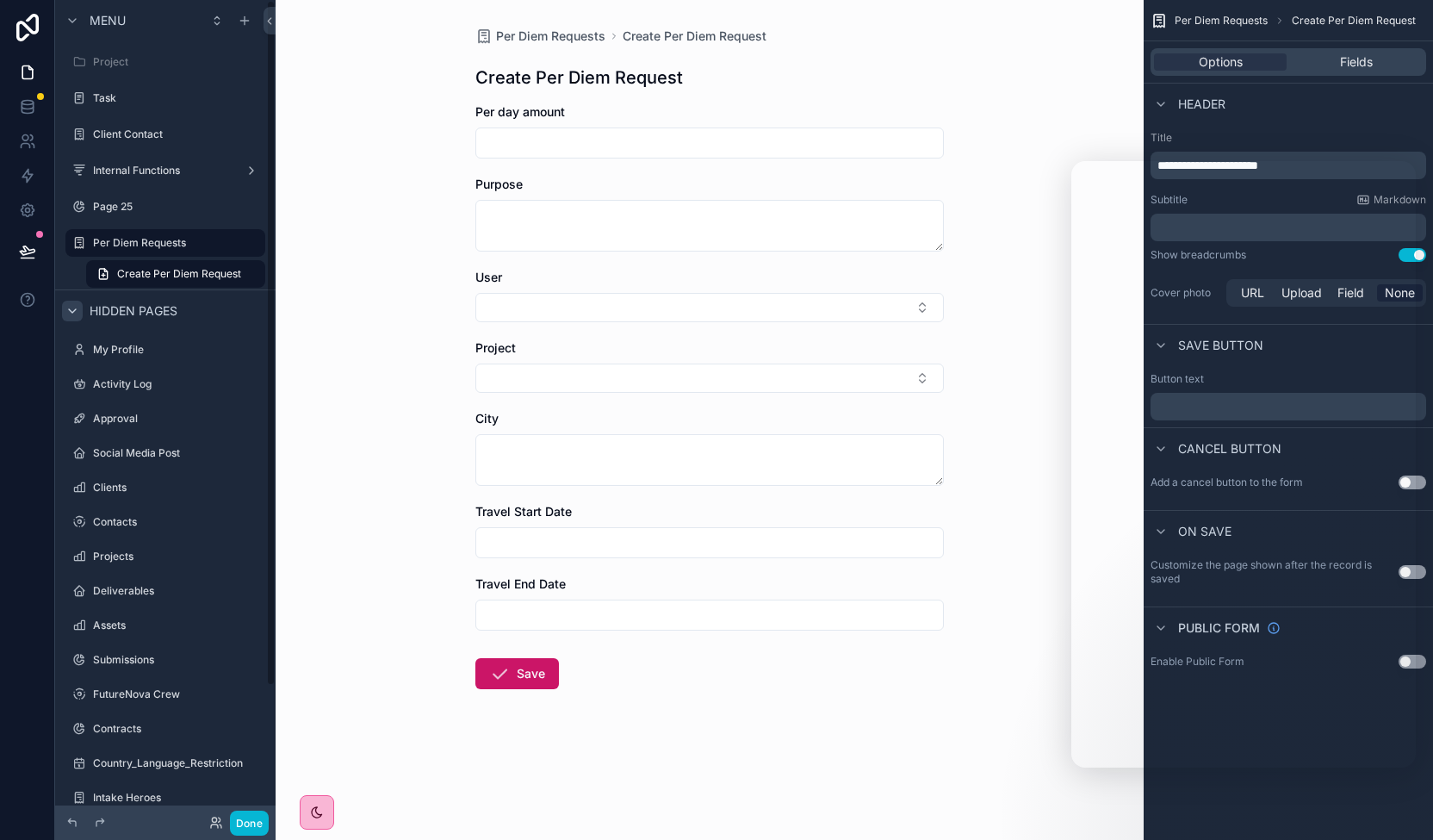
click at [403, 785] on div "Per Diem Requests Create Per Diem Request Create Per Diem Request Per day amoun…" at bounding box center [709, 420] width 868 height 840
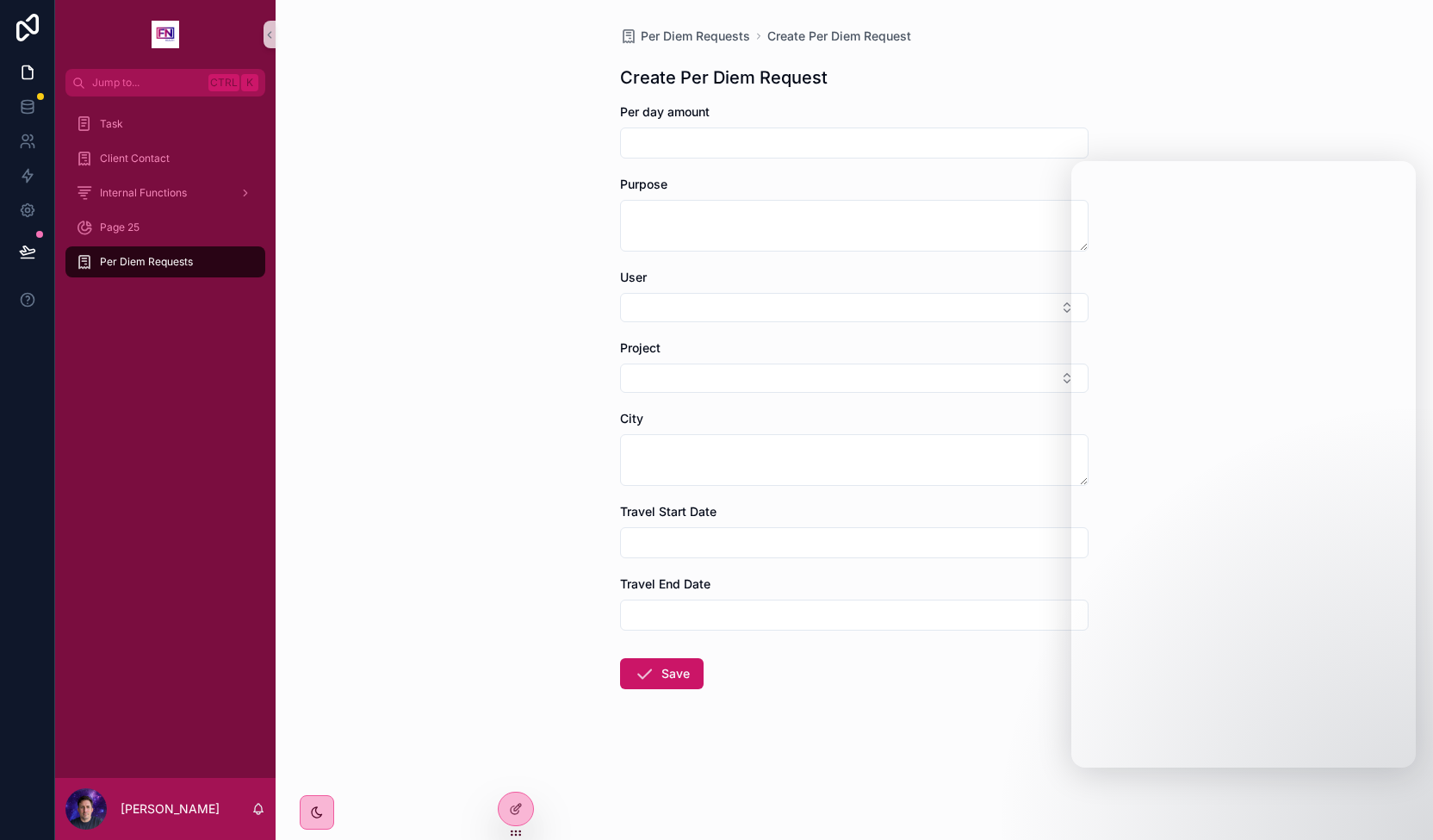
click at [420, 564] on div "Per Diem Requests Create Per Diem Request Create Per Diem Request Per day amoun…" at bounding box center [854, 420] width 1157 height 840
click at [523, 806] on div at bounding box center [515, 809] width 35 height 33
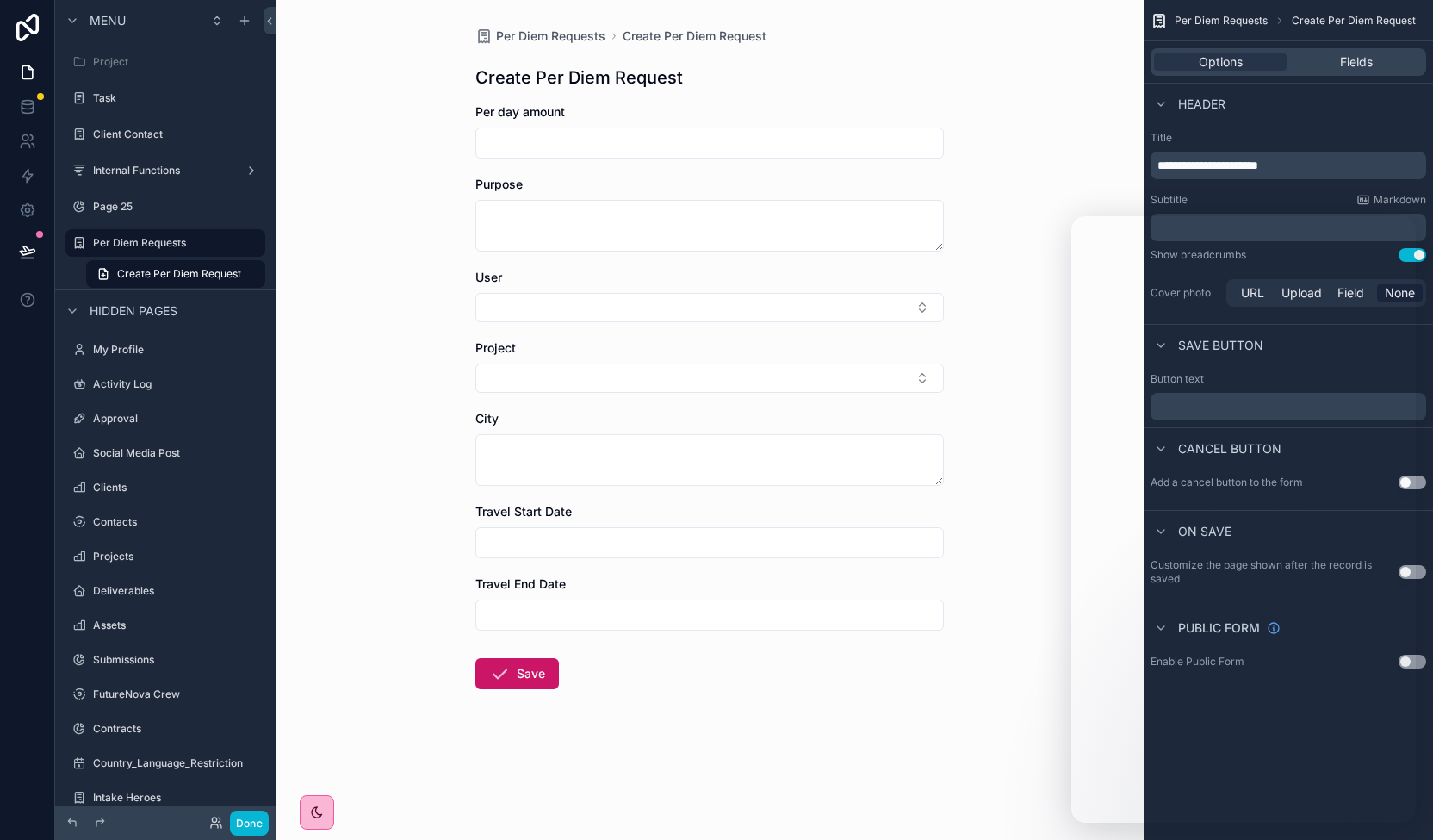
click at [564, 349] on div "Project" at bounding box center [709, 347] width 469 height 17
click at [572, 73] on h1 "Create Per Diem Request" at bounding box center [579, 77] width 208 height 24
click at [744, 32] on span "Create Per Diem Request" at bounding box center [694, 36] width 144 height 17
click at [722, 35] on span "Create Per Diem Request" at bounding box center [694, 36] width 144 height 17
drag, startPoint x: 703, startPoint y: 75, endPoint x: 679, endPoint y: 101, distance: 35.4
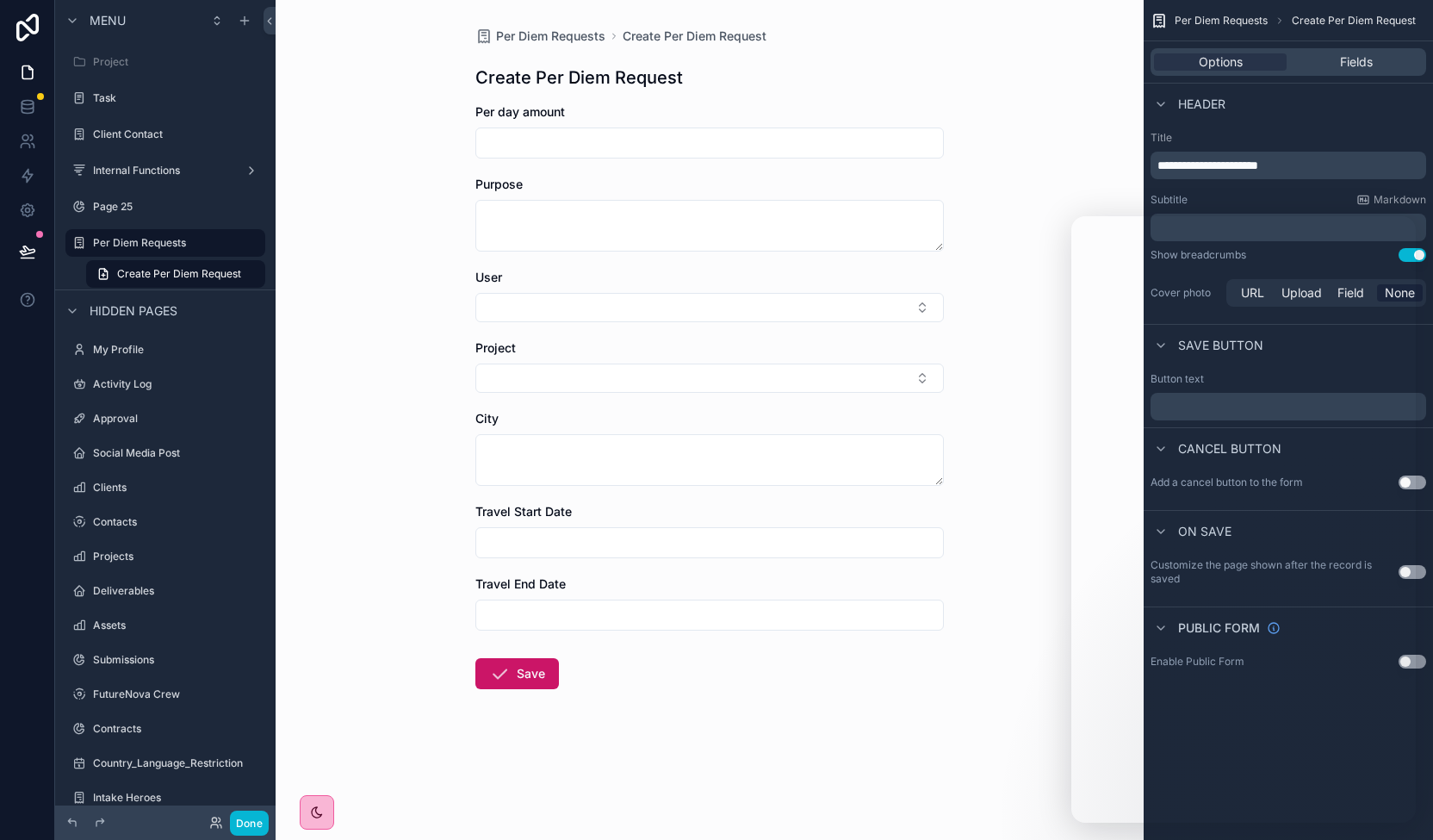
click at [702, 75] on div "Create Per Diem Request" at bounding box center [709, 77] width 469 height 24
click at [664, 144] on input "scrollable content" at bounding box center [709, 142] width 467 height 24
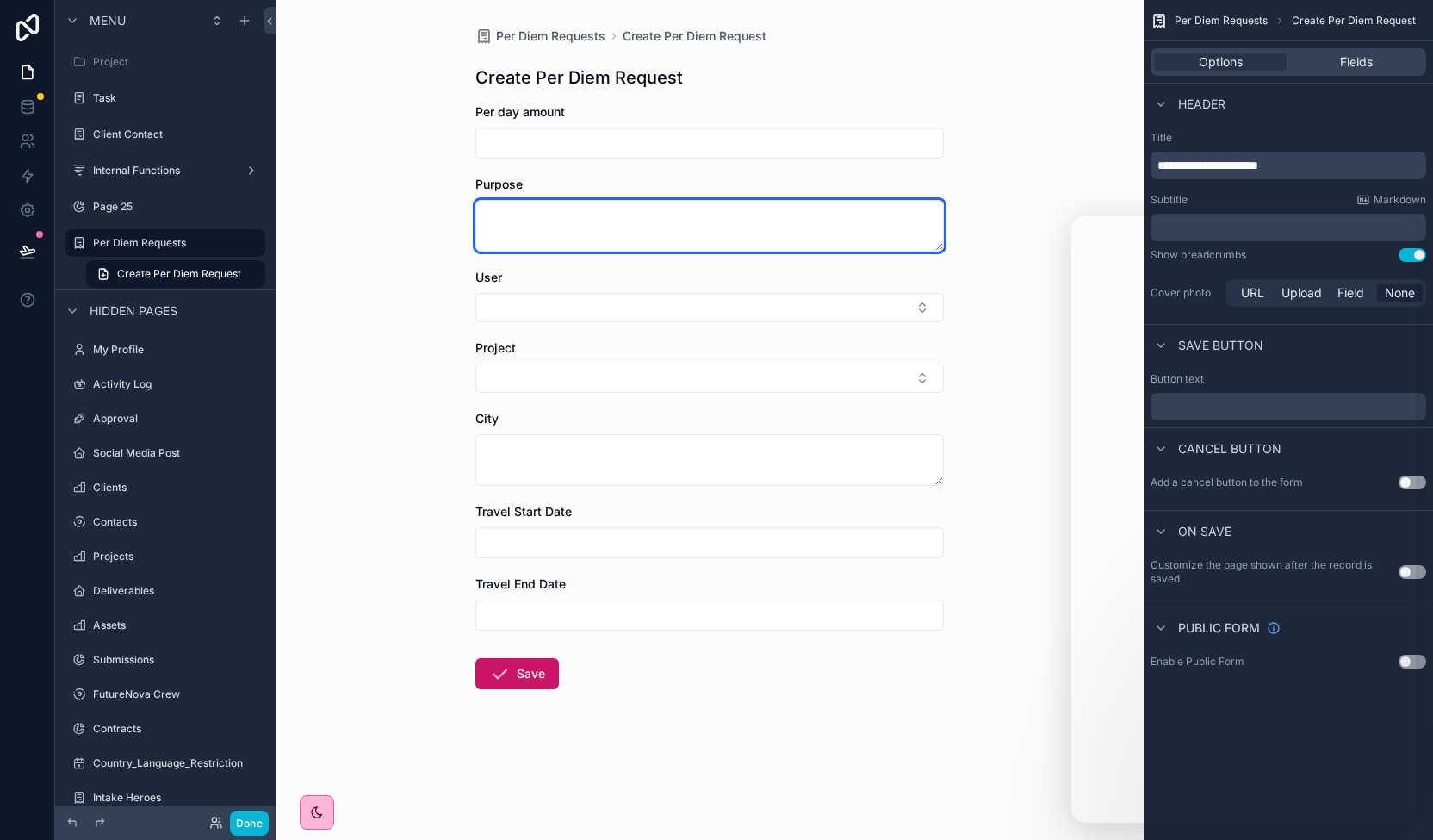
click at [748, 233] on textarea "scrollable content" at bounding box center [709, 225] width 469 height 52
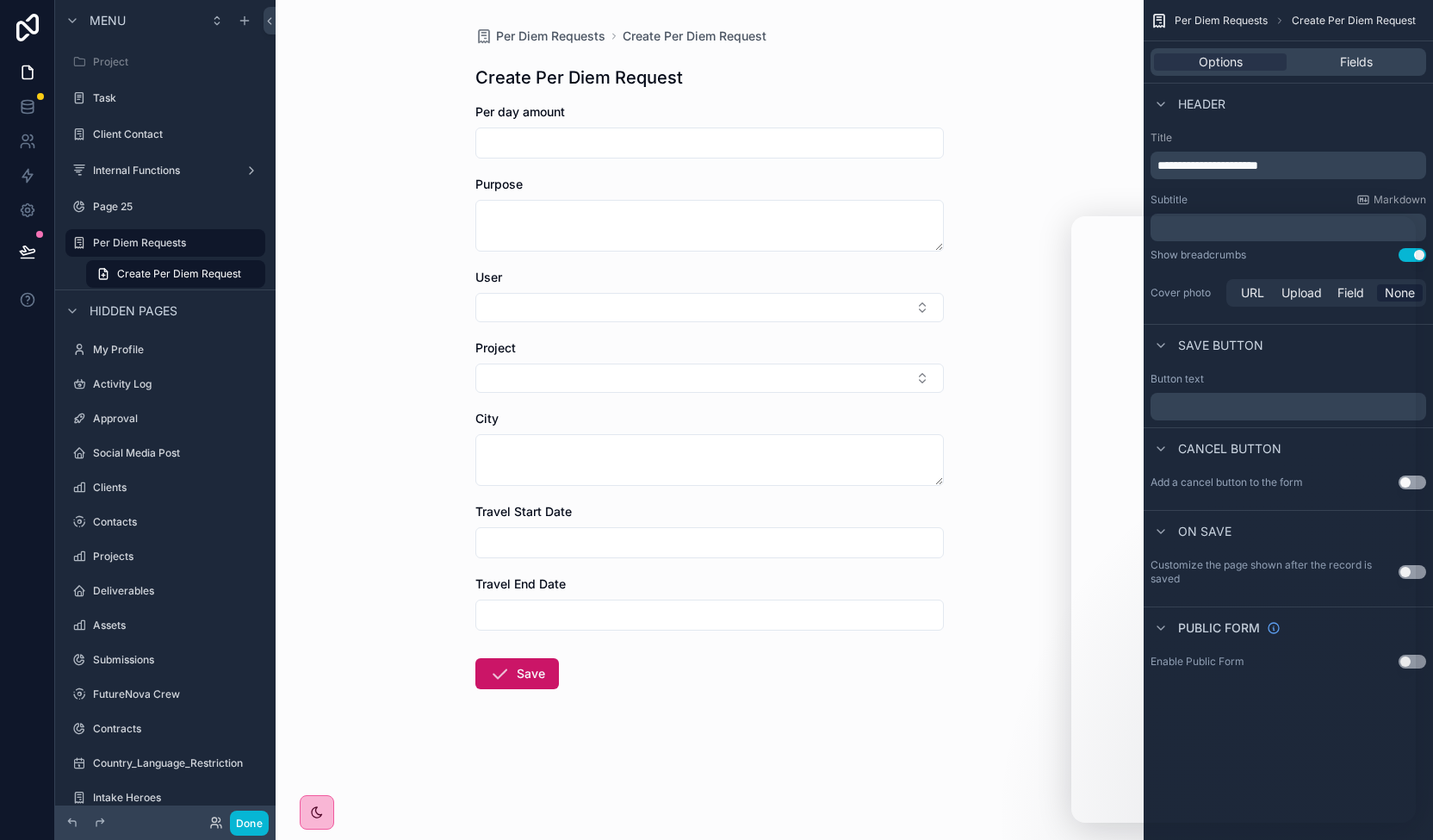
click at [829, 623] on input "scrollable content" at bounding box center [709, 615] width 467 height 24
click at [967, 514] on div "Per Diem Requests Create Per Diem Request Create Per Diem Request Per day amoun…" at bounding box center [709, 420] width 868 height 840
click at [1293, 107] on div "Header" at bounding box center [1287, 103] width 289 height 41
click at [956, 774] on div "Per Diem Requests Create Per Diem Request Create Per Diem Request Per day amoun…" at bounding box center [709, 399] width 496 height 799
click at [973, 751] on div "Per Diem Requests Create Per Diem Request Create Per Diem Request Per day amoun…" at bounding box center [709, 420] width 868 height 840
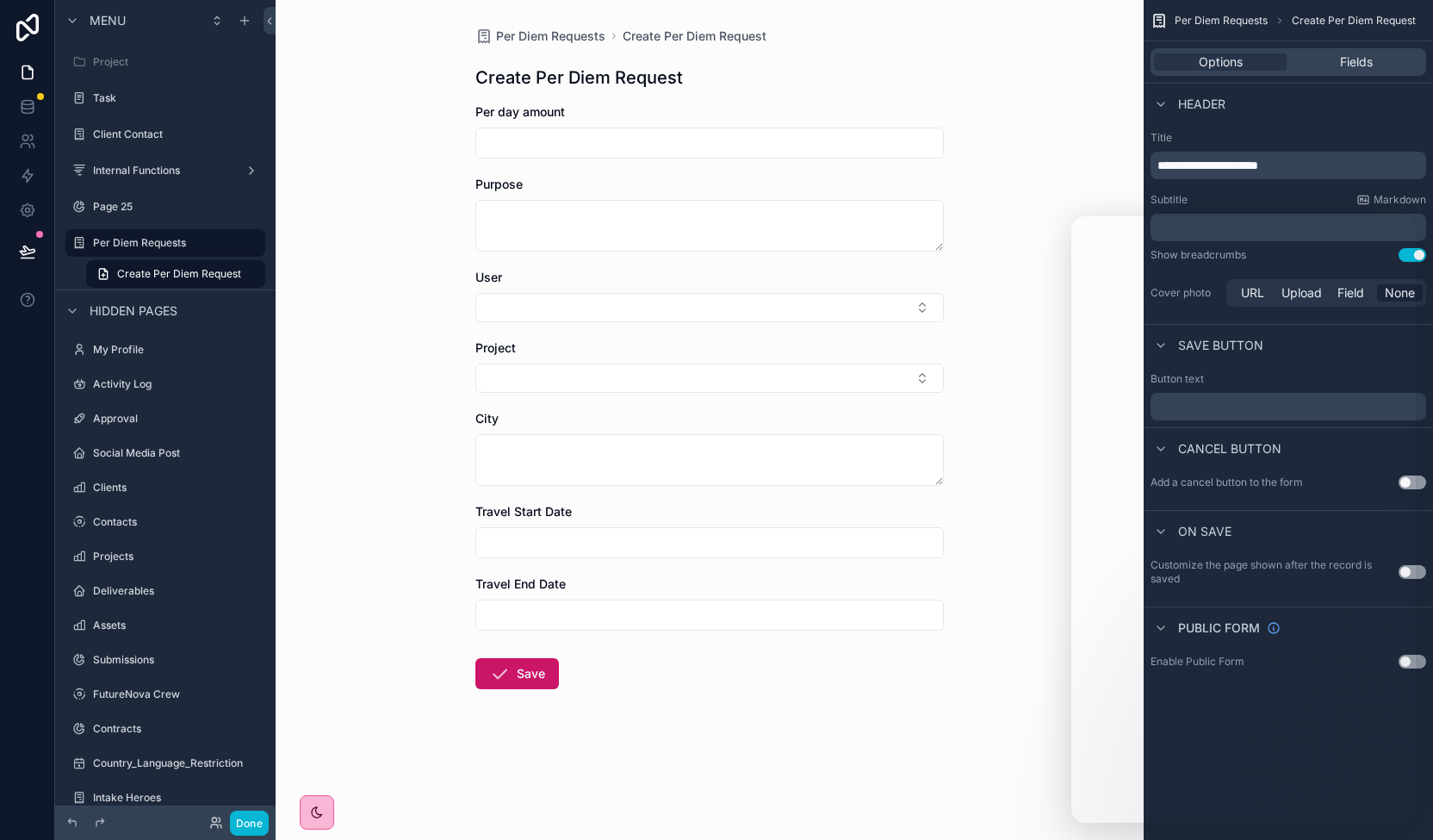
click at [973, 751] on div "Per Diem Requests Create Per Diem Request Create Per Diem Request Per day amoun…" at bounding box center [709, 420] width 868 height 840
click at [1407, 567] on button "Use setting" at bounding box center [1412, 572] width 28 height 13
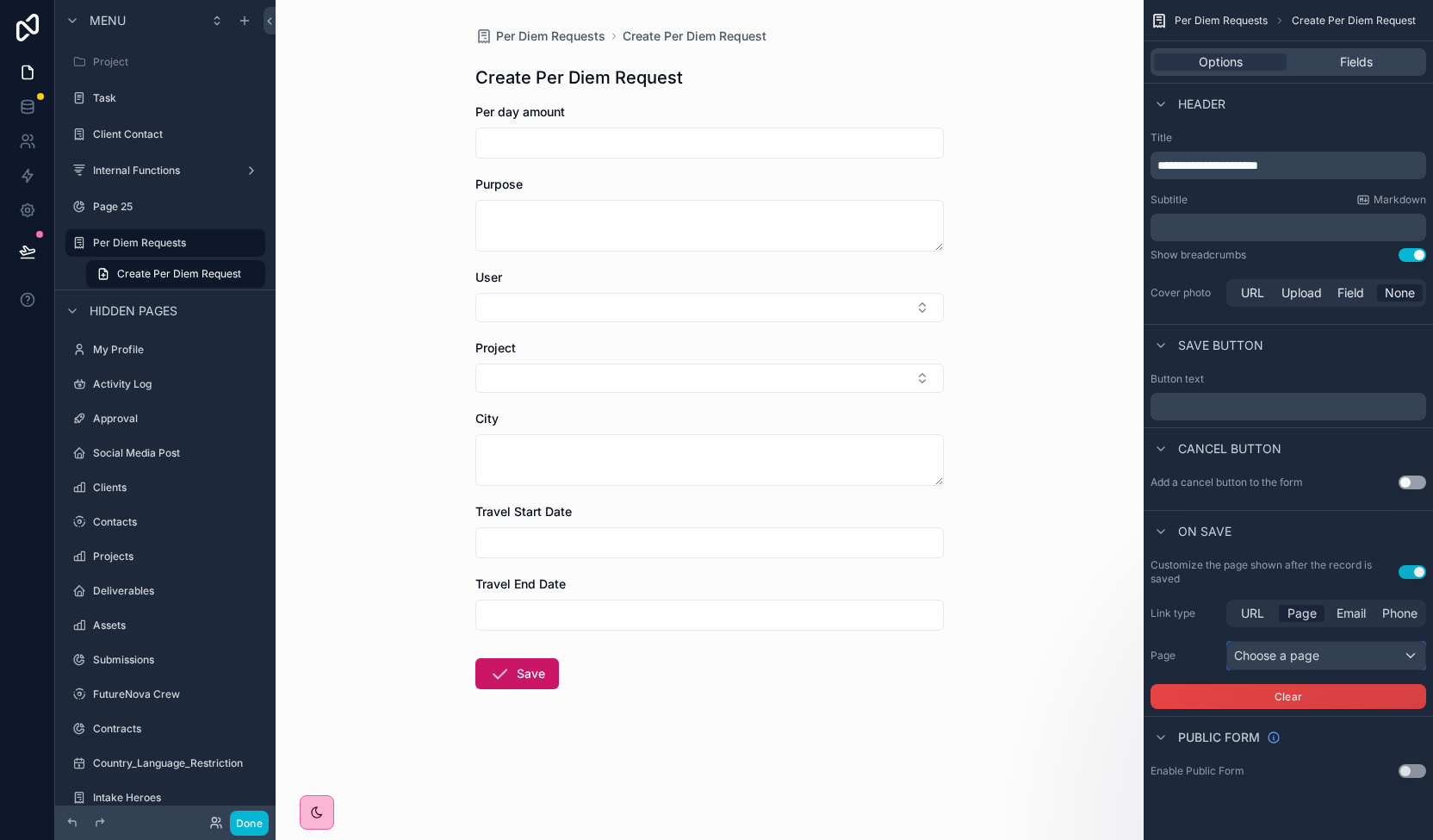
click at [1297, 654] on div "Choose a page" at bounding box center [1326, 655] width 198 height 28
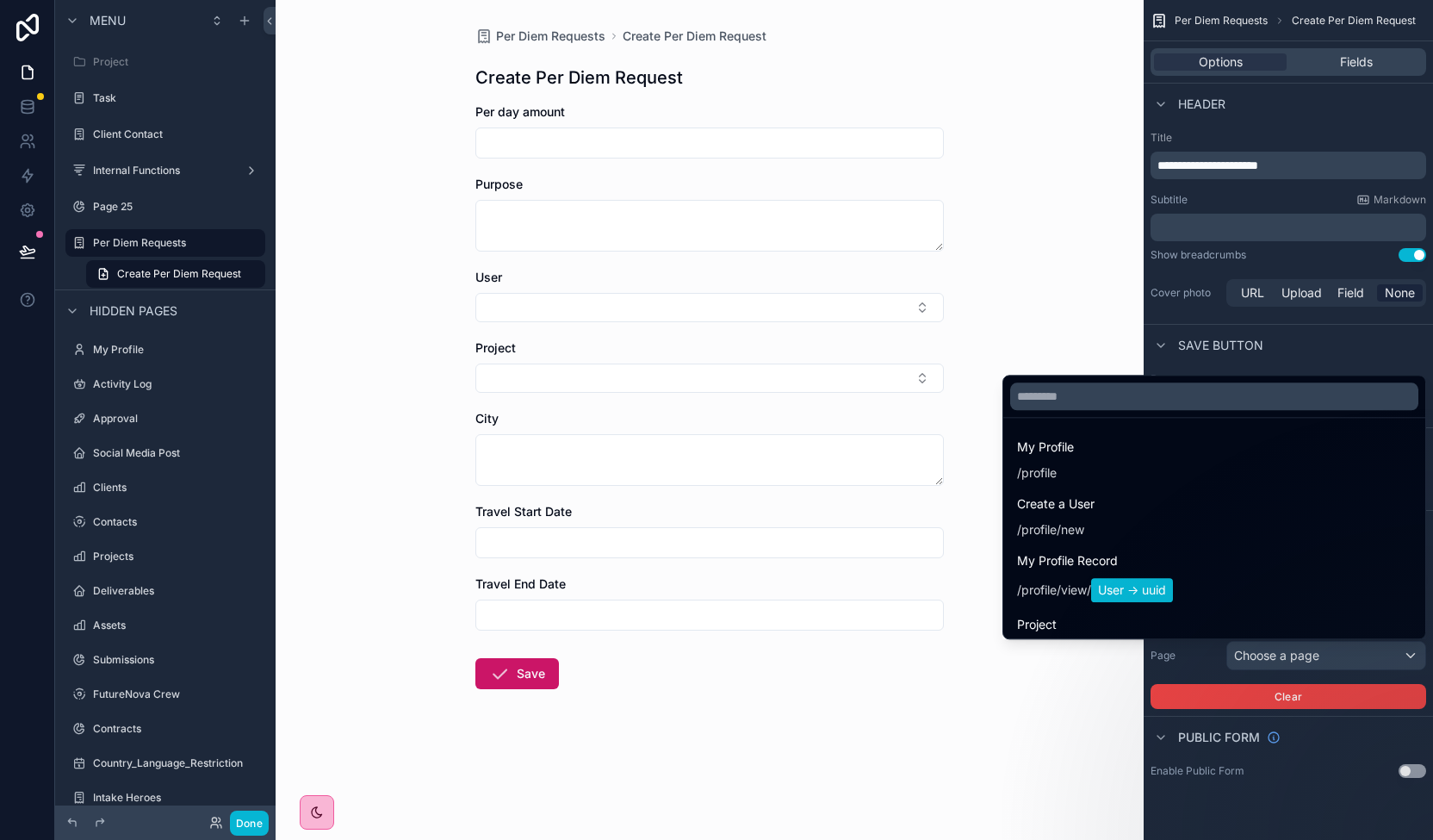
drag, startPoint x: 1426, startPoint y: 431, endPoint x: 1420, endPoint y: 447, distance: 17.1
click at [1420, 447] on div "My Profile / profile Create a User / profile /new My Profile Record / profile /…" at bounding box center [716, 420] width 1433 height 840
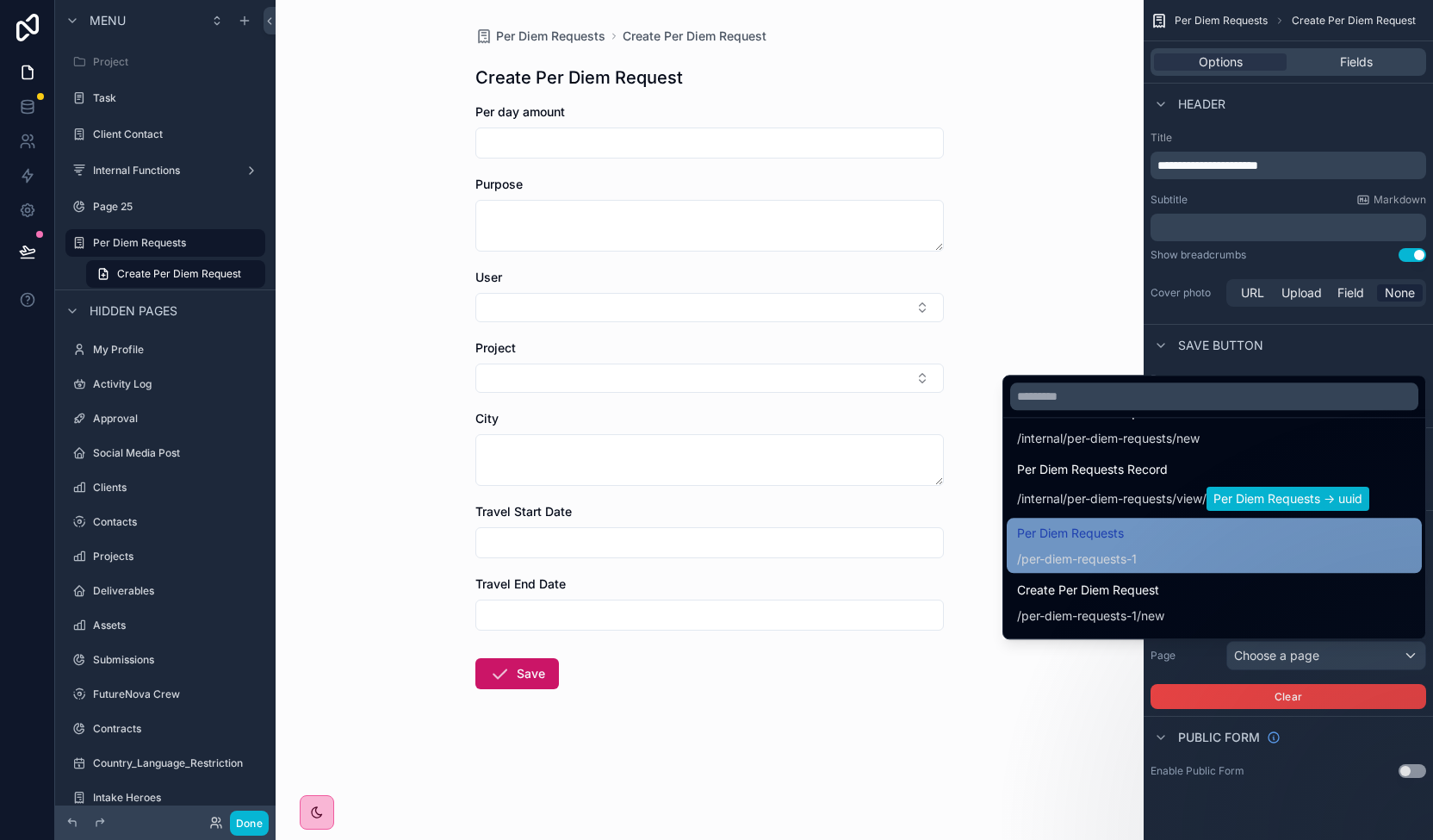
scroll to position [3855, 0]
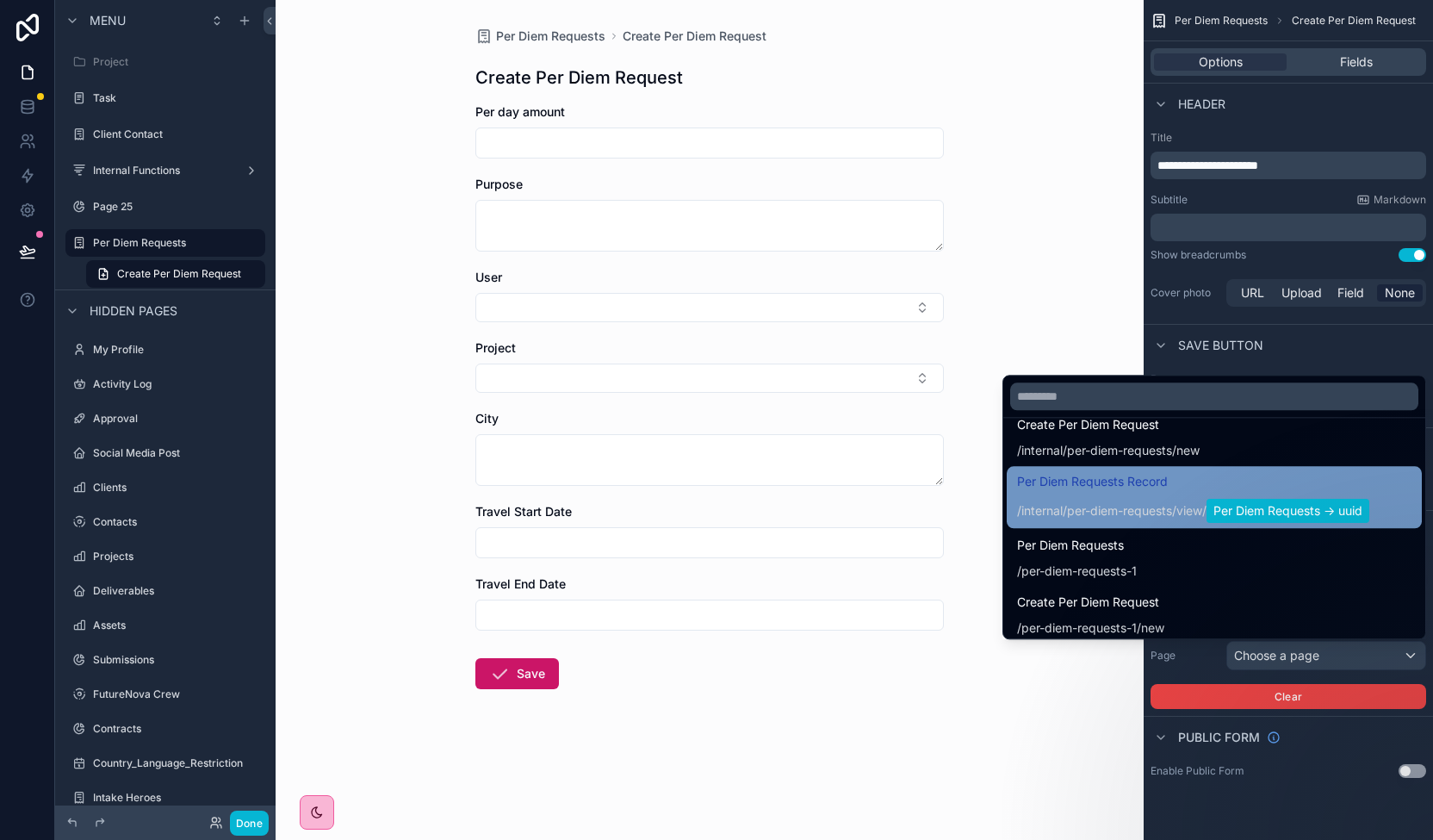
click at [1209, 494] on div "Per Diem Requests Record /internal/per-diem-requests / view / Per Diem Requests…" at bounding box center [1193, 497] width 352 height 52
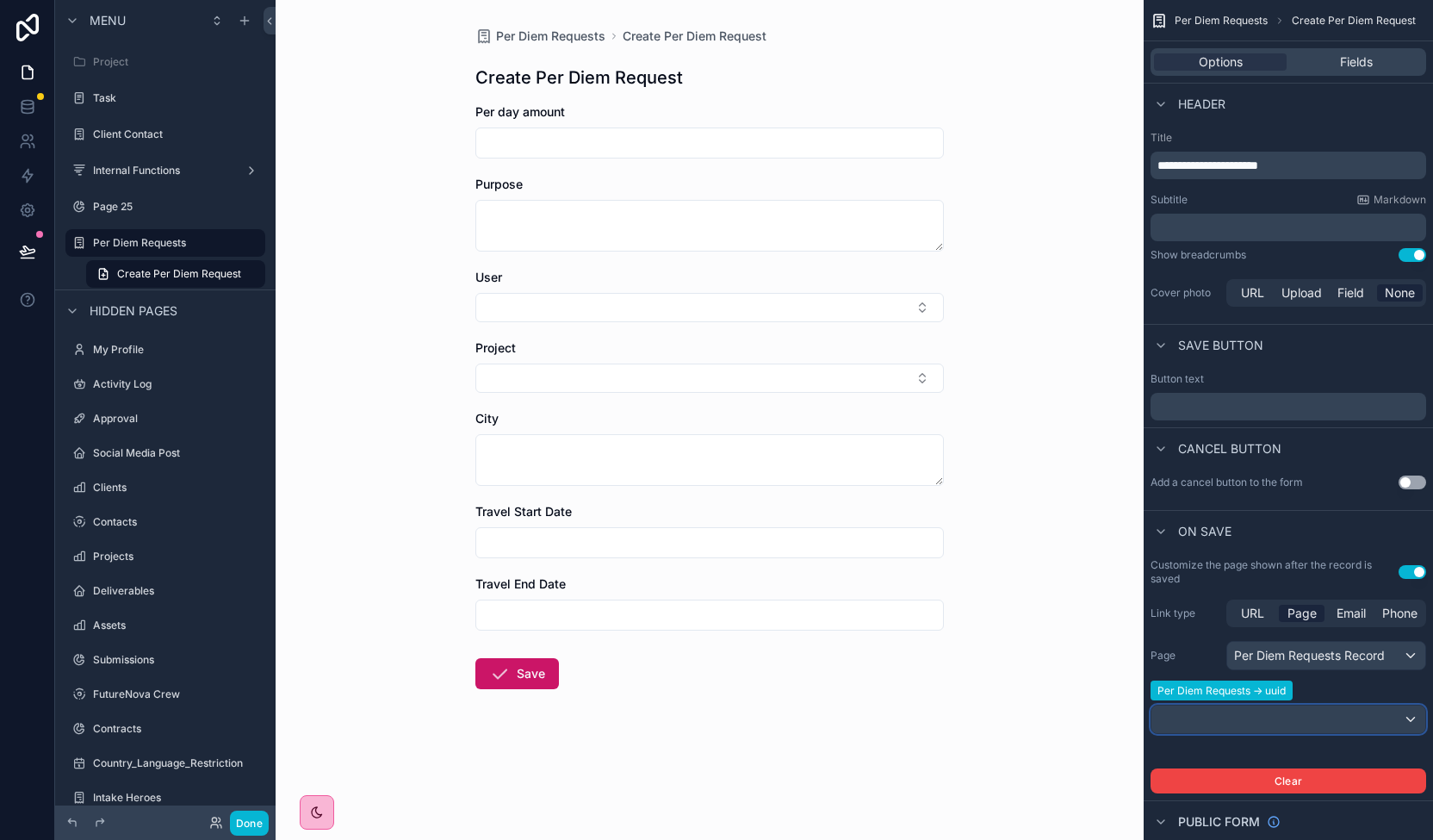
click at [1345, 723] on div "scrollable content" at bounding box center [1288, 718] width 274 height 28
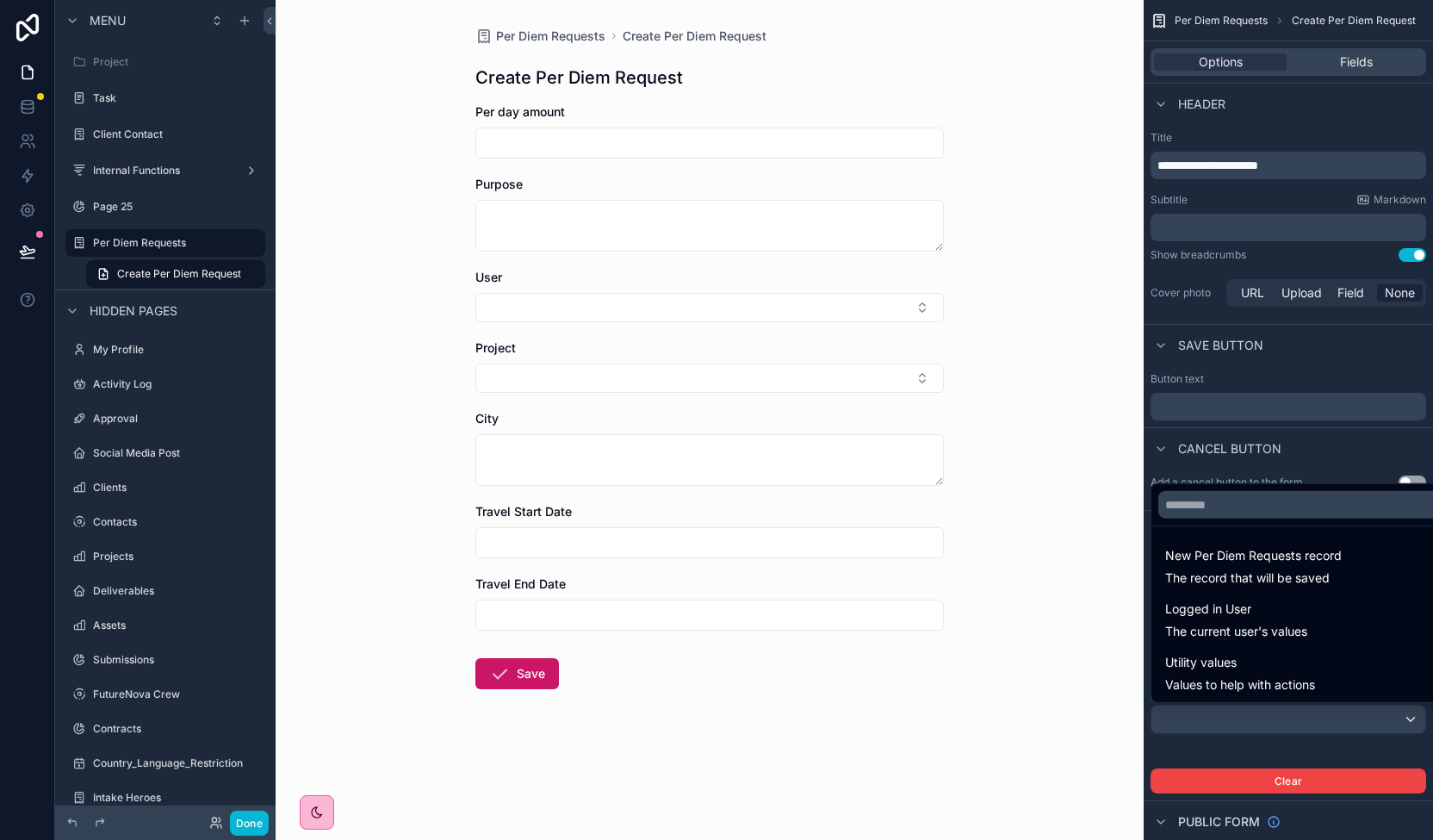
click at [1345, 723] on div "scrollable content" at bounding box center [716, 420] width 1433 height 840
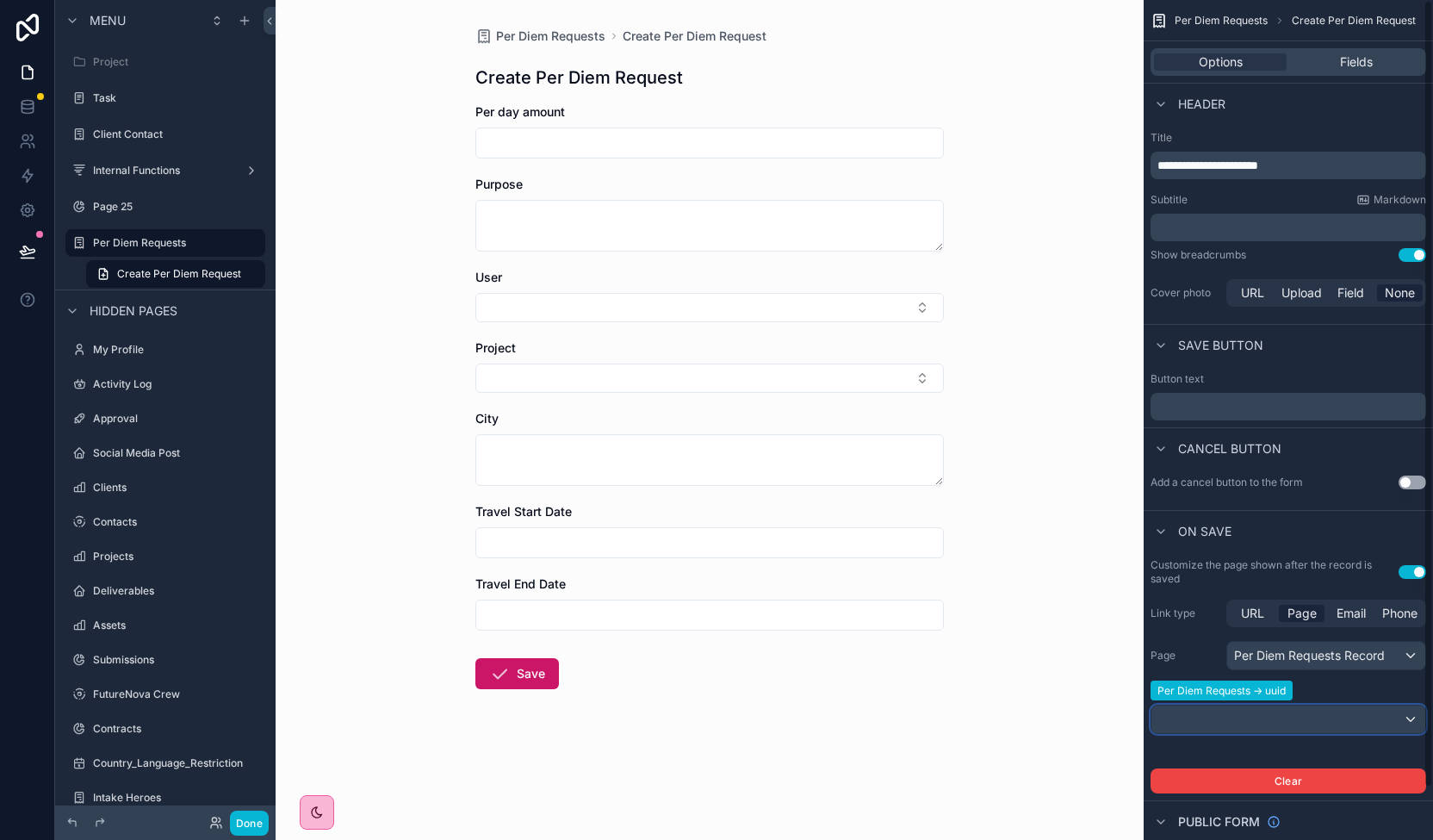
click at [1345, 723] on div "scrollable content" at bounding box center [1288, 718] width 274 height 28
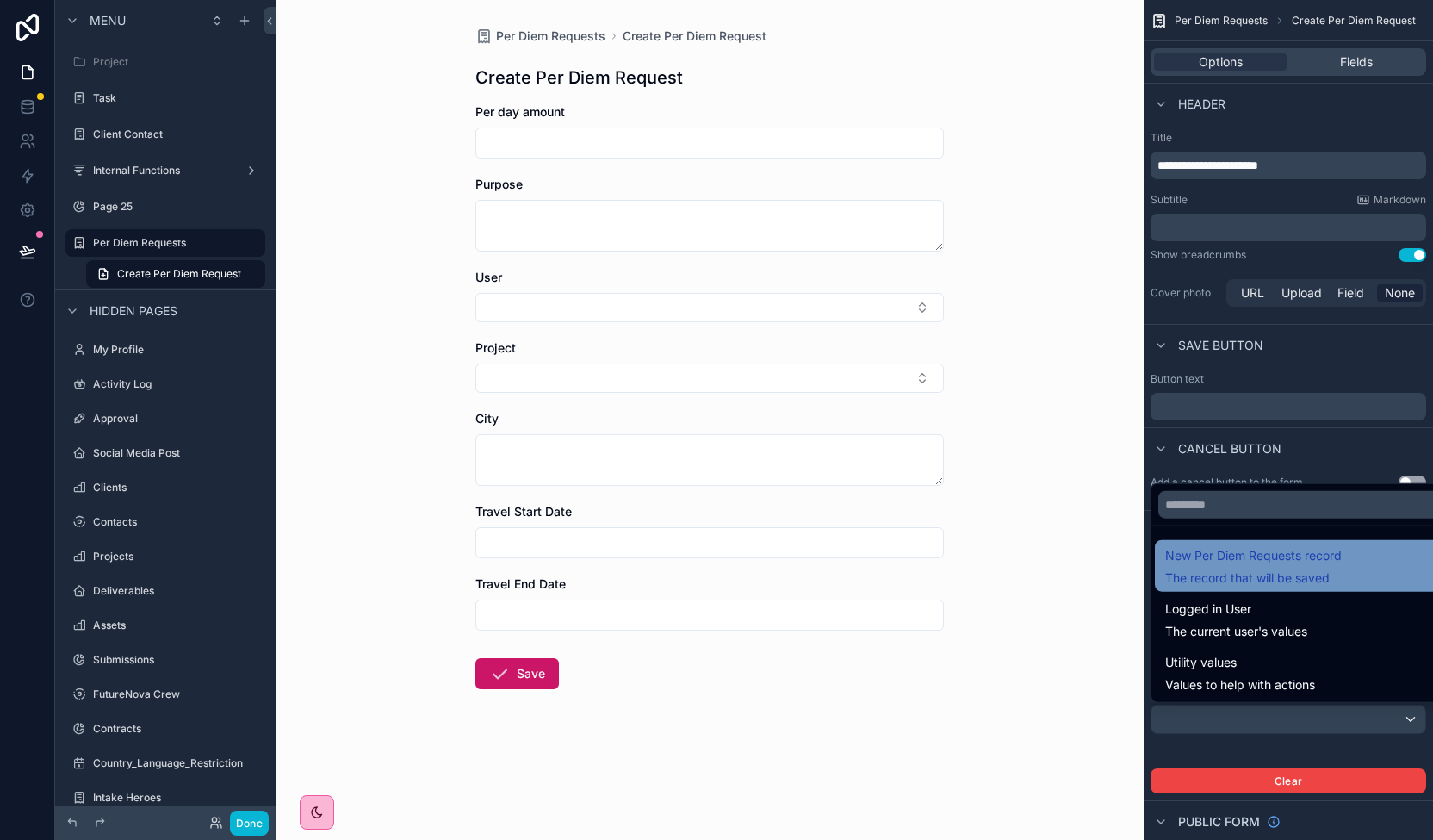
click at [1276, 572] on span "The record that will be saved" at bounding box center [1252, 577] width 176 height 17
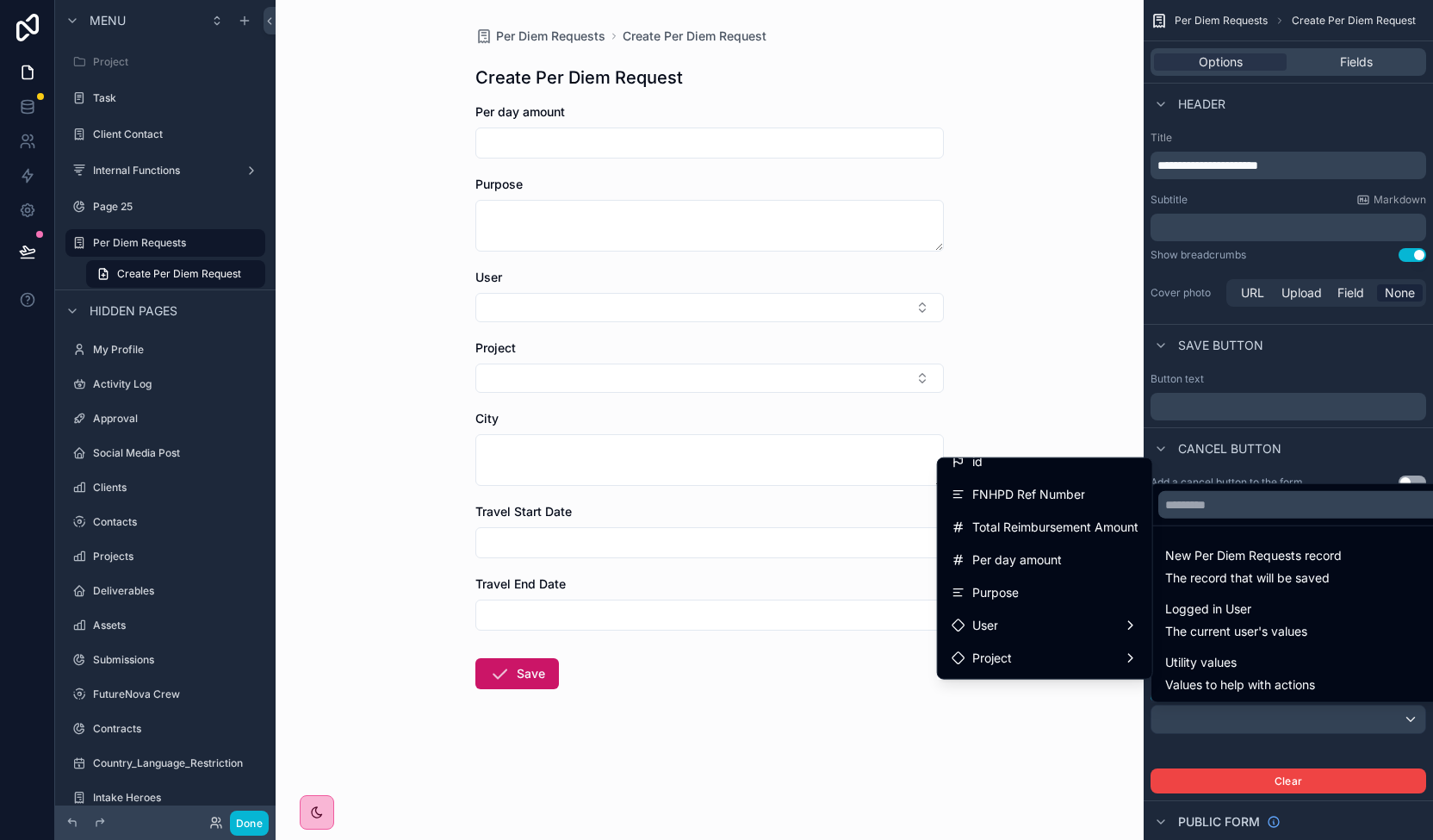
scroll to position [0, 0]
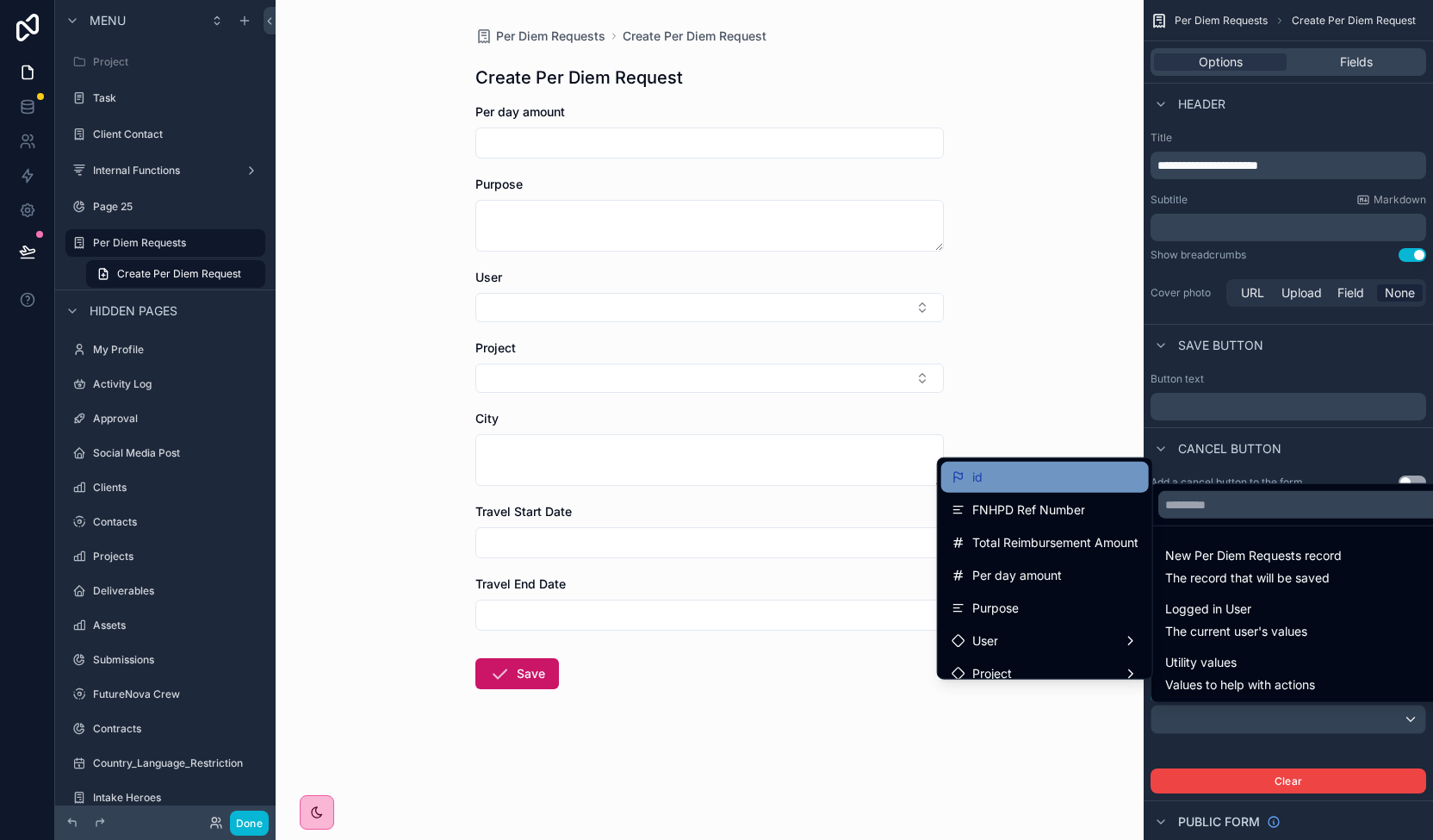
click at [1042, 478] on div "id" at bounding box center [1045, 477] width 187 height 21
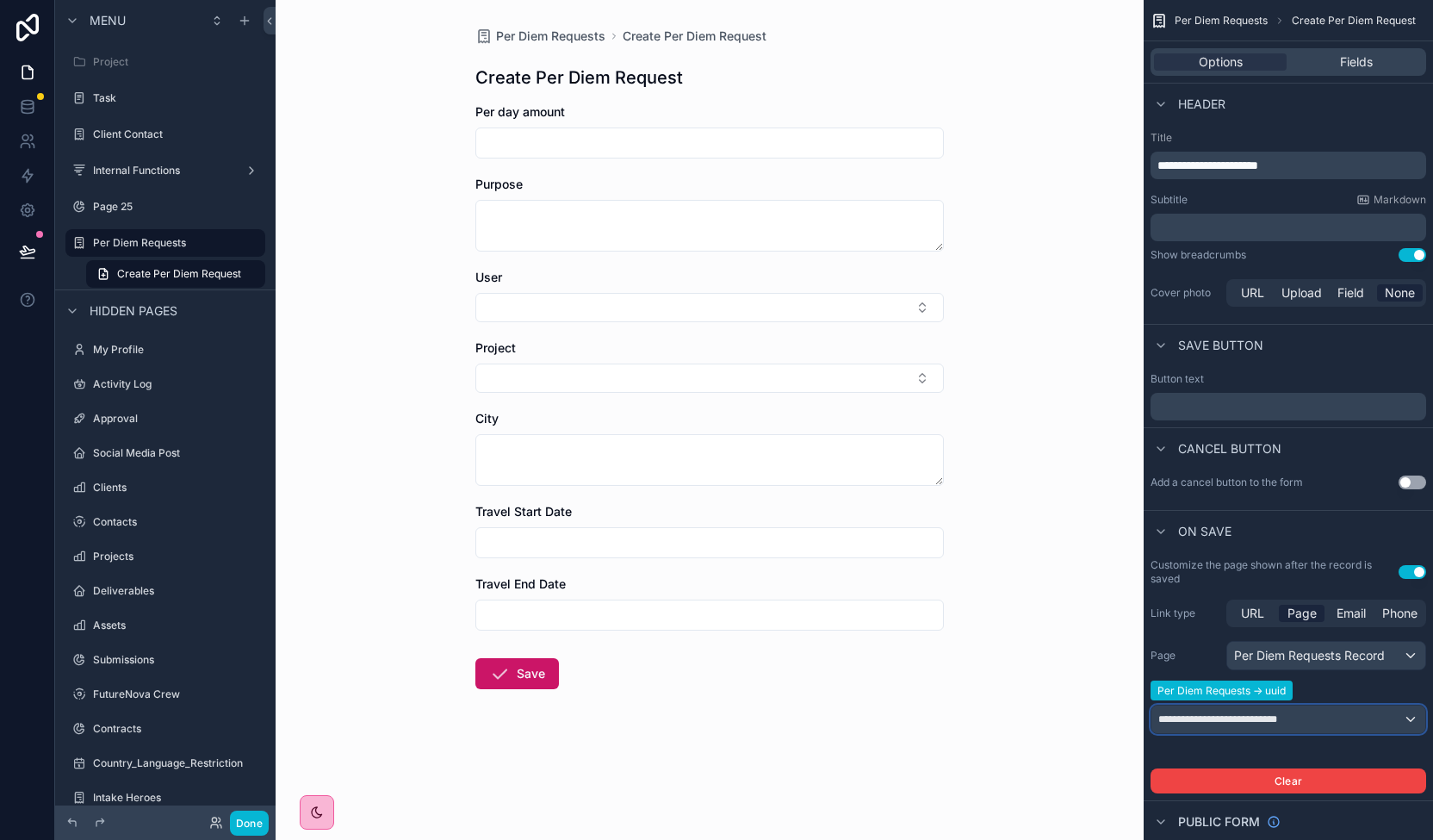
click at [1295, 714] on span "**********" at bounding box center [1234, 718] width 152 height 13
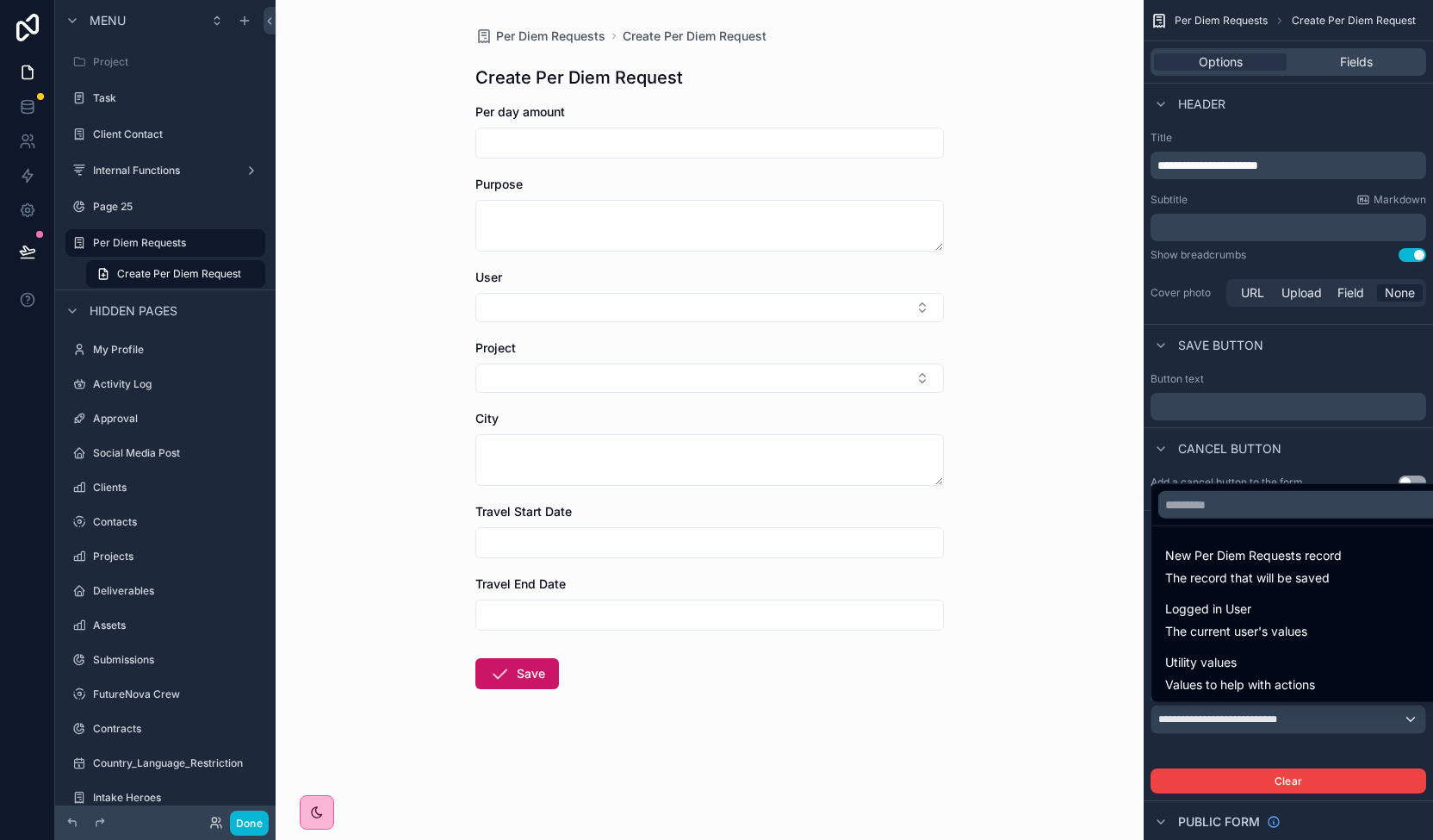
click at [1295, 714] on div "scrollable content" at bounding box center [716, 420] width 1433 height 840
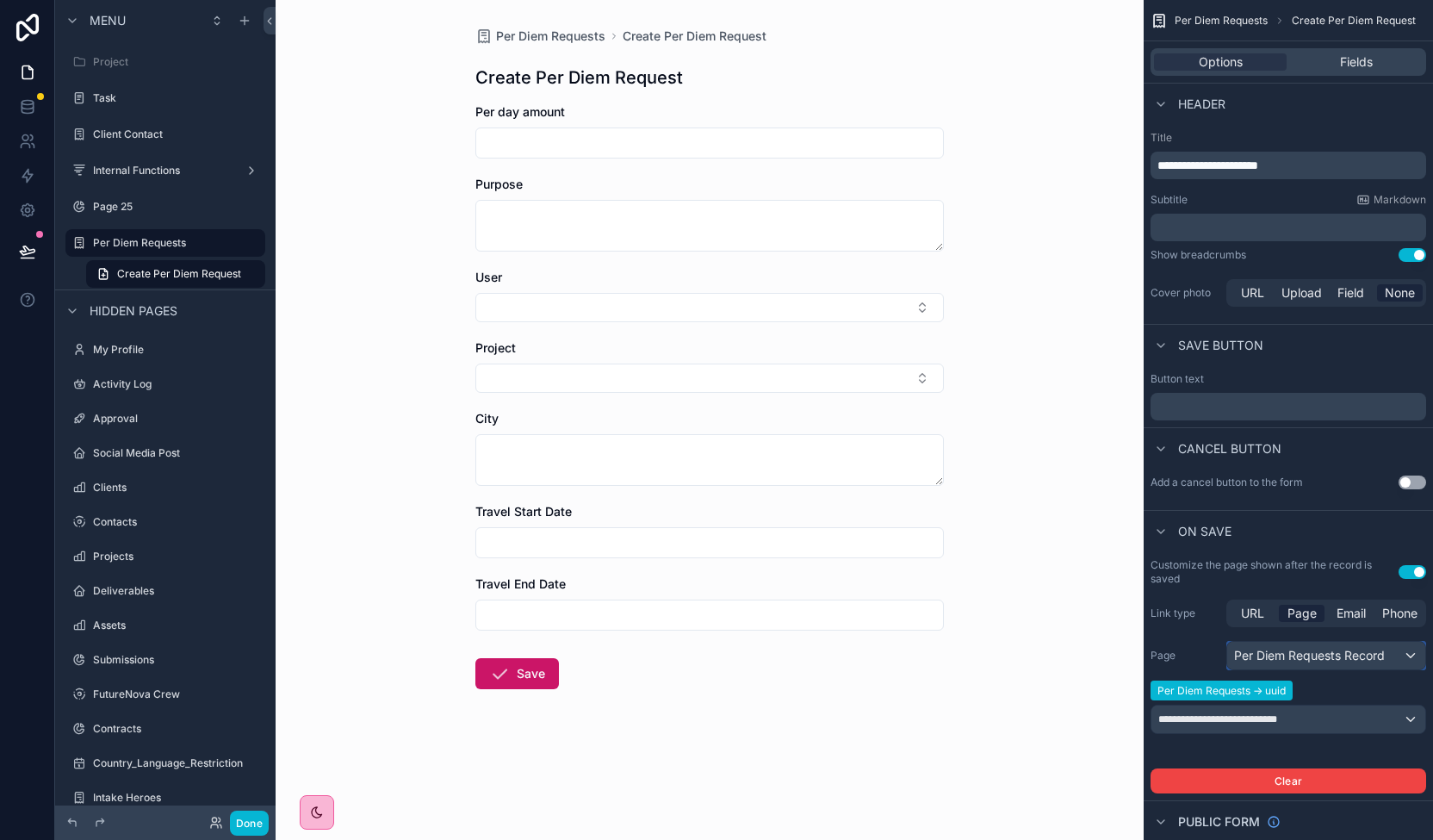
click at [1338, 658] on div "Per Diem Requests Record" at bounding box center [1326, 655] width 198 height 28
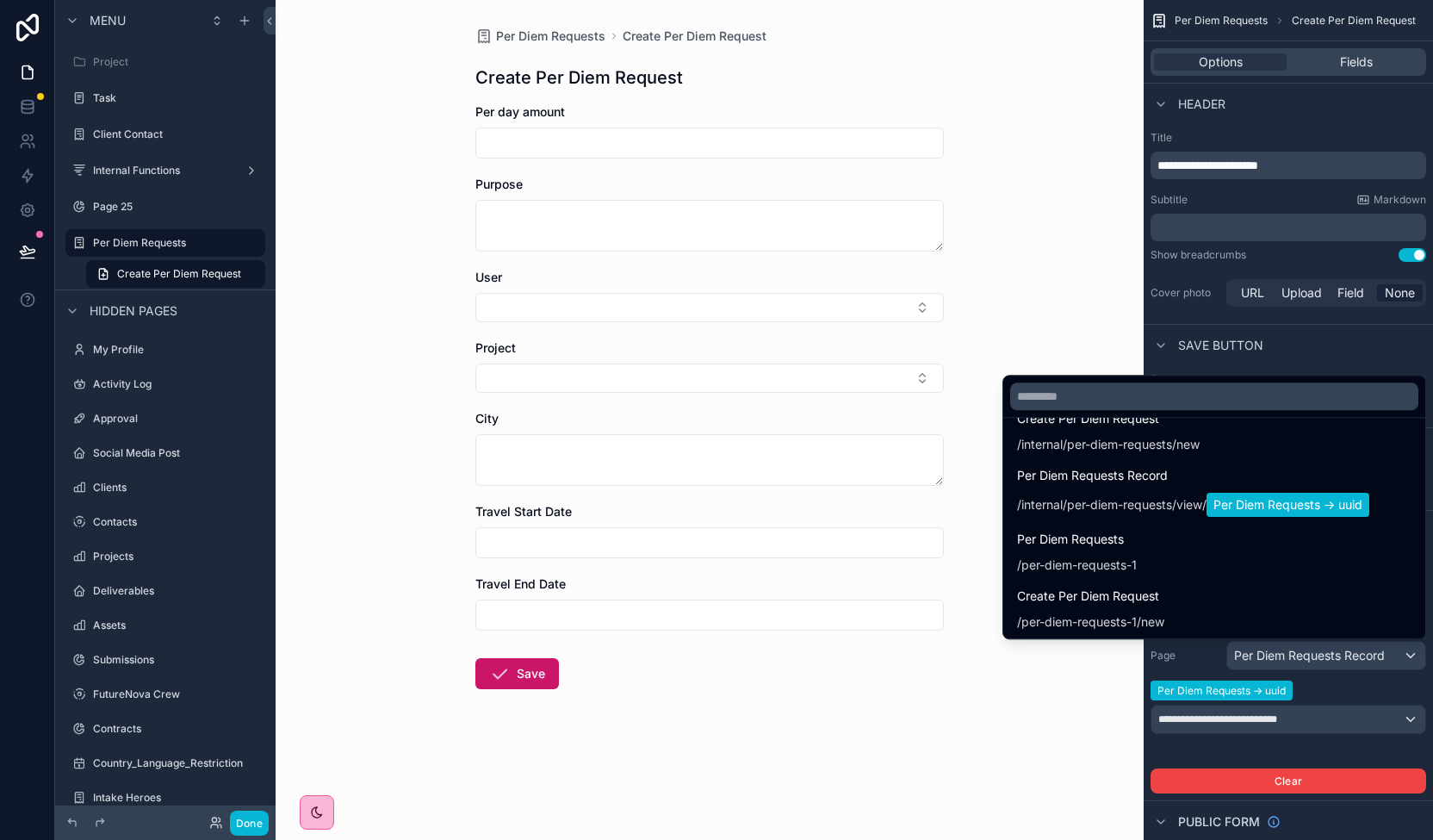
scroll to position [3925, 0]
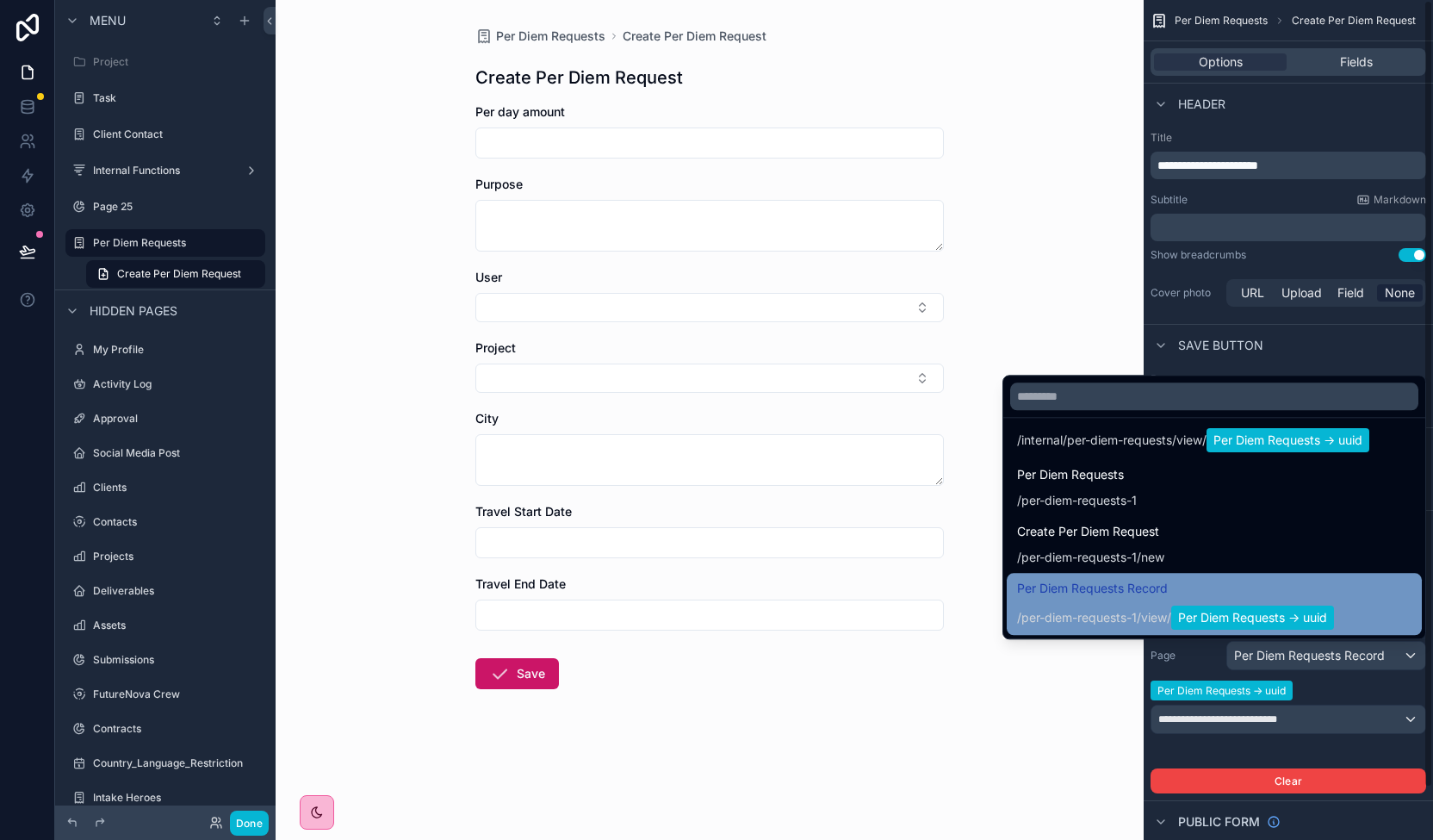
click at [1073, 606] on div "/ per-diem-requests-1 / view / Per Diem Requests -> uuid" at bounding box center [1175, 617] width 317 height 24
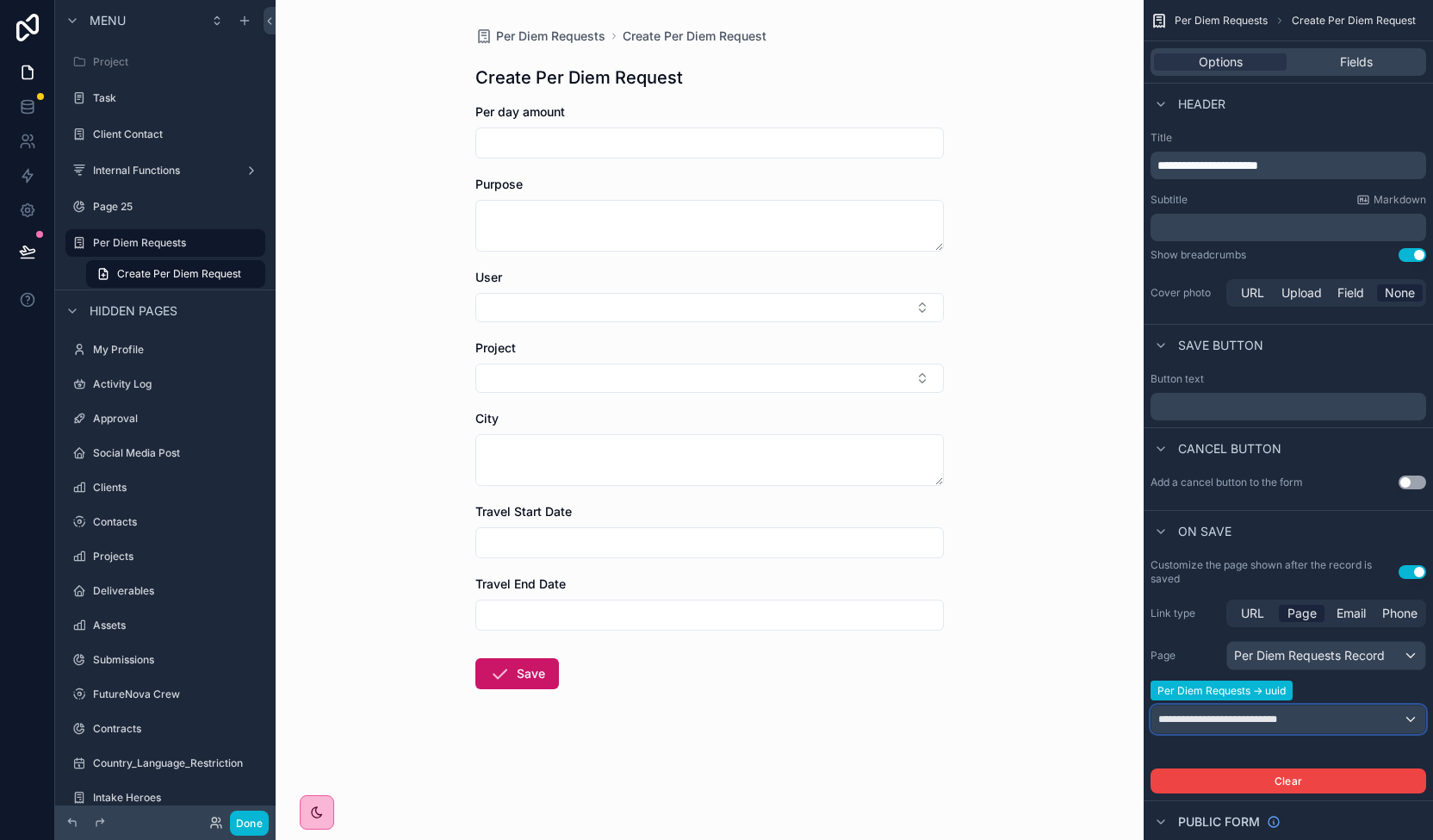
click at [1311, 722] on div "**********" at bounding box center [1288, 718] width 274 height 28
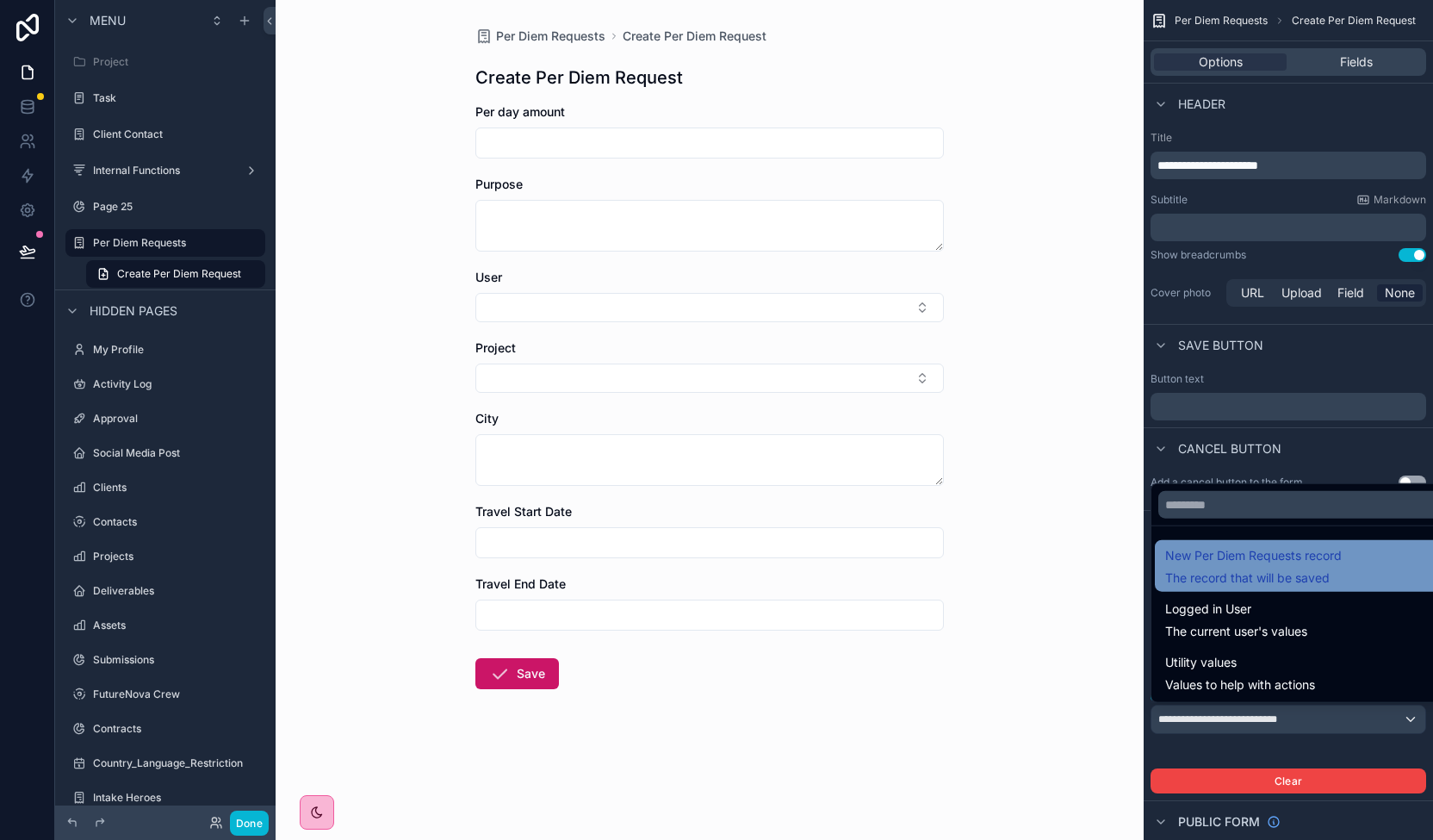
click at [1303, 589] on div "New Per Diem Requests record The record that will be saved" at bounding box center [1309, 566] width 308 height 52
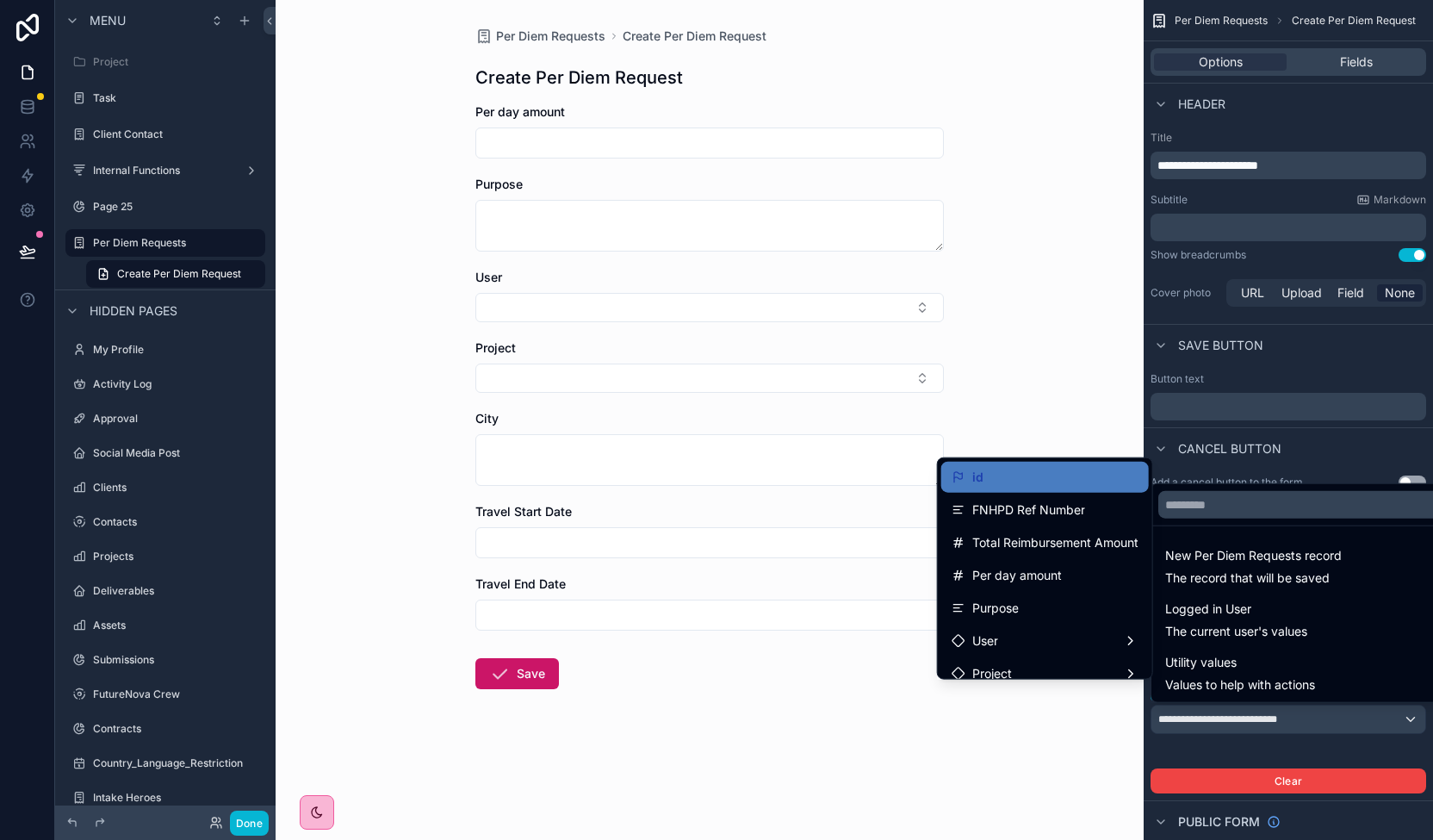
drag, startPoint x: 1139, startPoint y: 526, endPoint x: 1148, endPoint y: 571, distance: 45.9
click at [1148, 571] on ul "id FNHPD Ref Number Total Reimbursement Amount Per day amount Purpose User Proj…" at bounding box center [1045, 568] width 215 height 220
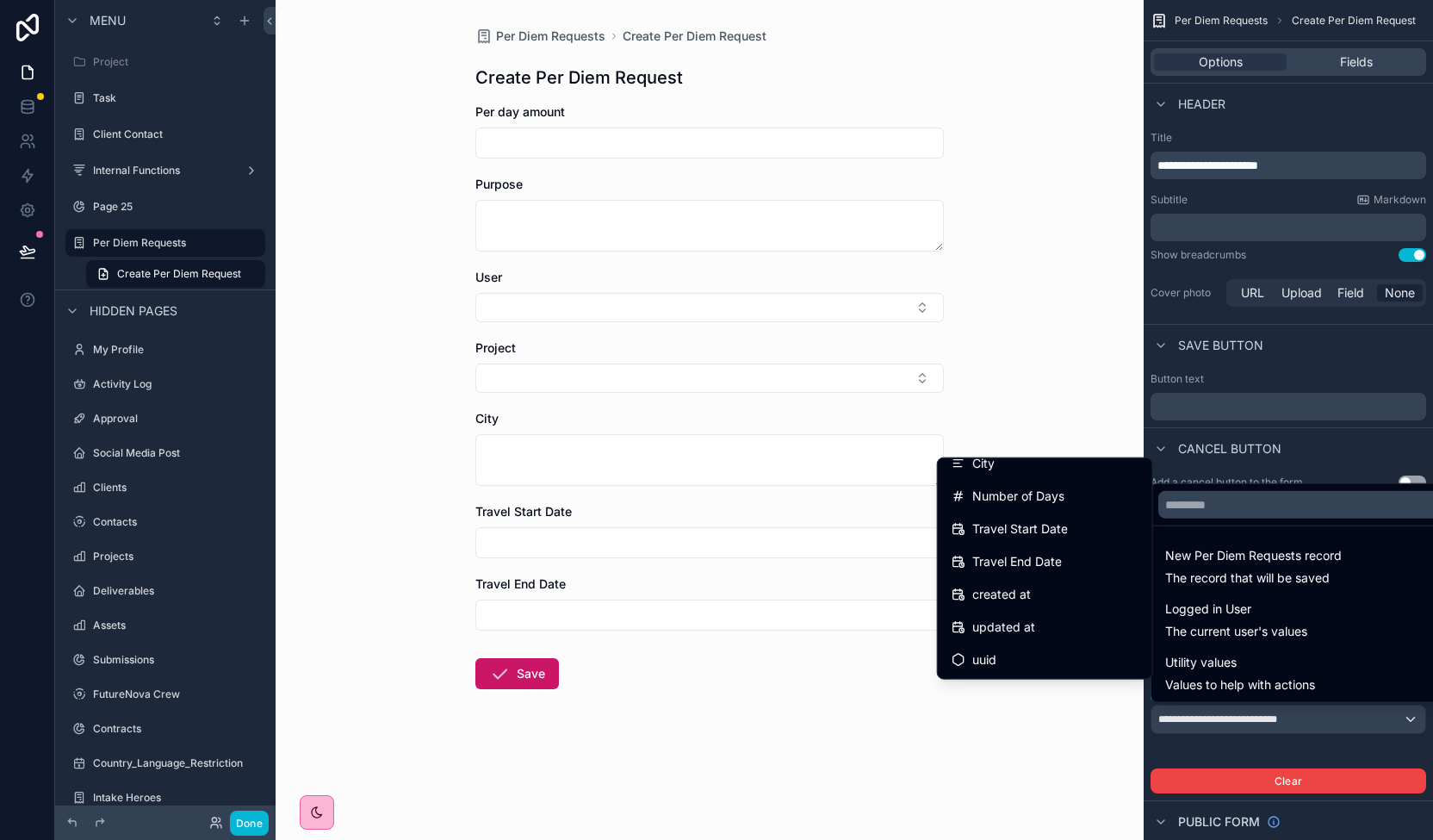
scroll to position [0, 0]
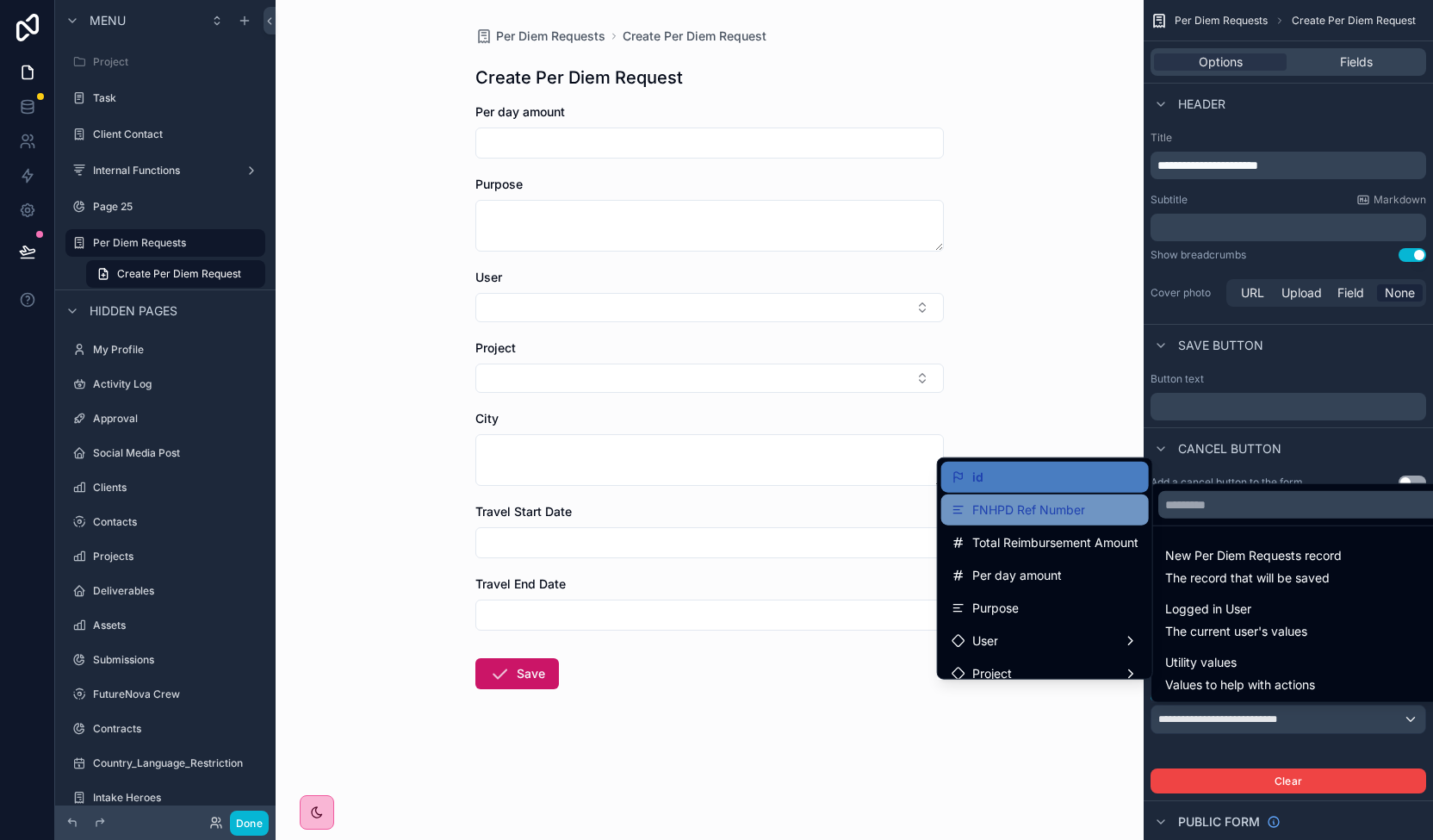
click at [1049, 506] on span "FNHPD Ref Number" at bounding box center [1029, 509] width 113 height 21
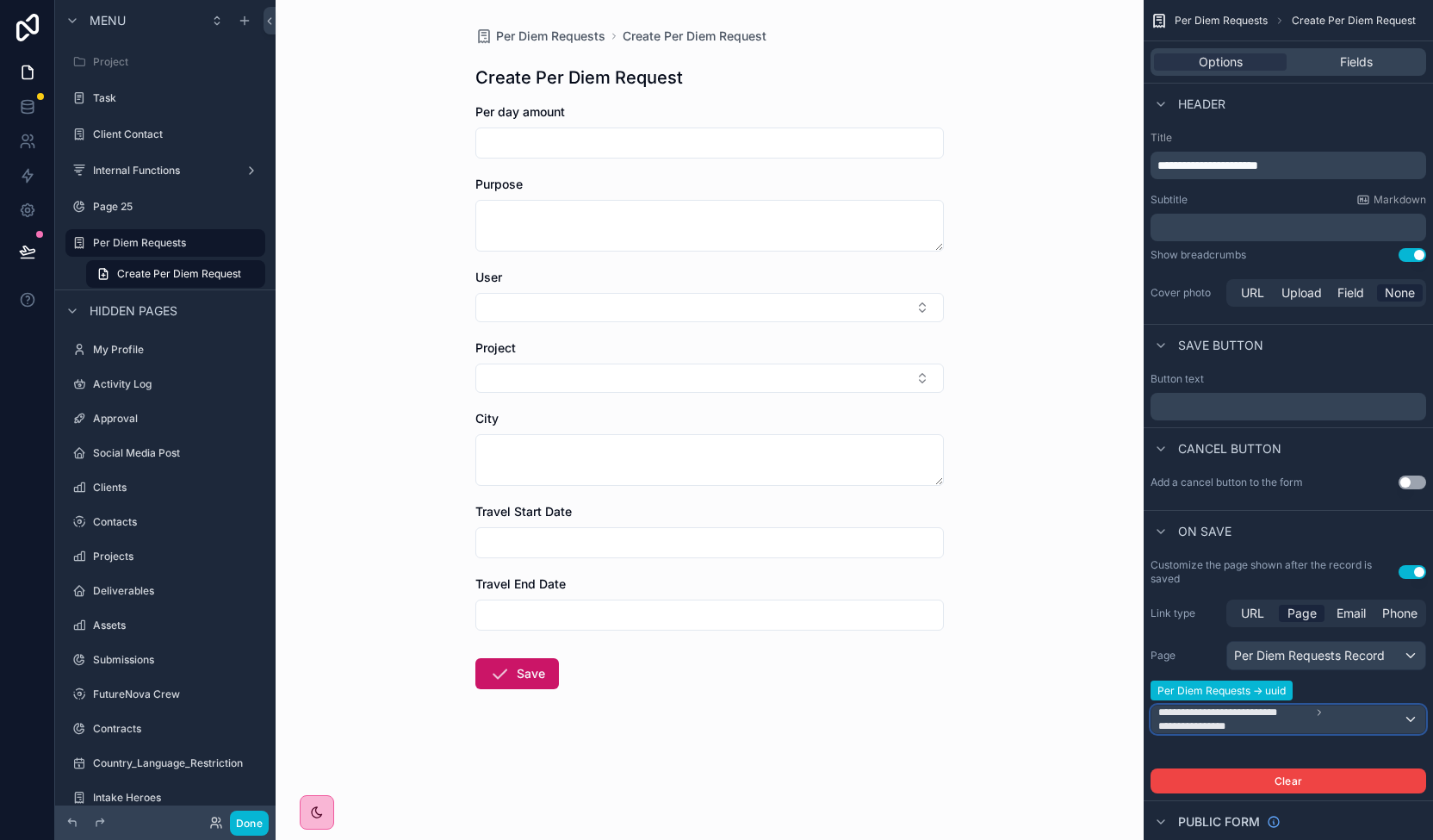
click at [1251, 726] on span "**********" at bounding box center [1207, 725] width 98 height 13
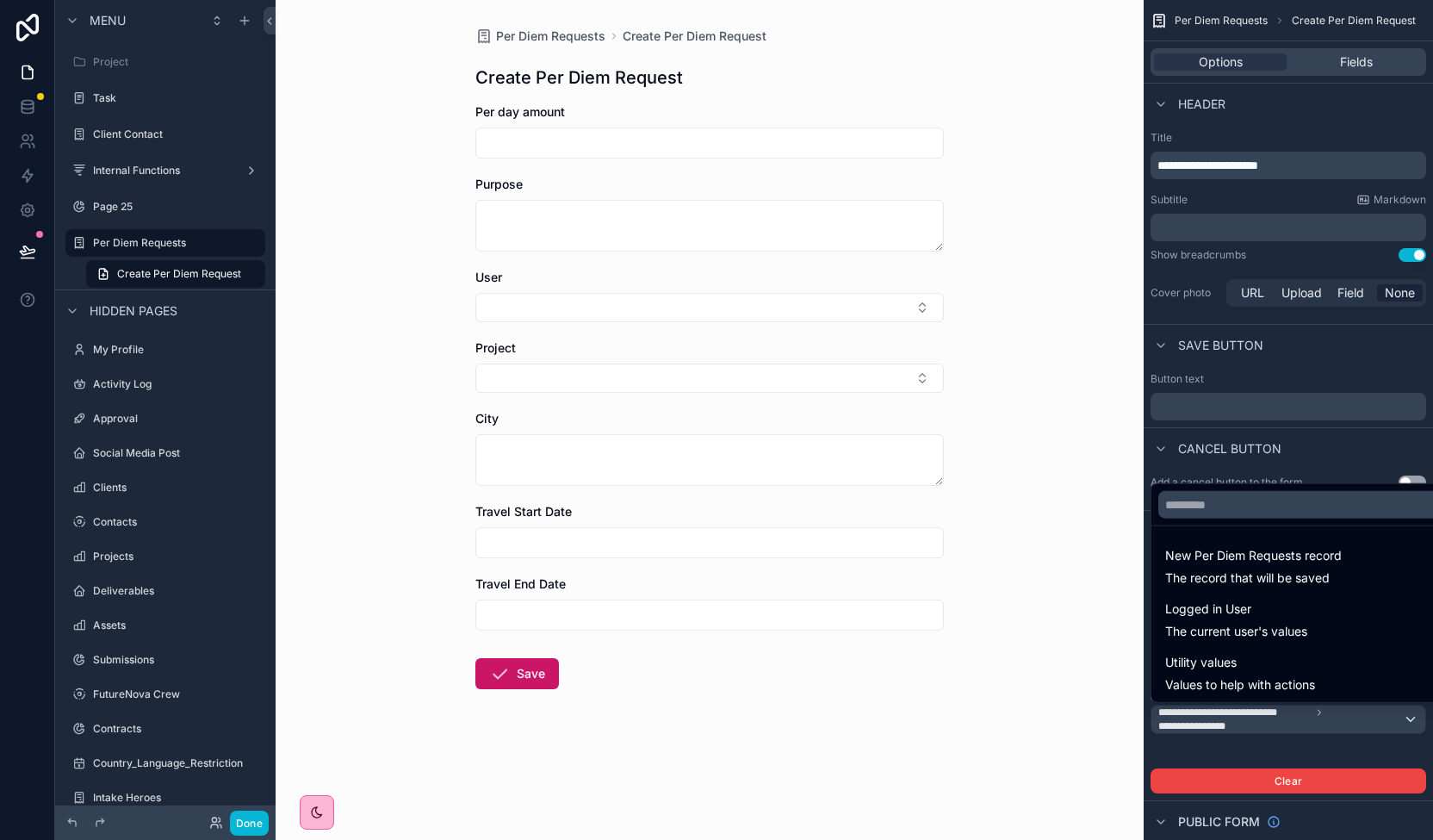
click at [1251, 725] on div "scrollable content" at bounding box center [716, 420] width 1433 height 840
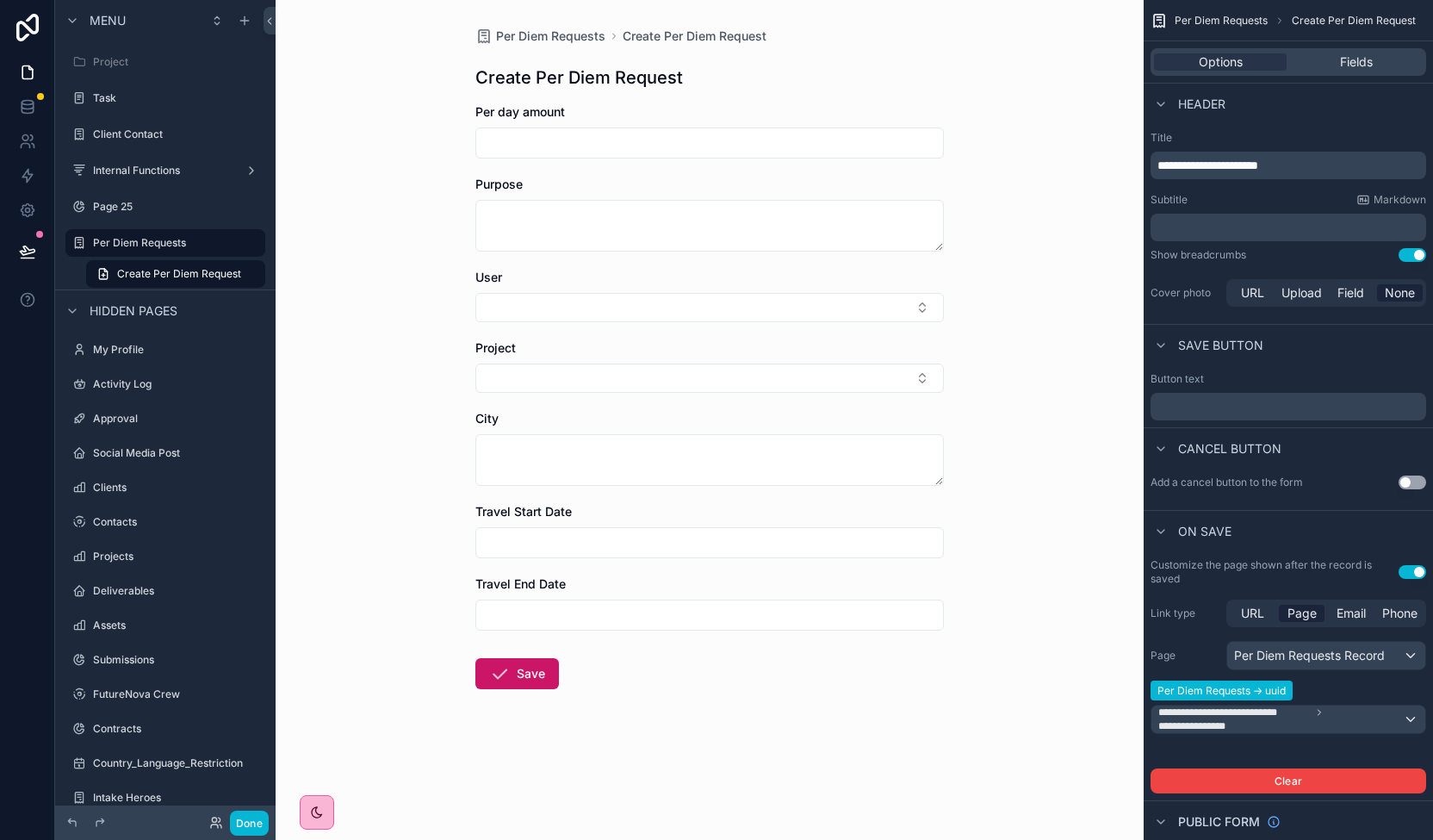
click at [1066, 751] on div "Per Diem Requests Create Per Diem Request Create Per Diem Request Per day amoun…" at bounding box center [709, 420] width 868 height 840
click at [1268, 351] on div "Save button" at bounding box center [1287, 344] width 289 height 41
click at [952, 103] on div "Per Diem Requests Create Per Diem Request Create Per Diem Request Per day amoun…" at bounding box center [709, 399] width 496 height 799
click at [157, 242] on label "Per Diem Requests" at bounding box center [162, 242] width 138 height 13
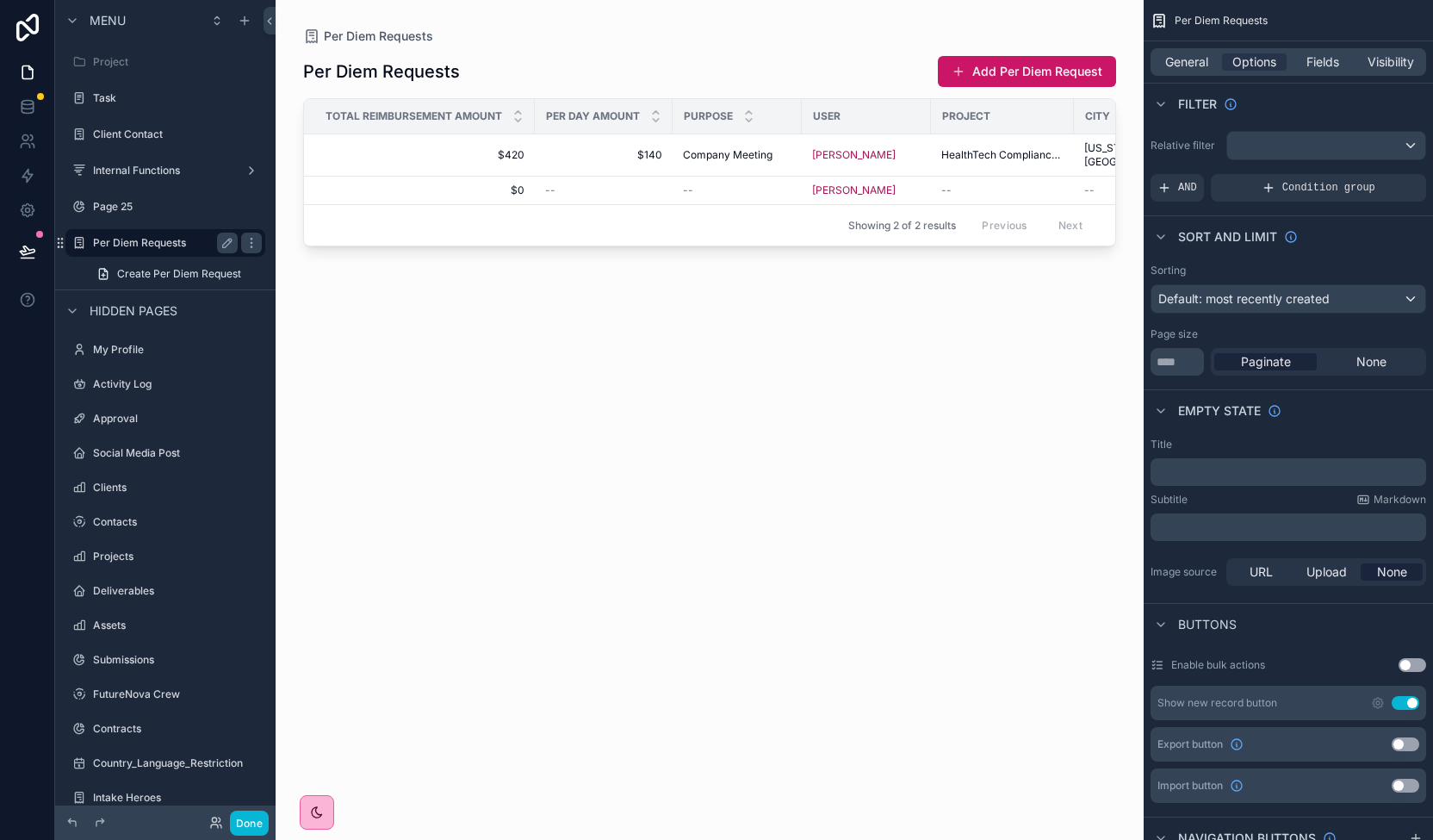
click at [155, 247] on label "Per Diem Requests" at bounding box center [162, 242] width 138 height 13
click at [166, 273] on span "Create Per Diem Request" at bounding box center [179, 273] width 124 height 13
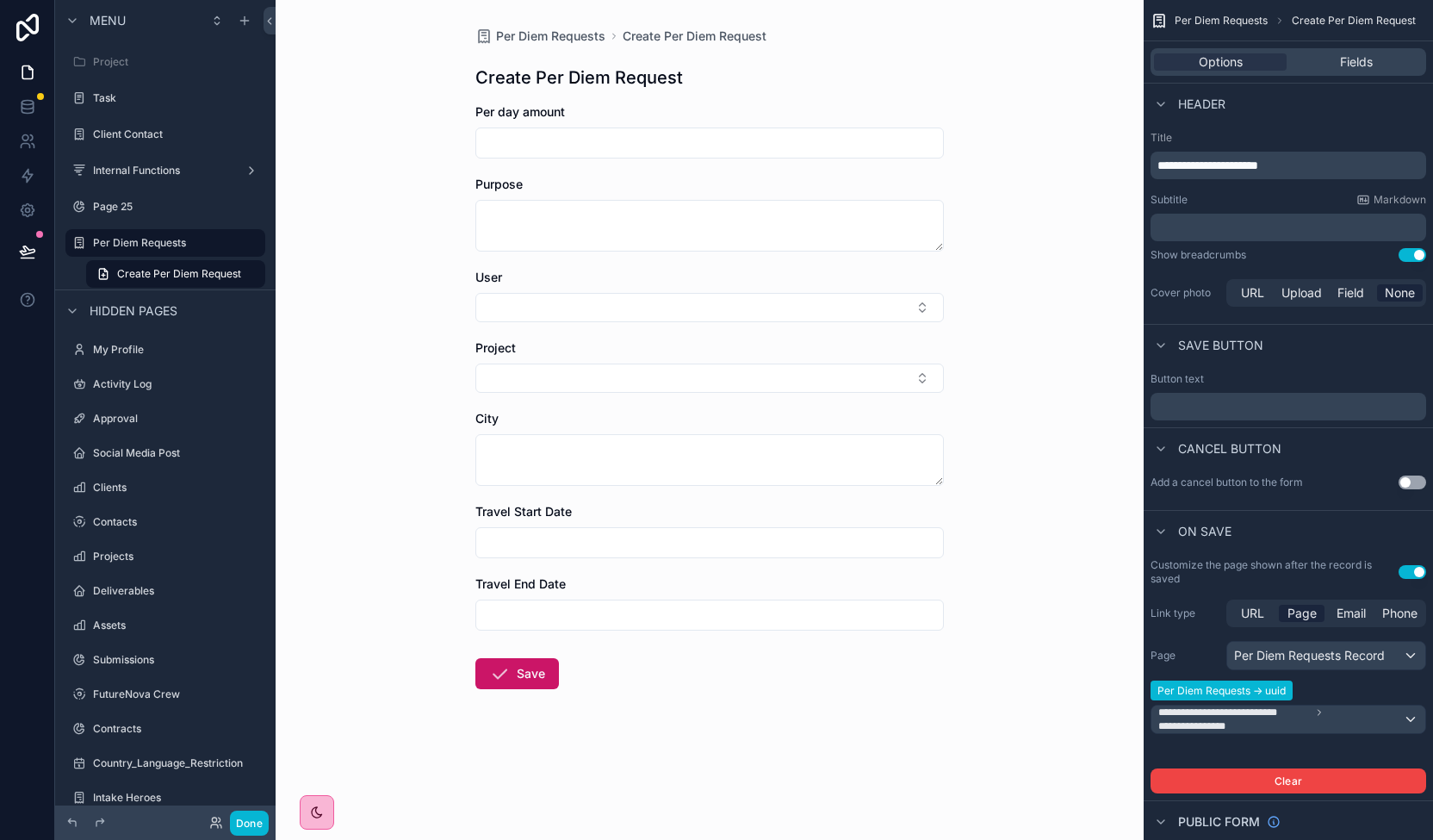
click at [354, 714] on div "Per Diem Requests Create Per Diem Request Create Per Diem Request Per day amoun…" at bounding box center [709, 420] width 868 height 840
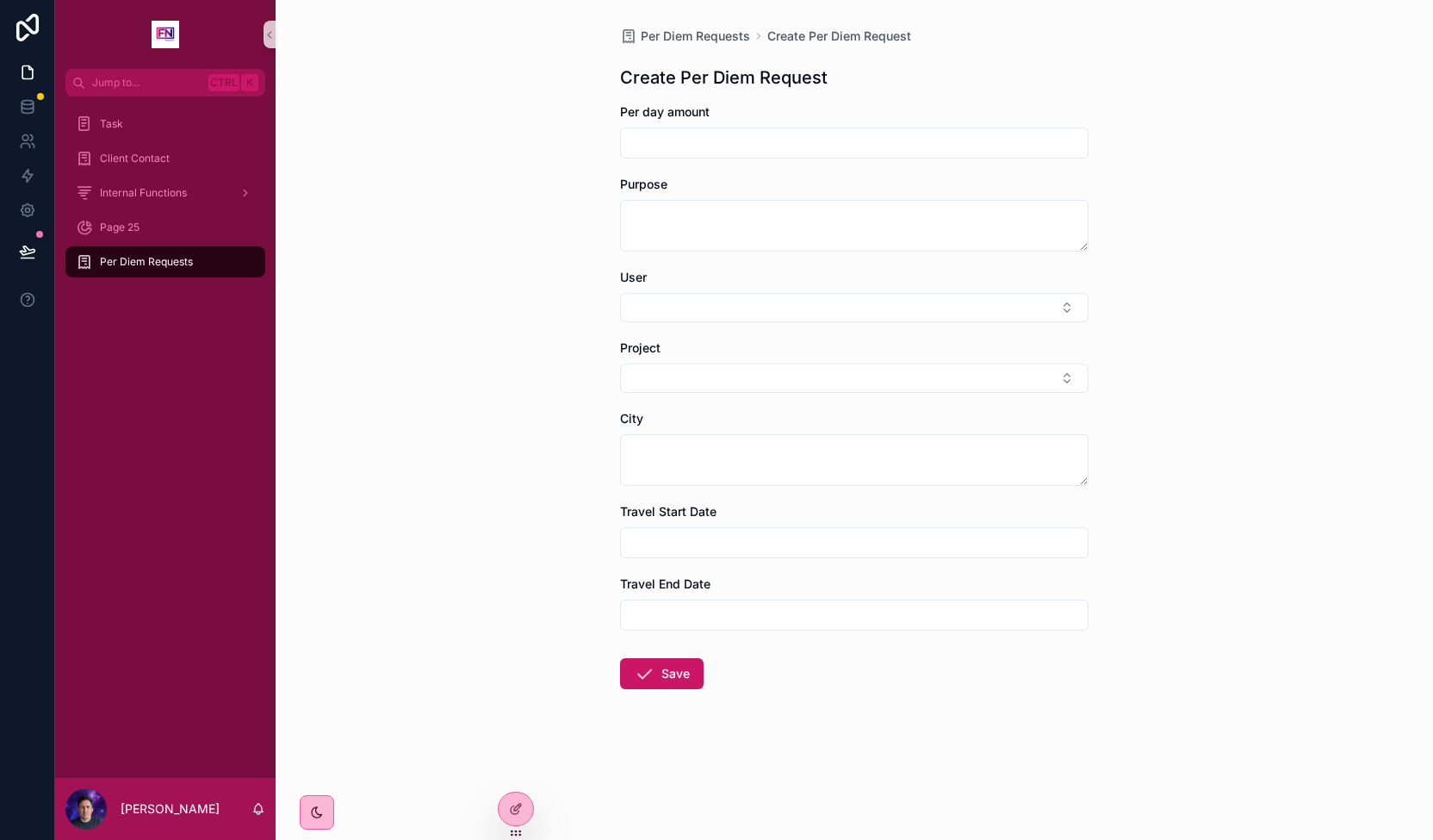
click at [402, 571] on div "Per Diem Requests Create Per Diem Request Create Per Diem Request Per day amoun…" at bounding box center [854, 420] width 1157 height 840
click at [144, 266] on span "Per Diem Requests" at bounding box center [147, 261] width 93 height 13
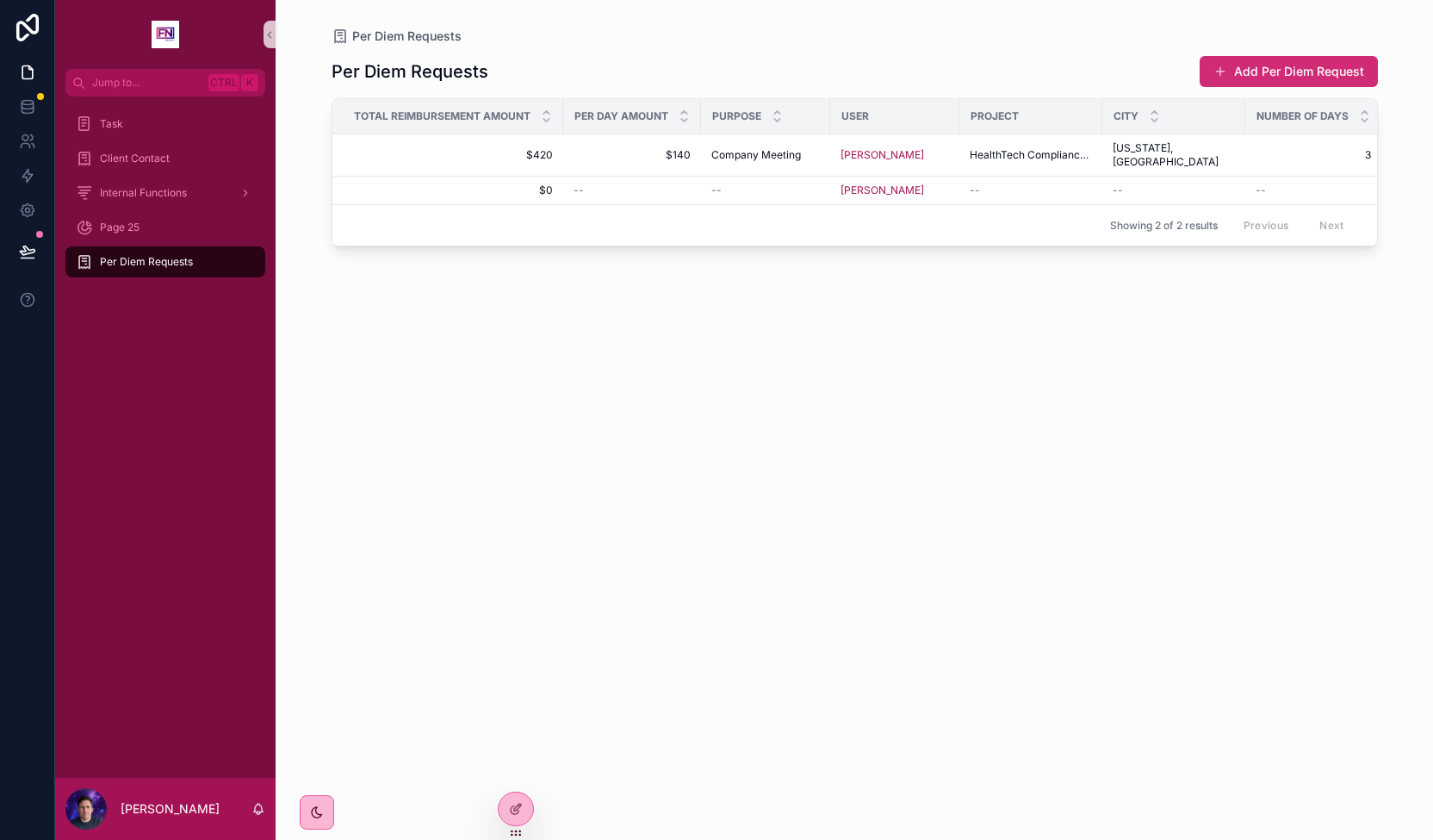
click at [1269, 77] on button "Add Per Diem Request" at bounding box center [1288, 72] width 178 height 31
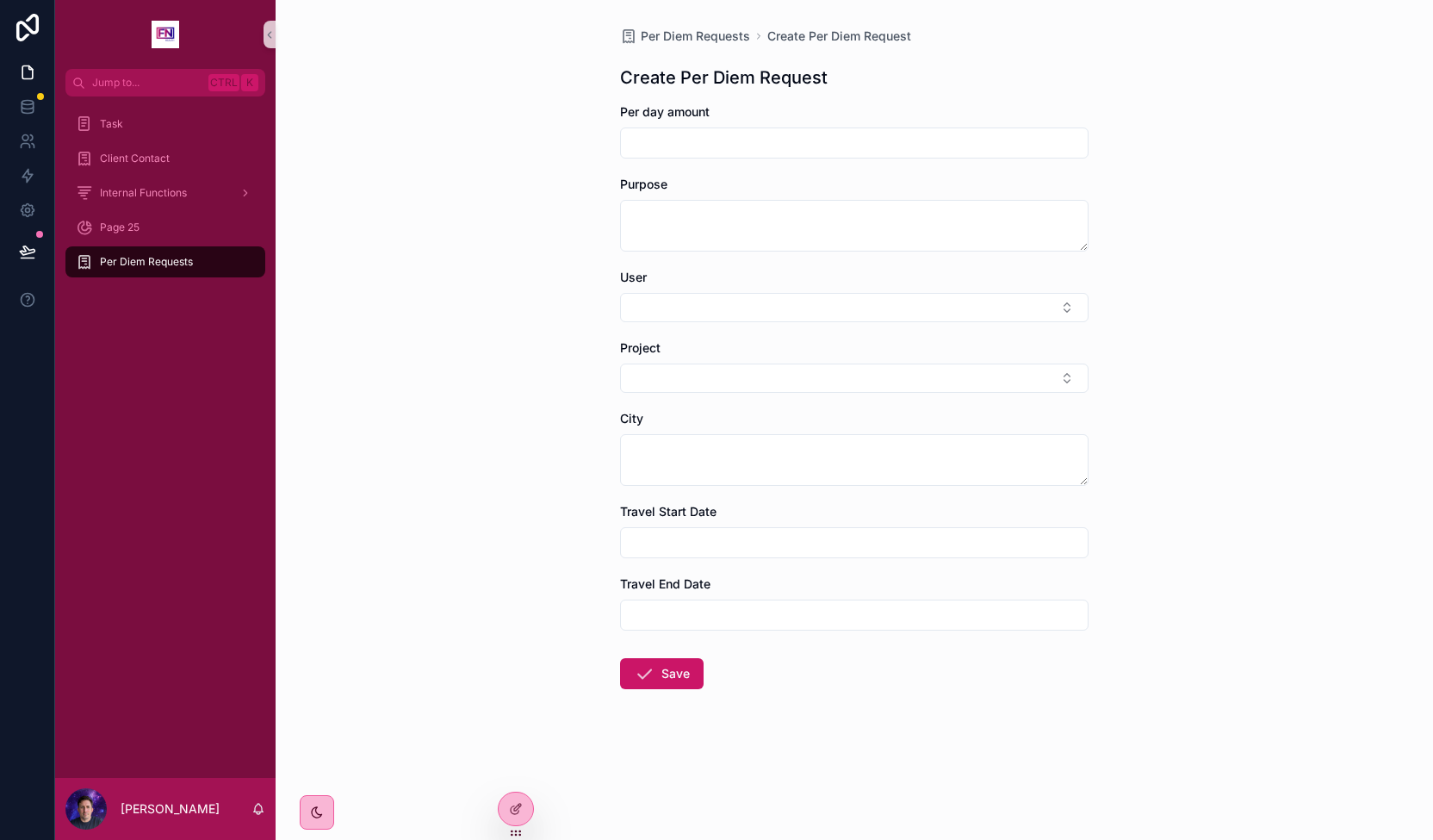
click at [749, 130] on div "scrollable content" at bounding box center [854, 142] width 469 height 31
click at [728, 151] on input "scrollable content" at bounding box center [854, 142] width 467 height 24
click at [737, 139] on input "***" at bounding box center [854, 142] width 467 height 24
type input "***"
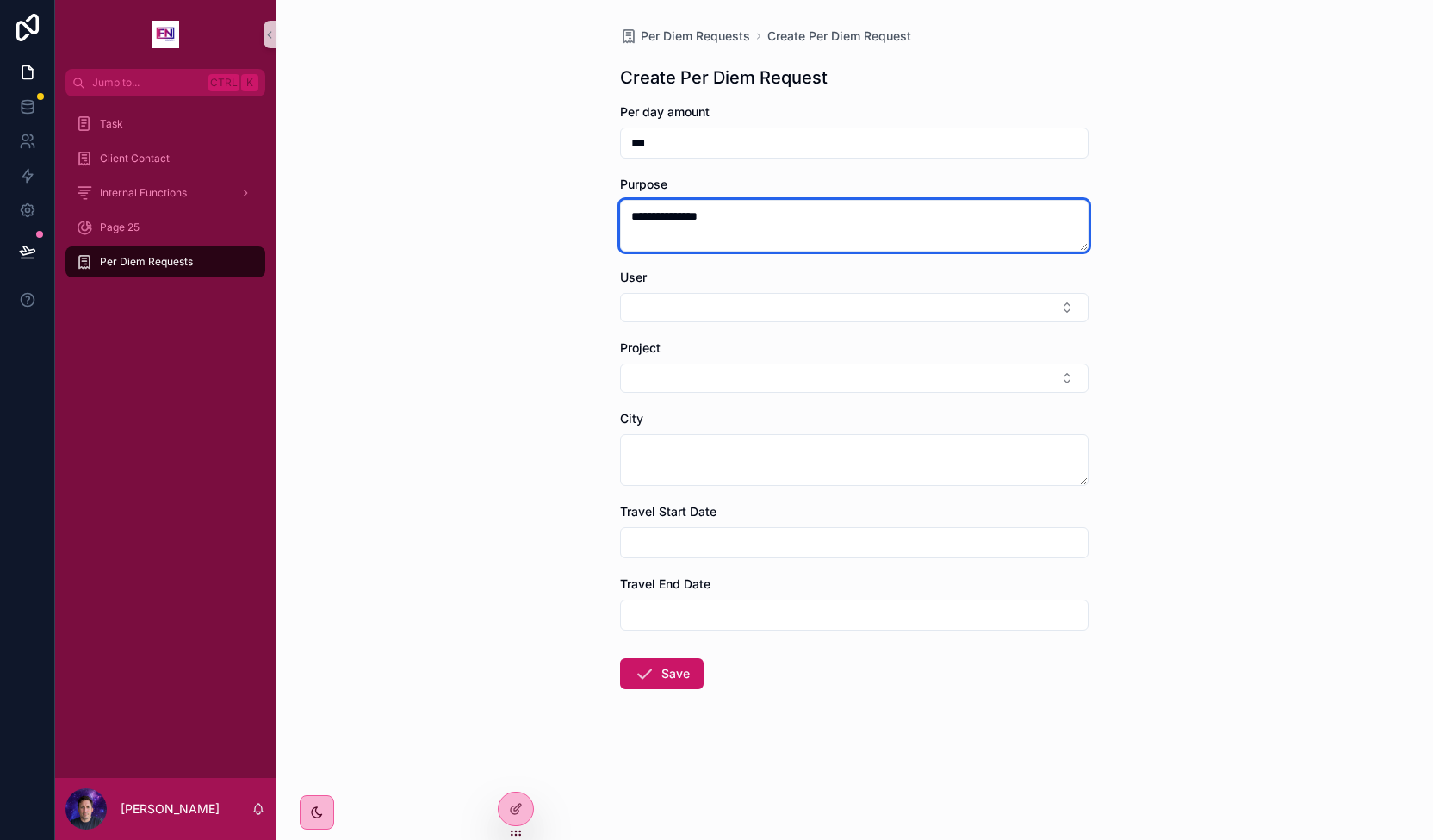
type textarea "**********"
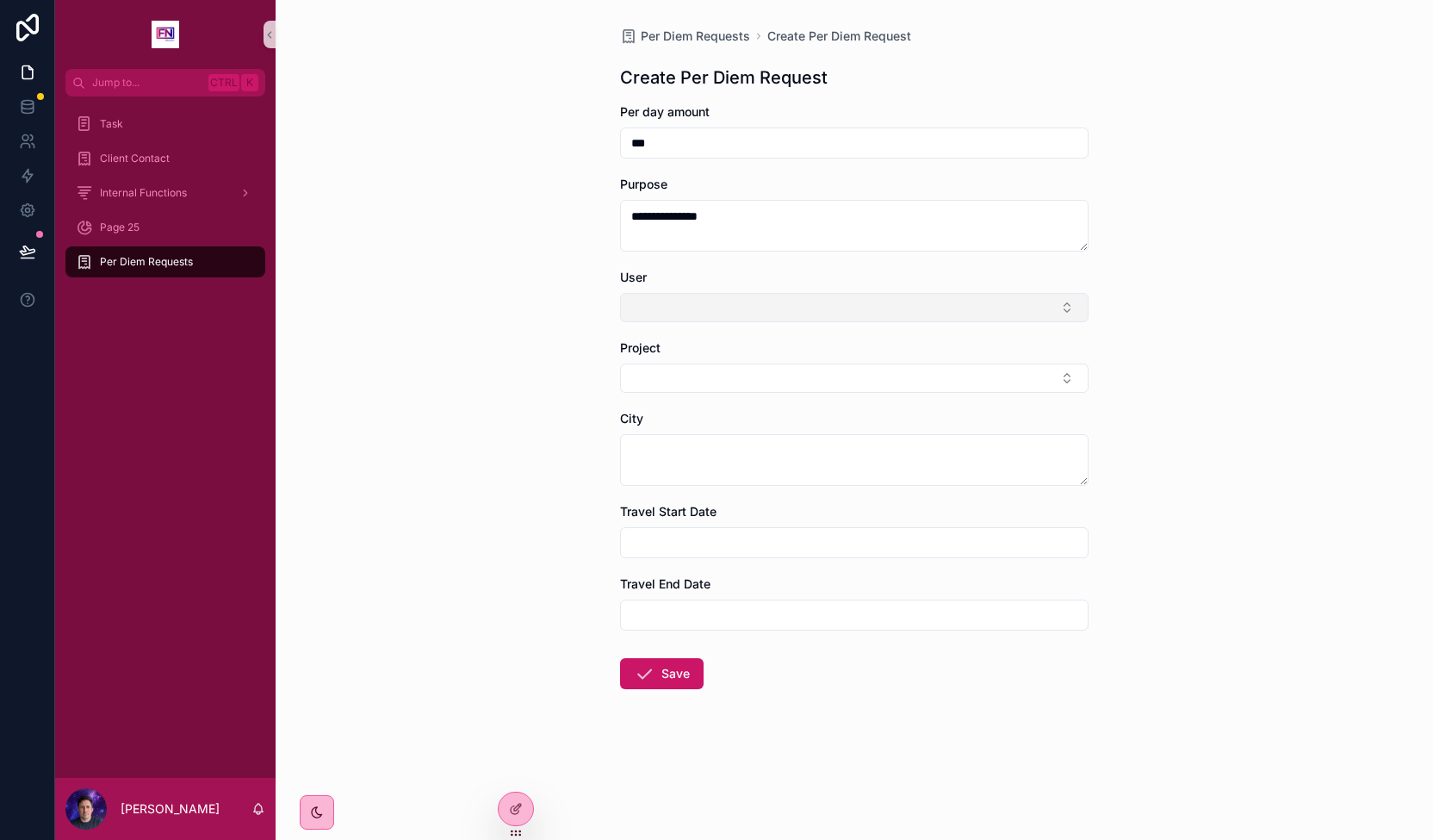
click at [947, 300] on button "Select Button" at bounding box center [854, 307] width 469 height 30
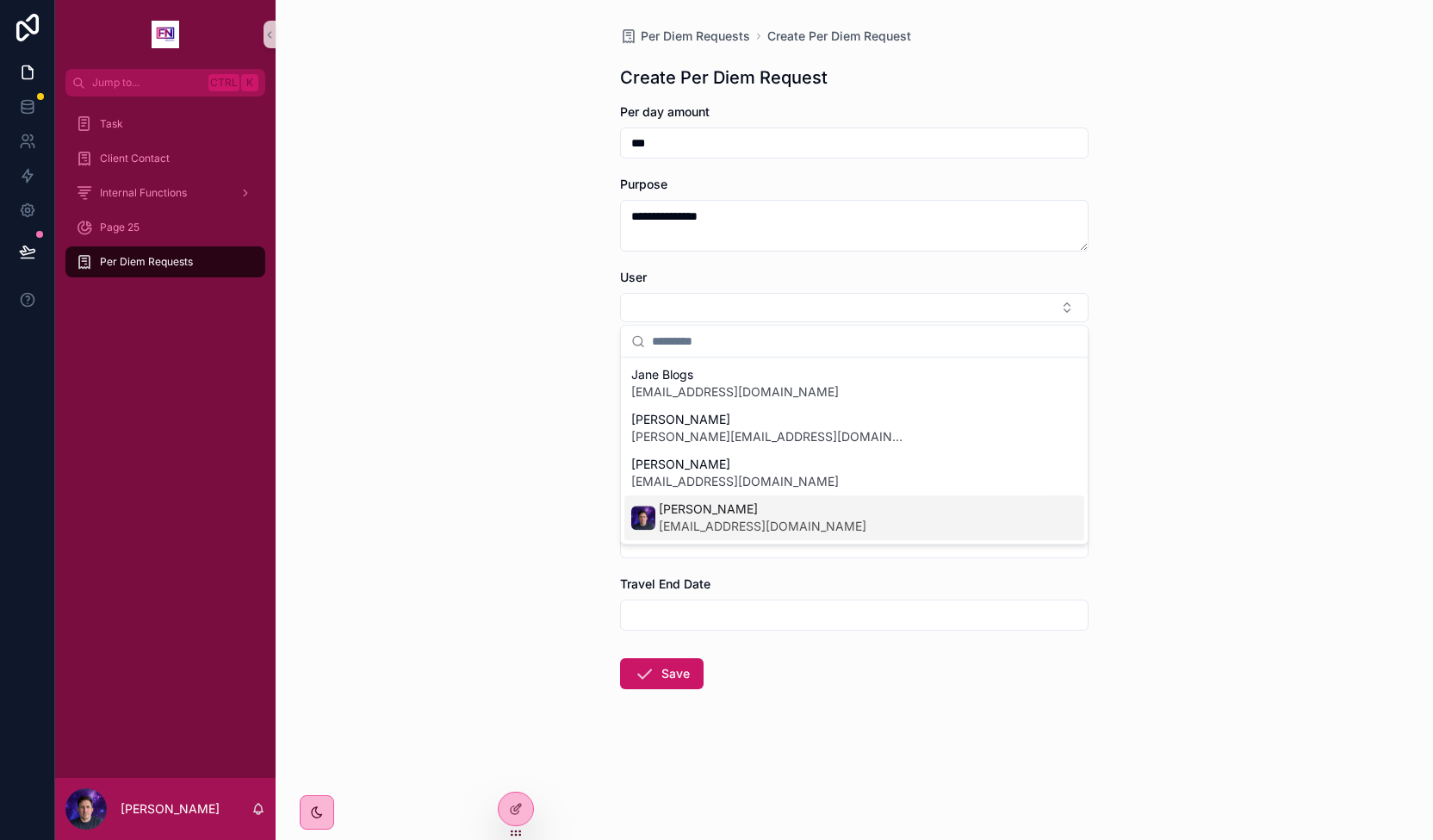
click at [832, 513] on div "Rich Roginski rich@futurenova.io" at bounding box center [854, 518] width 460 height 45
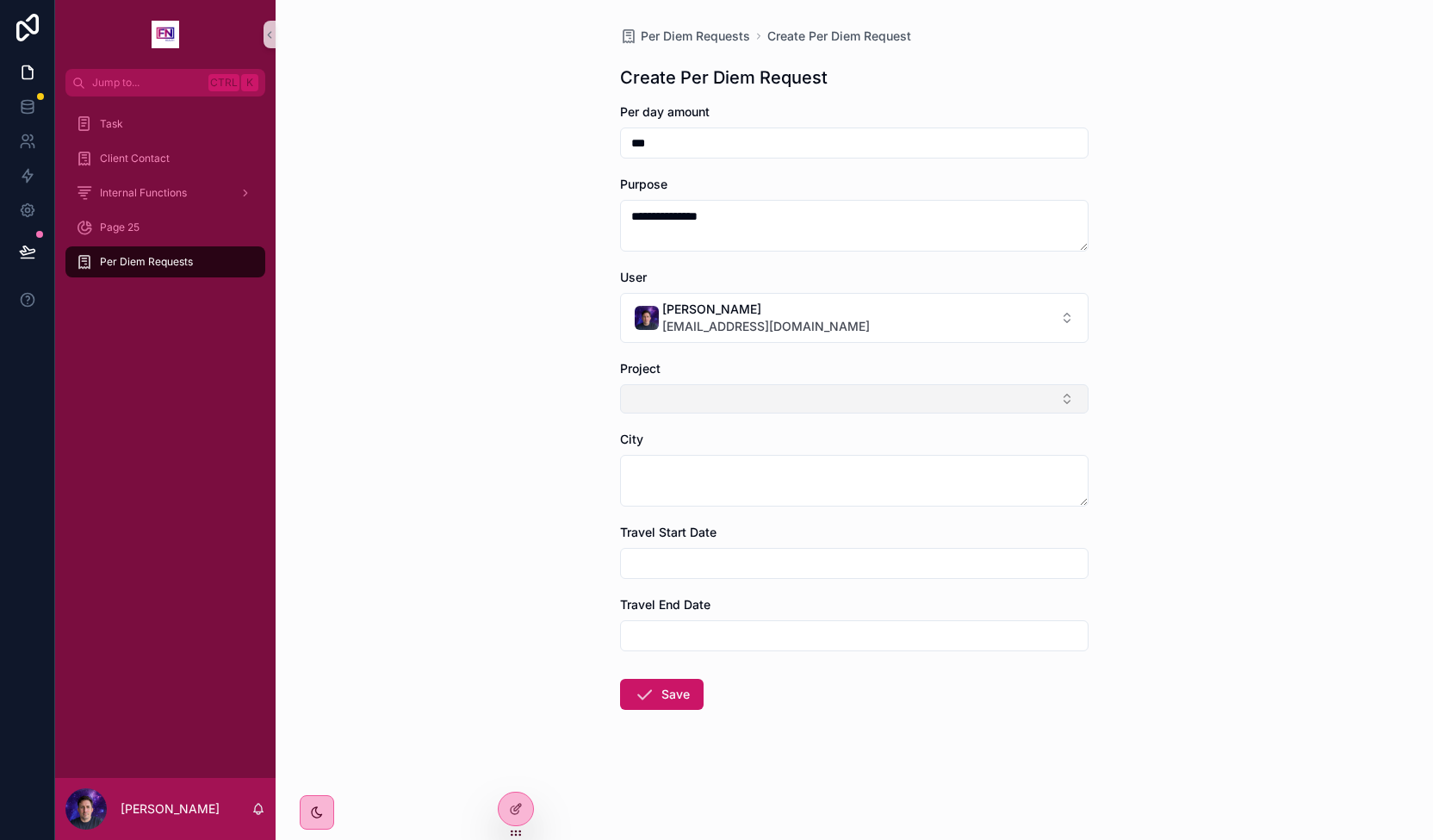
click at [793, 387] on button "Select Button" at bounding box center [854, 398] width 469 height 30
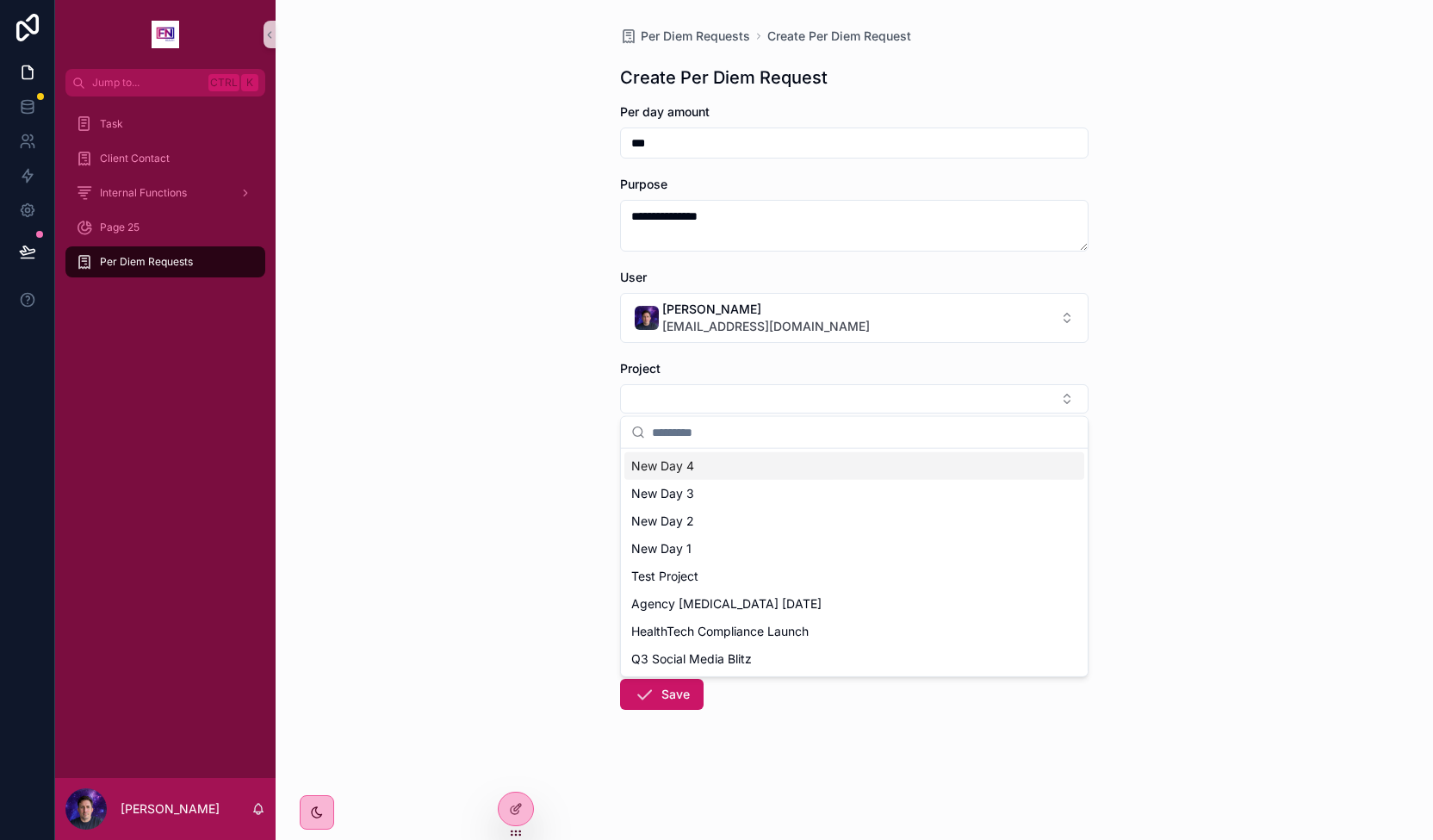
click at [739, 464] on div "New Day 4" at bounding box center [854, 465] width 460 height 28
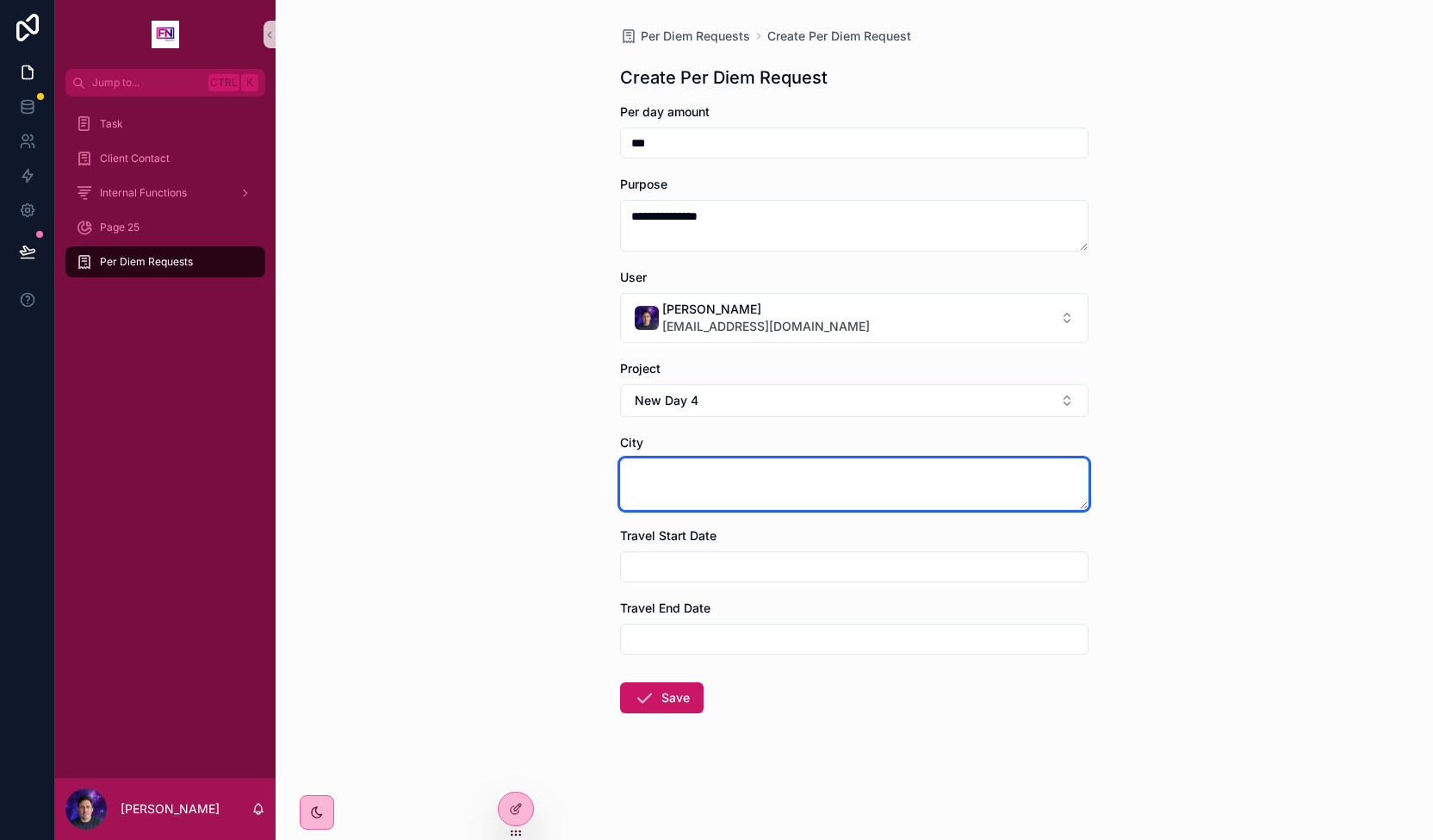
click at [750, 483] on textarea "scrollable content" at bounding box center [854, 484] width 469 height 52
type textarea "*********"
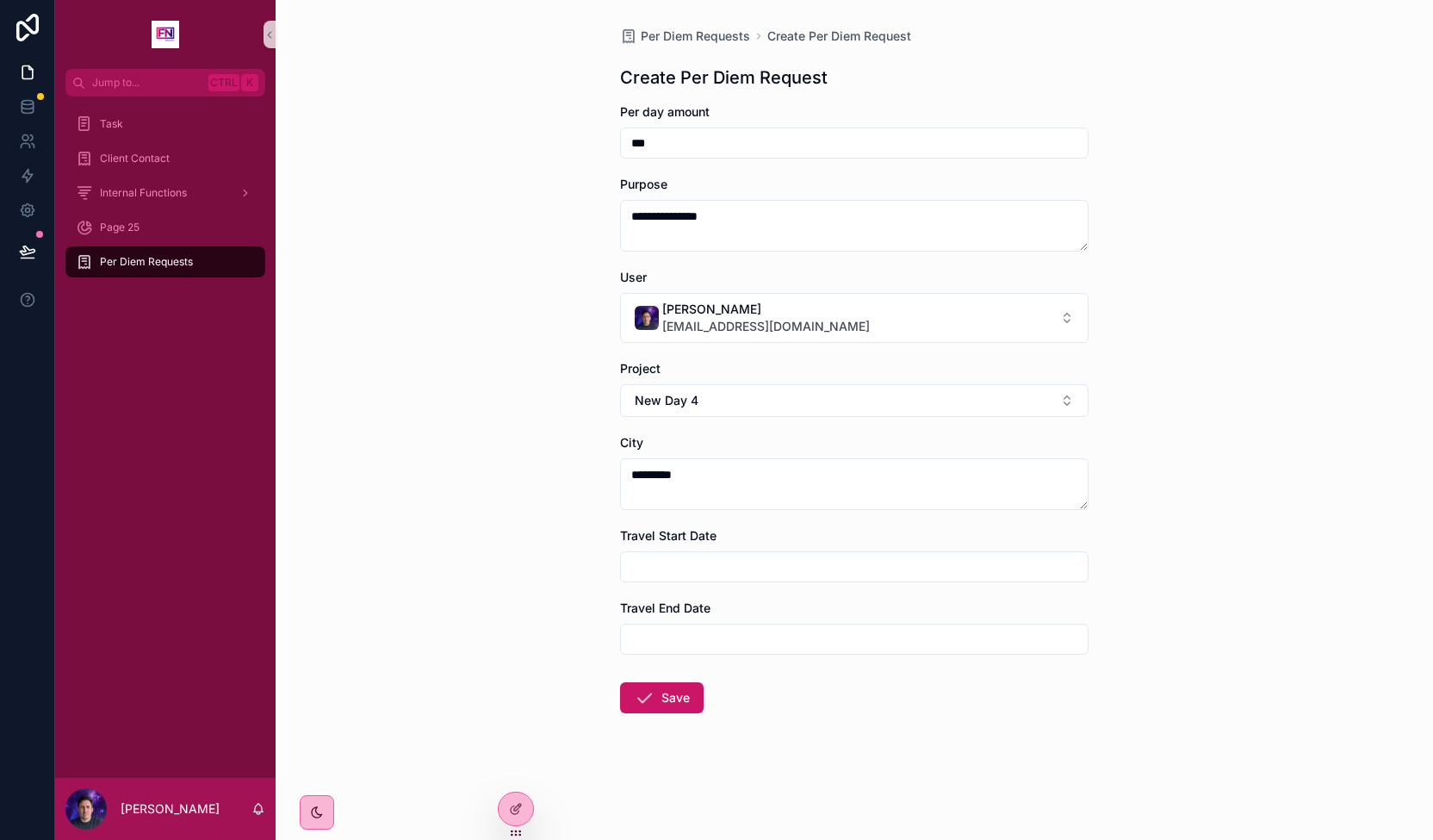
click at [745, 580] on div "scrollable content" at bounding box center [854, 566] width 469 height 31
click at [741, 573] on input "scrollable content" at bounding box center [854, 566] width 467 height 24
click at [755, 227] on button "scrollable content" at bounding box center [761, 233] width 31 height 31
click at [817, 483] on button "22" at bounding box center [823, 486] width 31 height 31
type input "*********"
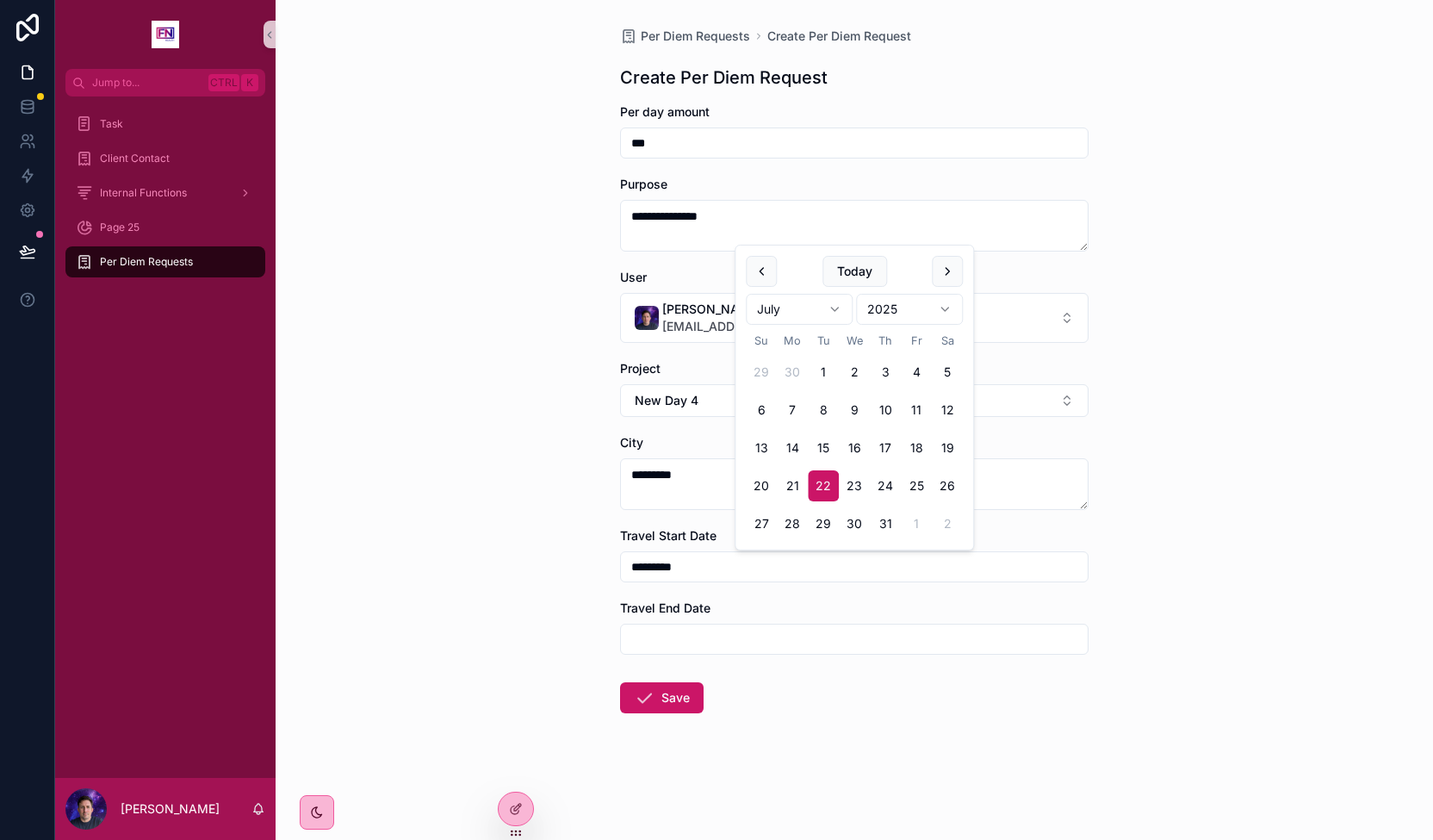
click at [808, 641] on input "scrollable content" at bounding box center [854, 639] width 467 height 24
click at [762, 298] on button "scrollable content" at bounding box center [761, 305] width 31 height 31
click at [888, 561] on button "24" at bounding box center [885, 557] width 31 height 31
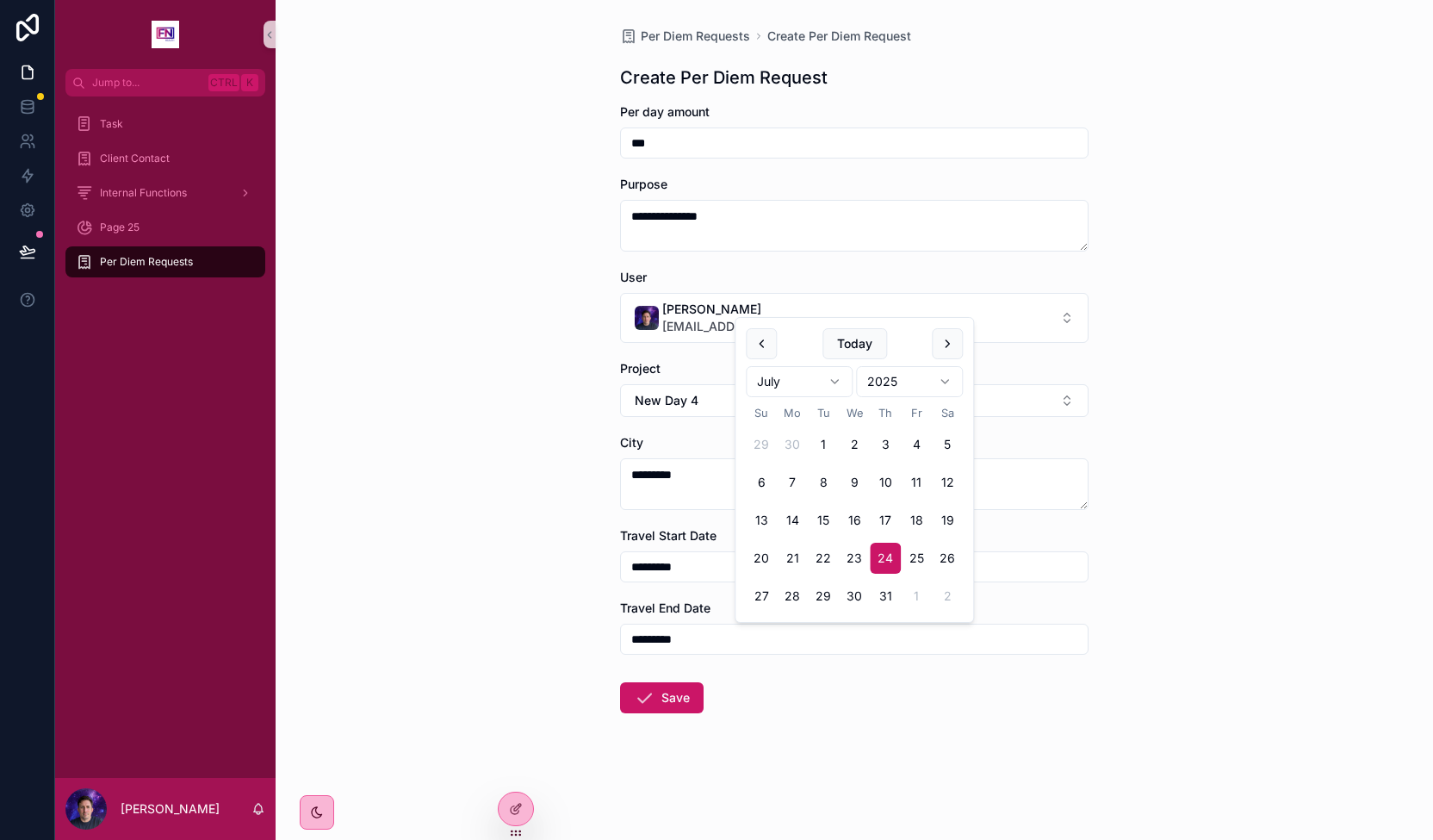
type input "*********"
click at [851, 749] on form "**********" at bounding box center [854, 463] width 469 height 720
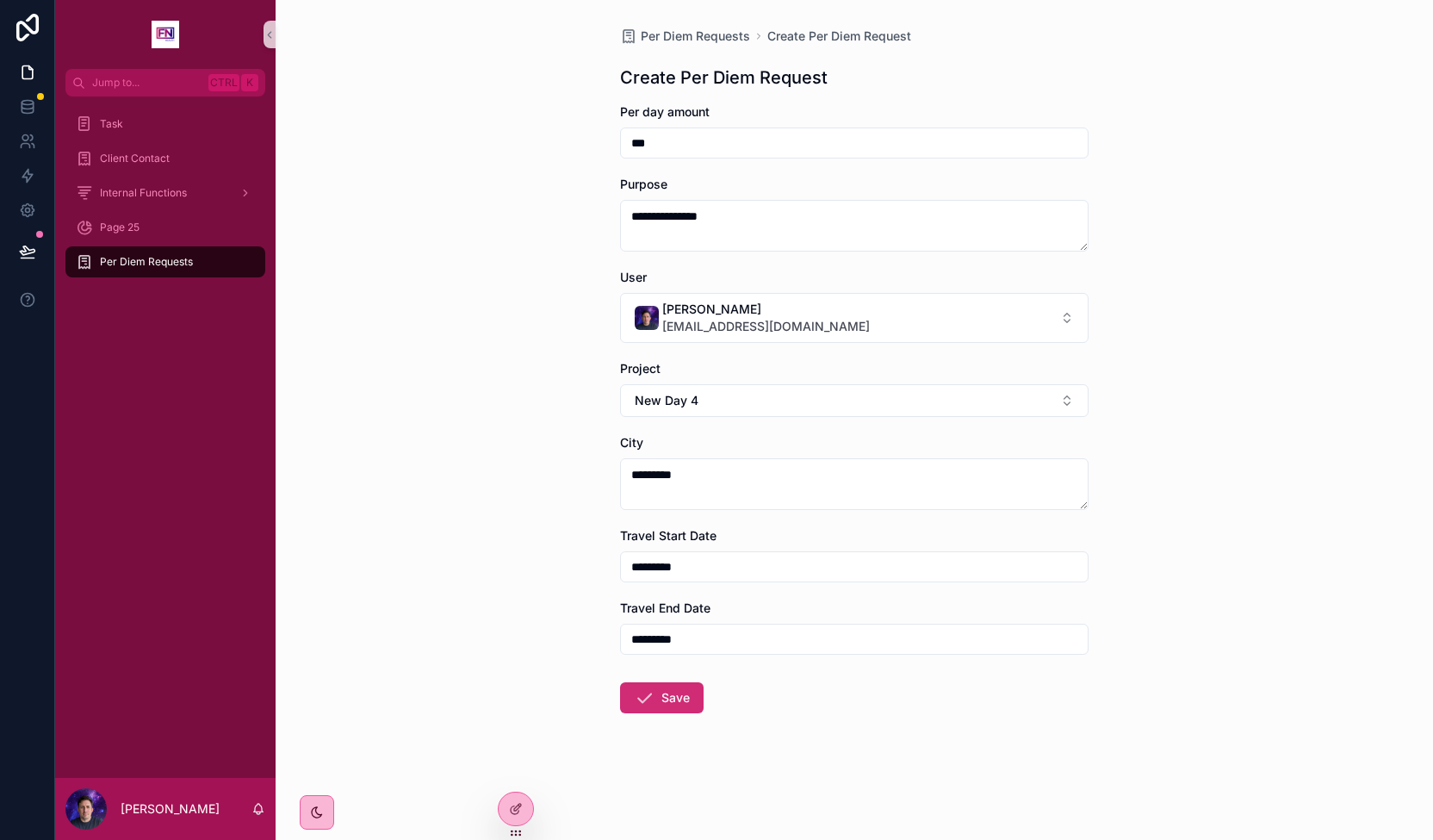
click at [686, 693] on button "Save" at bounding box center [661, 697] width 83 height 31
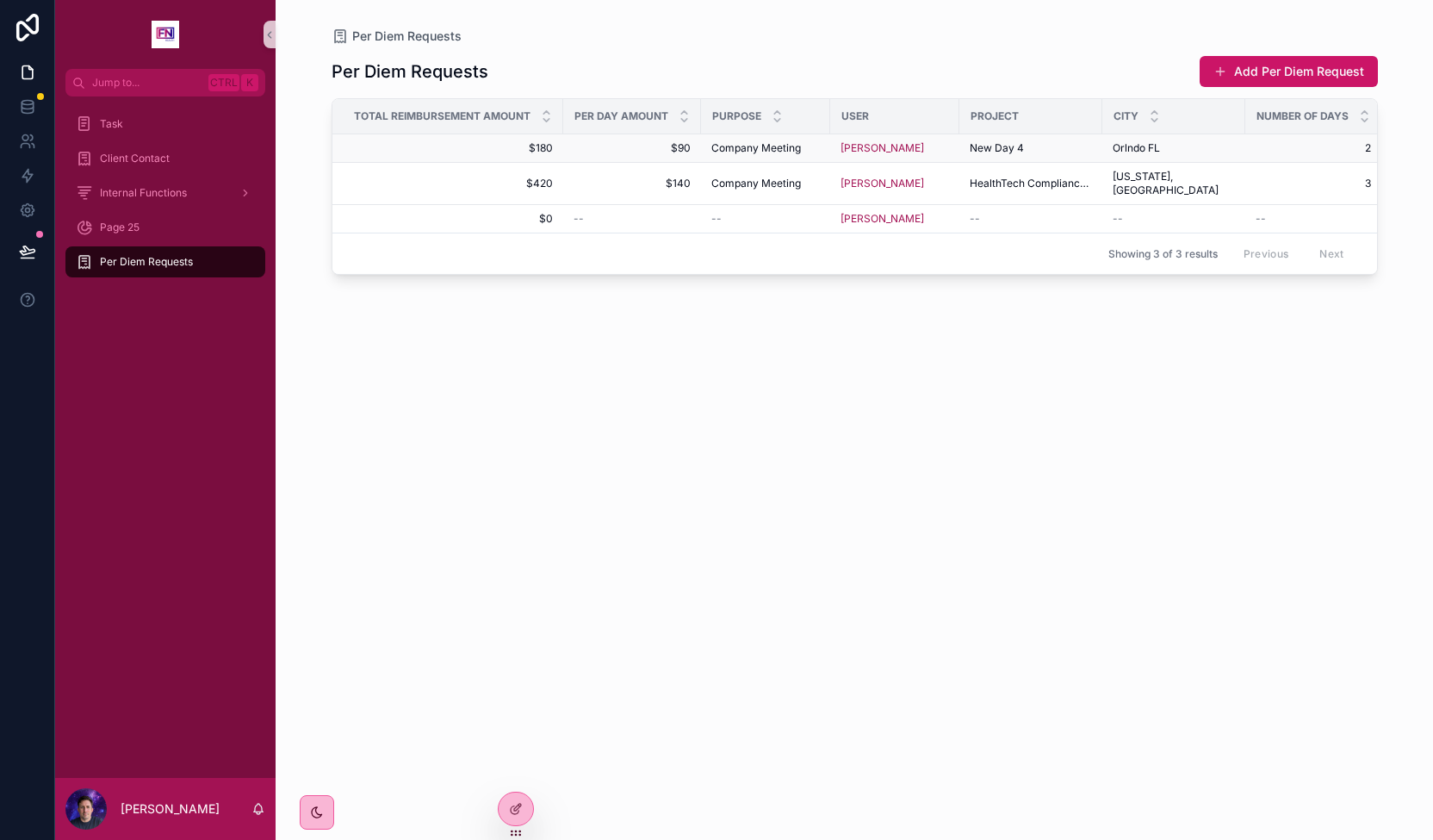
click at [728, 150] on span "Company Meeting" at bounding box center [756, 148] width 89 height 13
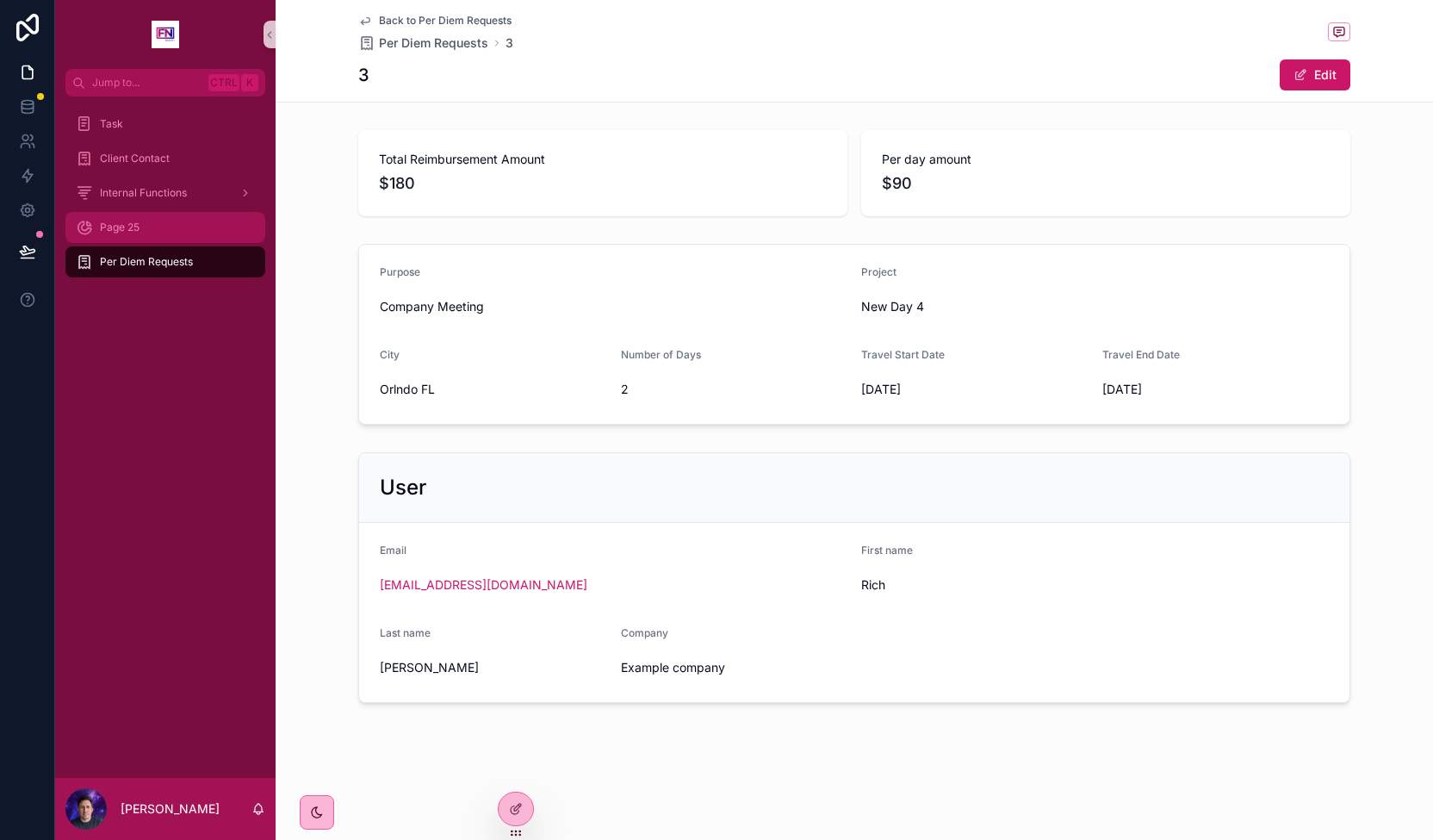
click at [188, 229] on div "Page 25" at bounding box center [165, 227] width 179 height 28
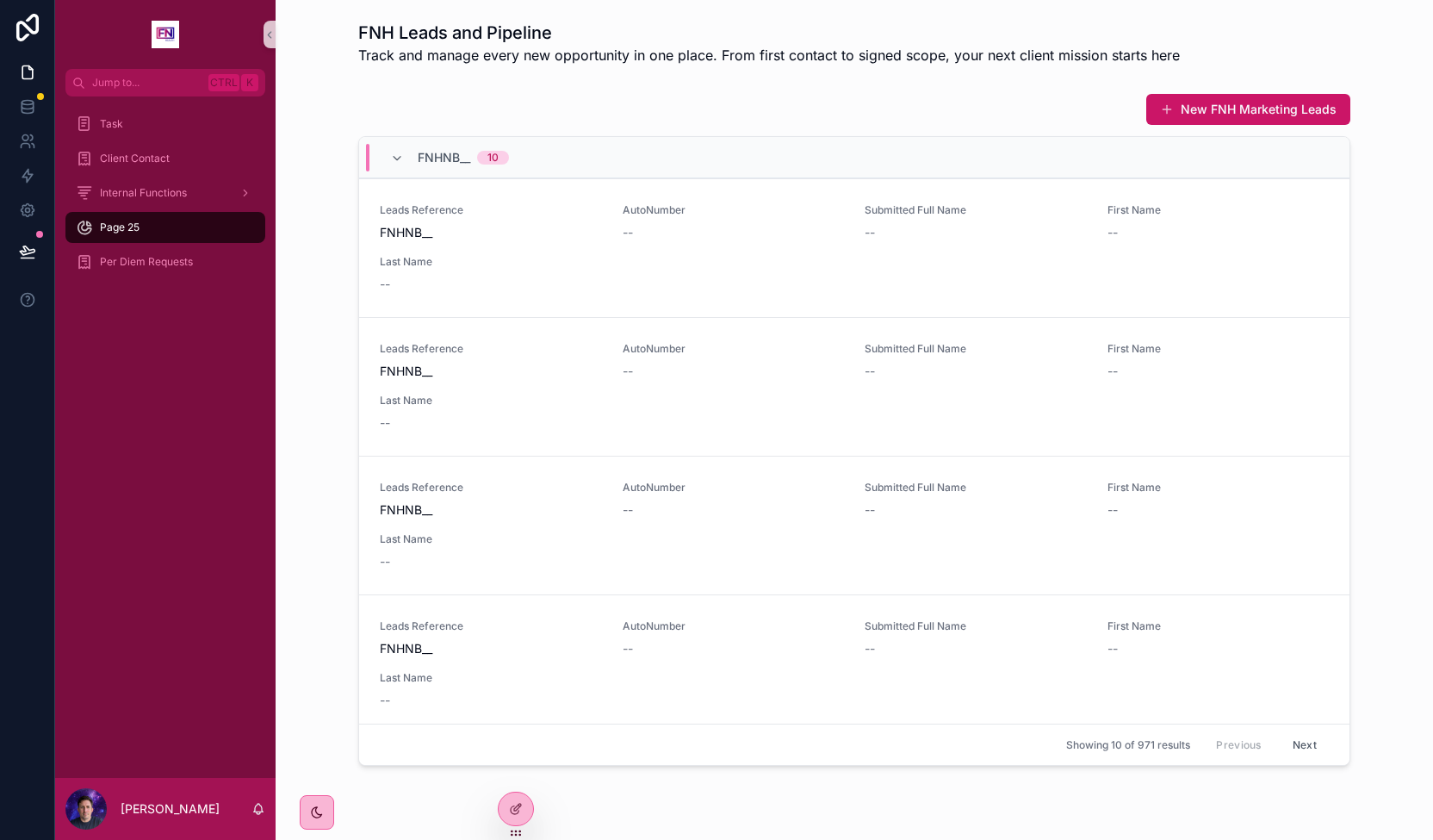
drag, startPoint x: 155, startPoint y: 221, endPoint x: 246, endPoint y: 581, distance: 371.3
click at [167, 530] on div "Task Client Contact Internal Functions Page 25 Per Diem Requests" at bounding box center [165, 437] width 220 height 681
click at [527, 815] on div at bounding box center [515, 809] width 35 height 33
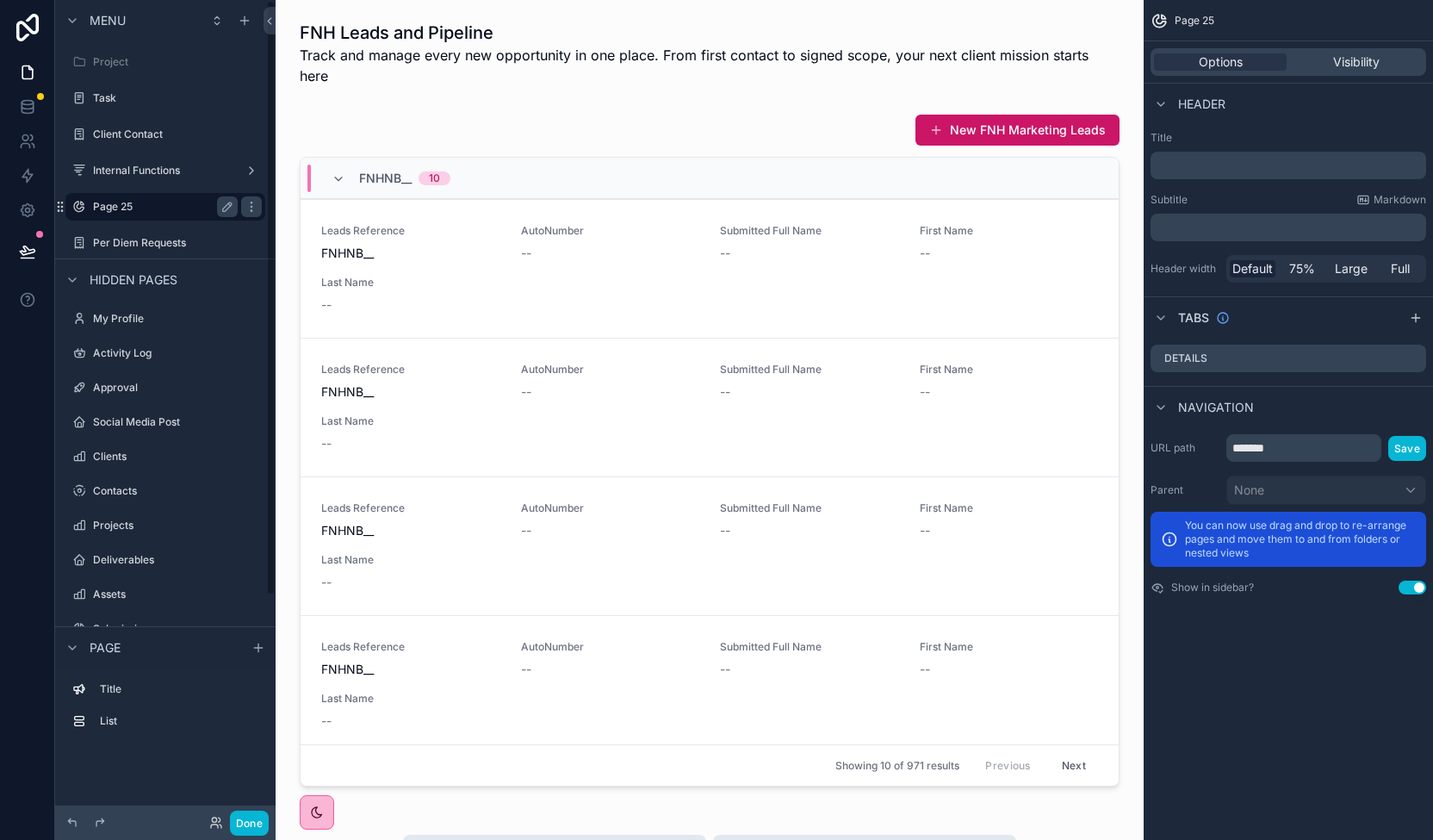
click at [147, 203] on label "Page 25" at bounding box center [162, 206] width 138 height 13
click at [216, 209] on label "Page 25" at bounding box center [162, 206] width 138 height 13
click at [225, 208] on icon "scrollable content" at bounding box center [226, 206] width 13 height 13
click at [195, 211] on input "*******" at bounding box center [151, 206] width 117 height 21
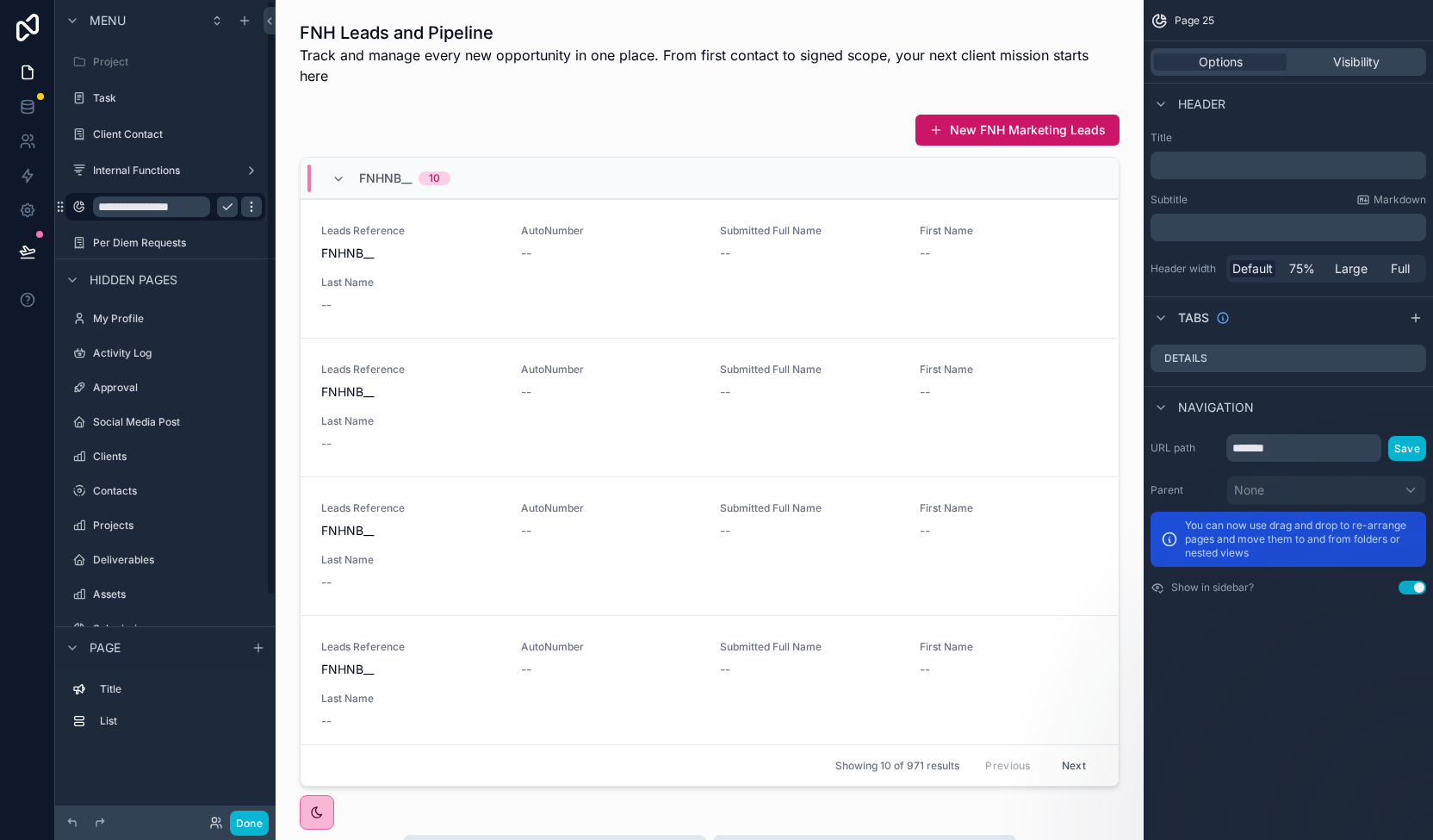
type input "**********"
click at [248, 206] on icon "scrollable content" at bounding box center [250, 206] width 13 height 13
click at [225, 205] on icon "scrollable content" at bounding box center [226, 206] width 13 height 13
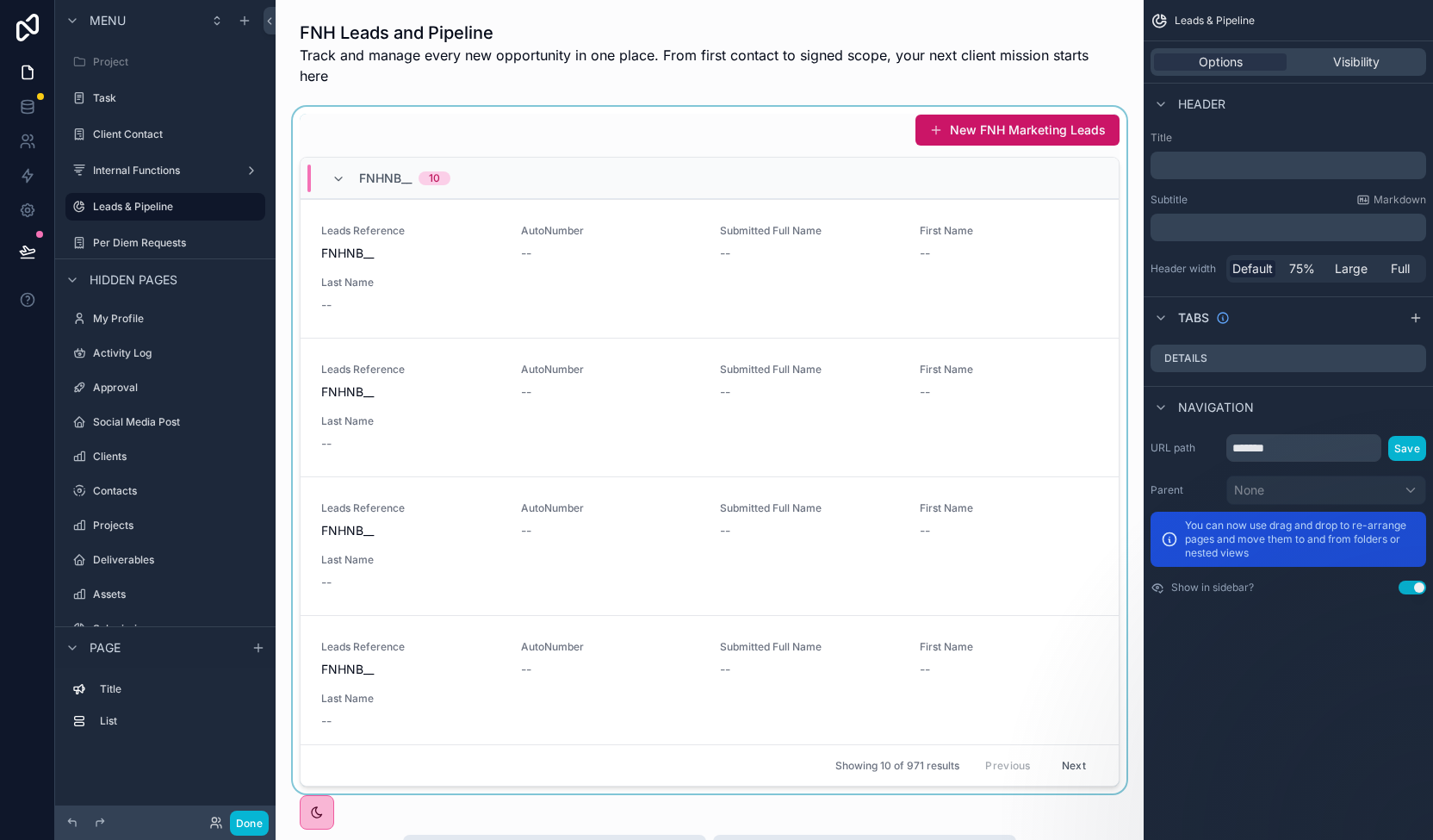
click at [537, 130] on div "scrollable content" at bounding box center [709, 449] width 841 height 686
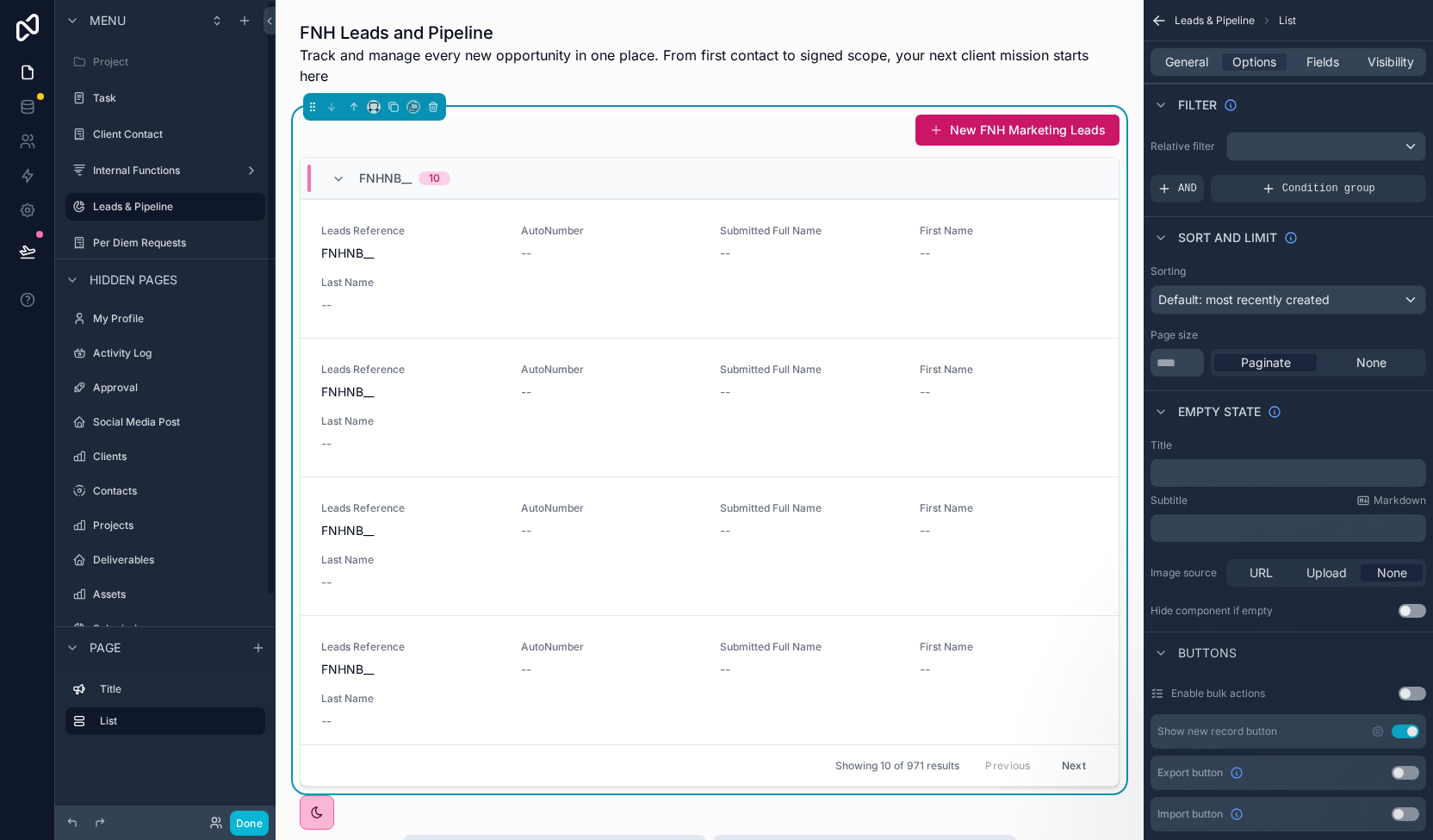
click at [613, 107] on div "New FNH Marketing Leads FNHNB__ 10 Leads Reference FNHNB__ AutoNumber -- Submit…" at bounding box center [709, 449] width 841 height 686
click at [133, 248] on label "Per Diem Requests" at bounding box center [162, 242] width 138 height 13
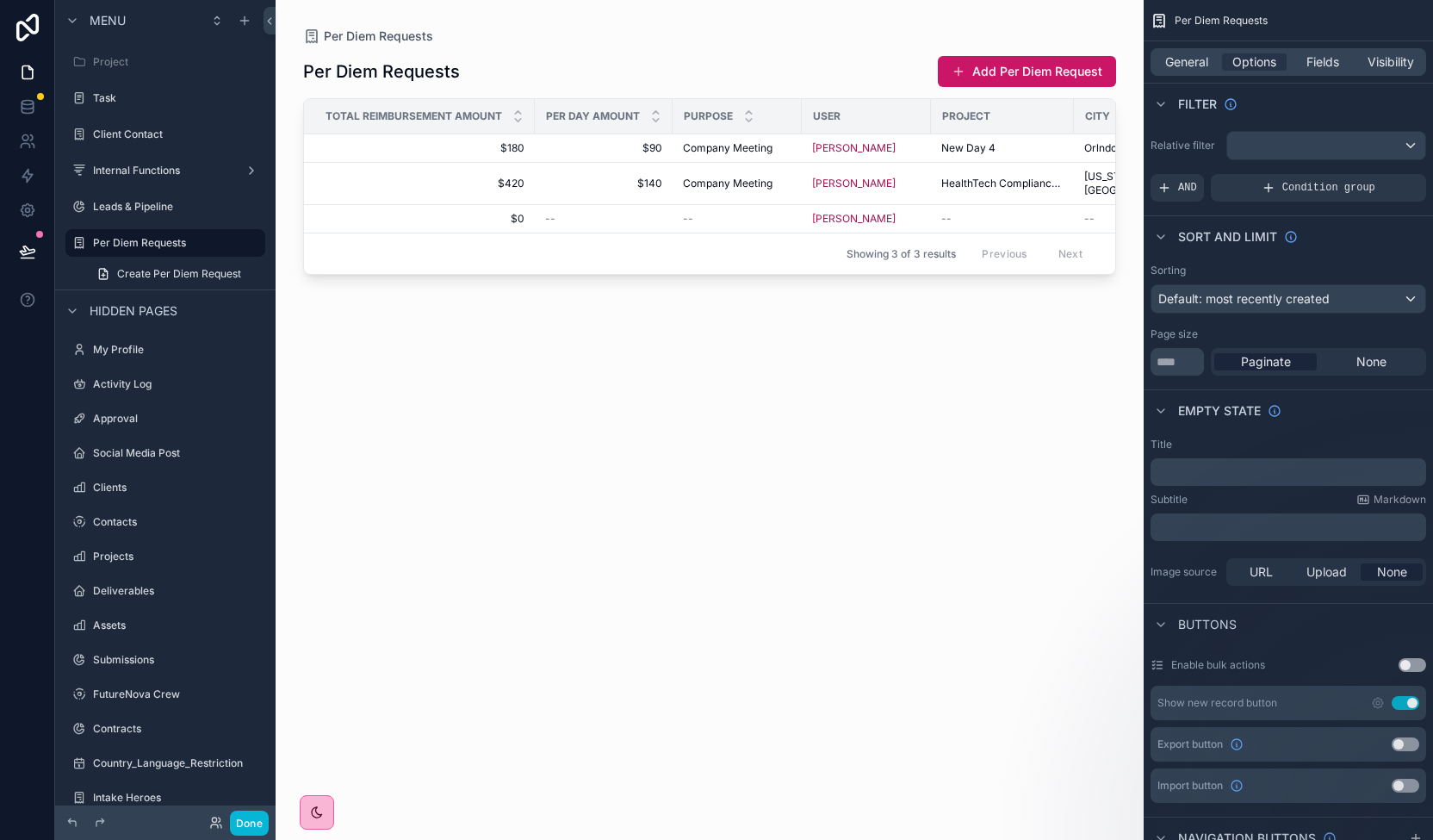
click at [1044, 67] on div "scrollable content" at bounding box center [709, 409] width 868 height 819
click at [1044, 67] on button "Add Per Diem Request" at bounding box center [1026, 72] width 178 height 31
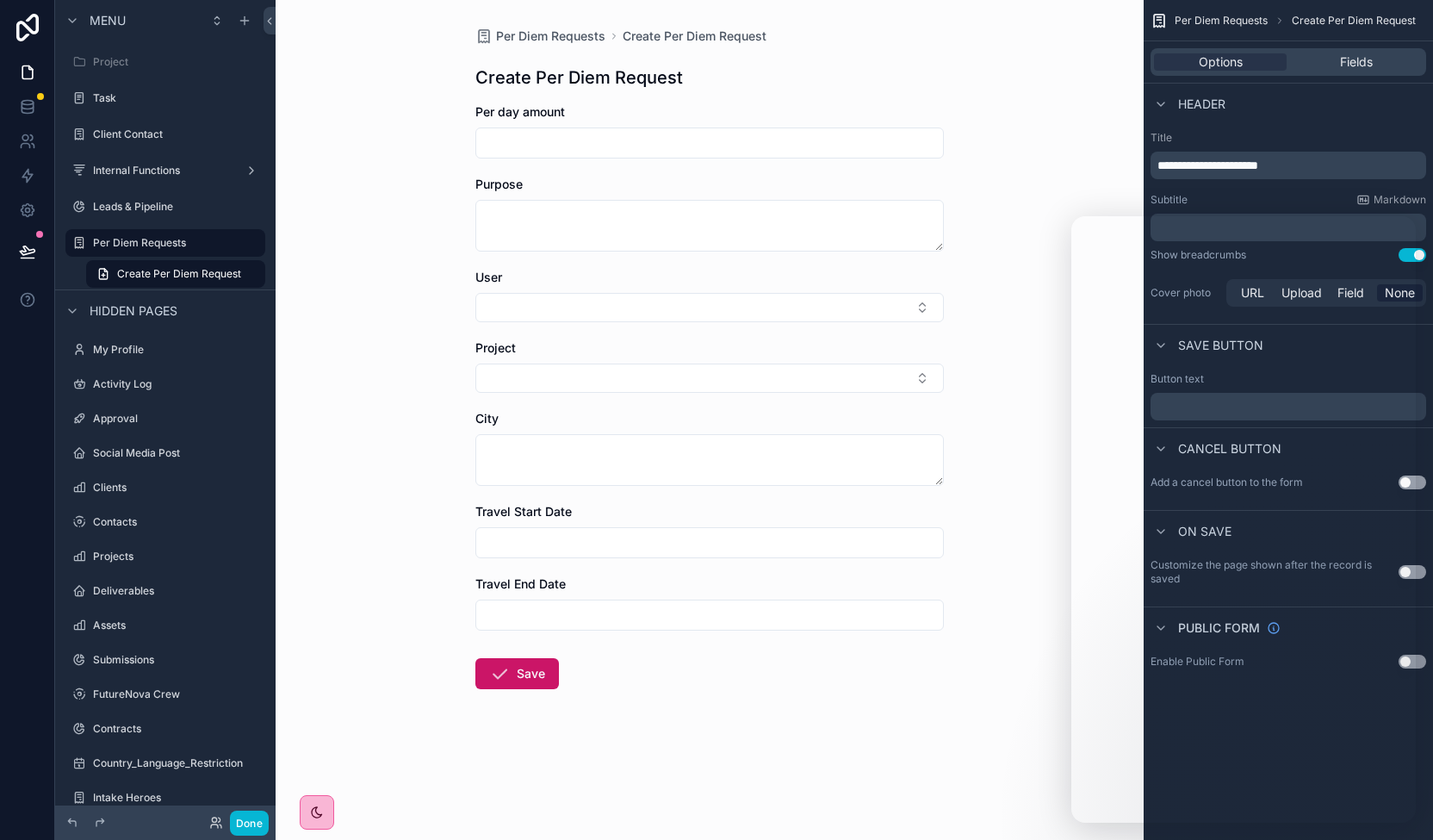
click at [894, 734] on form "Per day amount Purpose User Project City Travel Start Date Travel End Date Save" at bounding box center [709, 452] width 469 height 696
click at [1409, 573] on button "Use setting" at bounding box center [1412, 572] width 28 height 13
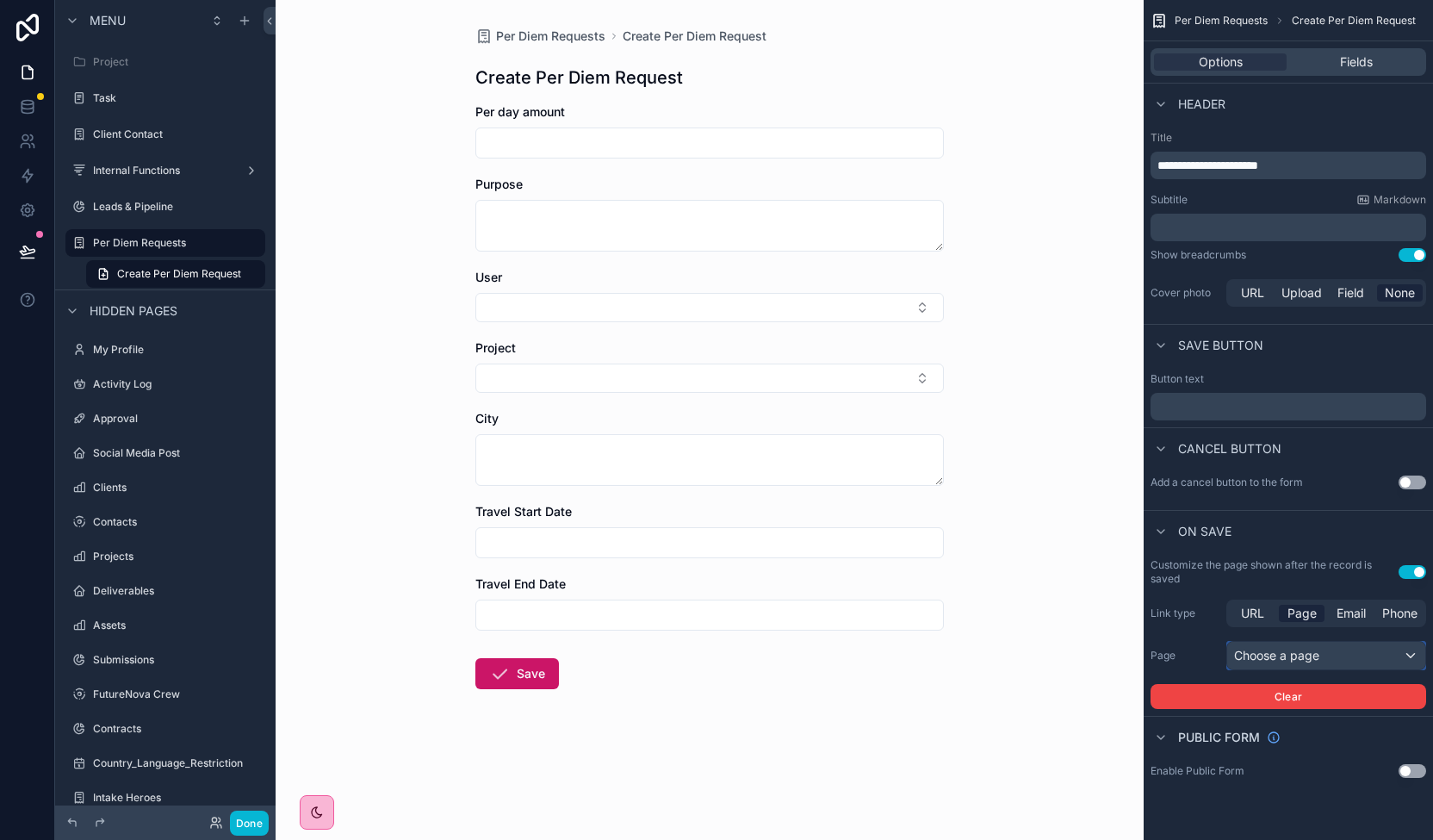
click at [1319, 658] on div "Choose a page" at bounding box center [1326, 655] width 198 height 28
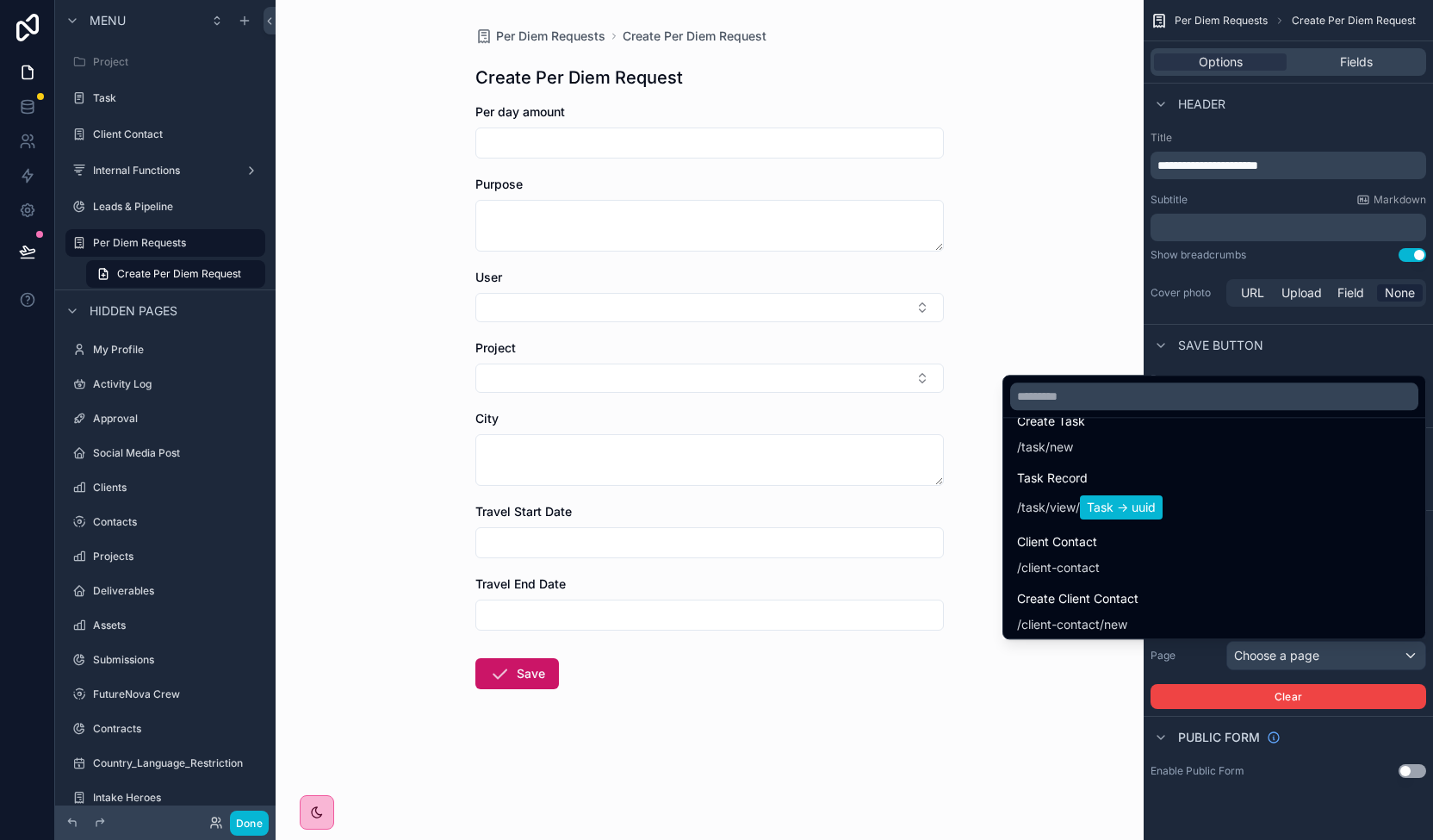
scroll to position [541, 0]
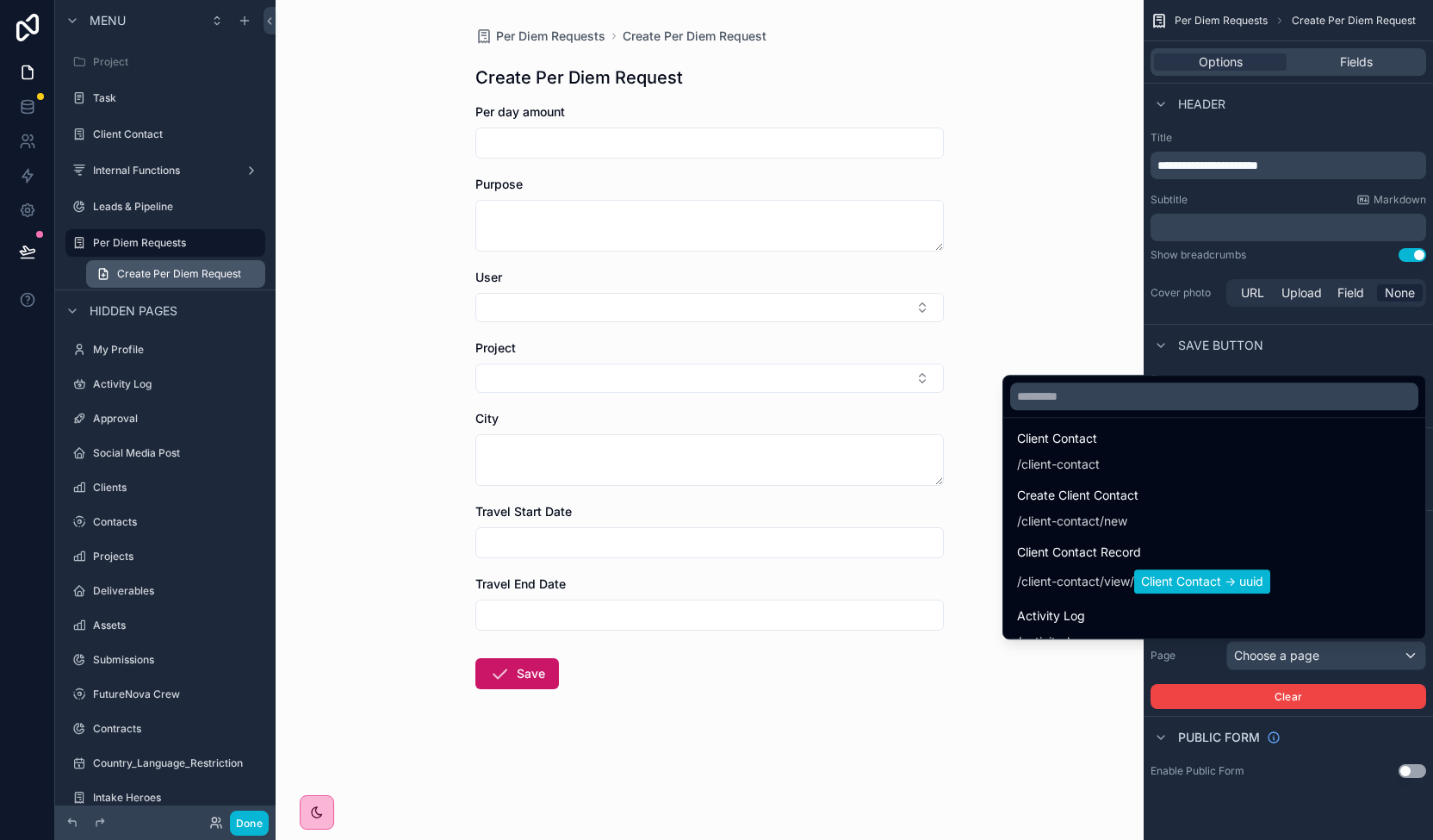
click at [197, 284] on div "scrollable content" at bounding box center [716, 420] width 1433 height 840
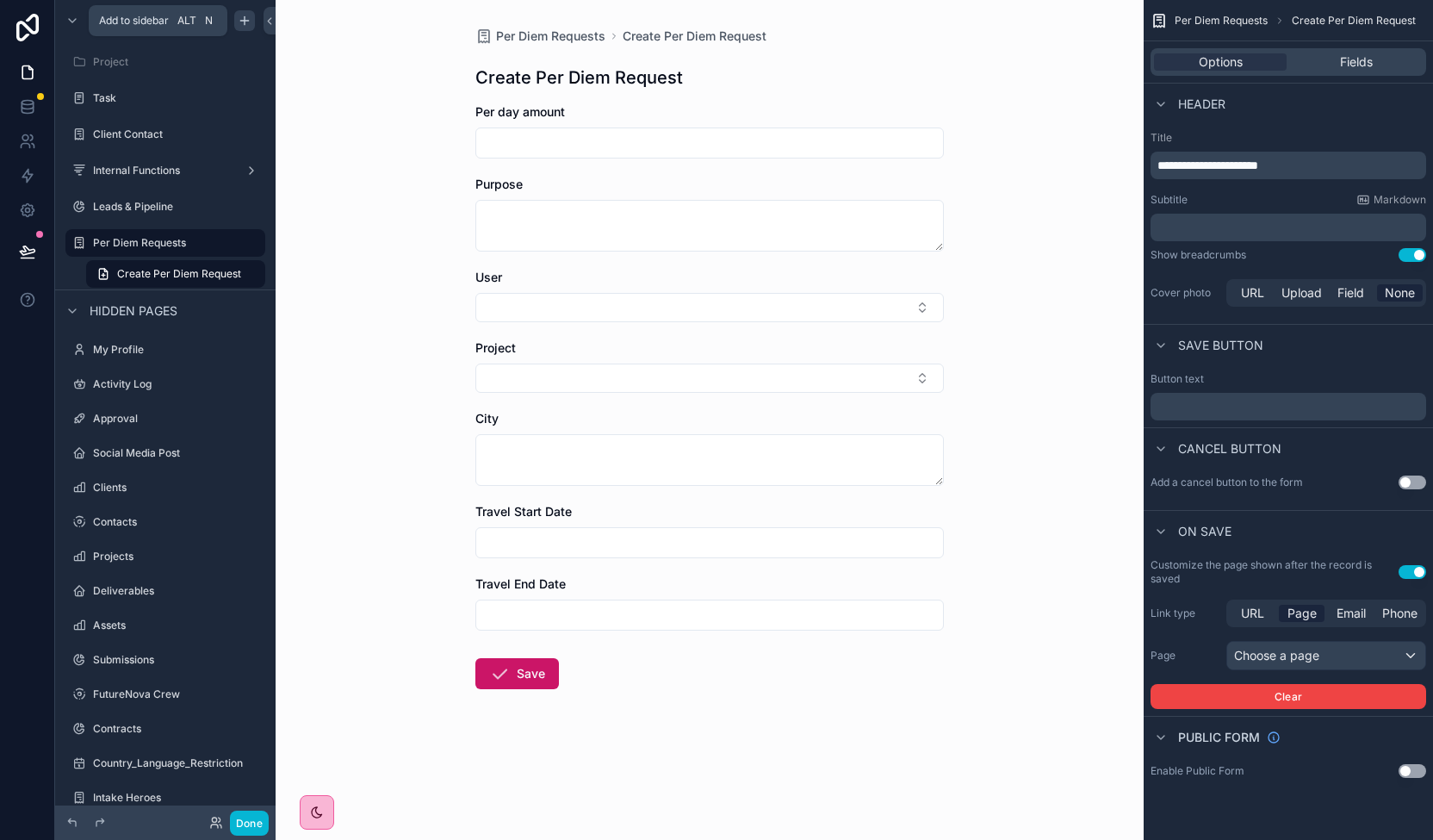
click at [244, 21] on icon "scrollable content" at bounding box center [244, 21] width 8 height 0
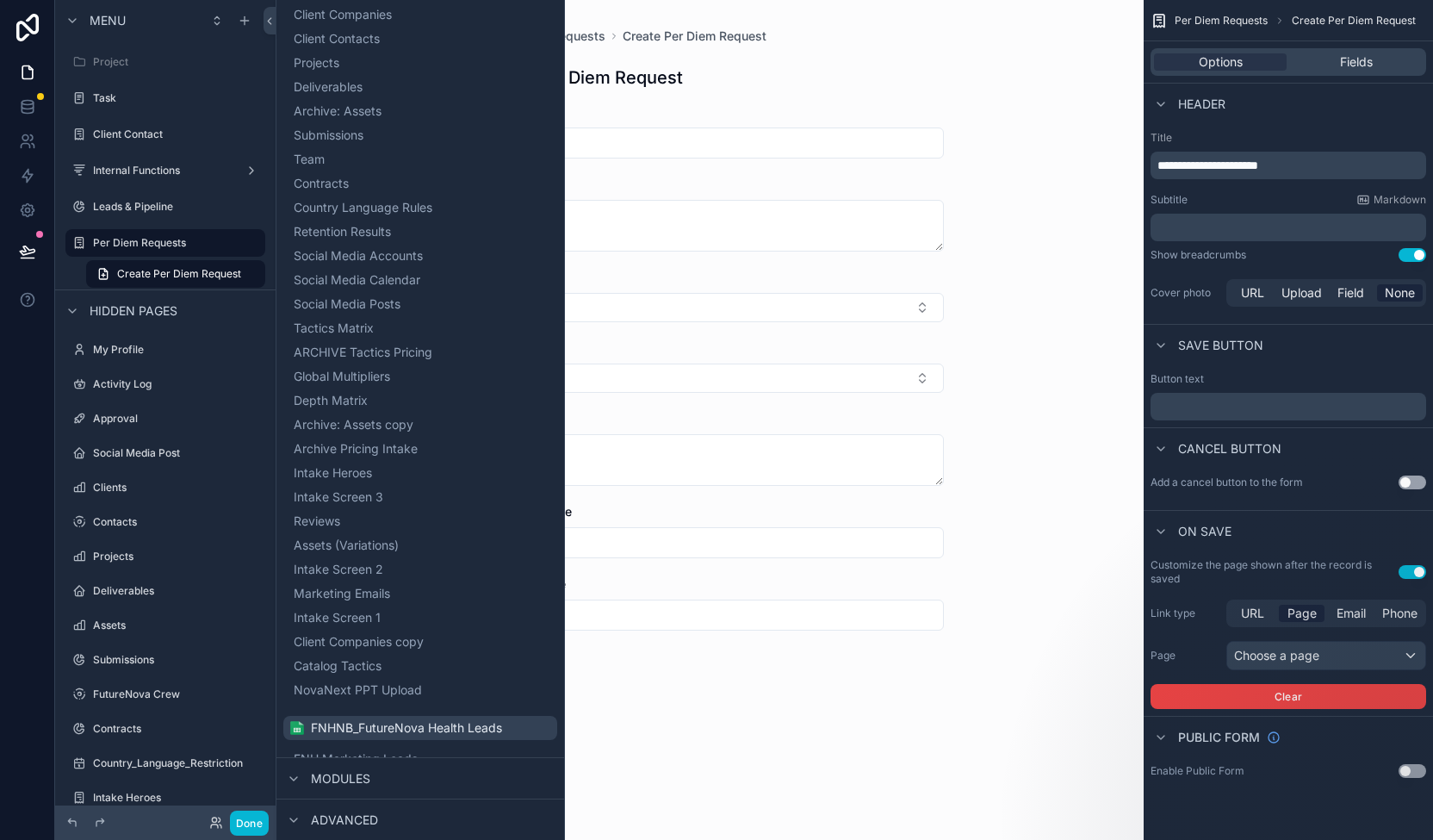
scroll to position [651, 0]
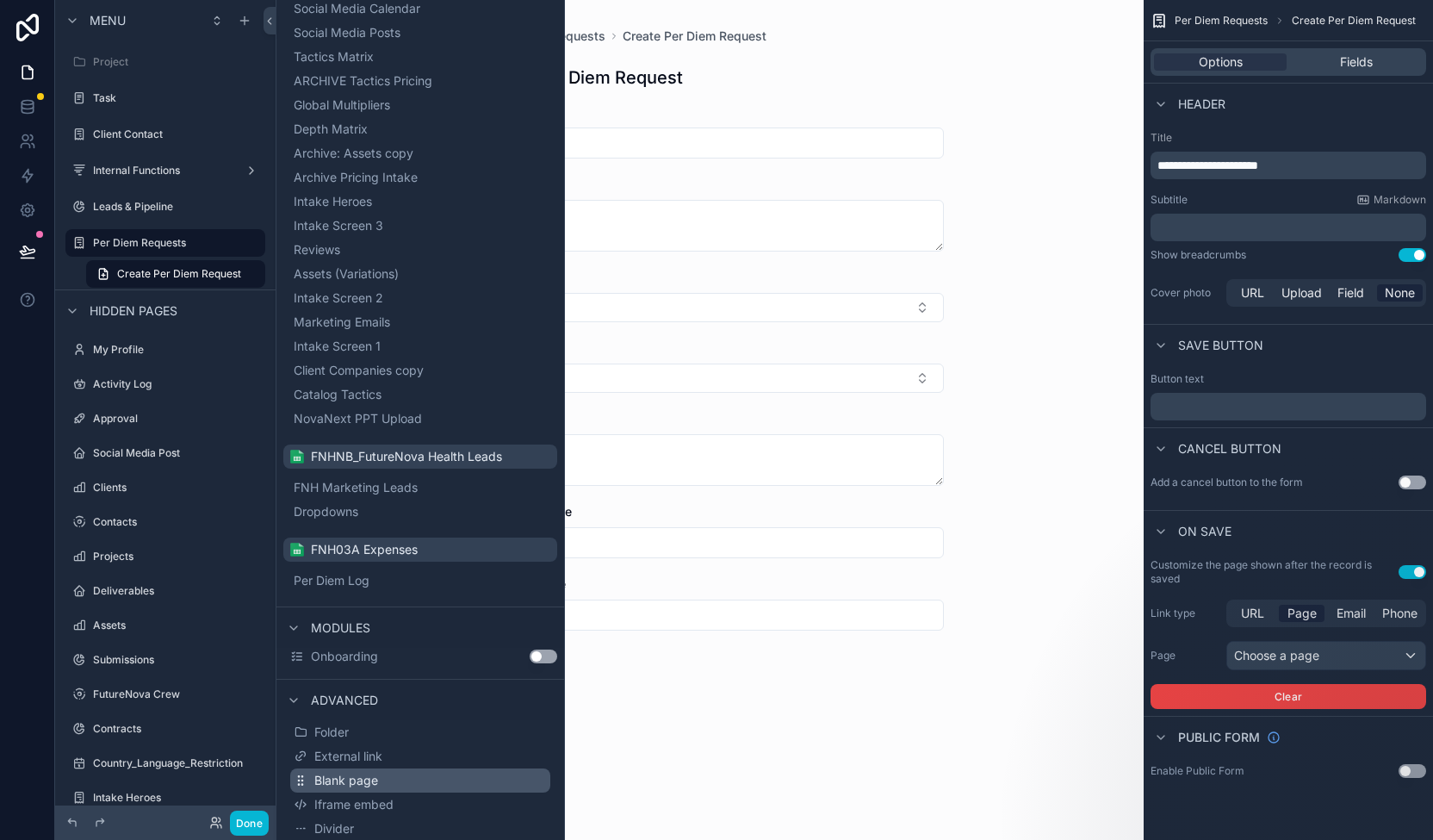
click at [420, 781] on button "Blank page" at bounding box center [420, 780] width 260 height 24
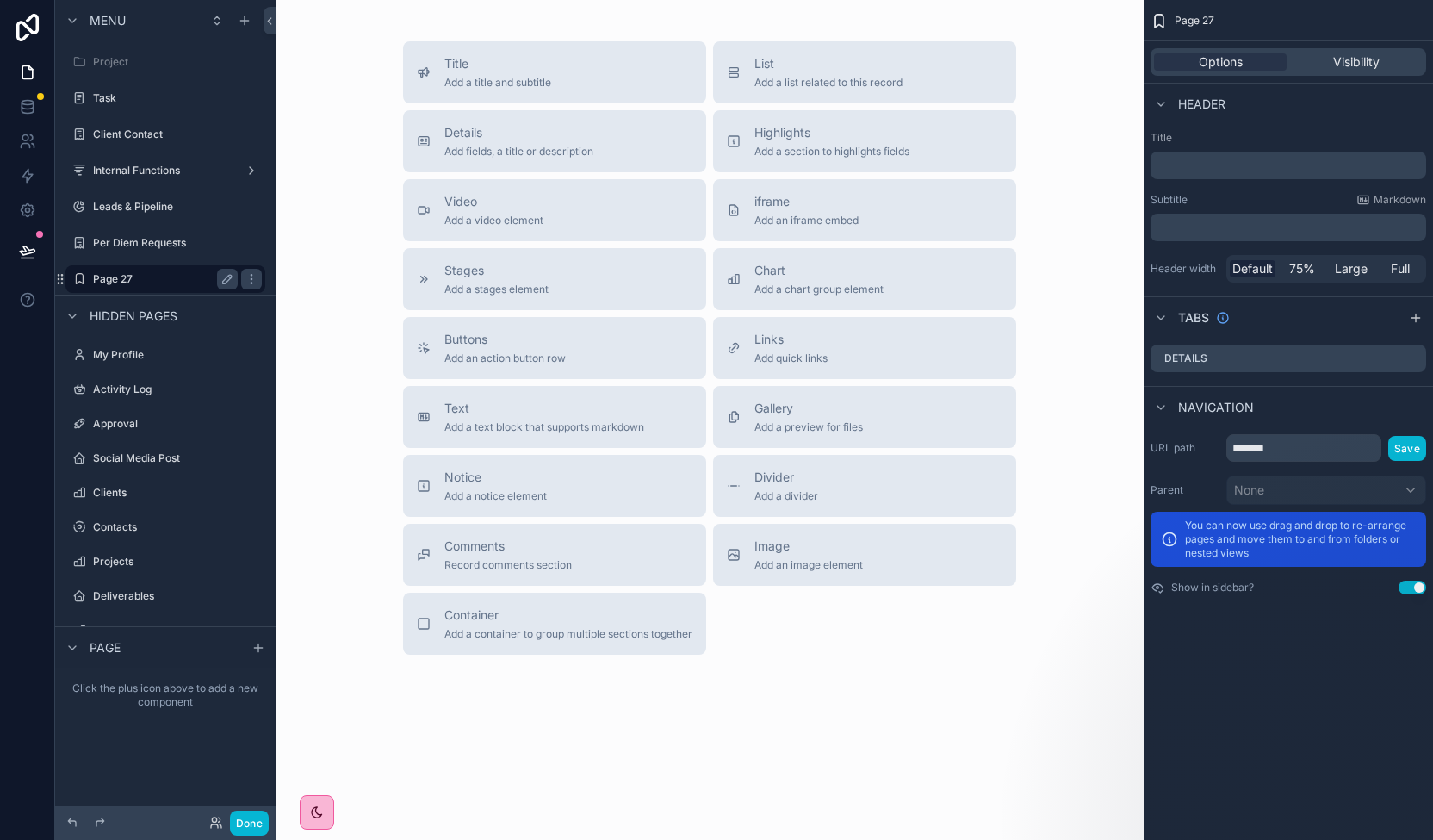
click at [117, 270] on div "Page 27" at bounding box center [165, 278] width 145 height 21
click at [623, 129] on div "Details Add fields, a title or description" at bounding box center [555, 141] width 276 height 35
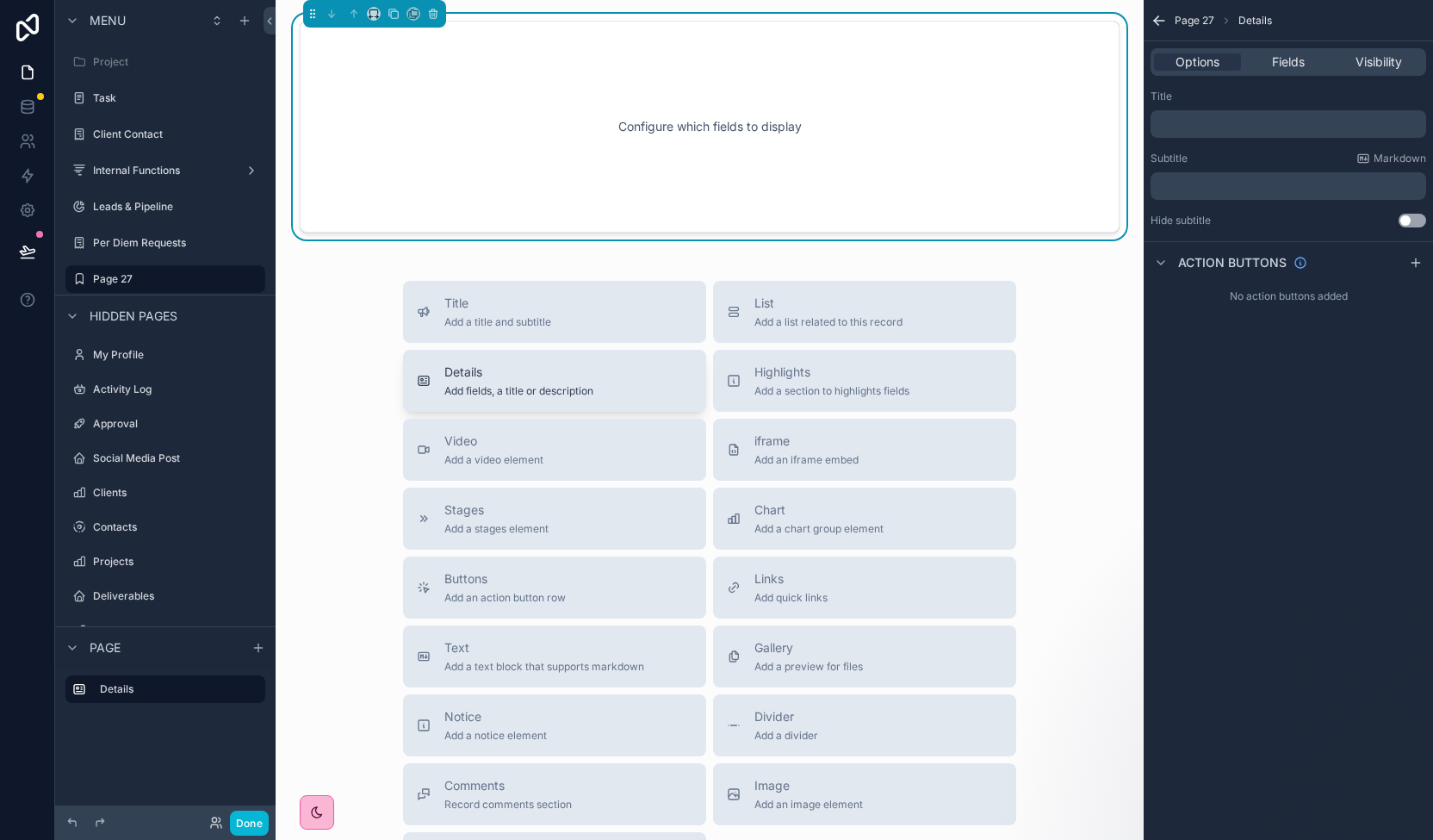
click at [544, 380] on div "Details Add fields, a title or description" at bounding box center [519, 380] width 149 height 35
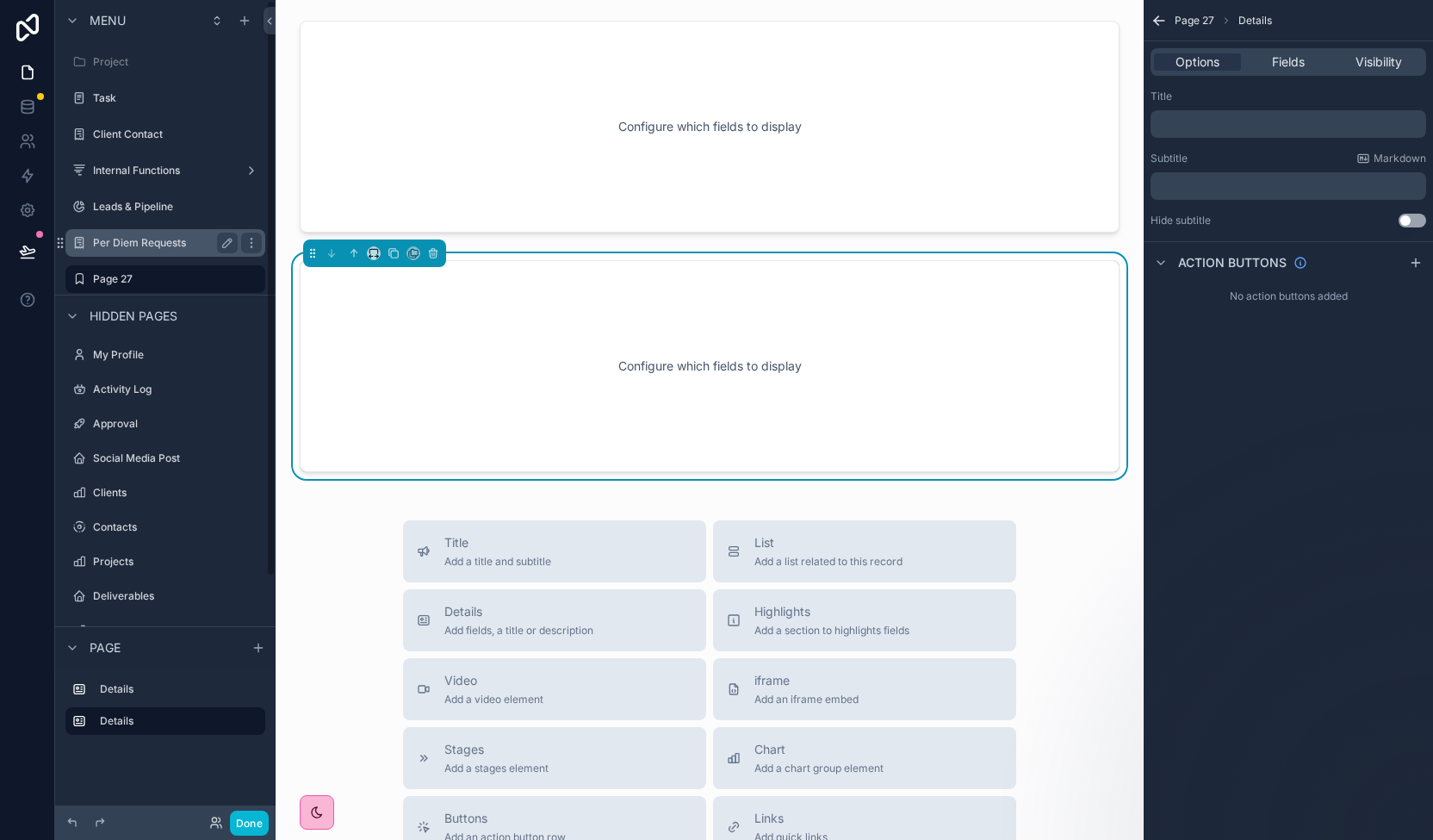
click at [133, 249] on label "Per Diem Requests" at bounding box center [162, 242] width 138 height 13
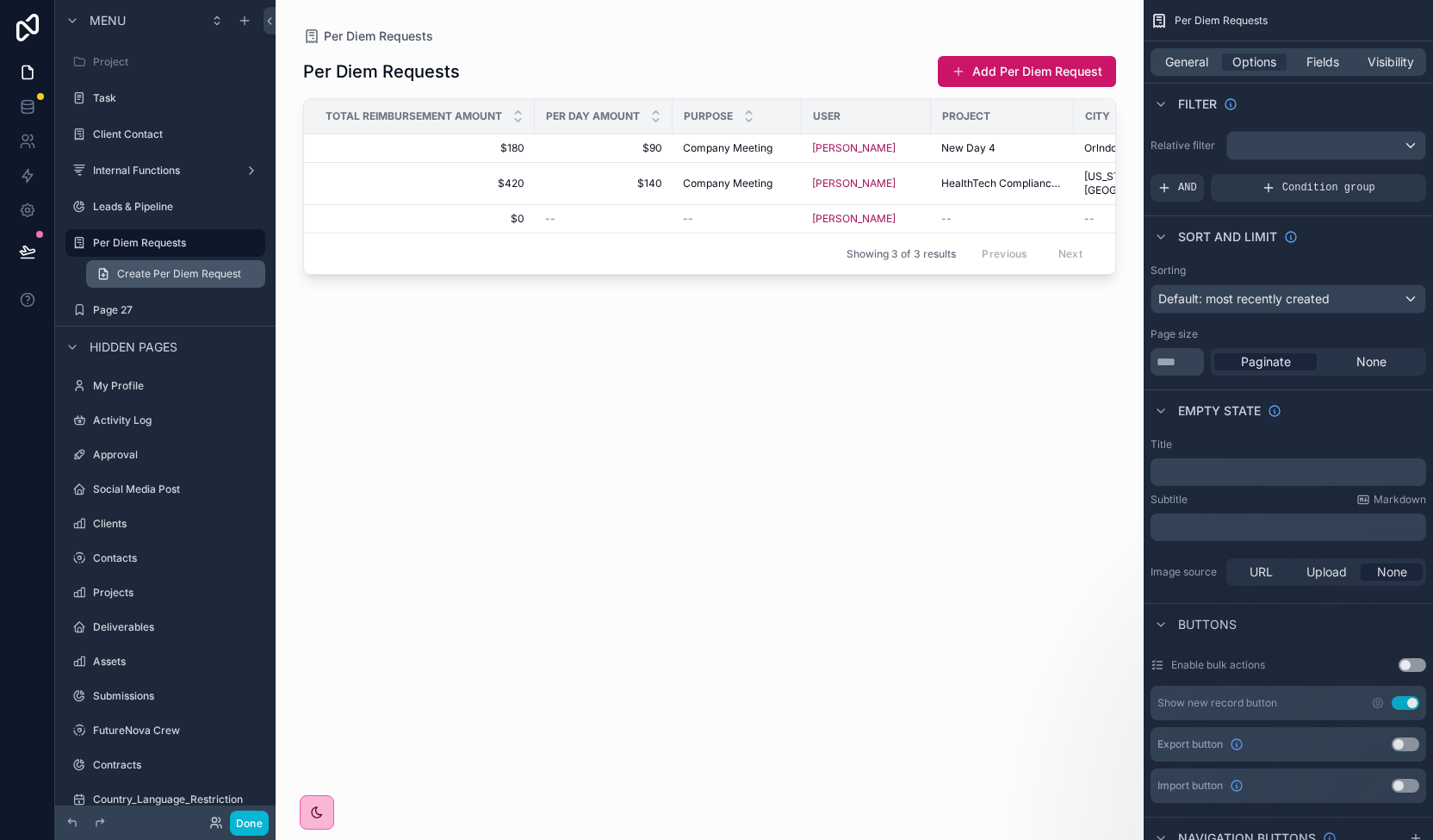
click at [155, 268] on span "Create Per Diem Request" at bounding box center [179, 273] width 124 height 13
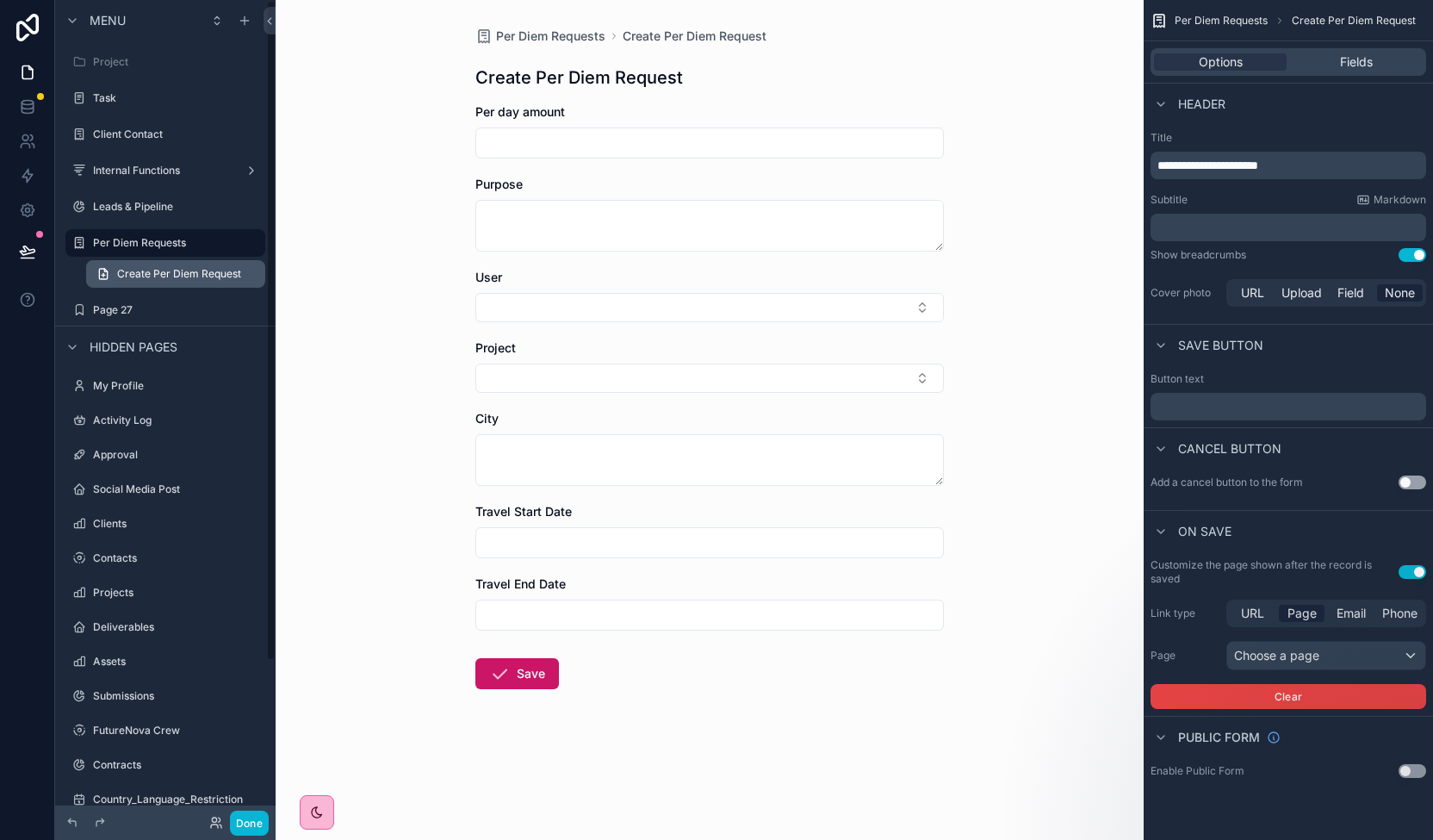
click at [181, 278] on span "Create Per Diem Request" at bounding box center [179, 273] width 124 height 13
click at [602, 81] on h1 "Create Per Diem Request" at bounding box center [579, 77] width 208 height 24
click at [171, 280] on span "Create Per Diem Request" at bounding box center [179, 273] width 124 height 13
click at [155, 271] on span "Create Per Diem Request" at bounding box center [179, 273] width 124 height 13
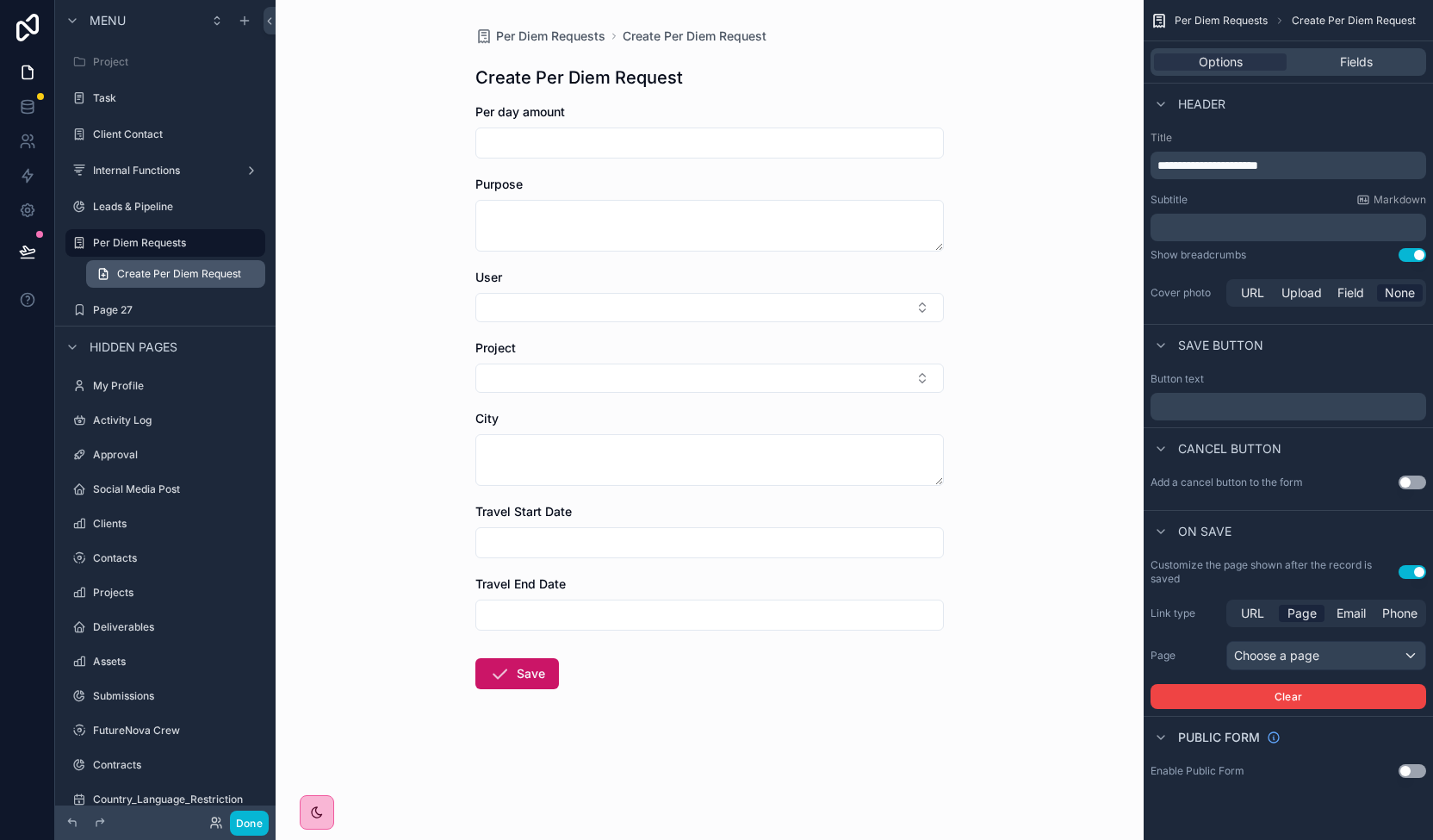
click at [153, 270] on span "Create Per Diem Request" at bounding box center [179, 273] width 124 height 13
click at [1365, 664] on div "Choose a page" at bounding box center [1326, 655] width 198 height 28
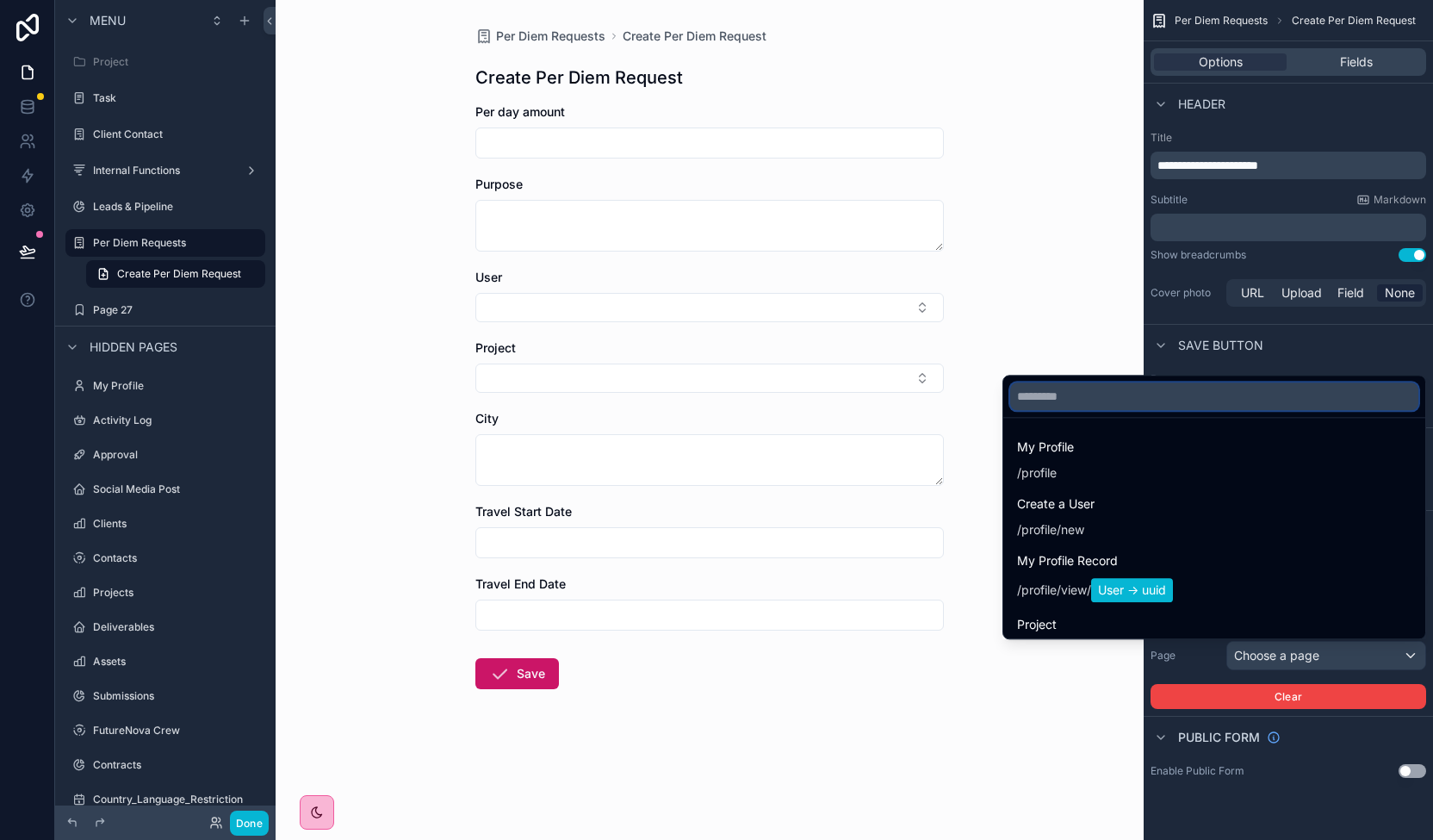
click at [1176, 403] on input "text" at bounding box center [1214, 395] width 408 height 28
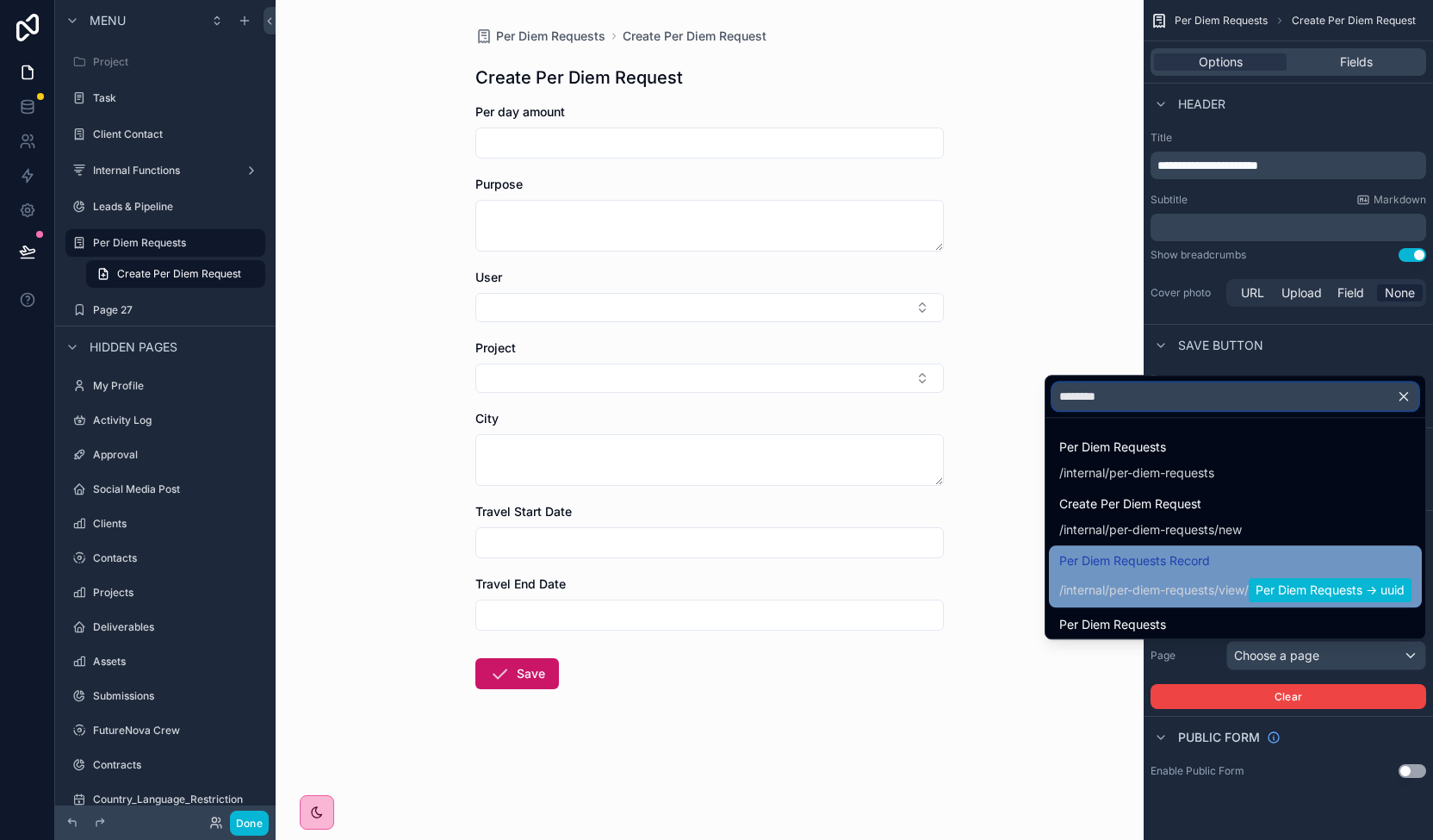
type input "********"
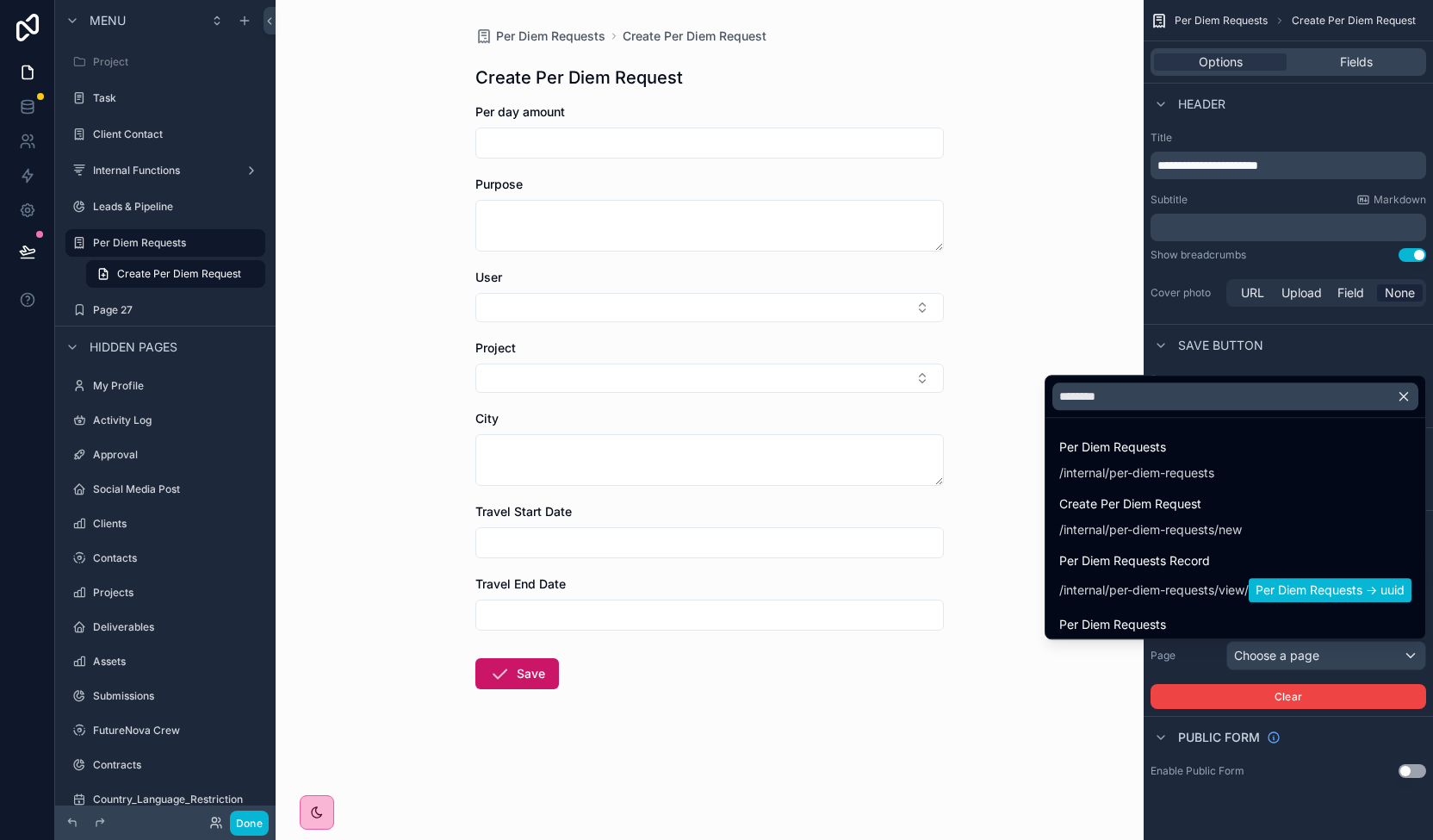
click at [1361, 579] on span "Per Diem Requests -> uuid" at bounding box center [1330, 590] width 163 height 24
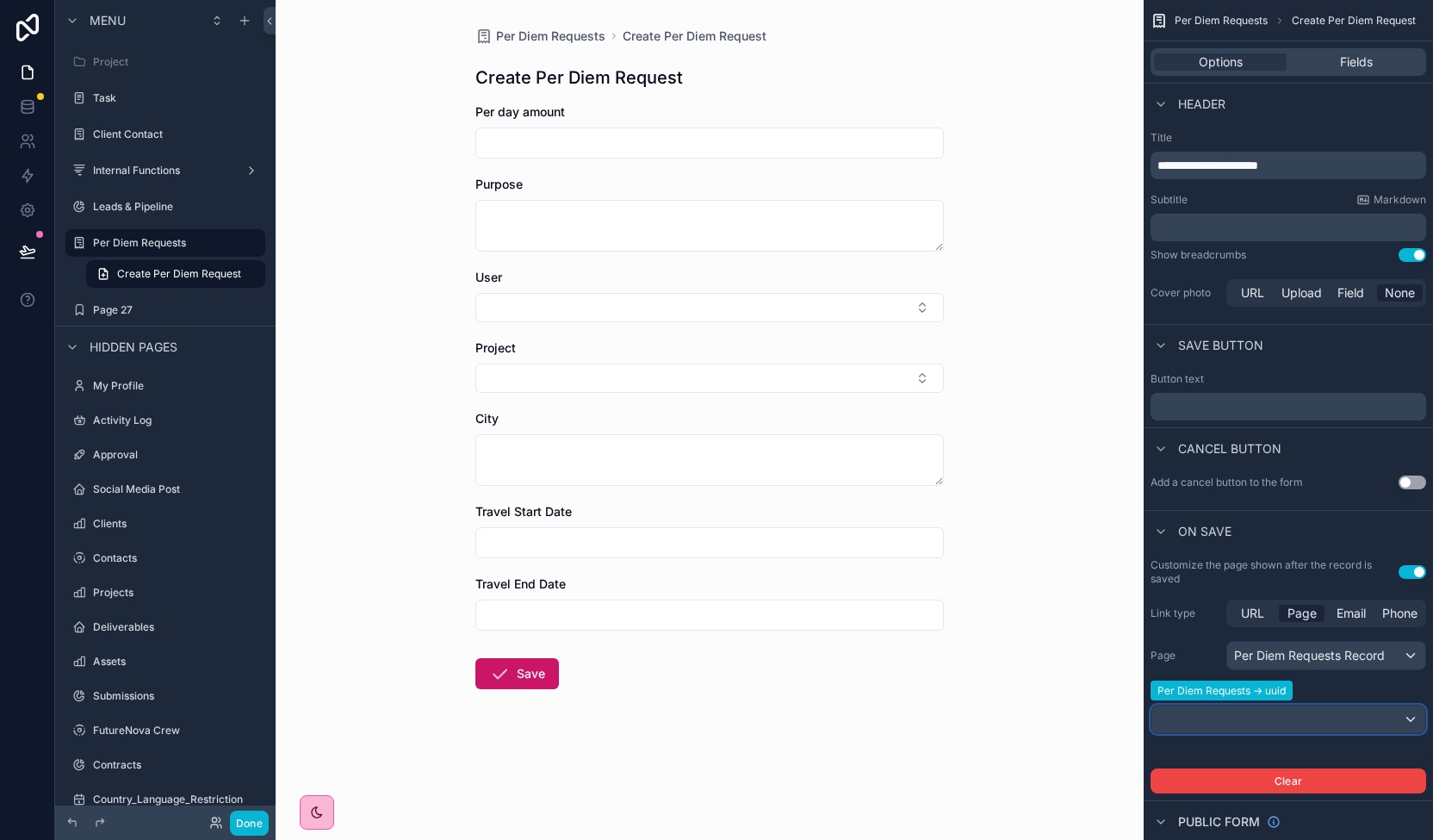
click at [1390, 726] on div "scrollable content" at bounding box center [1288, 718] width 274 height 28
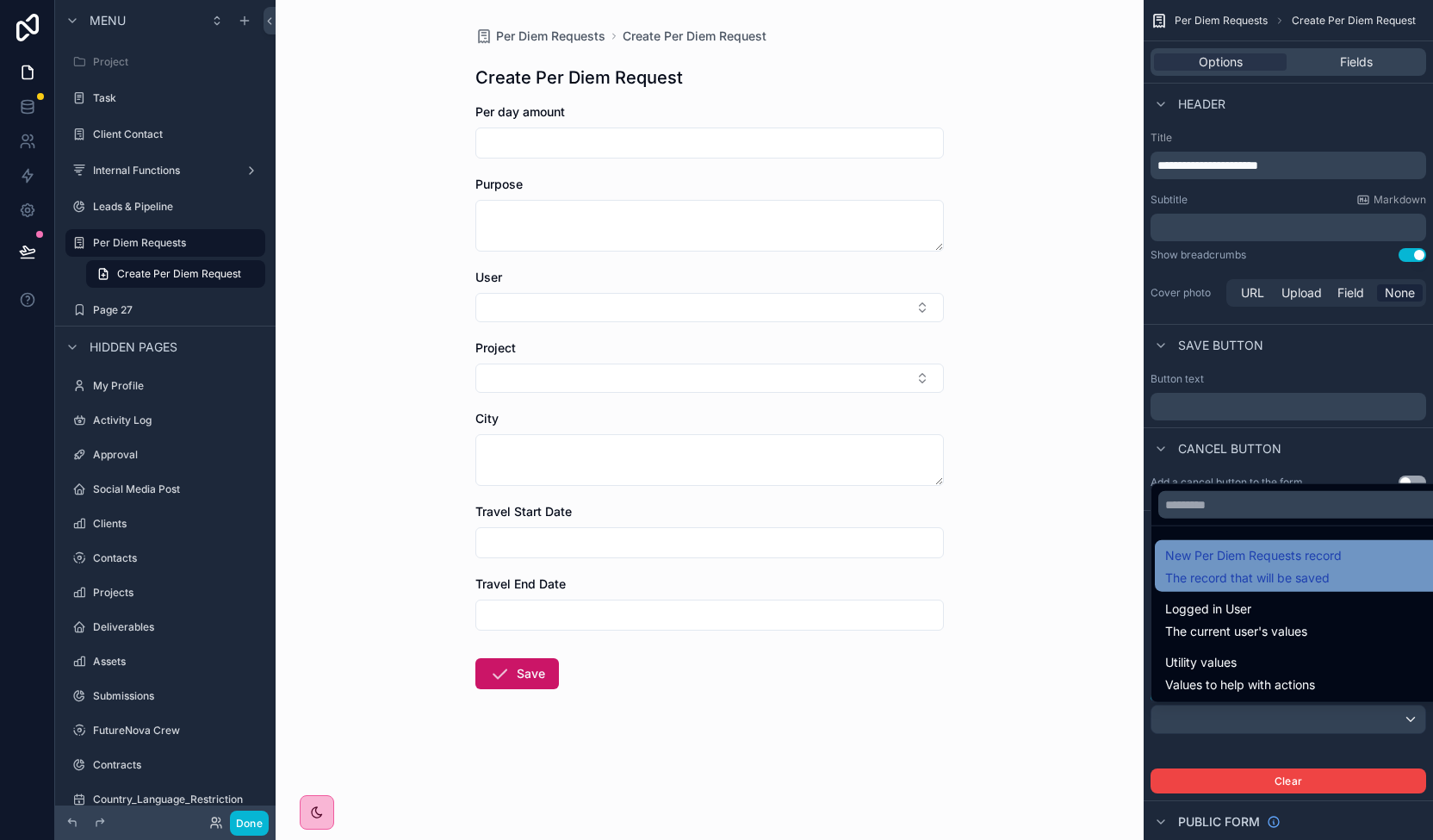
click at [1296, 573] on span "The record that will be saved" at bounding box center [1252, 577] width 176 height 17
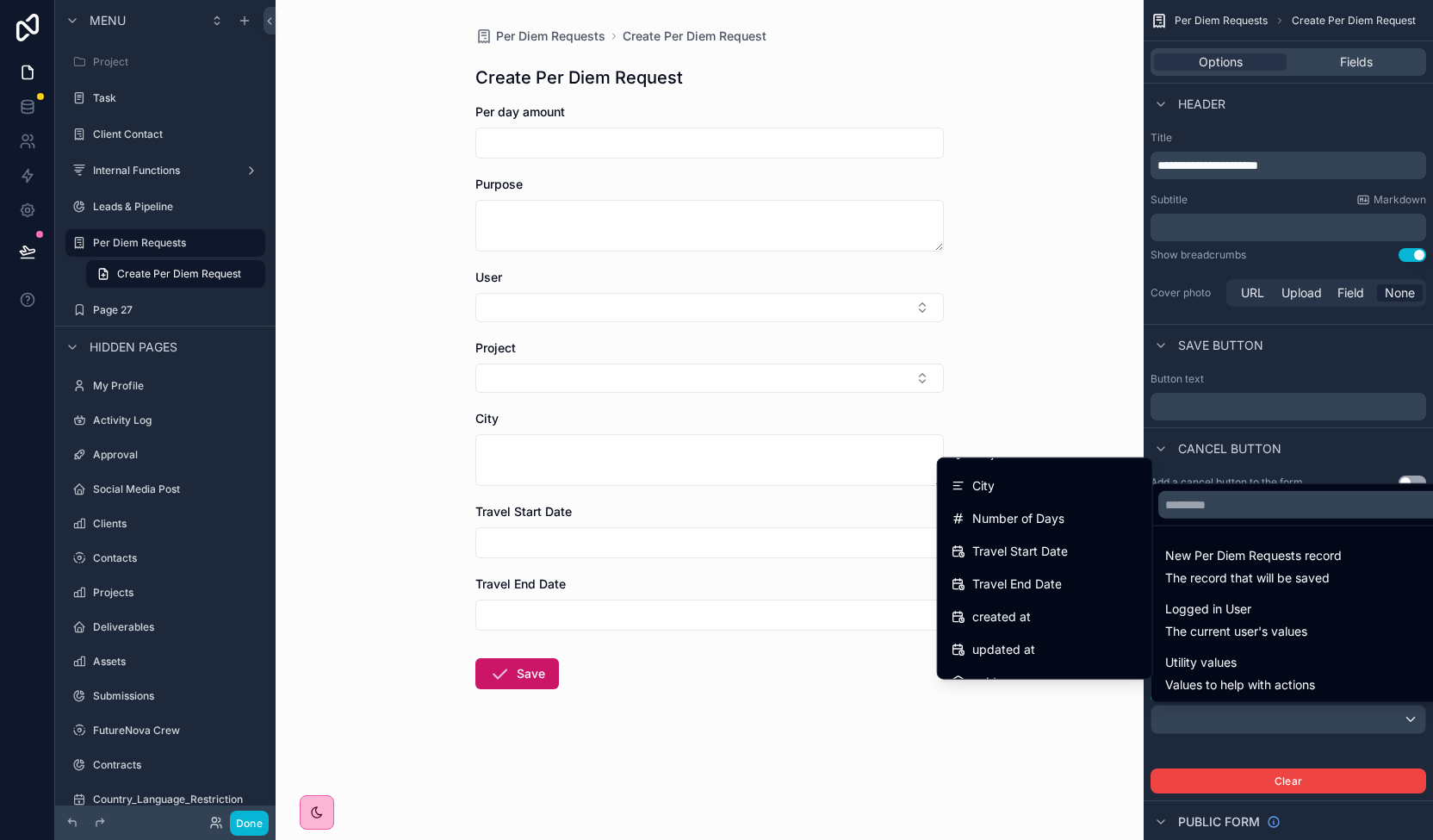
scroll to position [242, 0]
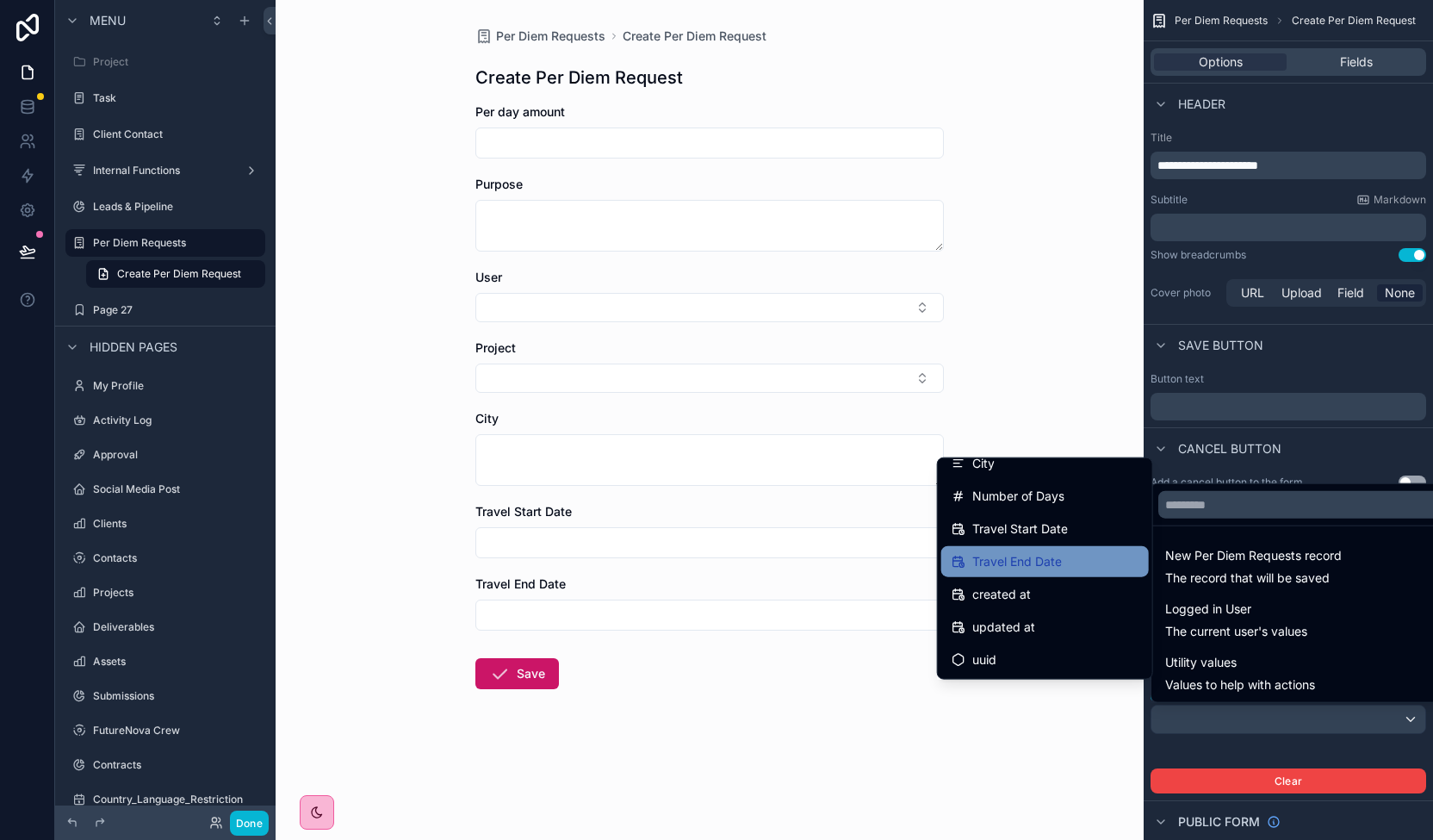
click at [1030, 548] on div "Travel End Date" at bounding box center [1045, 561] width 208 height 31
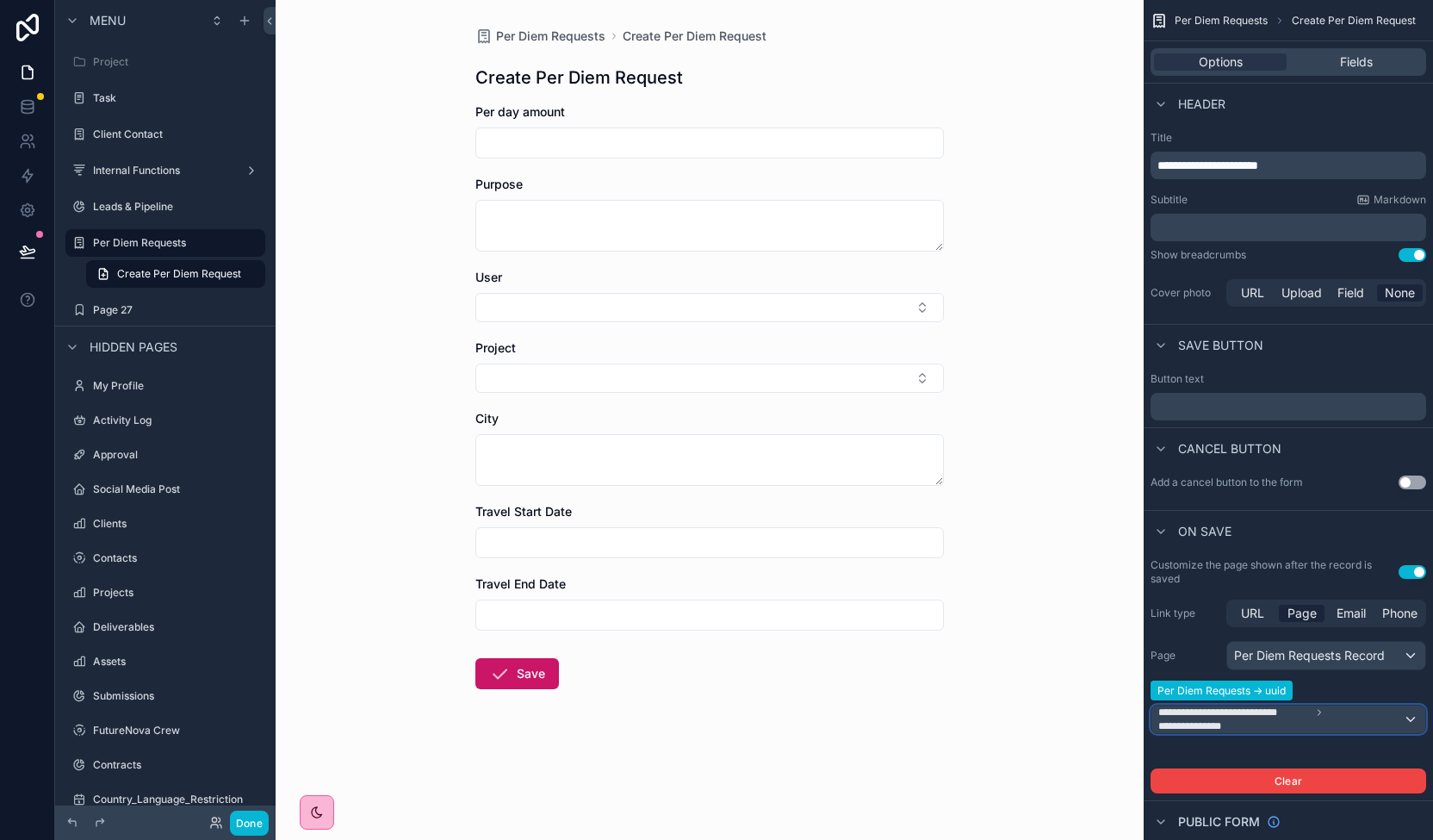
click at [1330, 720] on span "**********" at bounding box center [1280, 718] width 244 height 28
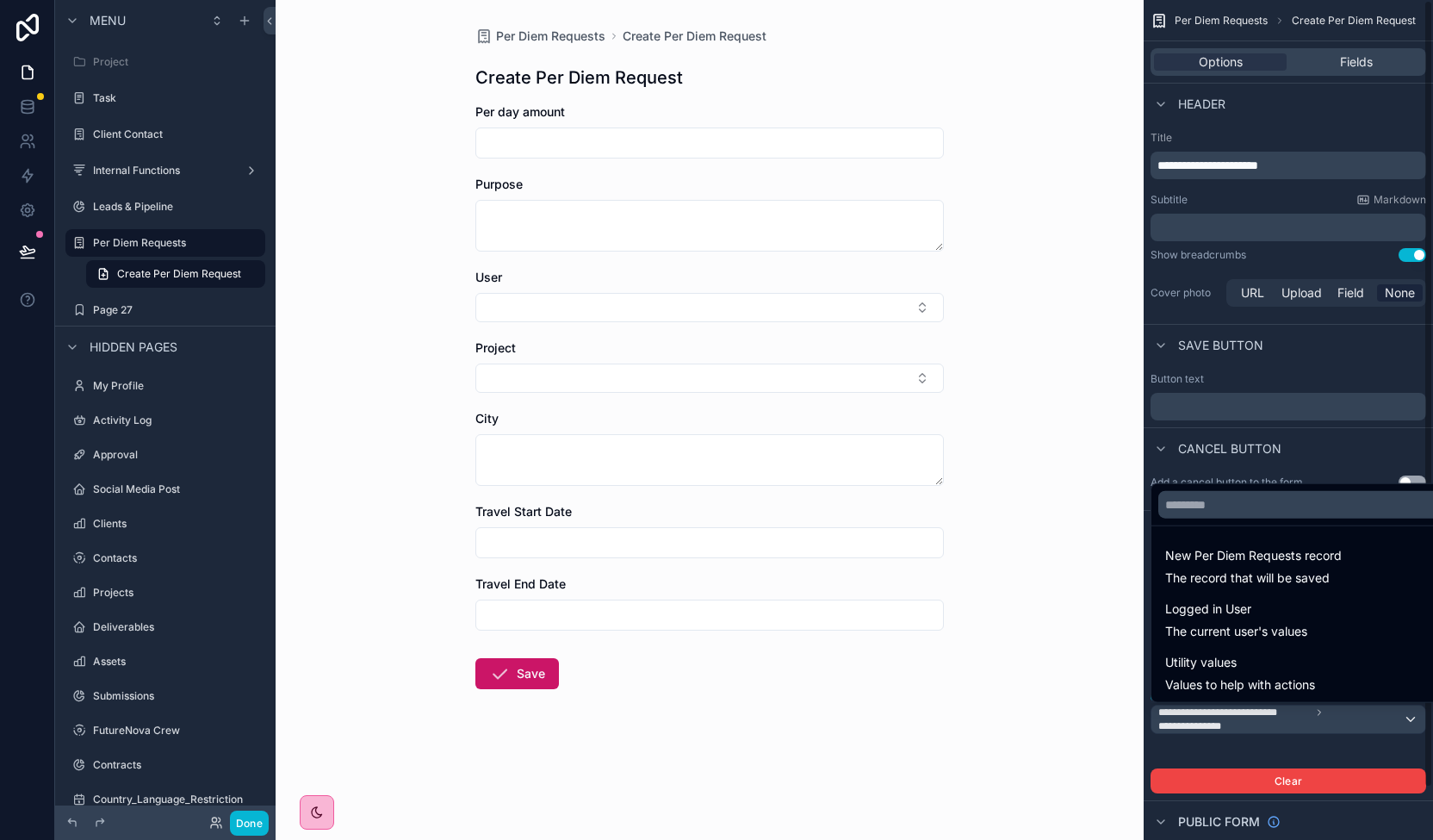
click at [1262, 431] on div "scrollable content" at bounding box center [716, 420] width 1433 height 840
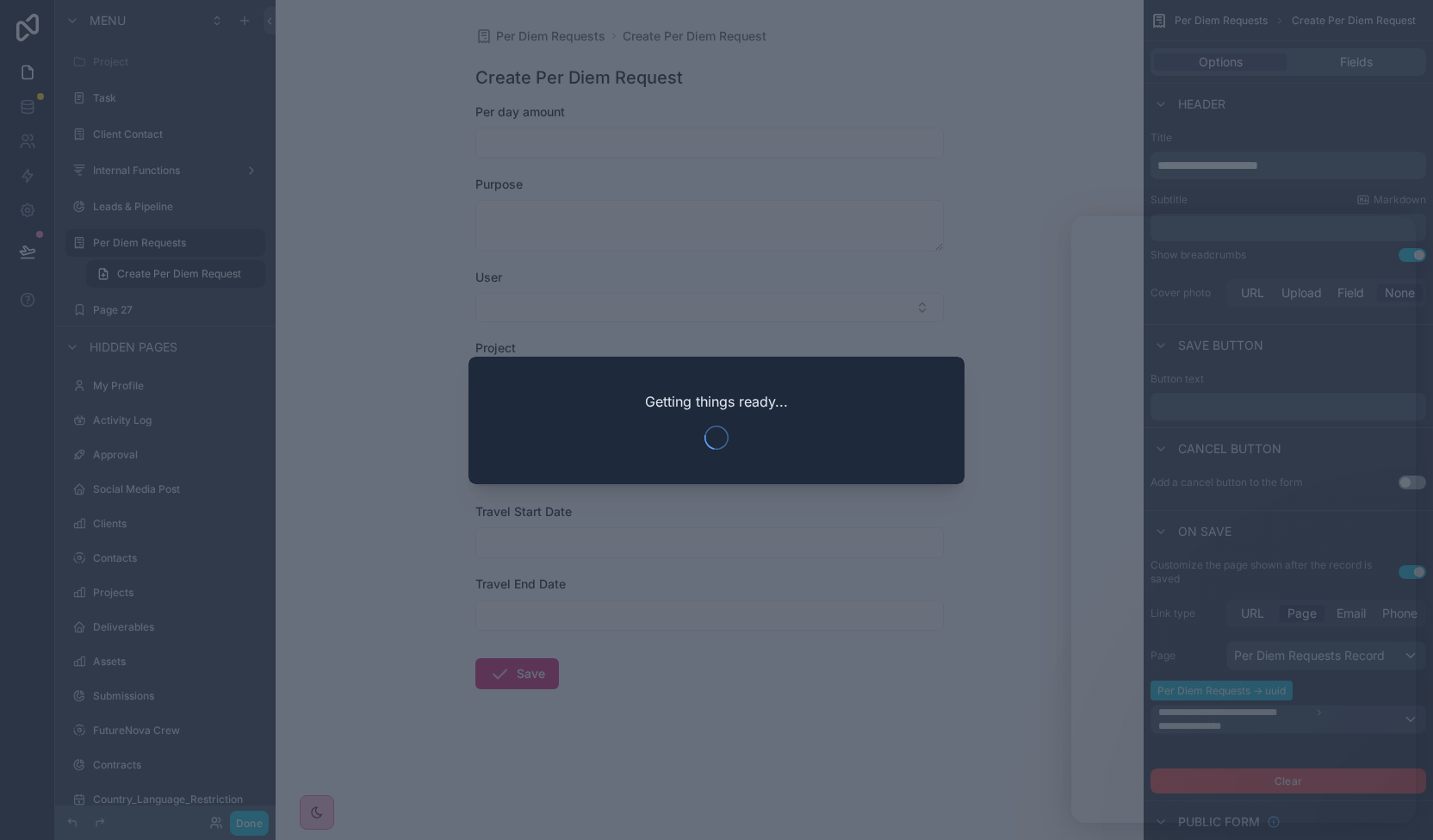
click at [930, 196] on div at bounding box center [716, 420] width 1433 height 840
click at [33, 247] on div at bounding box center [716, 420] width 1433 height 840
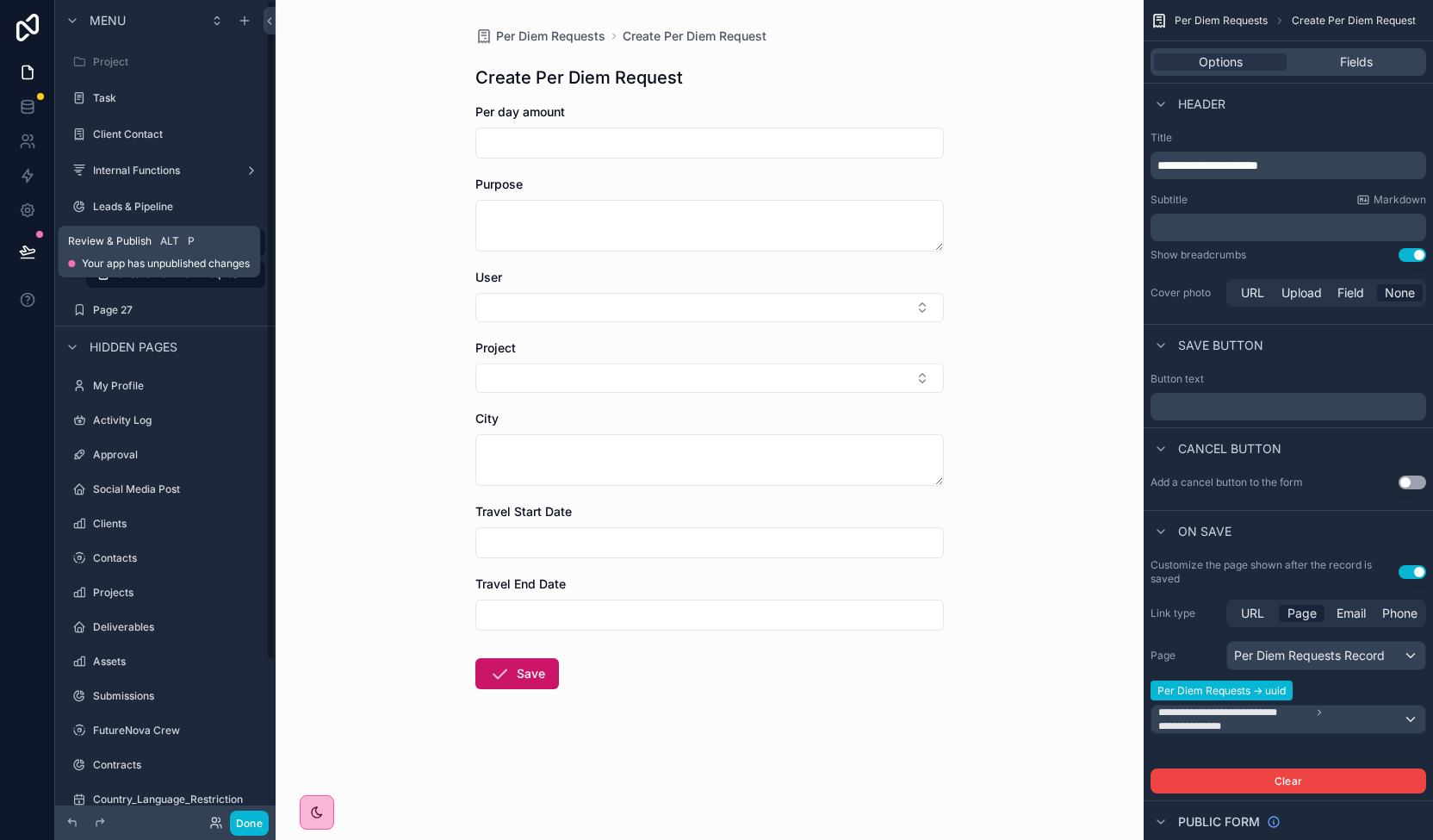
click at [32, 247] on icon at bounding box center [27, 250] width 17 height 17
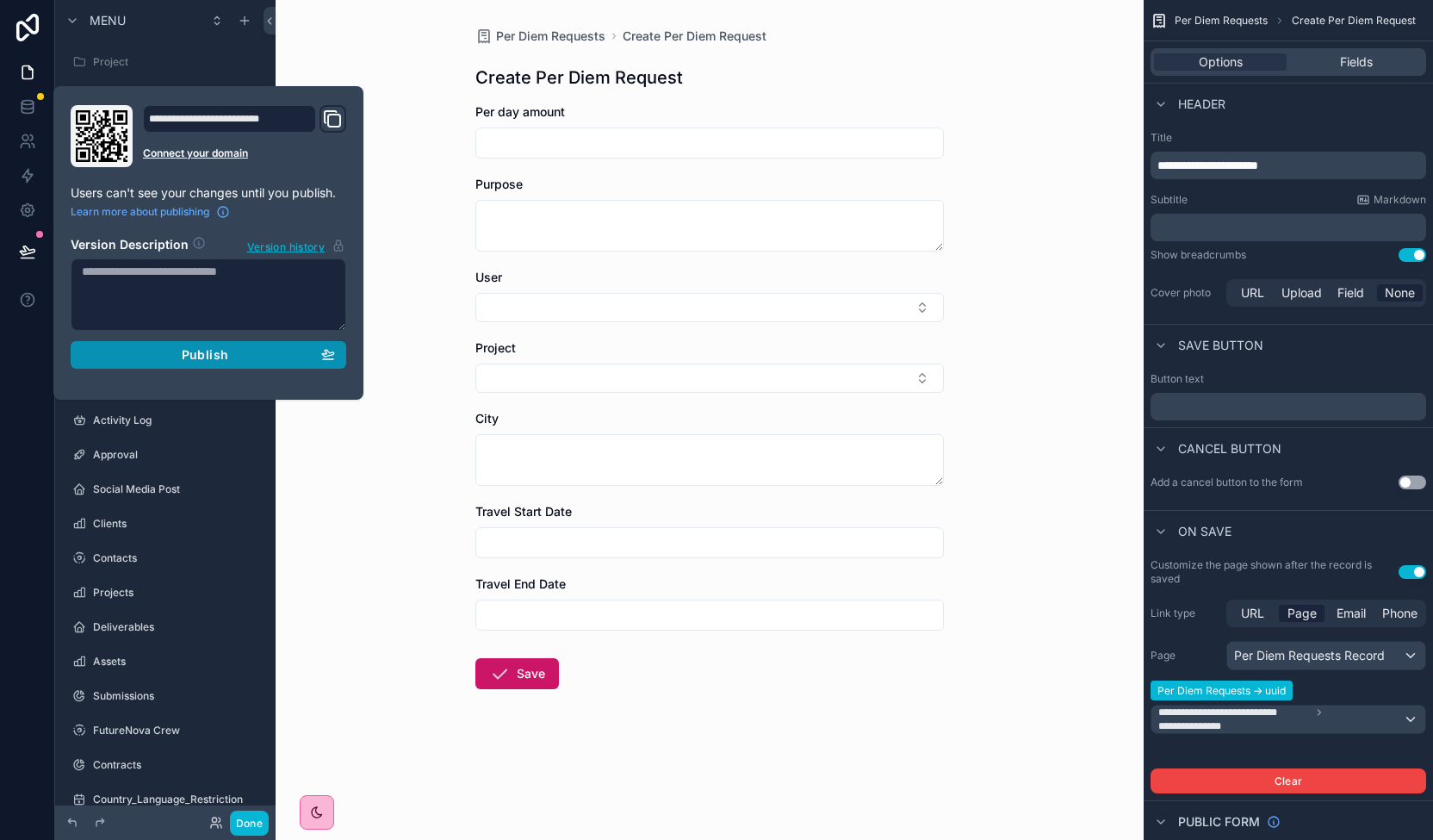
click at [212, 355] on span "Publish" at bounding box center [205, 354] width 47 height 15
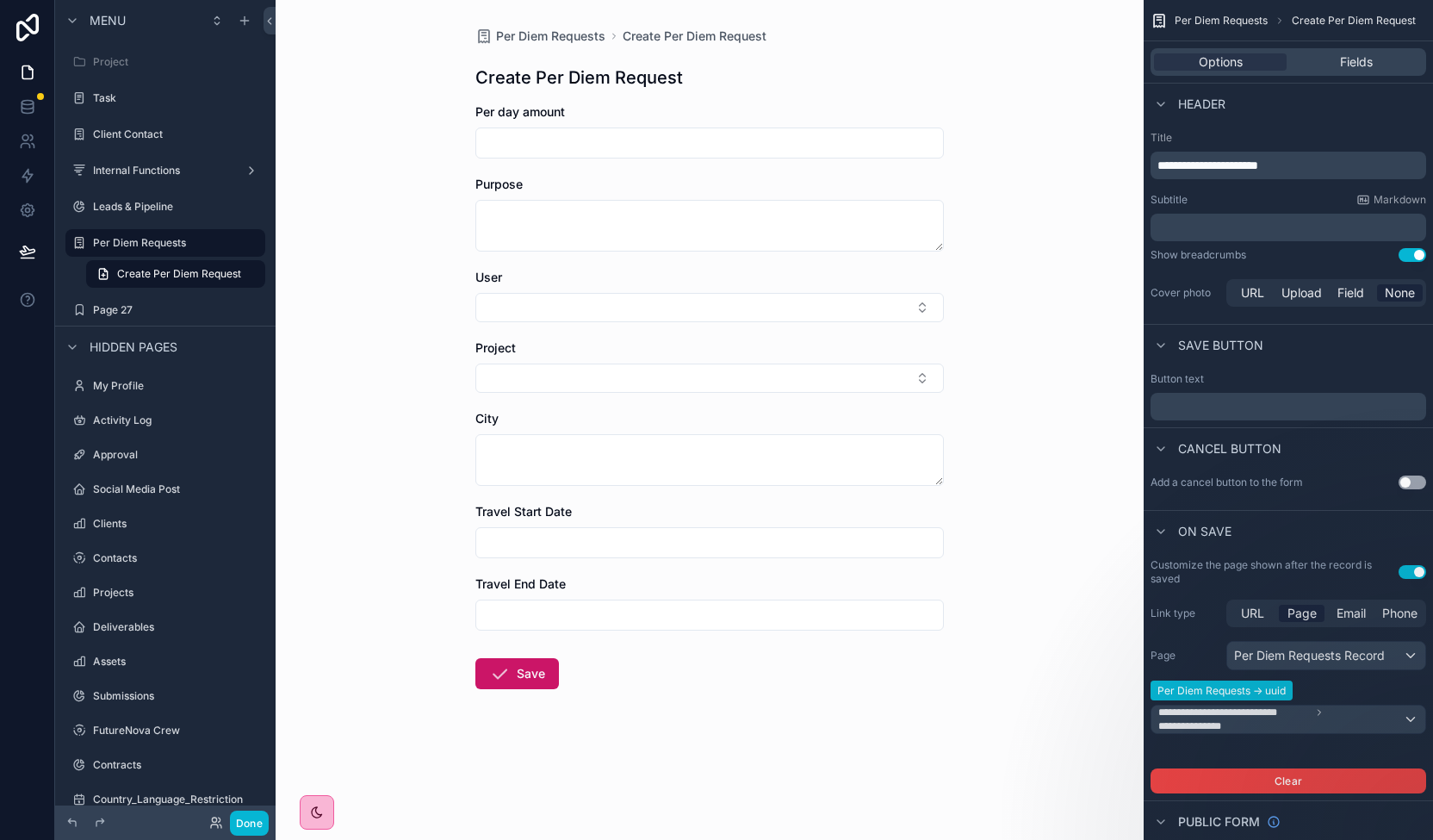
click at [928, 68] on div "Create Per Diem Request" at bounding box center [709, 77] width 469 height 24
click at [150, 55] on label "Project" at bounding box center [162, 62] width 138 height 13
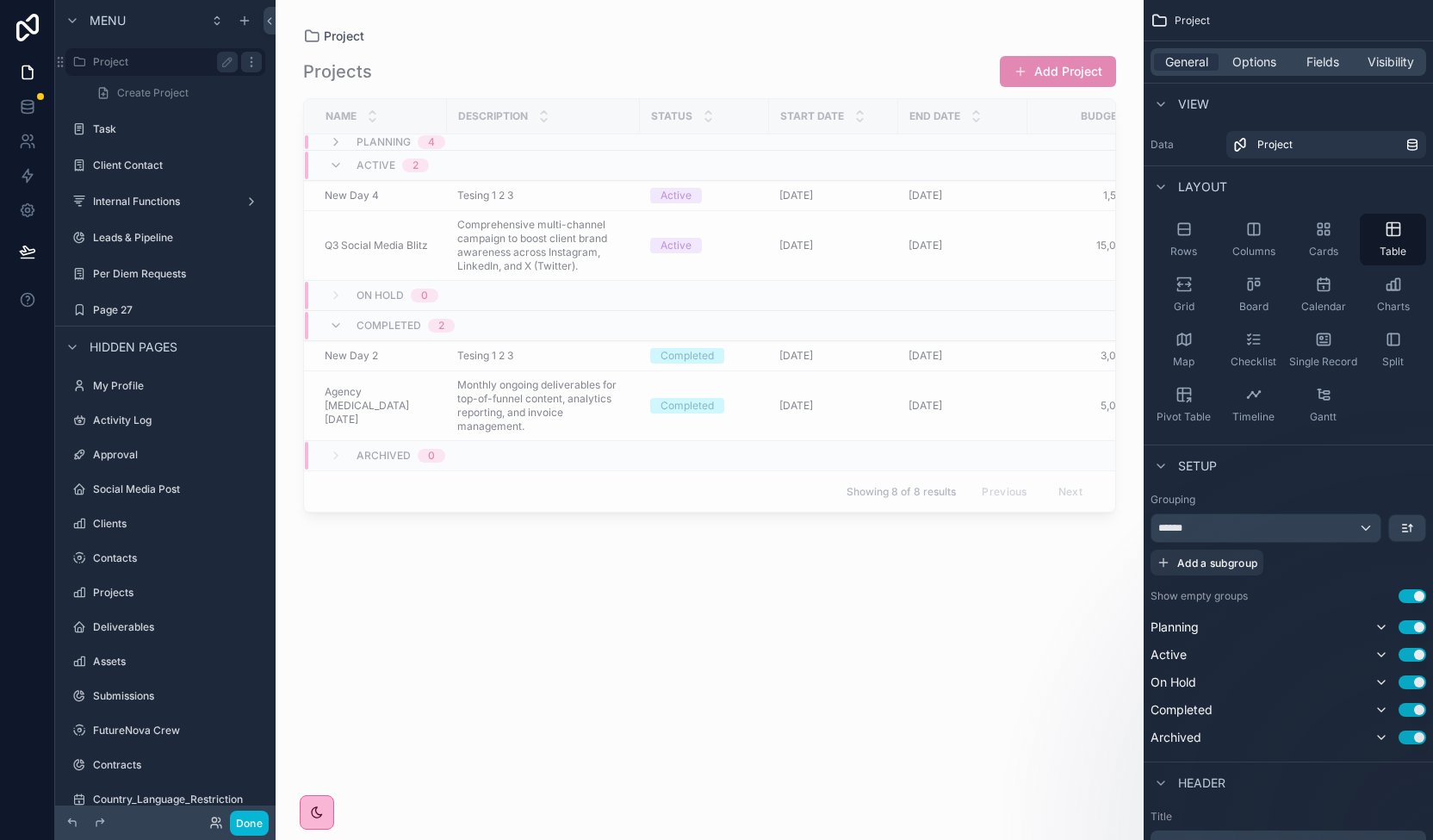
click at [258, 68] on icon "scrollable content" at bounding box center [250, 62] width 13 height 13
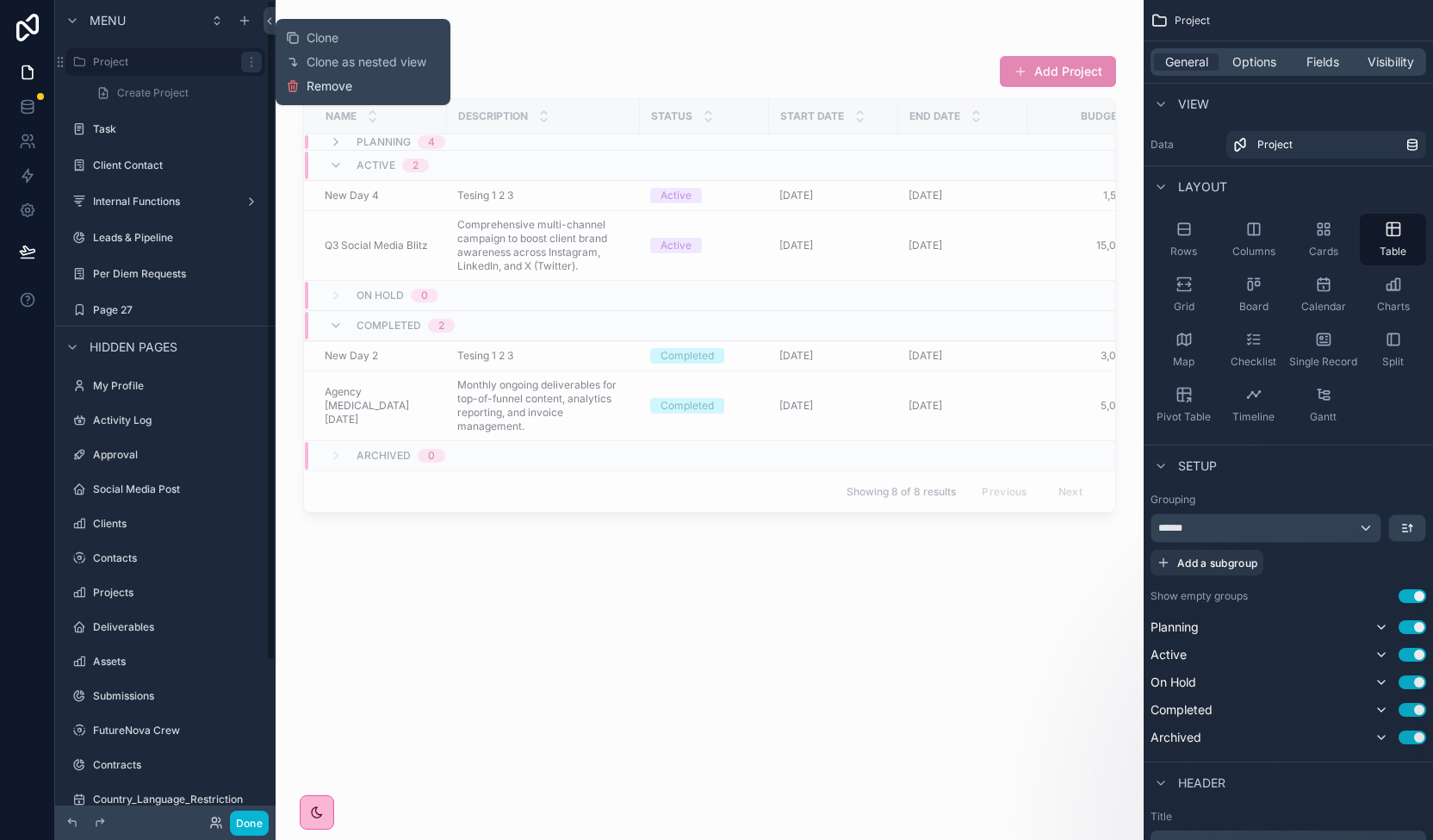
click at [350, 89] on span "Remove" at bounding box center [329, 86] width 46 height 17
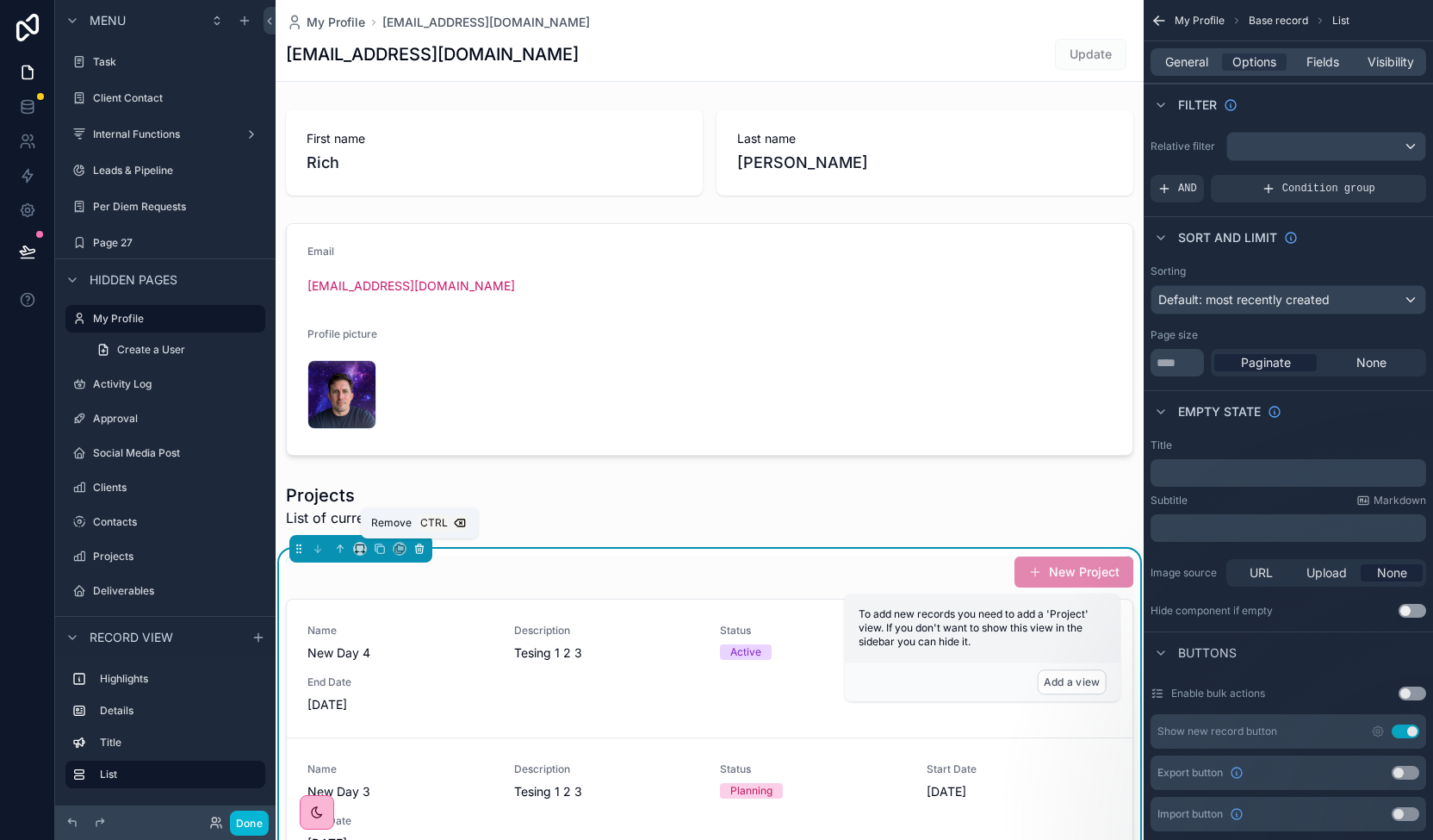
click at [420, 548] on icon "scrollable content" at bounding box center [420, 549] width 0 height 4
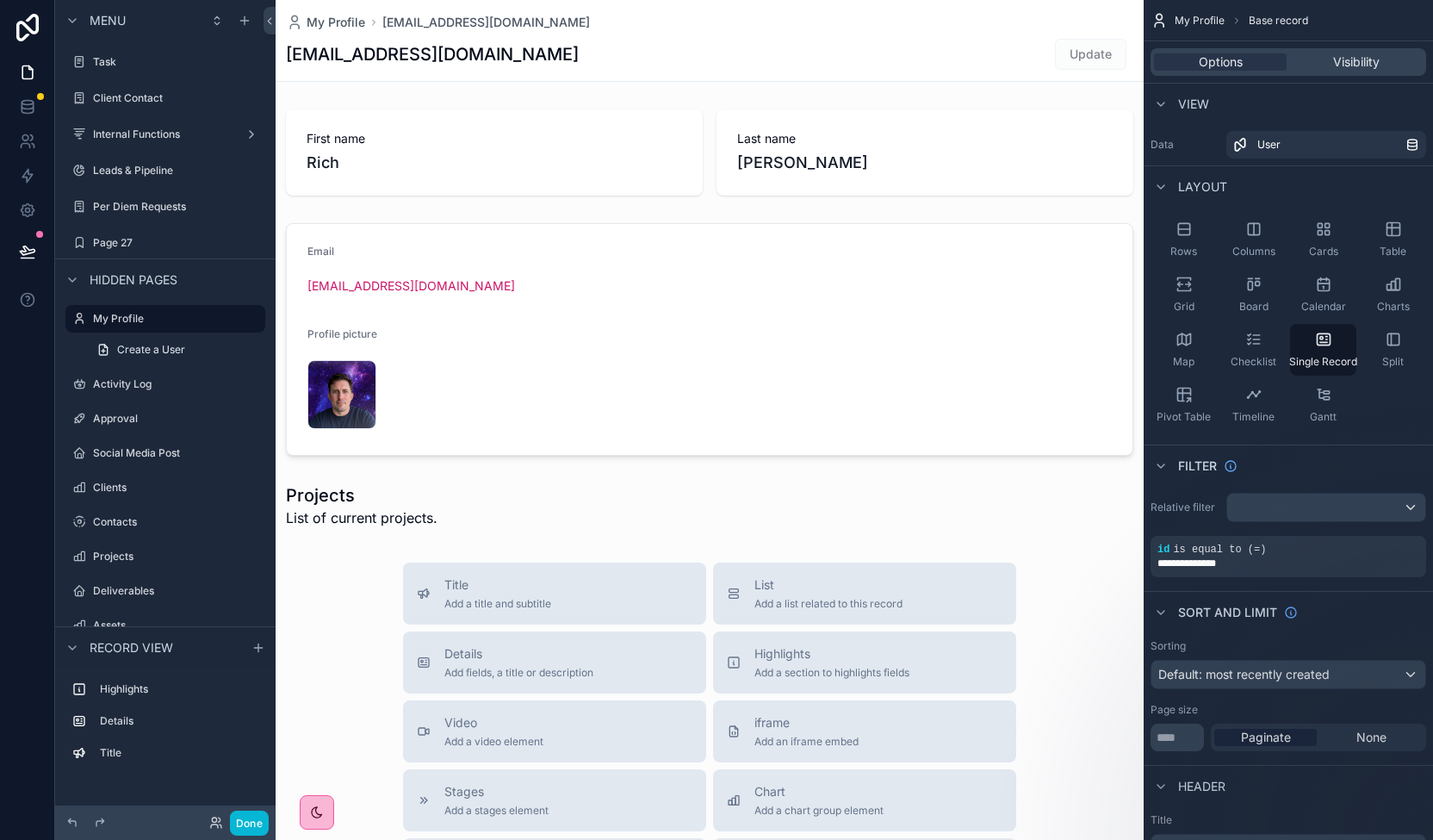
click at [827, 590] on div "scrollable content" at bounding box center [709, 657] width 868 height 1313
click at [815, 592] on div "List Add a list related to this record" at bounding box center [828, 593] width 148 height 35
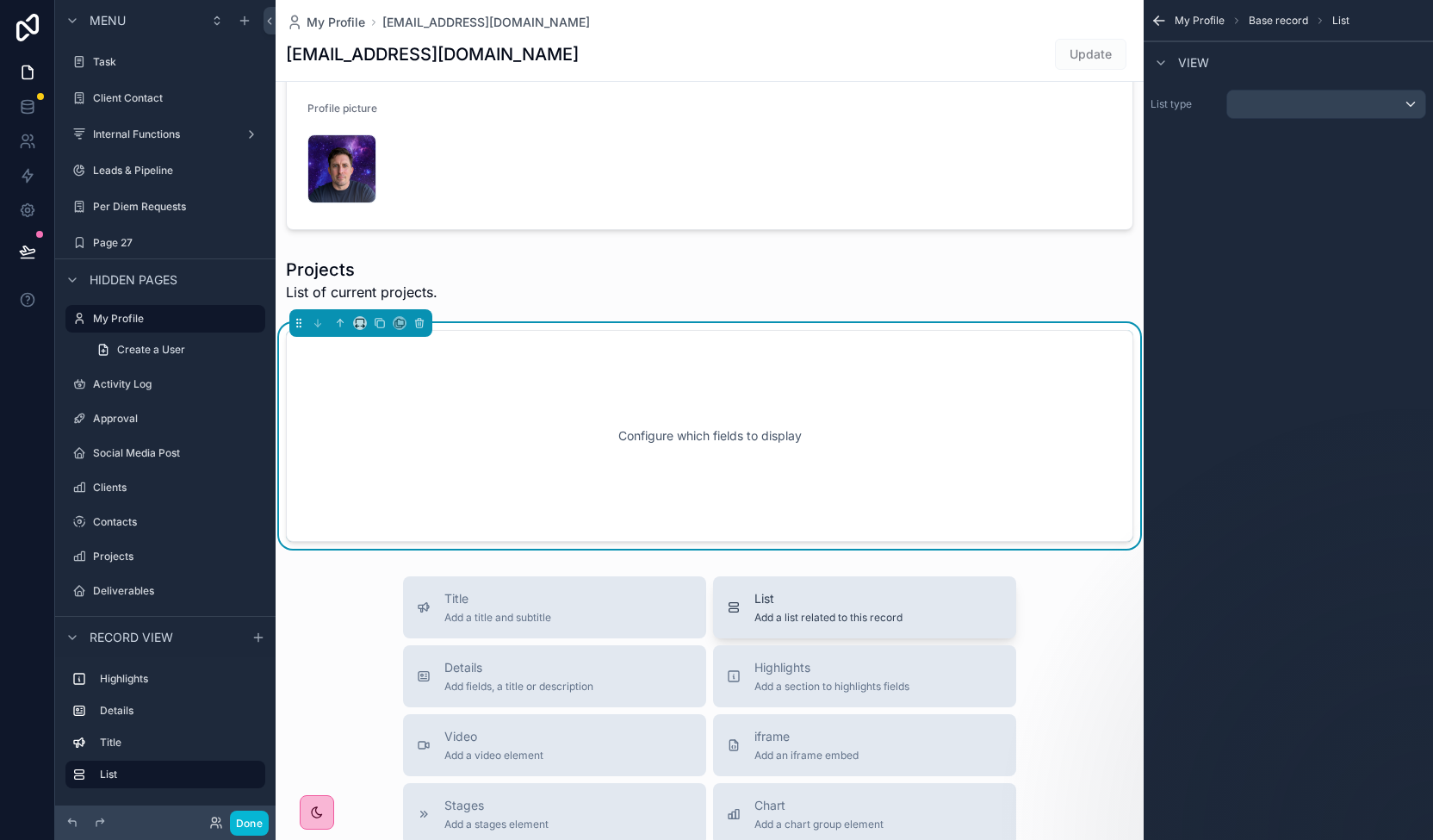
scroll to position [241, 0]
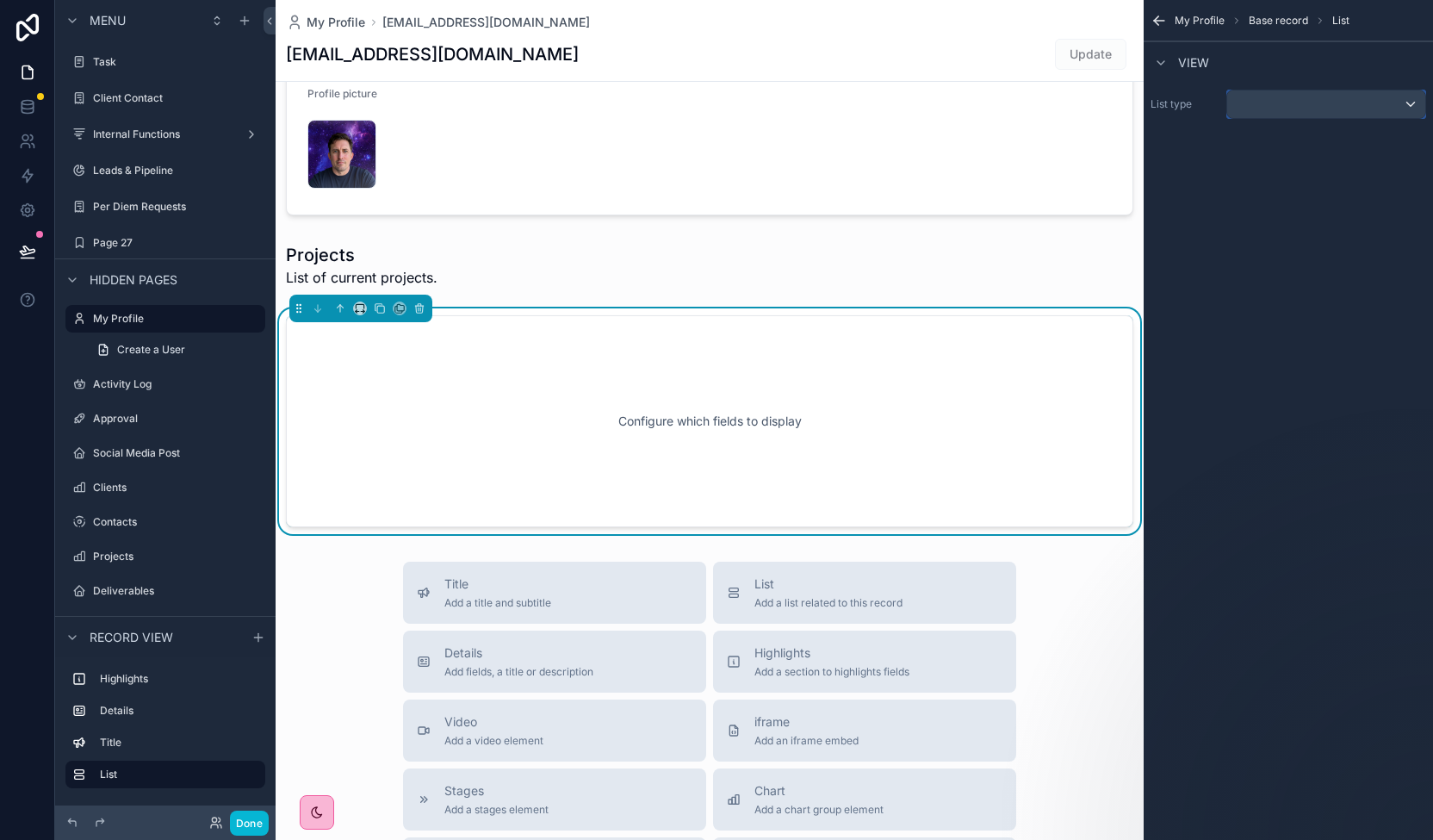
click at [1403, 104] on div "scrollable content" at bounding box center [1326, 104] width 198 height 28
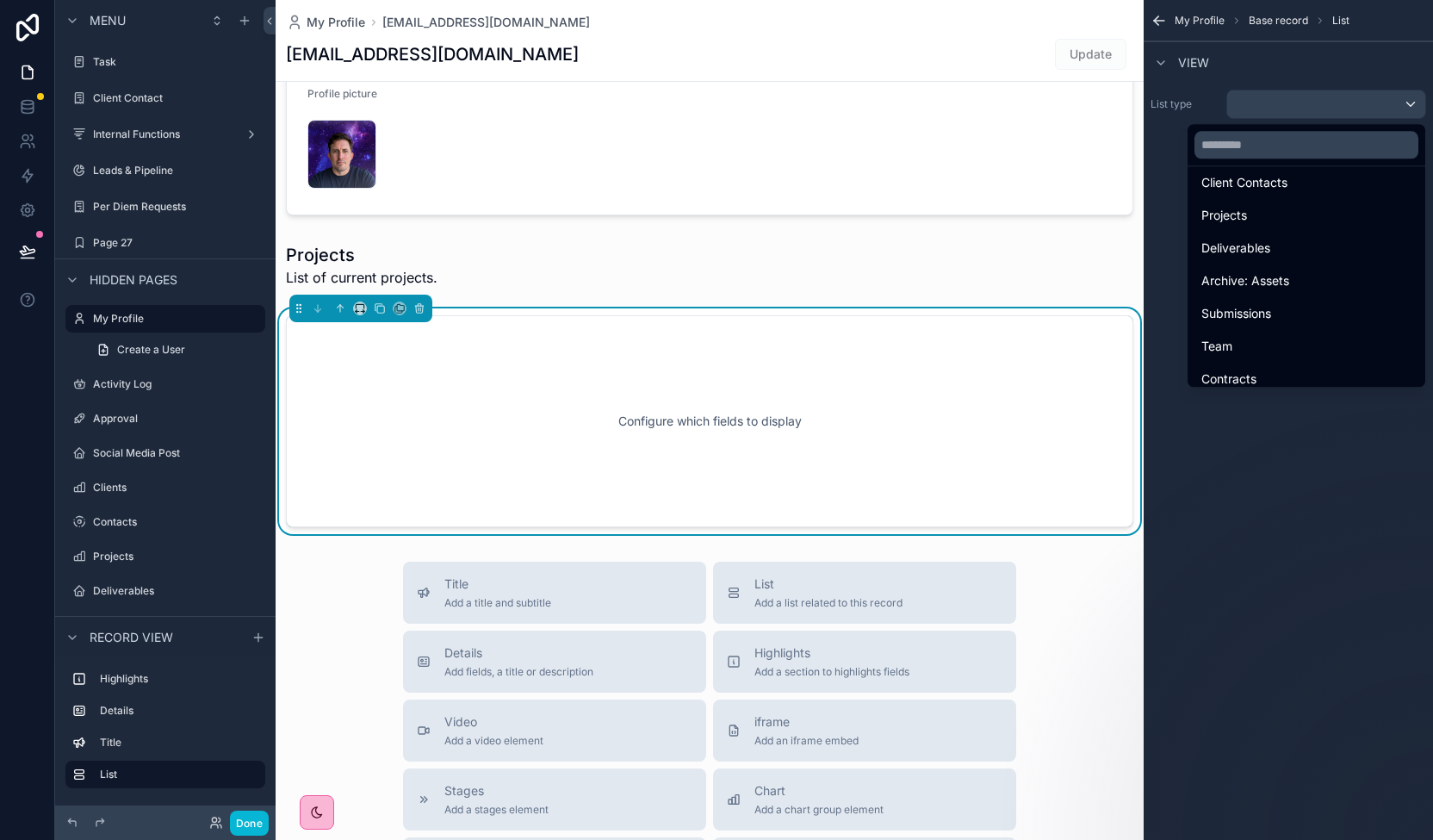
scroll to position [401, 0]
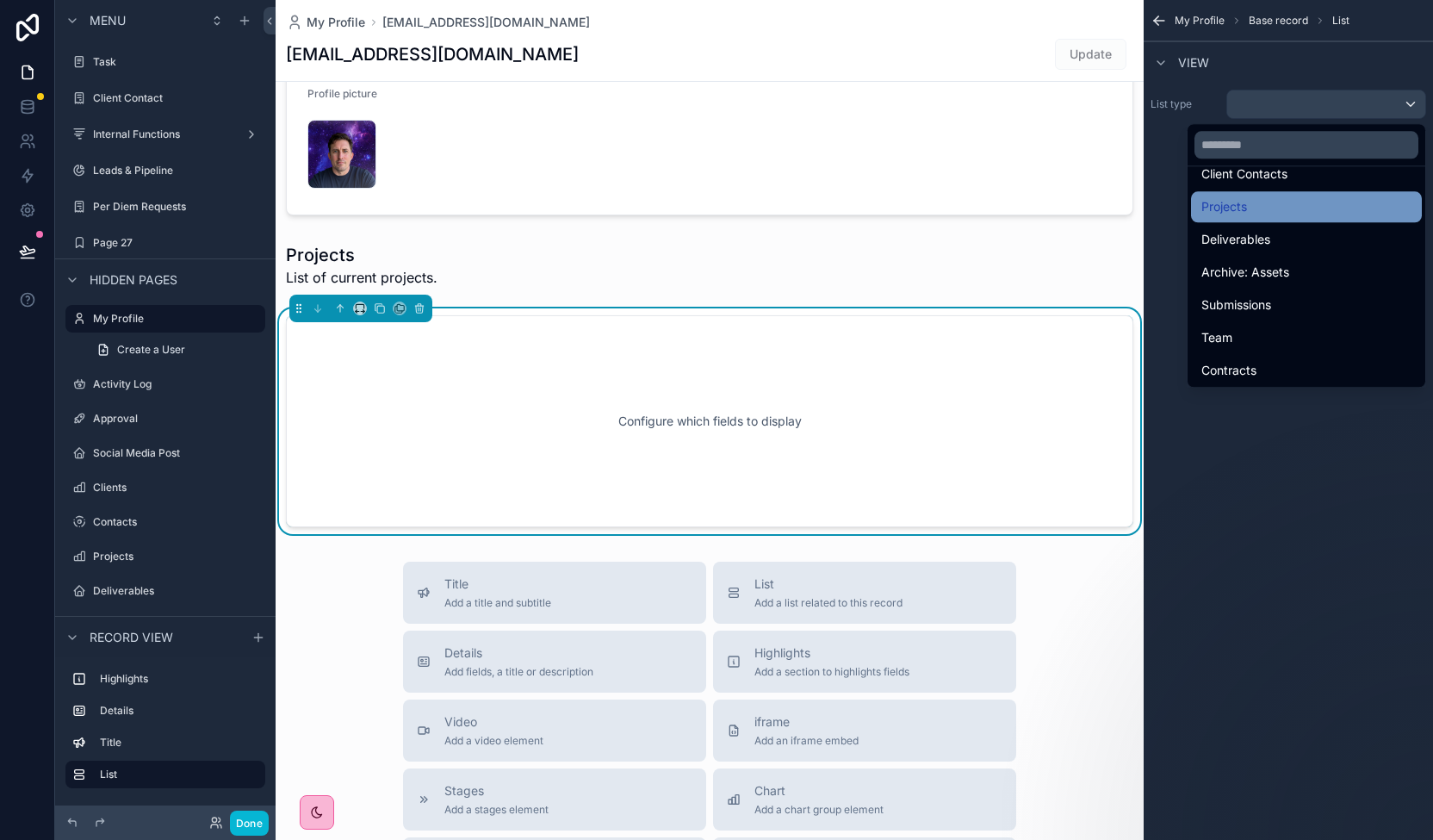
click at [1259, 203] on div "Projects" at bounding box center [1306, 206] width 210 height 21
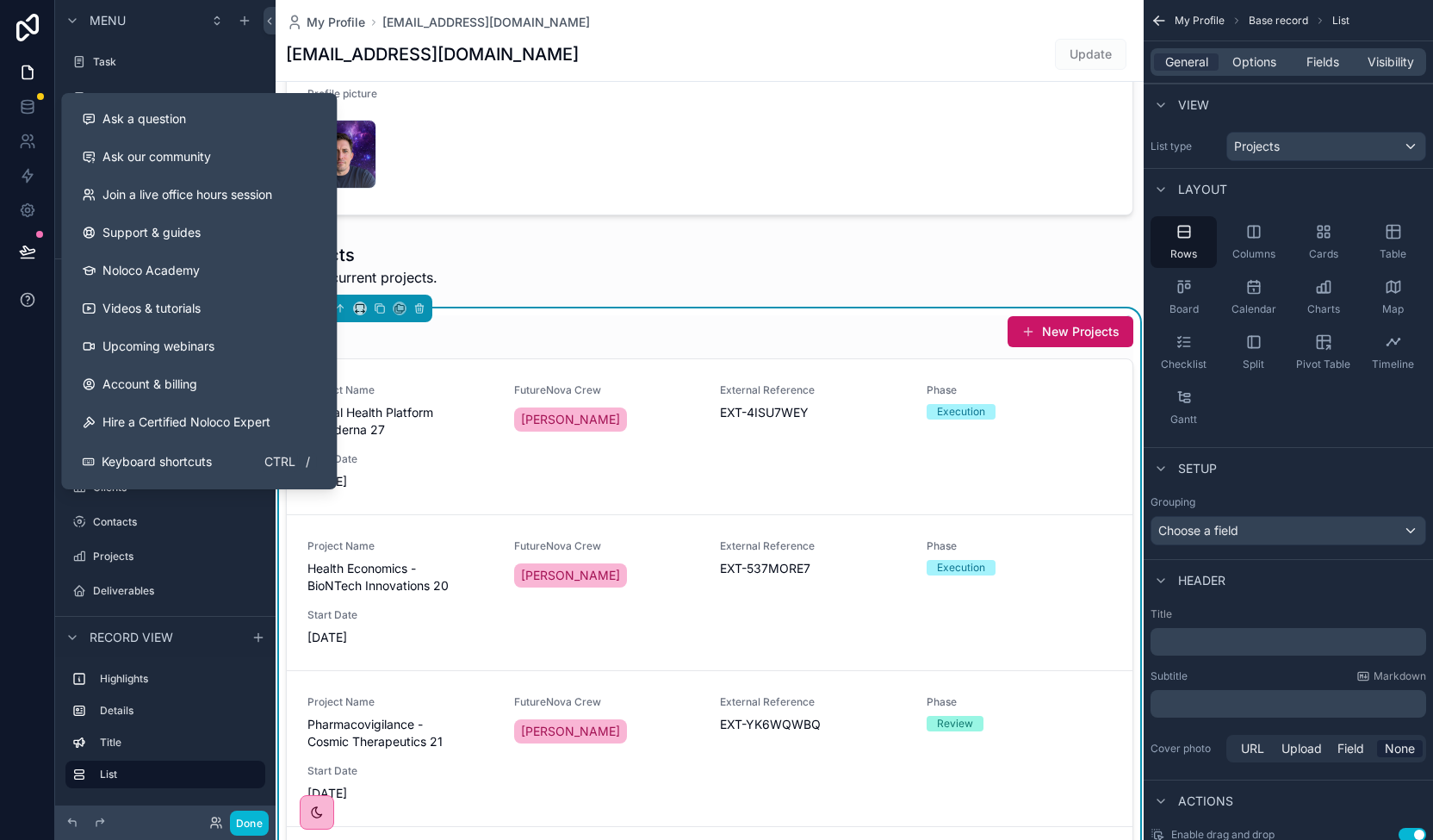
click at [35, 301] on icon at bounding box center [27, 299] width 17 height 17
click at [28, 296] on icon at bounding box center [28, 298] width 4 height 4
click at [160, 121] on span "Ask a question" at bounding box center [144, 118] width 83 height 17
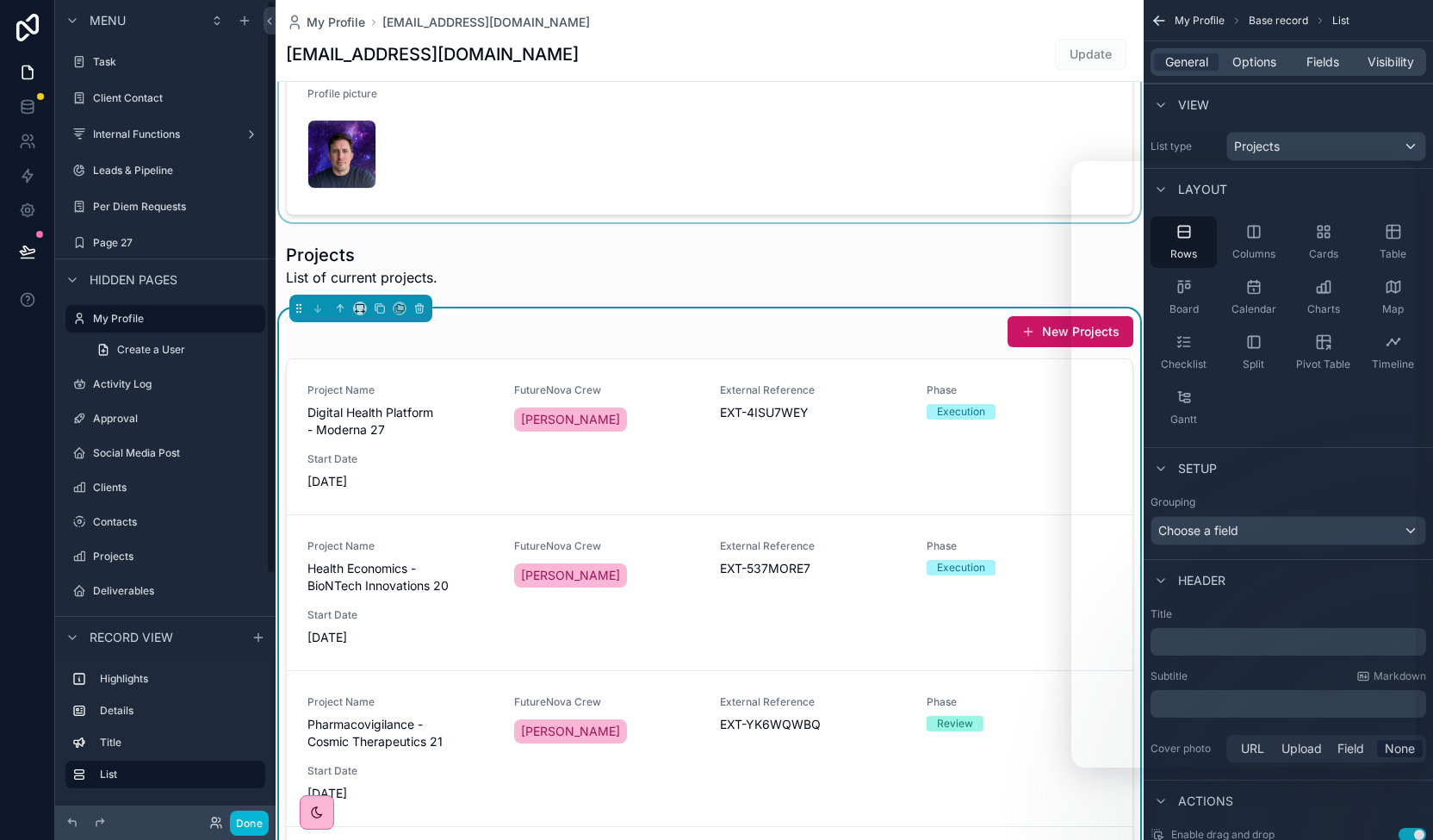
drag, startPoint x: 732, startPoint y: 103, endPoint x: 606, endPoint y: 117, distance: 126.8
click at [732, 103] on div "scrollable content" at bounding box center [709, 98] width 868 height 246
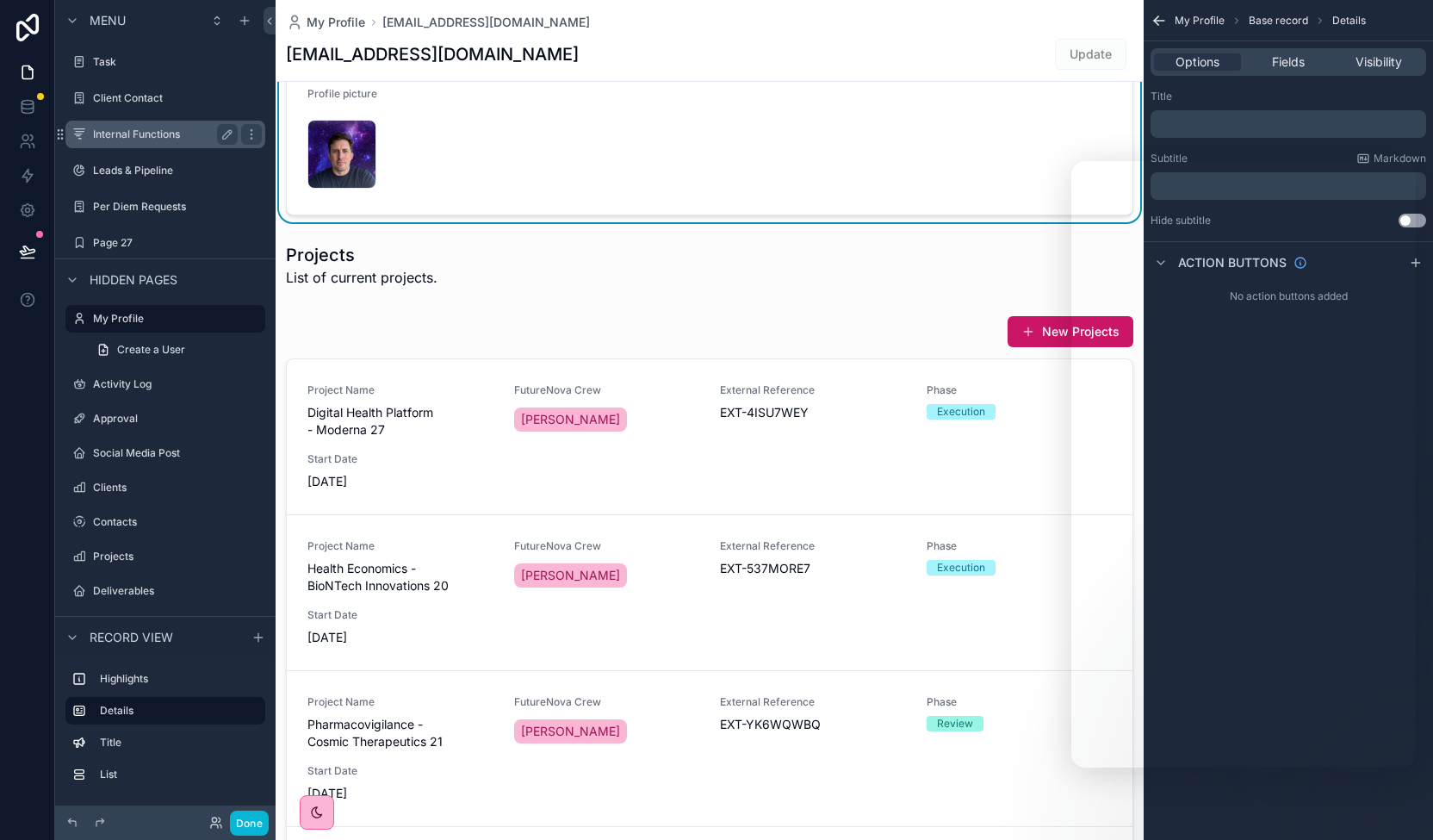
click at [152, 135] on label "Internal Functions" at bounding box center [162, 133] width 138 height 13
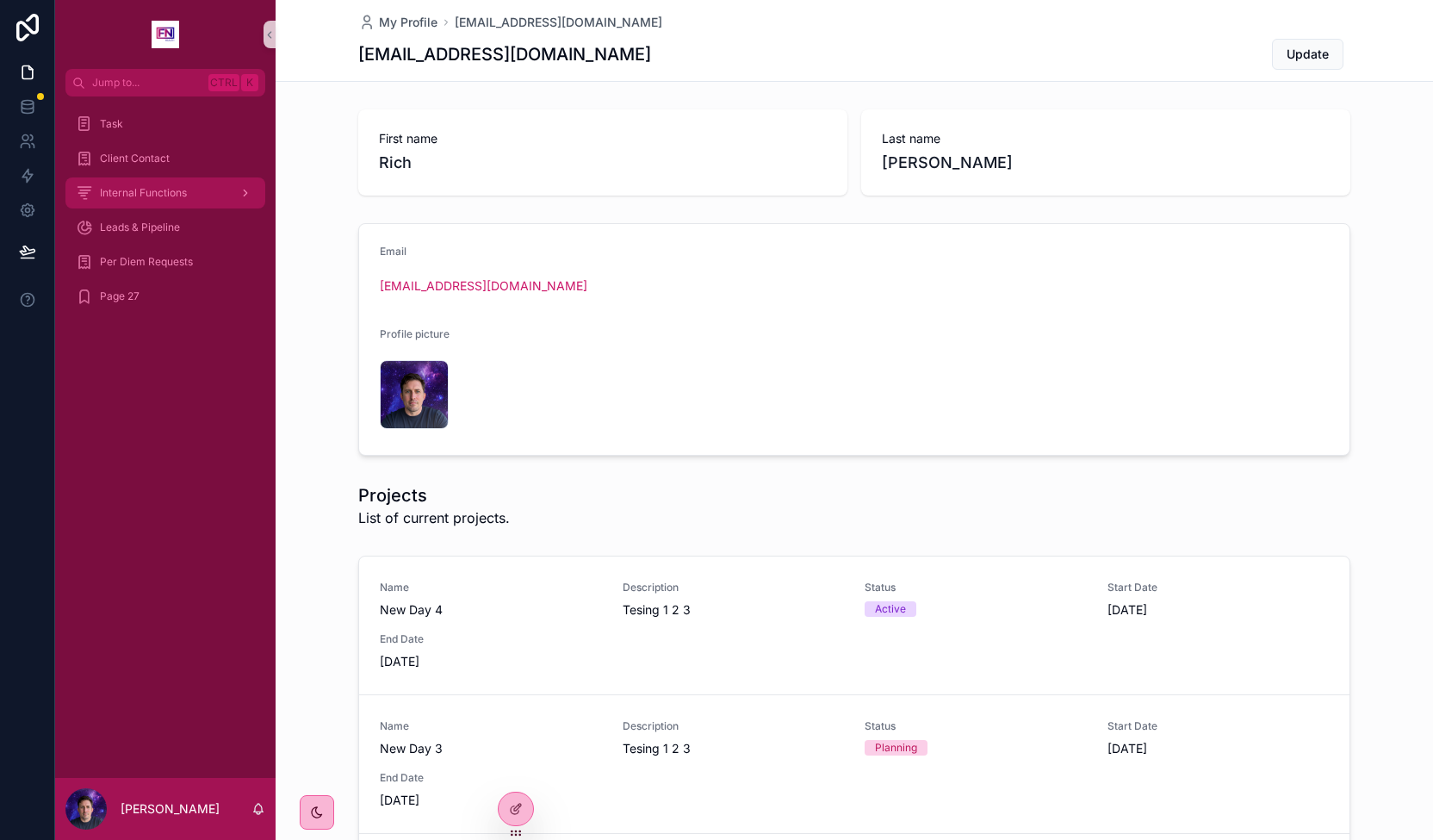
click at [181, 198] on span "Internal Functions" at bounding box center [143, 192] width 87 height 13
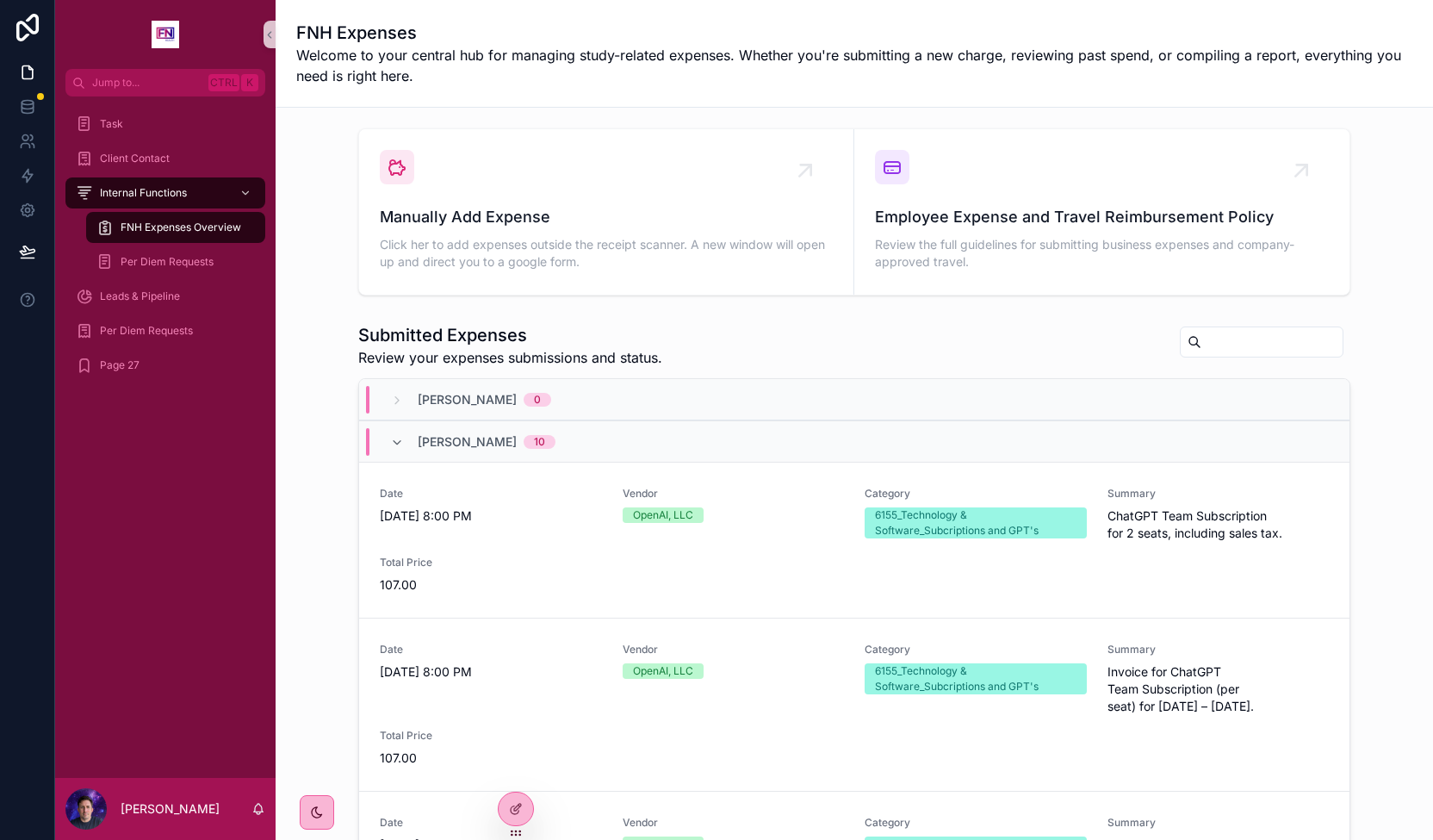
click at [200, 223] on span "FNH Expenses Overview" at bounding box center [181, 226] width 121 height 13
click at [199, 266] on span "Per Diem Requests" at bounding box center [167, 261] width 93 height 13
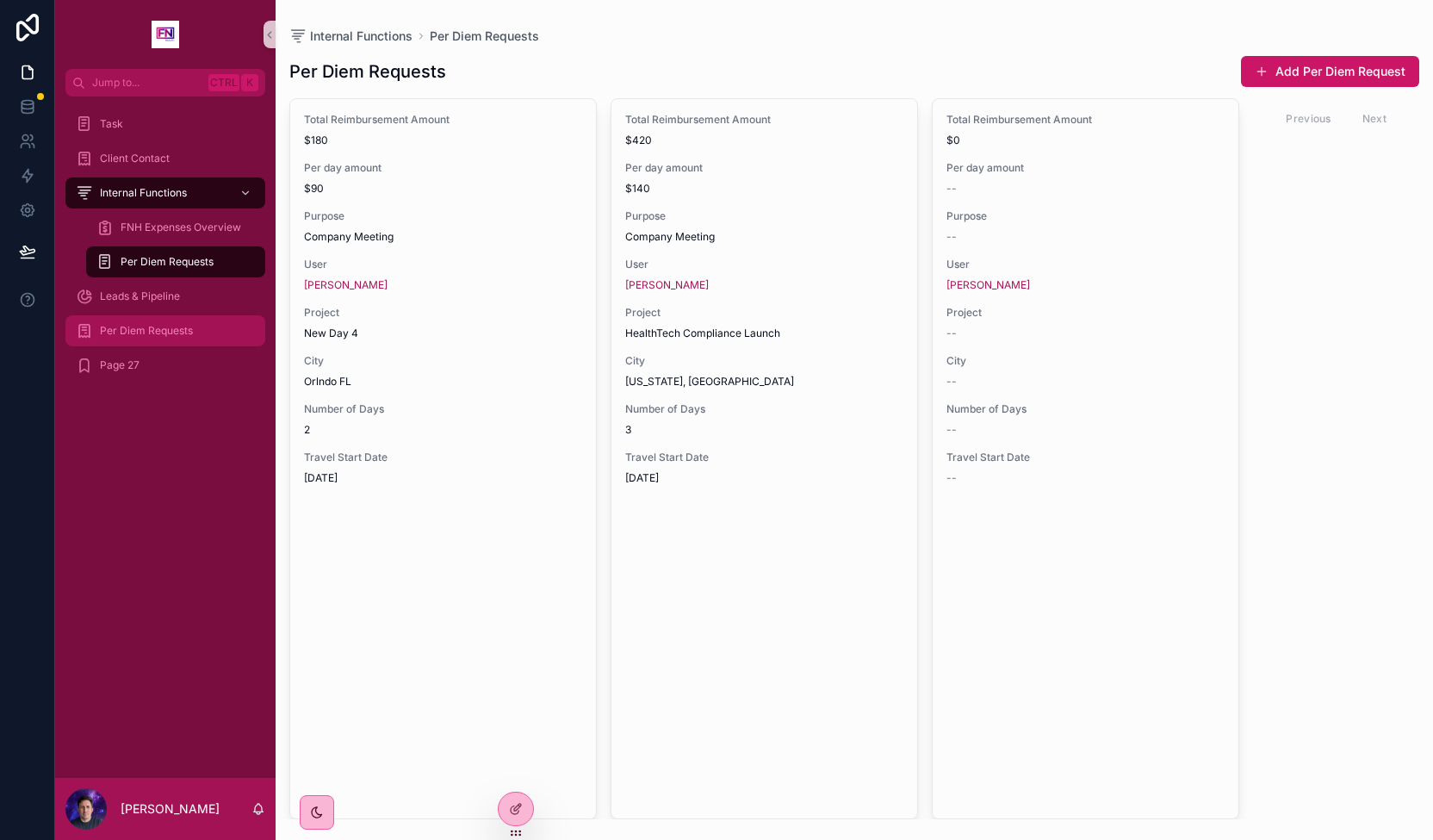
click at [191, 330] on span "Per Diem Requests" at bounding box center [147, 330] width 93 height 13
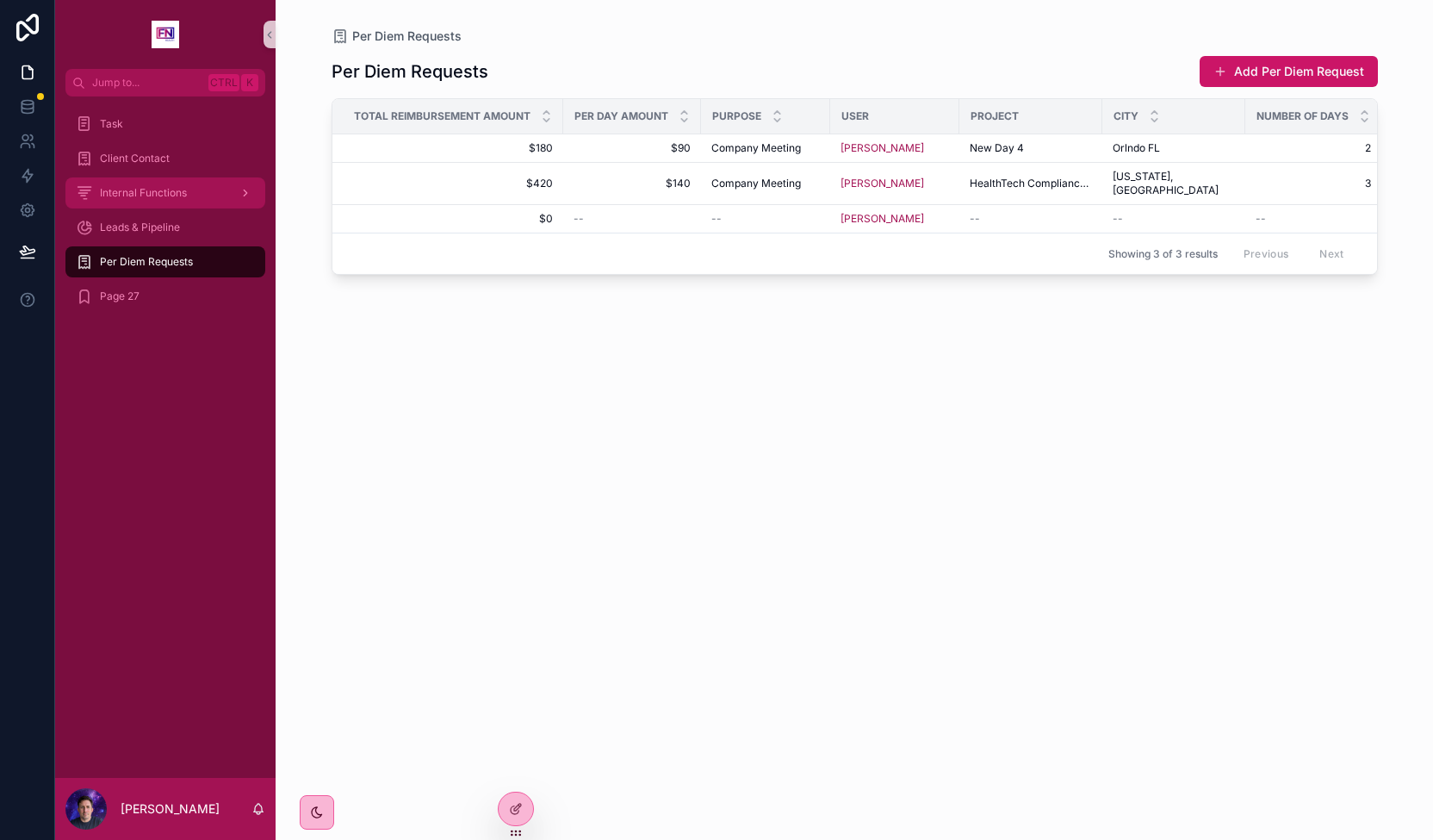
click at [158, 200] on div "Internal Functions" at bounding box center [165, 192] width 179 height 28
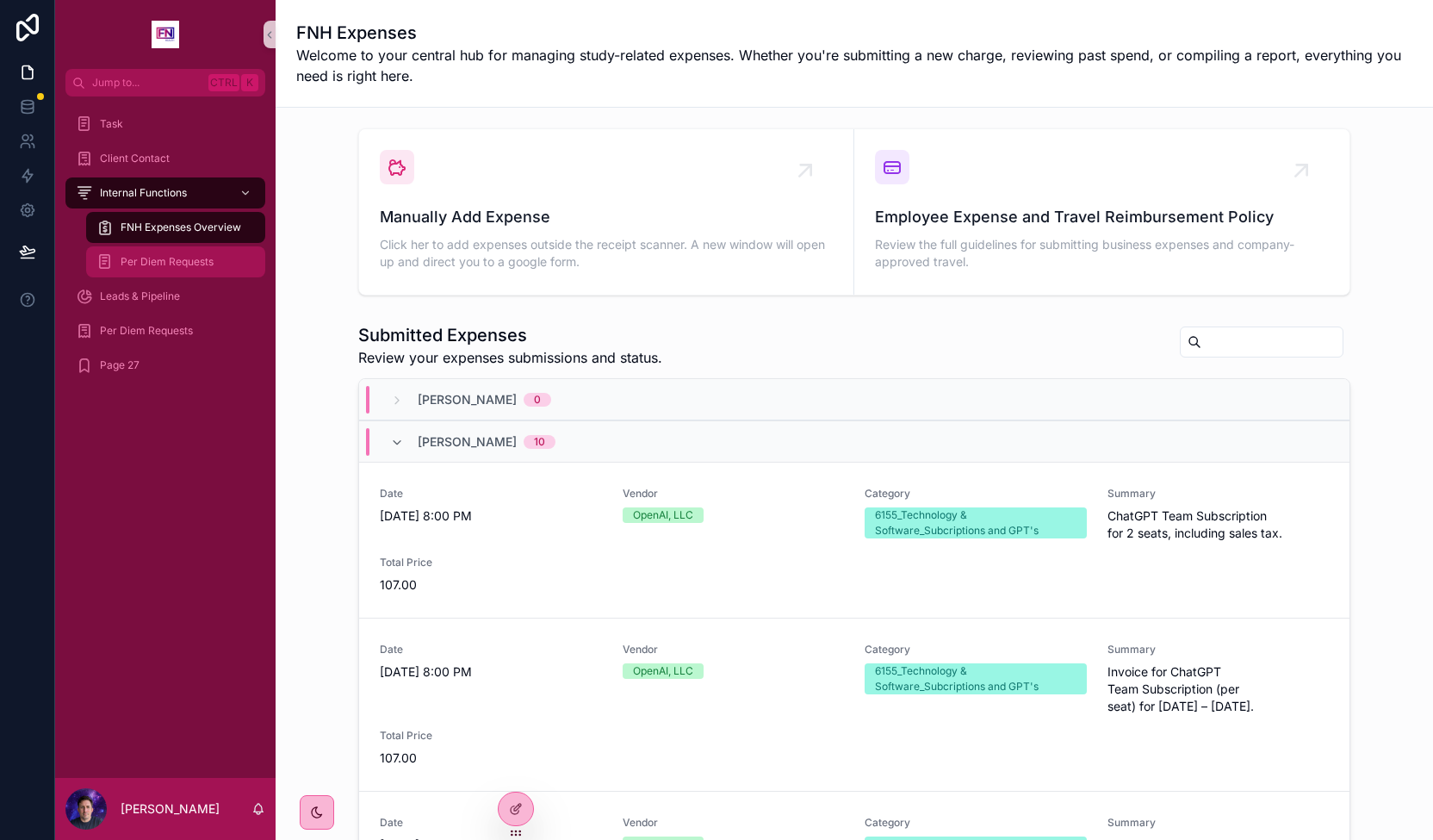
click at [186, 267] on span "Per Diem Requests" at bounding box center [167, 261] width 93 height 13
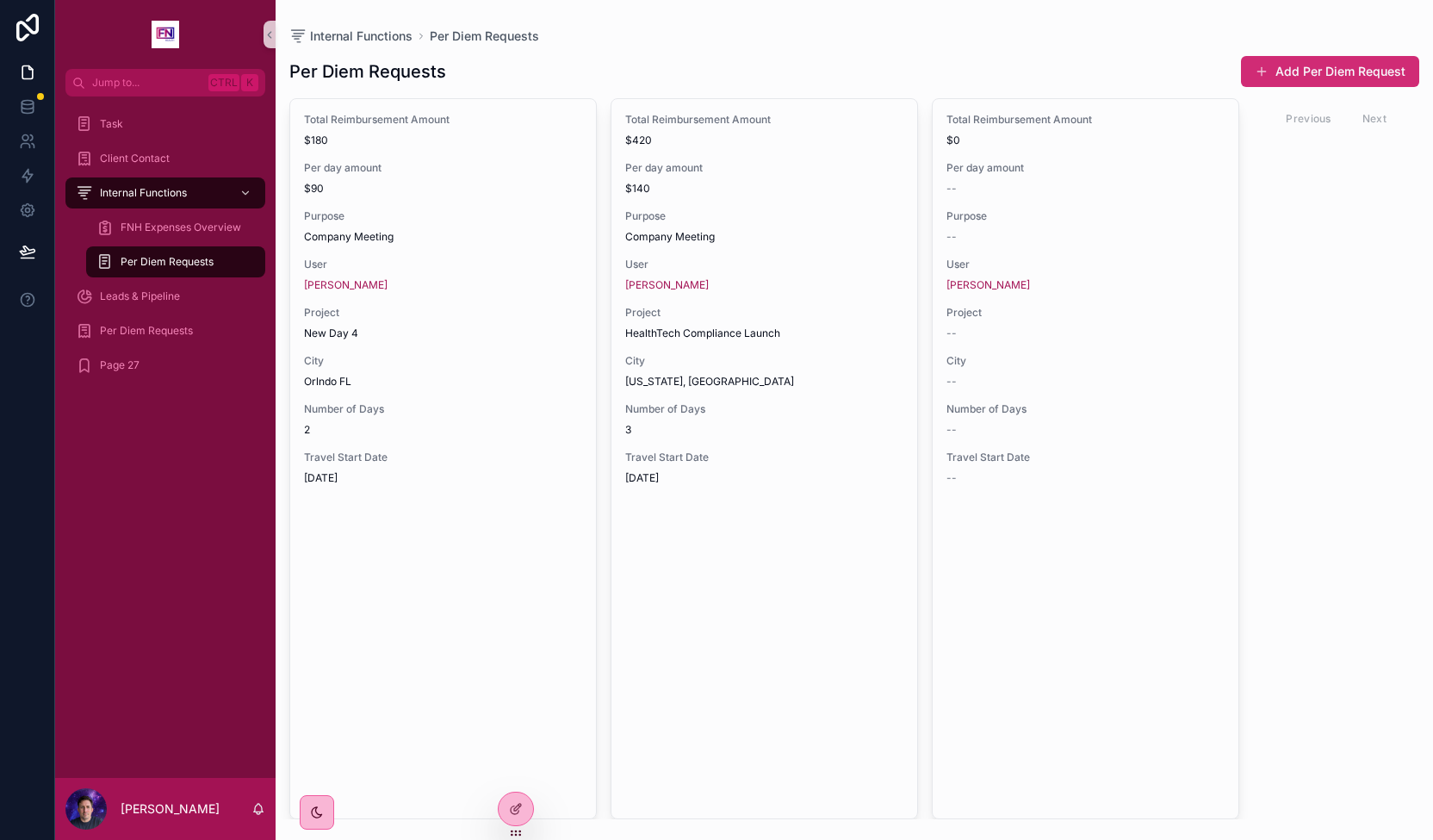
click at [1303, 63] on button "Add Per Diem Request" at bounding box center [1329, 72] width 178 height 31
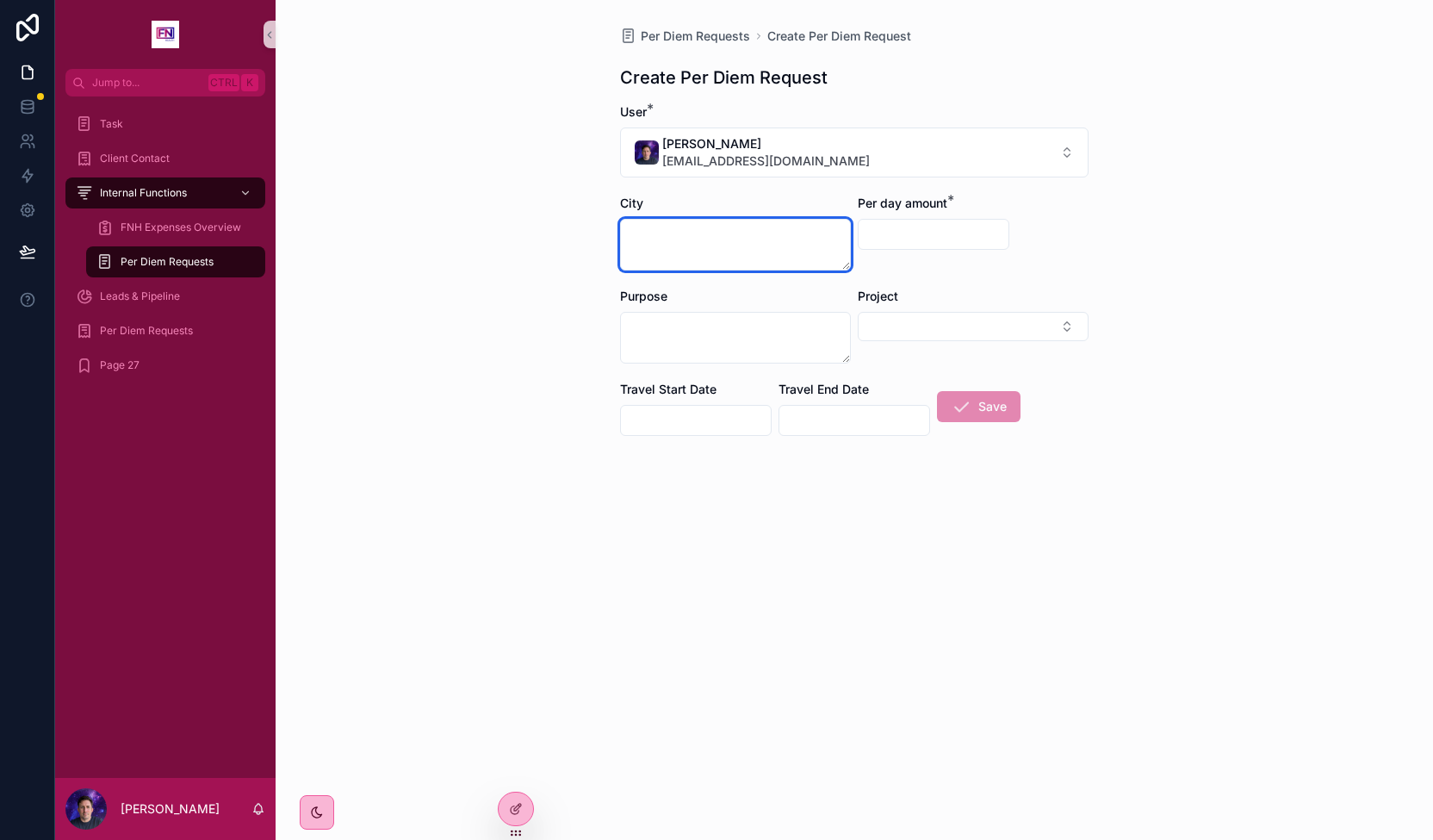
click at [712, 243] on textarea "scrollable content" at bounding box center [735, 245] width 231 height 52
type textarea "*******"
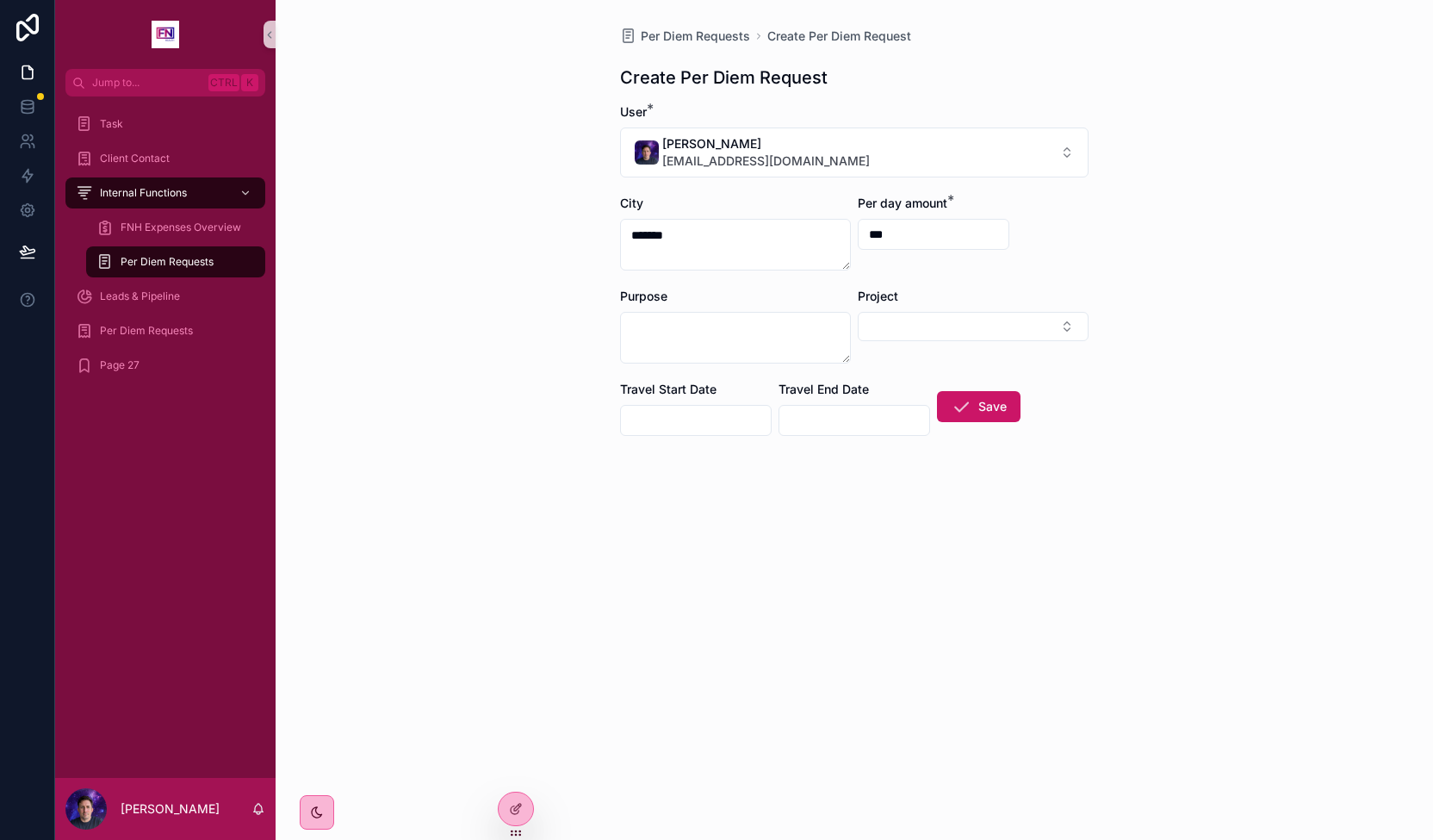
type input "***"
type textarea "*******"
click at [706, 233] on textarea "*******" at bounding box center [735, 245] width 231 height 52
click at [918, 327] on button "Select Button" at bounding box center [973, 326] width 231 height 30
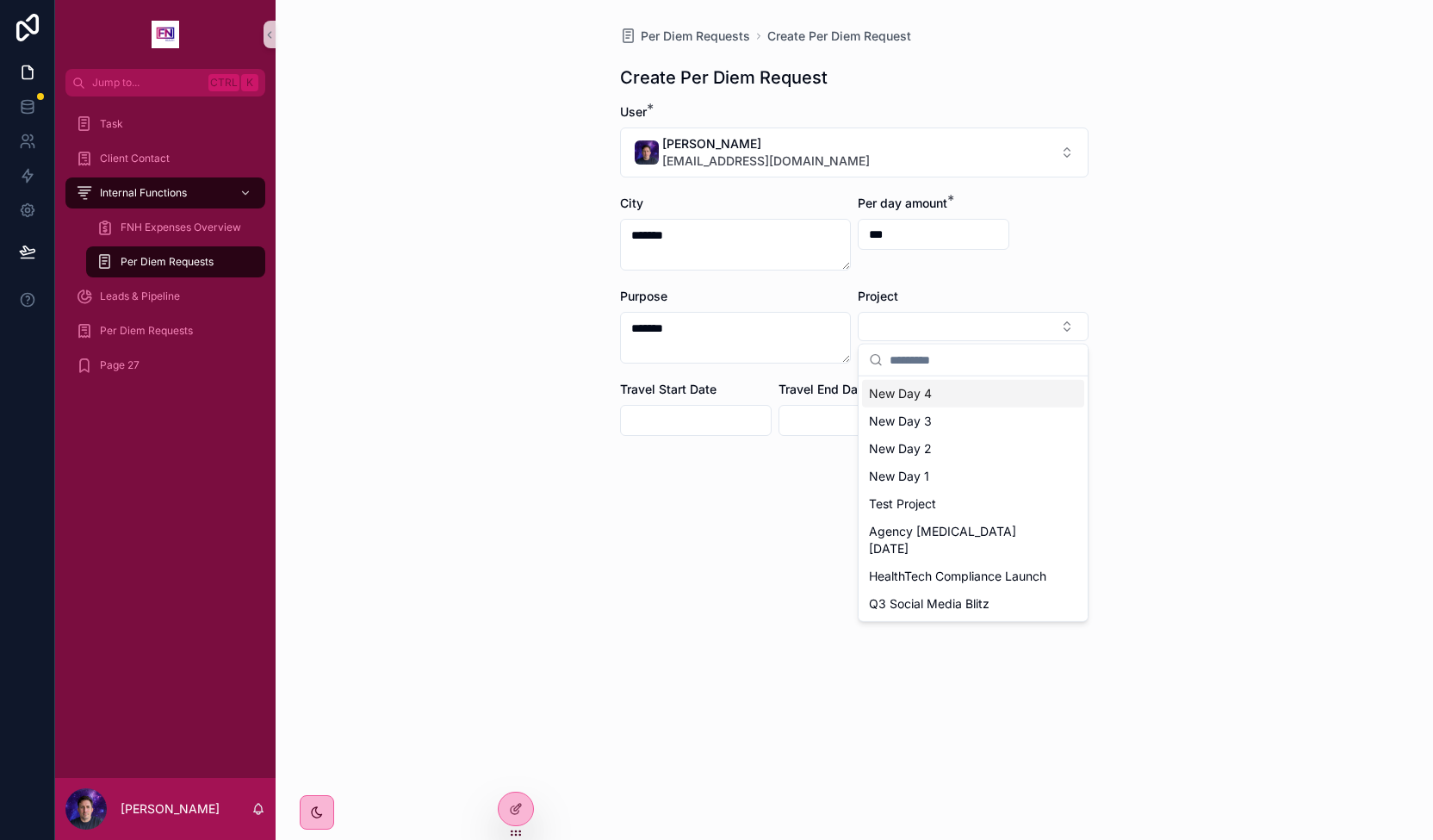
click at [925, 387] on span "New Day 4" at bounding box center [900, 393] width 63 height 17
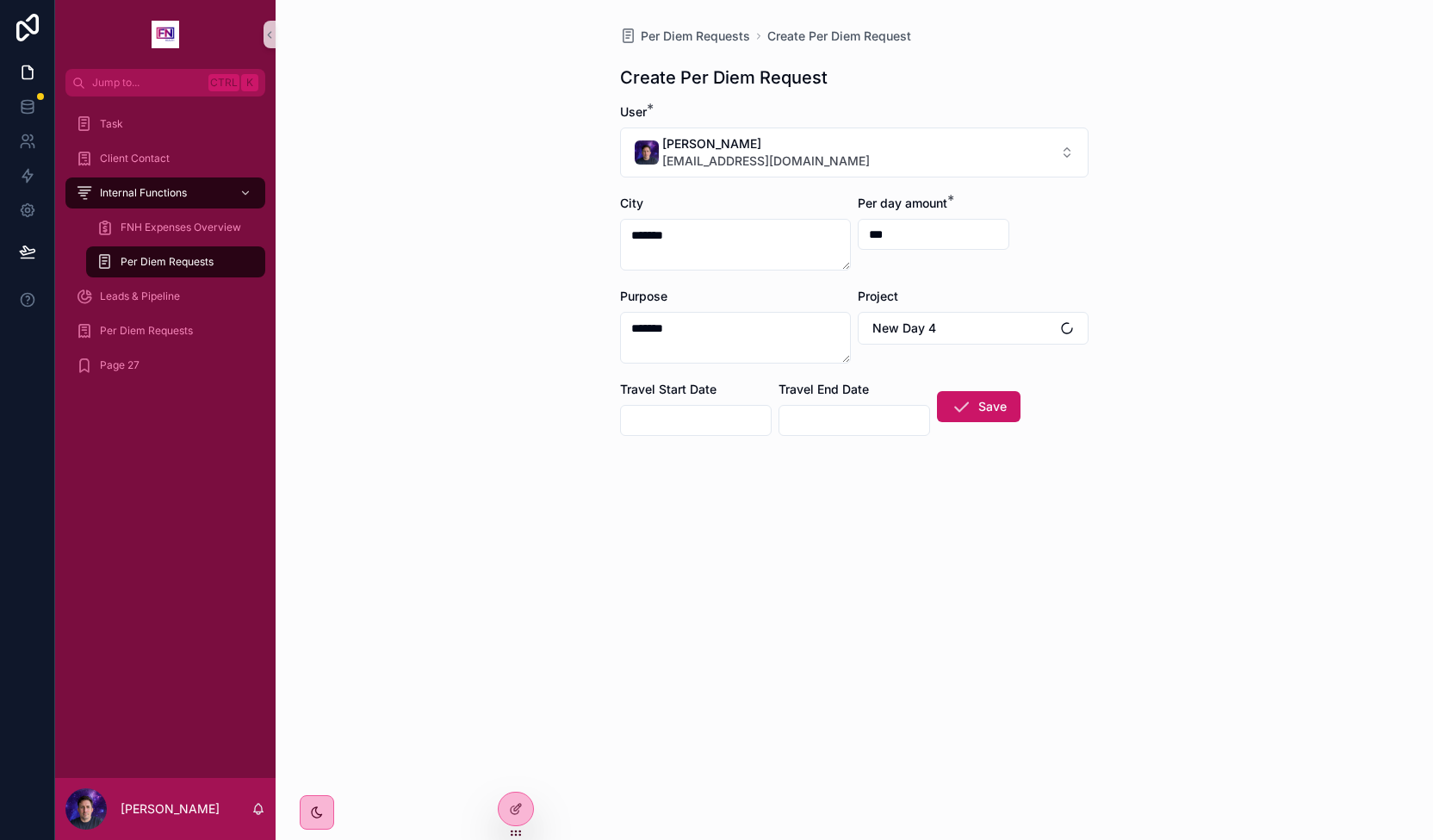
click at [705, 412] on input "scrollable content" at bounding box center [696, 420] width 150 height 24
click at [668, 603] on button "5" at bounding box center [665, 601] width 31 height 31
type input "********"
click at [866, 420] on input "scrollable content" at bounding box center [854, 420] width 150 height 24
click at [851, 598] on button "6" at bounding box center [854, 601] width 31 height 31
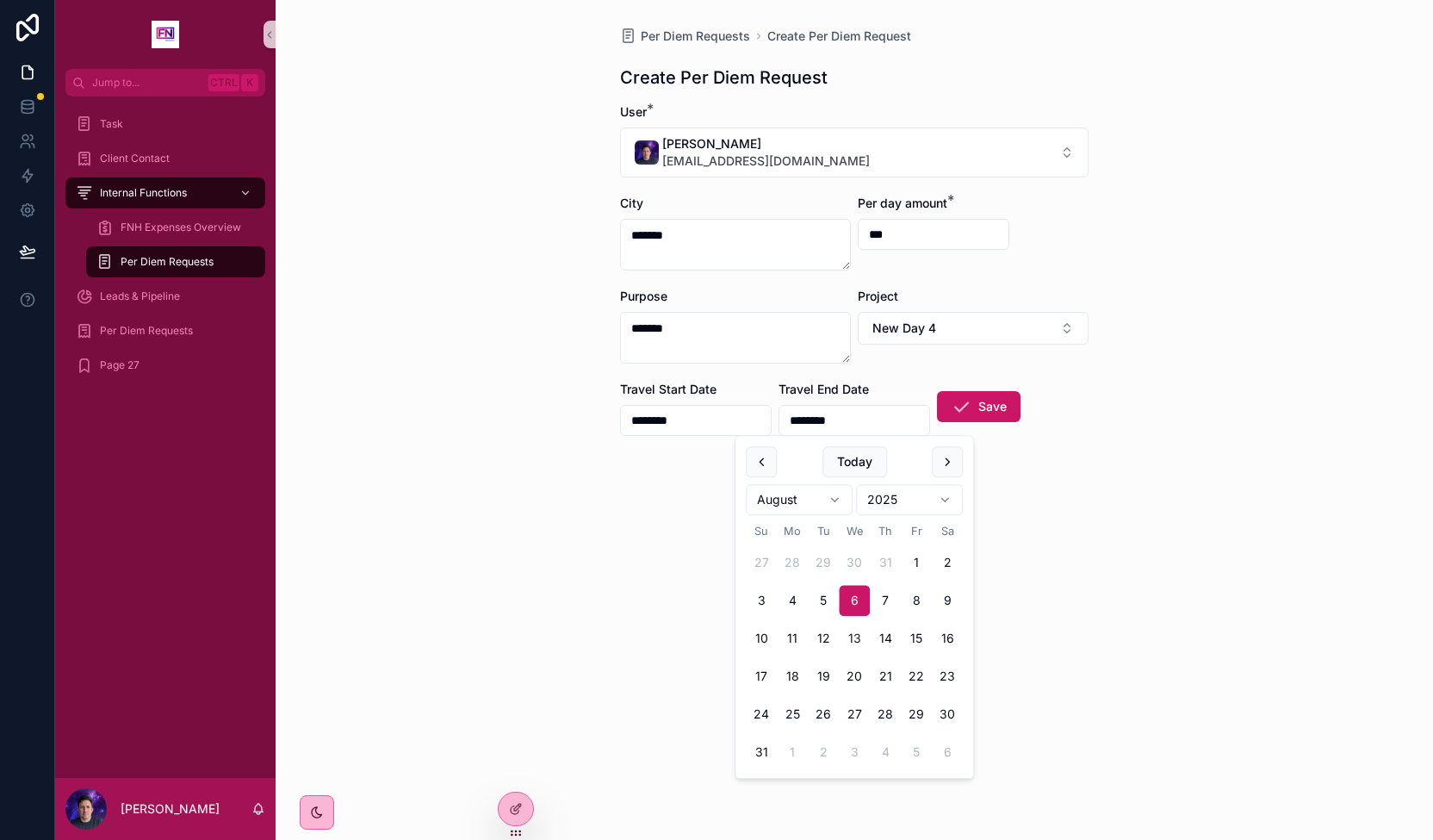
type input "********"
click at [1001, 401] on button "Save" at bounding box center [978, 406] width 83 height 31
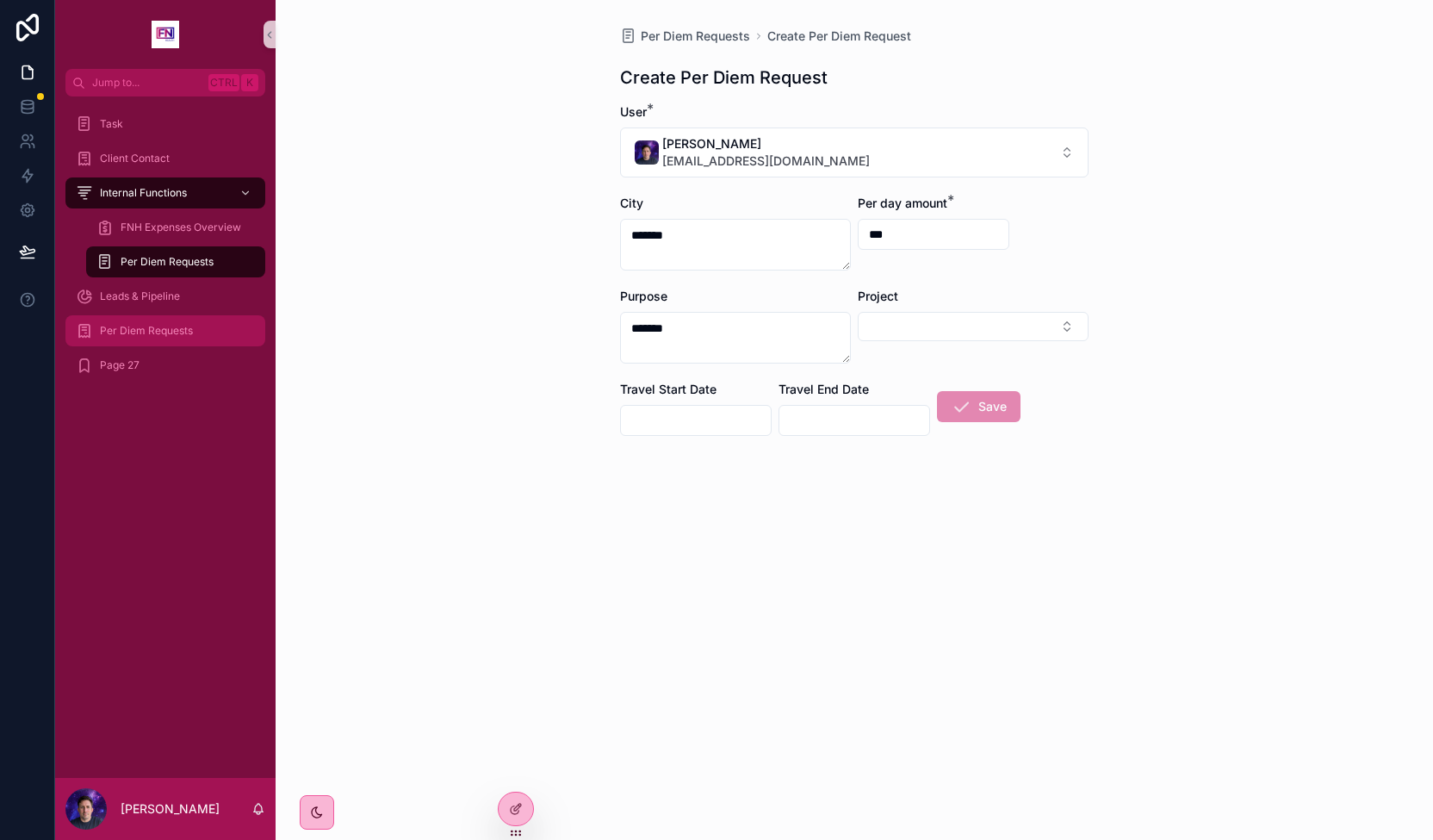
click at [175, 334] on span "Per Diem Requests" at bounding box center [147, 330] width 93 height 13
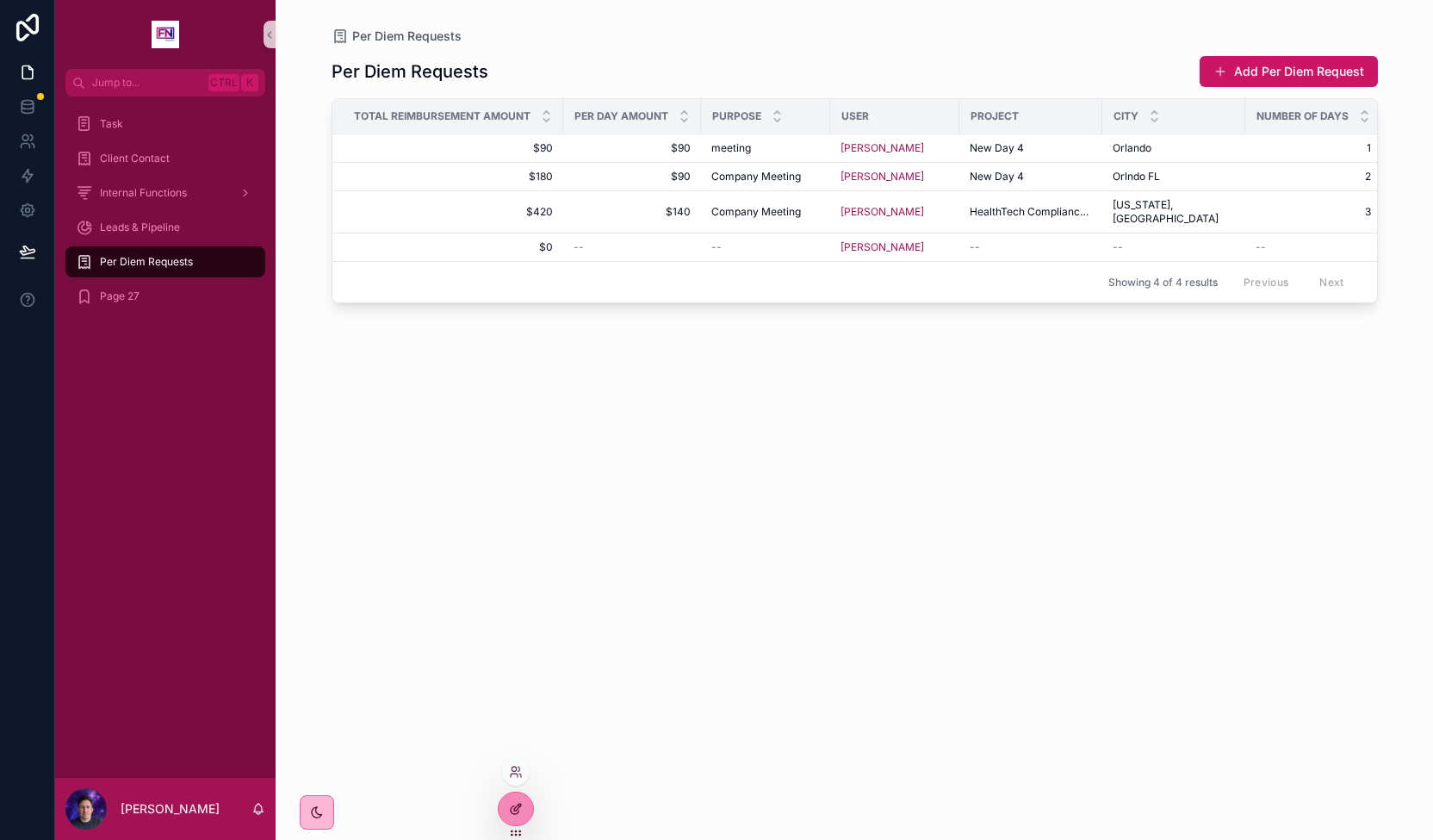
click at [520, 806] on icon at bounding box center [515, 808] width 13 height 13
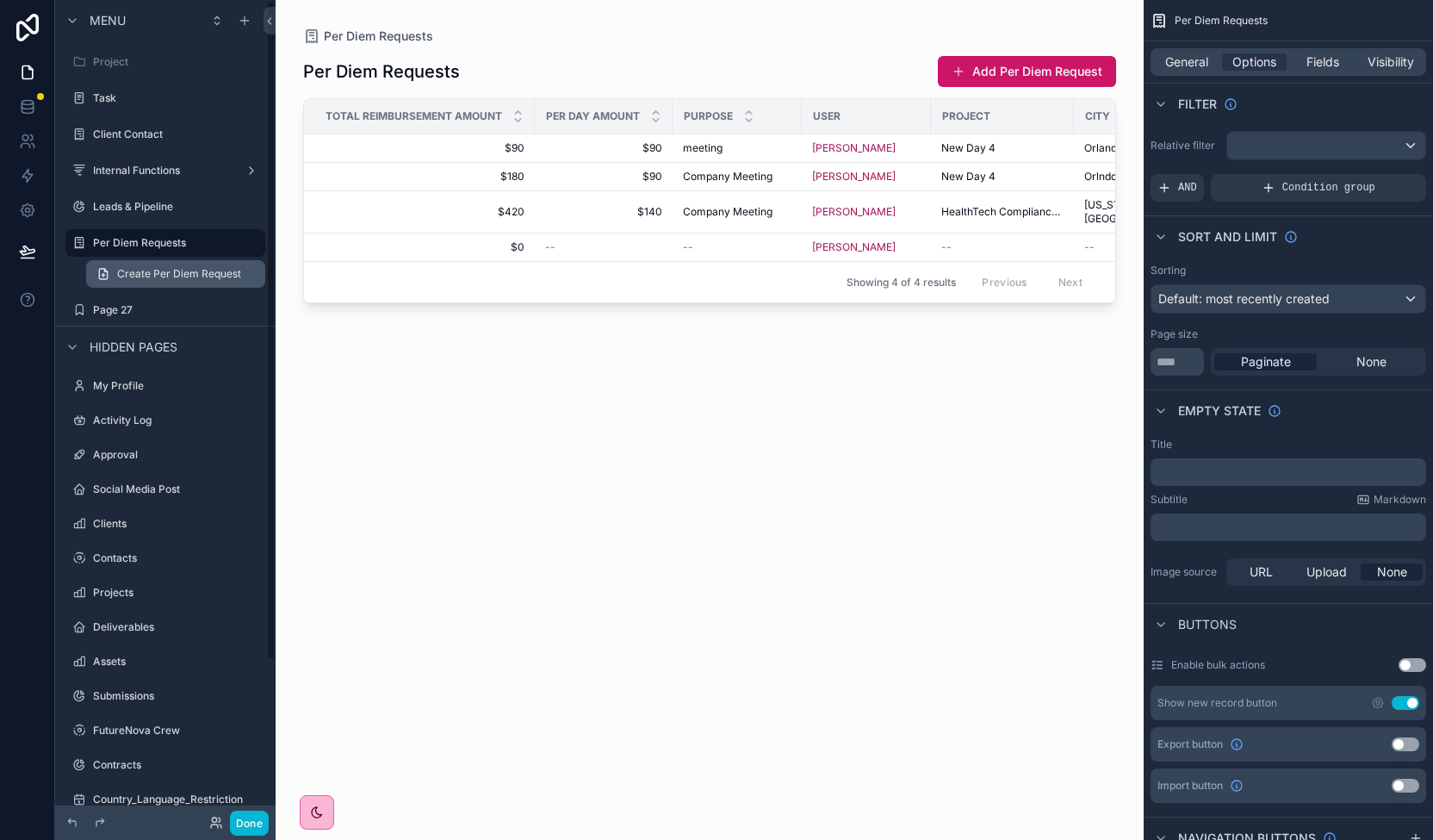
click at [190, 273] on span "Create Per Diem Request" at bounding box center [179, 273] width 124 height 13
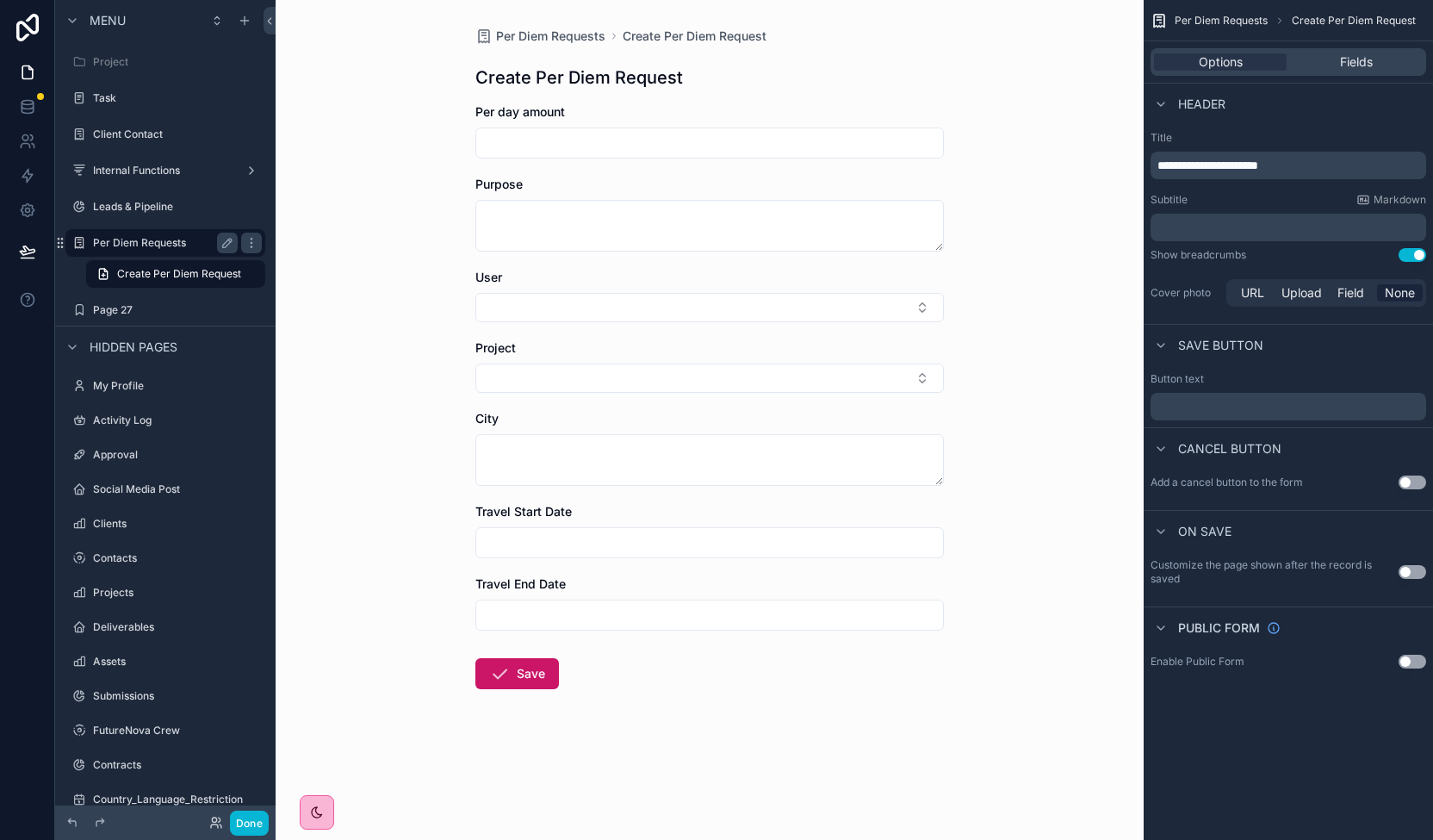
click at [182, 249] on label "Per Diem Requests" at bounding box center [162, 242] width 138 height 13
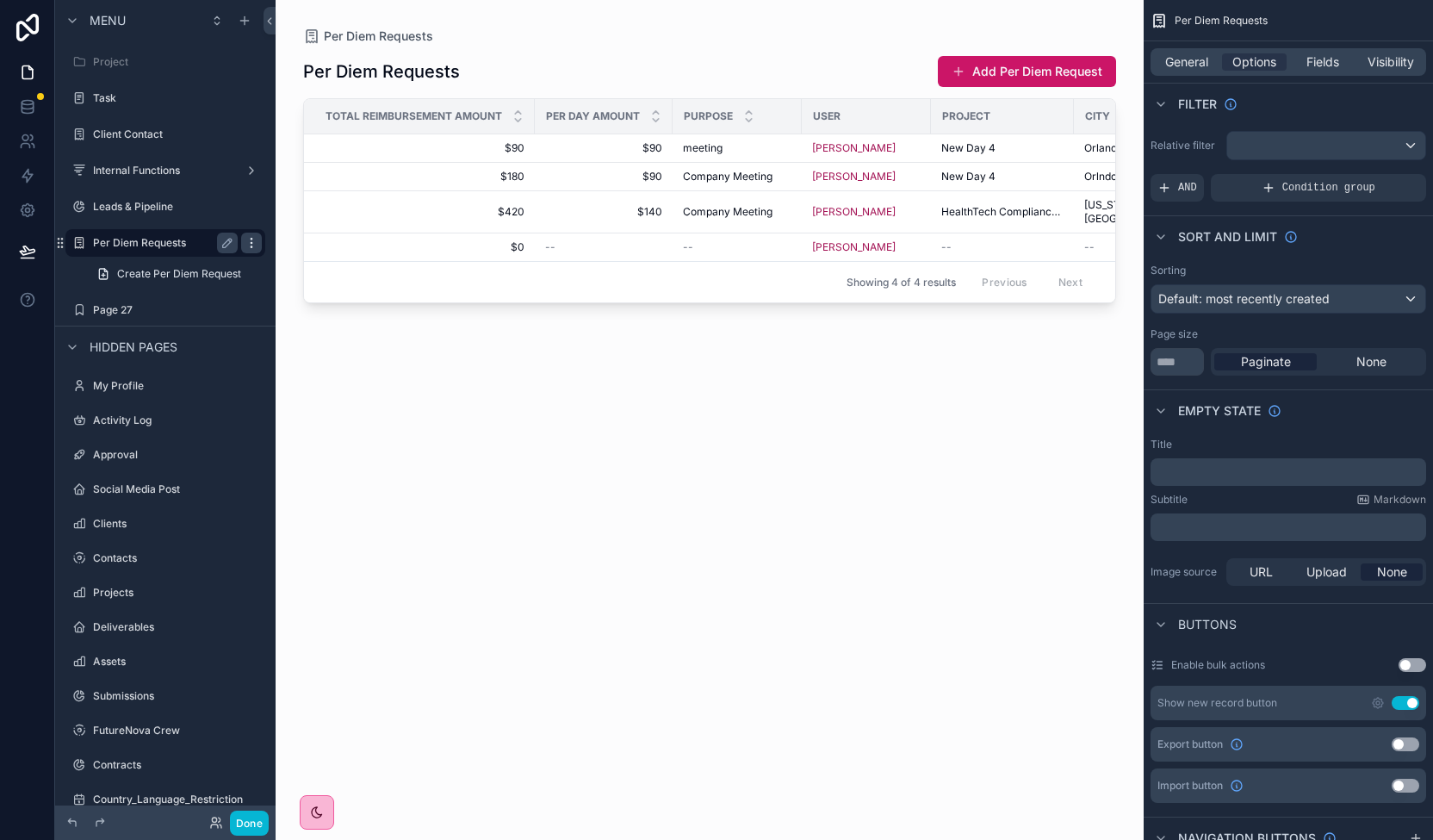
click at [256, 244] on icon "scrollable content" at bounding box center [250, 242] width 13 height 13
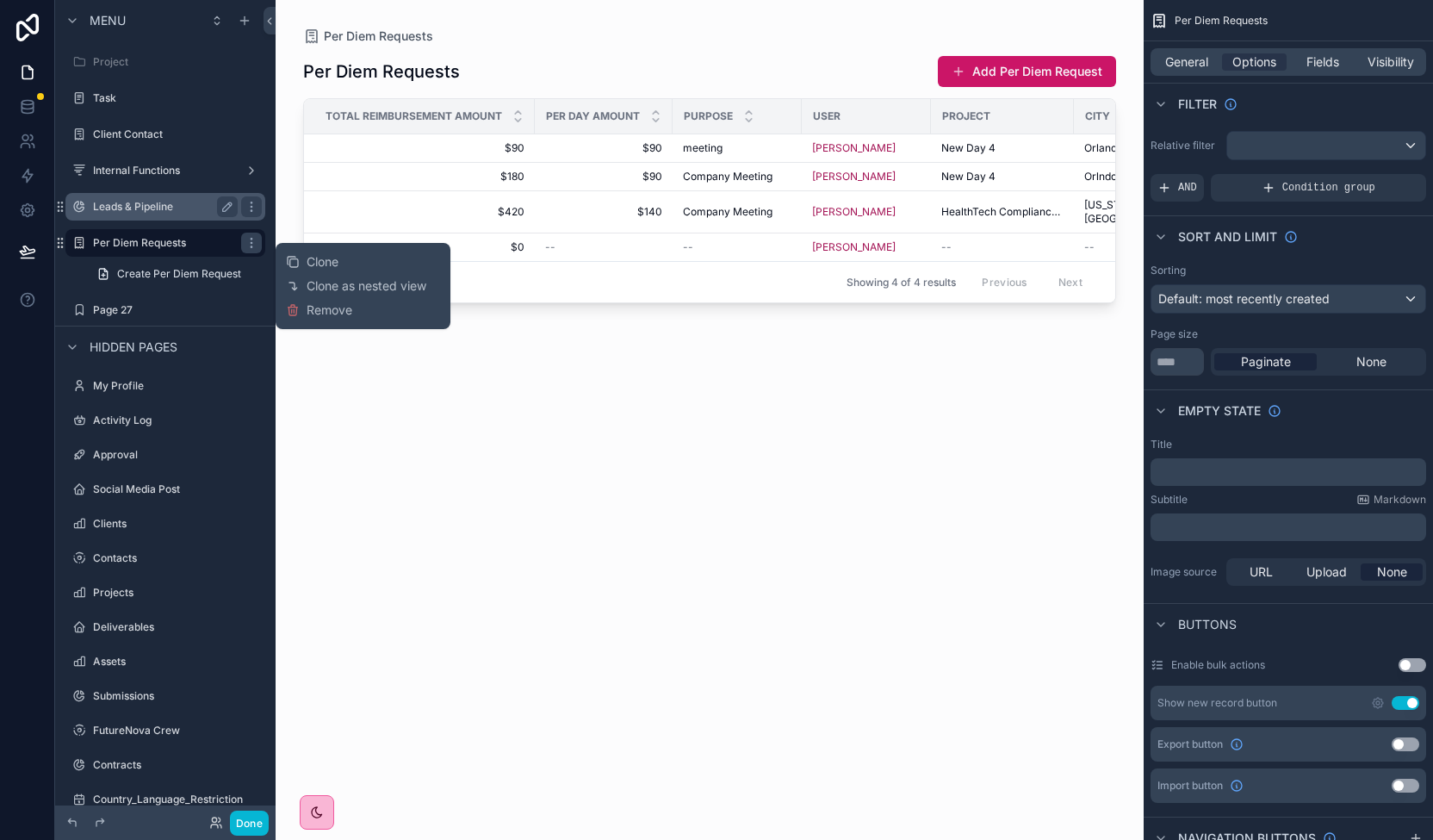
click at [174, 199] on div "Leads & Pipeline" at bounding box center [165, 206] width 145 height 21
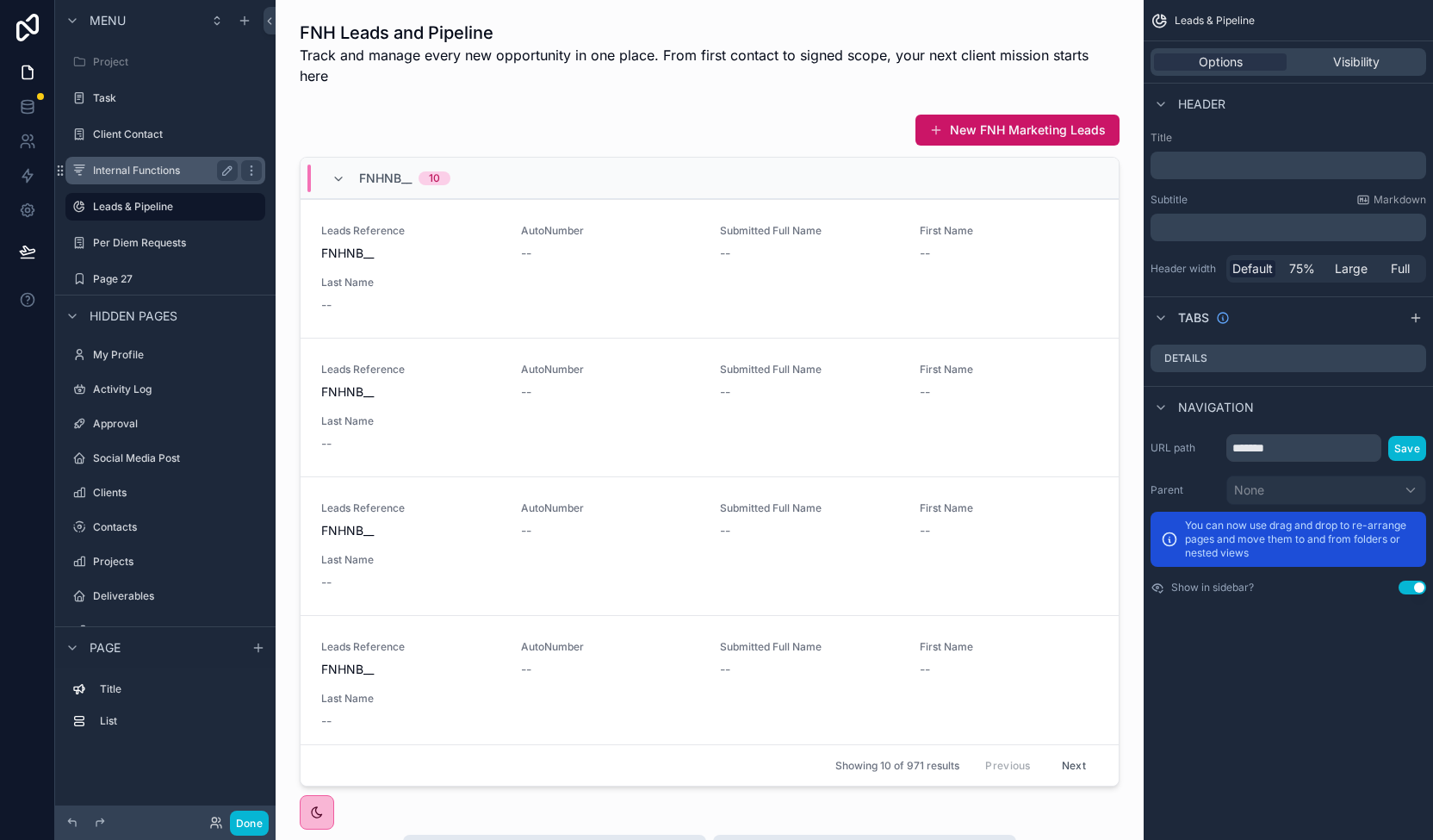
click at [179, 170] on label "Internal Functions" at bounding box center [162, 170] width 138 height 13
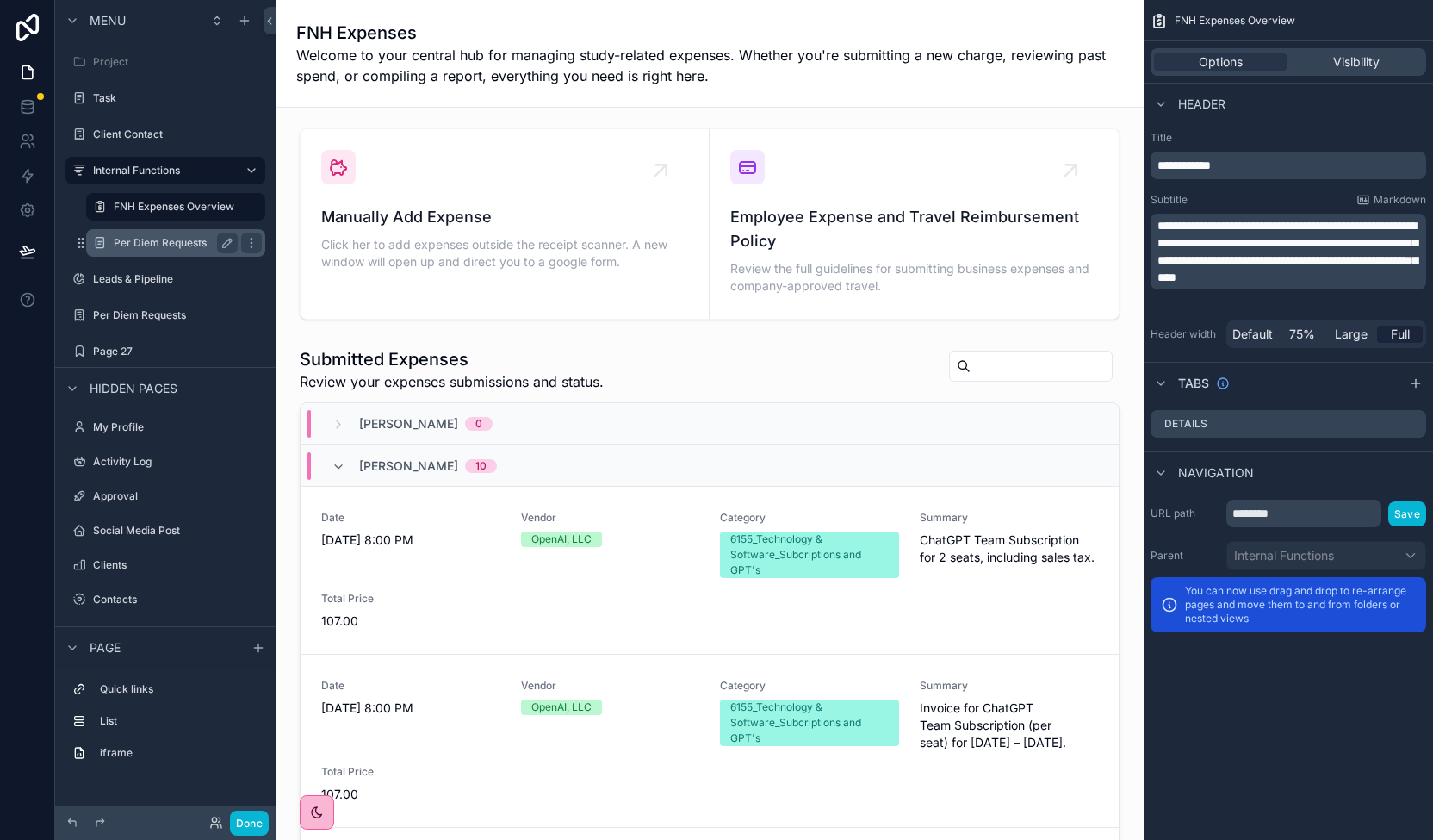
click at [192, 235] on div "Per Diem Requests" at bounding box center [175, 242] width 124 height 21
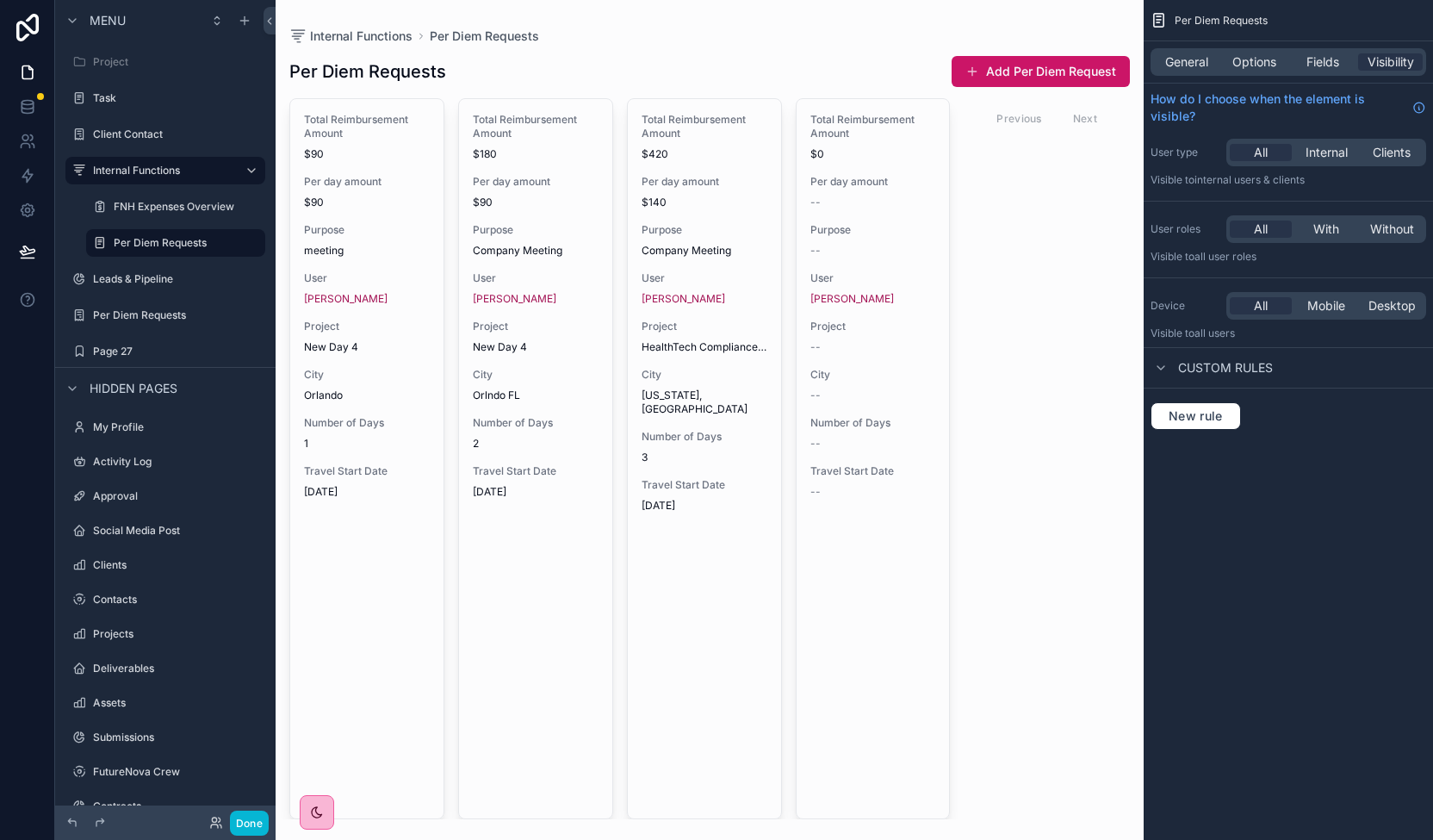
click at [895, 180] on div "scrollable content" at bounding box center [709, 420] width 868 height 840
click at [598, 66] on div "Per Diem Requests Add Per Diem Request" at bounding box center [709, 72] width 841 height 33
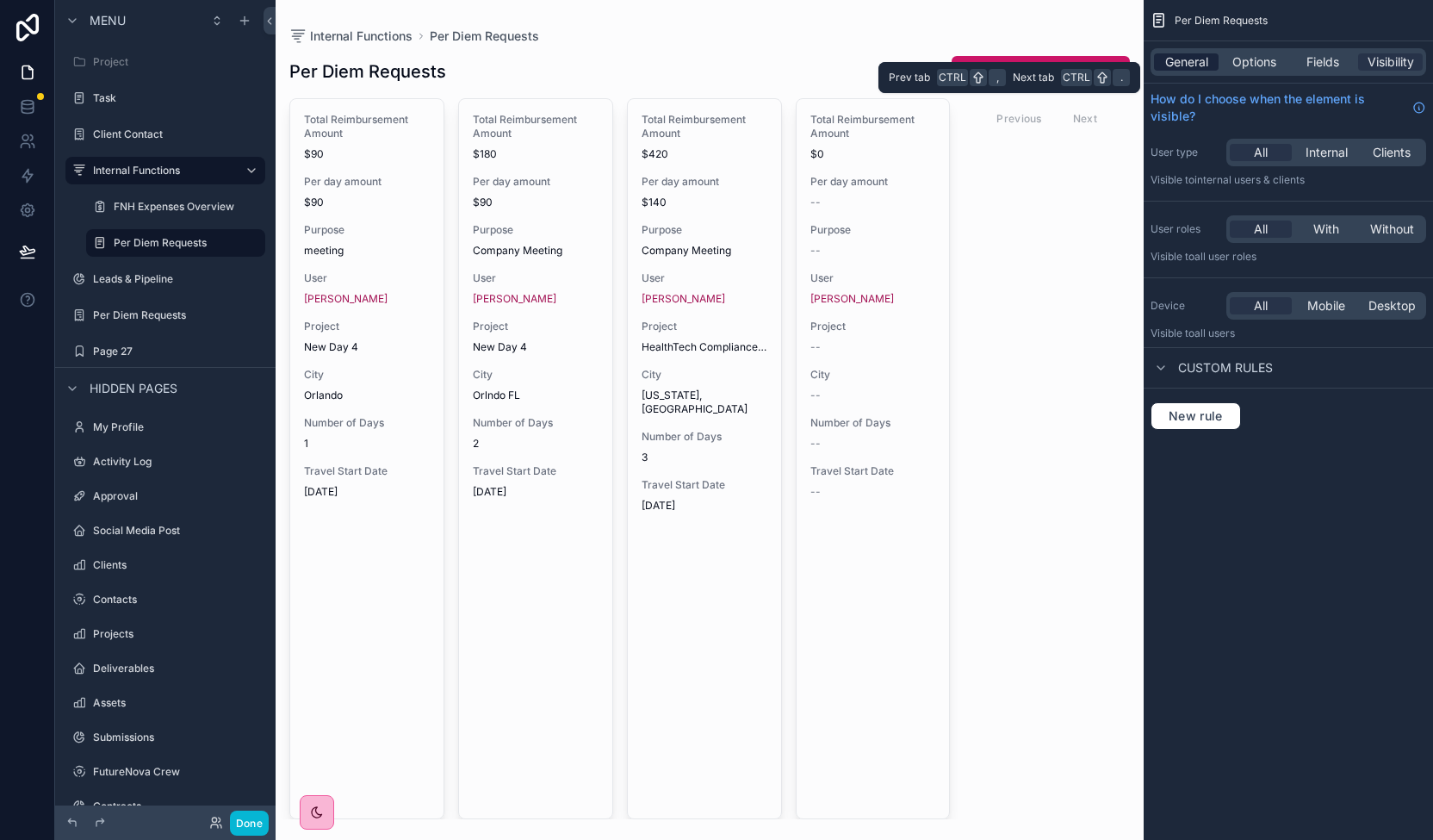
click at [1193, 64] on span "General" at bounding box center [1186, 62] width 43 height 17
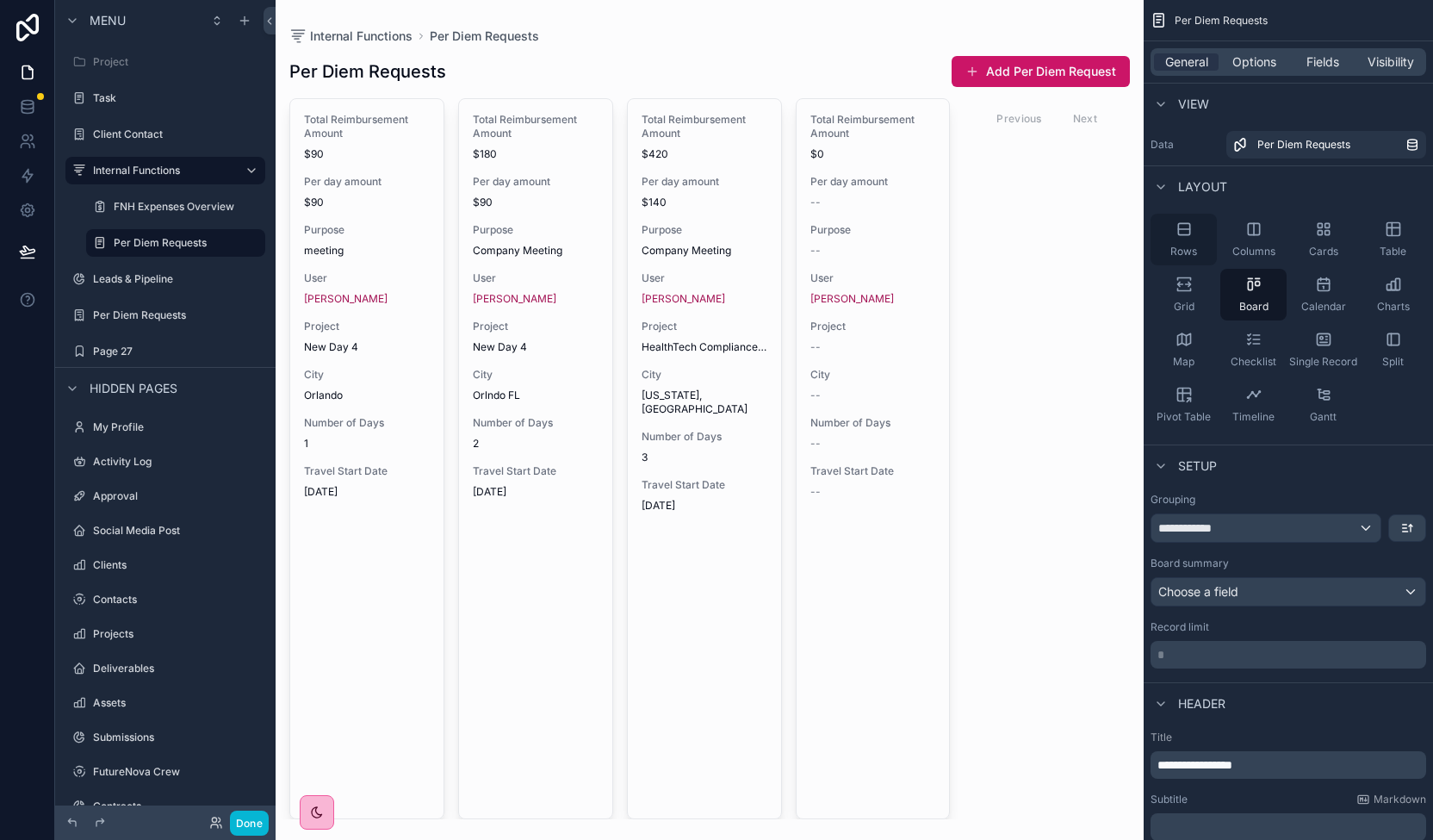
click at [1199, 232] on div "Rows" at bounding box center [1183, 240] width 66 height 52
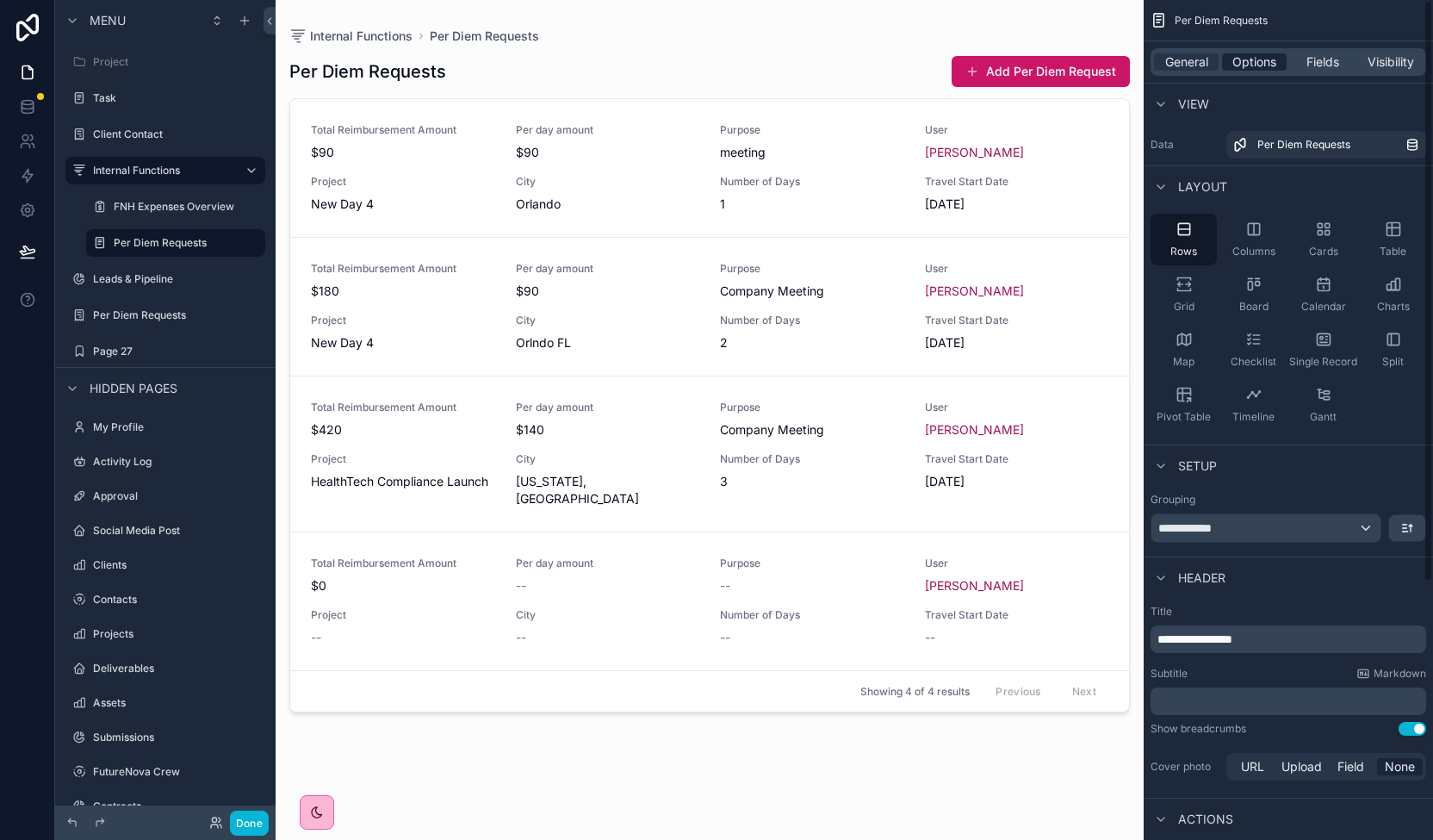
click at [1251, 55] on span "Options" at bounding box center [1254, 62] width 44 height 17
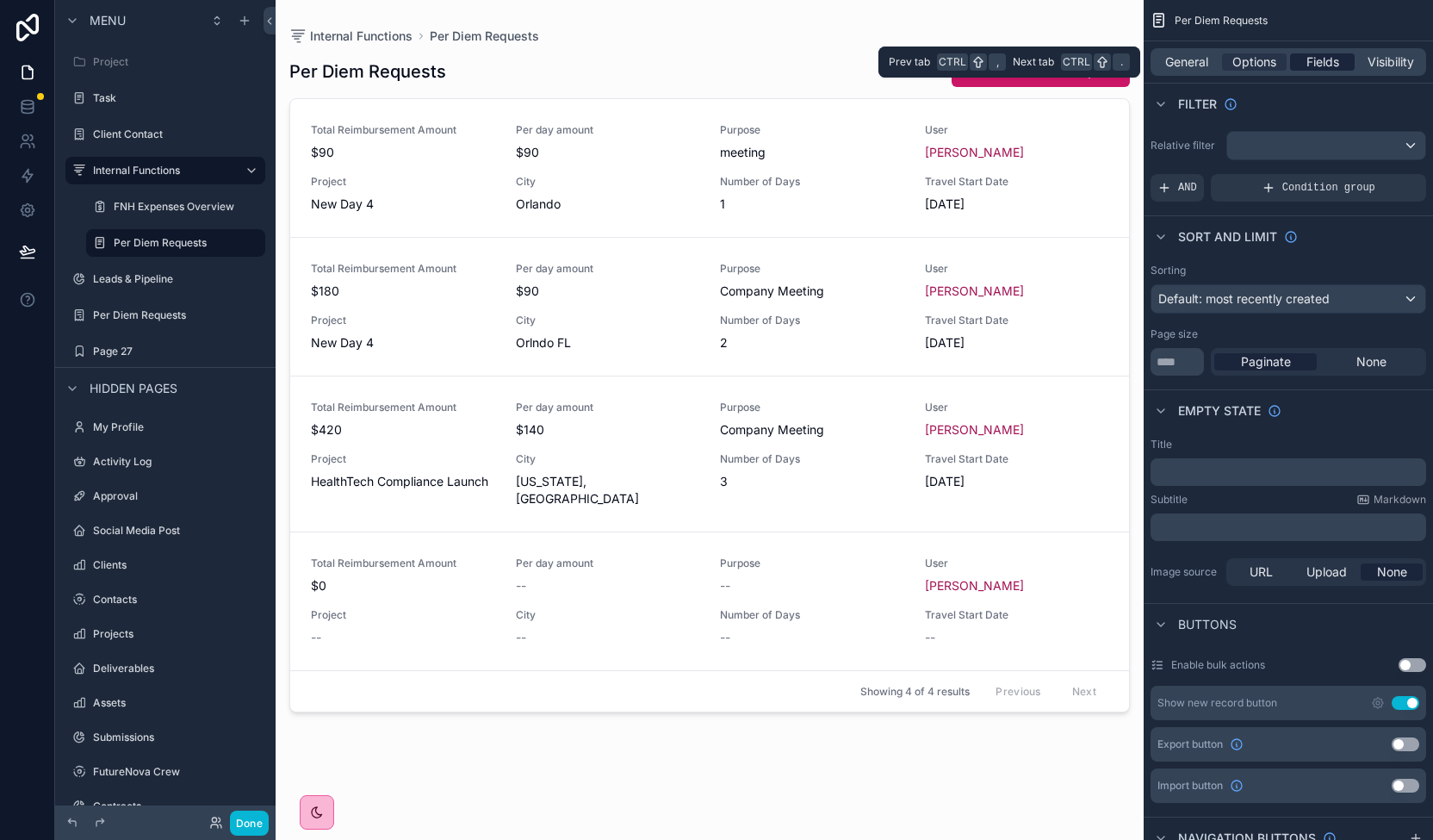
click at [1336, 64] on span "Fields" at bounding box center [1322, 62] width 33 height 17
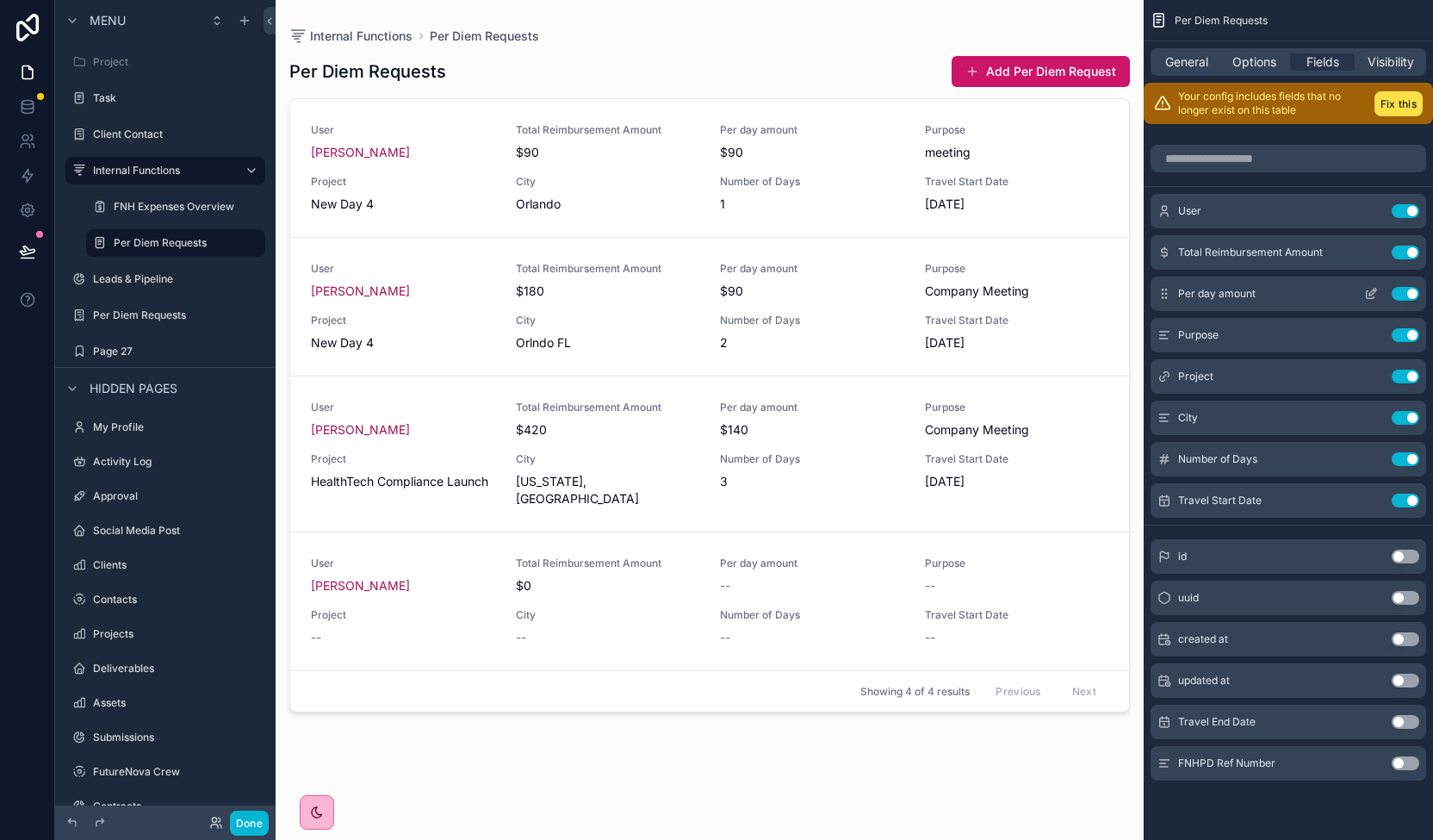
click at [1415, 288] on button "Use setting" at bounding box center [1405, 293] width 28 height 13
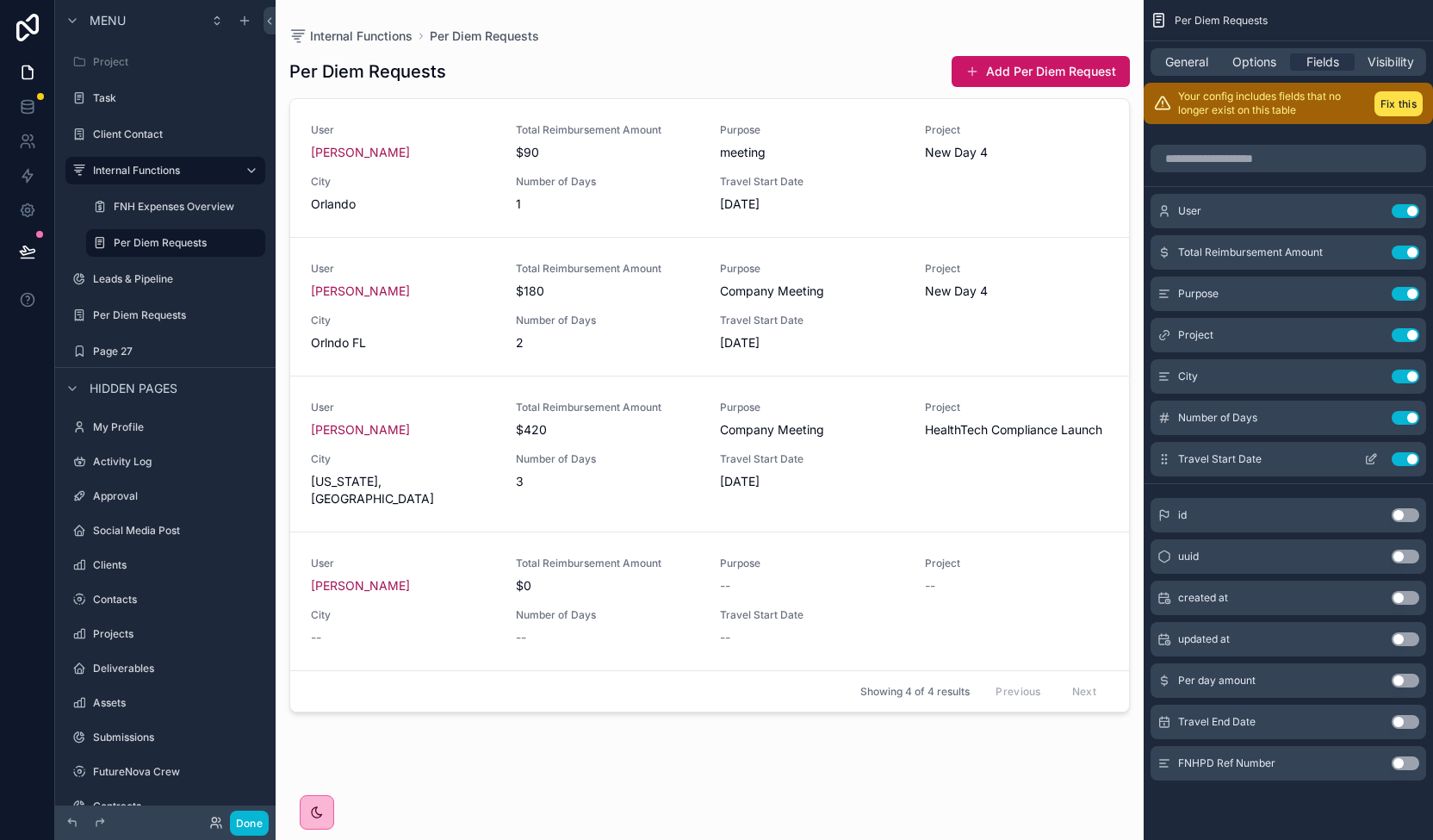
click at [1411, 455] on button "Use setting" at bounding box center [1405, 458] width 28 height 13
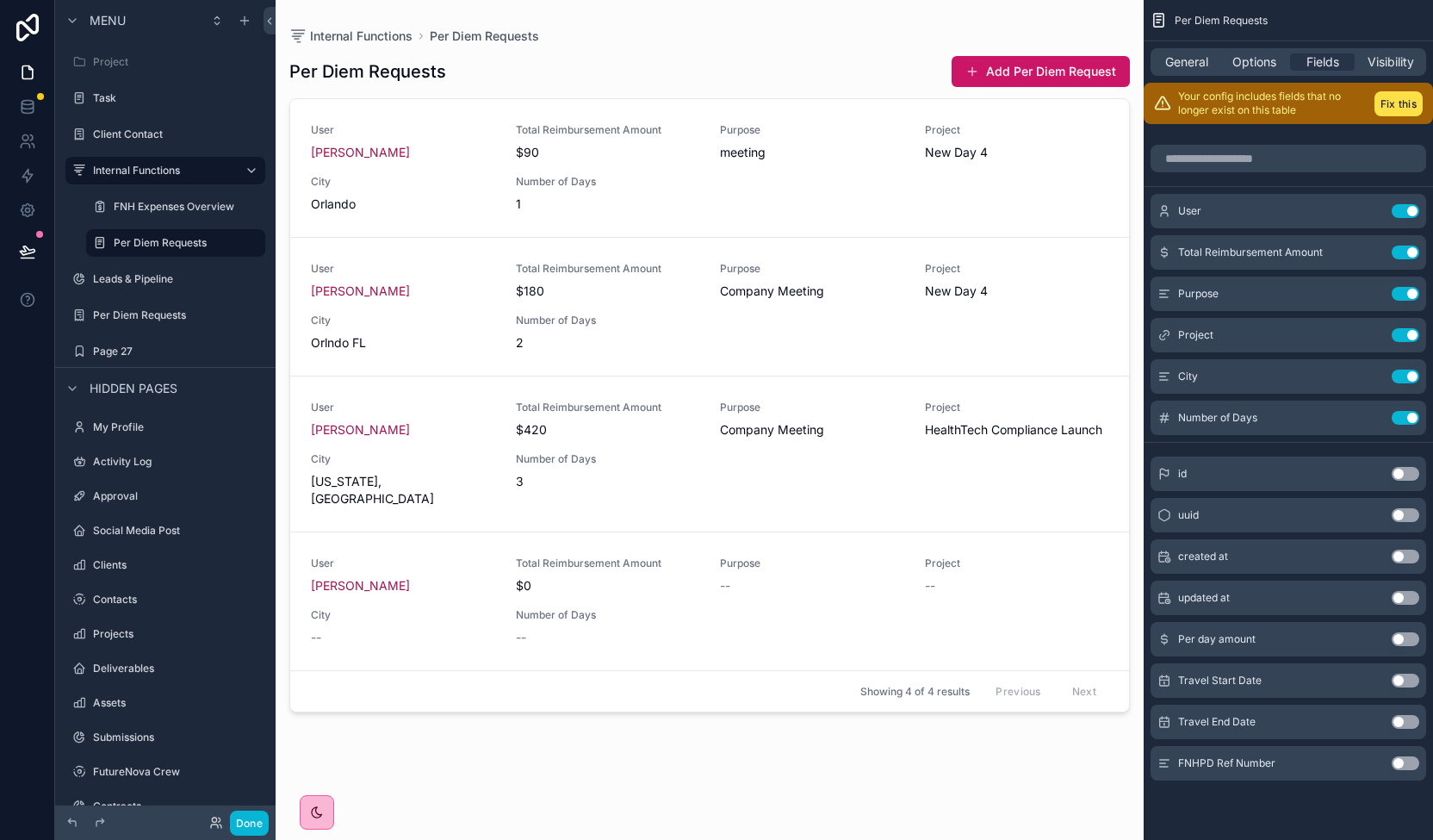
click at [1402, 768] on button "Use setting" at bounding box center [1405, 762] width 28 height 13
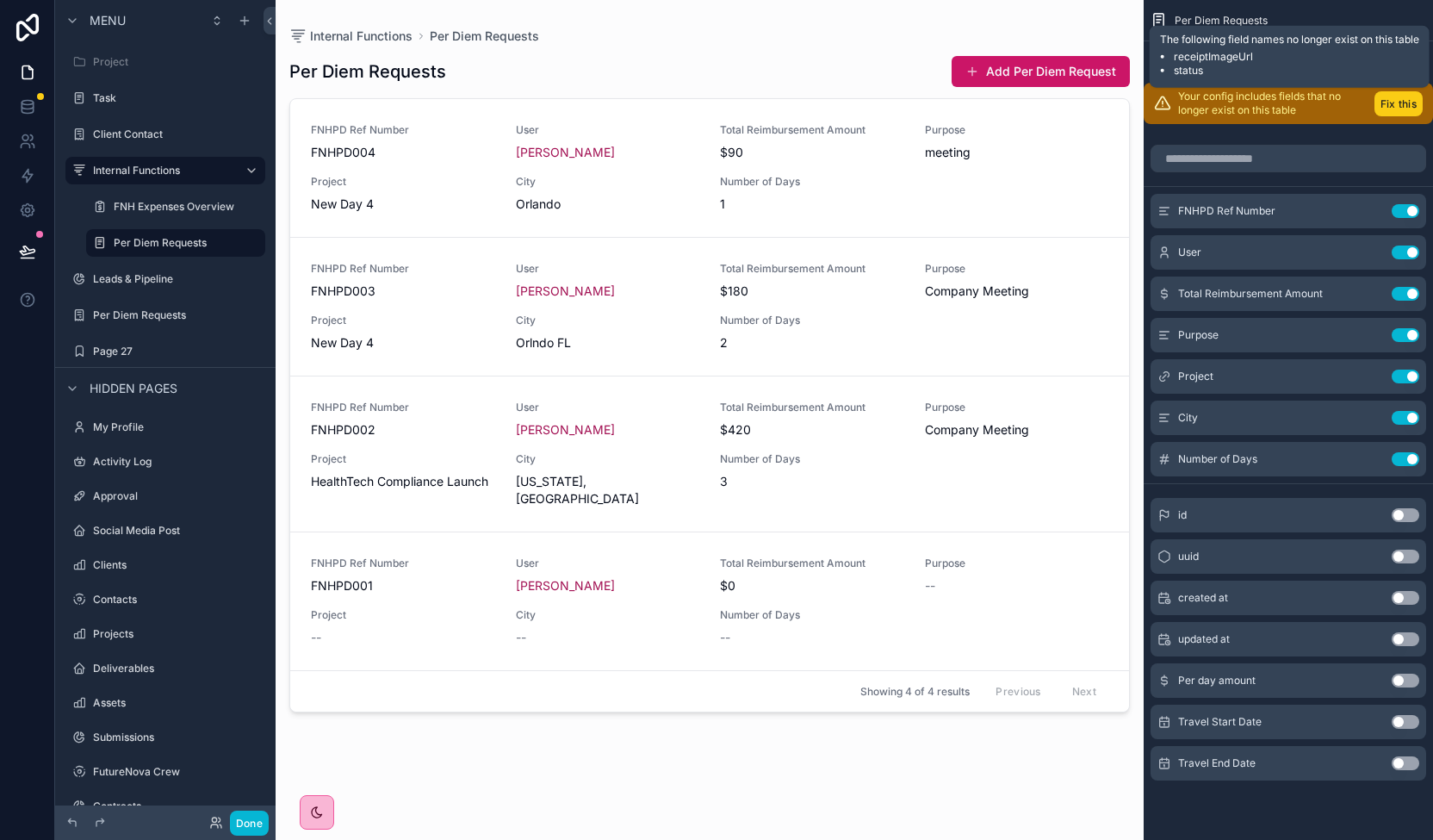
click at [1408, 98] on button "Fix this" at bounding box center [1398, 104] width 48 height 25
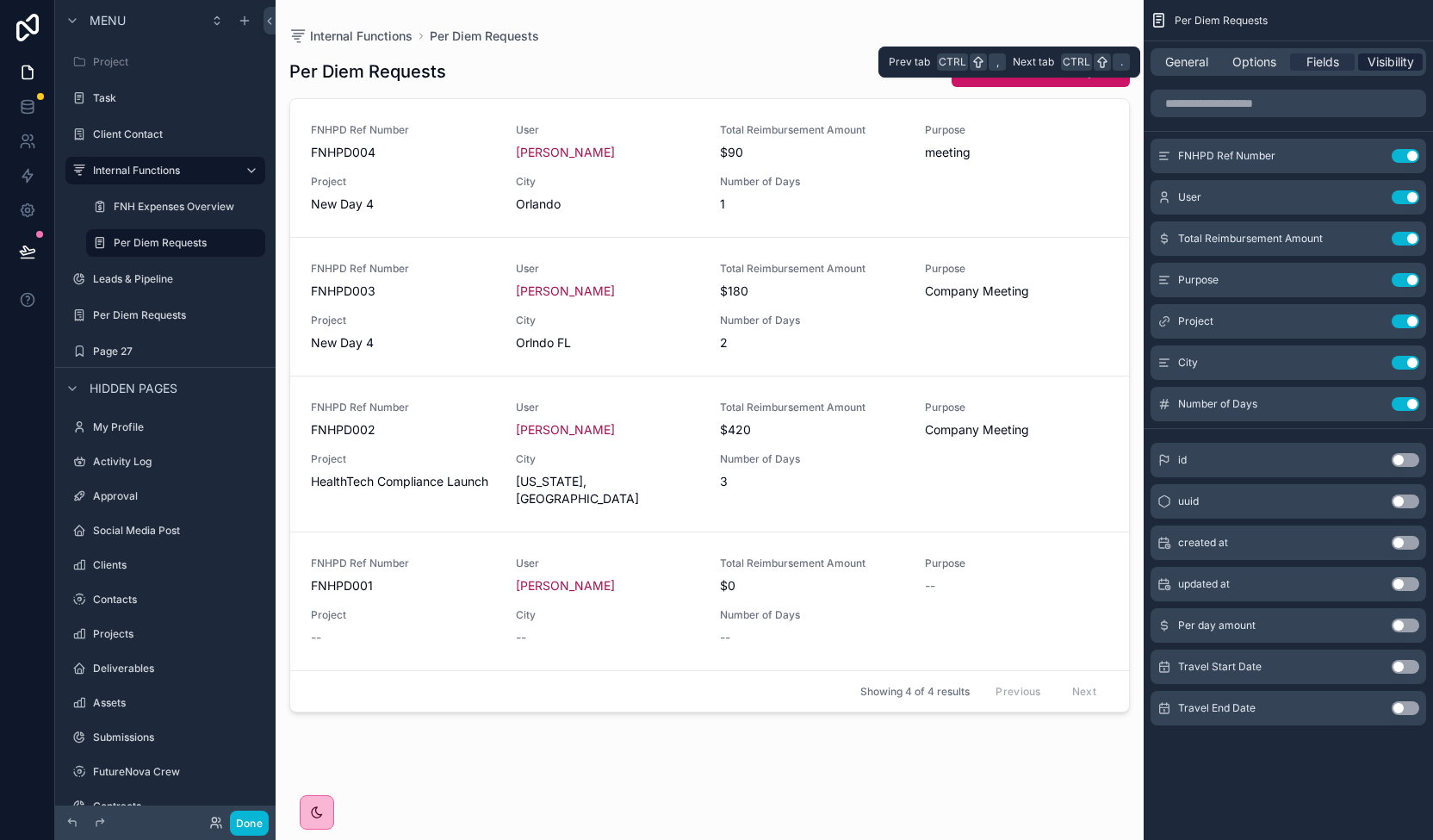
click at [1390, 54] on span "Visibility" at bounding box center [1391, 62] width 47 height 17
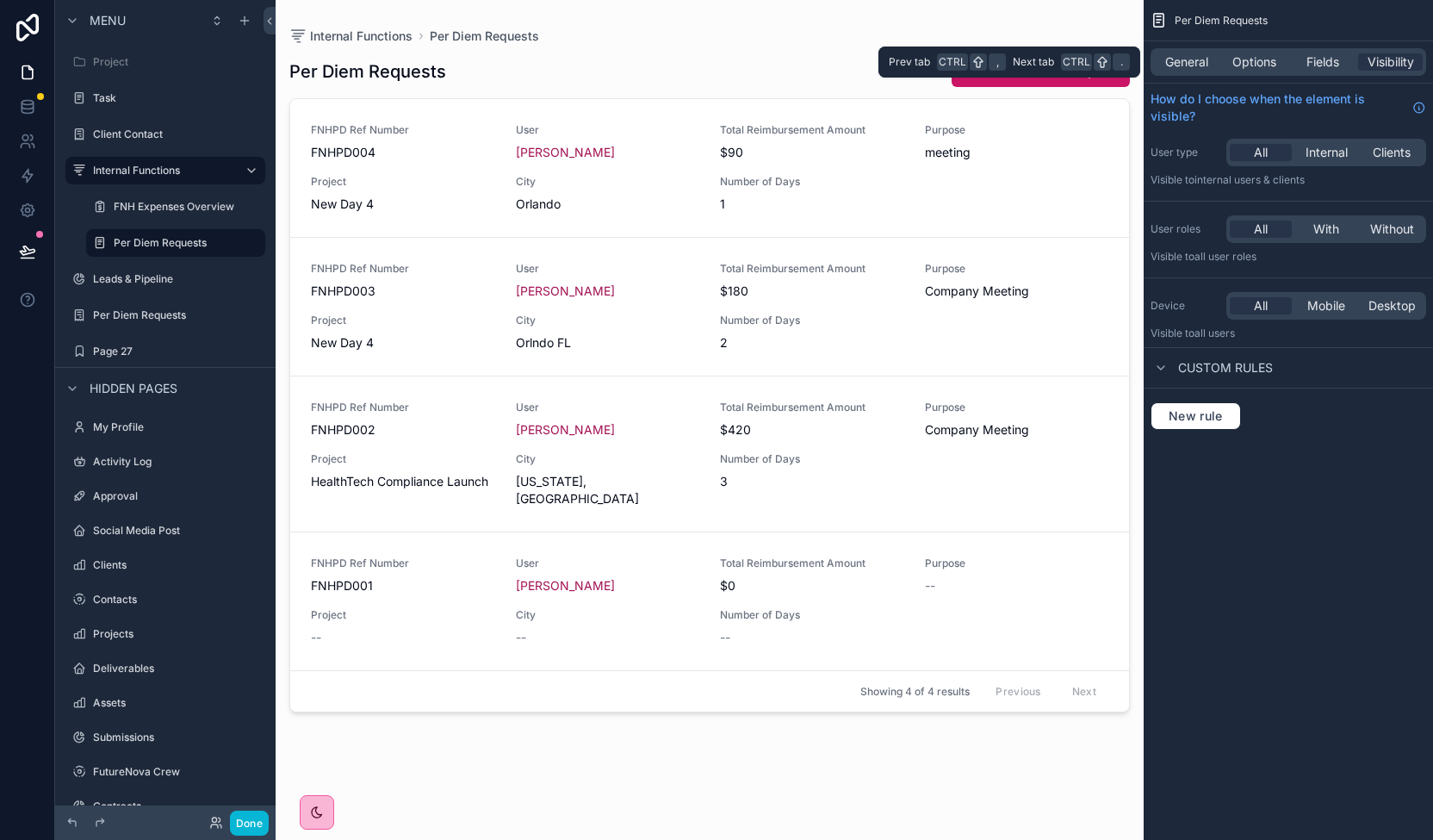
click at [1268, 75] on div "General Options Fields Visibility" at bounding box center [1288, 62] width 276 height 28
click at [1327, 64] on span "Fields" at bounding box center [1322, 62] width 33 height 17
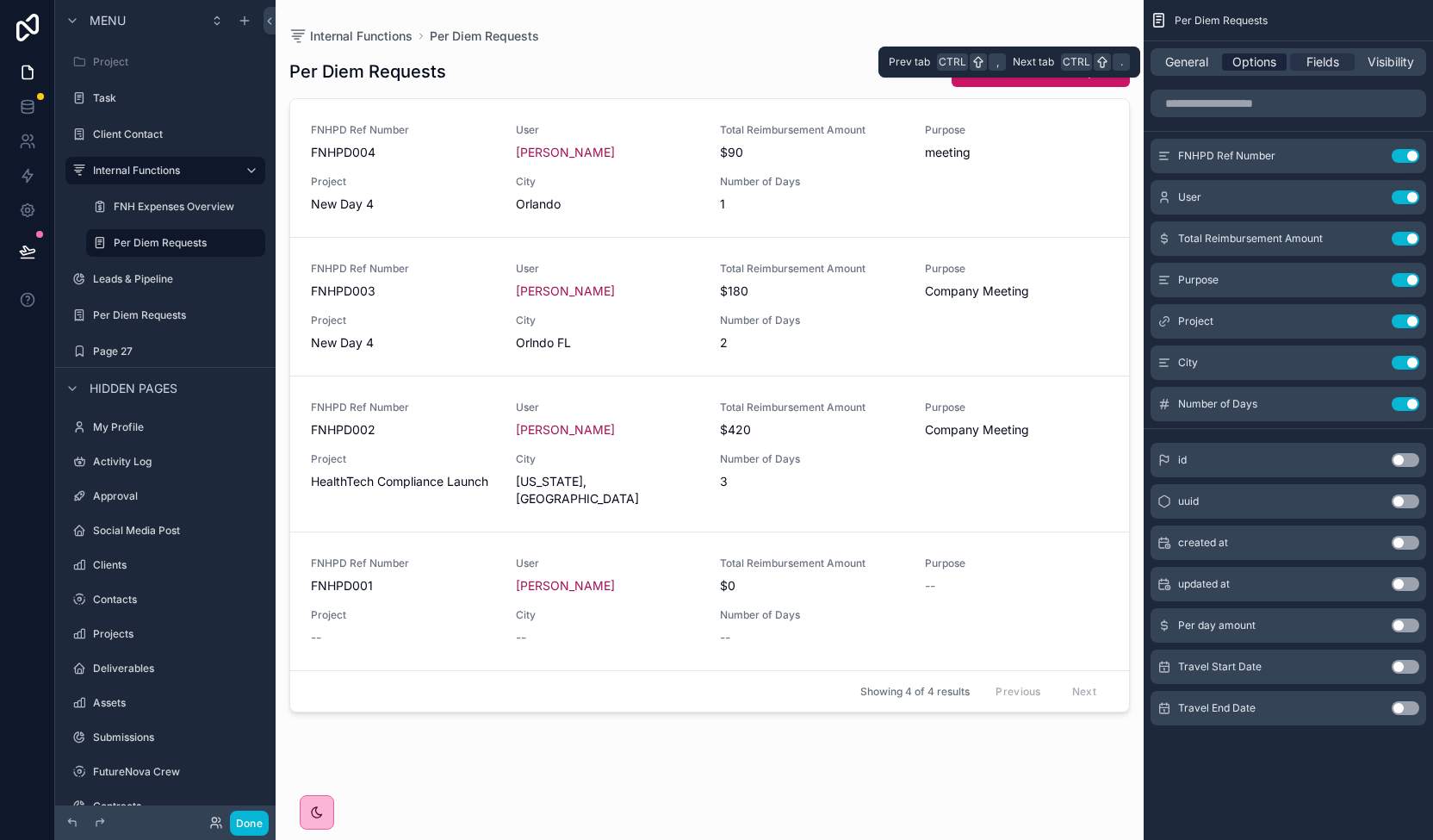
click at [1259, 61] on span "Options" at bounding box center [1254, 62] width 44 height 17
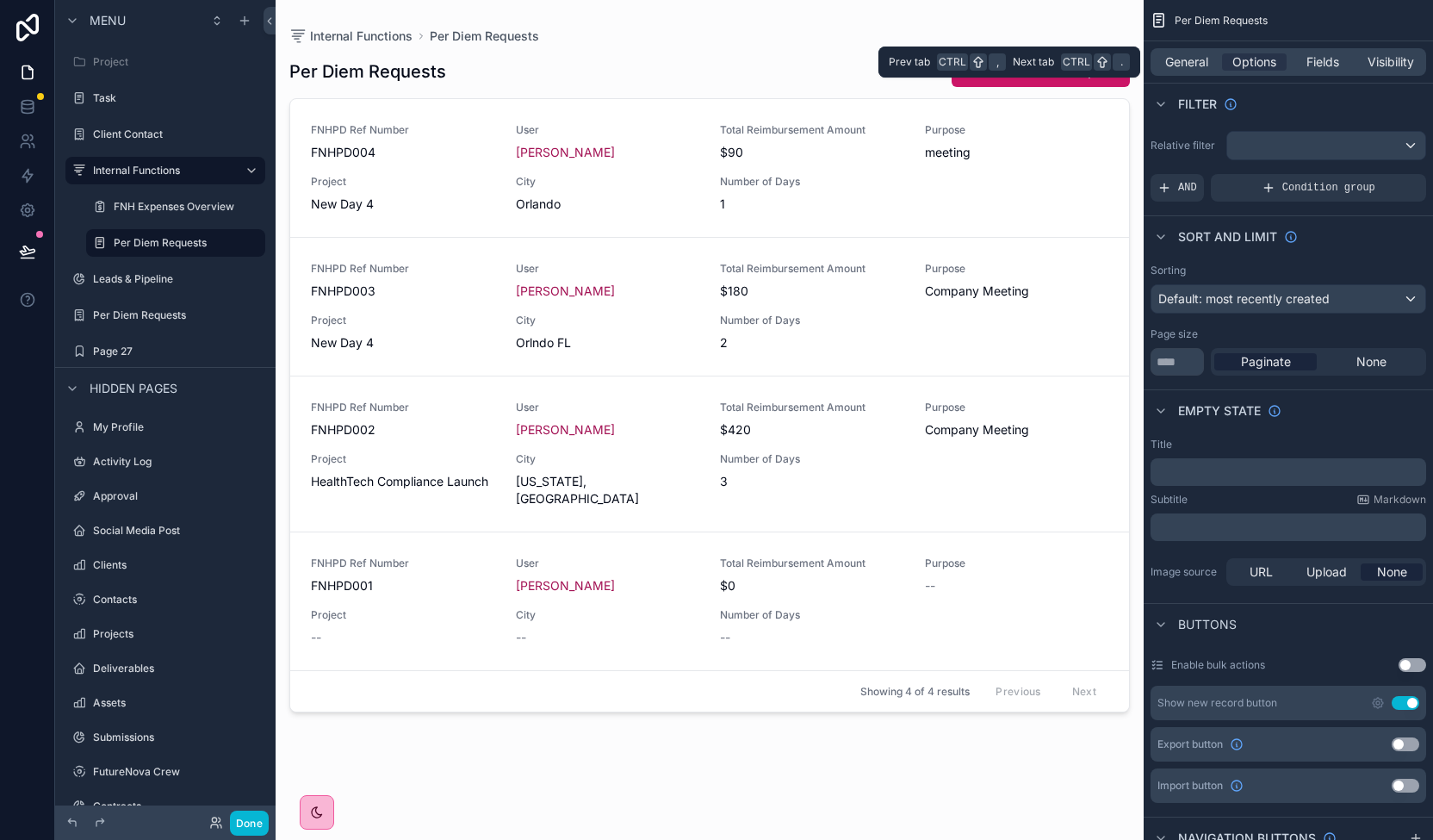
click at [1160, 77] on div "General Options Fields Visibility" at bounding box center [1287, 62] width 289 height 41
click at [1174, 66] on span "General" at bounding box center [1186, 62] width 43 height 17
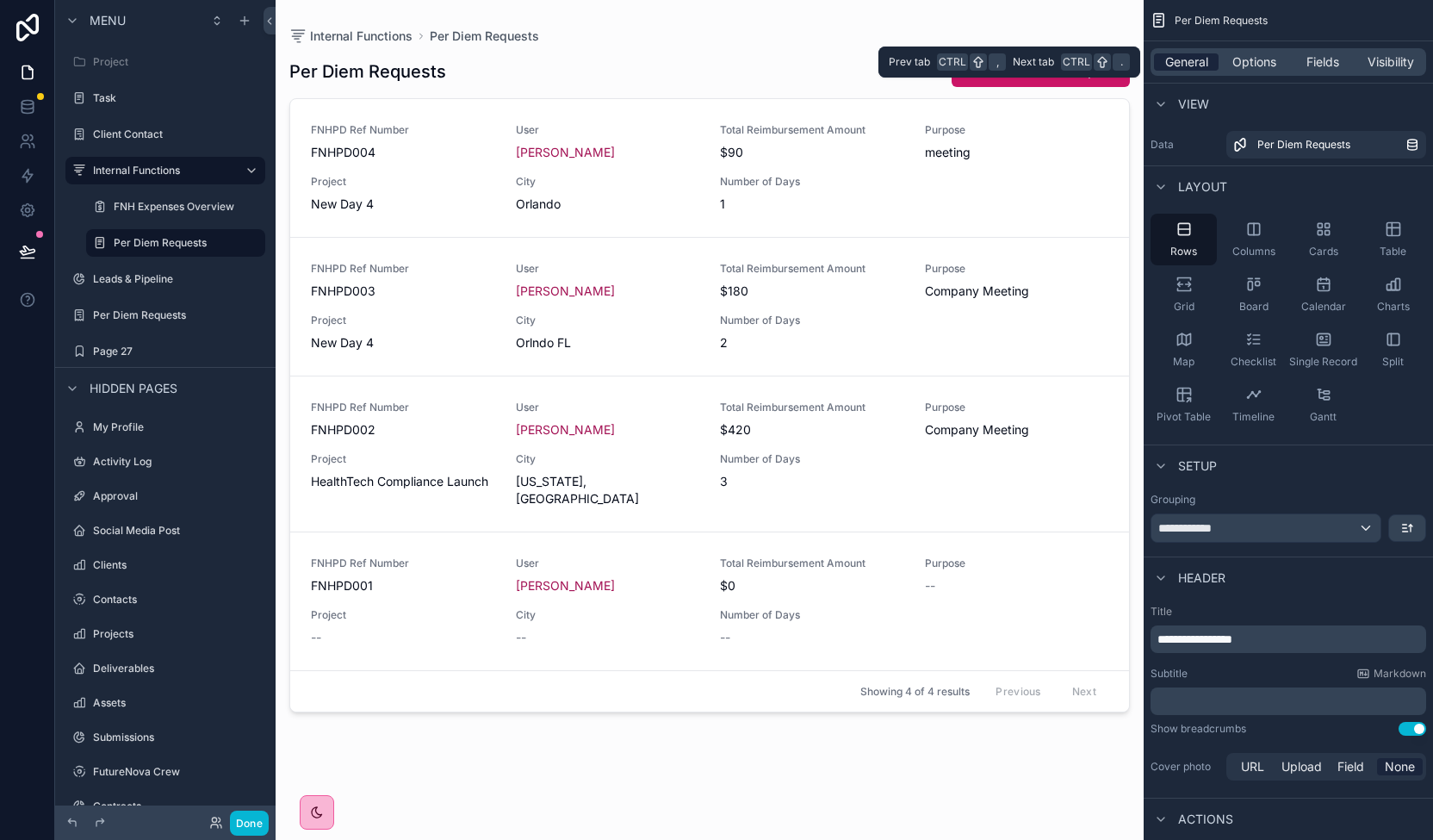
click at [1174, 66] on span "General" at bounding box center [1186, 62] width 43 height 17
click at [1322, 523] on div "**********" at bounding box center [1266, 528] width 229 height 28
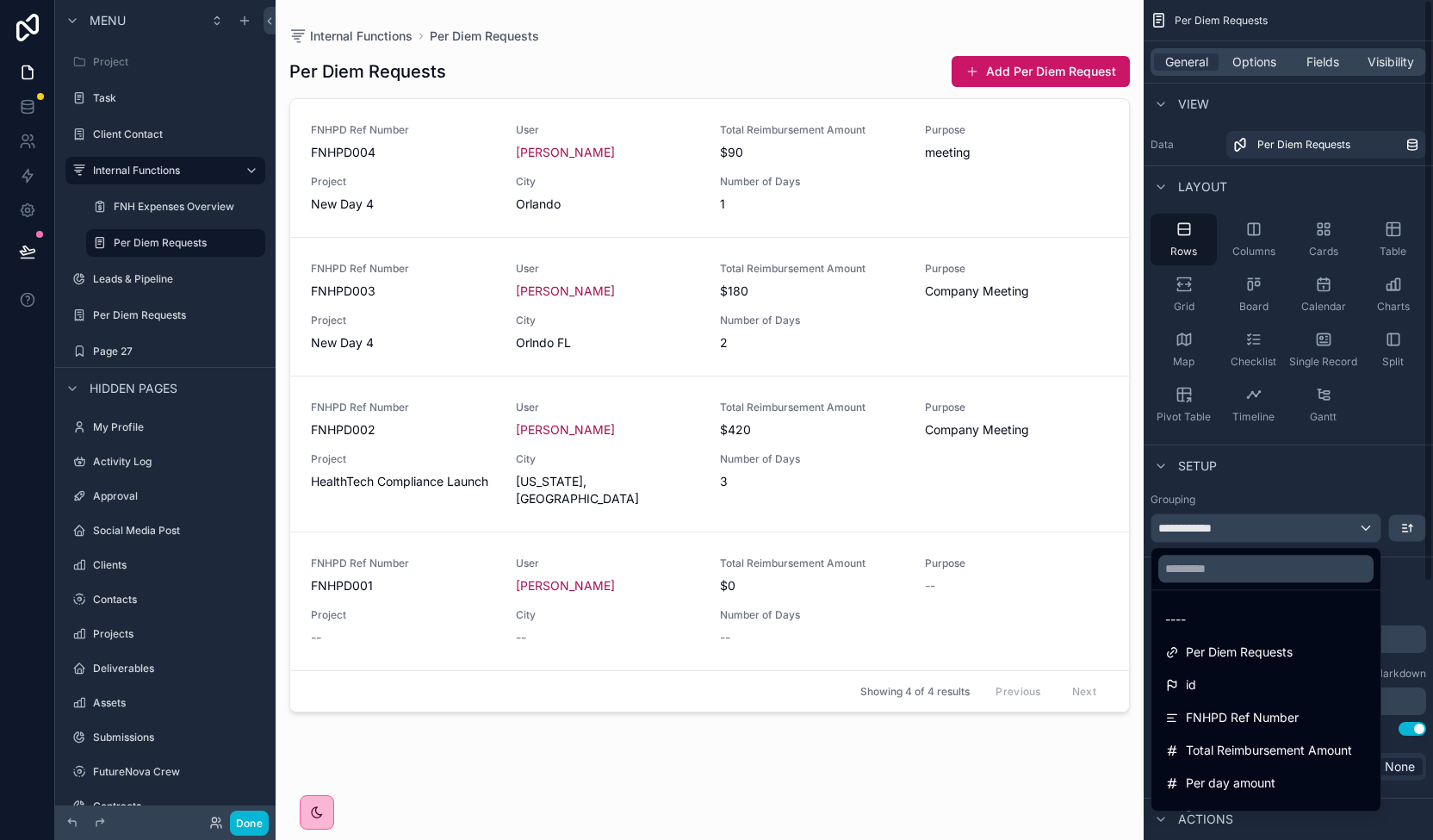
click at [1335, 474] on div "scrollable content" at bounding box center [716, 420] width 1433 height 840
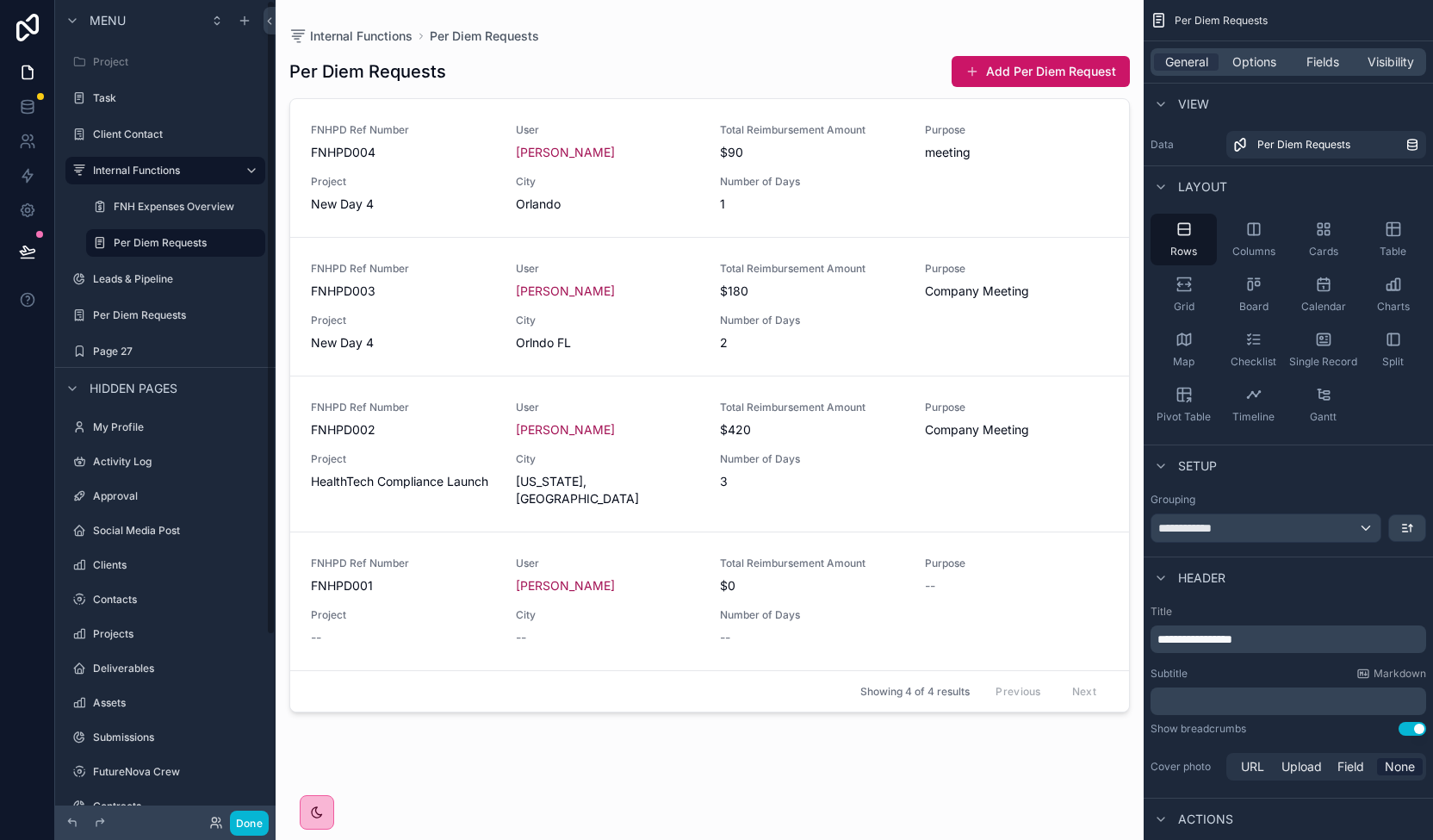
click at [639, 743] on div "Per Diem Requests Add Per Diem Request FNHPD Ref Number FNHPD004 User [PERSON_N…" at bounding box center [709, 431] width 841 height 774
click at [27, 106] on icon at bounding box center [27, 106] width 17 height 17
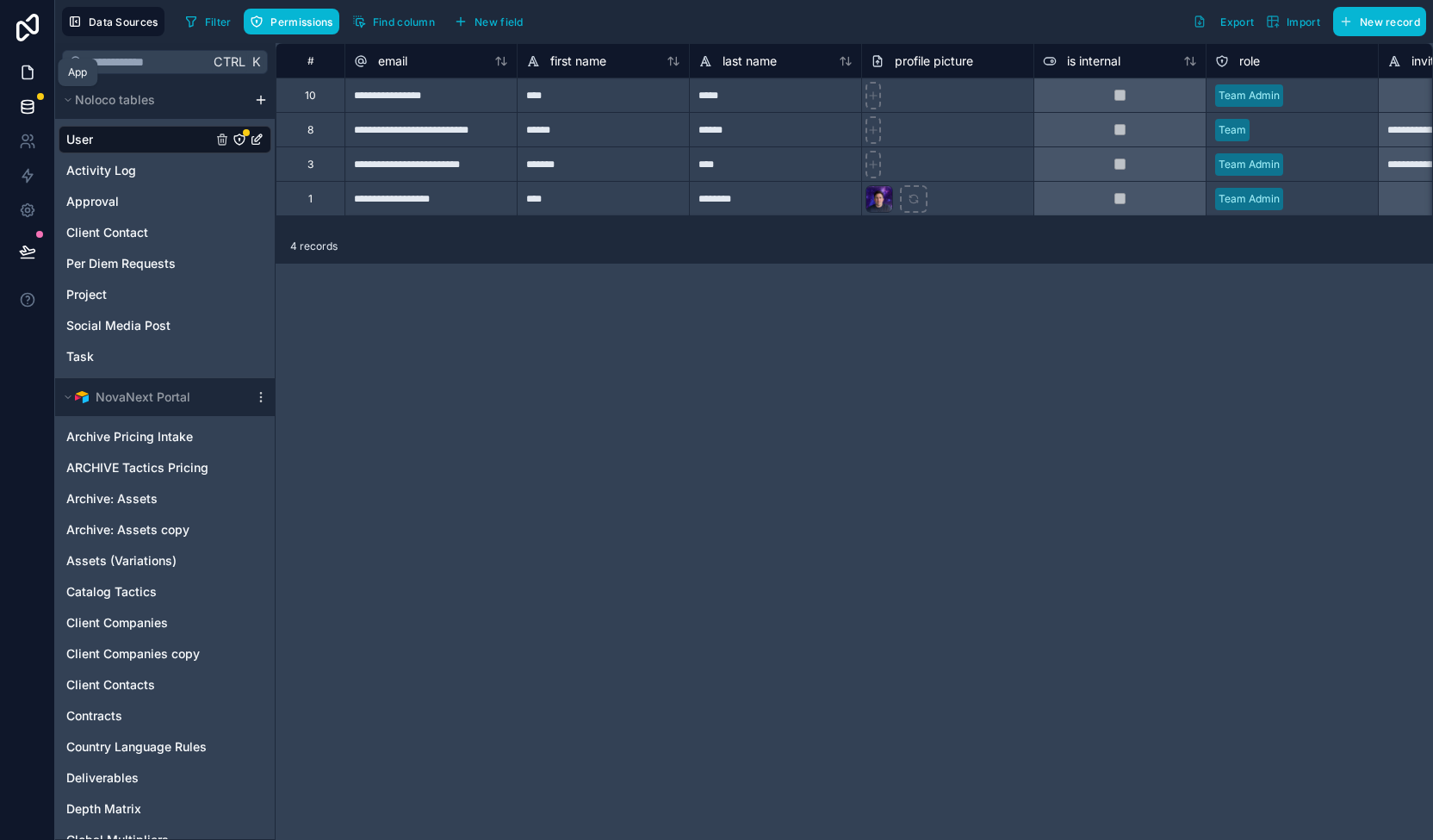
click at [18, 62] on link at bounding box center [27, 72] width 55 height 35
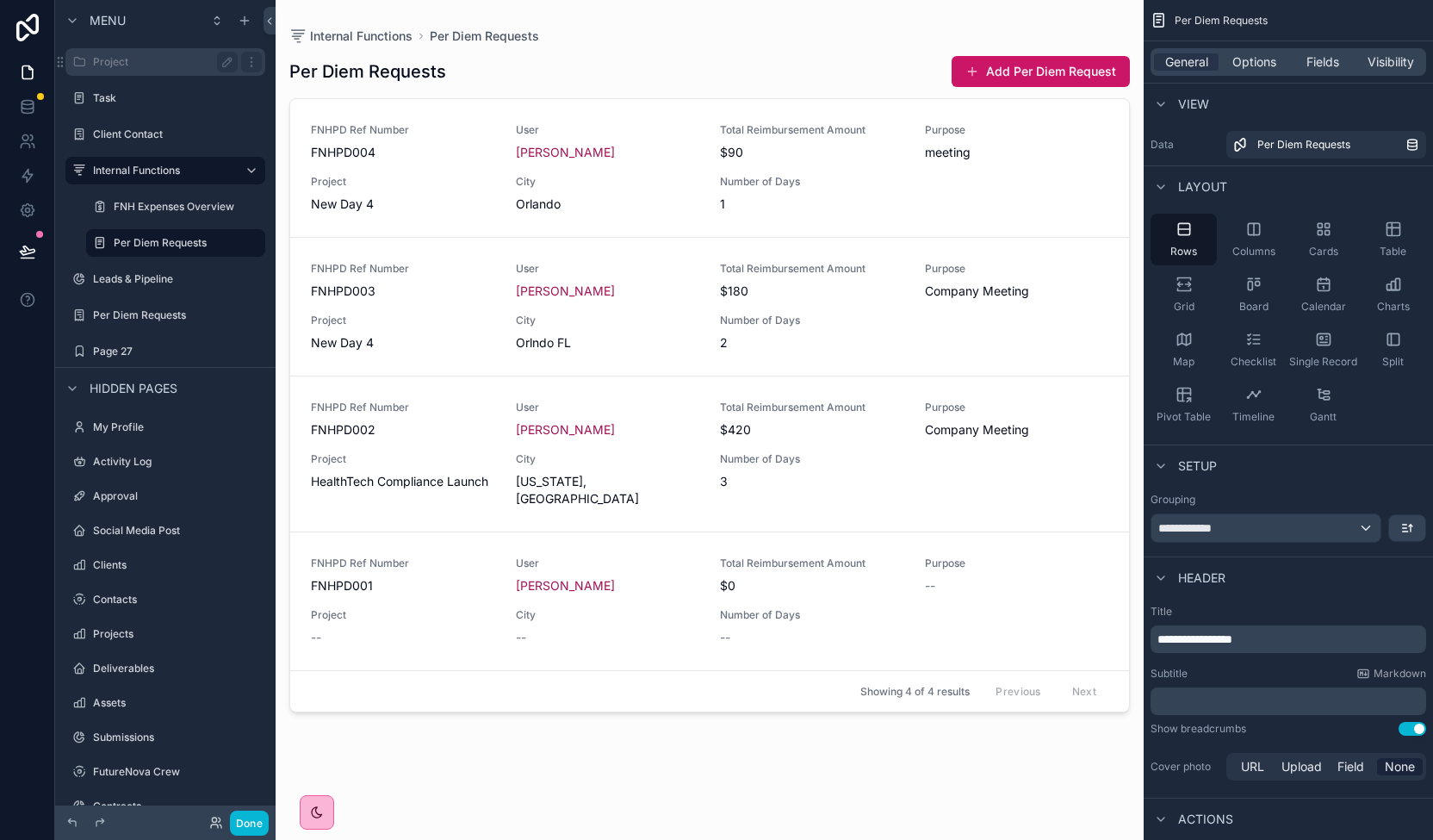
click at [111, 64] on label "Project" at bounding box center [162, 62] width 138 height 13
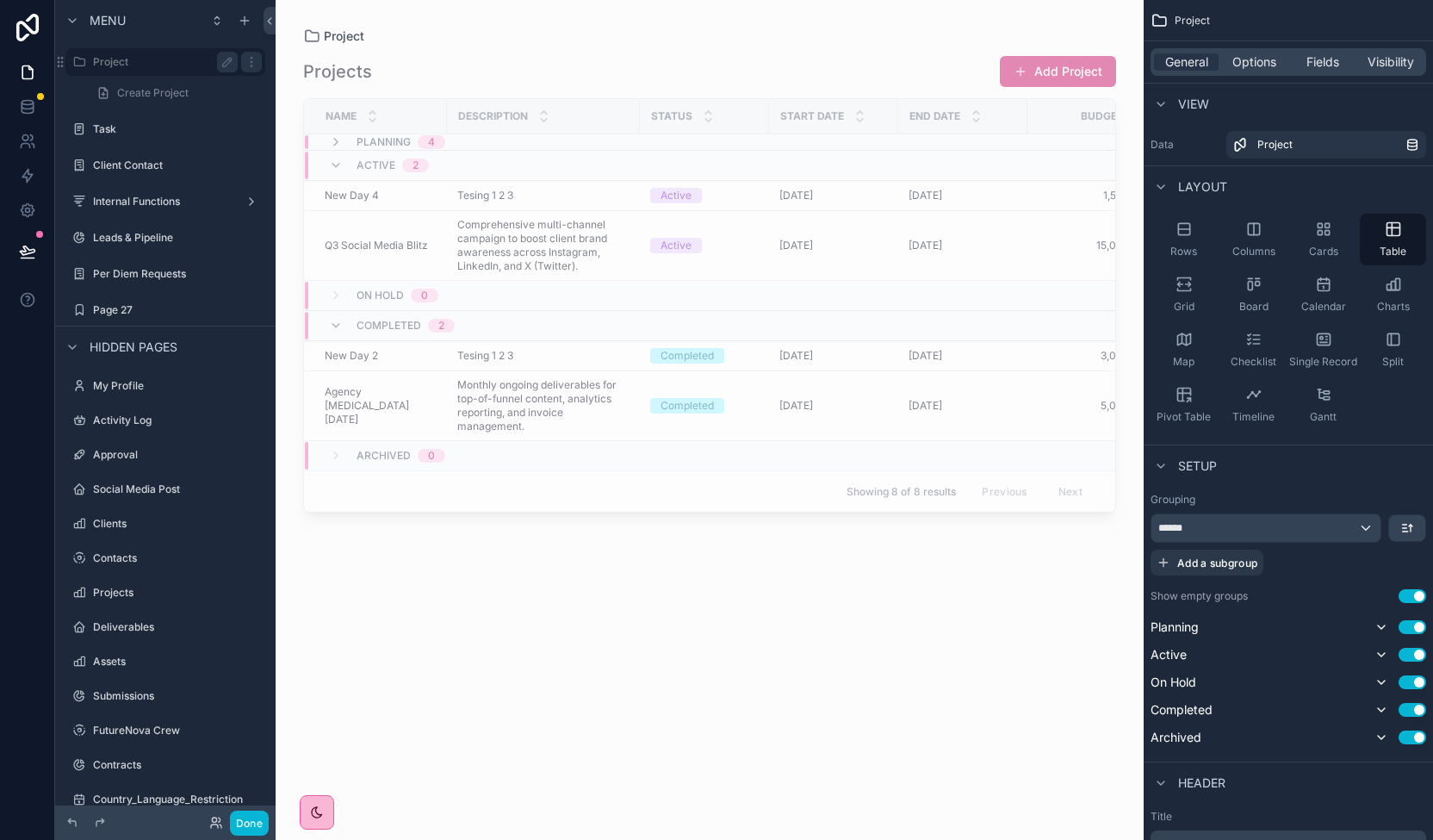
click at [126, 59] on label "Project" at bounding box center [162, 62] width 138 height 13
click at [34, 102] on icon at bounding box center [27, 106] width 17 height 17
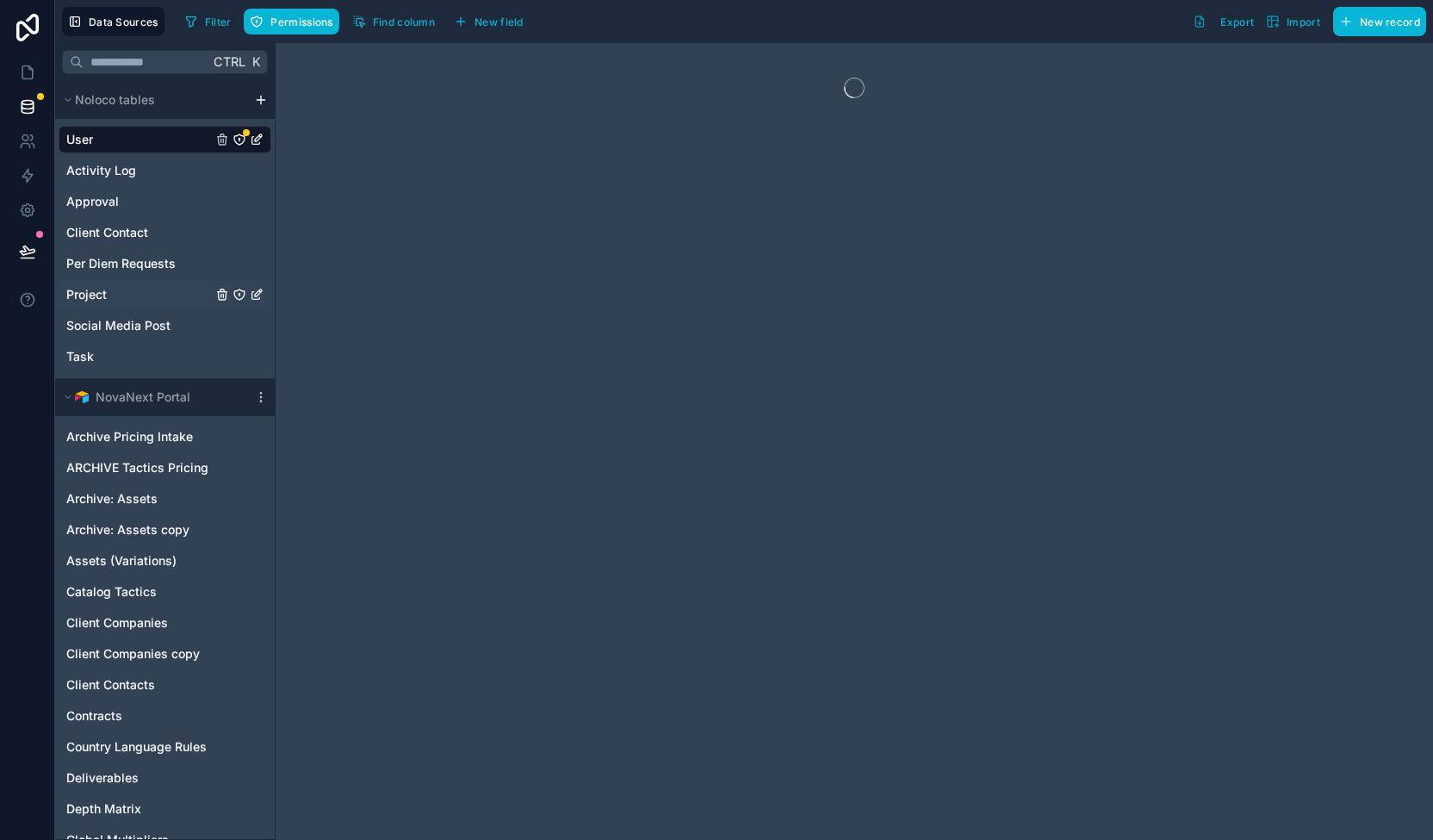
click at [119, 290] on div "Project" at bounding box center [165, 294] width 213 height 28
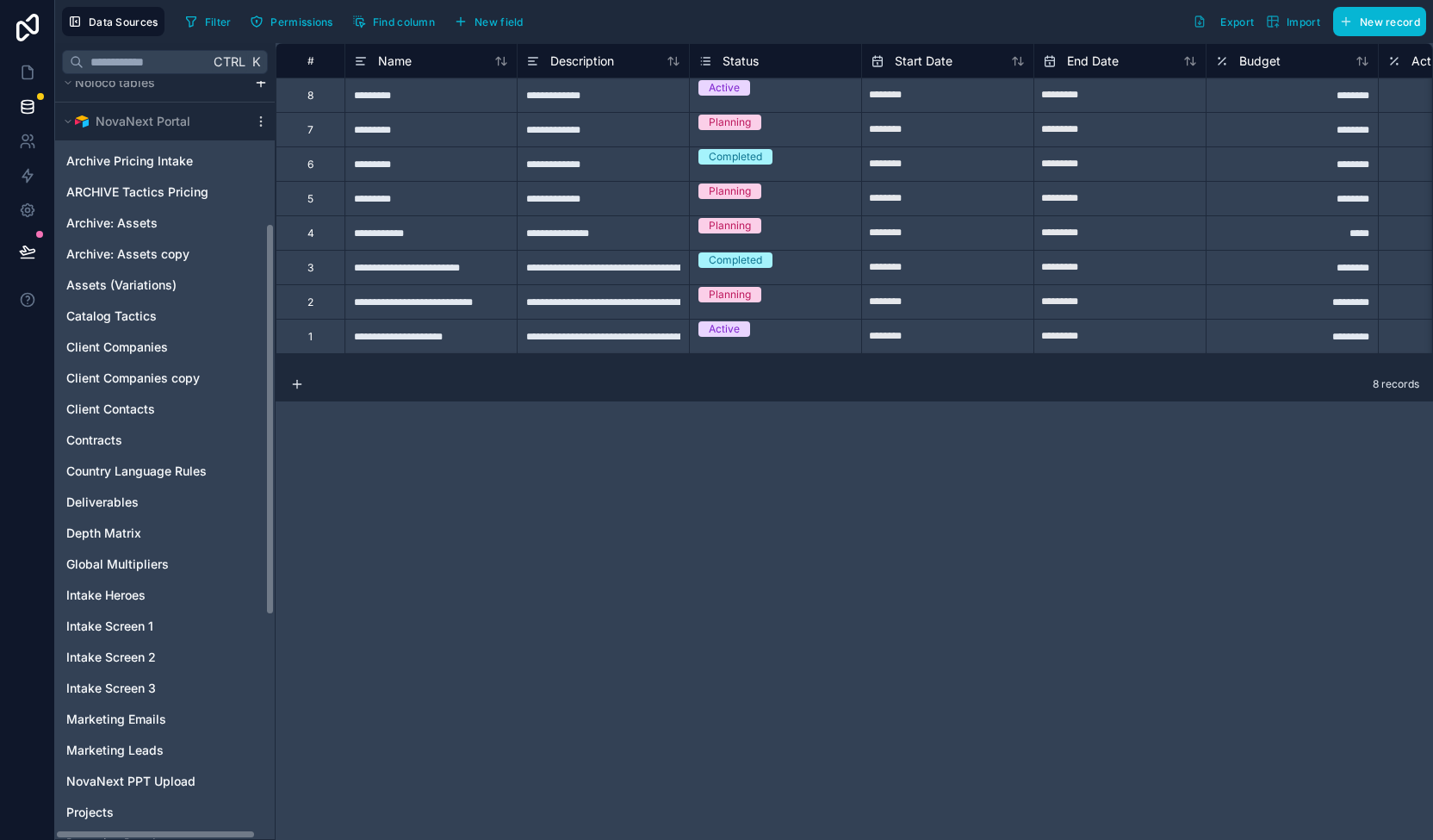
click at [272, 607] on div "Archive Pricing Intake ARCHIVE Tactics Pricing Archive: Assets Archive: Assets …" at bounding box center [165, 610] width 219 height 940
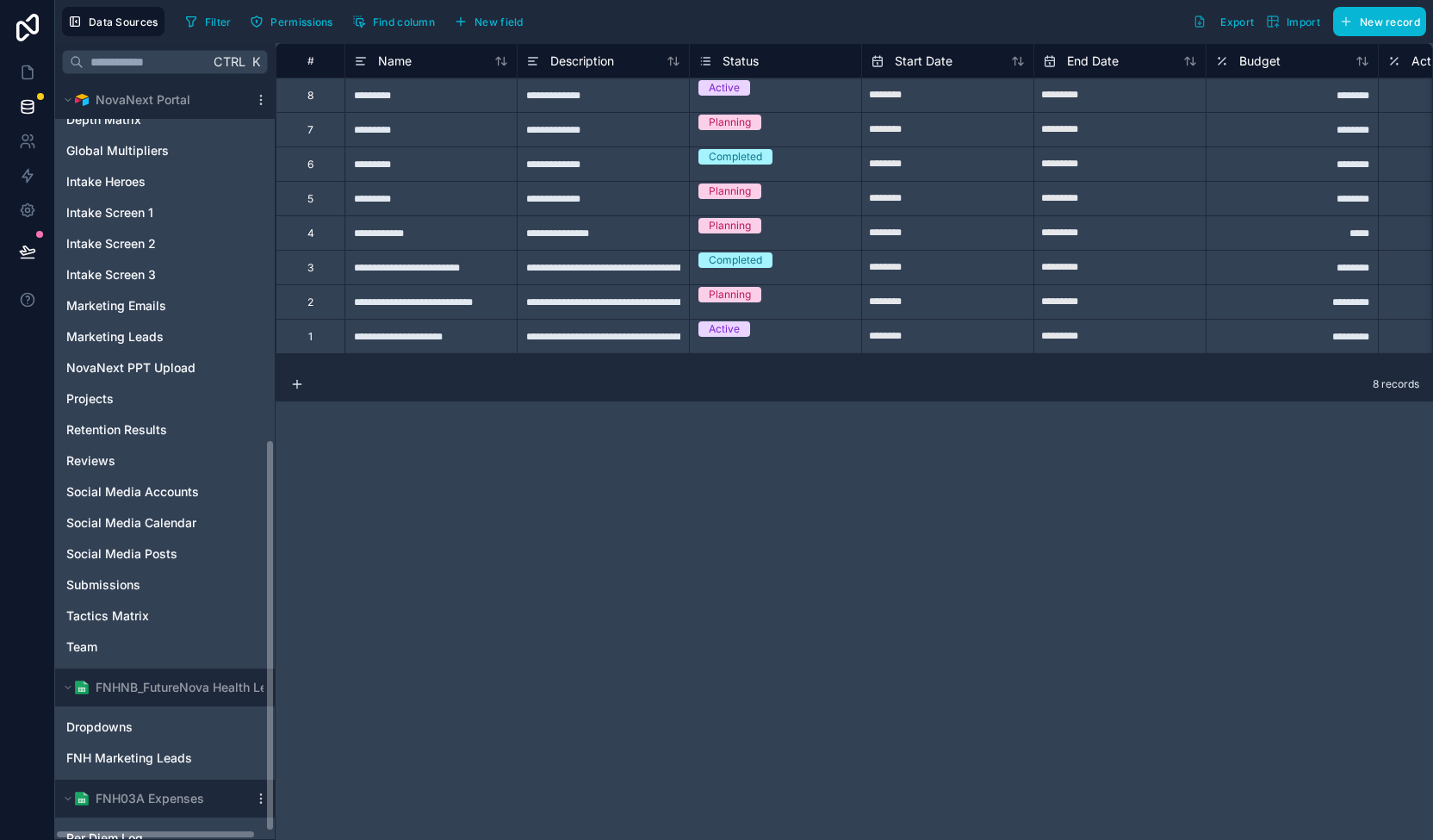
scroll to position [679, 0]
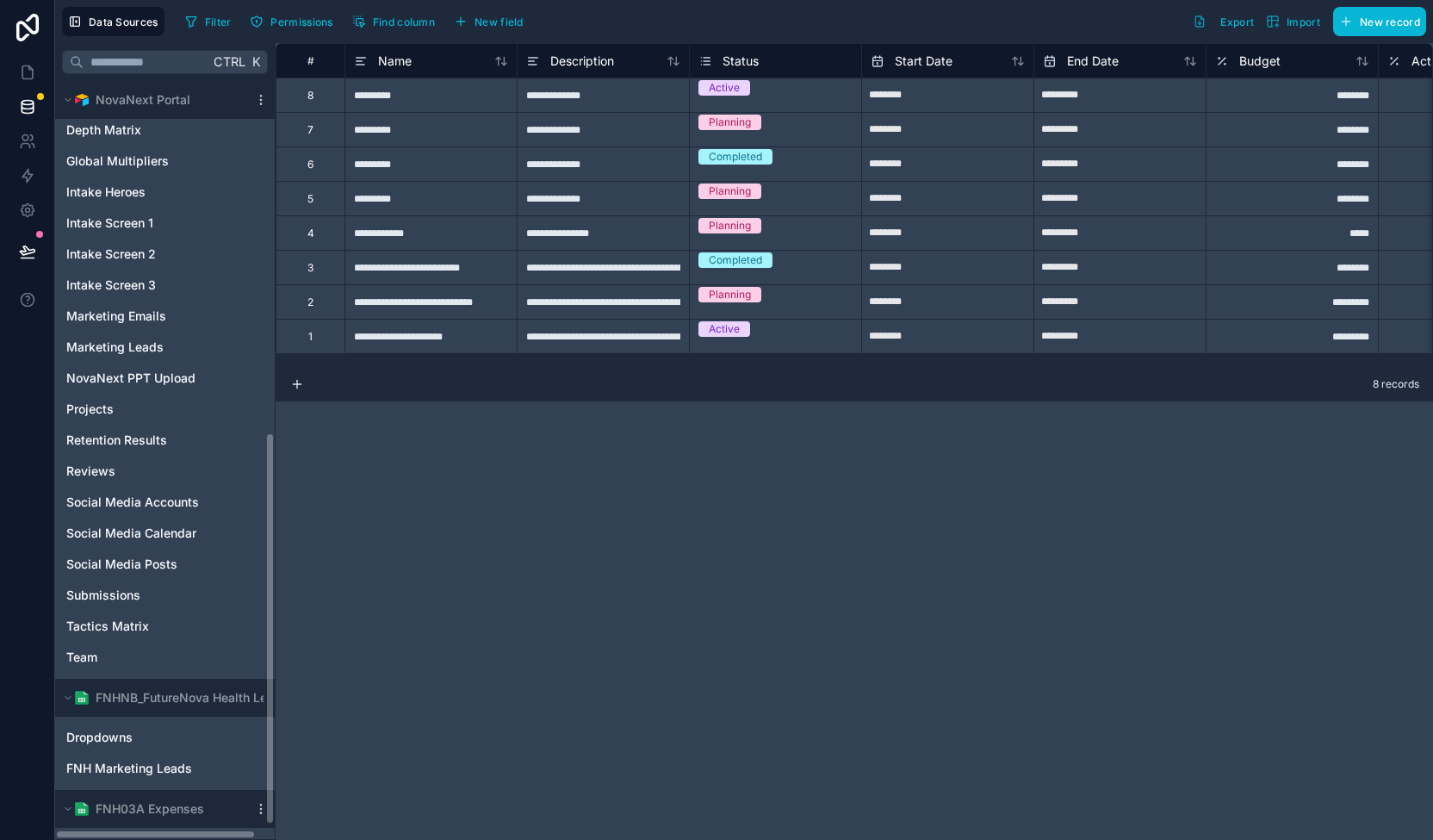
drag, startPoint x: 272, startPoint y: 607, endPoint x: 273, endPoint y: 593, distance: 14.0
click at [273, 593] on div "Noloco tables User Activity Log Approval Client Contact Per Diem Requests Proje…" at bounding box center [165, 459] width 219 height 758
click at [114, 402] on div "Projects" at bounding box center [165, 409] width 213 height 28
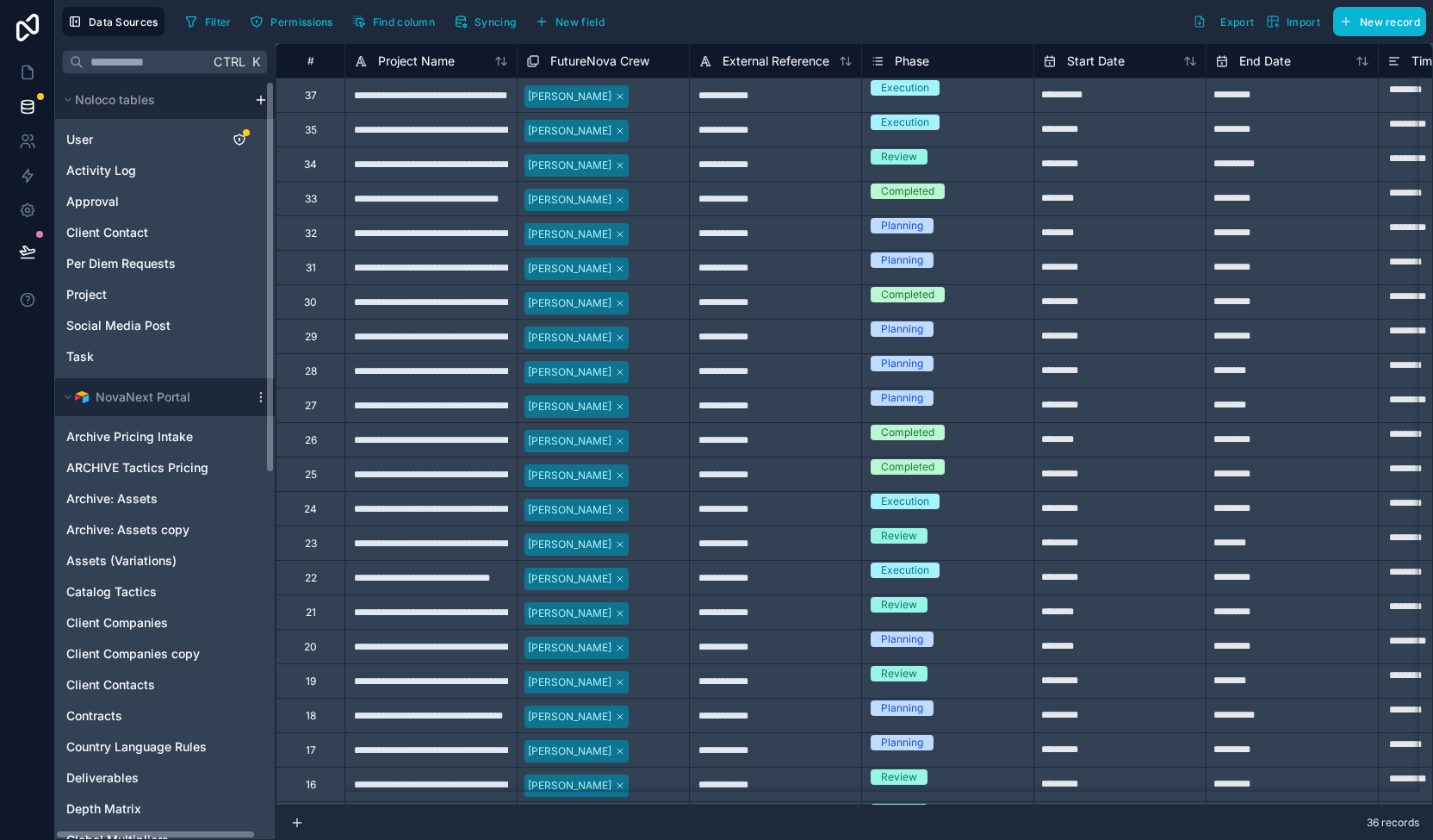
drag, startPoint x: 268, startPoint y: 464, endPoint x: 275, endPoint y: -19, distance: 483.1
click at [275, 0] on html "**********" at bounding box center [716, 420] width 1433 height 840
drag, startPoint x: 269, startPoint y: 171, endPoint x: 279, endPoint y: 57, distance: 114.4
click at [279, 57] on div "**********" at bounding box center [744, 441] width 1378 height 796
click at [224, 290] on icon "Project" at bounding box center [222, 290] width 4 height 3
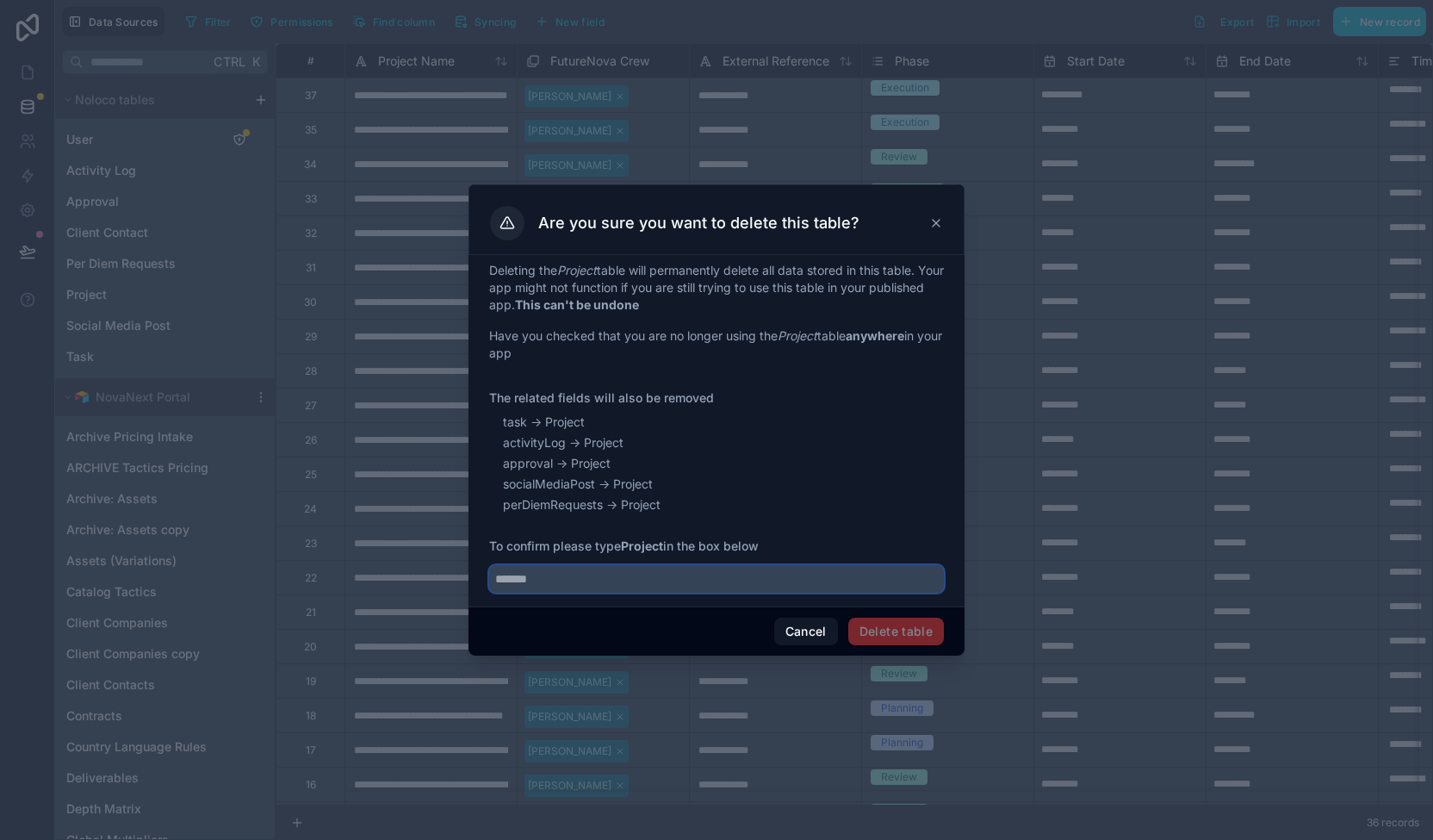
click at [663, 581] on input "text" at bounding box center [716, 579] width 454 height 28
type input "*******"
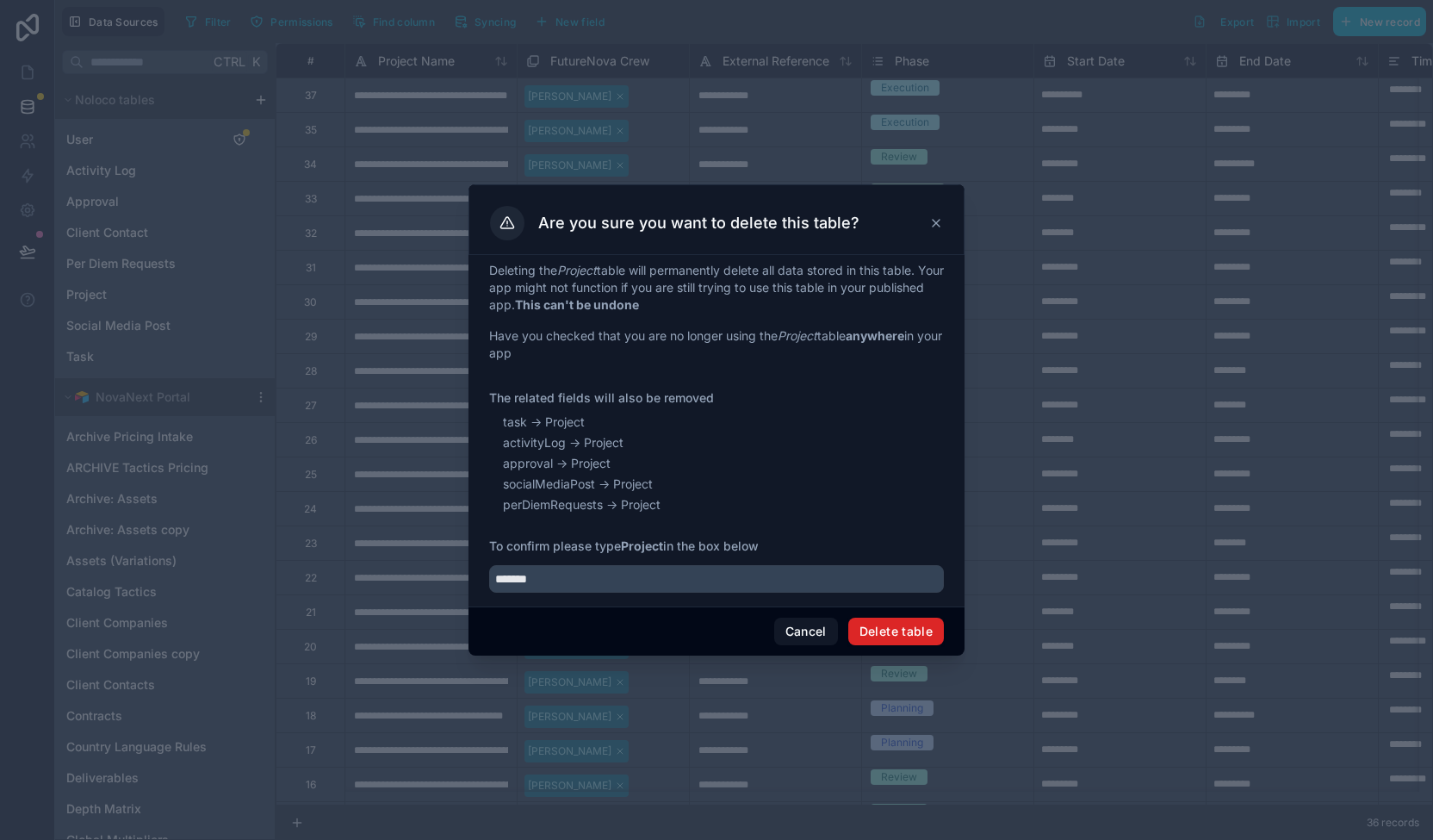
click at [902, 637] on button "Delete table" at bounding box center [895, 631] width 96 height 28
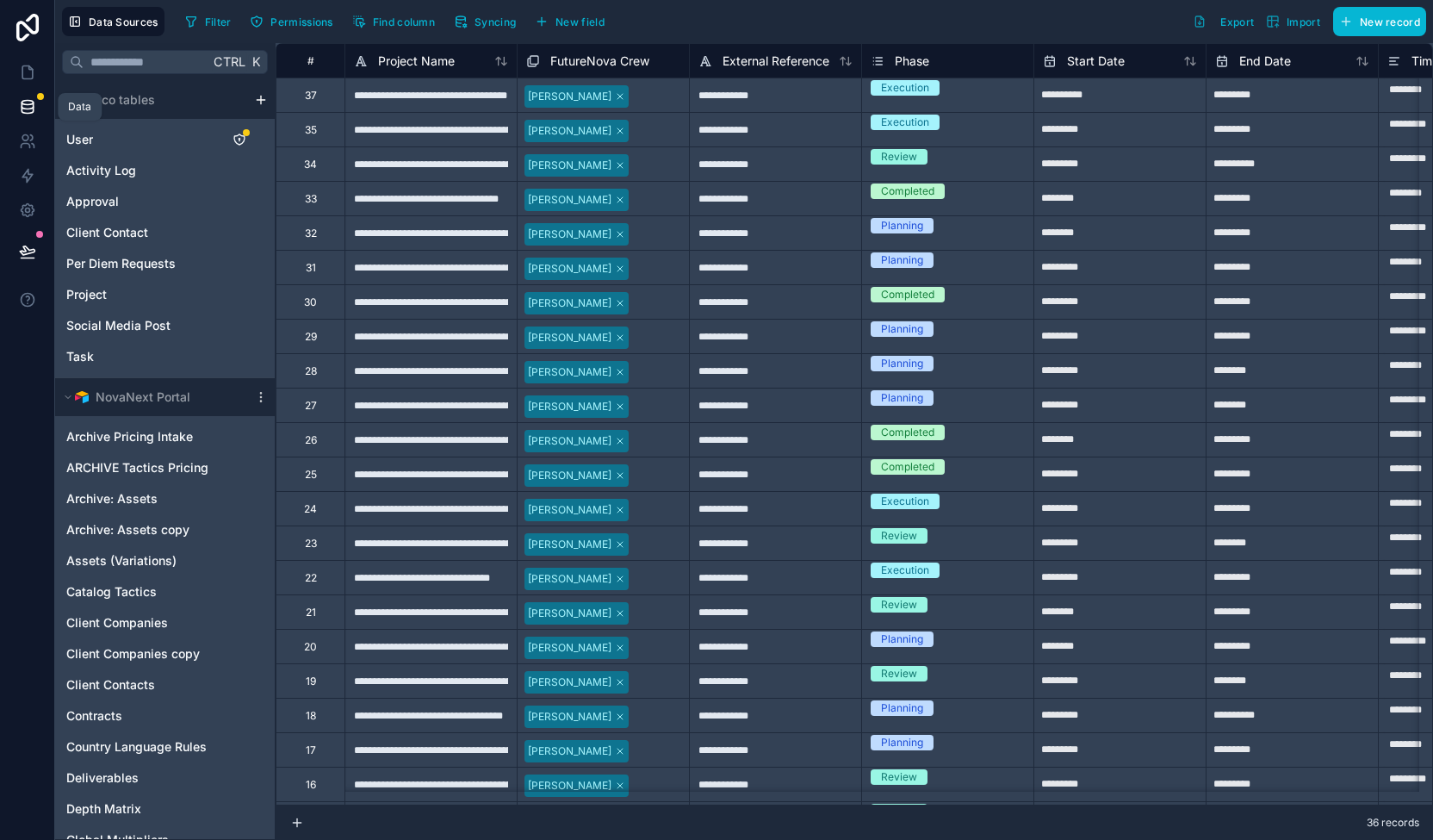
click at [37, 106] on link at bounding box center [27, 106] width 55 height 35
click at [26, 80] on icon at bounding box center [28, 72] width 11 height 13
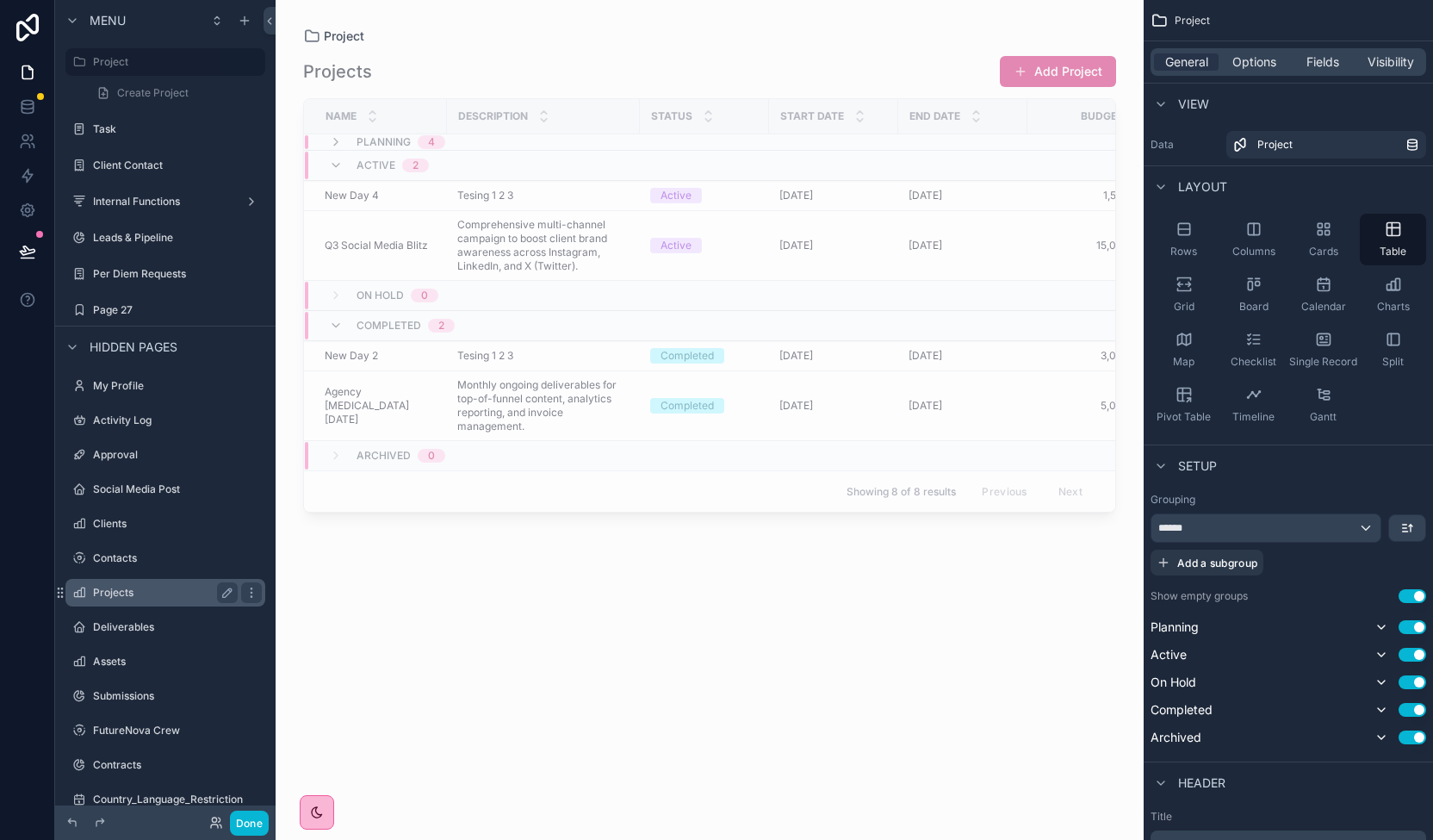
click at [113, 596] on label "Projects" at bounding box center [162, 592] width 138 height 13
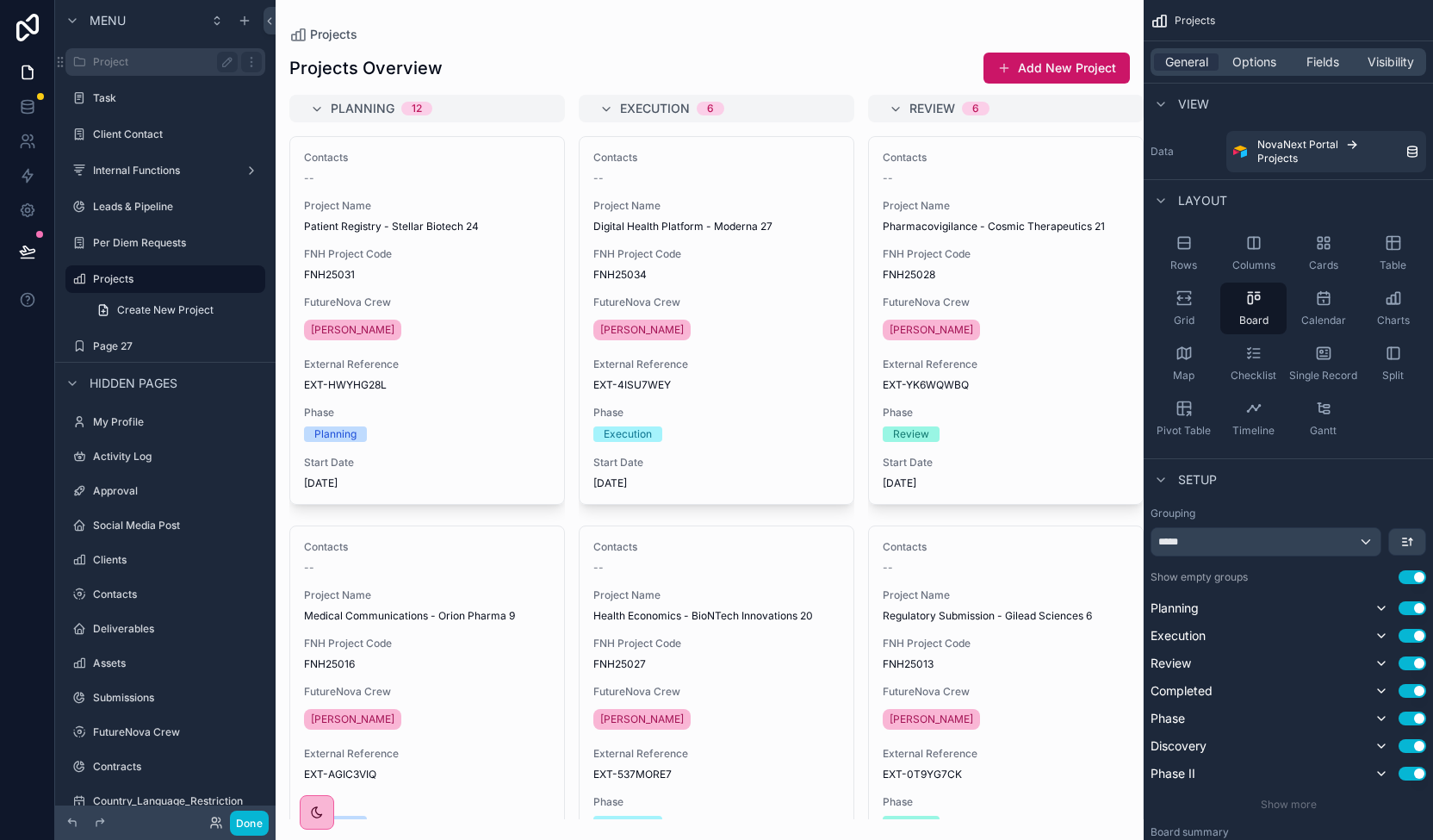
click at [147, 59] on label "Project" at bounding box center [162, 62] width 138 height 13
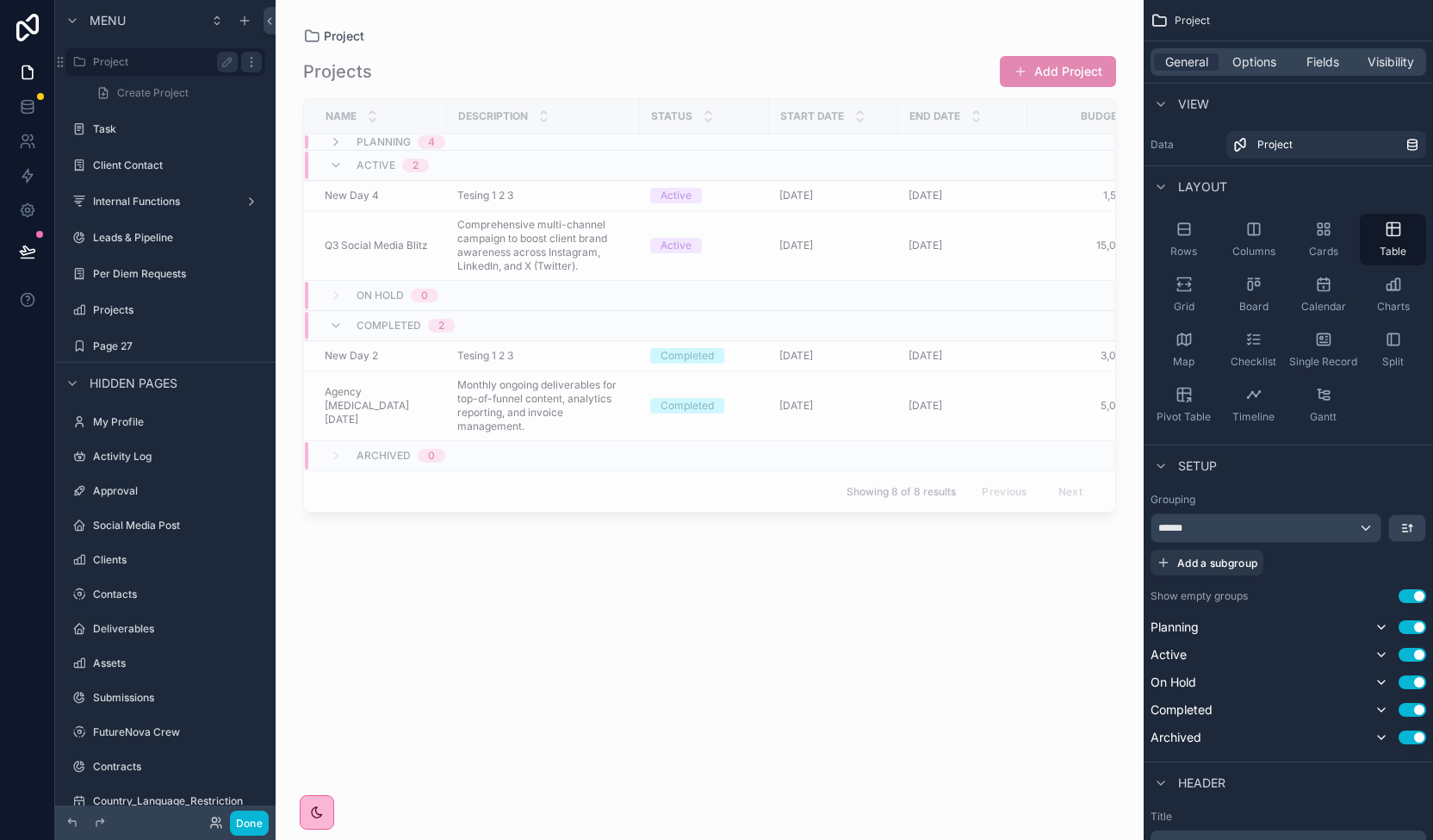
click at [253, 64] on icon "scrollable content" at bounding box center [250, 62] width 13 height 13
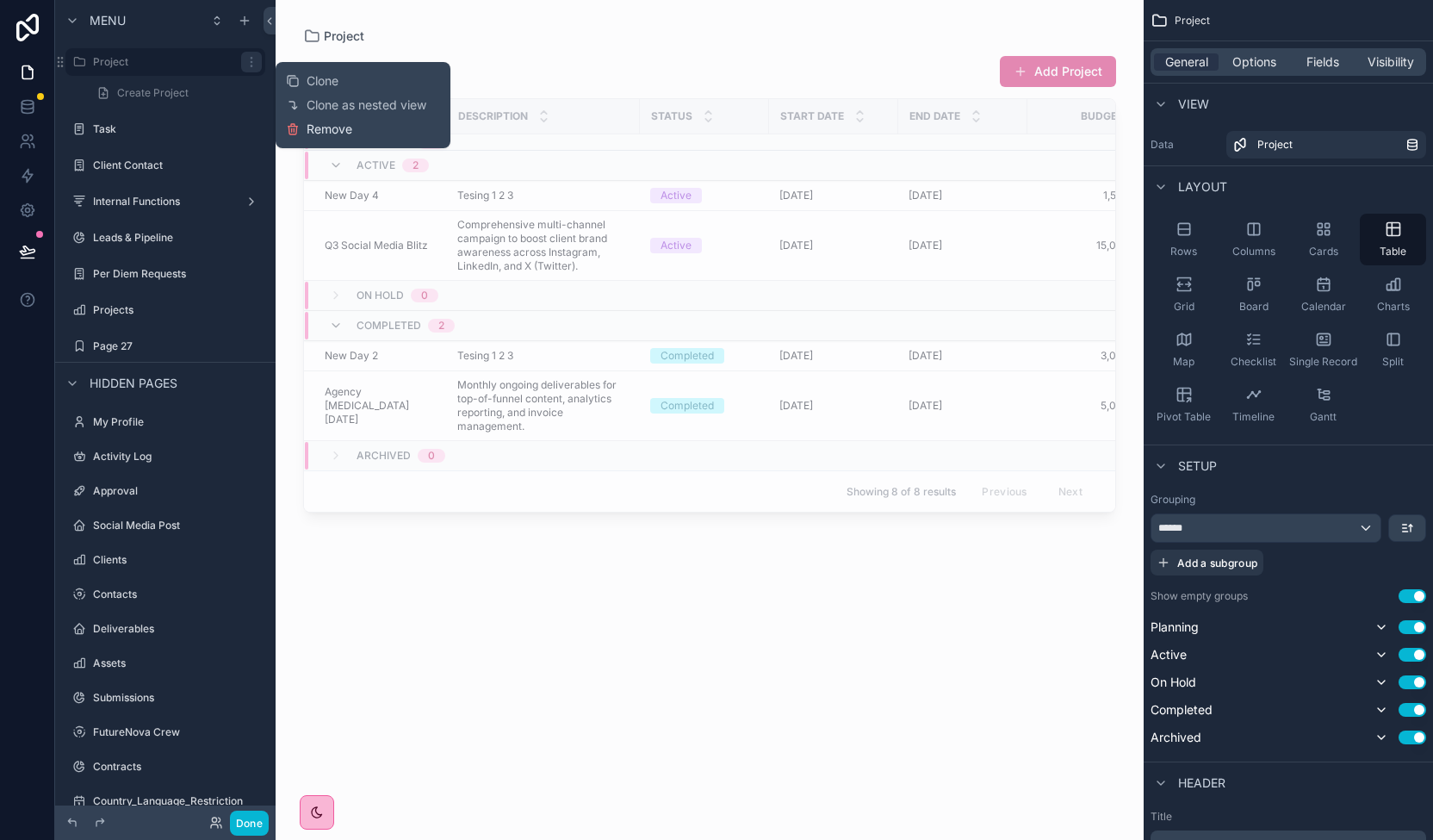
click at [317, 128] on span "Remove" at bounding box center [329, 129] width 46 height 17
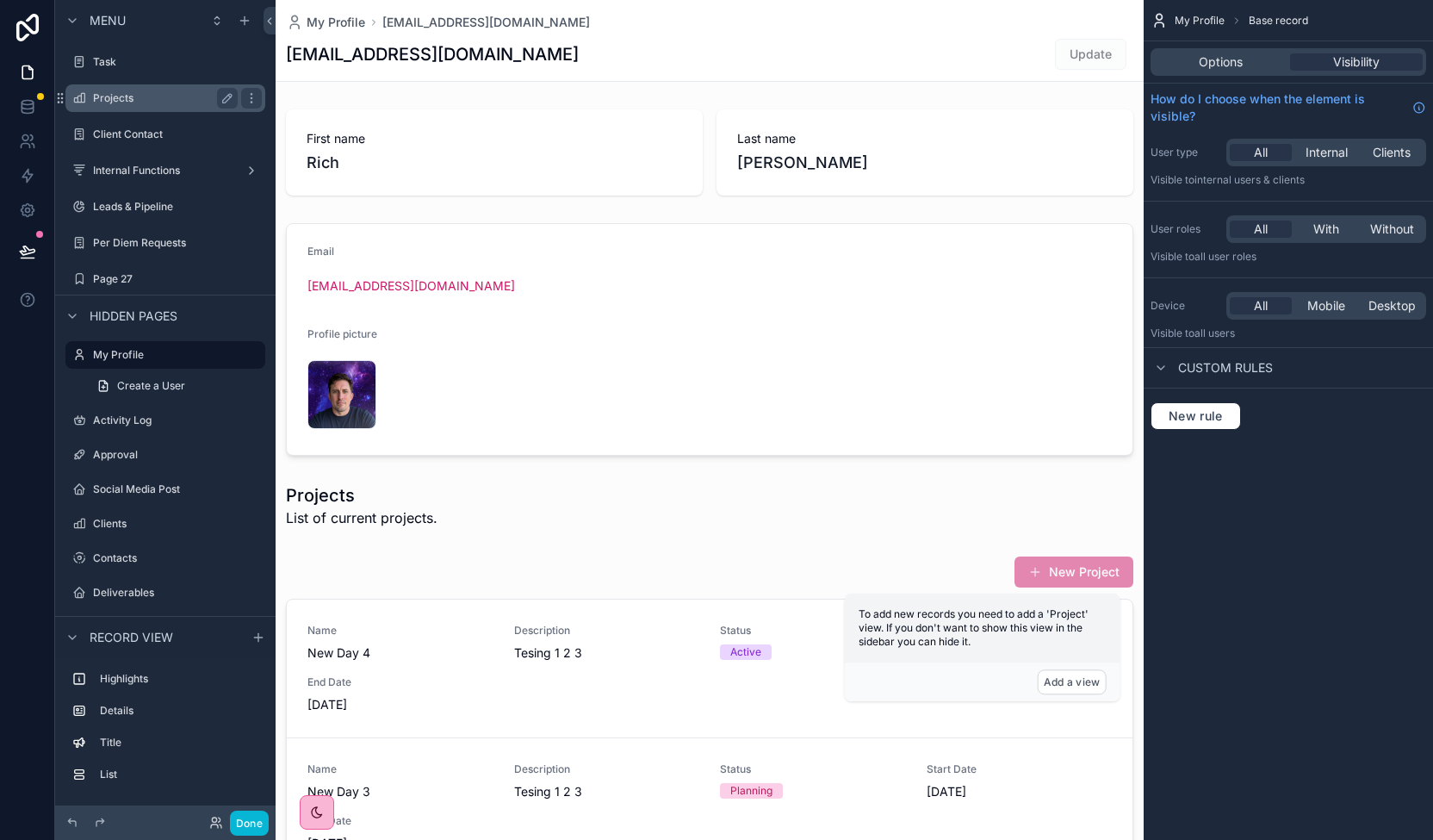
click at [153, 97] on label "Projects" at bounding box center [162, 98] width 138 height 13
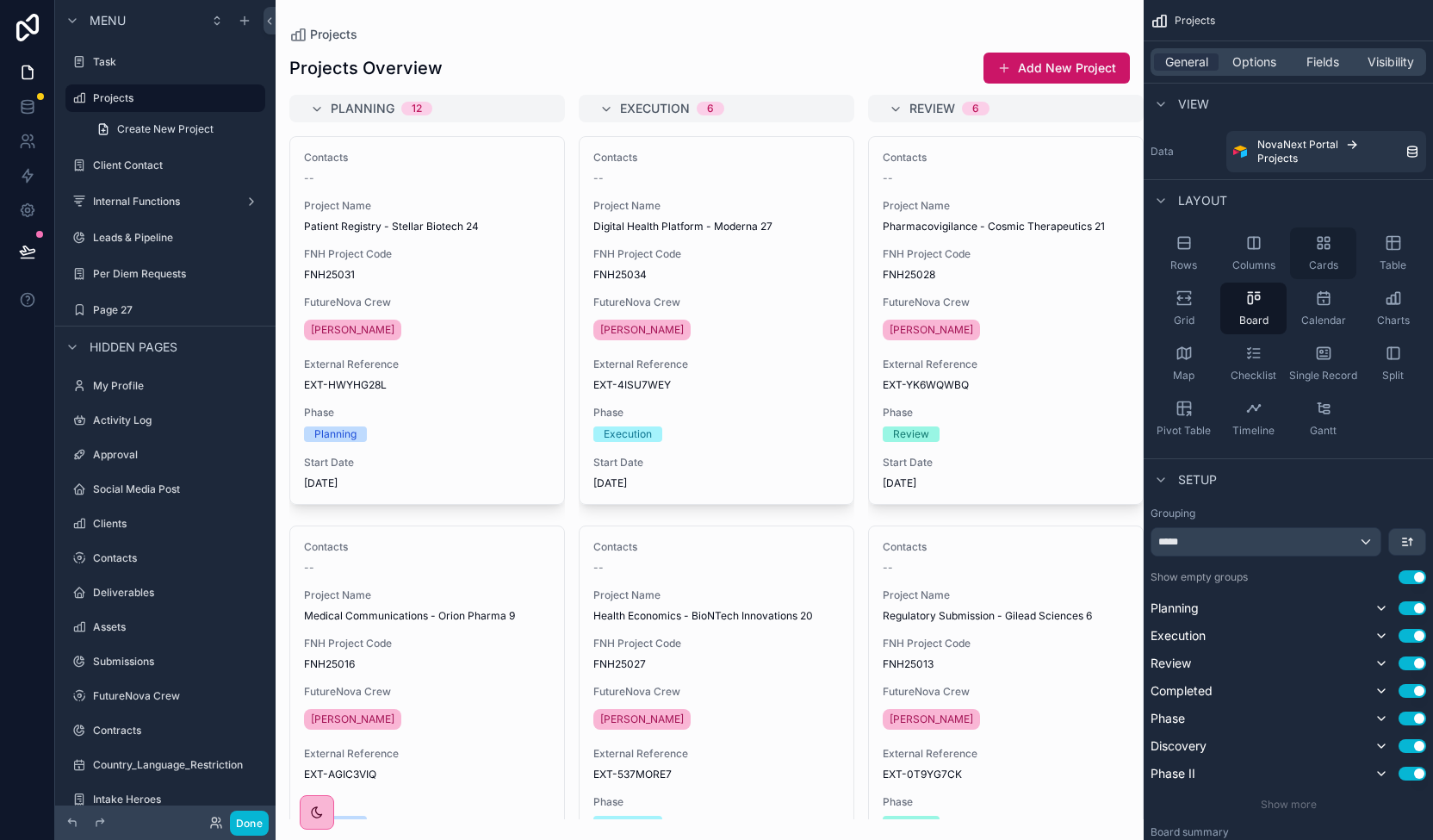
click at [1329, 239] on div "Cards" at bounding box center [1323, 253] width 66 height 52
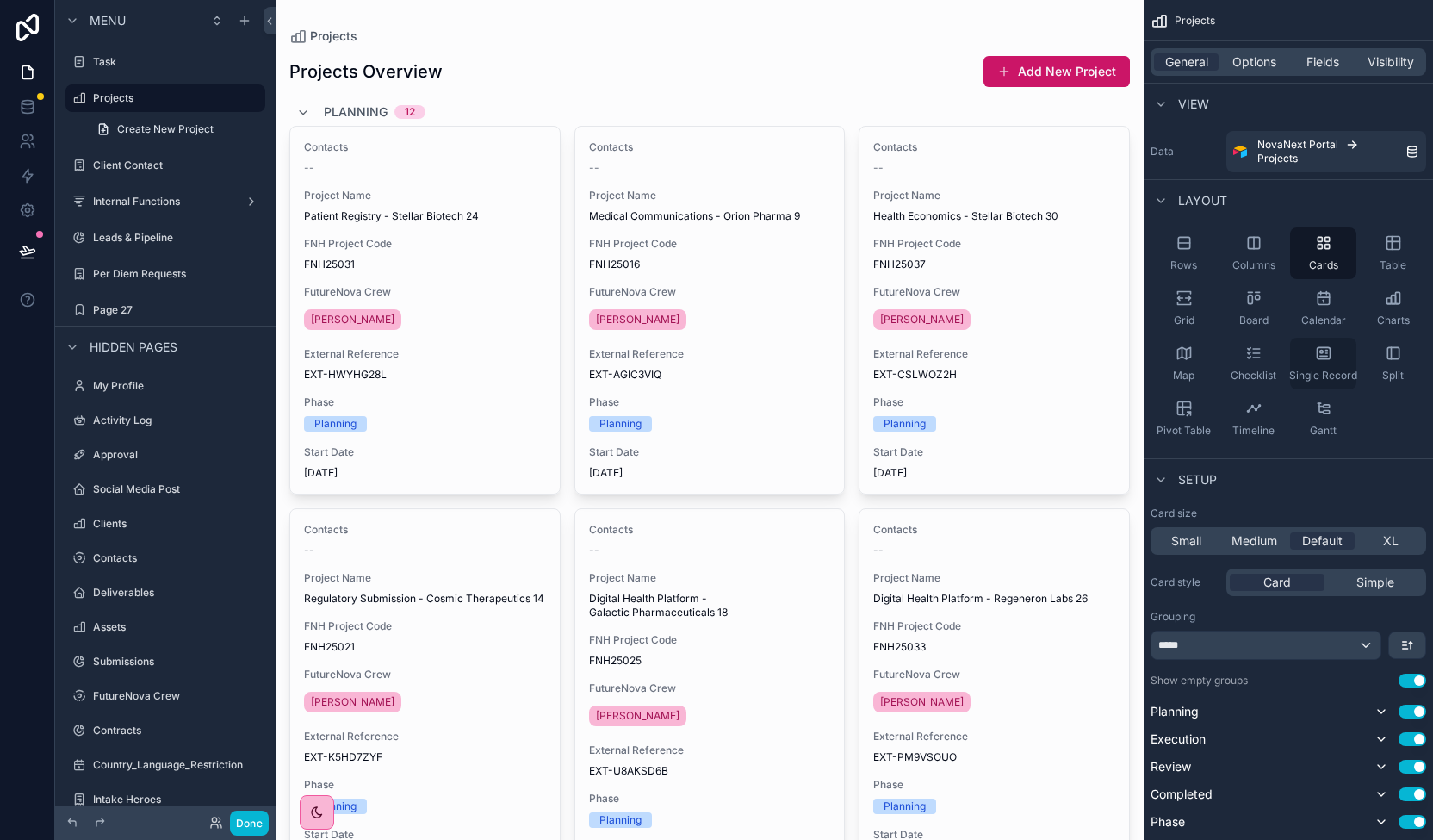
click at [1340, 345] on div "Single Record" at bounding box center [1323, 363] width 66 height 52
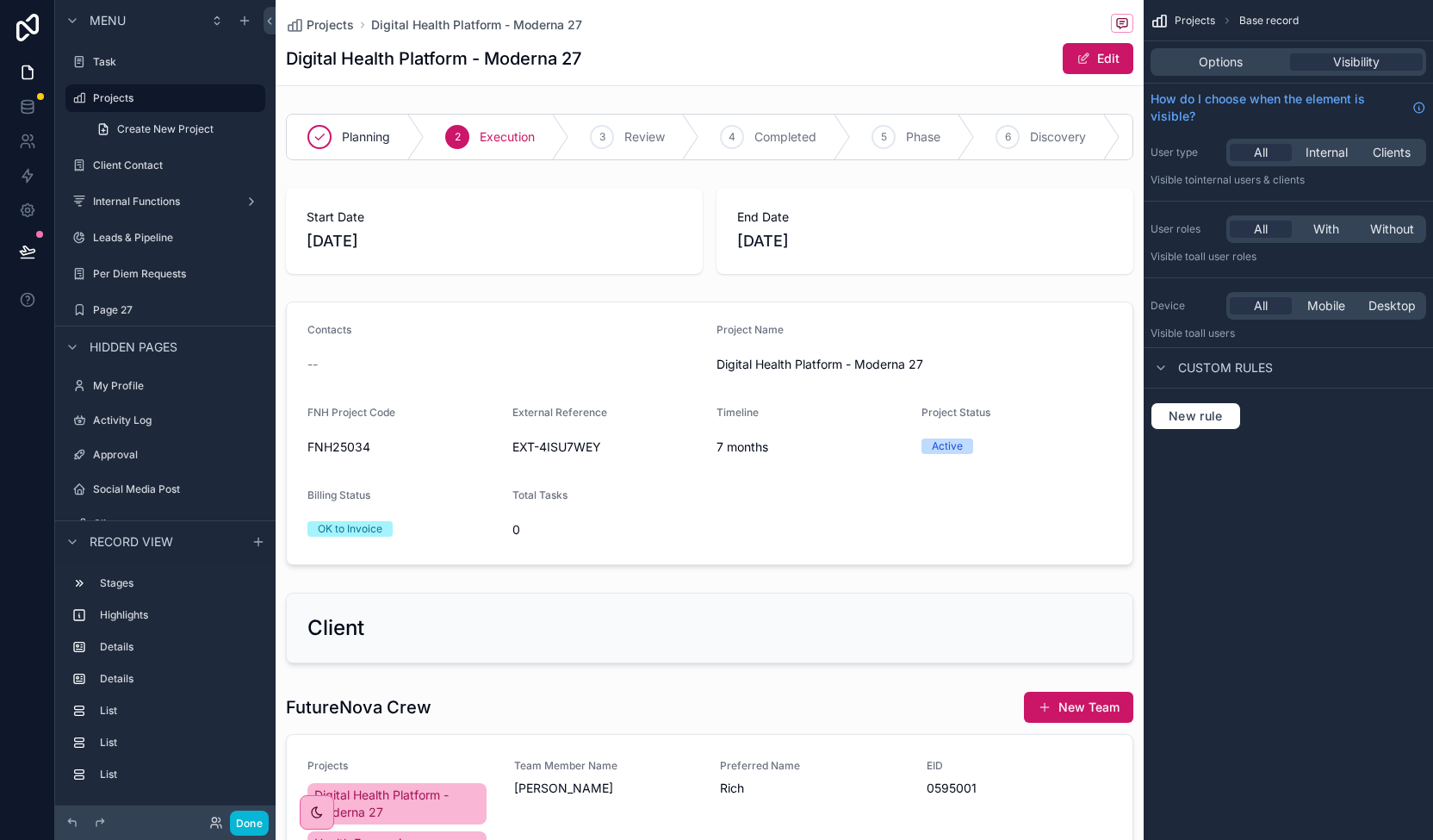
click at [1195, 23] on span "Projects" at bounding box center [1194, 20] width 40 height 13
click at [1195, 17] on span "Projects" at bounding box center [1194, 20] width 40 height 13
click at [143, 99] on label "Projects" at bounding box center [162, 98] width 138 height 13
click at [1242, 64] on div "Options" at bounding box center [1220, 62] width 132 height 17
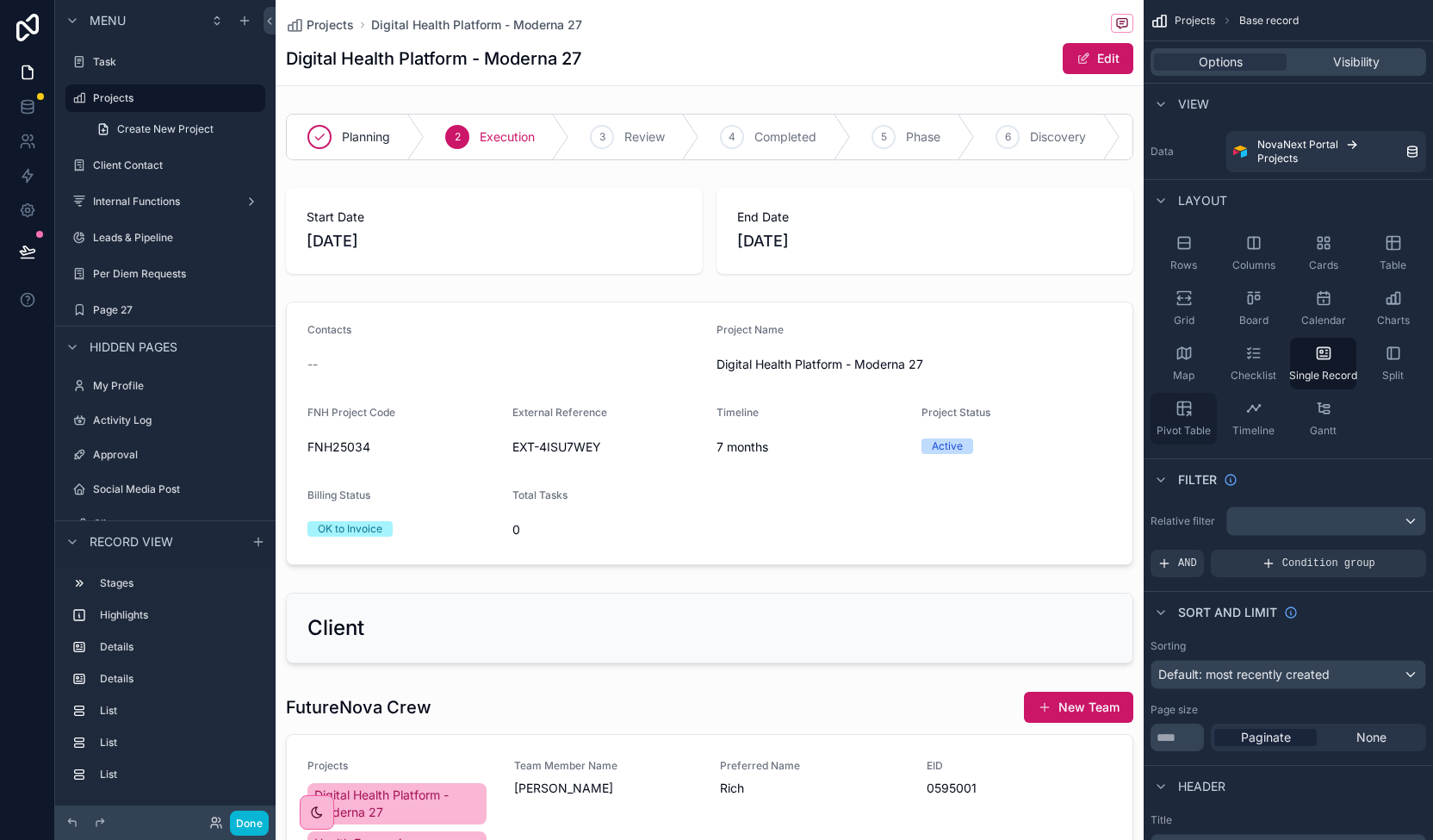
click at [1178, 400] on icon "scrollable content" at bounding box center [1183, 408] width 17 height 17
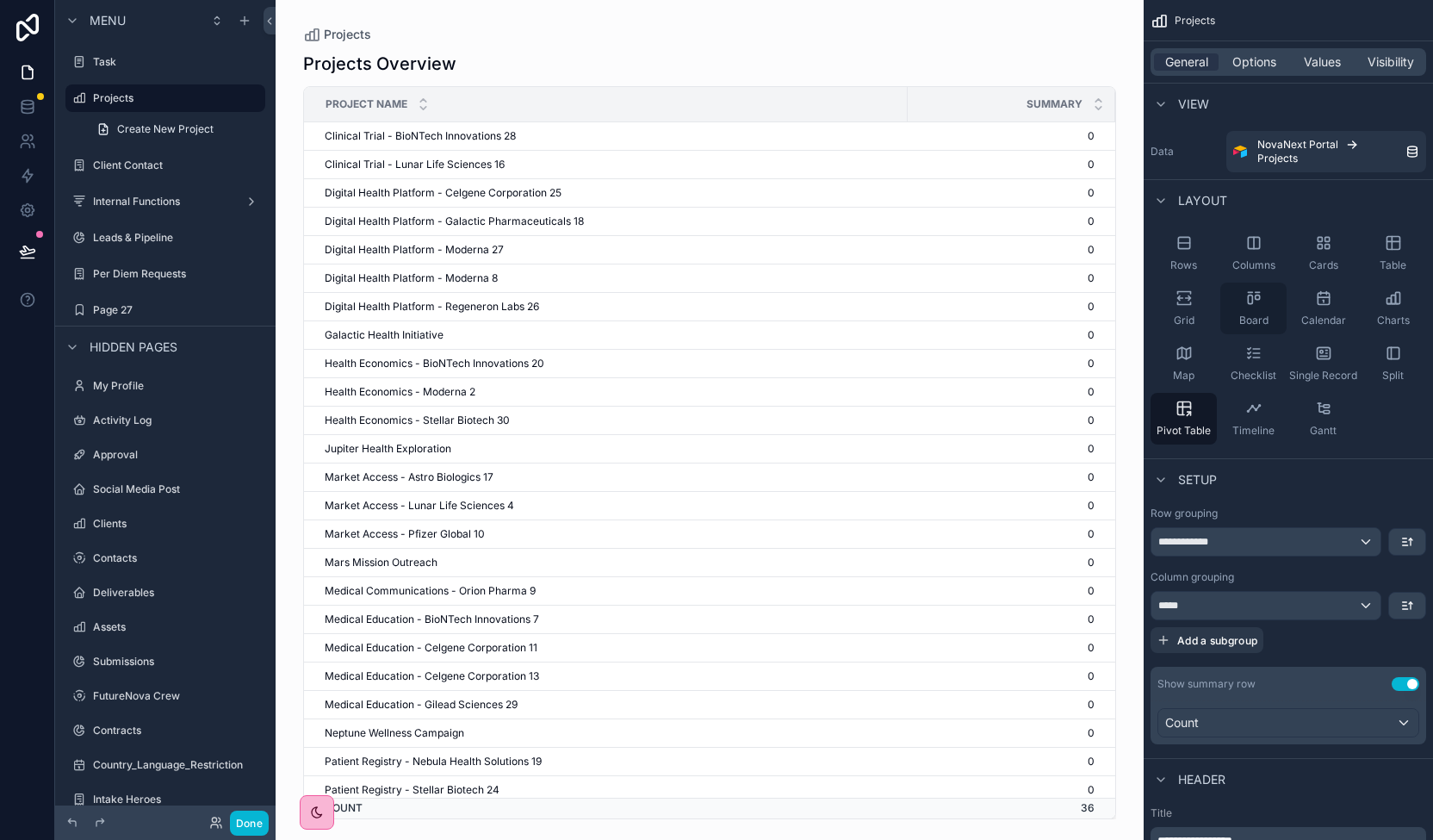
click at [1269, 288] on div "Board" at bounding box center [1253, 309] width 66 height 52
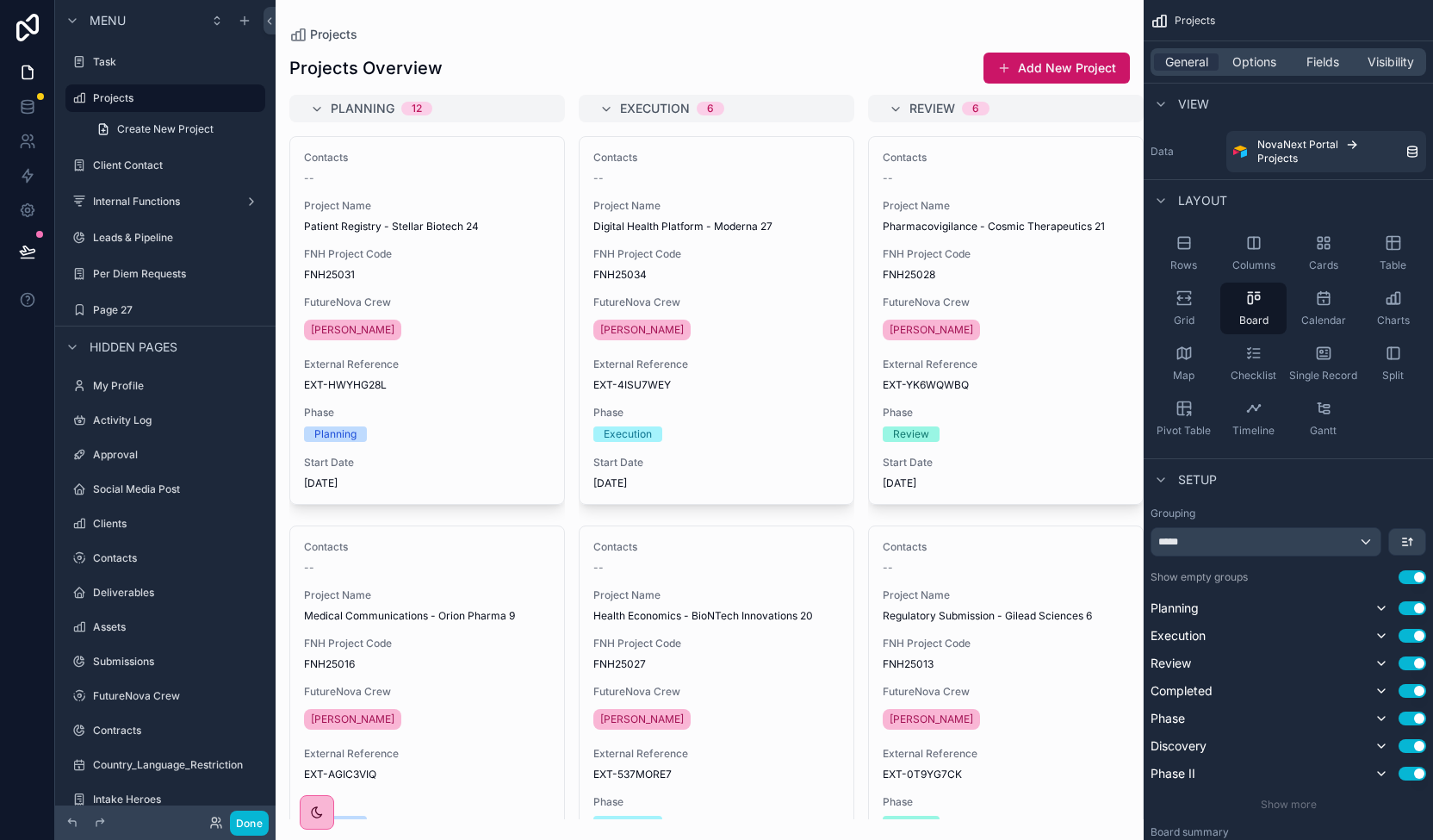
drag, startPoint x: 556, startPoint y: 199, endPoint x: 570, endPoint y: 340, distance: 141.7
click at [570, 340] on div "scrollable content" at bounding box center [709, 420] width 868 height 840
click at [1323, 64] on span "Fields" at bounding box center [1322, 62] width 33 height 17
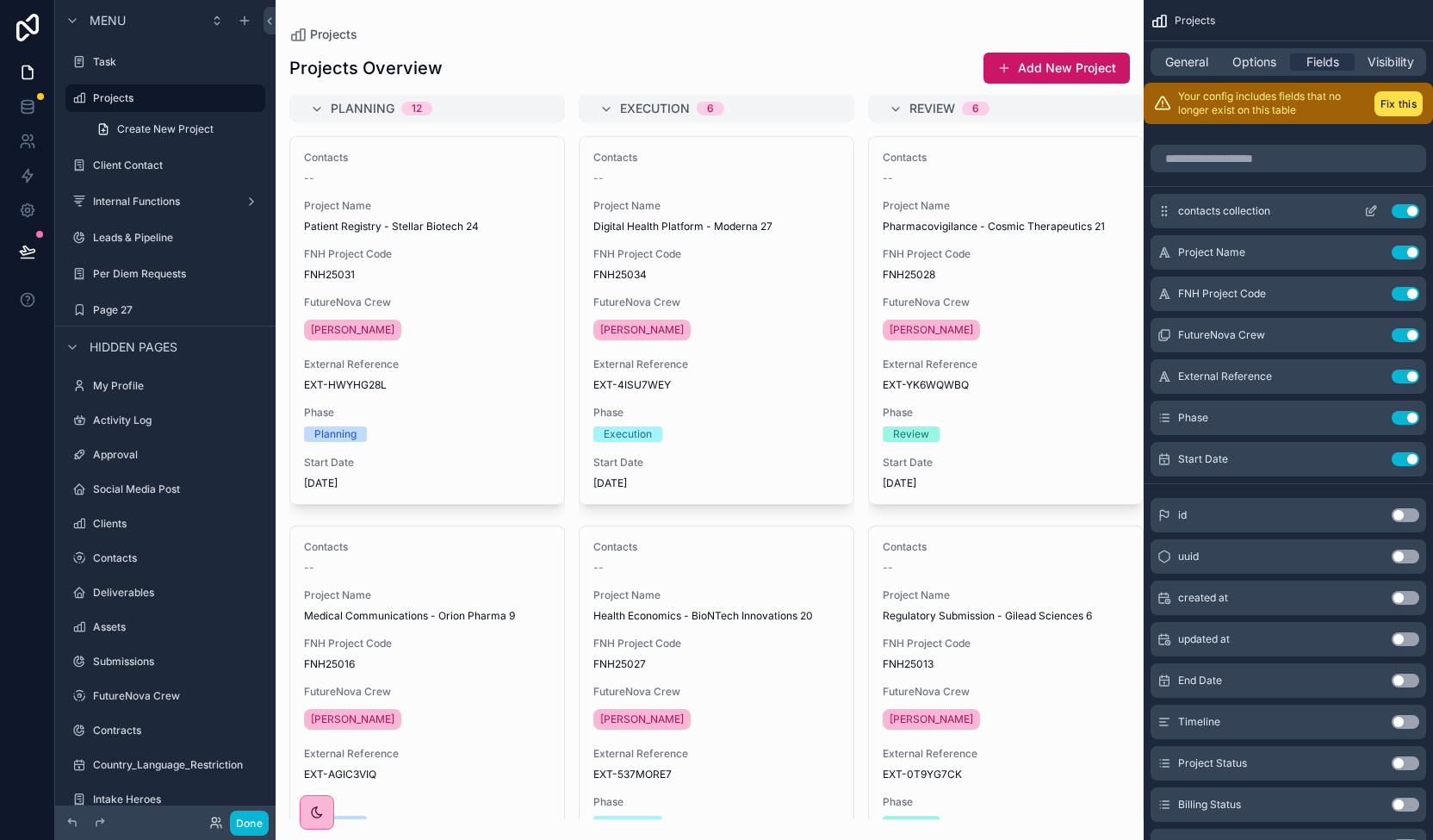
click at [1412, 209] on button "Use setting" at bounding box center [1405, 210] width 28 height 13
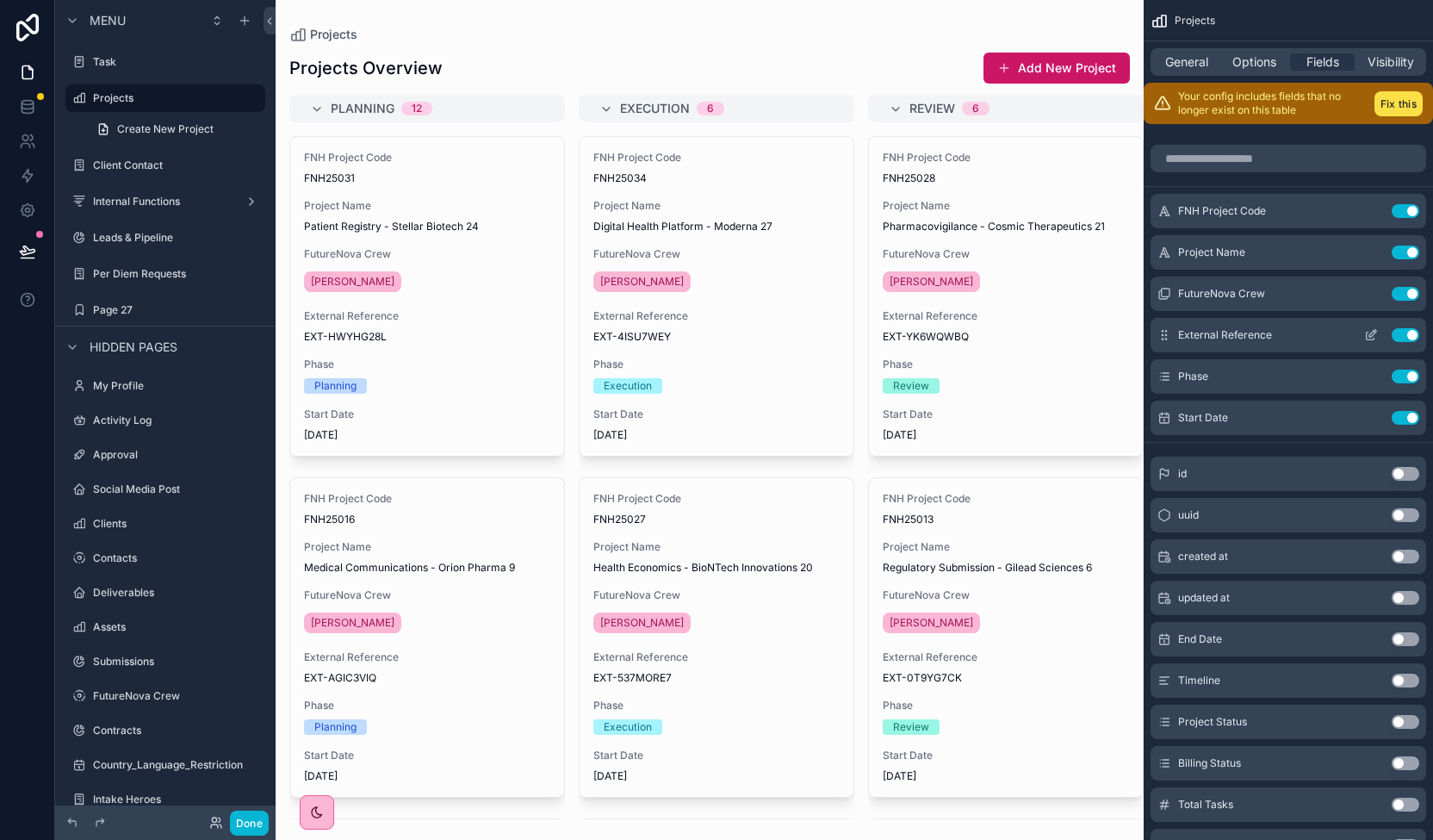
click at [1416, 334] on button "Use setting" at bounding box center [1405, 335] width 28 height 13
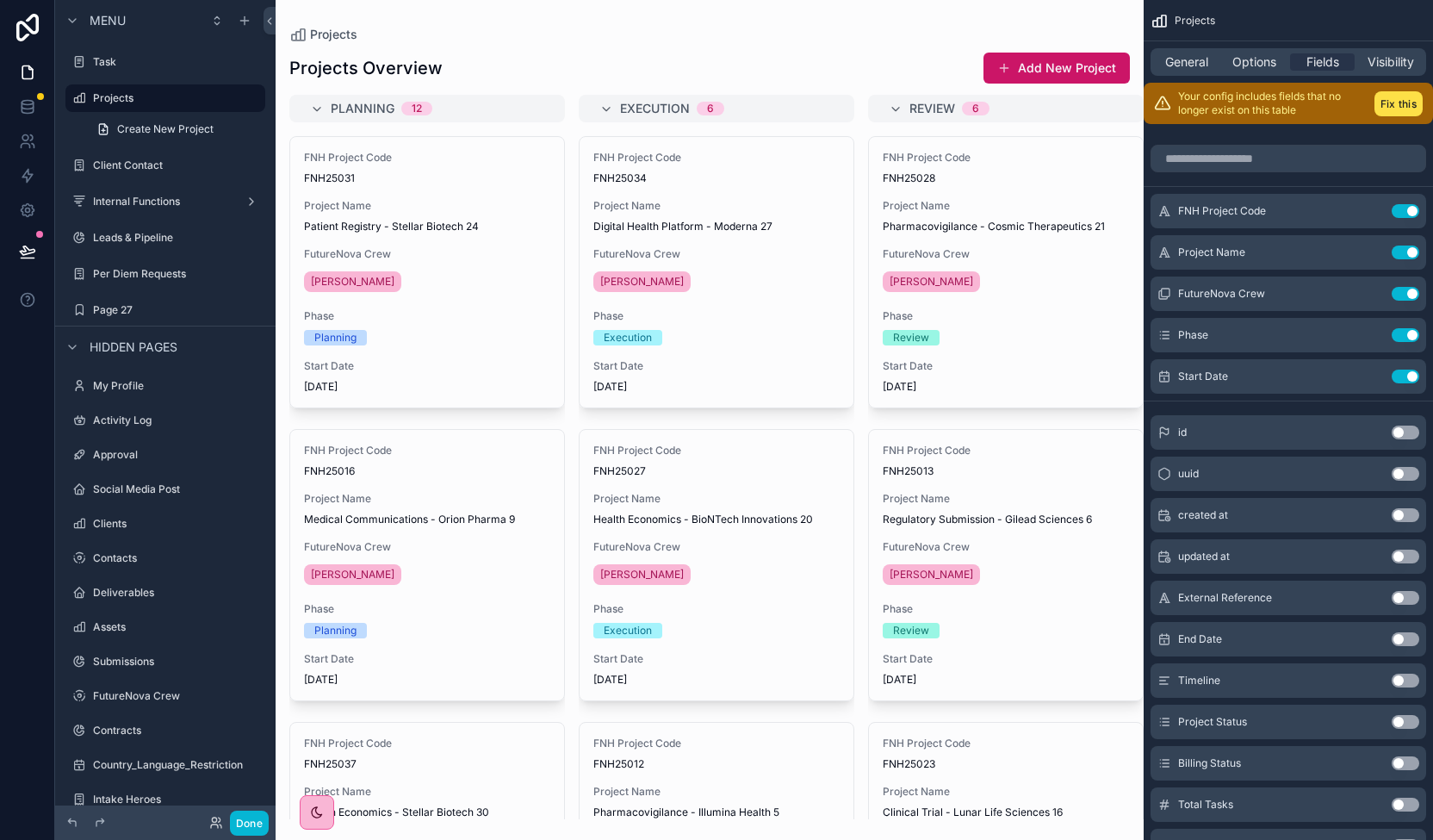
click at [1368, 676] on div "Timeline Use setting" at bounding box center [1288, 680] width 276 height 35
click at [1405, 678] on button "Use setting" at bounding box center [1405, 680] width 28 height 13
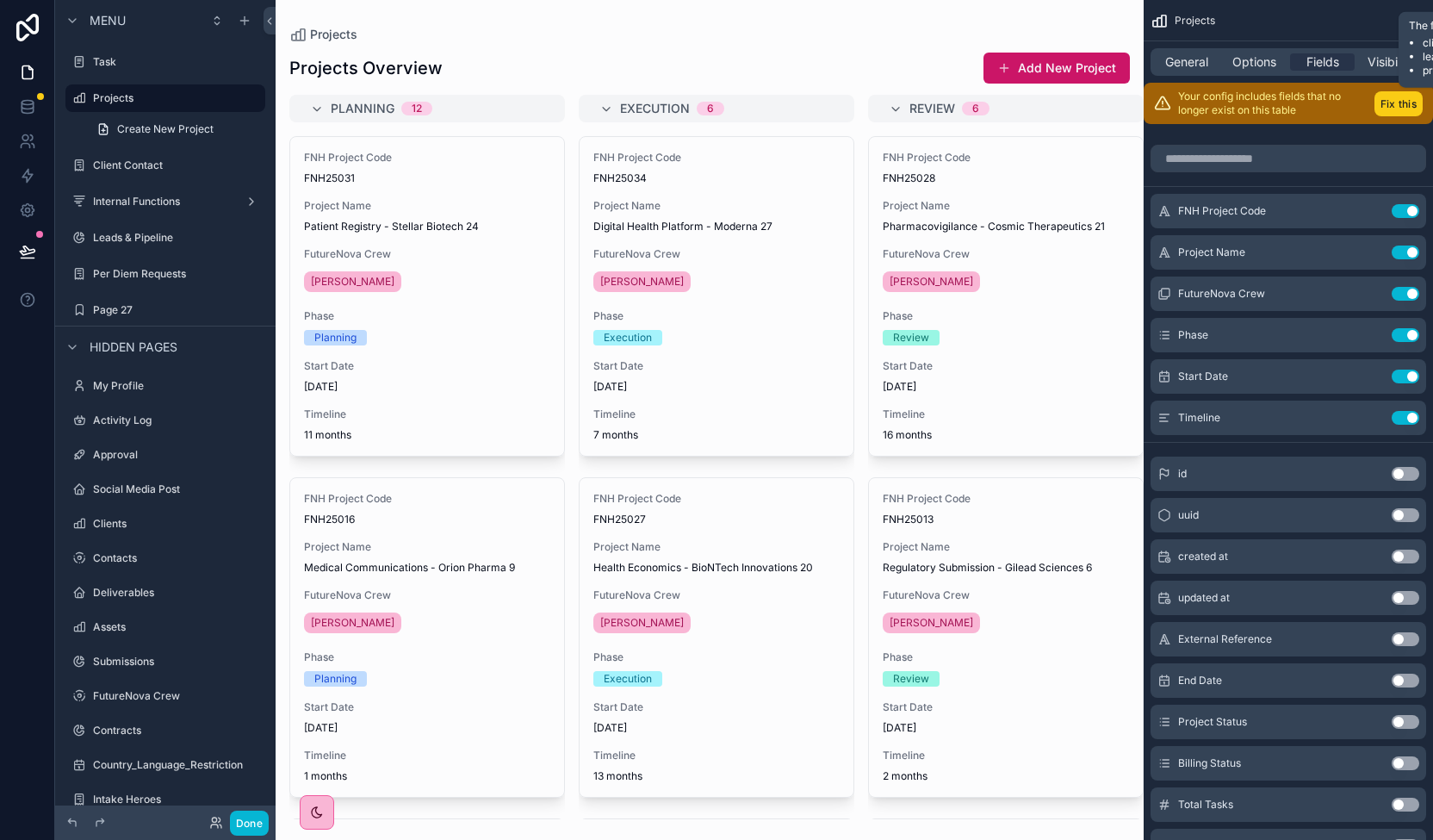
click at [1394, 103] on button "Fix this" at bounding box center [1398, 104] width 48 height 25
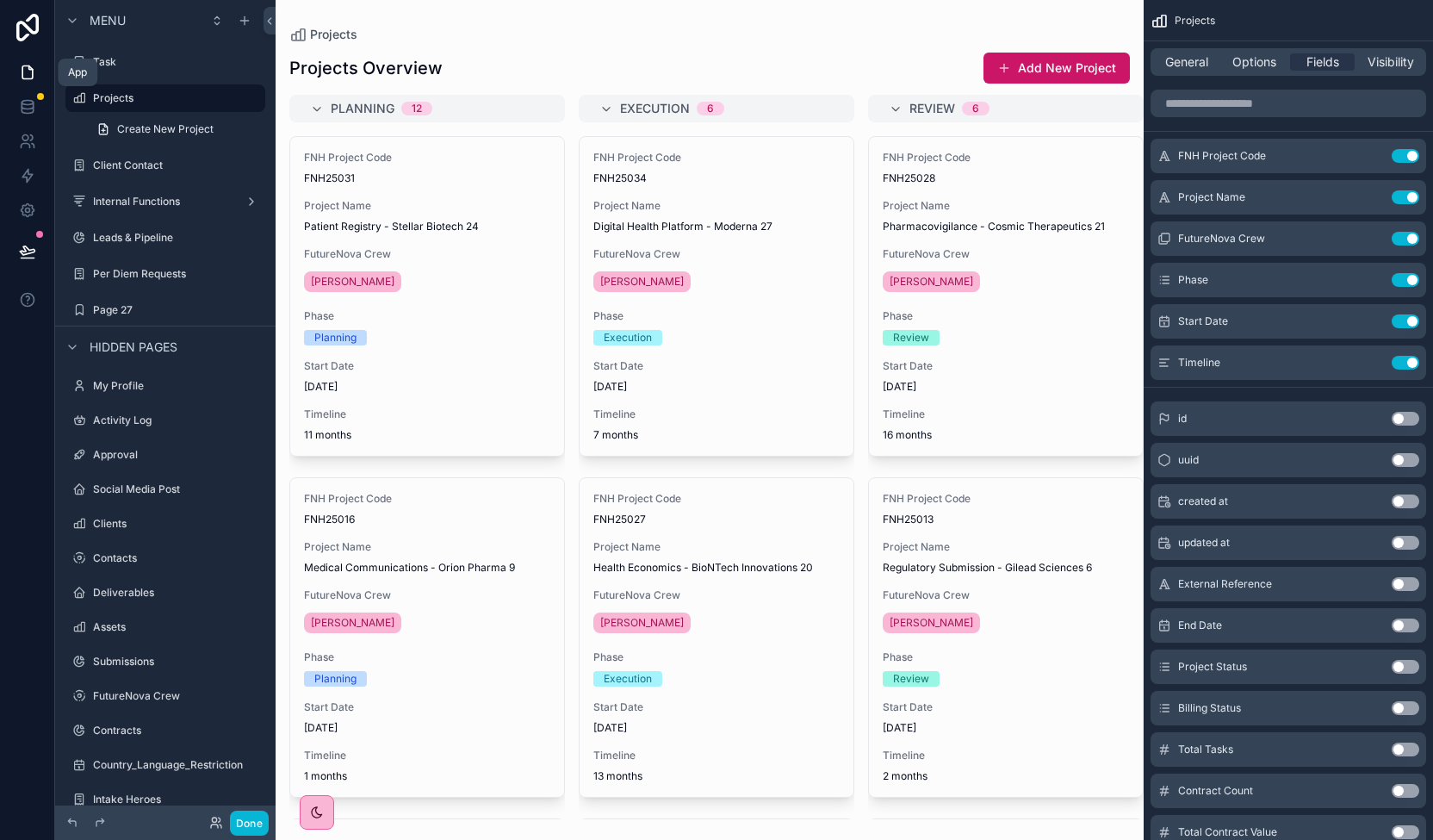
click at [31, 72] on icon at bounding box center [28, 72] width 11 height 13
click at [132, 311] on label "Page 27" at bounding box center [162, 310] width 138 height 13
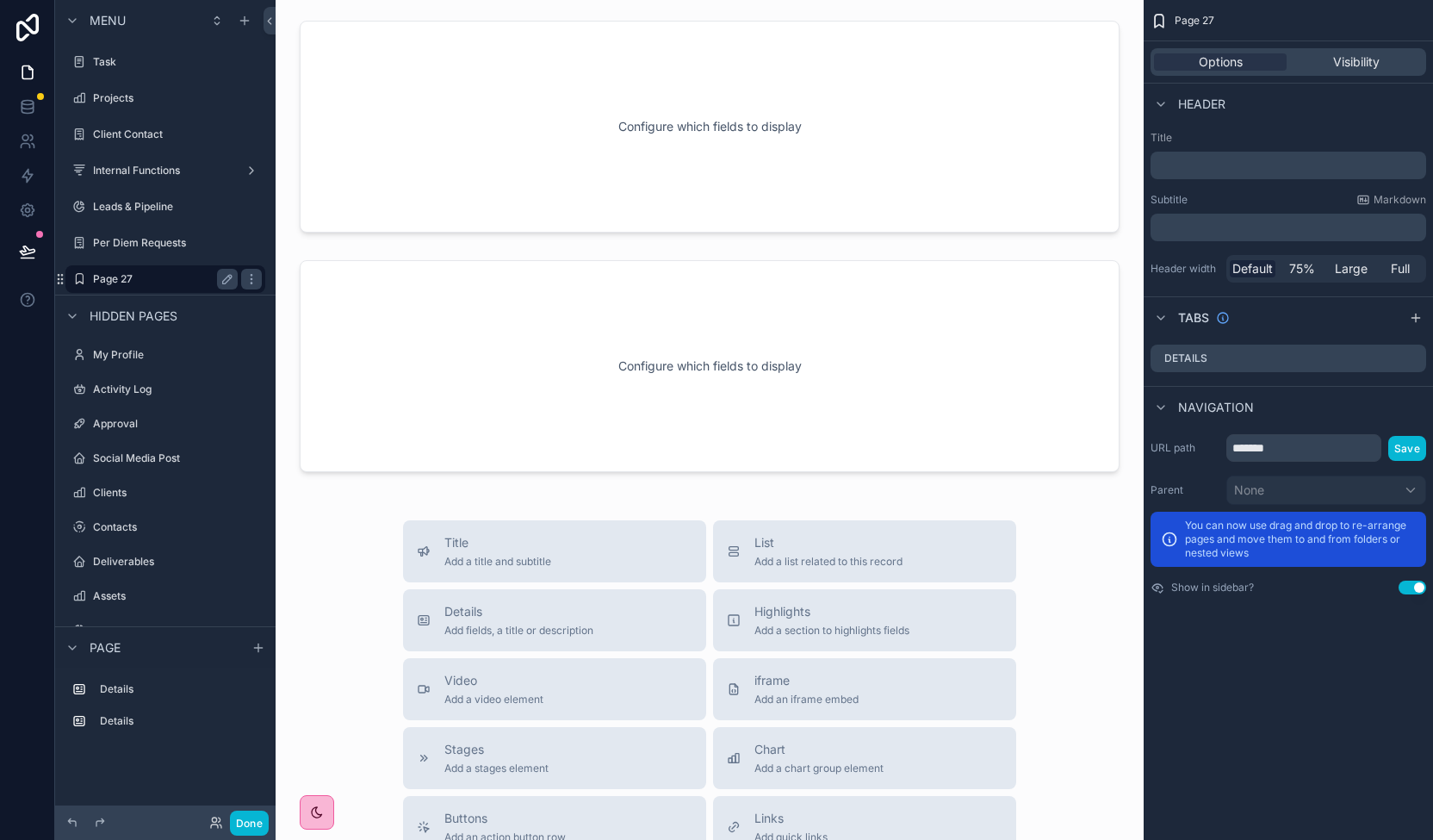
click at [128, 283] on label "Page 27" at bounding box center [162, 278] width 138 height 13
click at [227, 282] on icon "scrollable content" at bounding box center [226, 278] width 13 height 13
type input "**********"
click at [244, 276] on icon "scrollable content" at bounding box center [250, 278] width 13 height 13
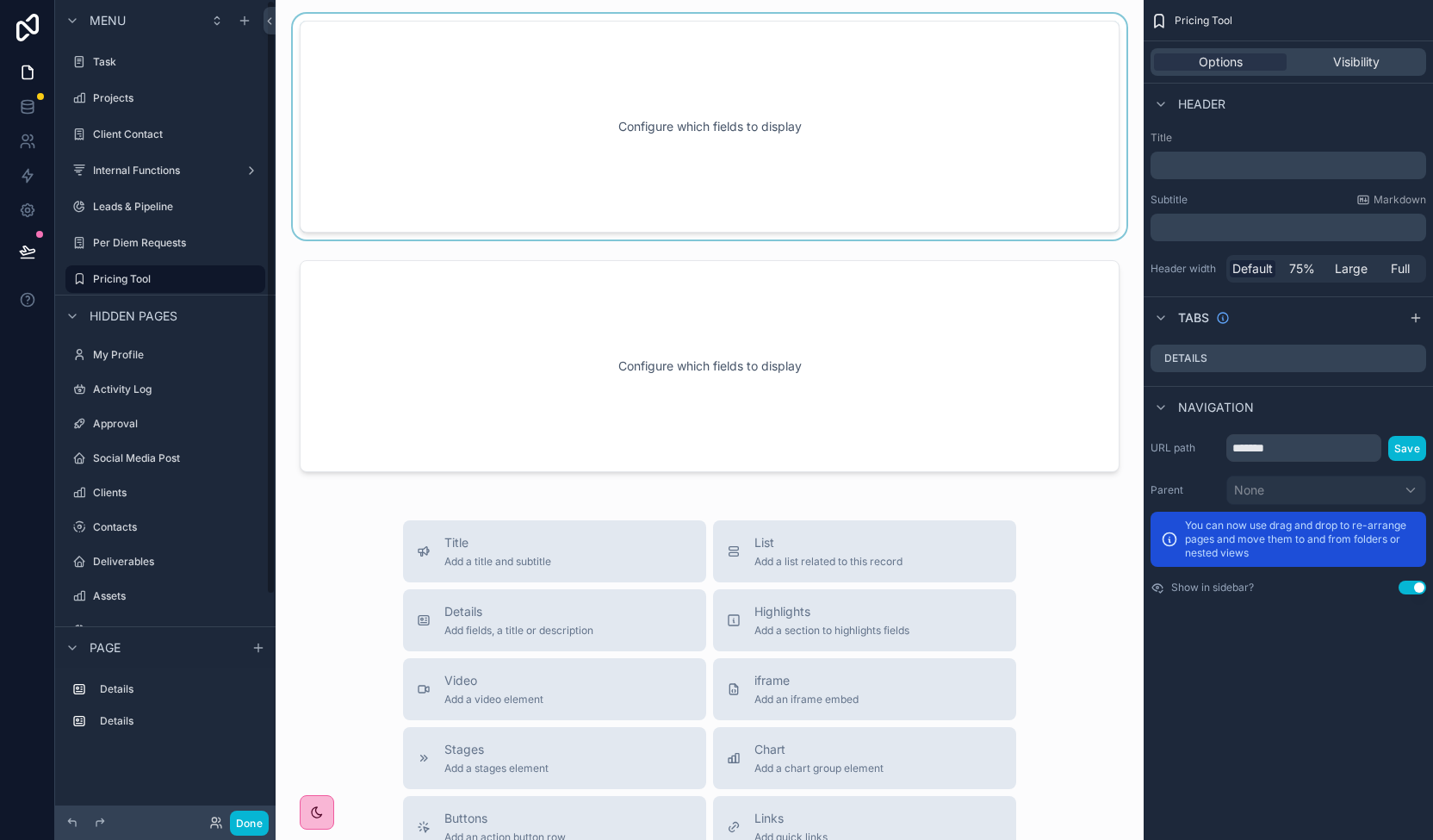
click at [750, 87] on div "scrollable content" at bounding box center [709, 126] width 841 height 225
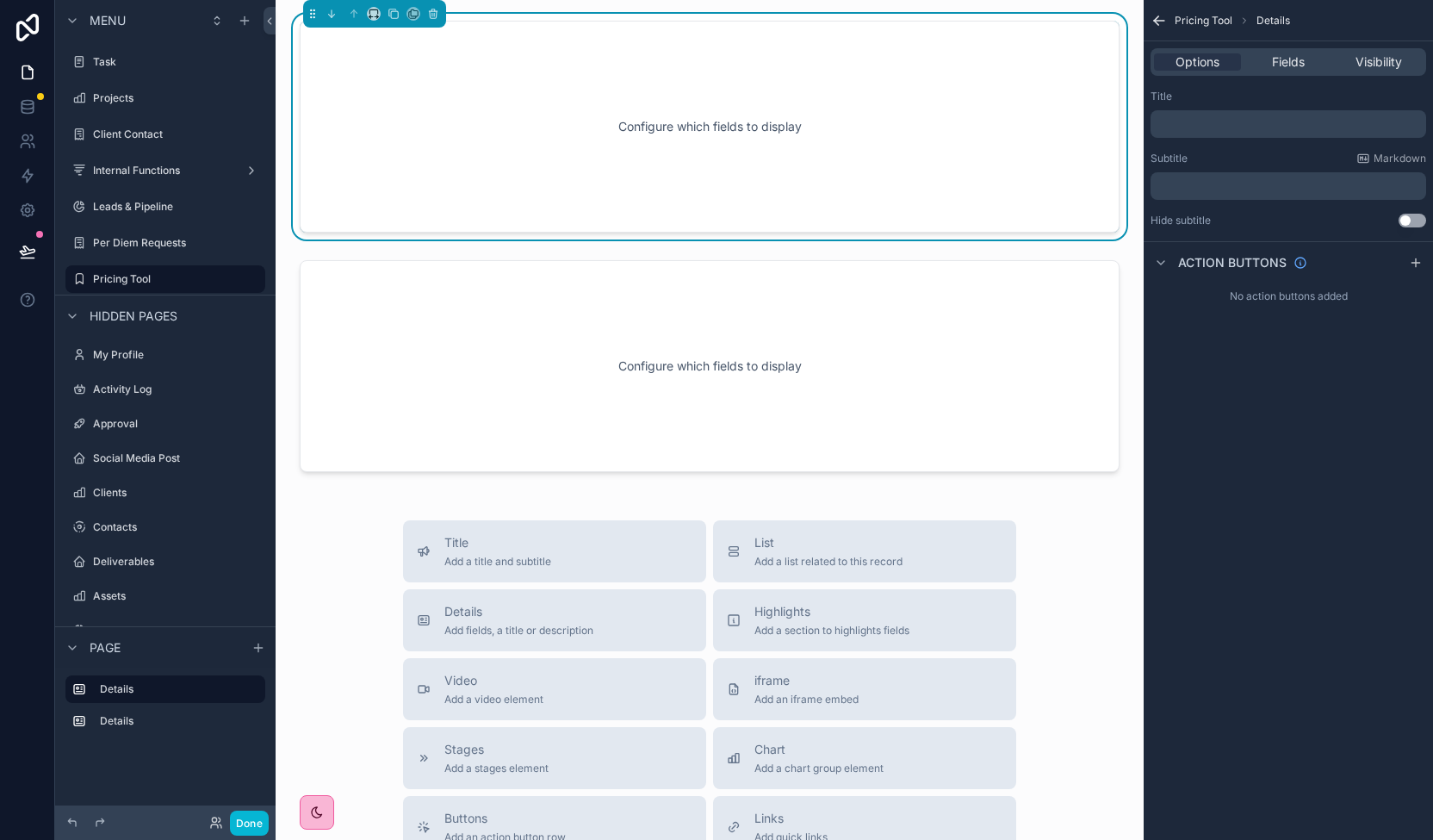
click at [759, 98] on div "Configure which fields to display" at bounding box center [709, 126] width 763 height 155
click at [712, 108] on div "Configure which fields to display" at bounding box center [709, 126] width 763 height 155
drag, startPoint x: 803, startPoint y: 101, endPoint x: 1220, endPoint y: 134, distance: 418.3
click at [804, 102] on div "Configure which fields to display" at bounding box center [709, 126] width 763 height 155
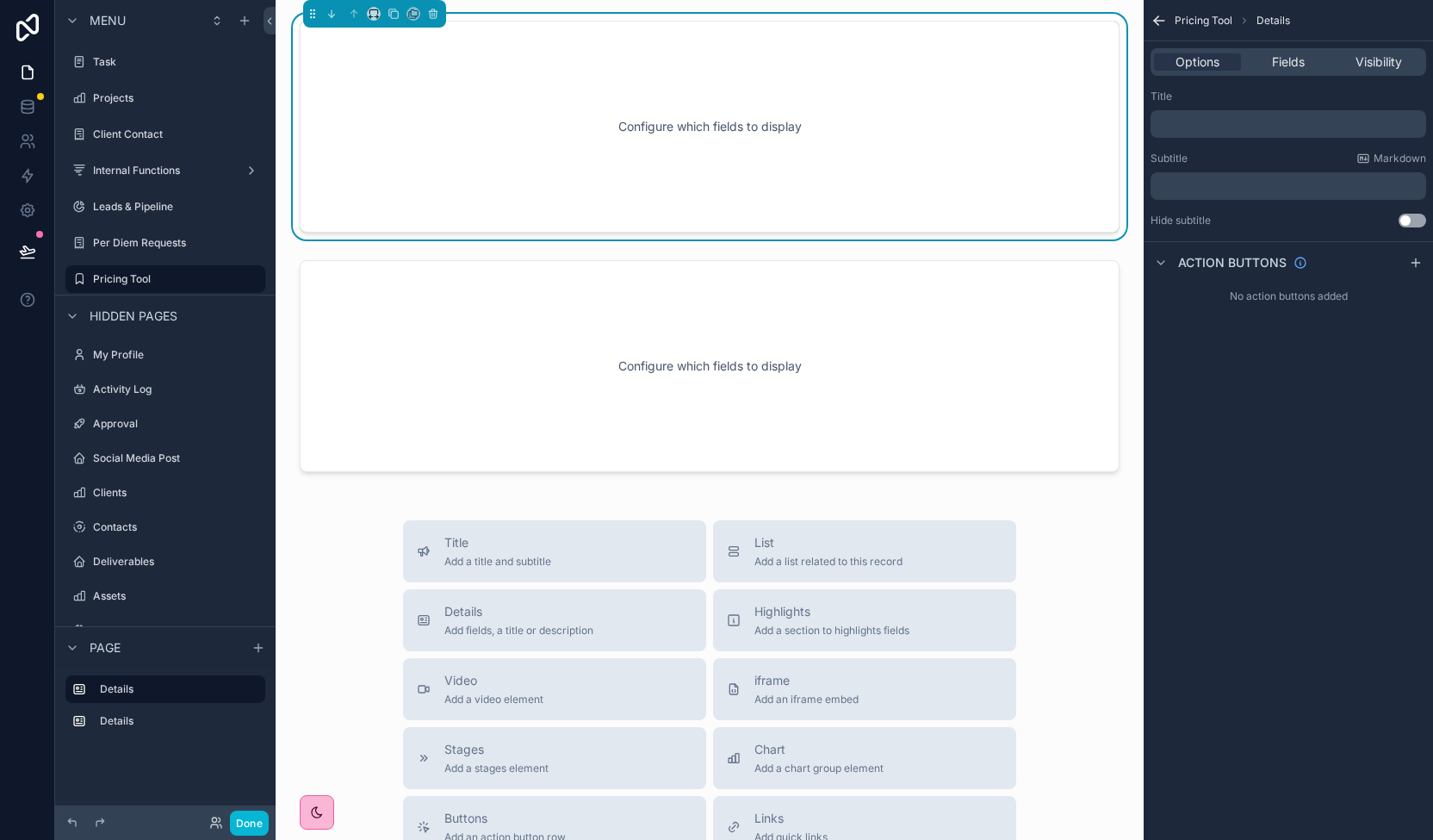
click at [1233, 118] on p "﻿" at bounding box center [1290, 123] width 266 height 13
click at [1098, 133] on div "Configure which fields to display" at bounding box center [709, 126] width 819 height 212
click at [1191, 110] on div "﻿" at bounding box center [1288, 123] width 276 height 28
click at [1191, 125] on p "﻿" at bounding box center [1290, 123] width 266 height 13
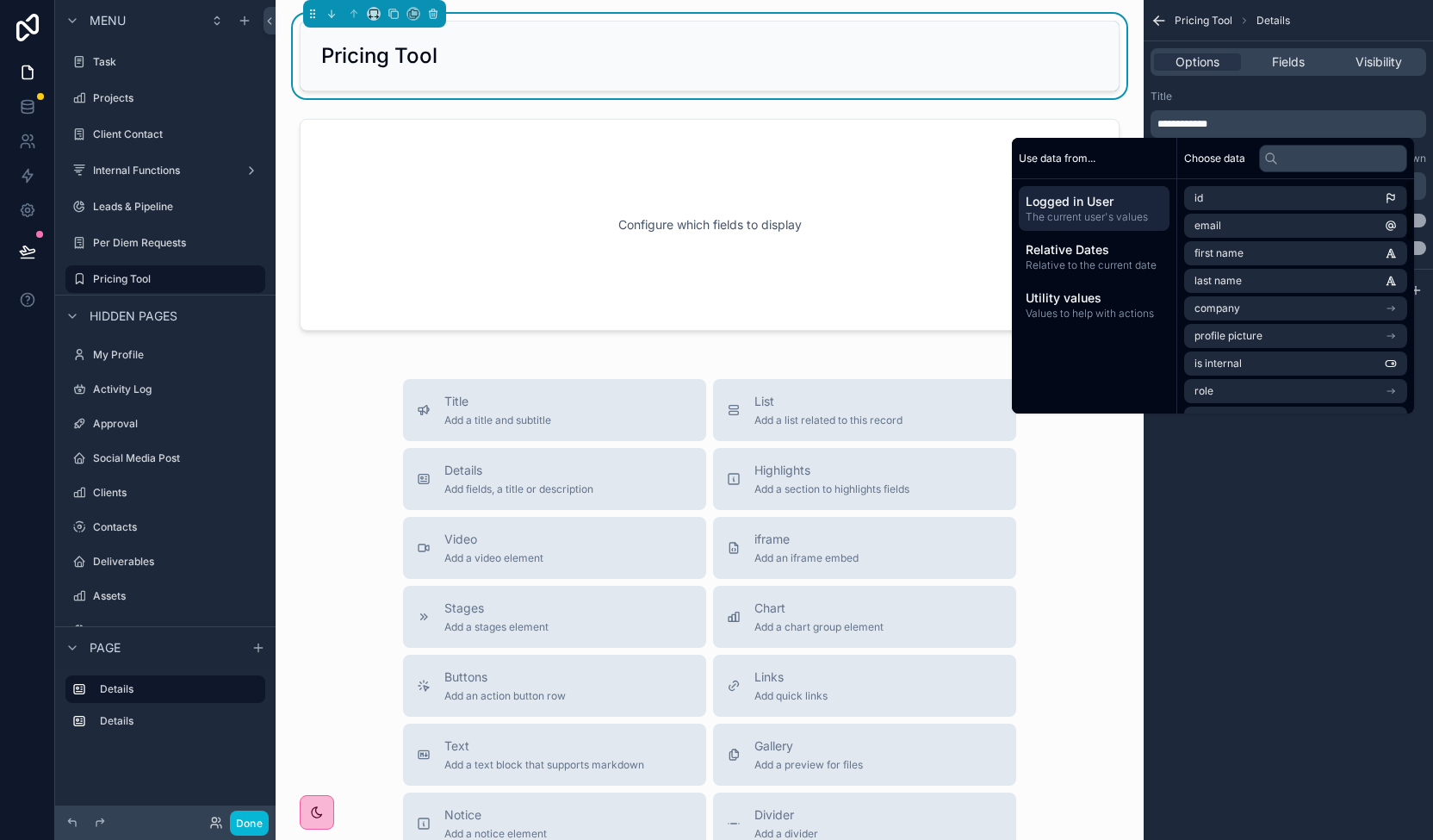
click at [1347, 552] on div "**********" at bounding box center [1287, 420] width 289 height 840
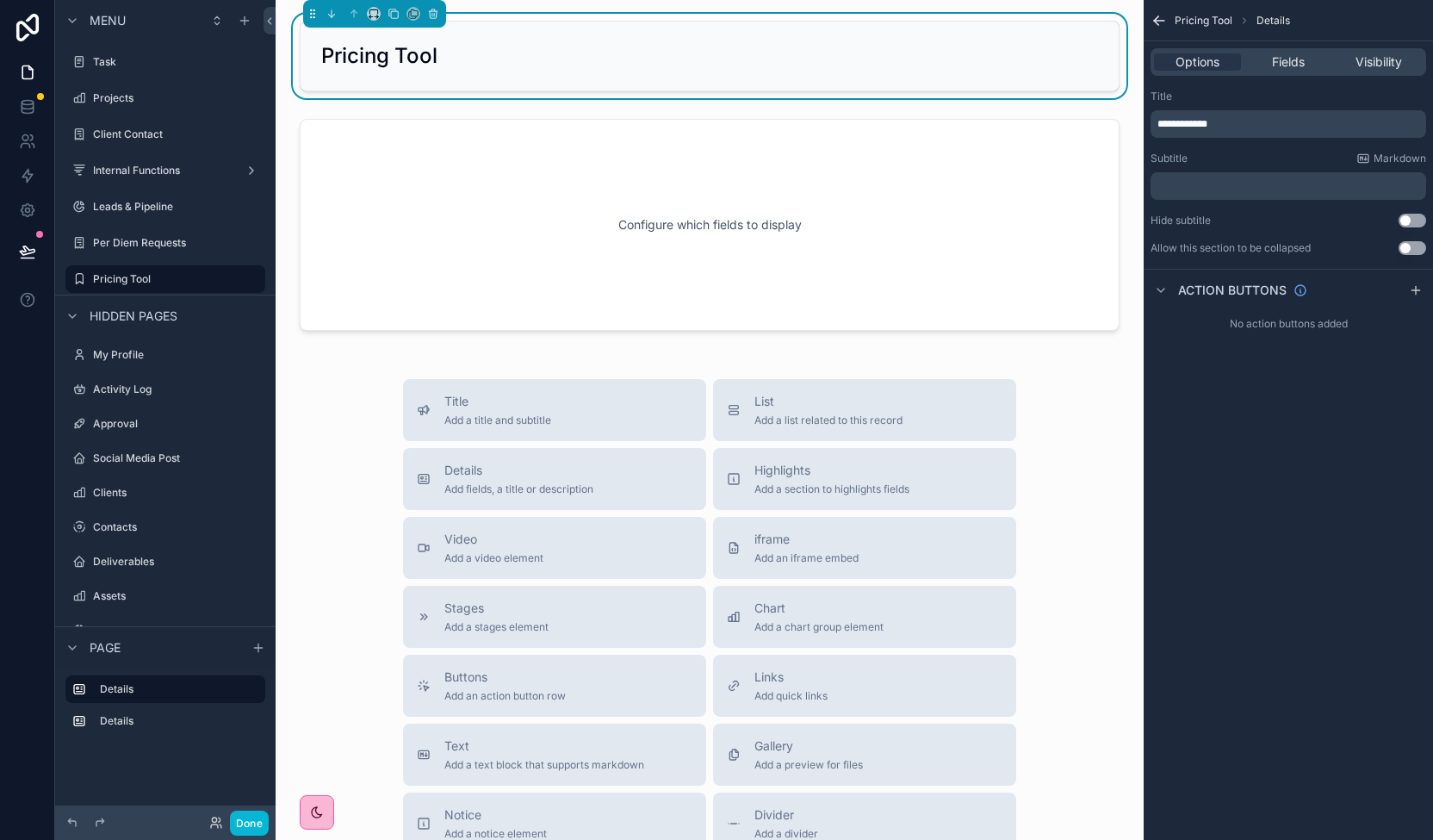
click at [1260, 178] on div "﻿" at bounding box center [1288, 186] width 276 height 28
click at [1236, 187] on p "﻿" at bounding box center [1290, 185] width 266 height 13
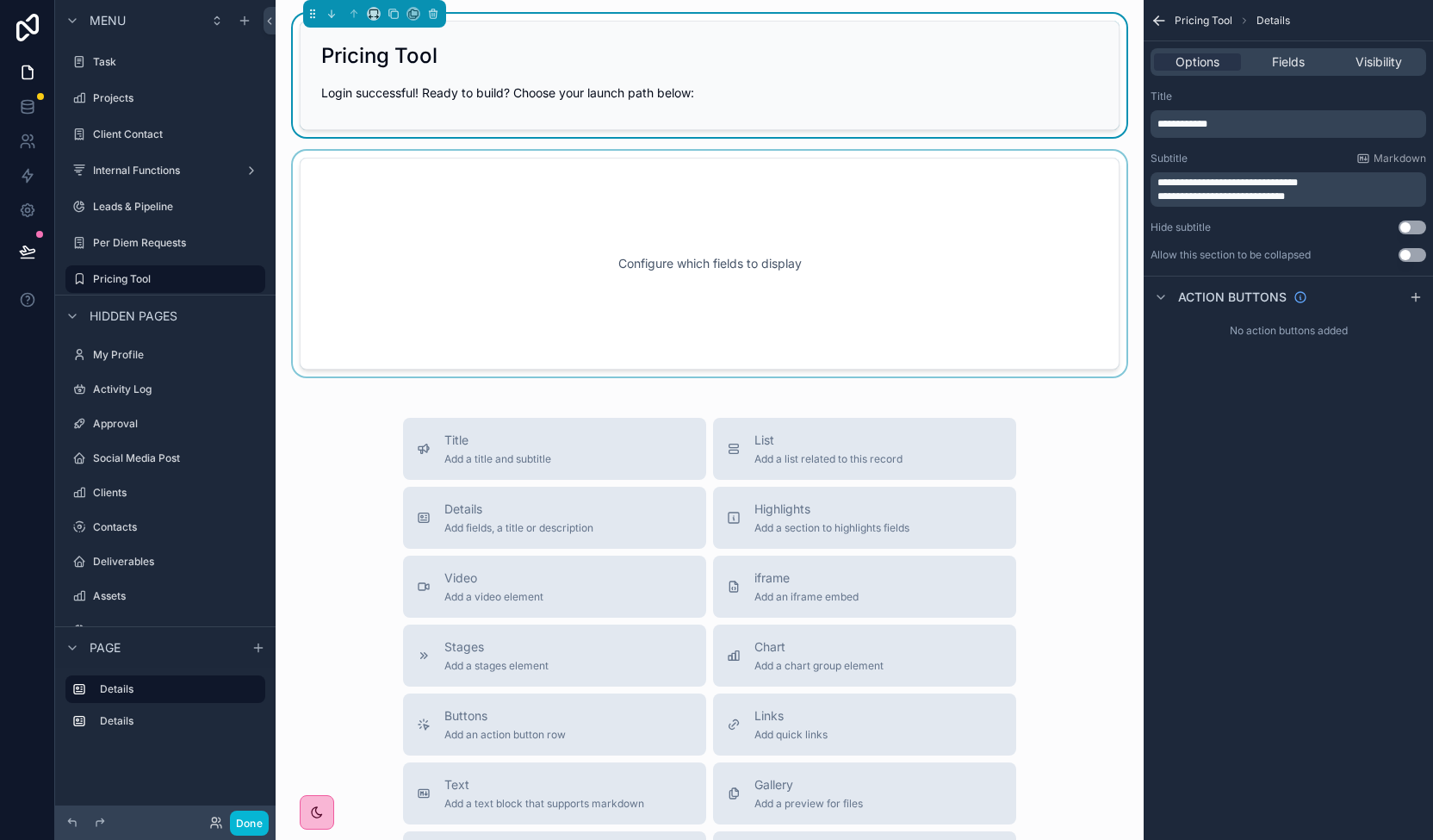
click at [735, 206] on div "scrollable content" at bounding box center [709, 263] width 841 height 225
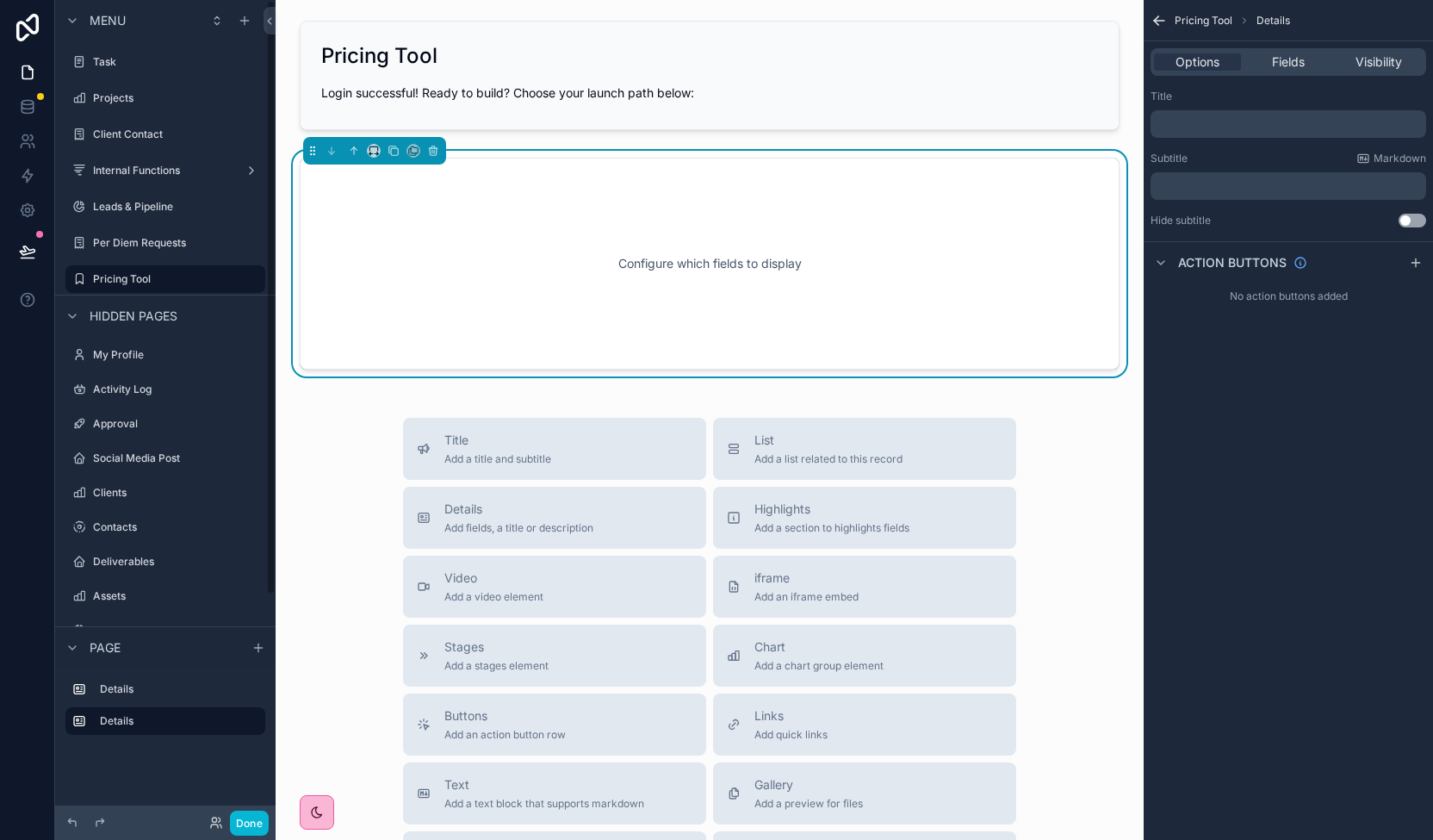
click at [271, 485] on div "Menu Task Projects Client Contact Internal Functions Leads & Pipeline Per Diem …" at bounding box center [165, 409] width 220 height 819
click at [272, 485] on div "Menu Task Projects Client Contact Internal Functions Leads & Pipeline Per Diem …" at bounding box center [165, 409] width 220 height 819
click at [267, 504] on div "Menu Task Projects Client Contact Internal Functions Leads & Pipeline Per Diem …" at bounding box center [165, 409] width 220 height 819
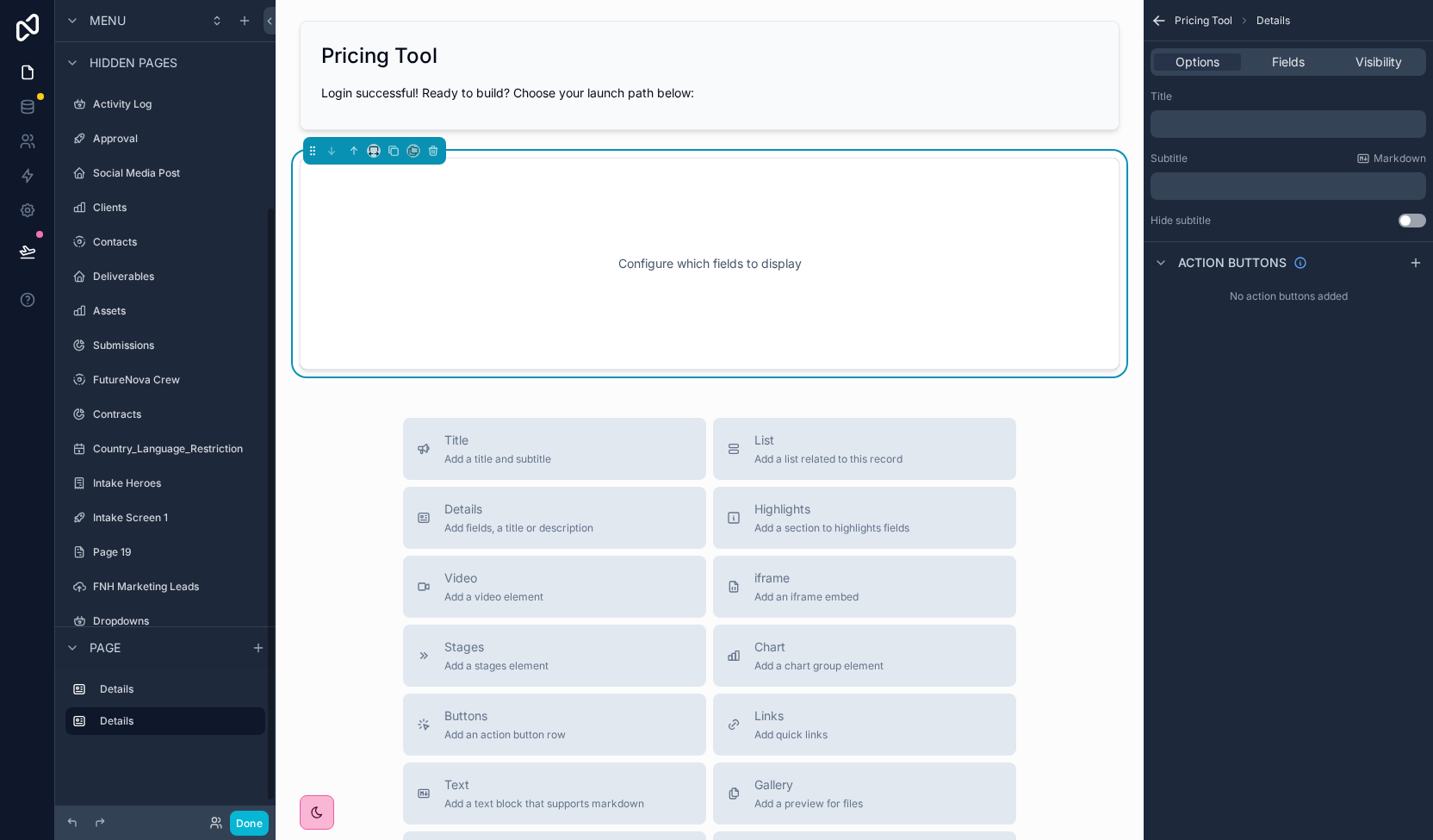
scroll to position [288, 0]
drag, startPoint x: 272, startPoint y: 523, endPoint x: 248, endPoint y: 733, distance: 211.4
click at [248, 733] on div "Menu Task Projects Client Contact Internal Functions Leads & Pipeline Per Diem …" at bounding box center [165, 409] width 220 height 819
click at [161, 513] on label "Intake Screen 1" at bounding box center [162, 514] width 138 height 13
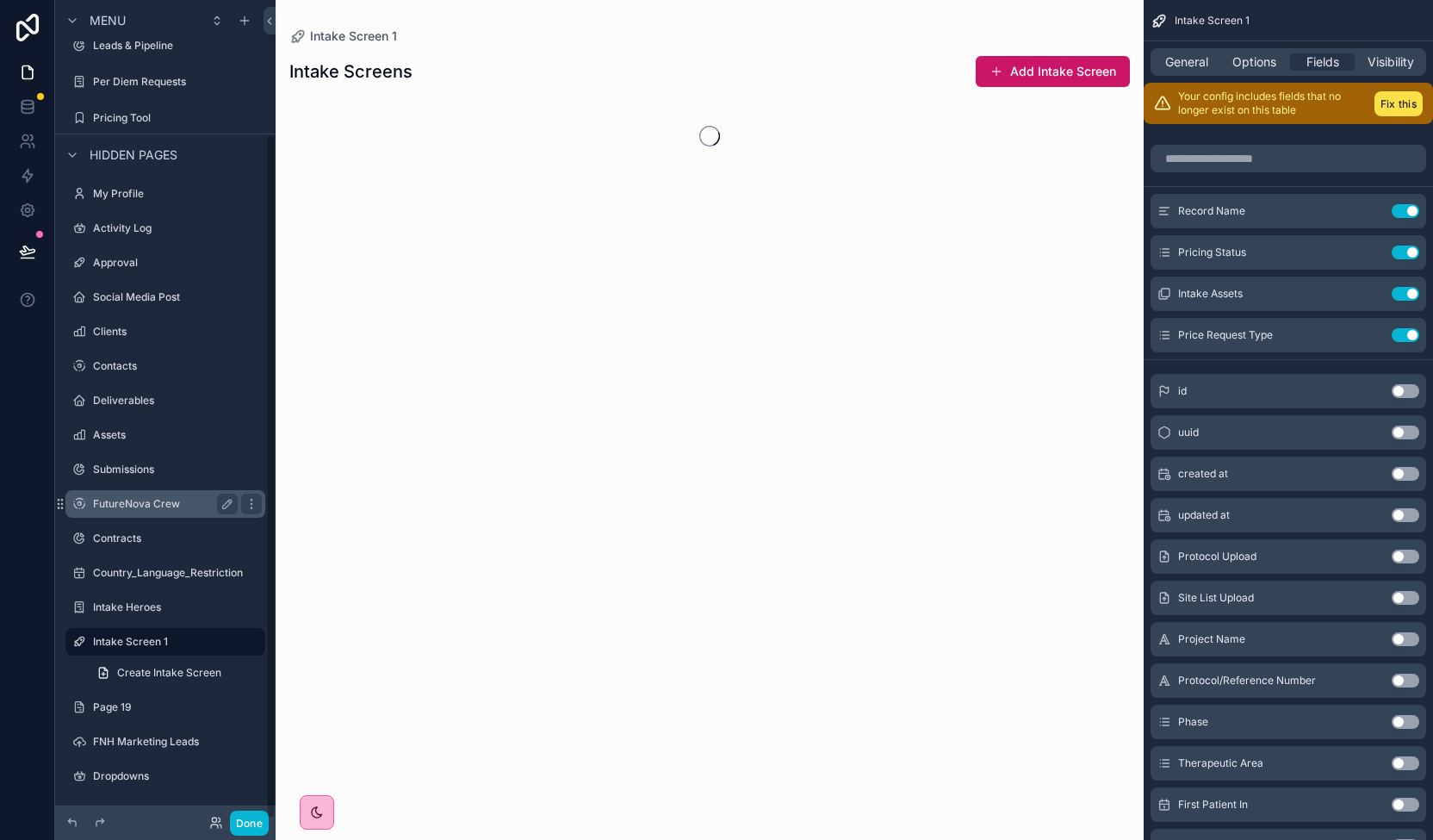
scroll to position [160, 0]
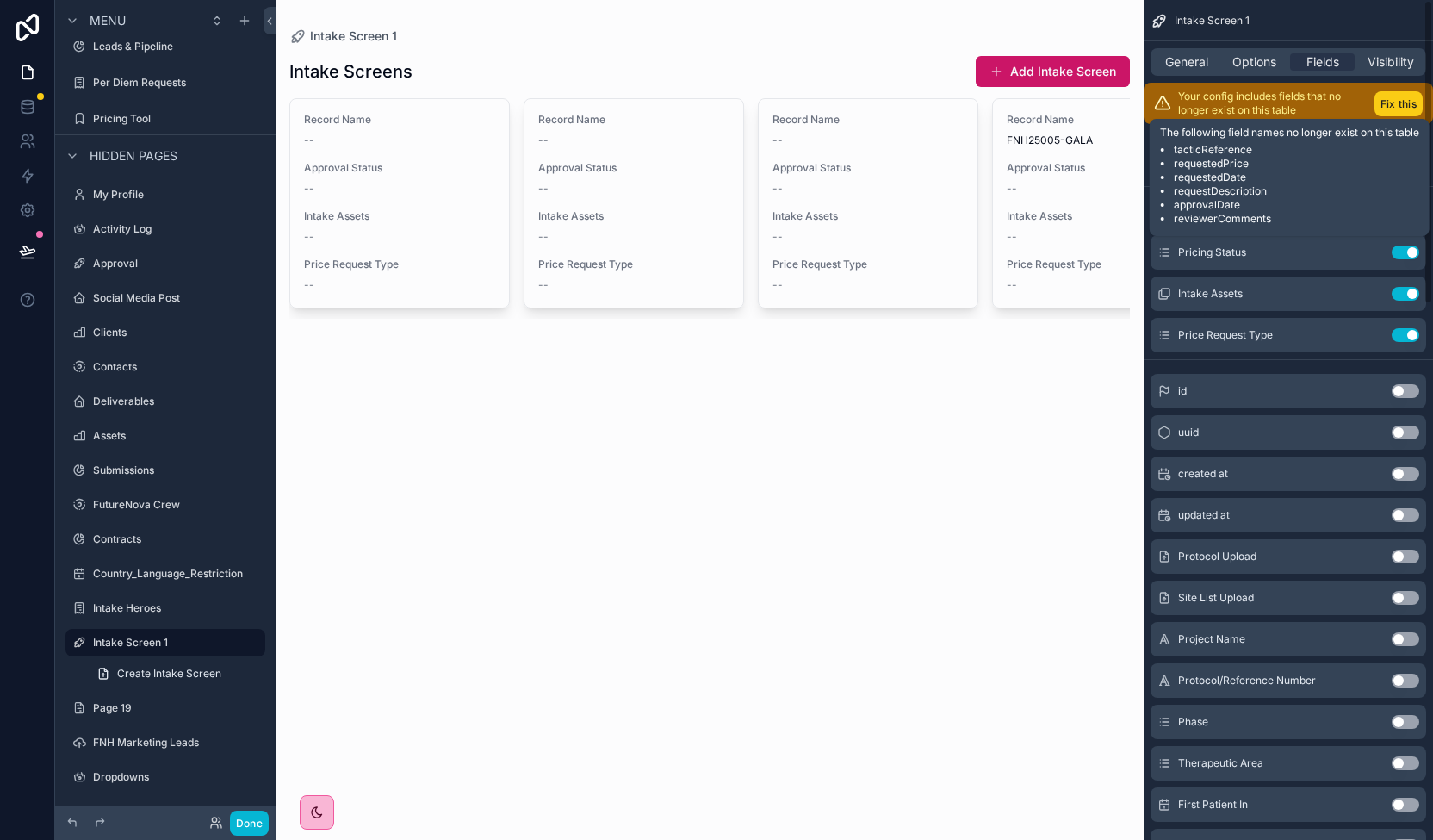
click at [1396, 103] on button "Fix this" at bounding box center [1398, 104] width 48 height 25
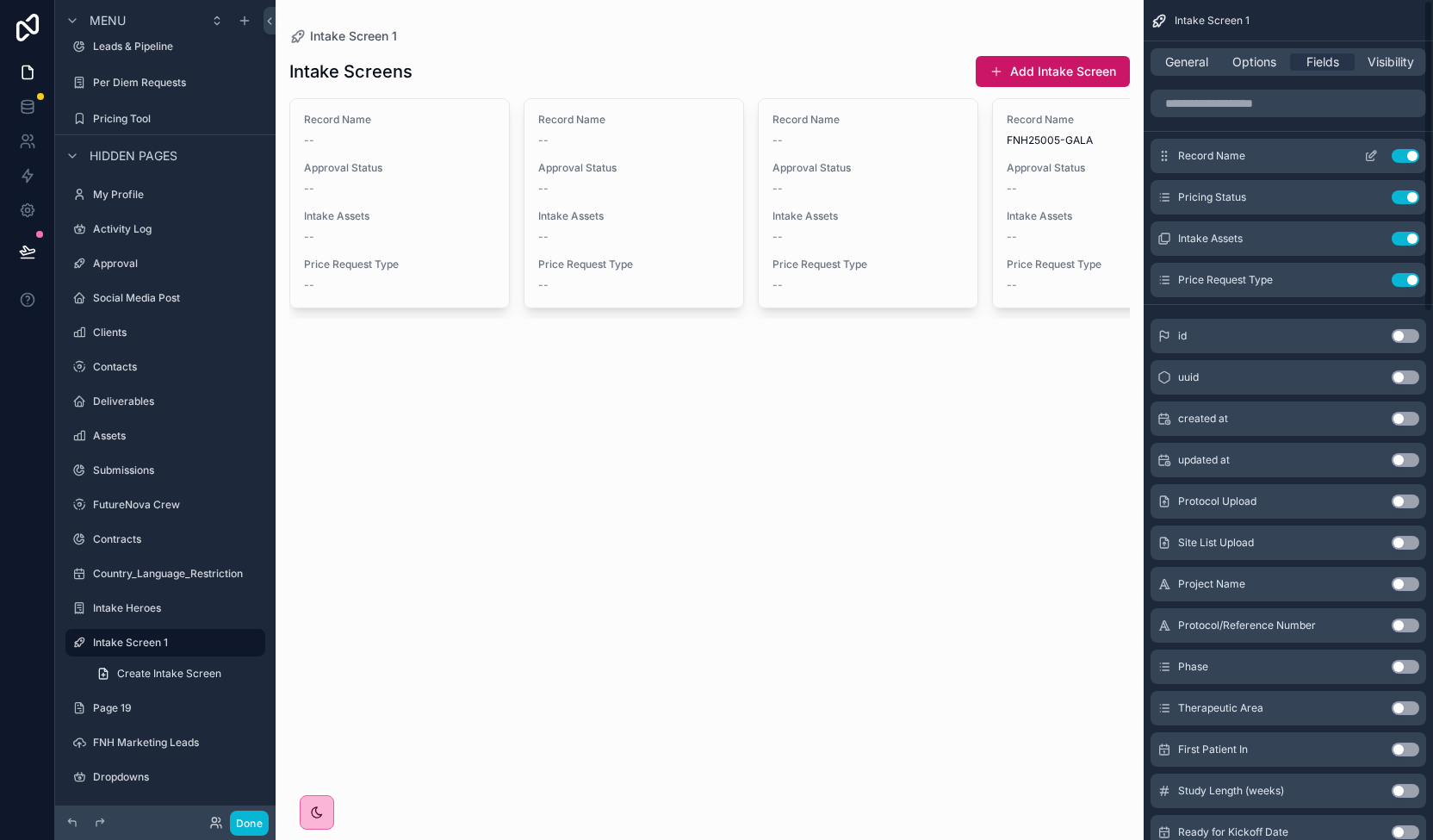
click at [1403, 152] on button "Use setting" at bounding box center [1405, 156] width 28 height 13
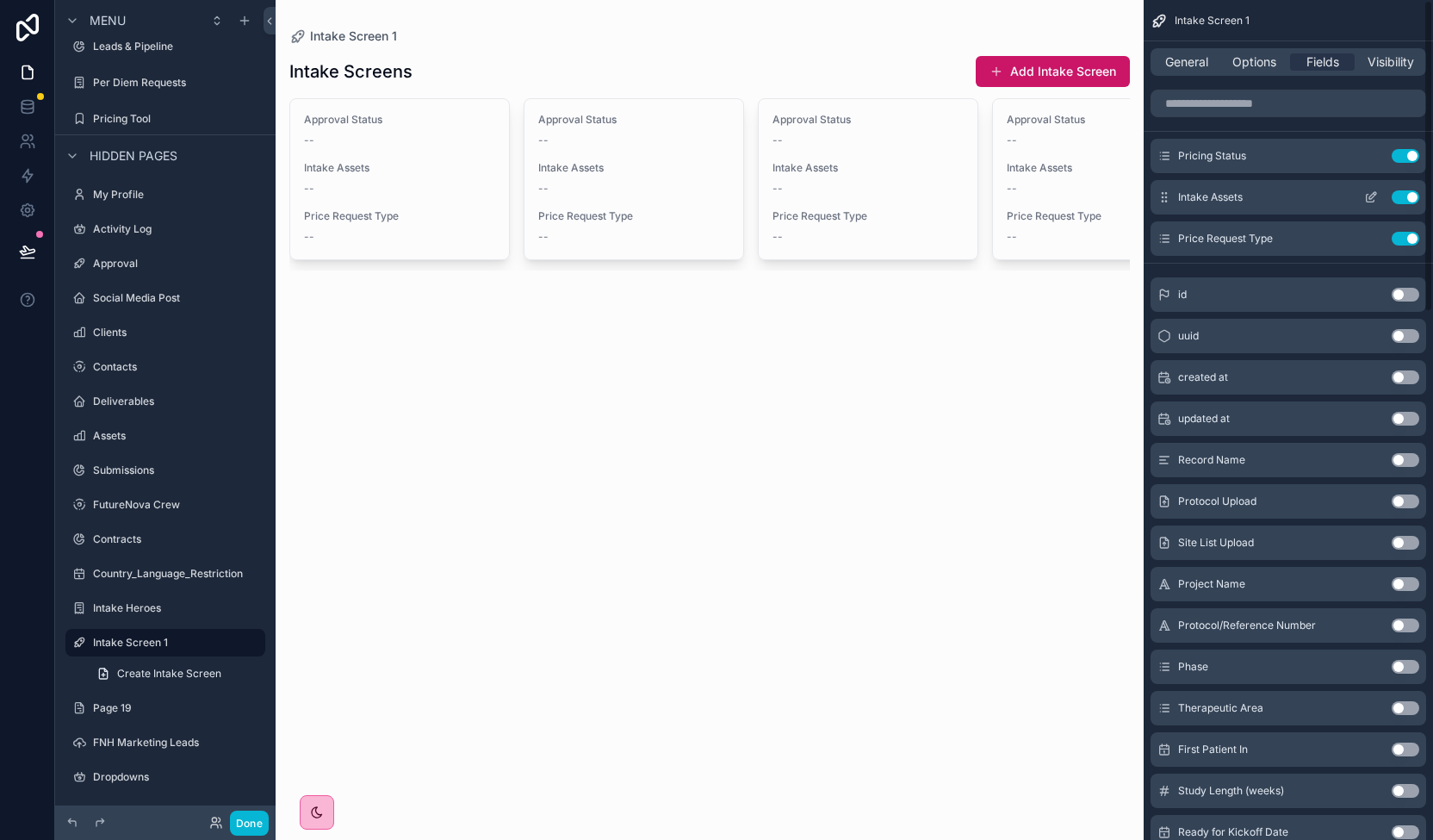
click at [1402, 196] on button "Use setting" at bounding box center [1405, 197] width 28 height 13
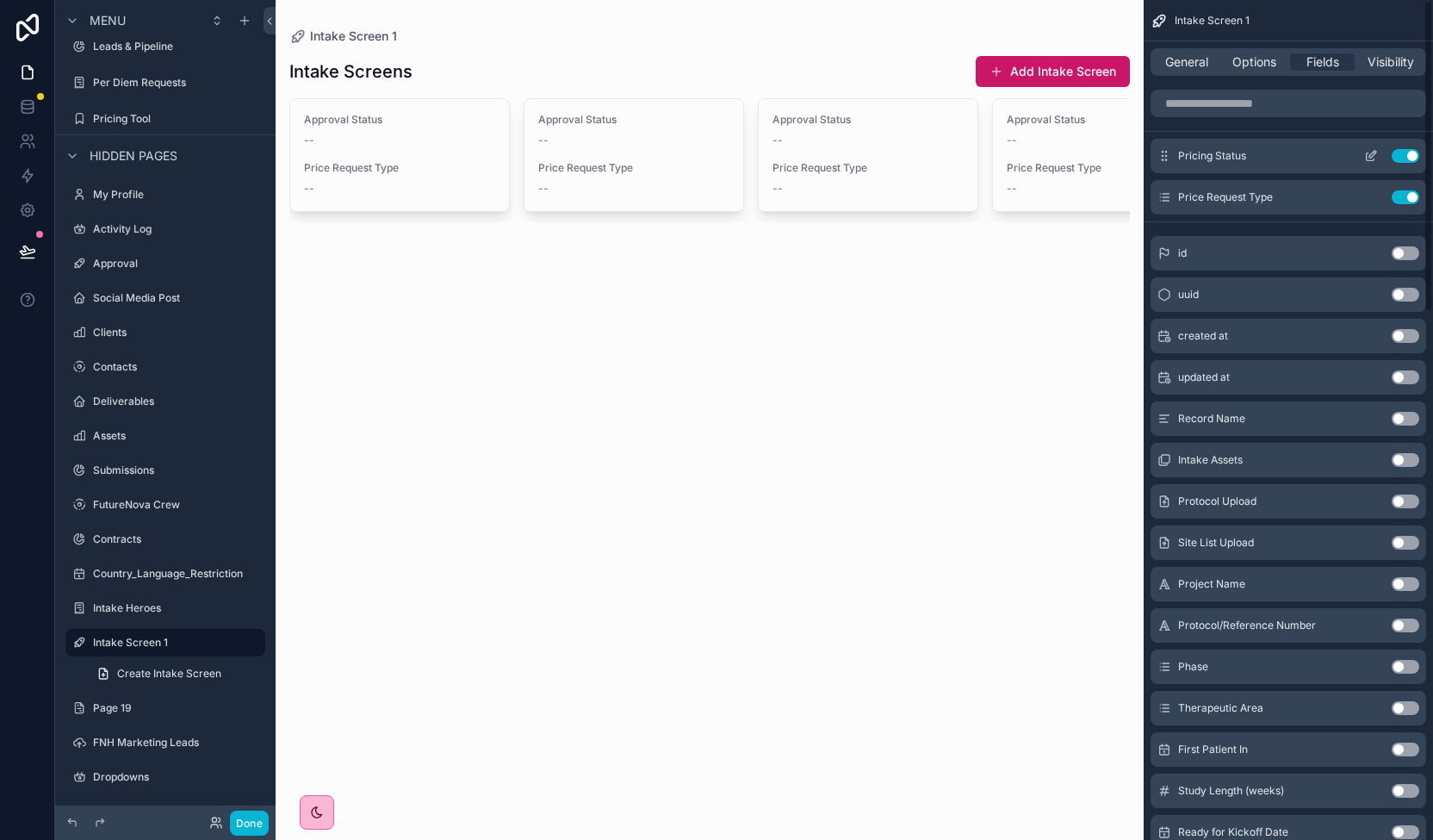
click at [1402, 162] on button "Use setting" at bounding box center [1405, 156] width 28 height 13
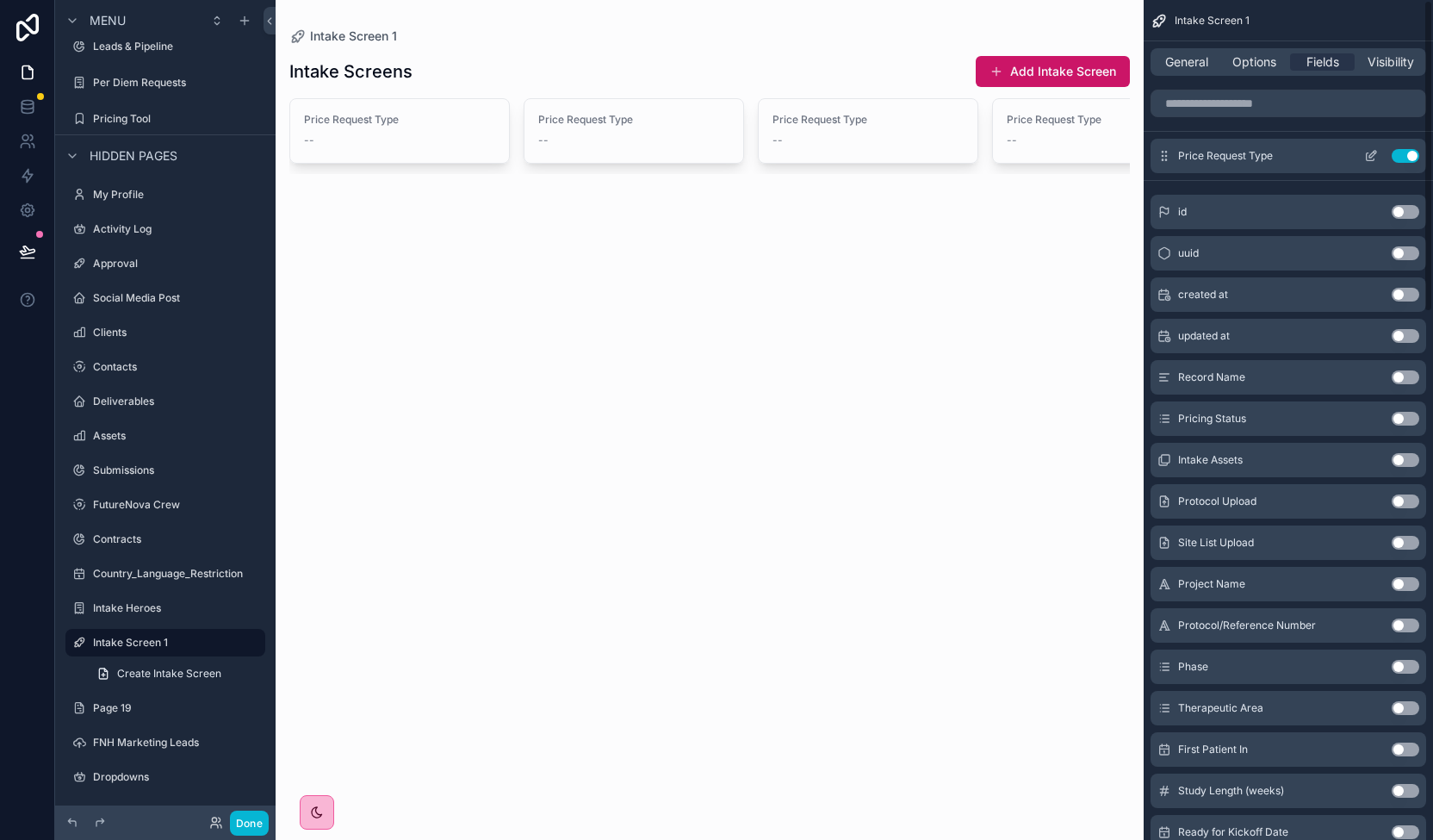
click at [1410, 157] on button "Use setting" at bounding box center [1405, 156] width 28 height 13
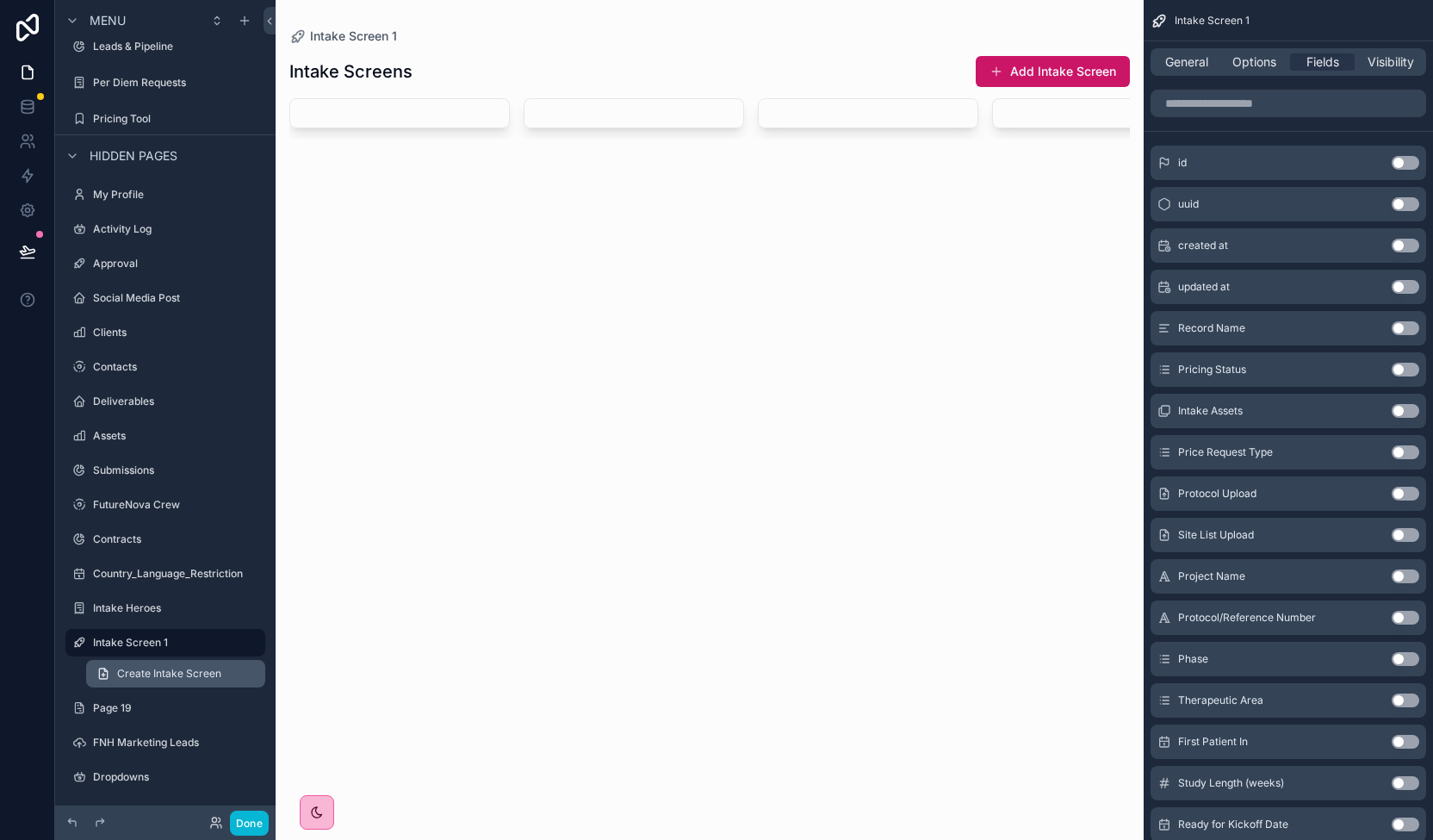
click at [160, 676] on span "Create Intake Screen" at bounding box center [169, 673] width 104 height 13
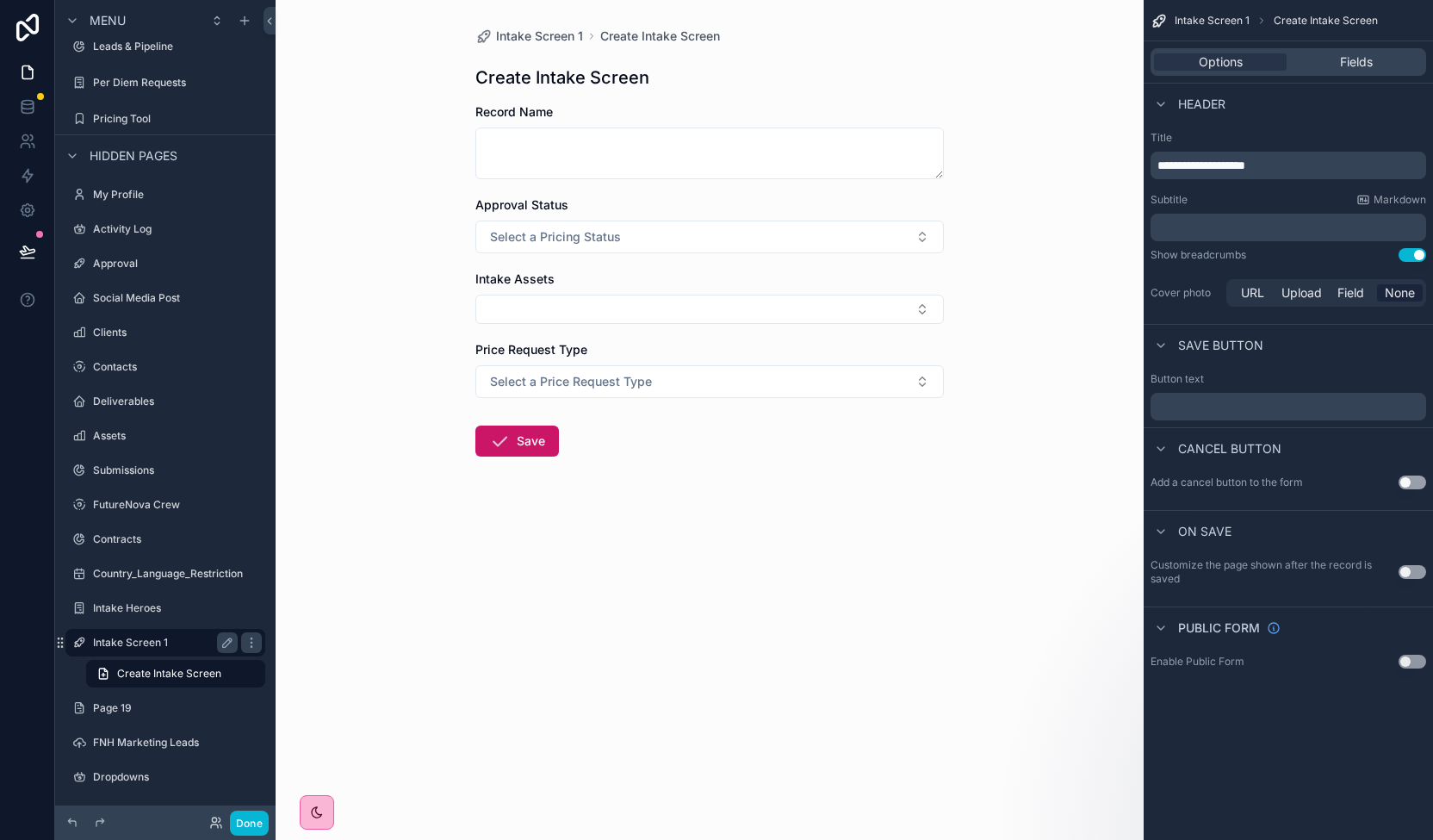
click at [157, 641] on label "Intake Screen 1" at bounding box center [162, 641] width 138 height 13
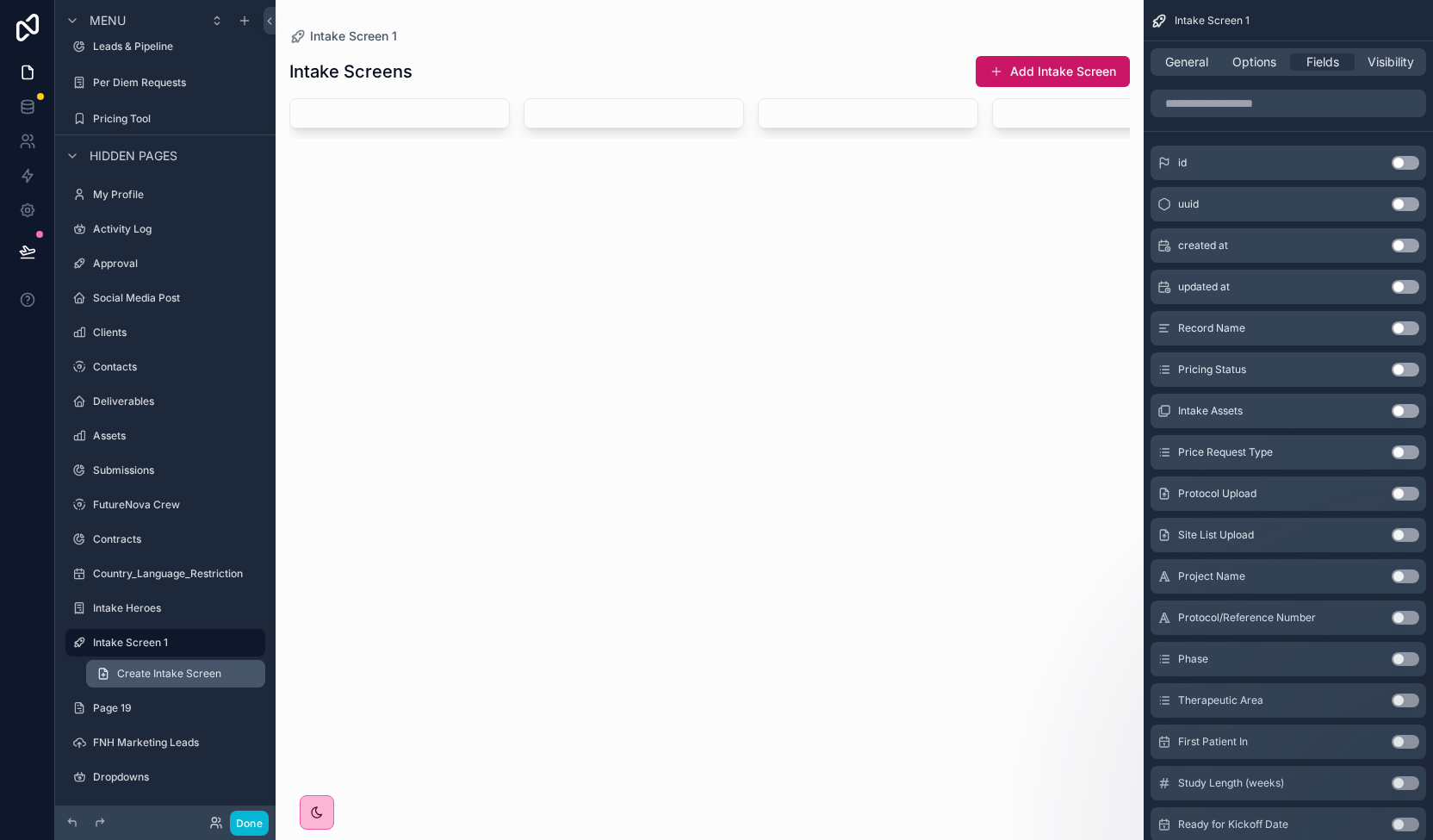
click at [164, 661] on link "Create Intake Screen" at bounding box center [175, 673] width 179 height 28
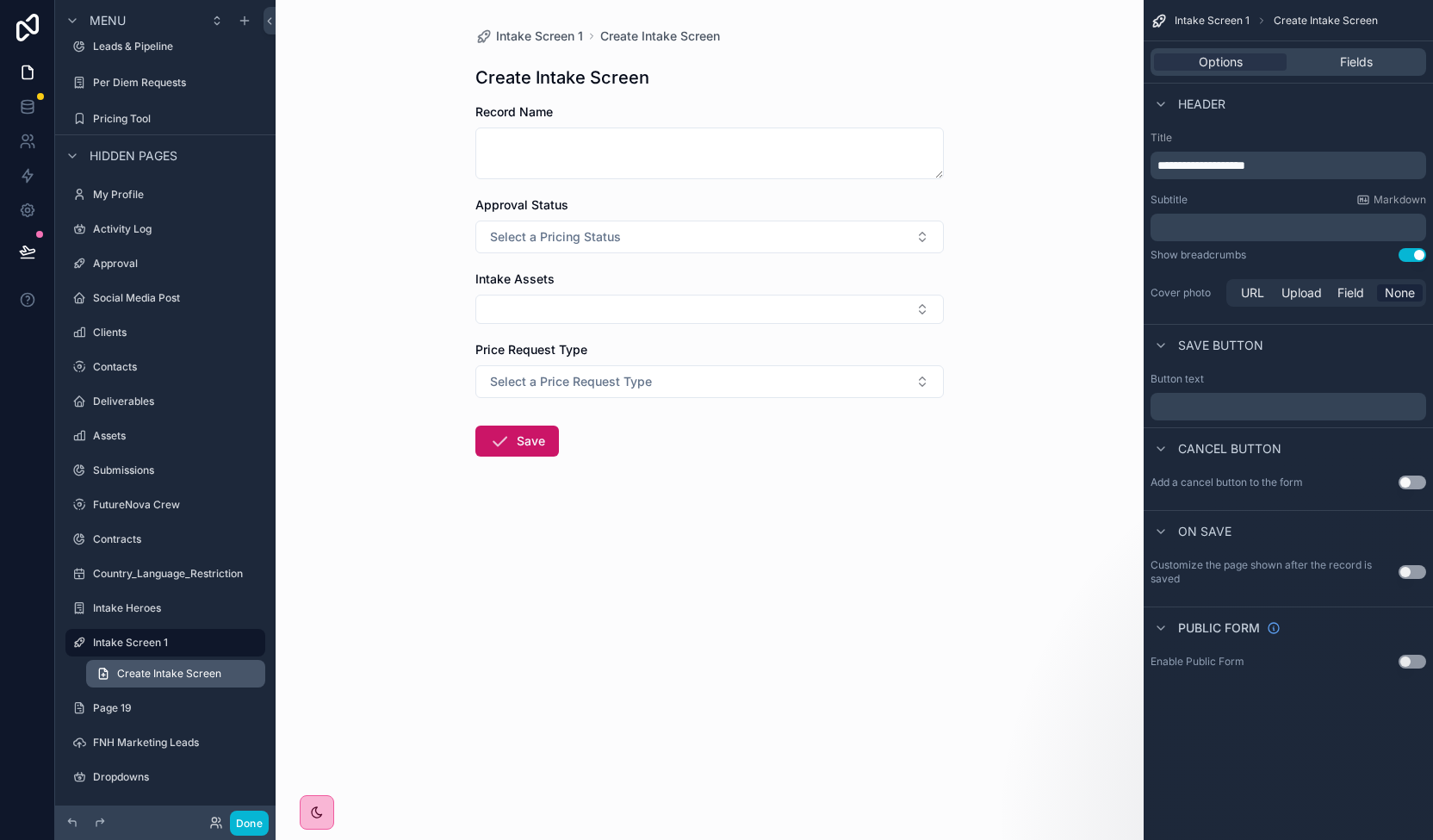
click at [164, 661] on link "Create Intake Screen" at bounding box center [175, 673] width 179 height 28
click at [795, 621] on div "Intake Screen 1 Create Intake Screen Create Intake Screen Record Name Approval …" at bounding box center [709, 420] width 868 height 840
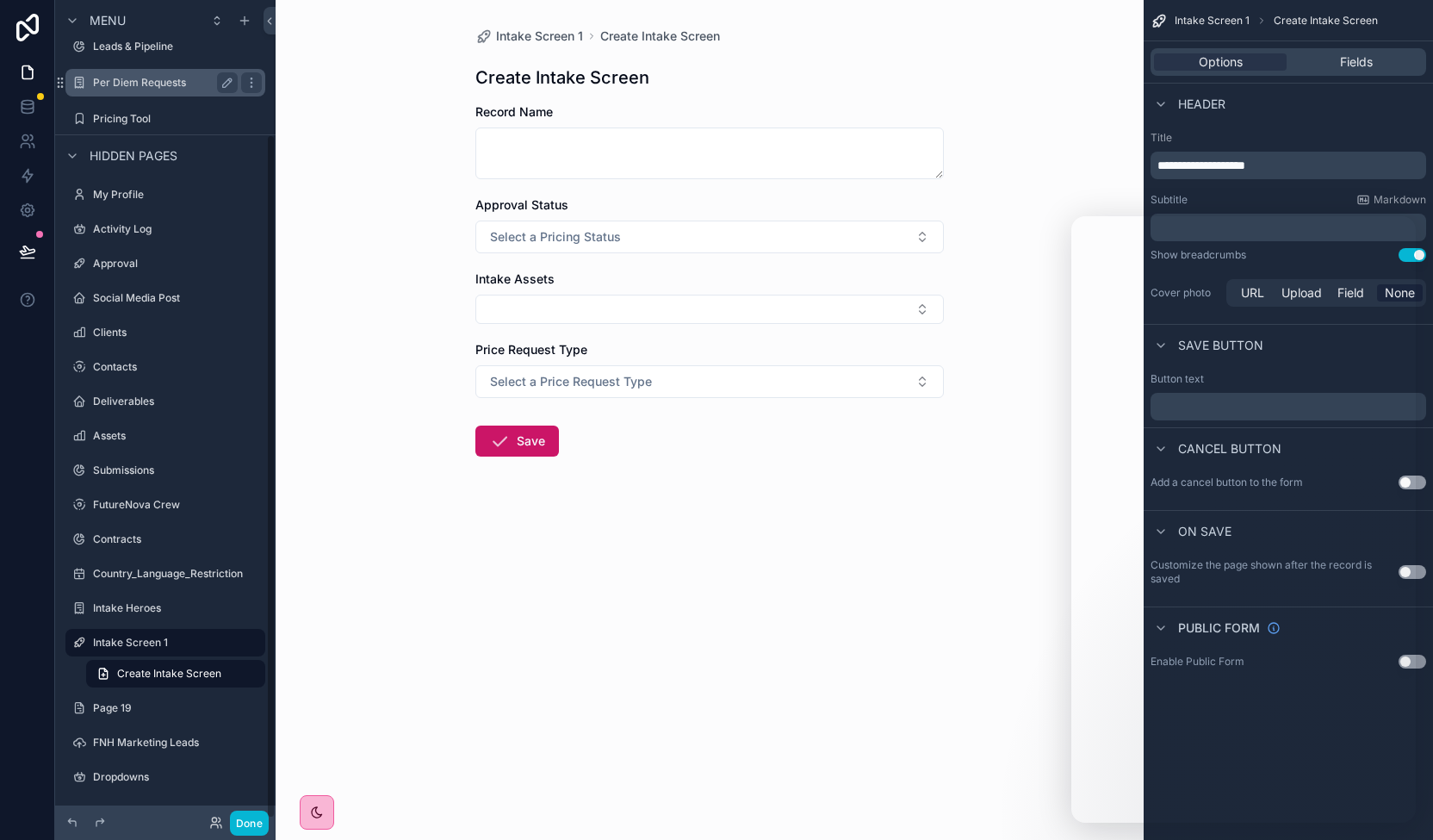
click at [130, 77] on label "Per Diem Requests" at bounding box center [162, 82] width 138 height 13
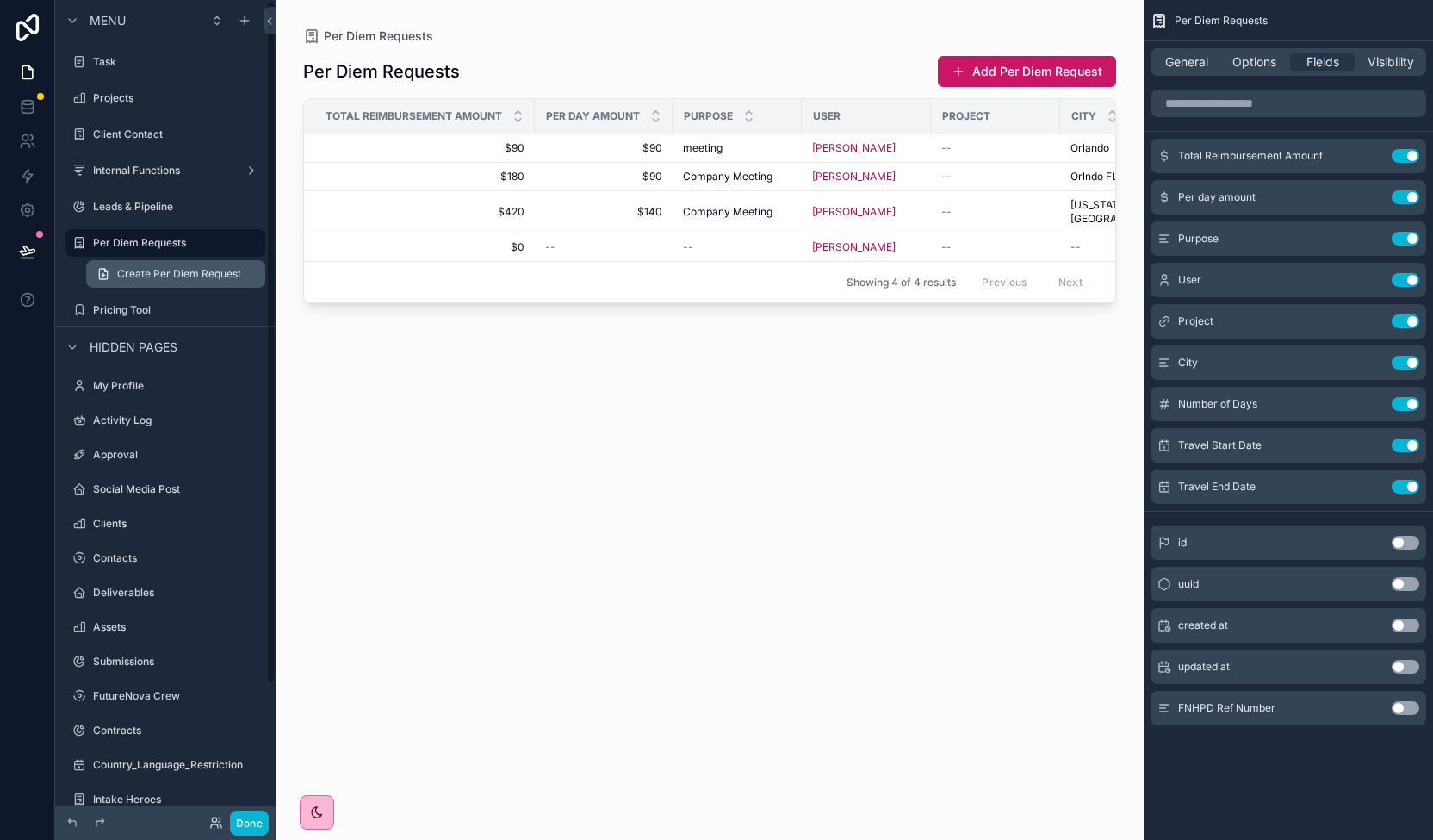
click at [169, 269] on span "Create Per Diem Request" at bounding box center [179, 273] width 124 height 13
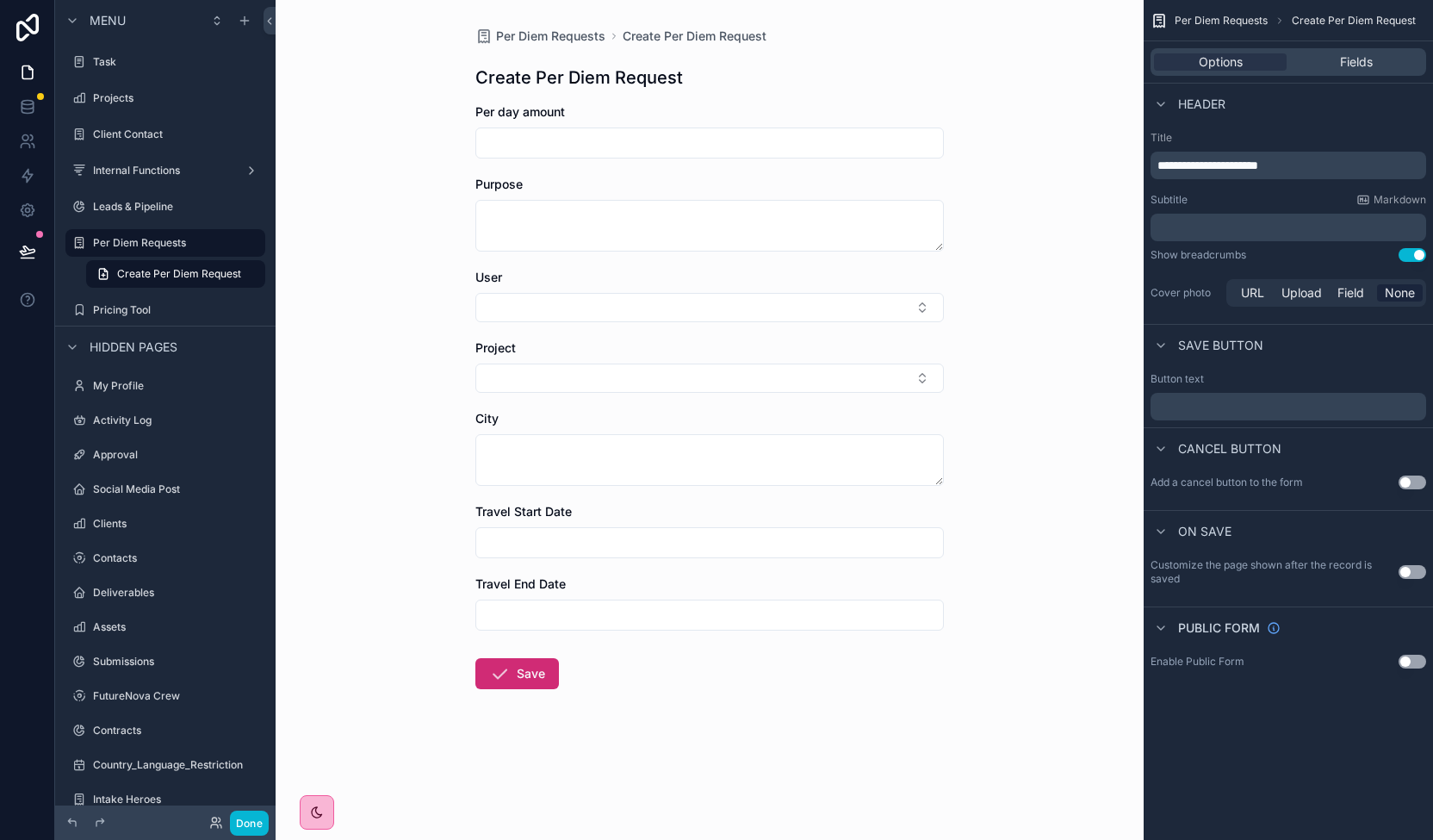
click at [543, 673] on button "Save" at bounding box center [516, 673] width 83 height 31
click at [1412, 567] on button "Use setting" at bounding box center [1412, 572] width 28 height 13
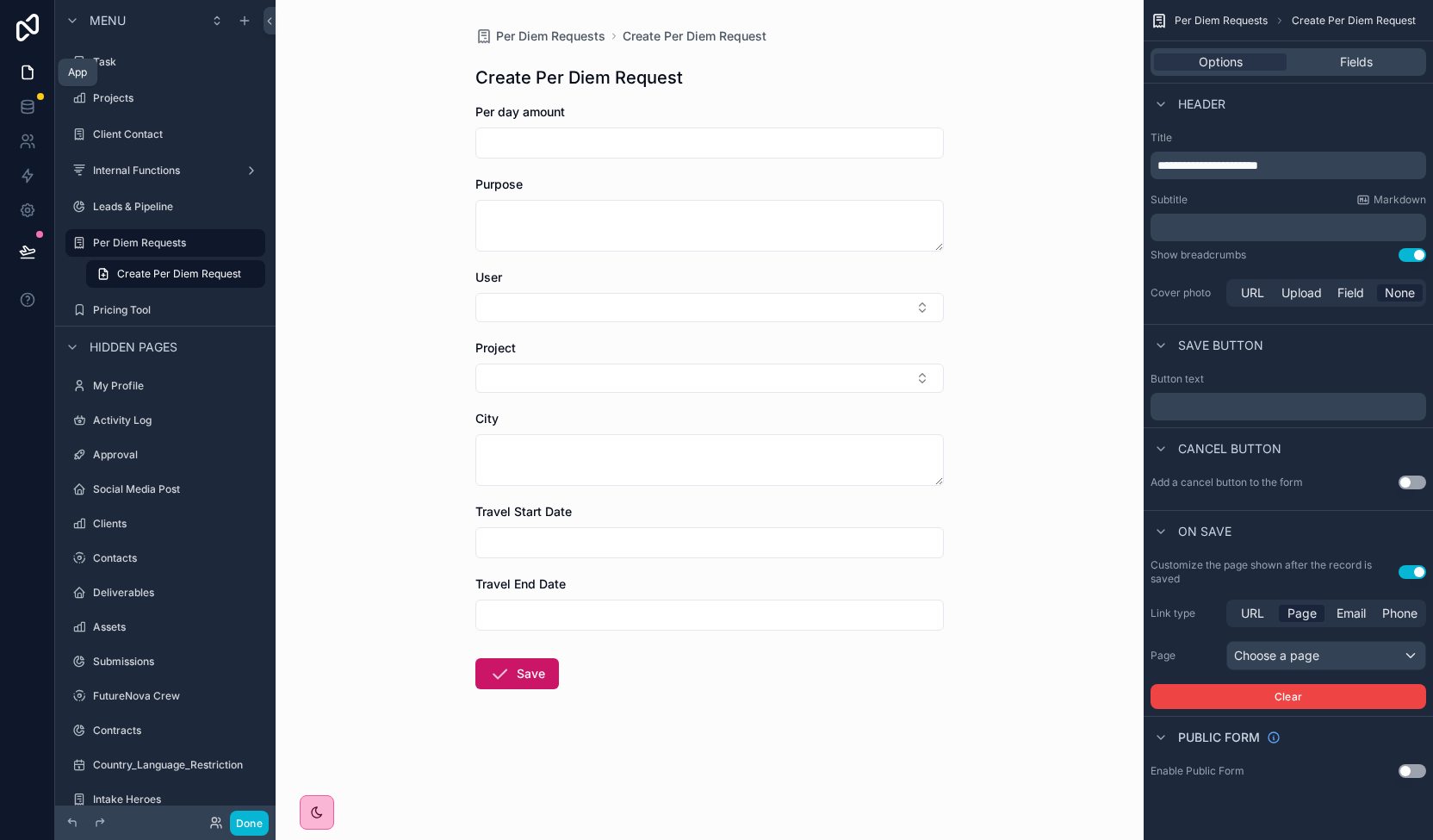
click at [30, 81] on icon at bounding box center [27, 72] width 17 height 17
